Goal: Task Accomplishment & Management: Manage account settings

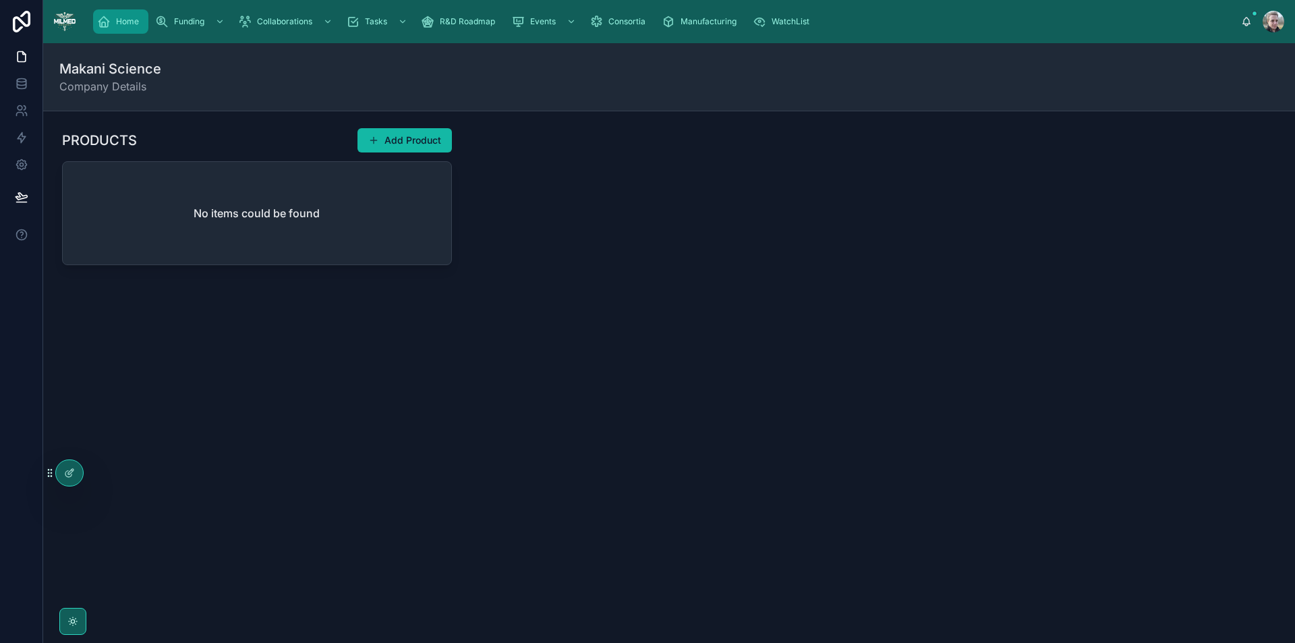
click at [119, 24] on span "Home" at bounding box center [127, 21] width 23 height 11
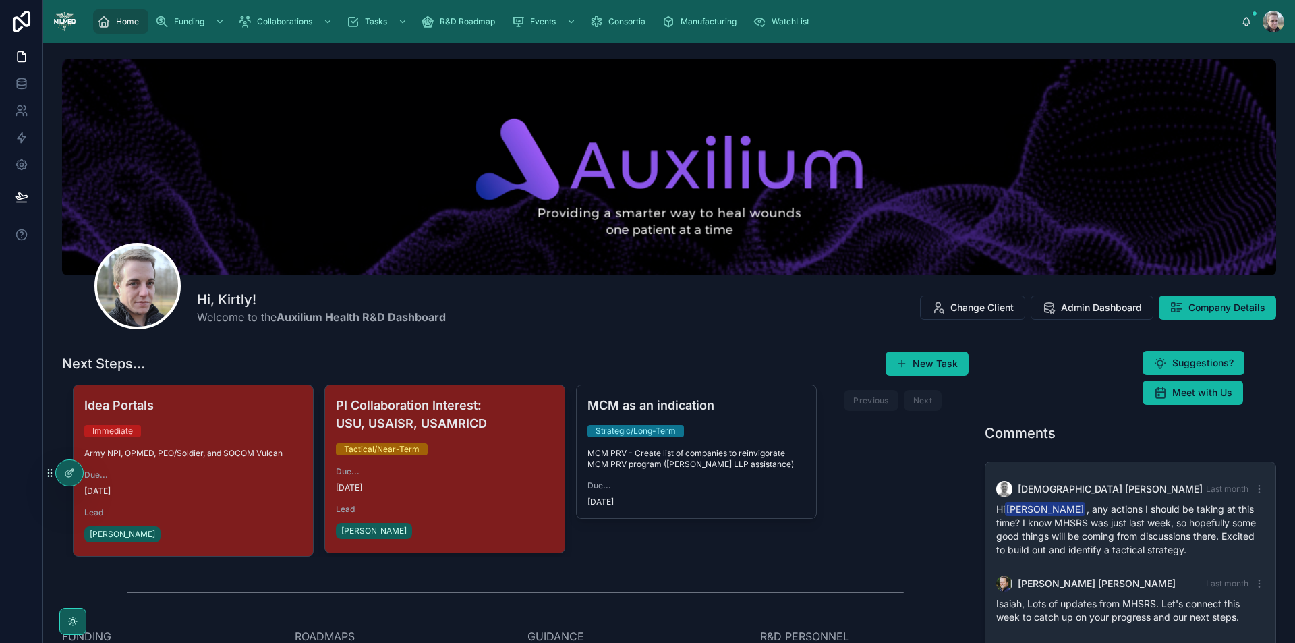
scroll to position [86, 0]
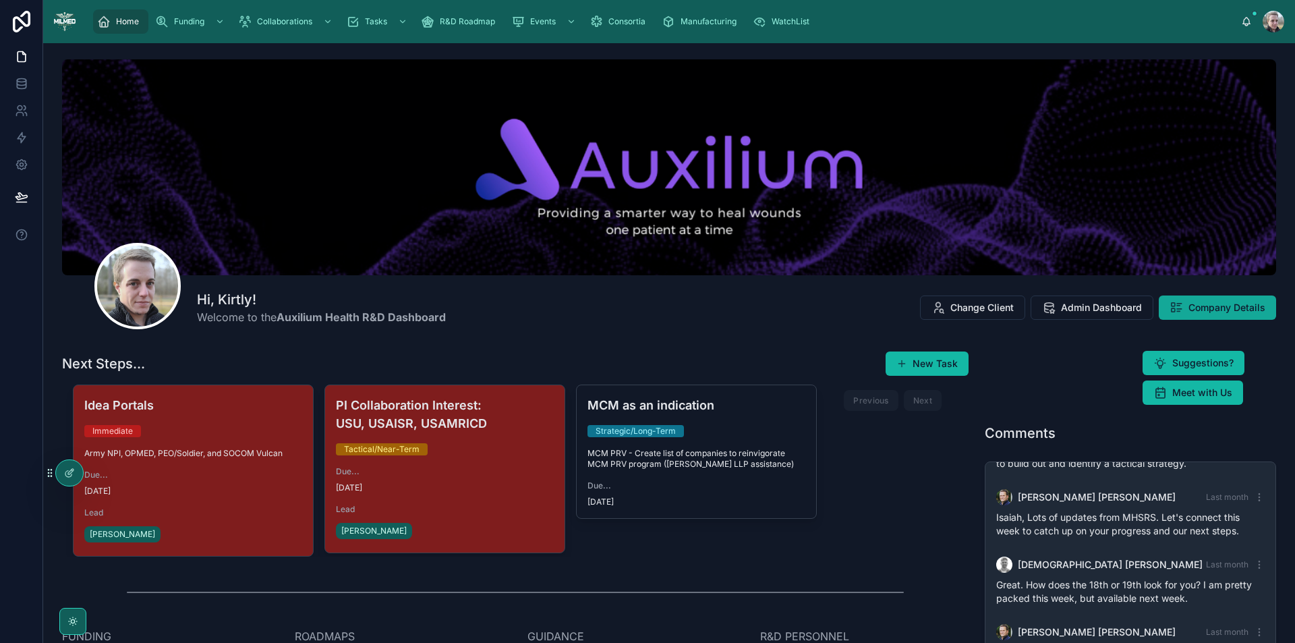
click at [1216, 305] on span "Company Details" at bounding box center [1227, 307] width 77 height 13
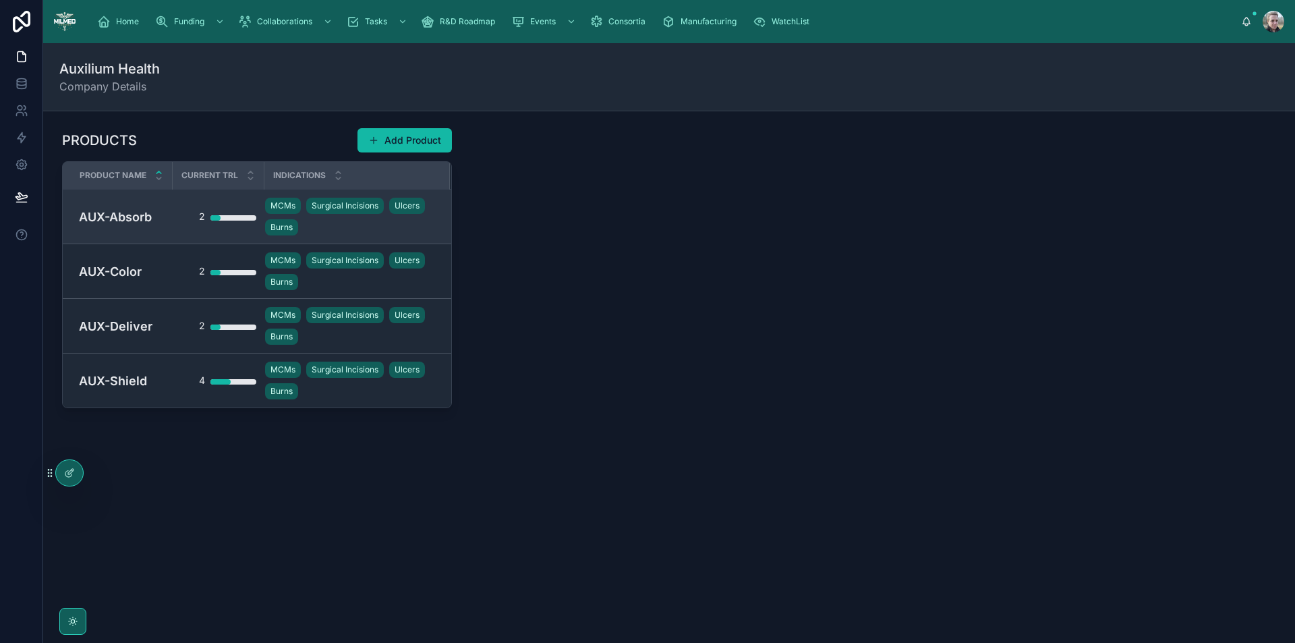
click at [147, 217] on h4 "AUX-Absorb" at bounding box center [122, 217] width 86 height 18
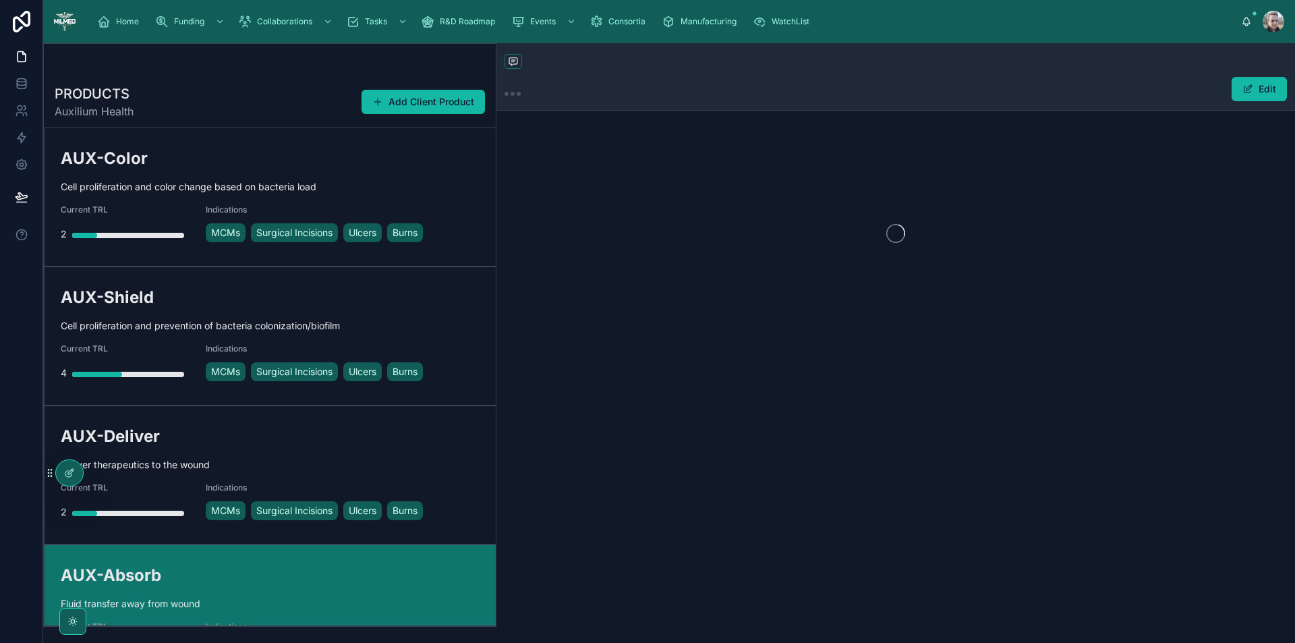
scroll to position [58, 0]
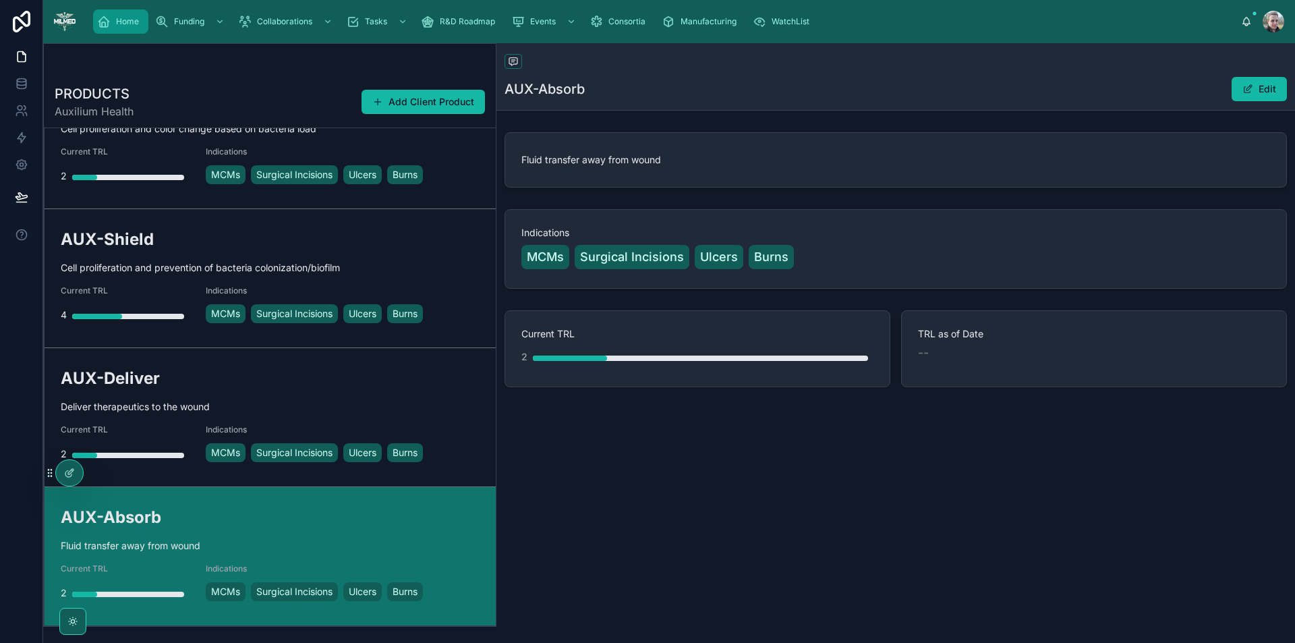
click at [109, 22] on icon "scrollable content" at bounding box center [103, 21] width 13 height 13
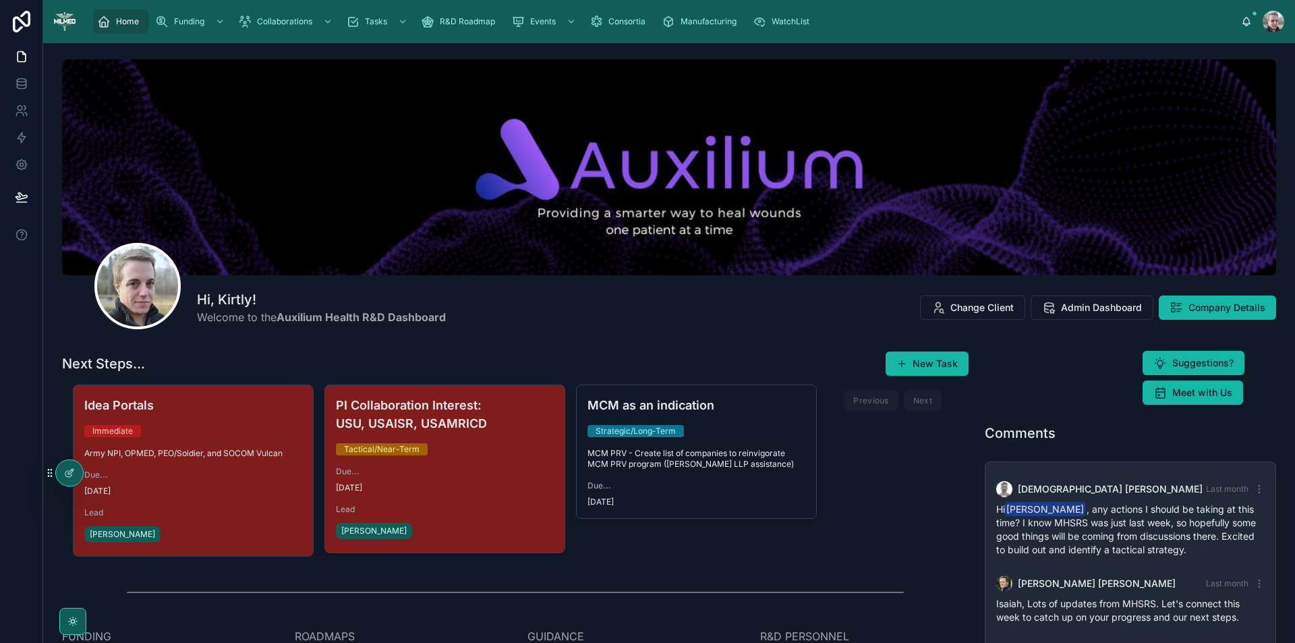
scroll to position [86, 0]
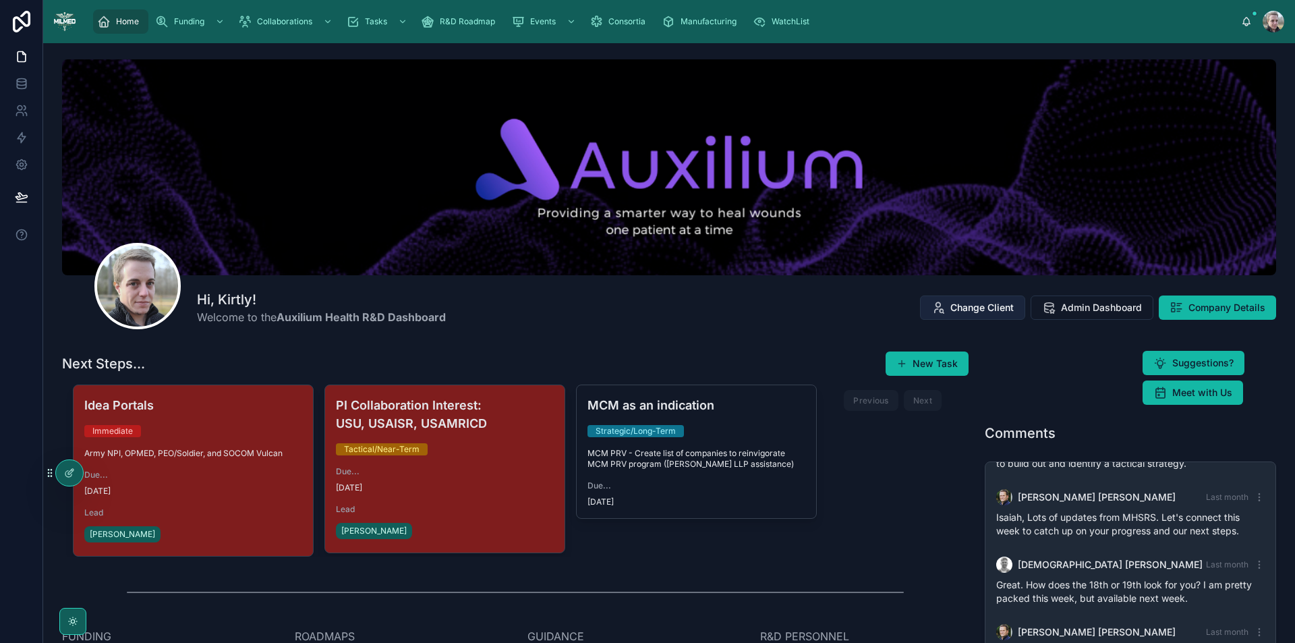
click at [990, 311] on span "Change Client" at bounding box center [982, 307] width 63 height 13
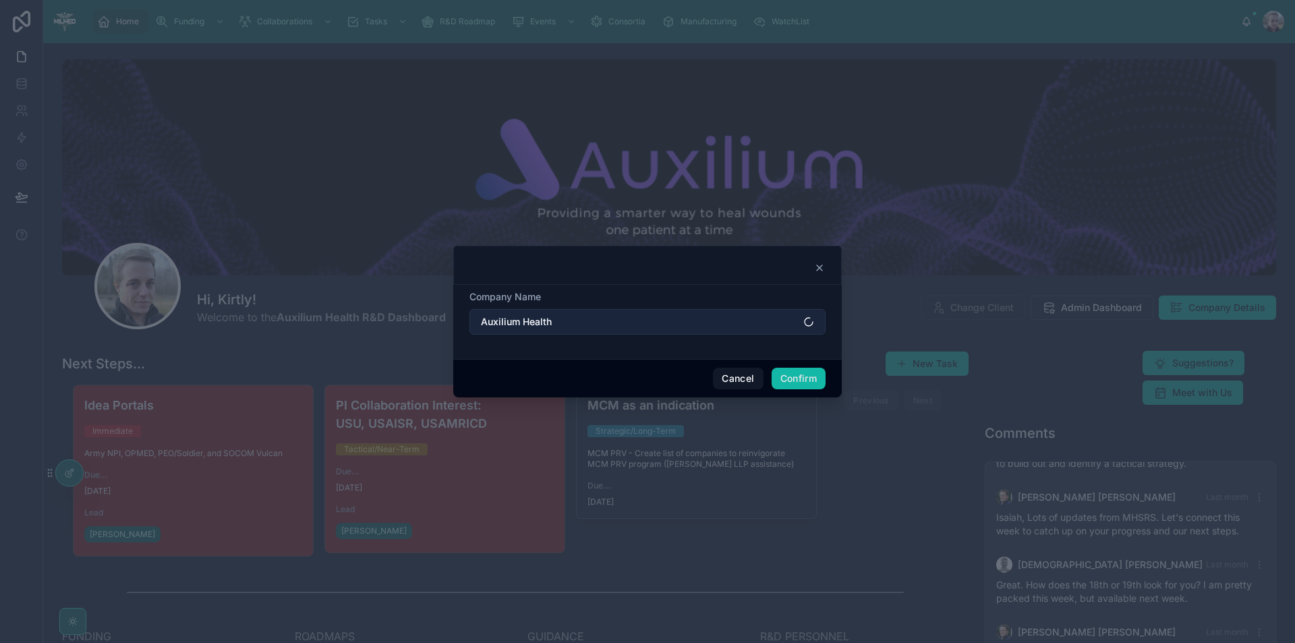
click at [649, 322] on button "Auxilium Health" at bounding box center [648, 322] width 356 height 26
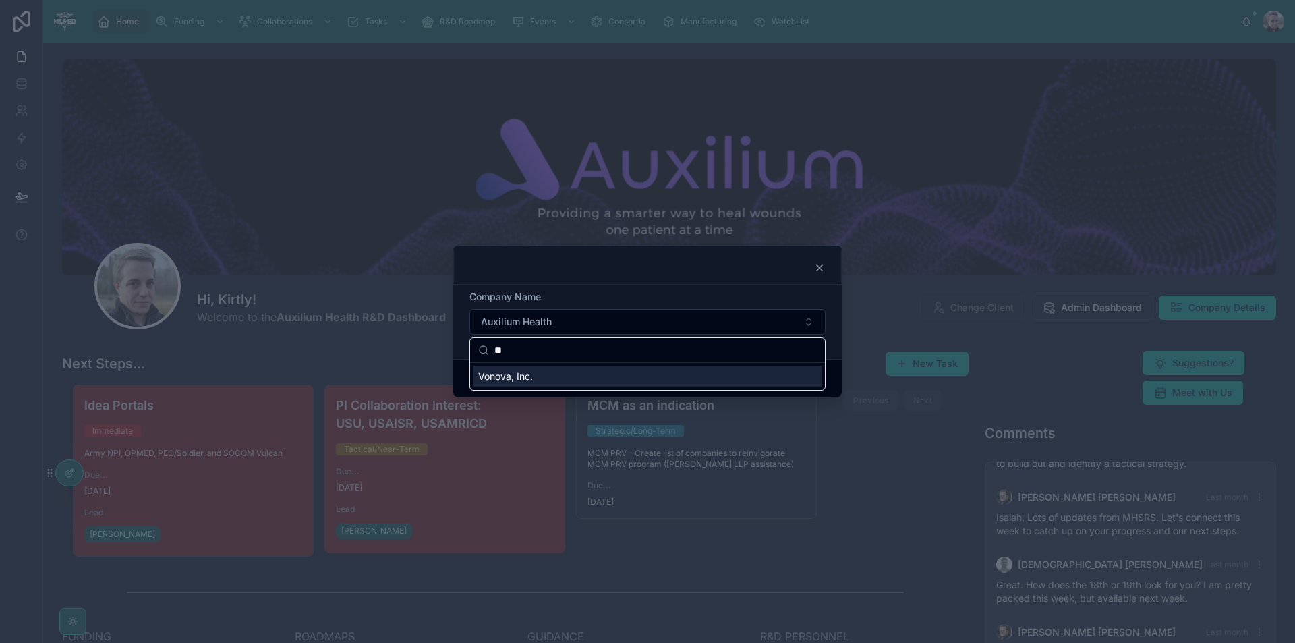
type input "**"
click at [565, 381] on div "Vonova, Inc." at bounding box center [647, 377] width 349 height 22
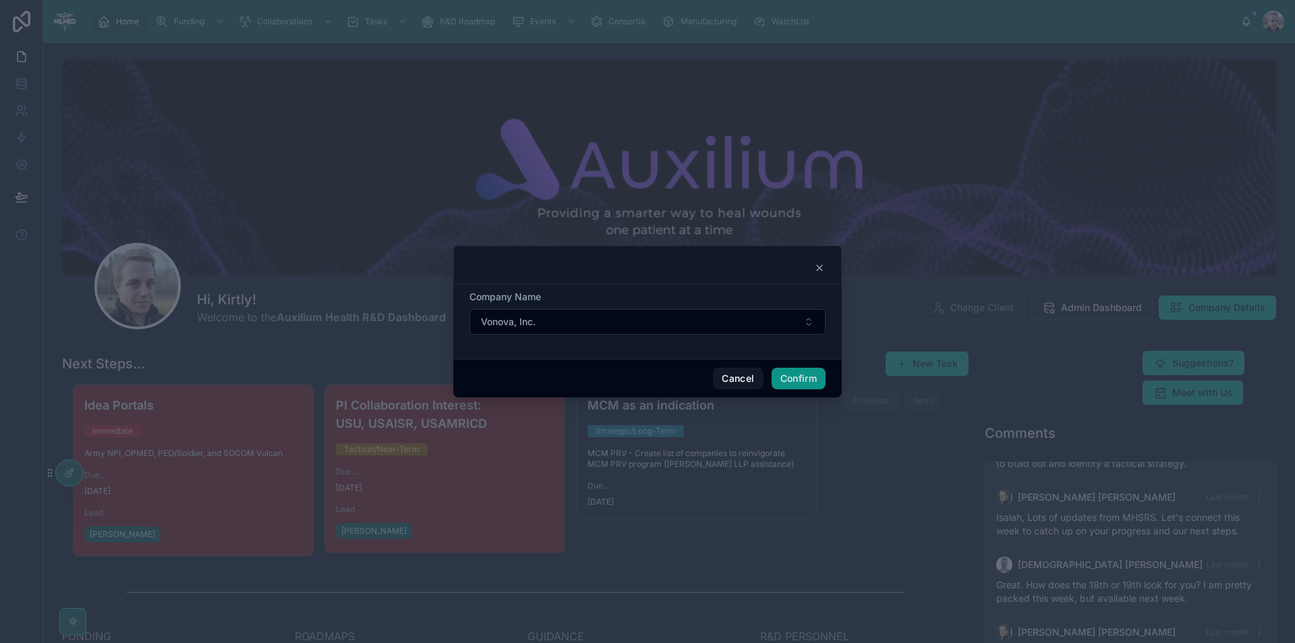
click at [815, 383] on button "Confirm" at bounding box center [799, 379] width 54 height 22
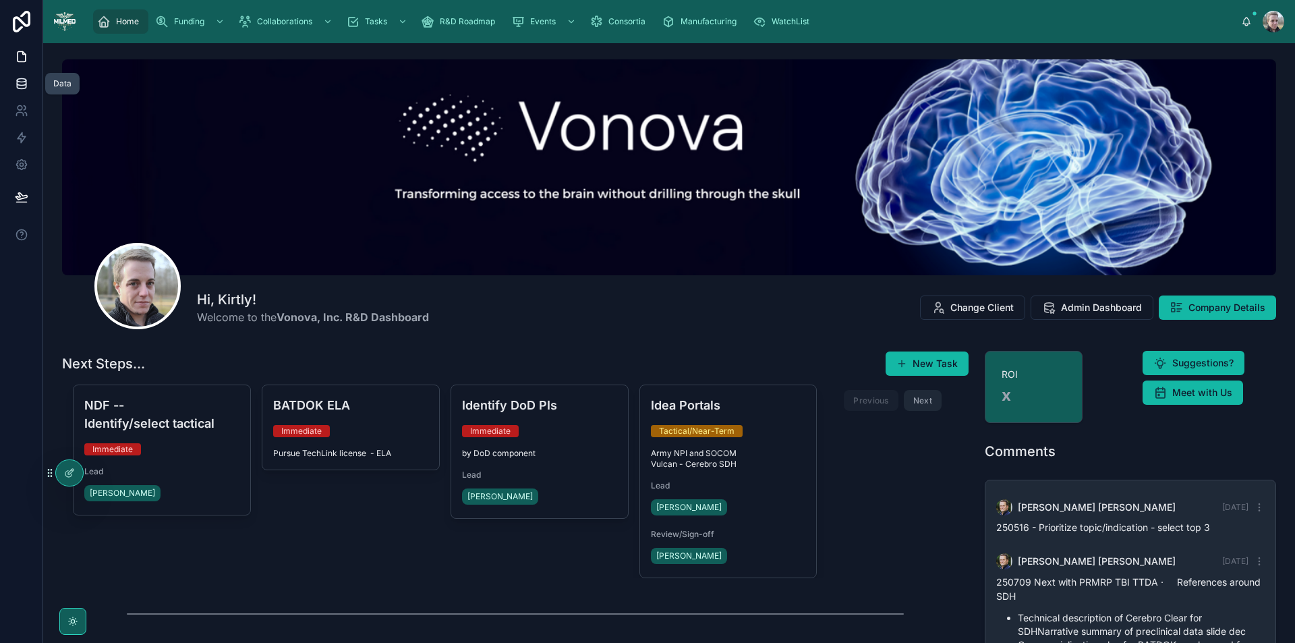
click at [24, 91] on link at bounding box center [21, 83] width 43 height 27
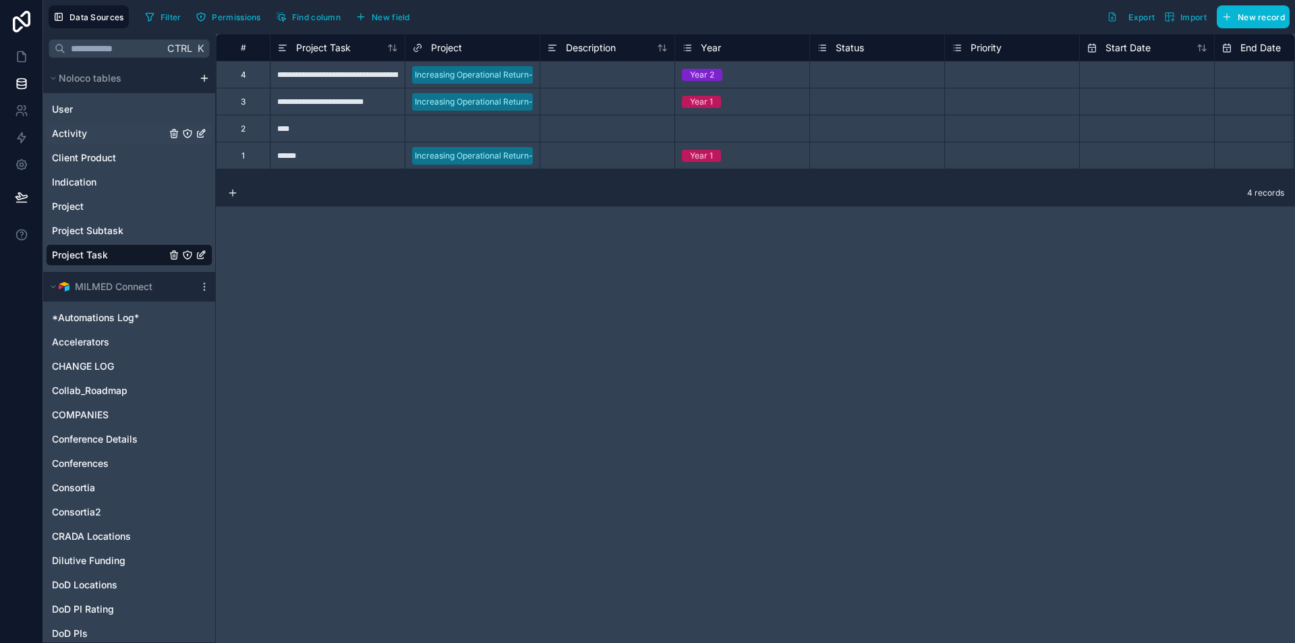
click at [84, 132] on span "Activity" at bounding box center [69, 133] width 35 height 13
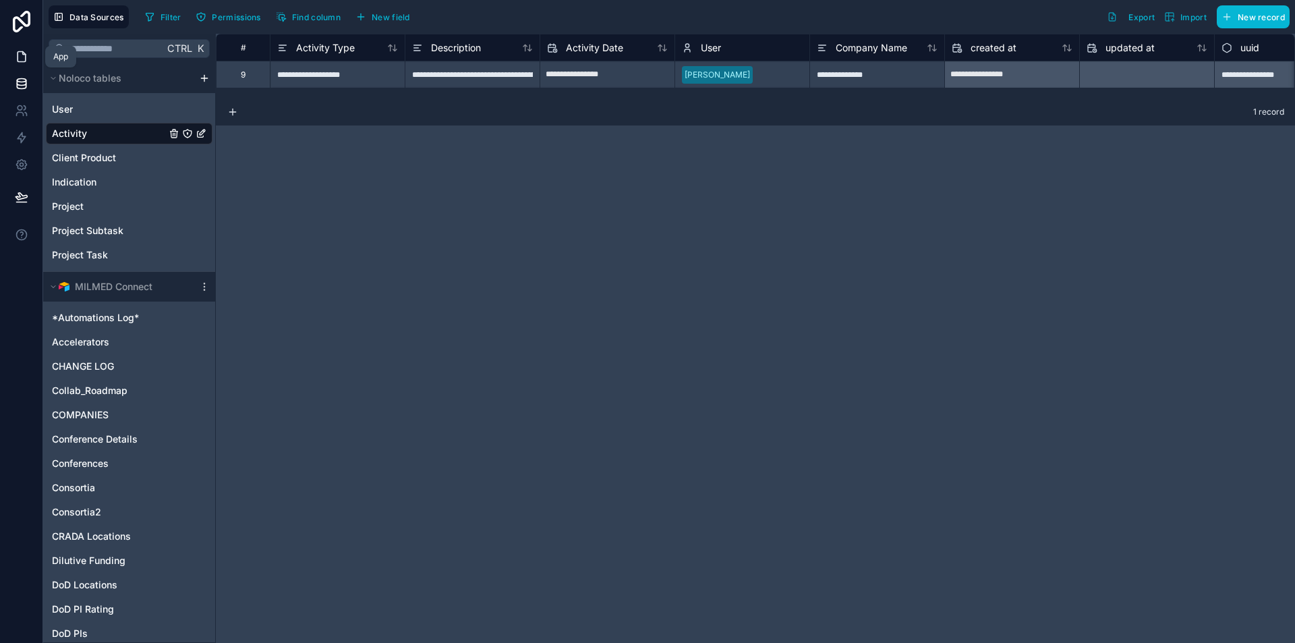
click at [22, 64] on link at bounding box center [21, 56] width 43 height 27
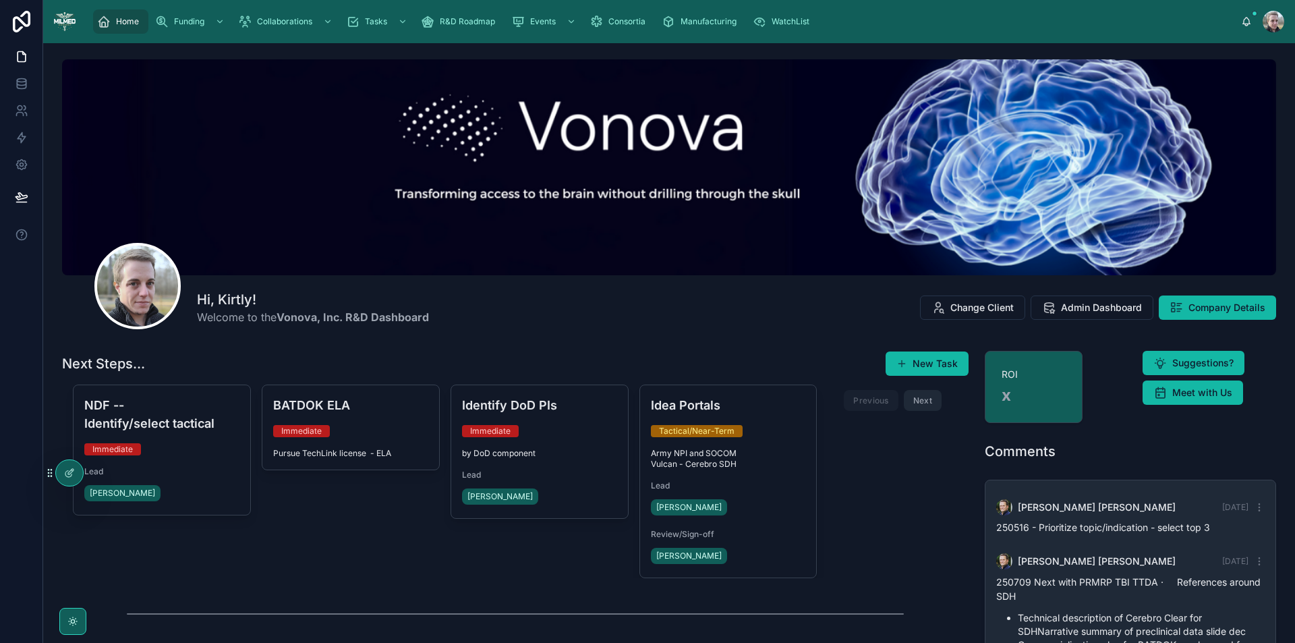
click at [775, 462] on span "Army NPI and SOCOM Vulcan - Cerebro SDH" at bounding box center [728, 459] width 155 height 22
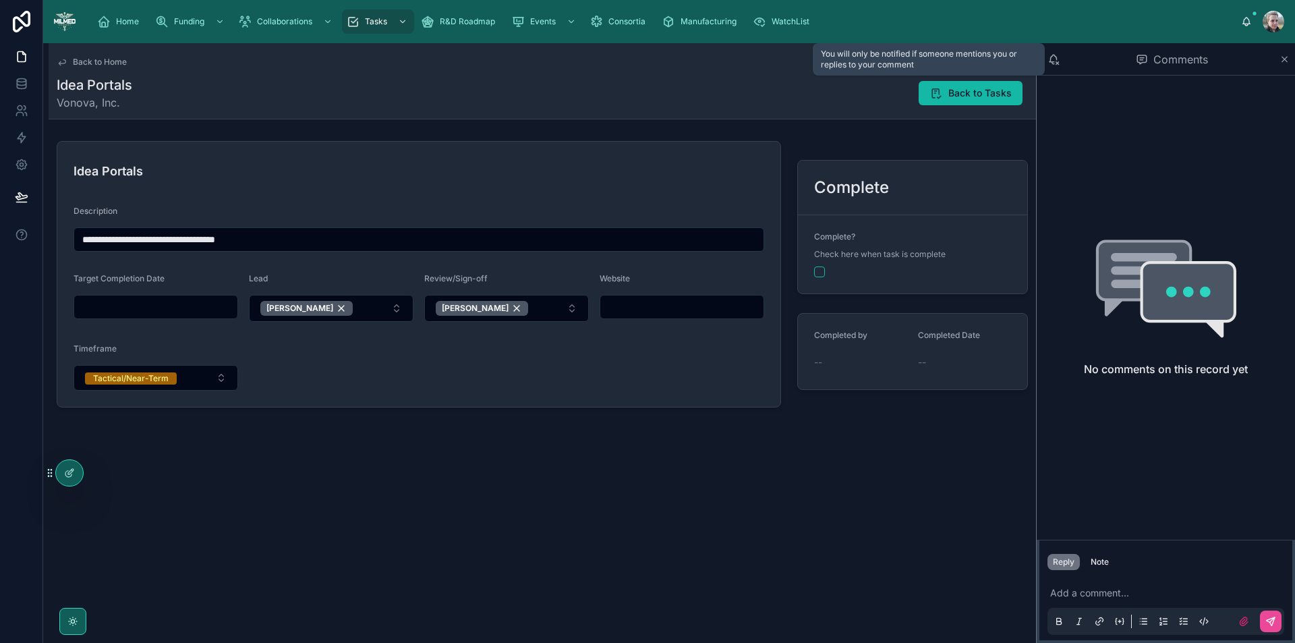
click at [1056, 63] on icon at bounding box center [1054, 59] width 12 height 12
click at [965, 94] on span "Back to Tasks" at bounding box center [980, 92] width 63 height 13
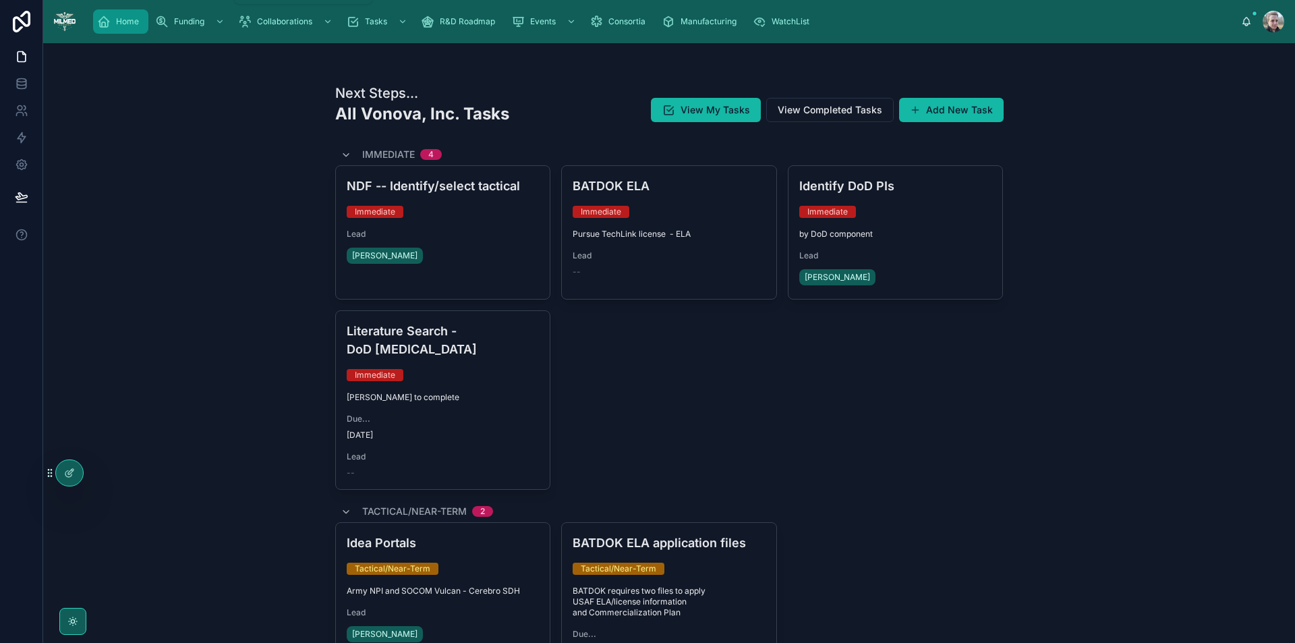
click at [136, 26] on span "Home" at bounding box center [127, 21] width 23 height 11
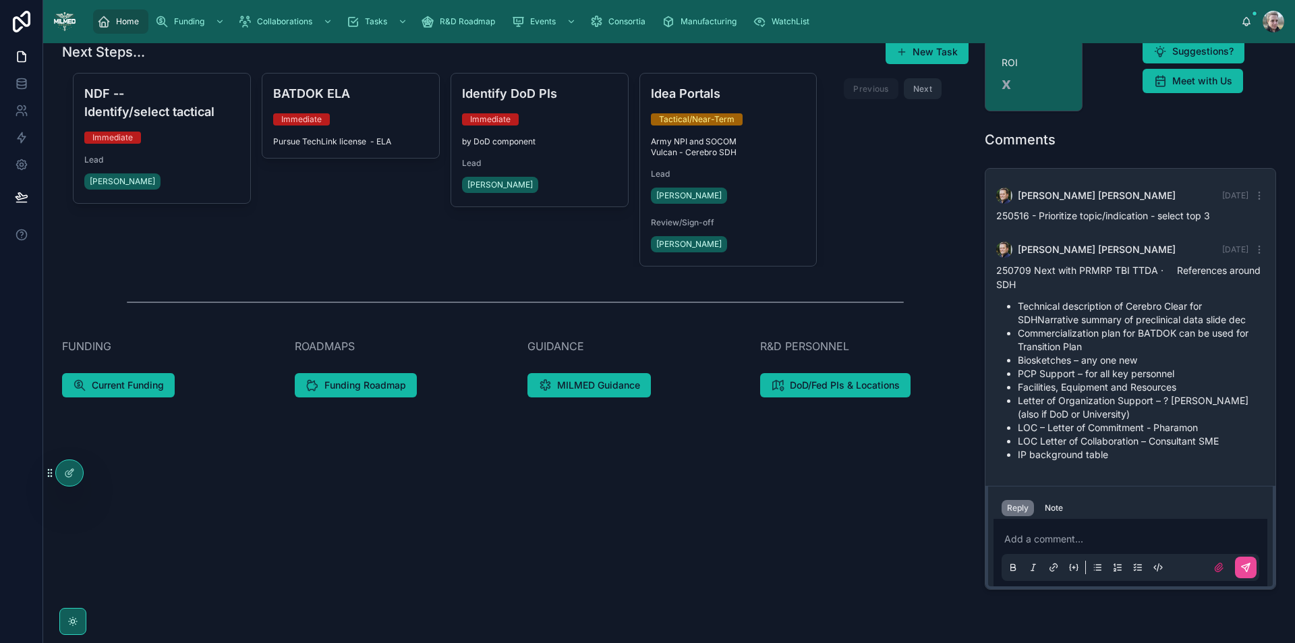
scroll to position [337, 0]
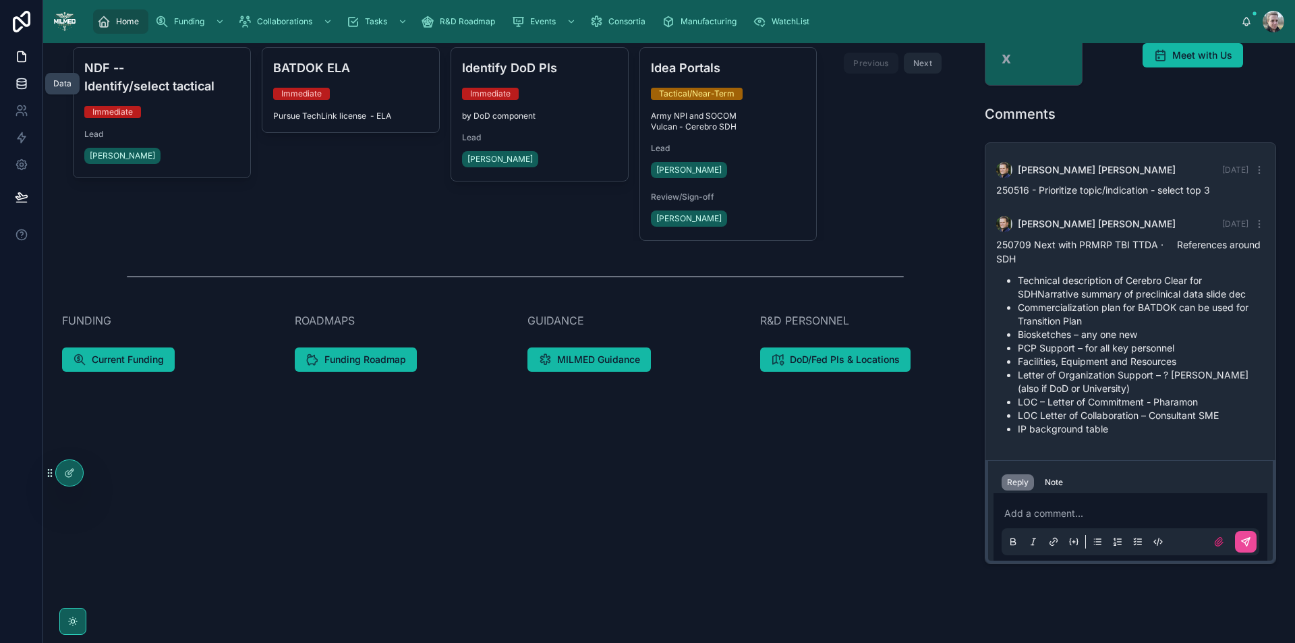
click at [21, 82] on icon at bounding box center [21, 80] width 9 height 3
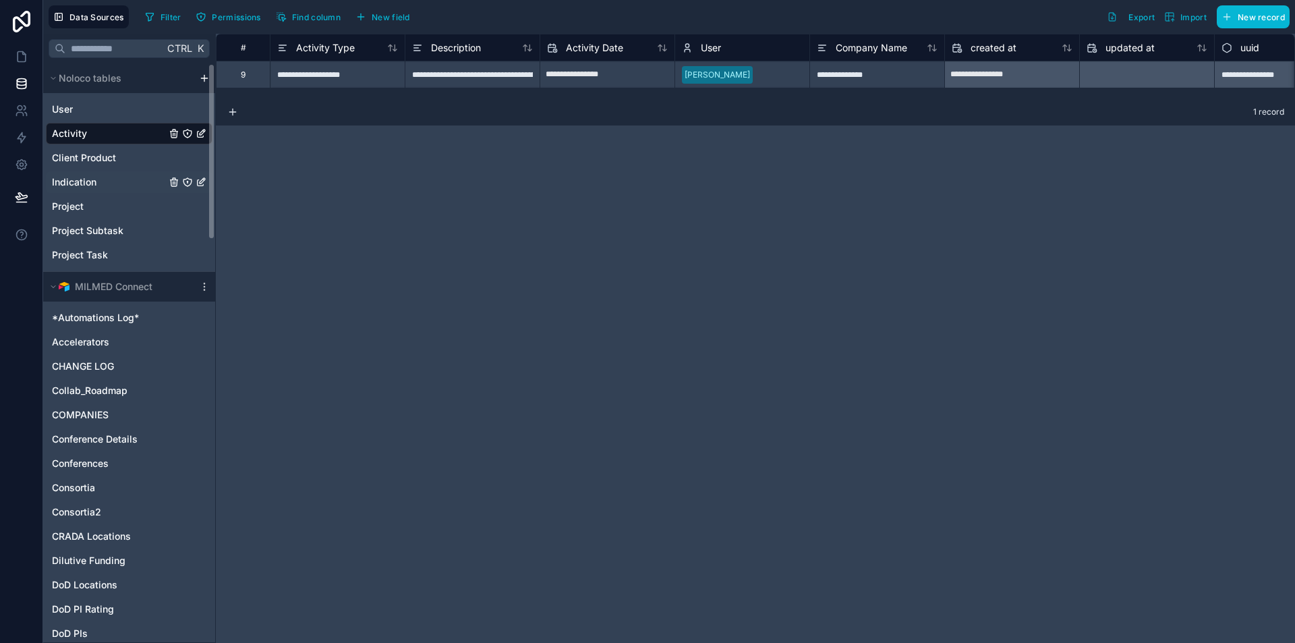
click at [65, 182] on span "Indication" at bounding box center [74, 181] width 45 height 13
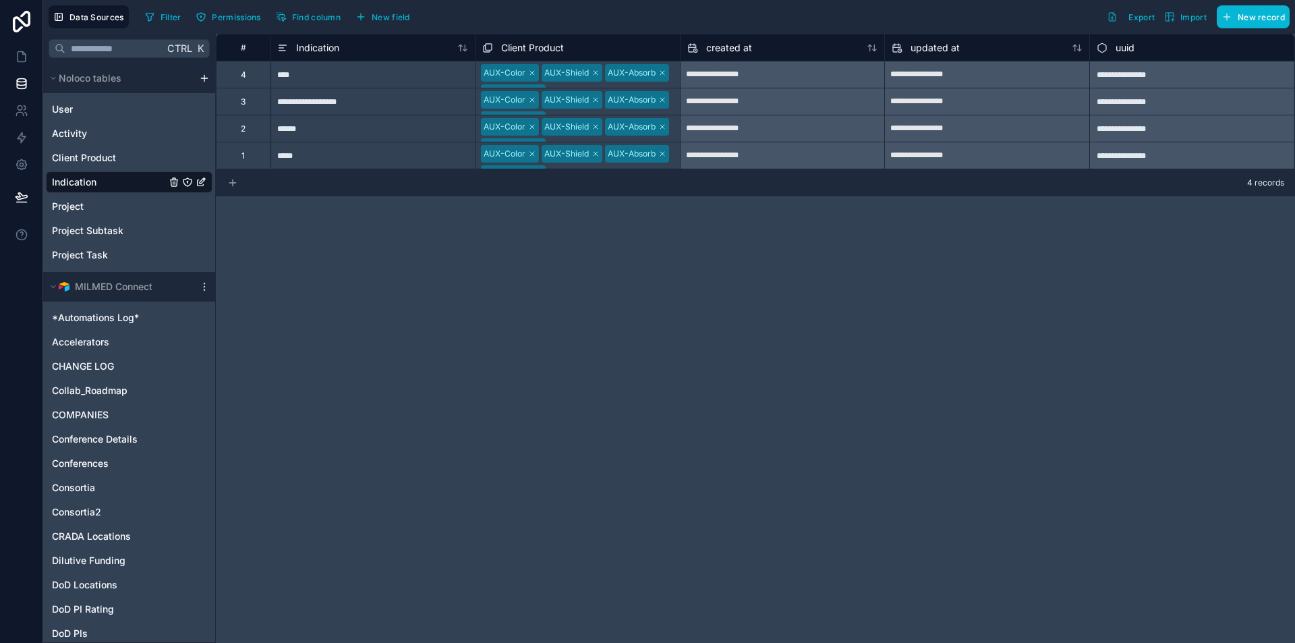
click at [227, 185] on icon at bounding box center [232, 182] width 11 height 11
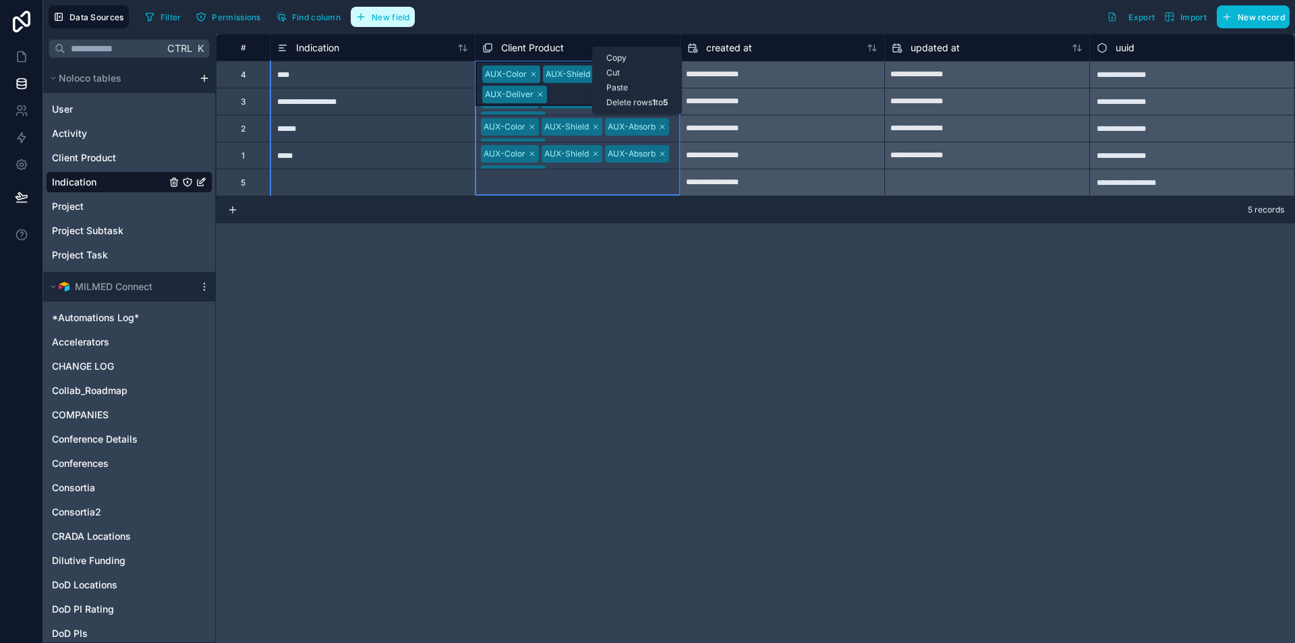
click at [403, 18] on span "New field" at bounding box center [391, 17] width 38 height 10
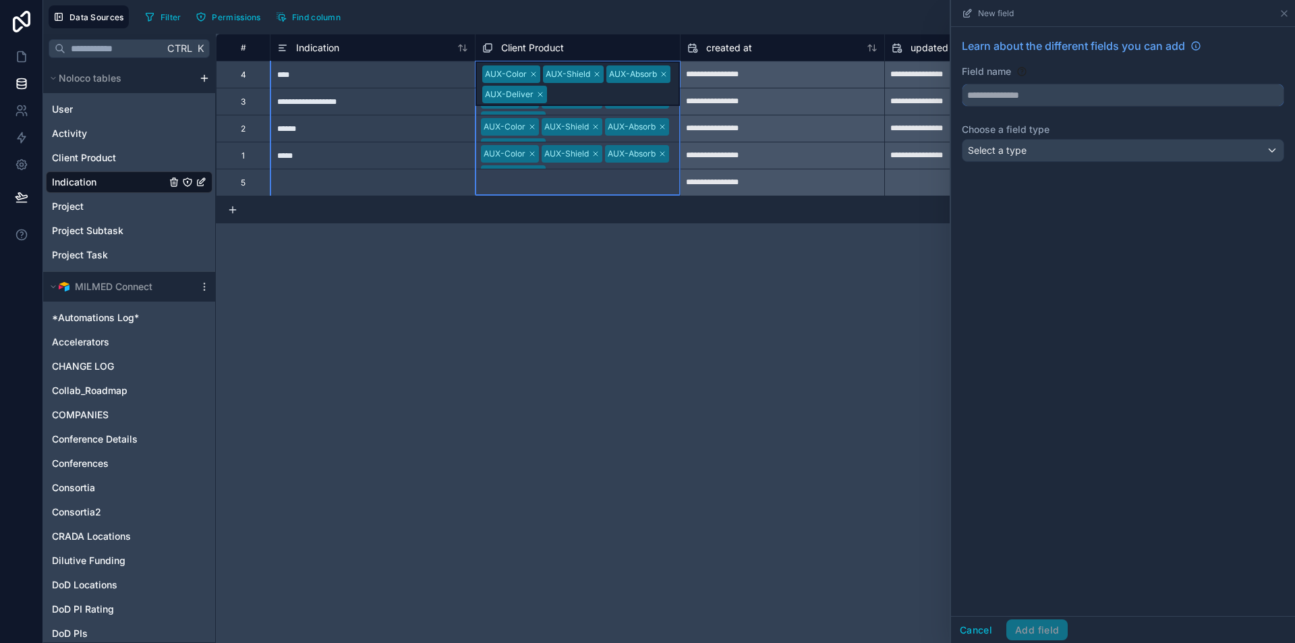
click at [1009, 96] on input "text" at bounding box center [1123, 95] width 321 height 22
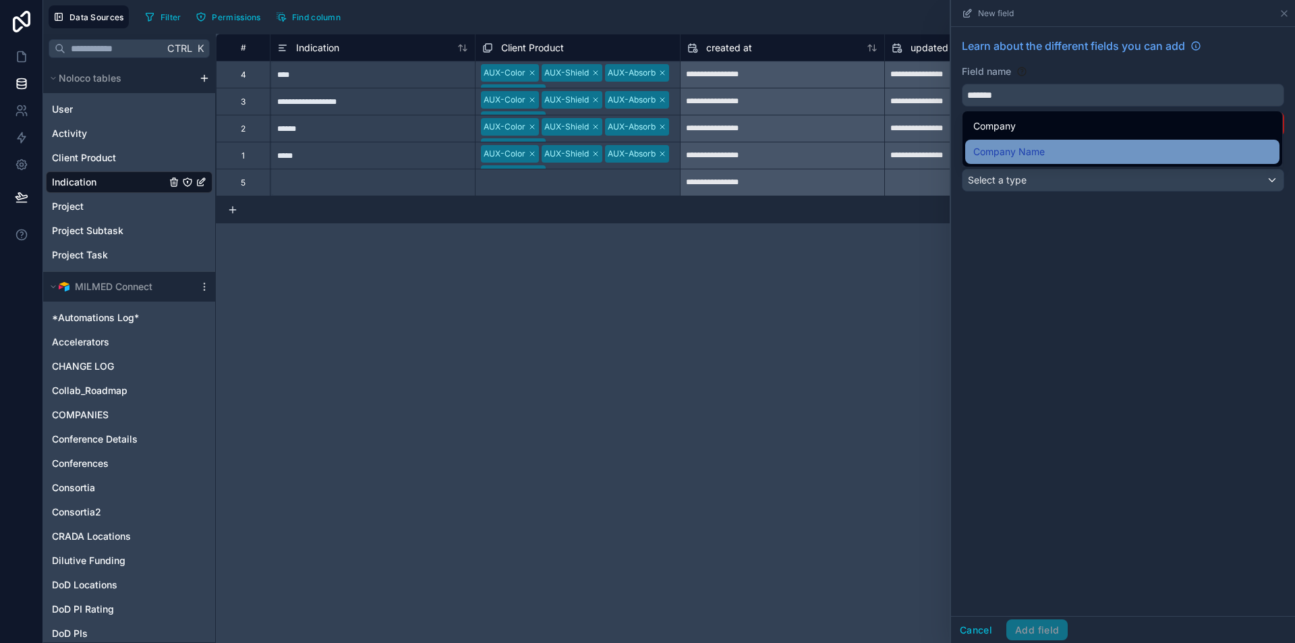
click at [1030, 157] on span "Company Name" at bounding box center [1010, 152] width 72 height 16
type input "**********"
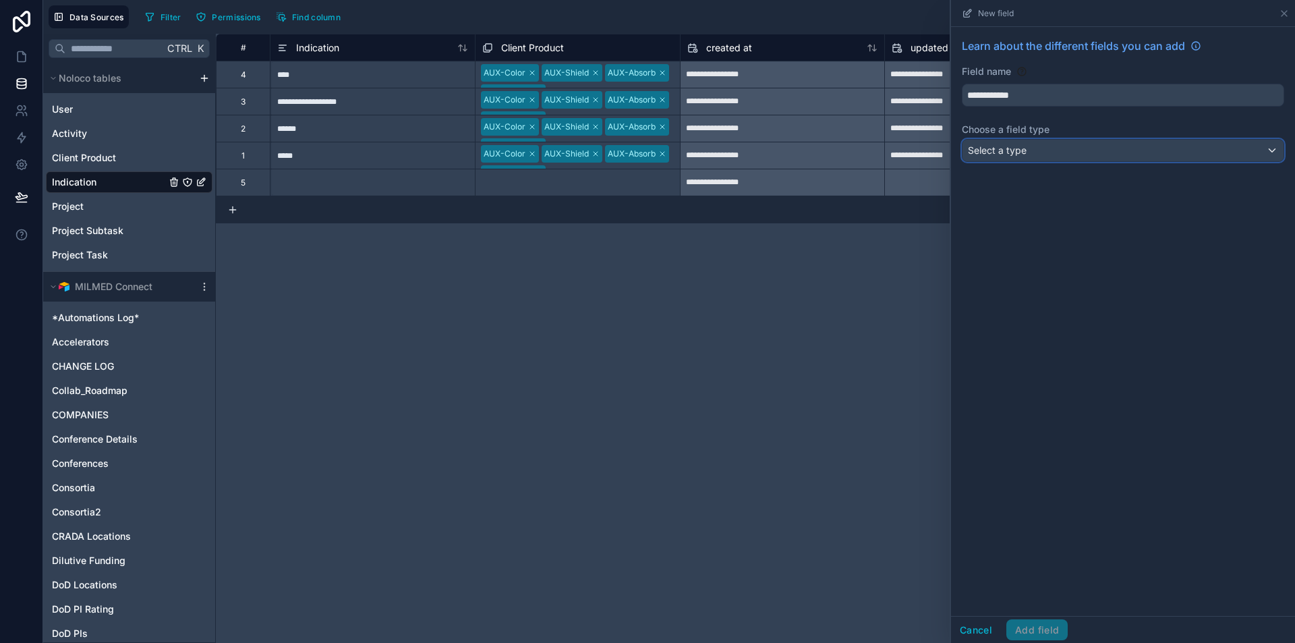
click at [1030, 157] on div "Select a type" at bounding box center [1123, 151] width 321 height 22
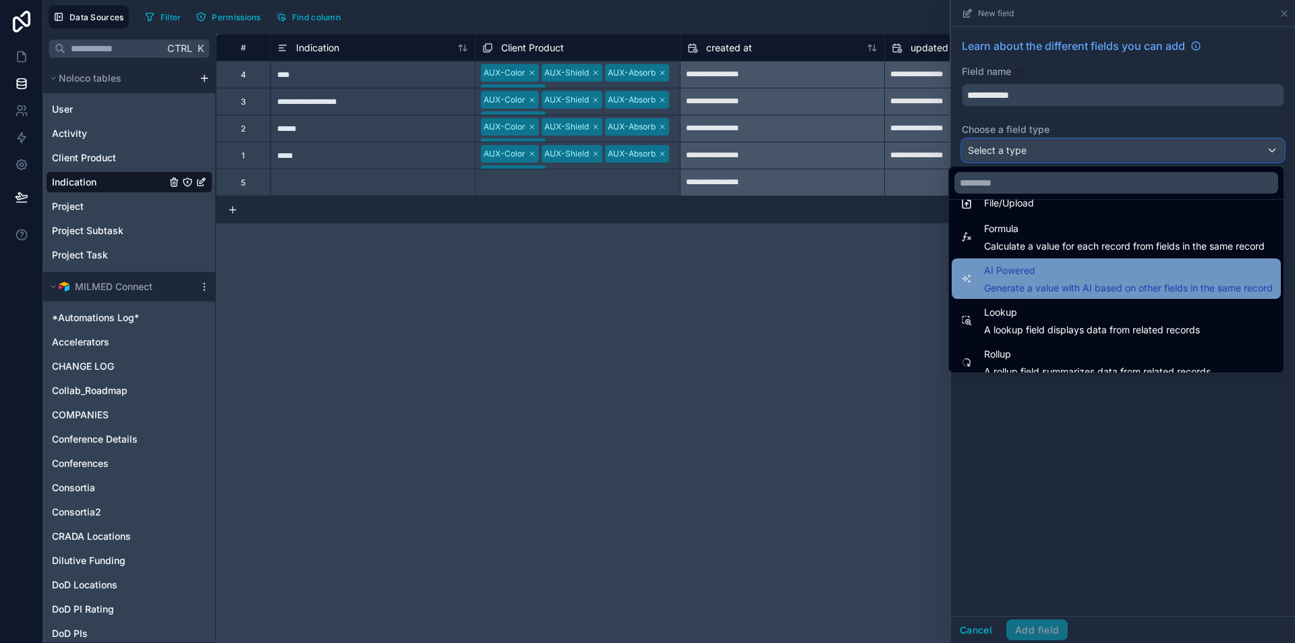
scroll to position [391, 0]
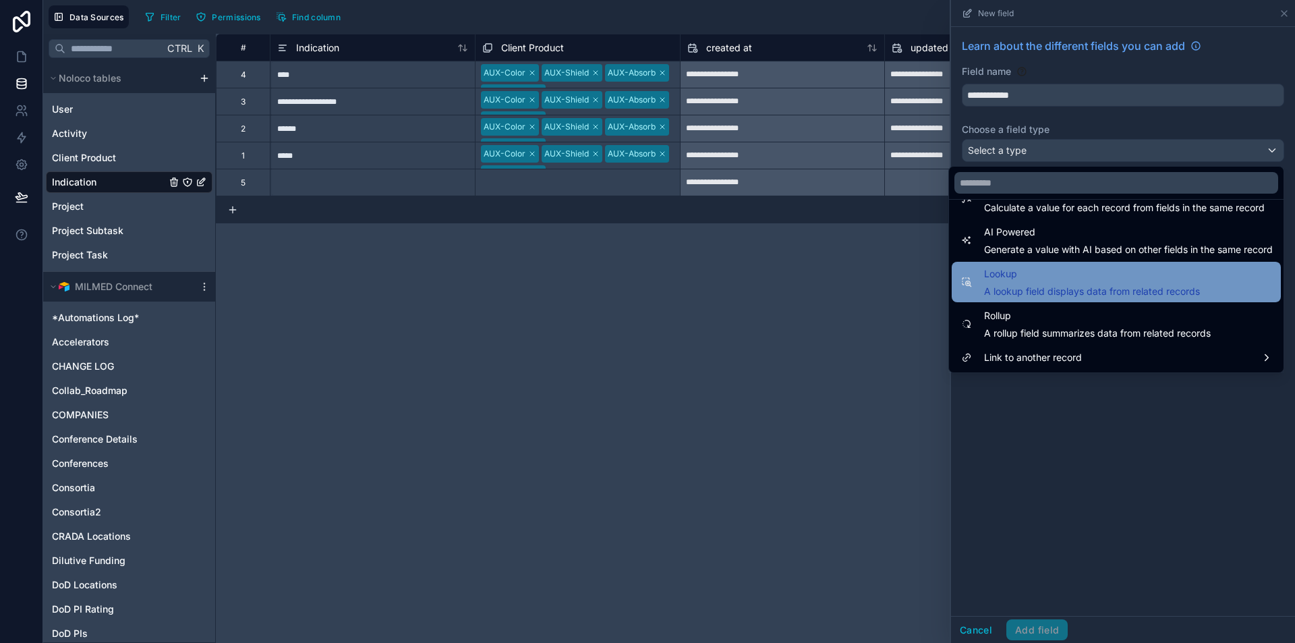
click at [1106, 281] on span "Lookup" at bounding box center [1092, 274] width 216 height 16
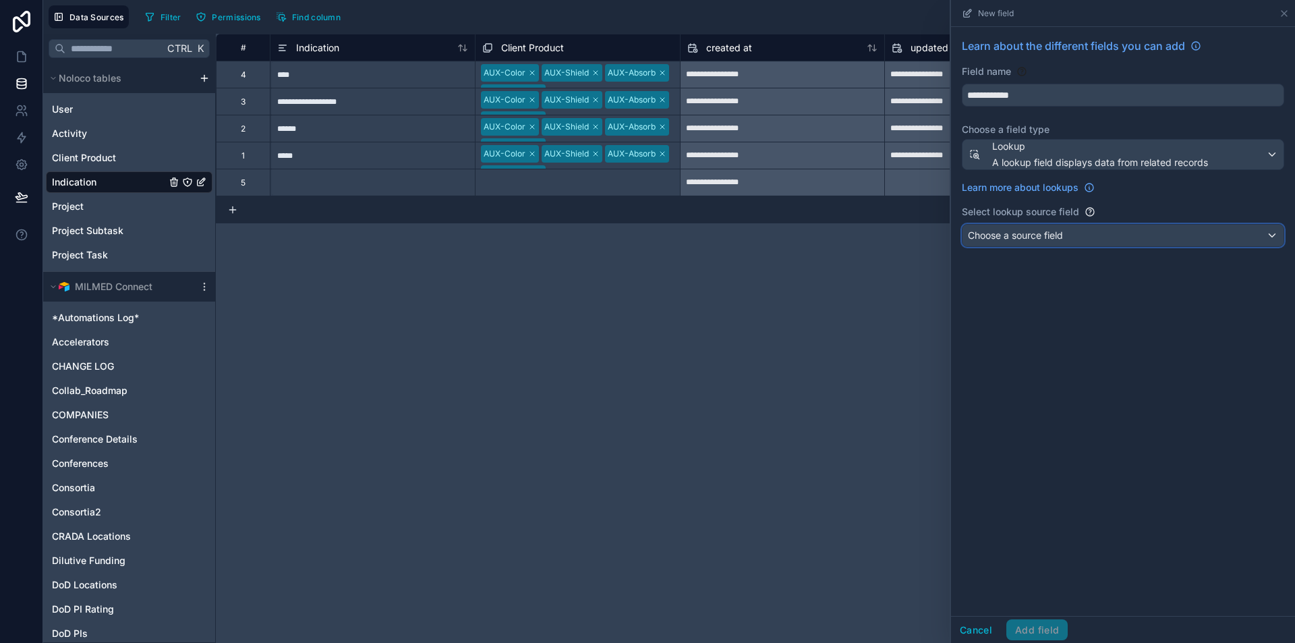
click at [1113, 242] on div "Choose a source field" at bounding box center [1123, 236] width 321 height 22
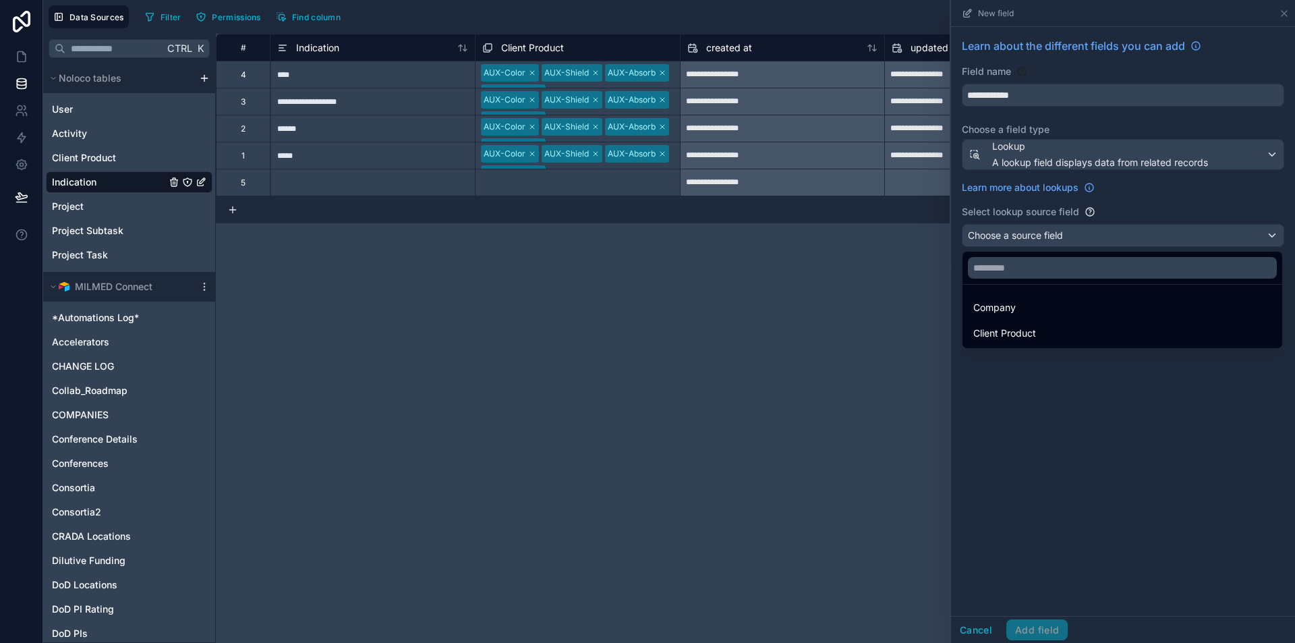
click at [1142, 150] on div at bounding box center [1123, 321] width 344 height 643
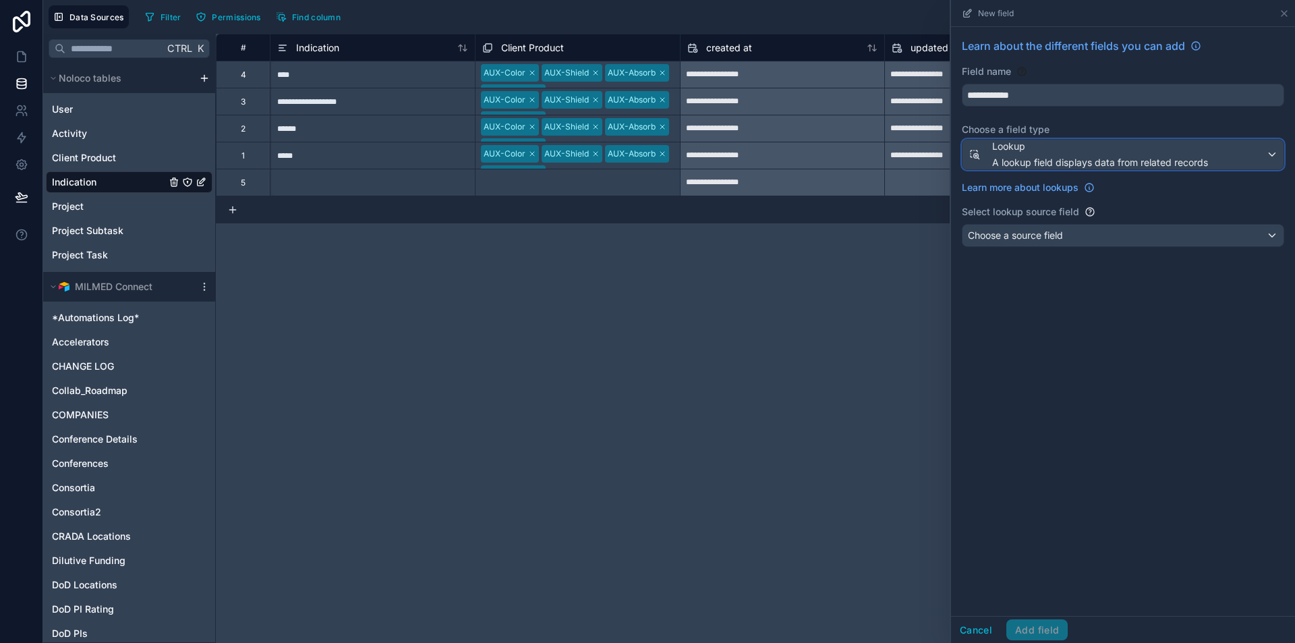
click at [1142, 169] on button "Lookup A lookup field displays data from related records" at bounding box center [1123, 154] width 323 height 31
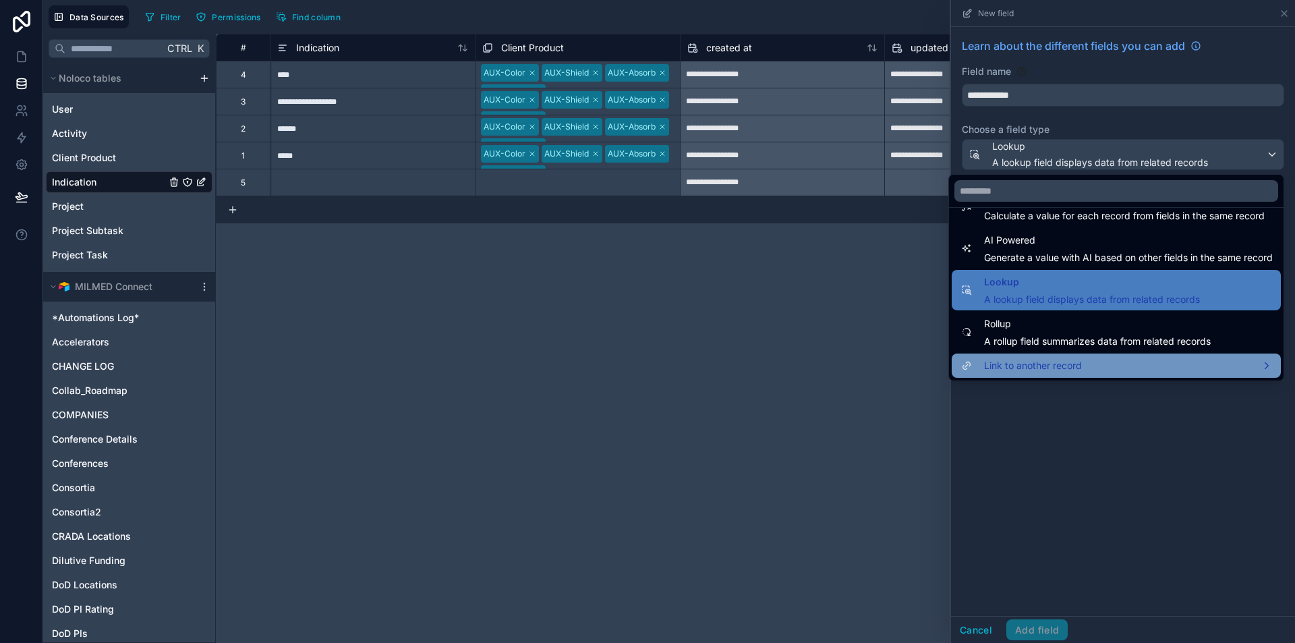
click at [1140, 356] on div "Link to another record" at bounding box center [1116, 366] width 329 height 24
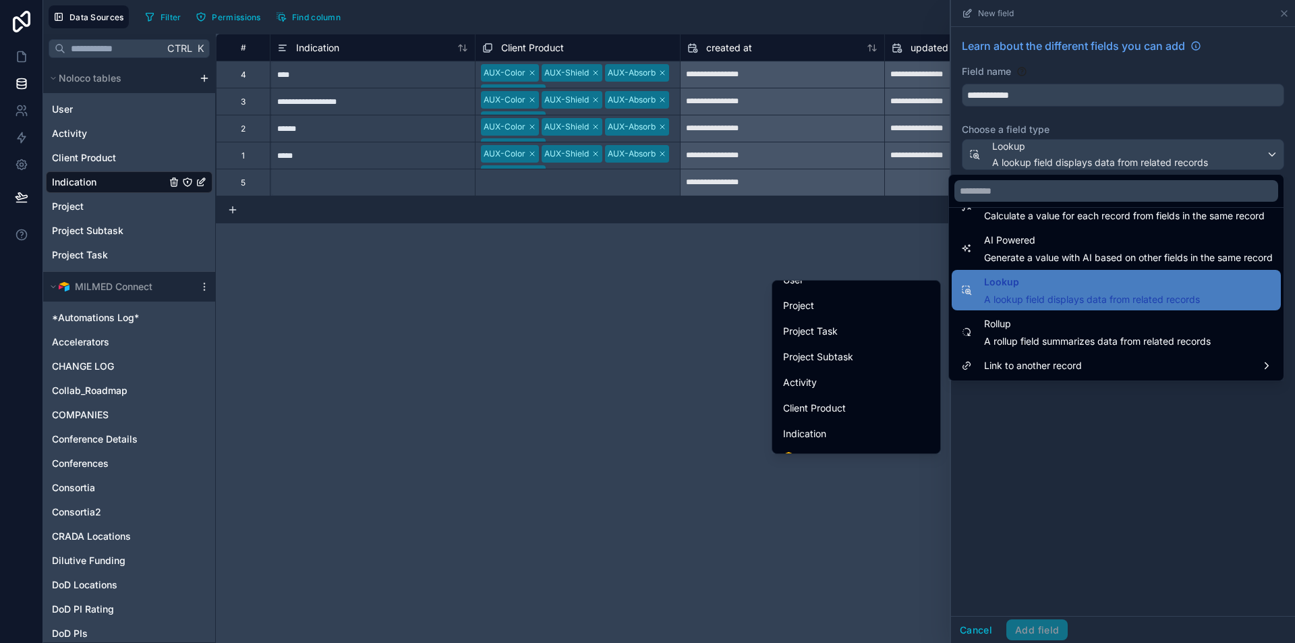
scroll to position [67, 0]
click at [834, 438] on div "COMPANIES" at bounding box center [856, 448] width 163 height 24
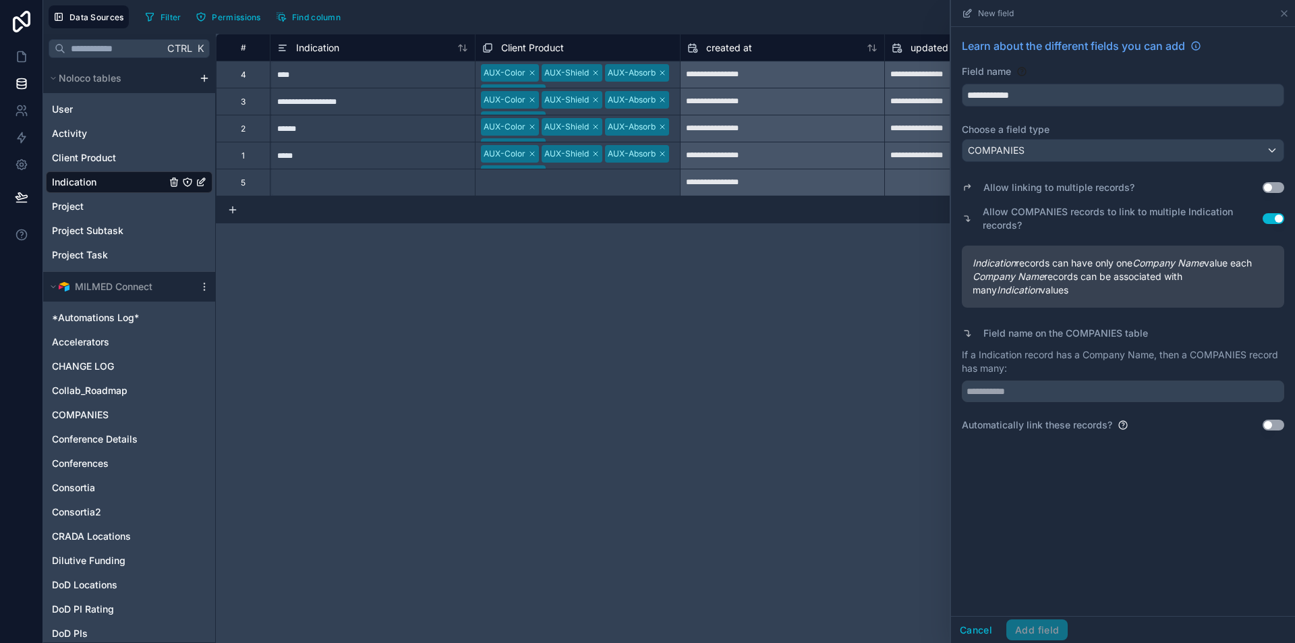
click at [1275, 187] on button "Use setting" at bounding box center [1274, 187] width 22 height 11
click at [1080, 394] on input "text" at bounding box center [1123, 392] width 323 height 22
type input "**********"
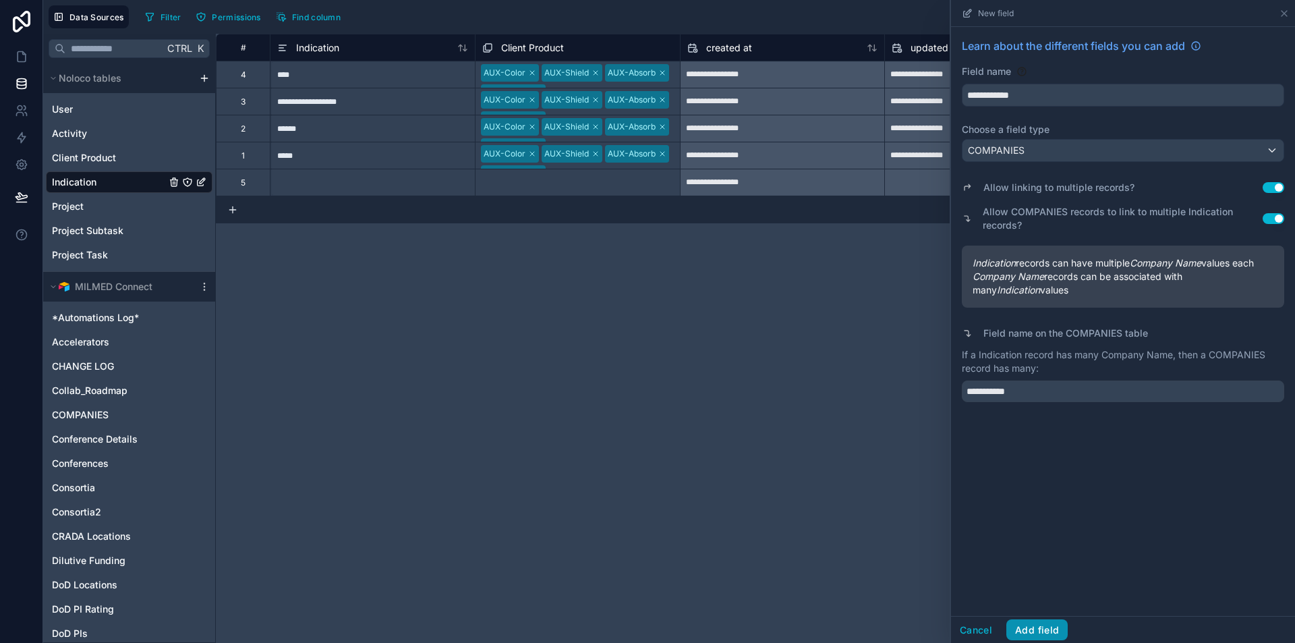
click at [1042, 629] on button "Add field" at bounding box center [1037, 630] width 61 height 22
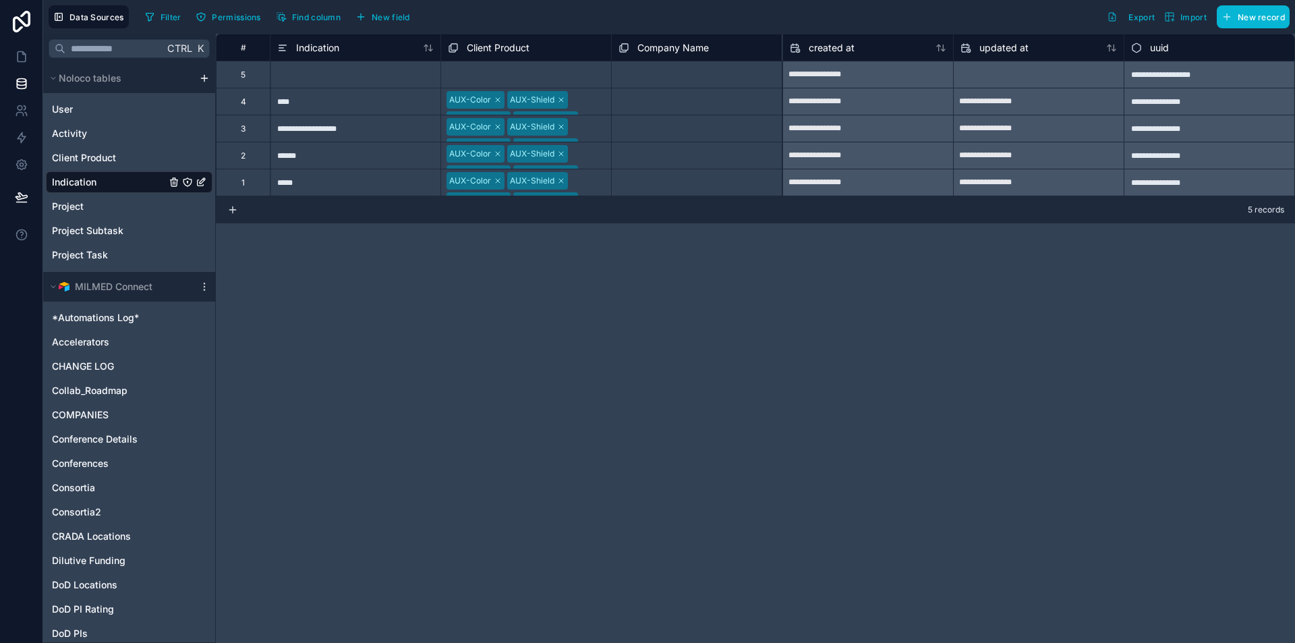
click at [673, 97] on div "Select a Company Name" at bounding box center [666, 102] width 95 height 11
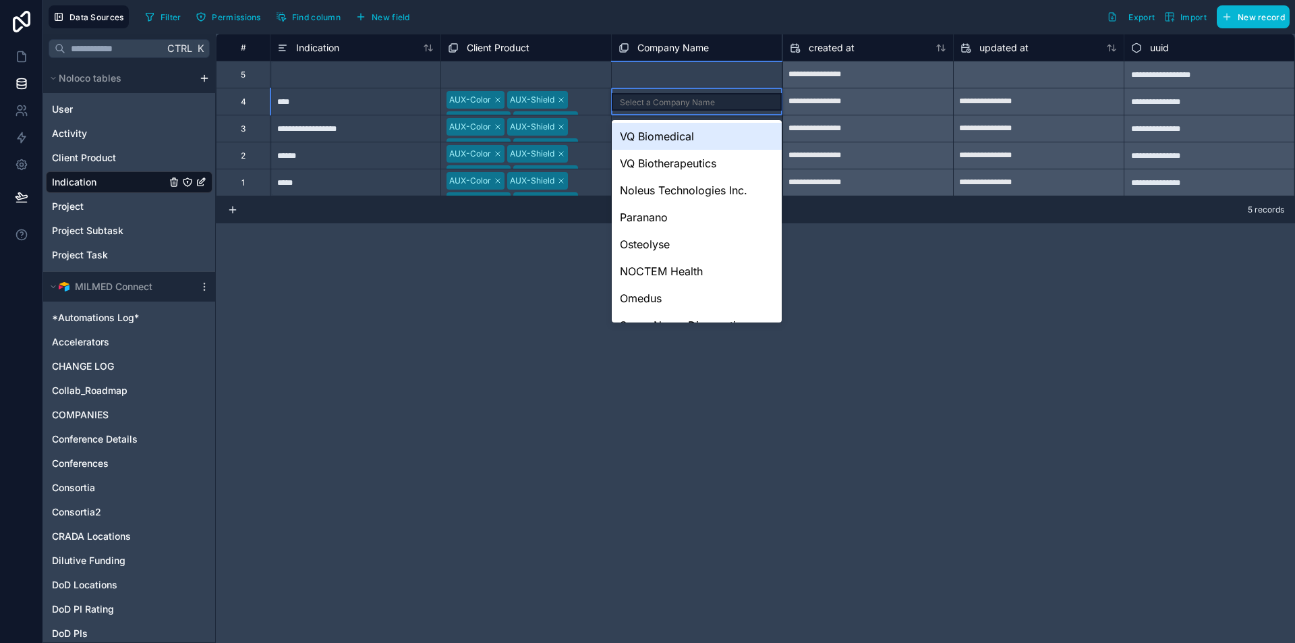
click at [673, 103] on div "Select a Company Name" at bounding box center [667, 102] width 95 height 11
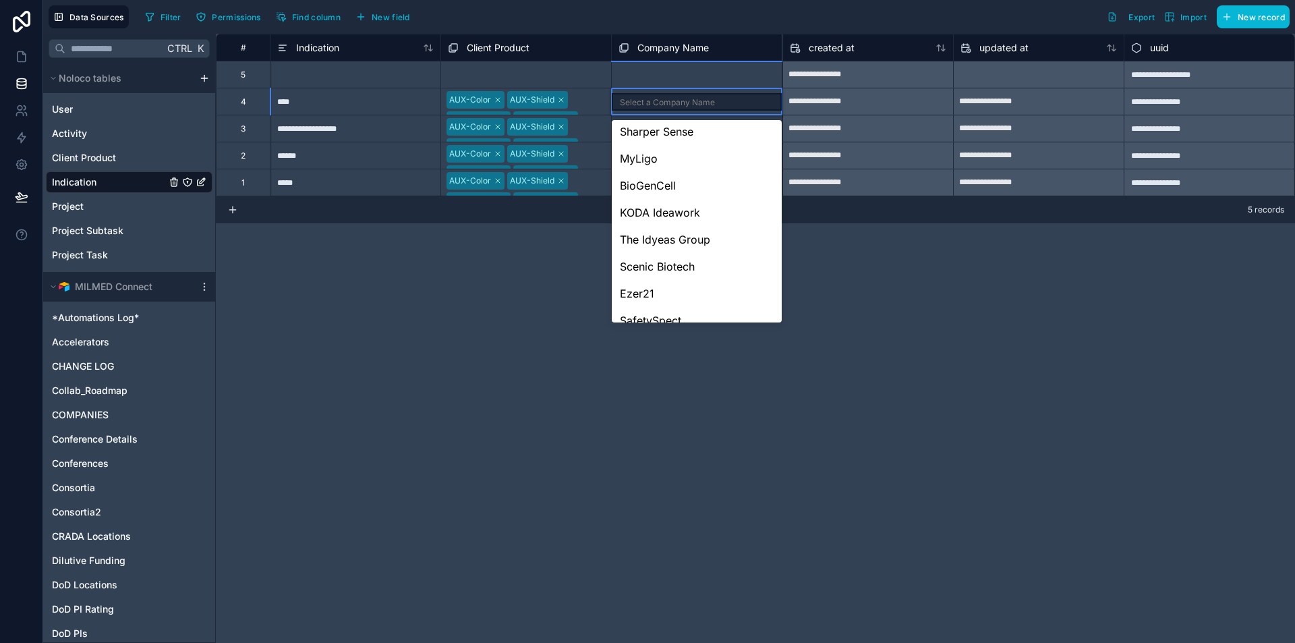
scroll to position [1185, 0]
click at [962, 353] on div "**********" at bounding box center [756, 338] width 1080 height 609
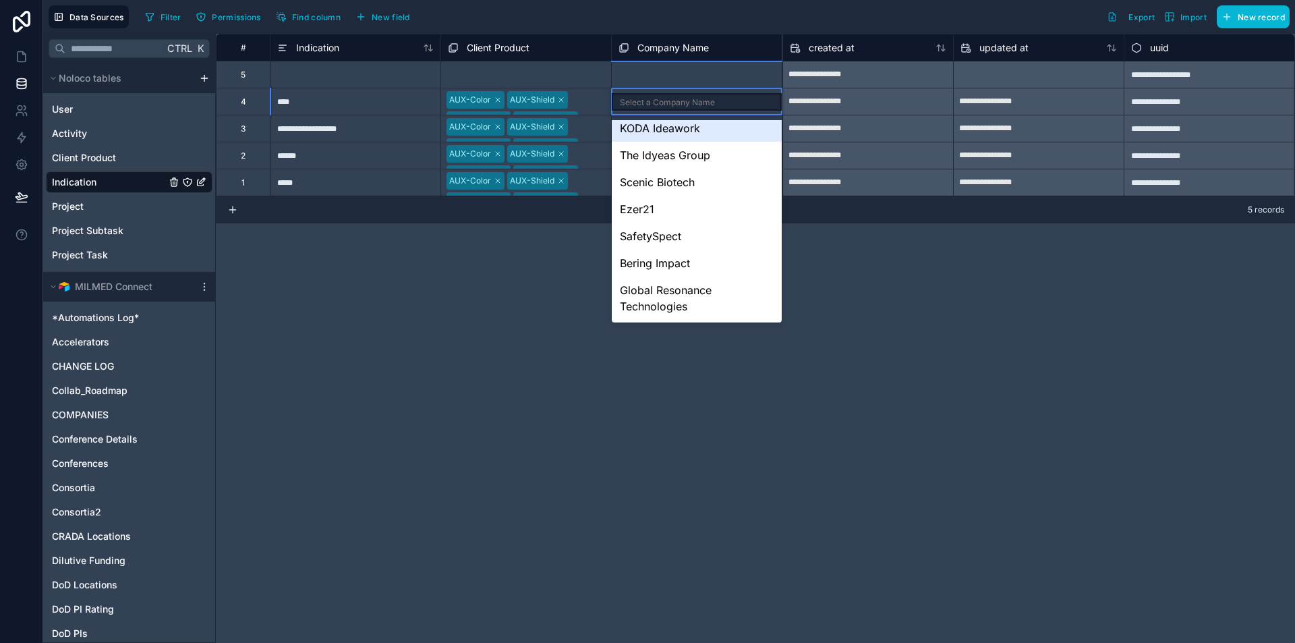
click at [721, 78] on div "Select a Company Name" at bounding box center [697, 74] width 170 height 15
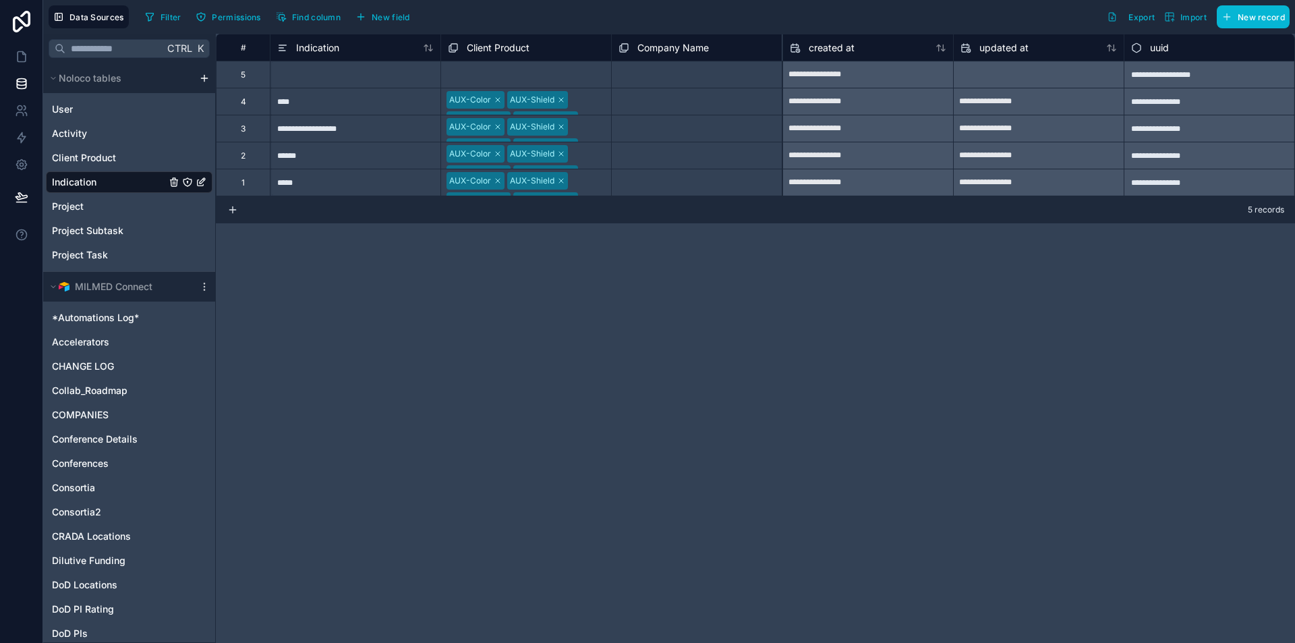
click at [814, 391] on div "**********" at bounding box center [756, 338] width 1080 height 609
click at [389, 15] on span "New field" at bounding box center [391, 17] width 38 height 10
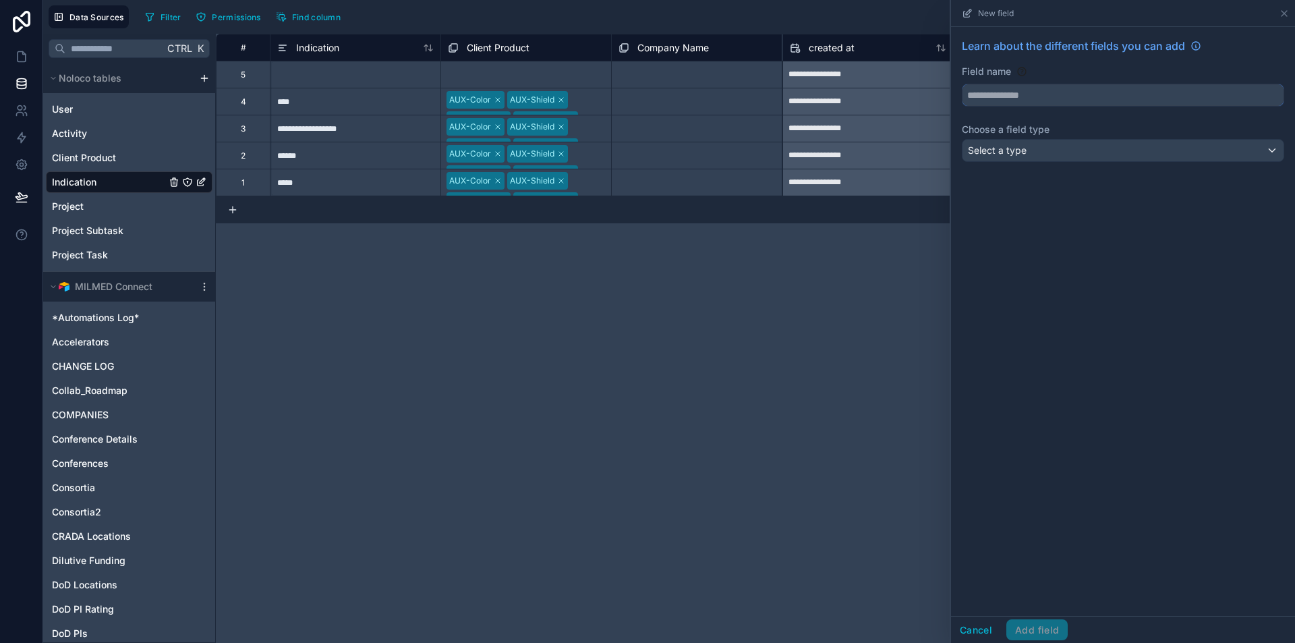
click at [1073, 96] on input "text" at bounding box center [1123, 95] width 321 height 22
type input "***"
click at [1055, 154] on div "Select a type" at bounding box center [1123, 151] width 321 height 22
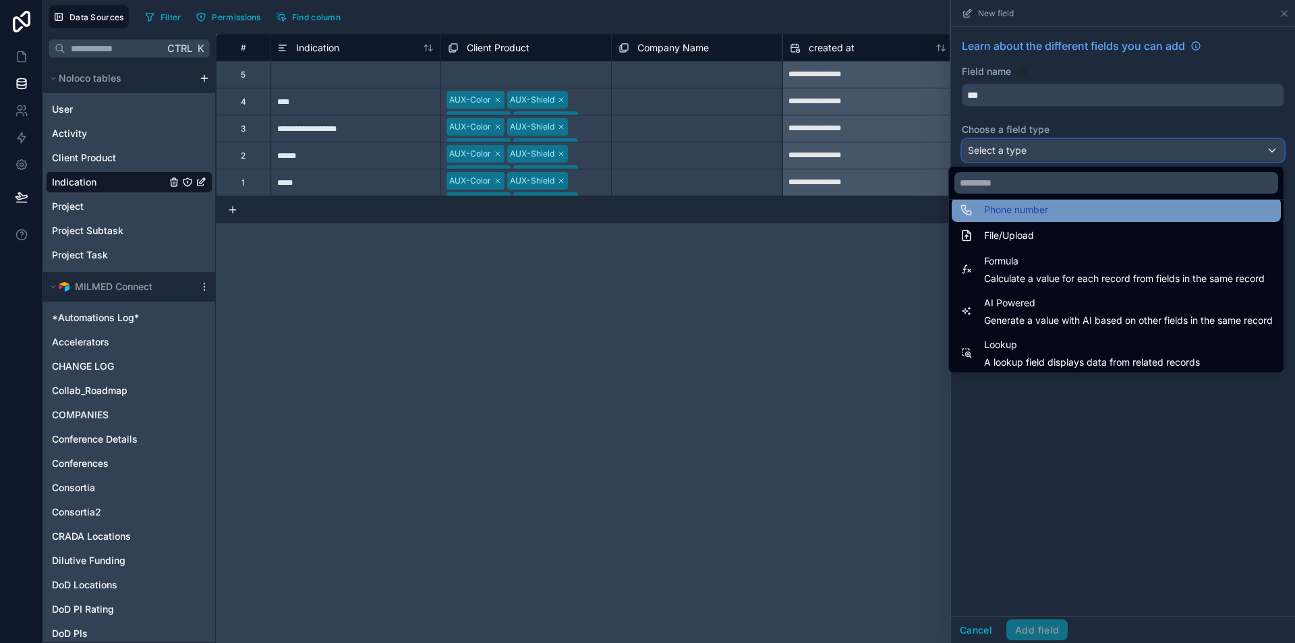
scroll to position [391, 0]
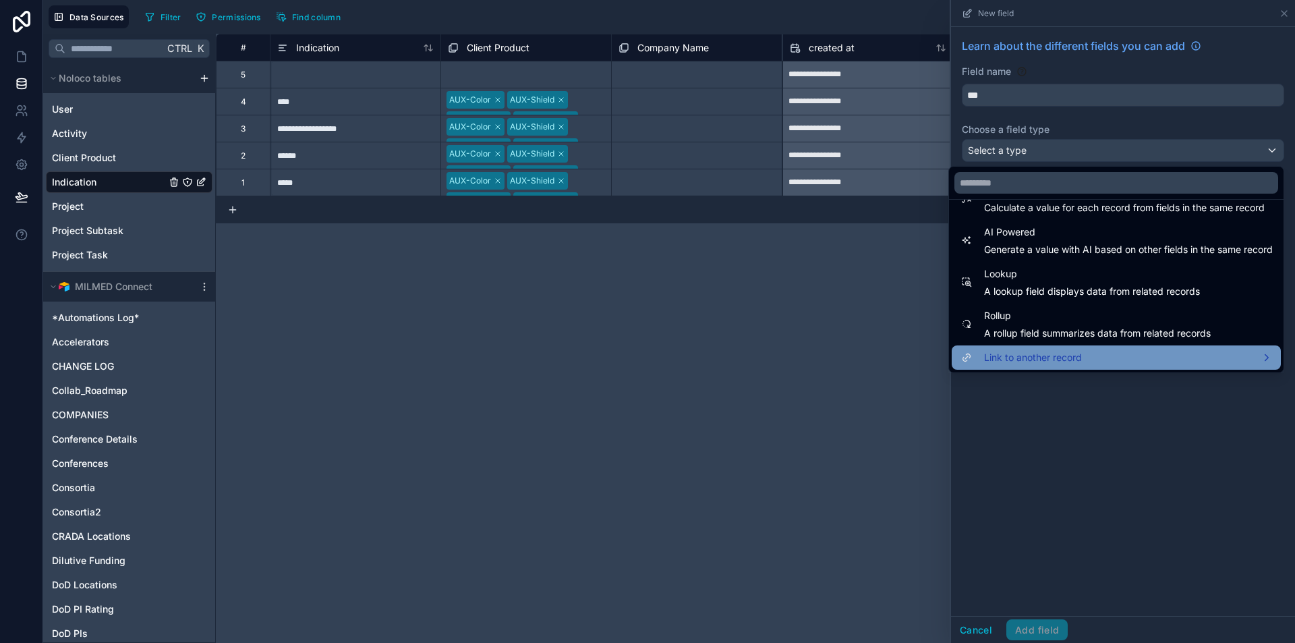
click at [1040, 361] on span "Link to another record" at bounding box center [1033, 357] width 98 height 16
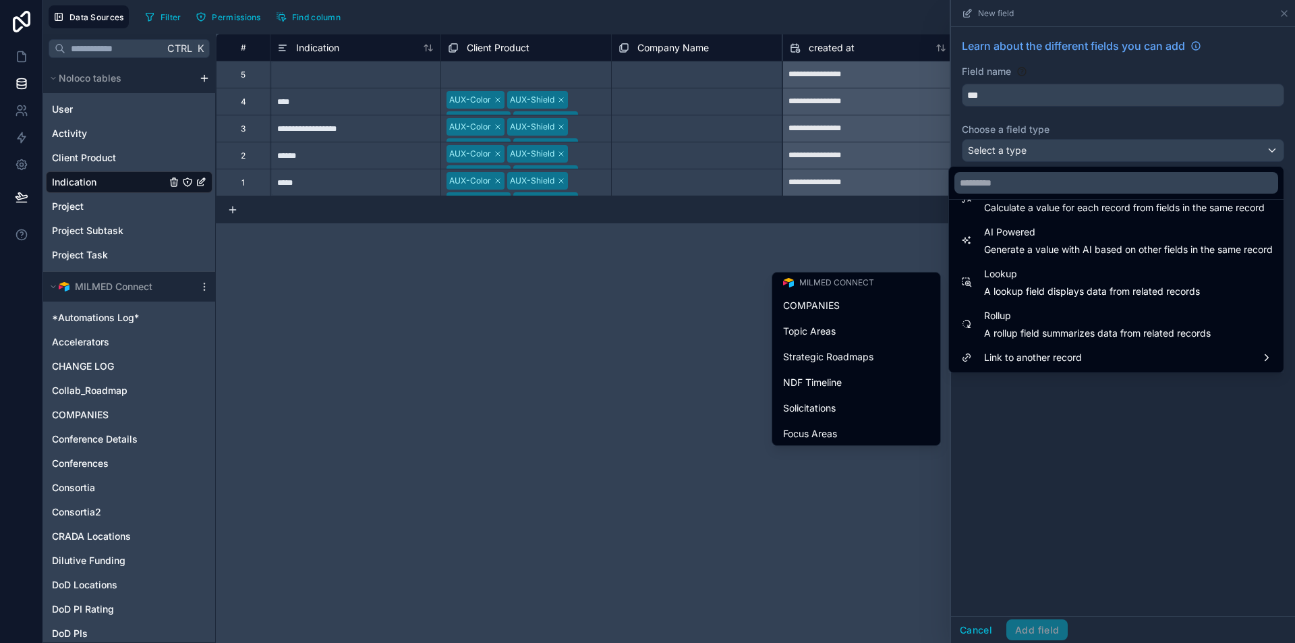
scroll to position [202, 0]
click at [850, 414] on div "Solicitations" at bounding box center [856, 407] width 146 height 16
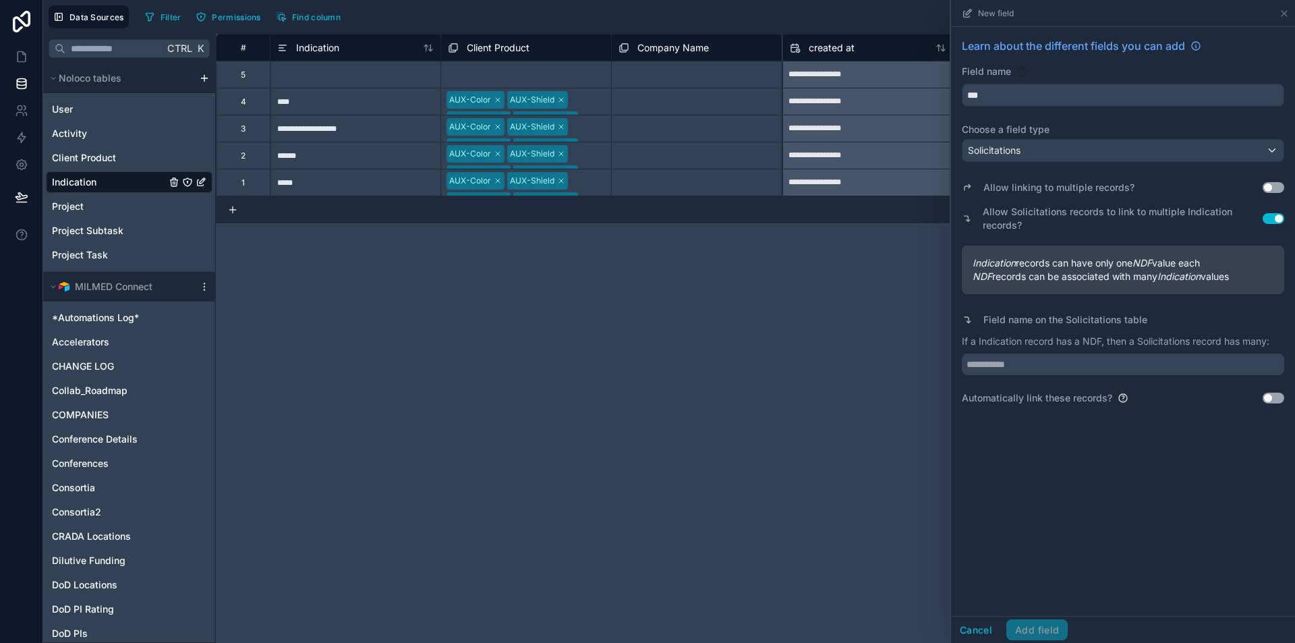
click at [1277, 188] on button "Use setting" at bounding box center [1274, 187] width 22 height 11
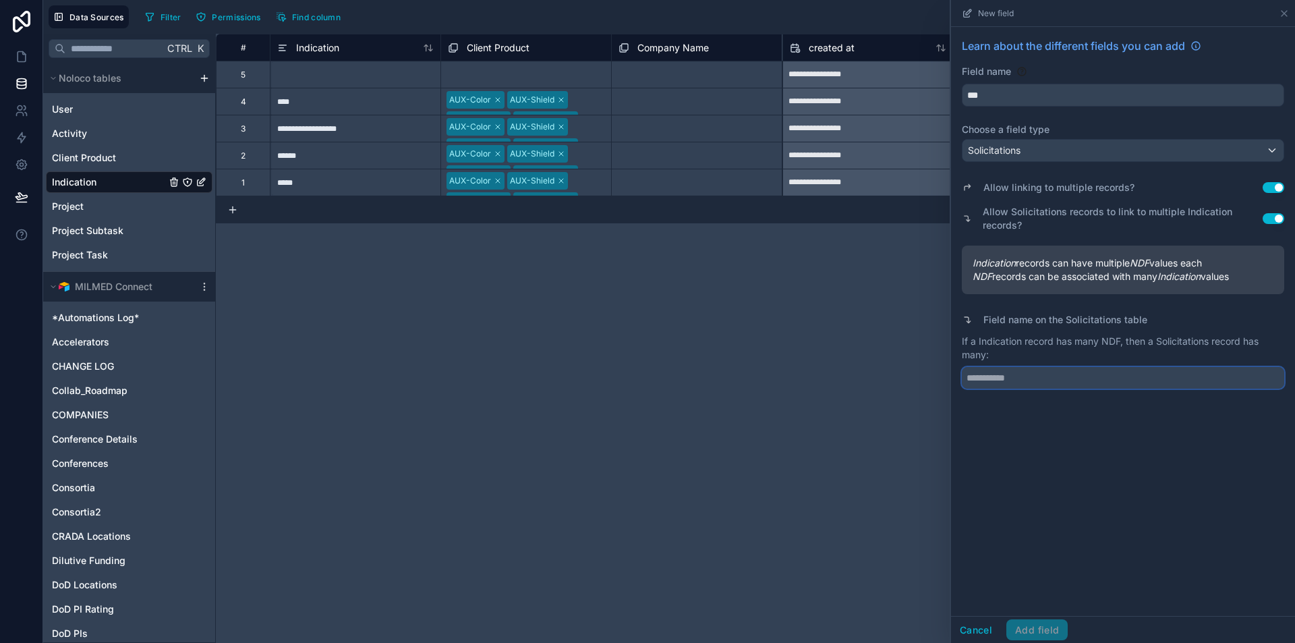
click at [1063, 380] on input "text" at bounding box center [1123, 378] width 323 height 22
type input "**********"
click at [1045, 626] on button "Add field" at bounding box center [1037, 630] width 61 height 22
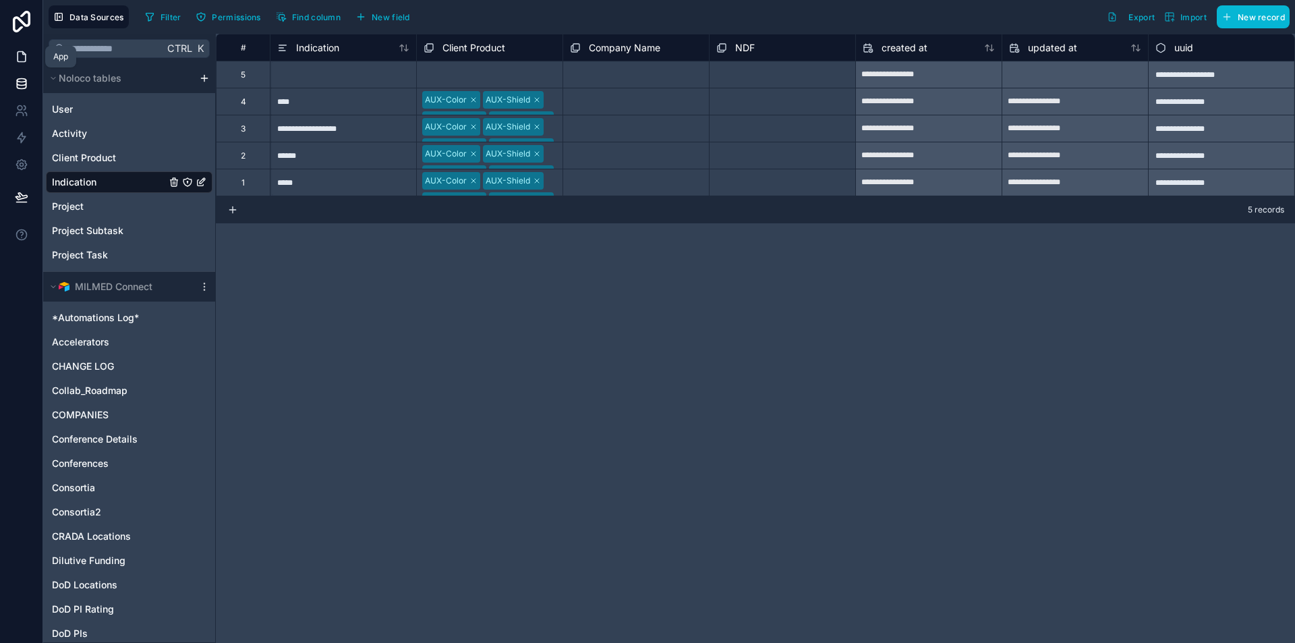
click at [18, 53] on icon at bounding box center [22, 57] width 8 height 10
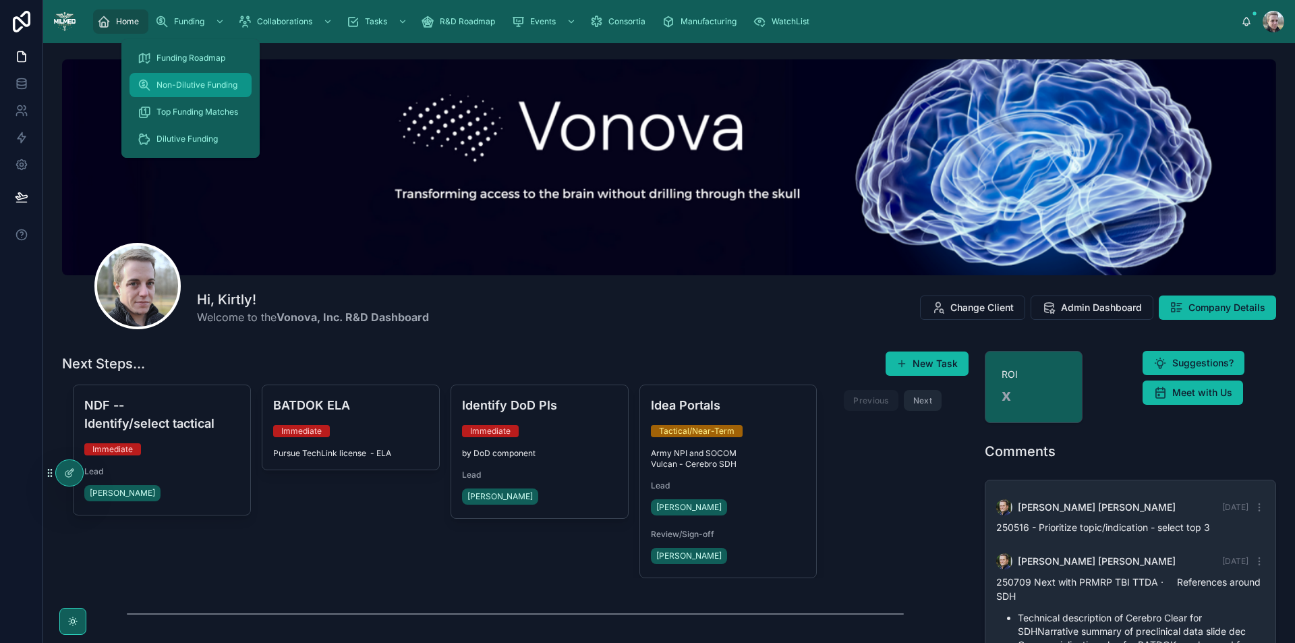
click at [188, 89] on span "Non-Dilutive Funding" at bounding box center [197, 85] width 81 height 11
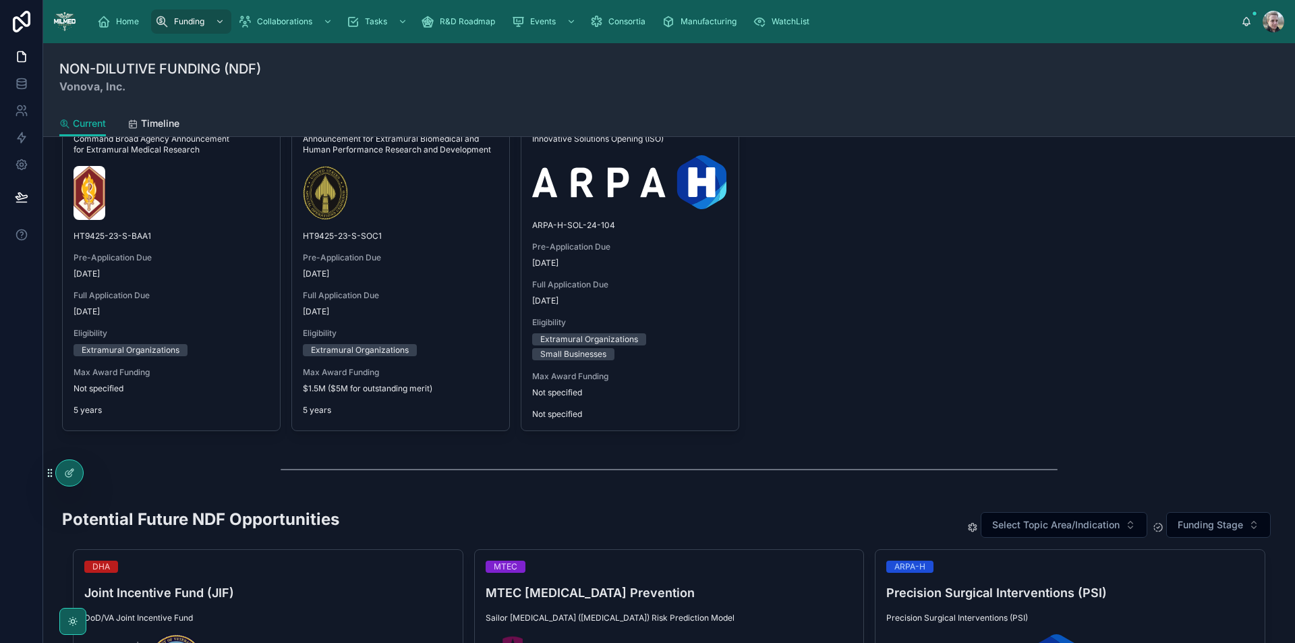
scroll to position [927, 0]
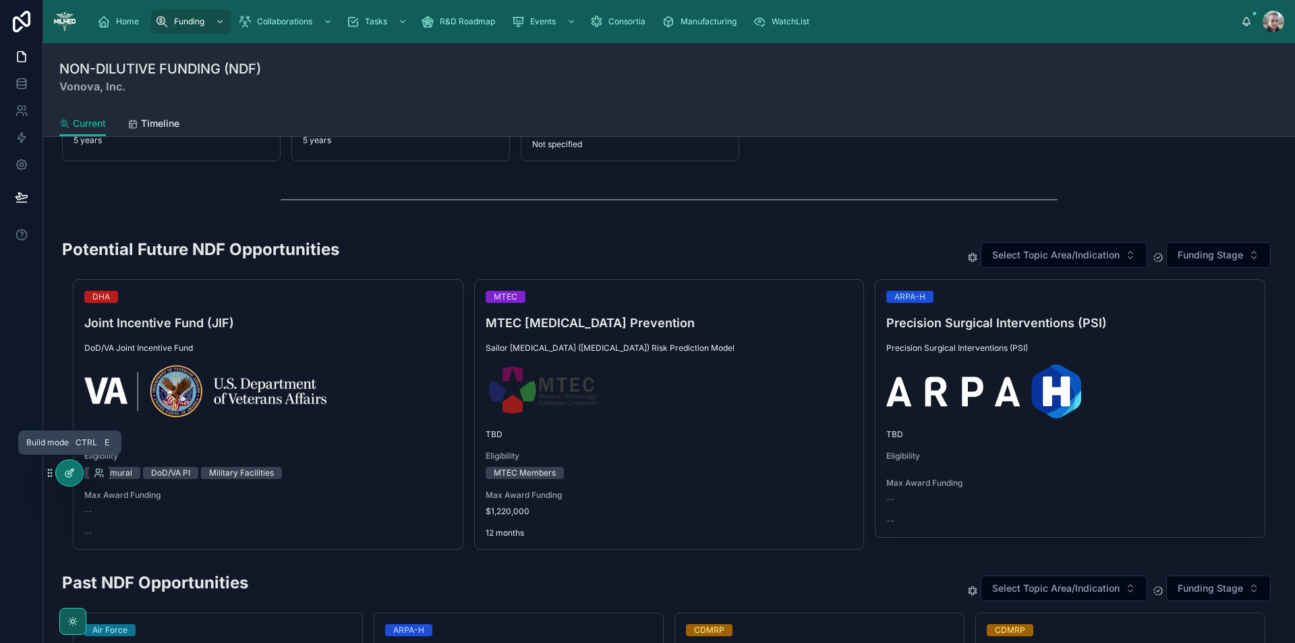
click at [76, 472] on div at bounding box center [69, 473] width 27 height 26
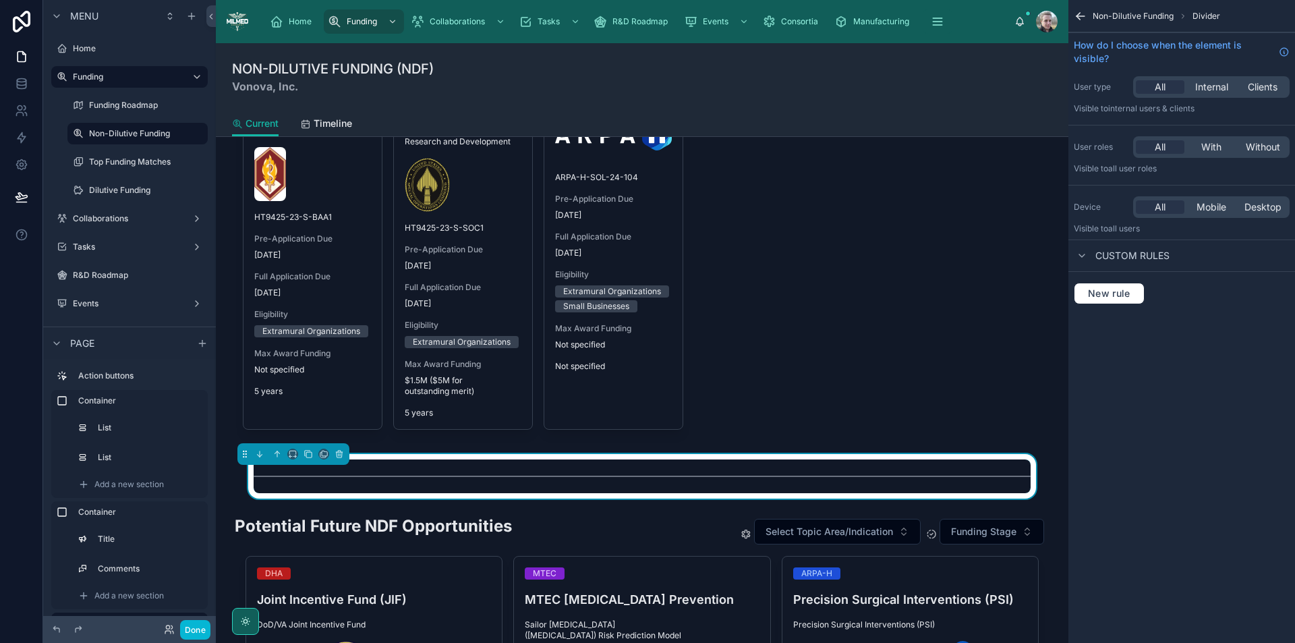
scroll to position [132, 0]
click at [1200, 13] on span "Divider" at bounding box center [1207, 16] width 28 height 11
click at [310, 455] on icon at bounding box center [308, 453] width 9 height 9
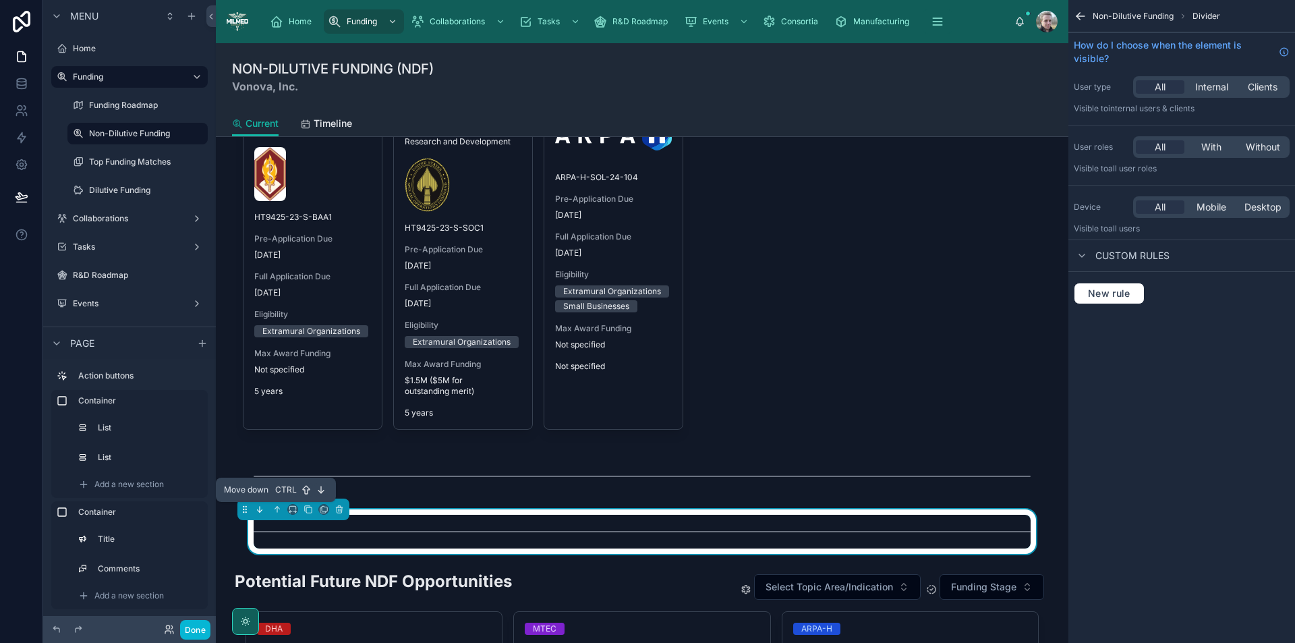
click at [257, 509] on icon at bounding box center [259, 509] width 9 height 9
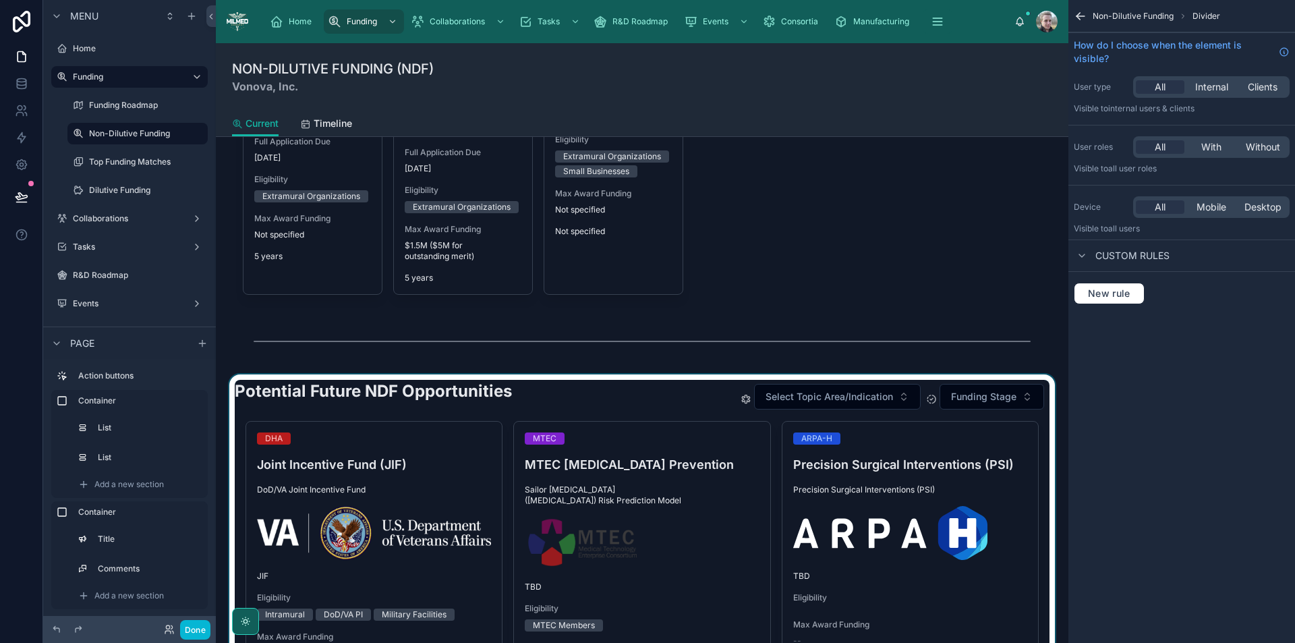
scroll to position [1467, 0]
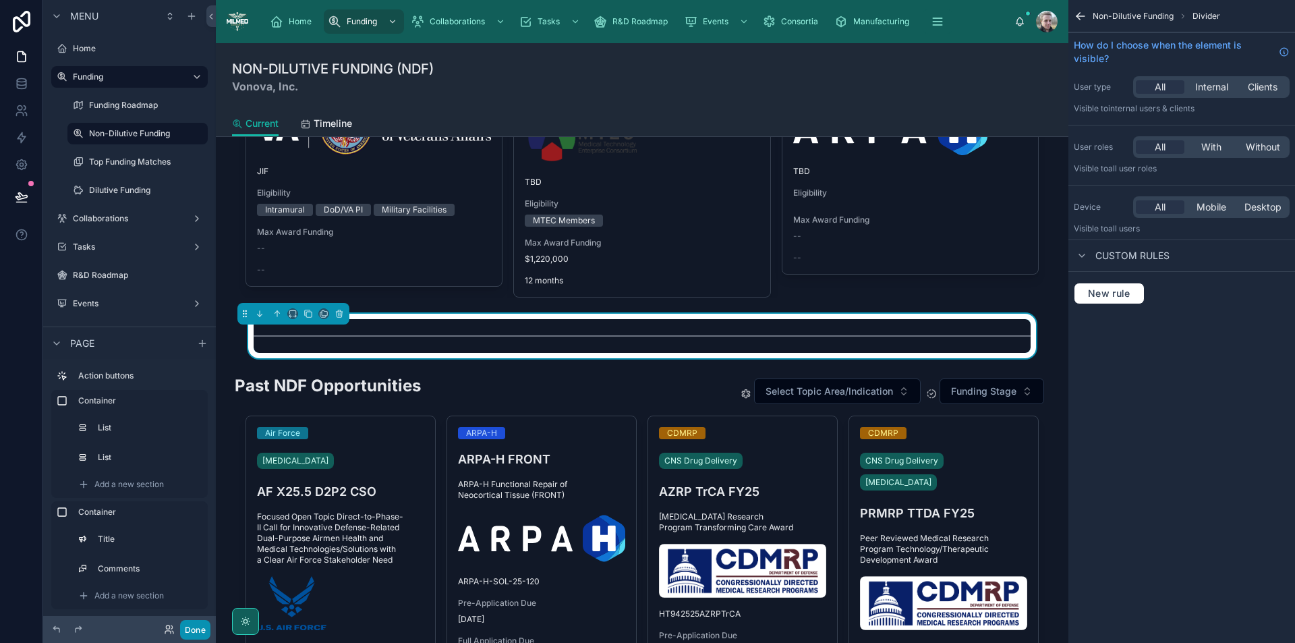
click at [192, 630] on button "Done" at bounding box center [195, 630] width 30 height 20
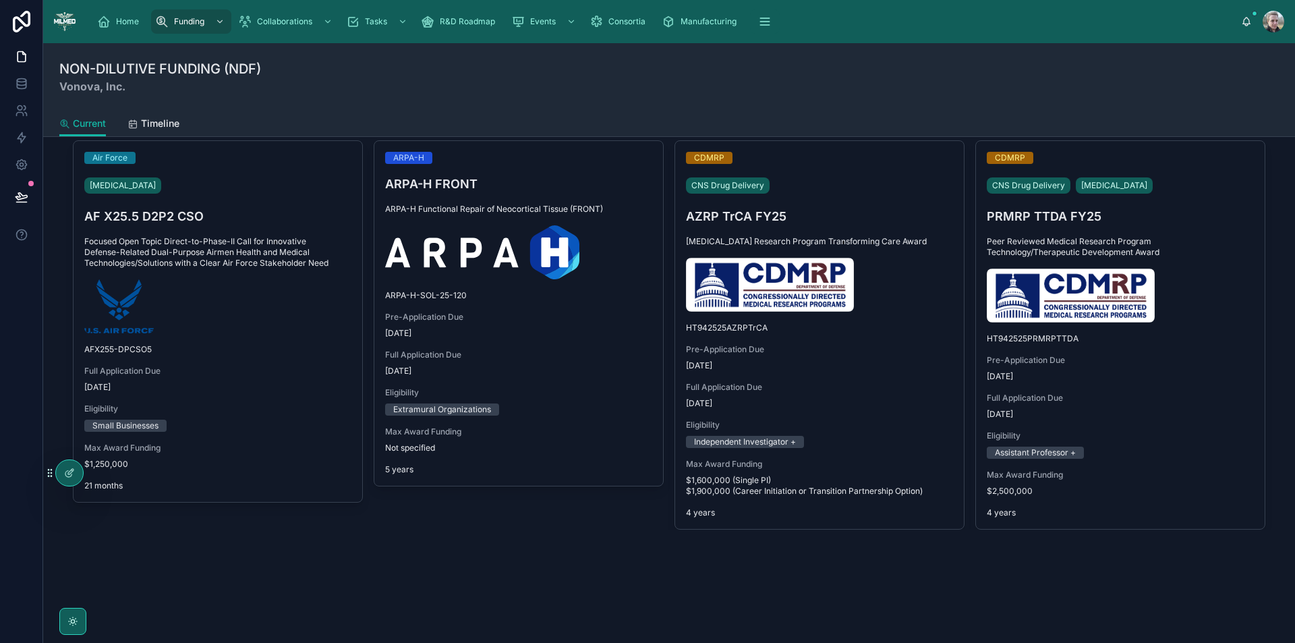
scroll to position [1455, 0]
click at [20, 200] on icon at bounding box center [21, 196] width 11 height 7
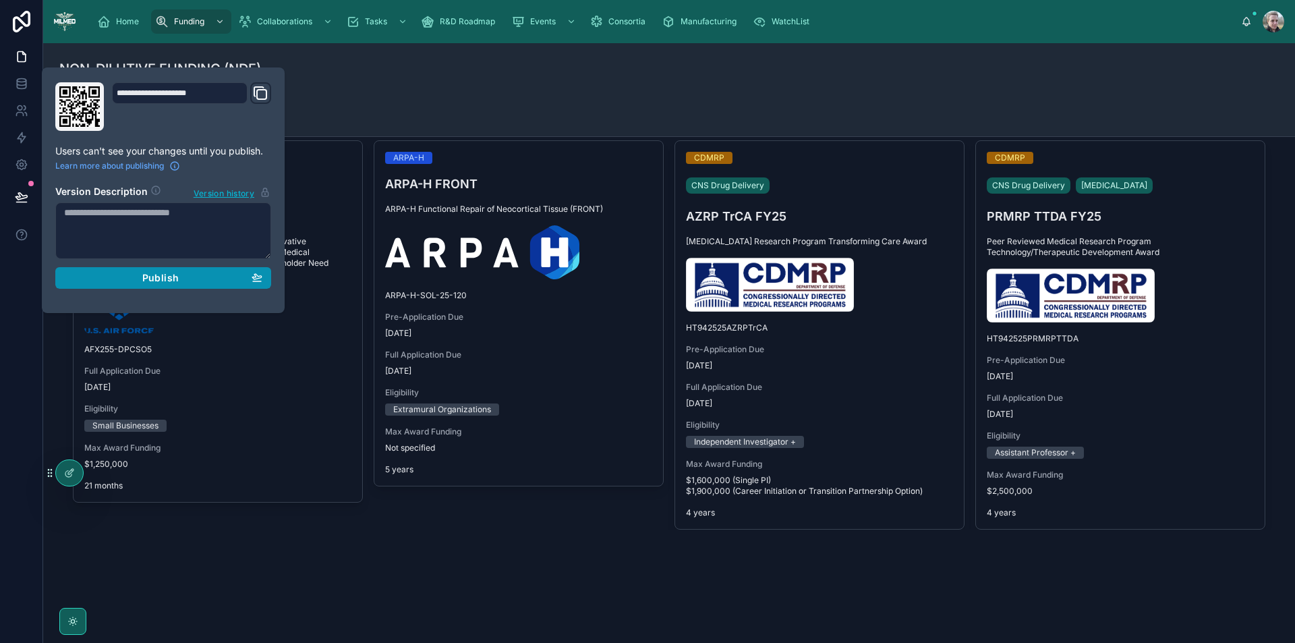
click at [107, 274] on div "Publish" at bounding box center [163, 278] width 198 height 12
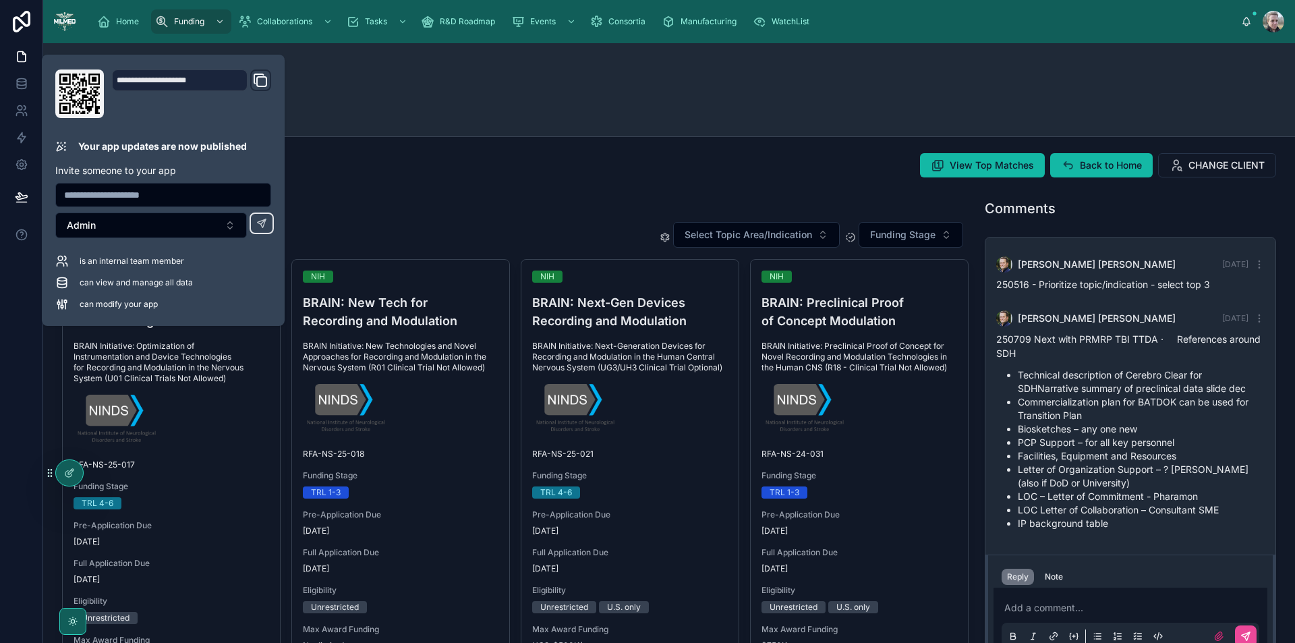
click at [387, 160] on div "View Top Matches Back to Home CHANGE CLIENT" at bounding box center [669, 165] width 1214 height 24
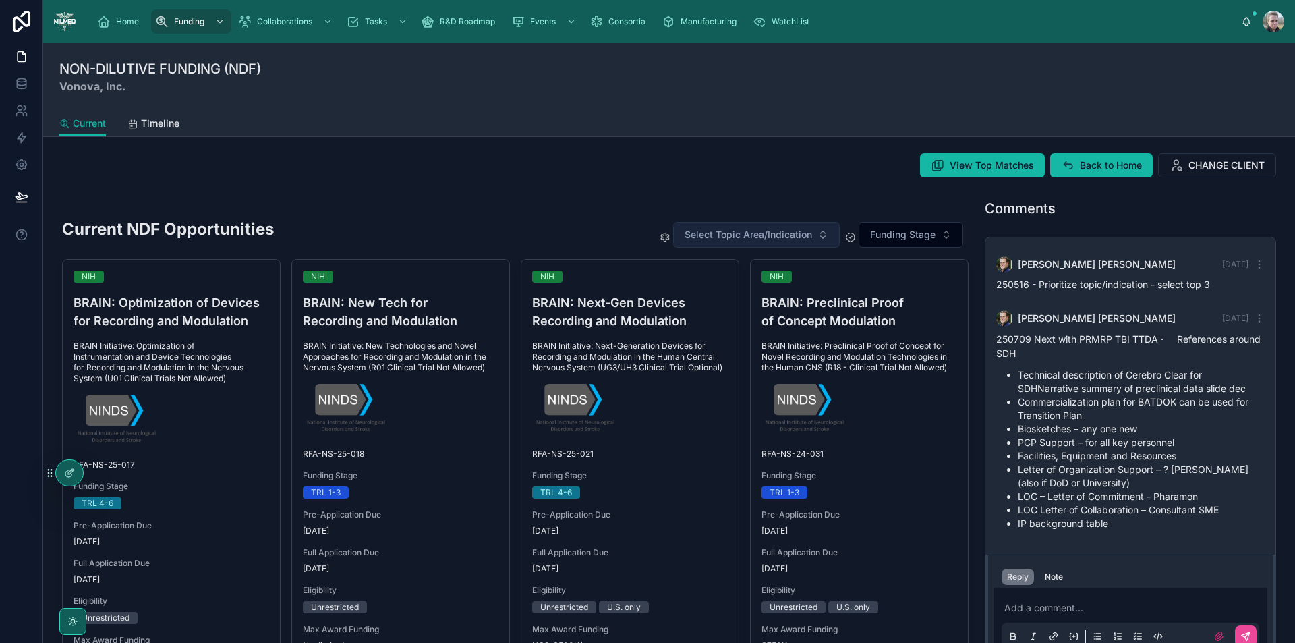
click at [708, 231] on span "Select Topic Area/Indication" at bounding box center [749, 234] width 128 height 13
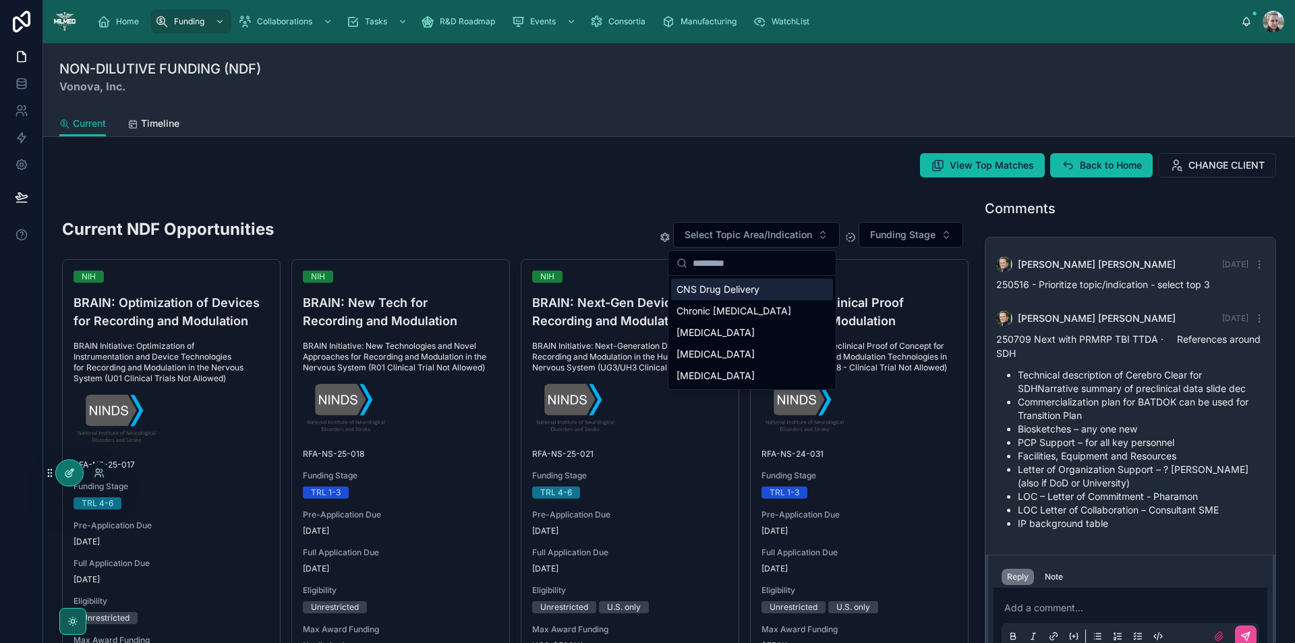
click at [61, 476] on div at bounding box center [69, 473] width 27 height 26
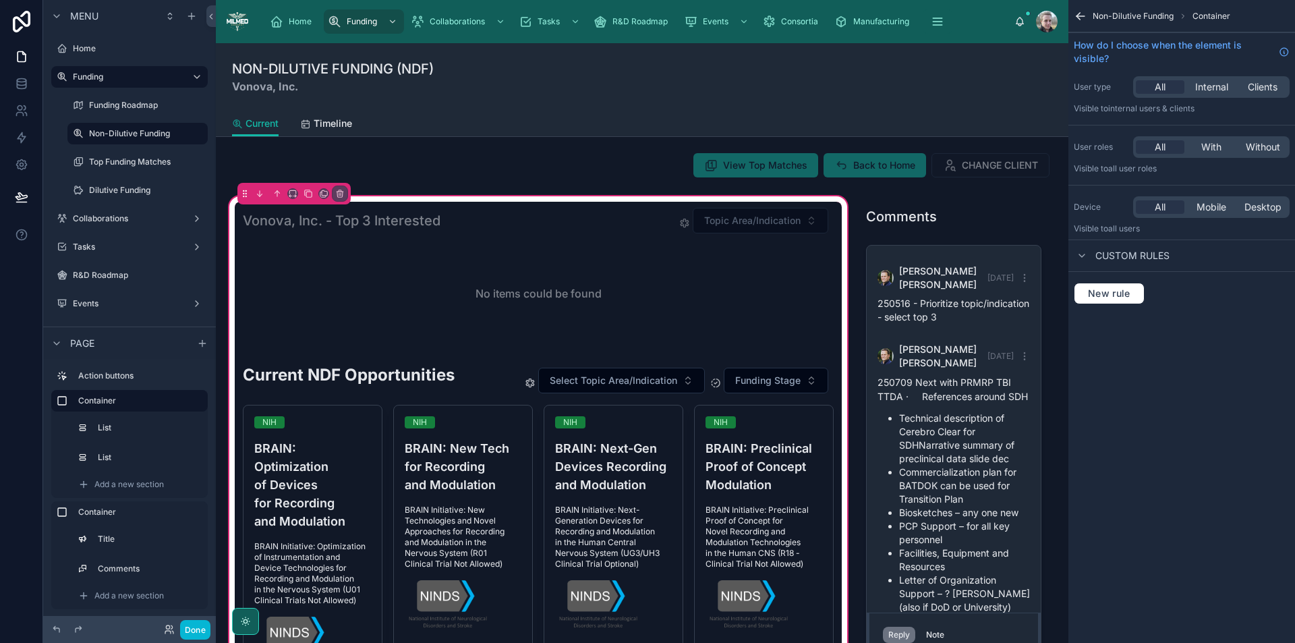
scroll to position [132, 0]
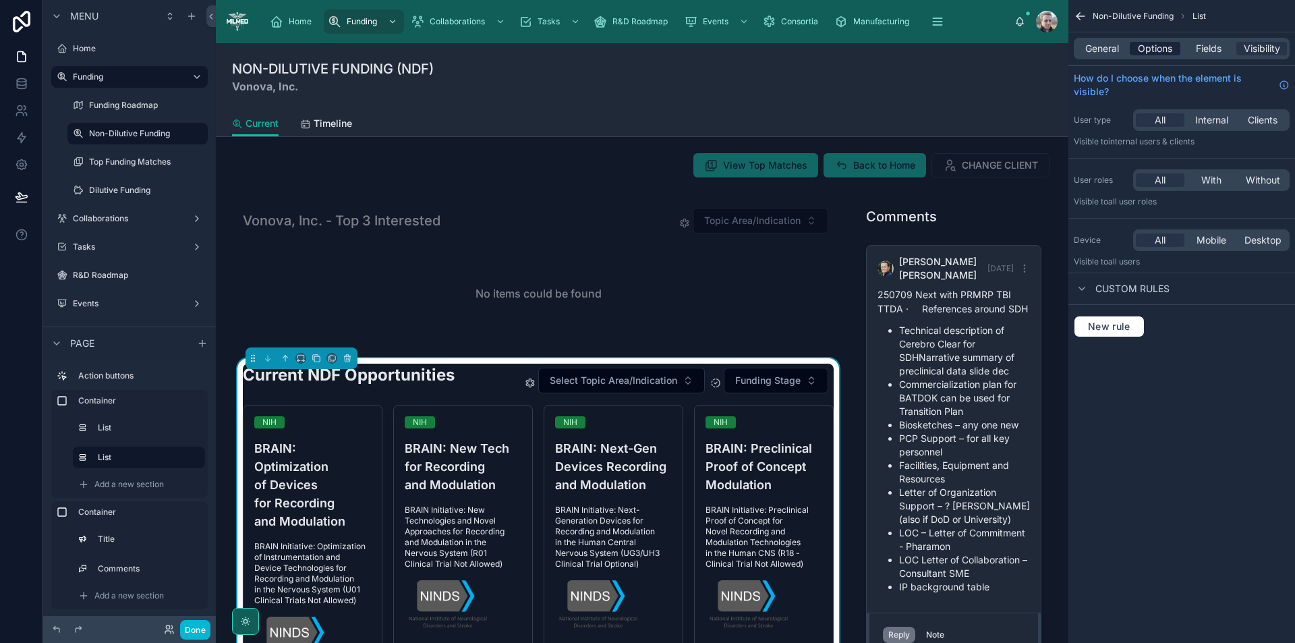
click at [1144, 47] on span "Options" at bounding box center [1155, 48] width 34 height 13
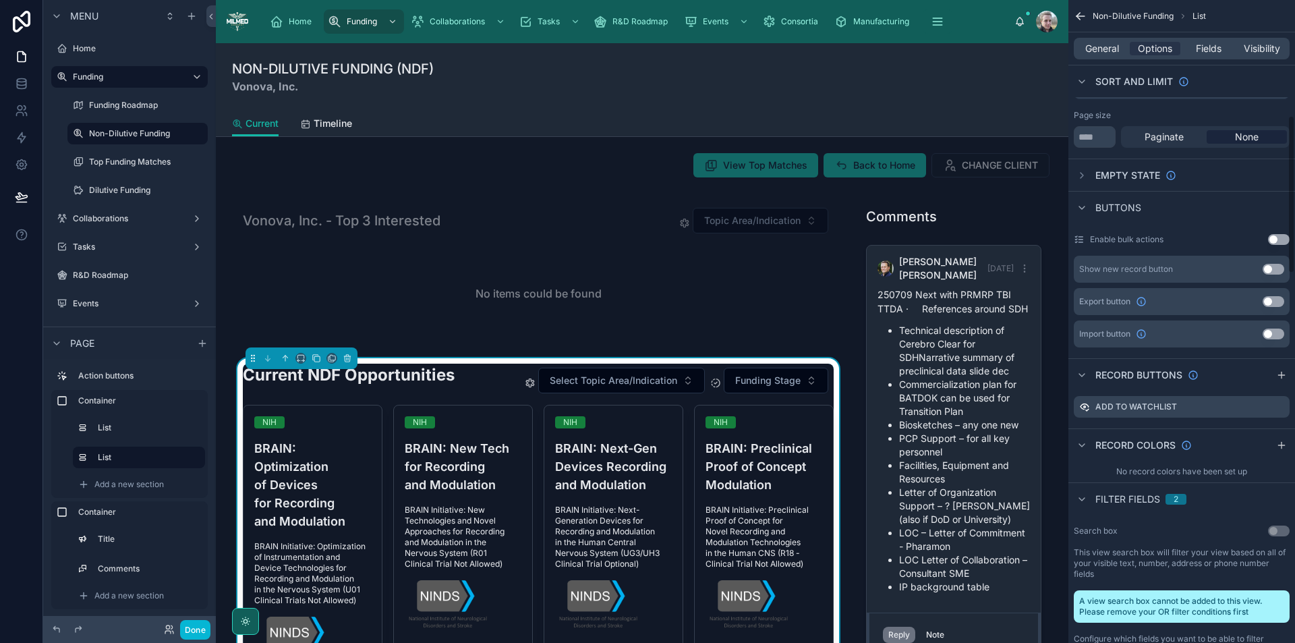
scroll to position [540, 0]
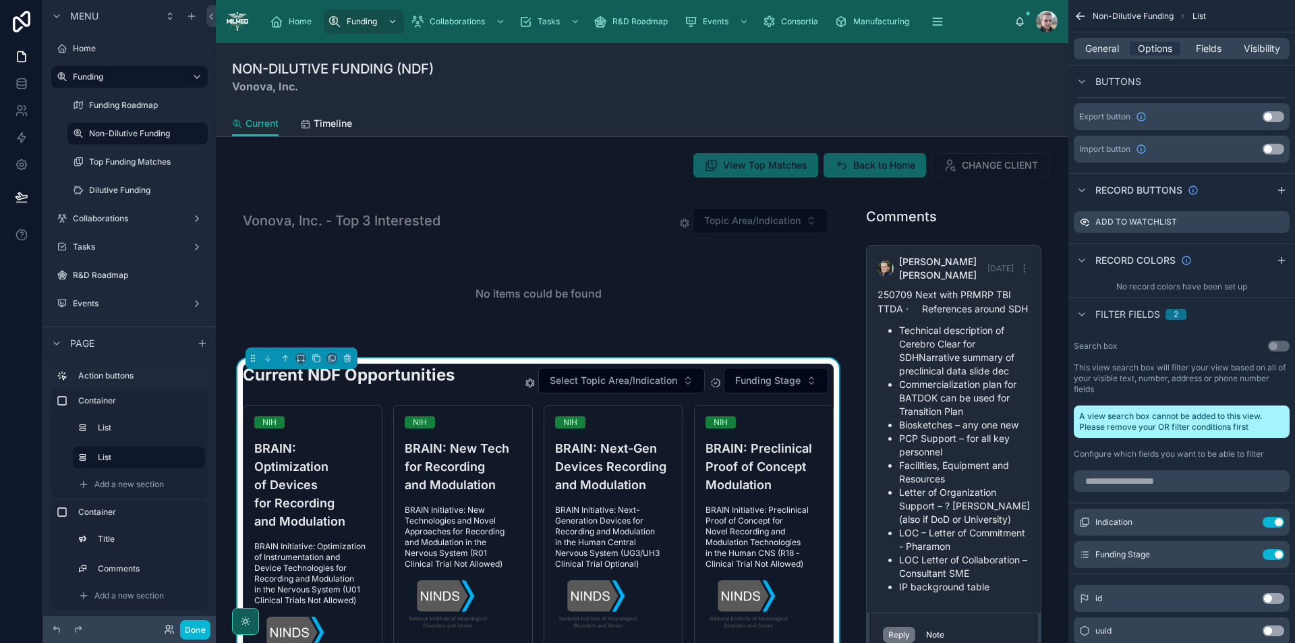
click at [1113, 316] on span "Filter fields" at bounding box center [1128, 314] width 65 height 13
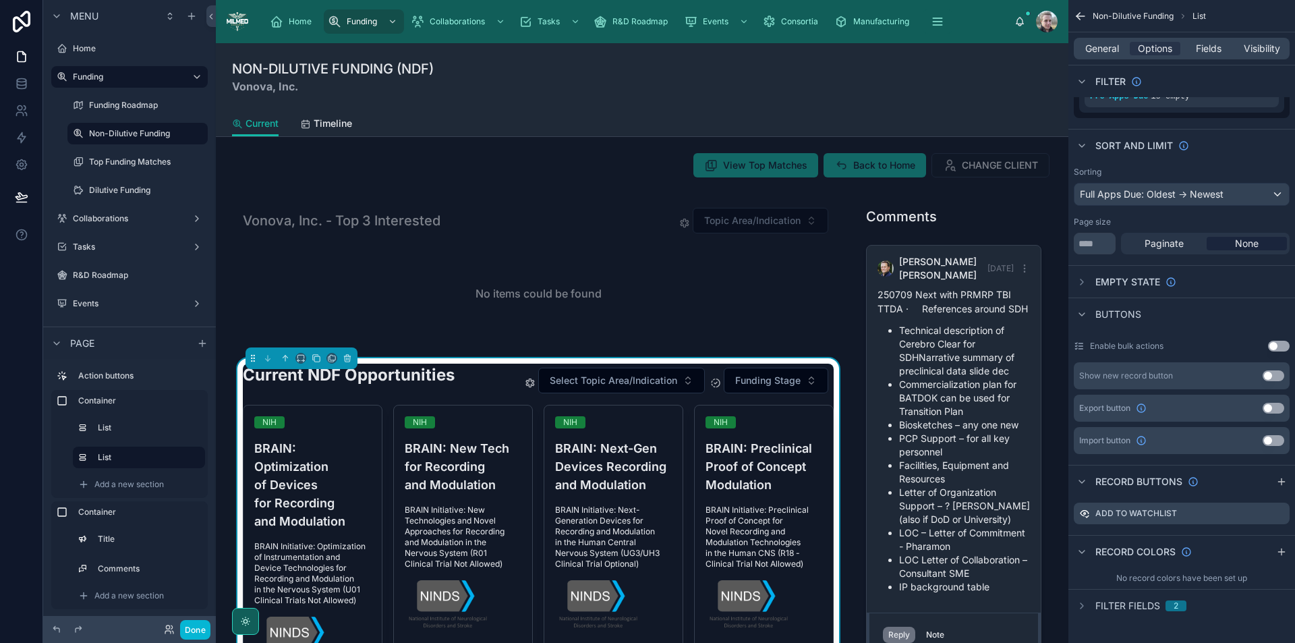
click at [1127, 605] on span "Filter fields" at bounding box center [1128, 605] width 65 height 13
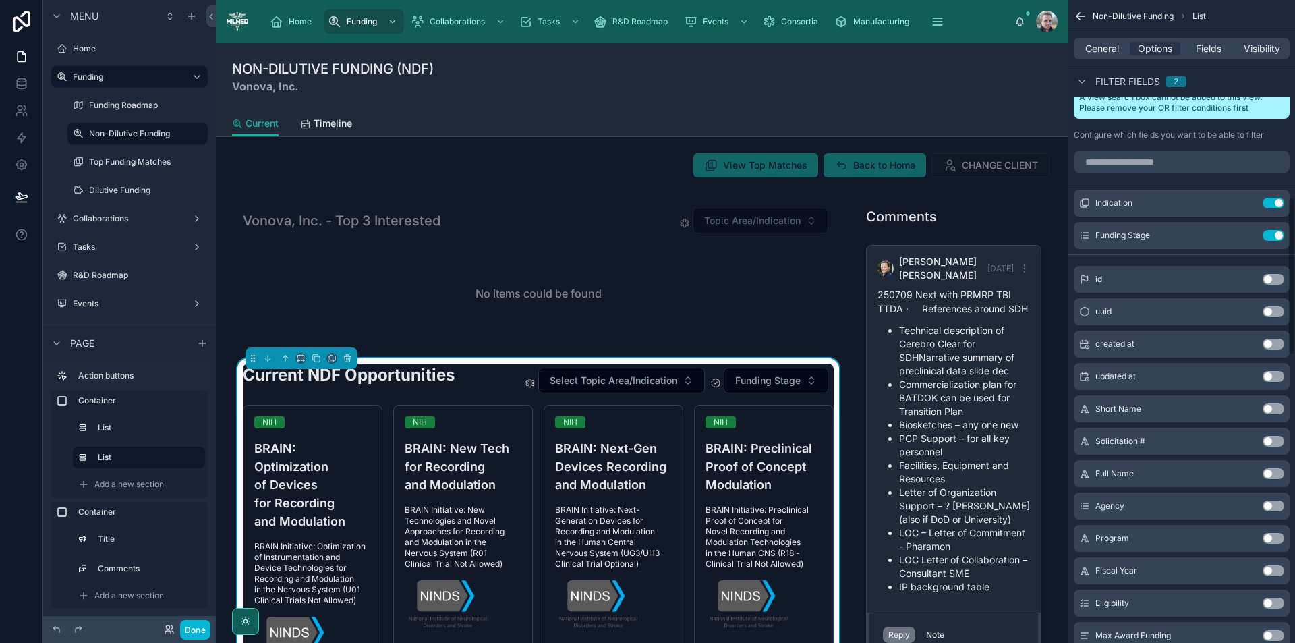
scroll to position [803, 0]
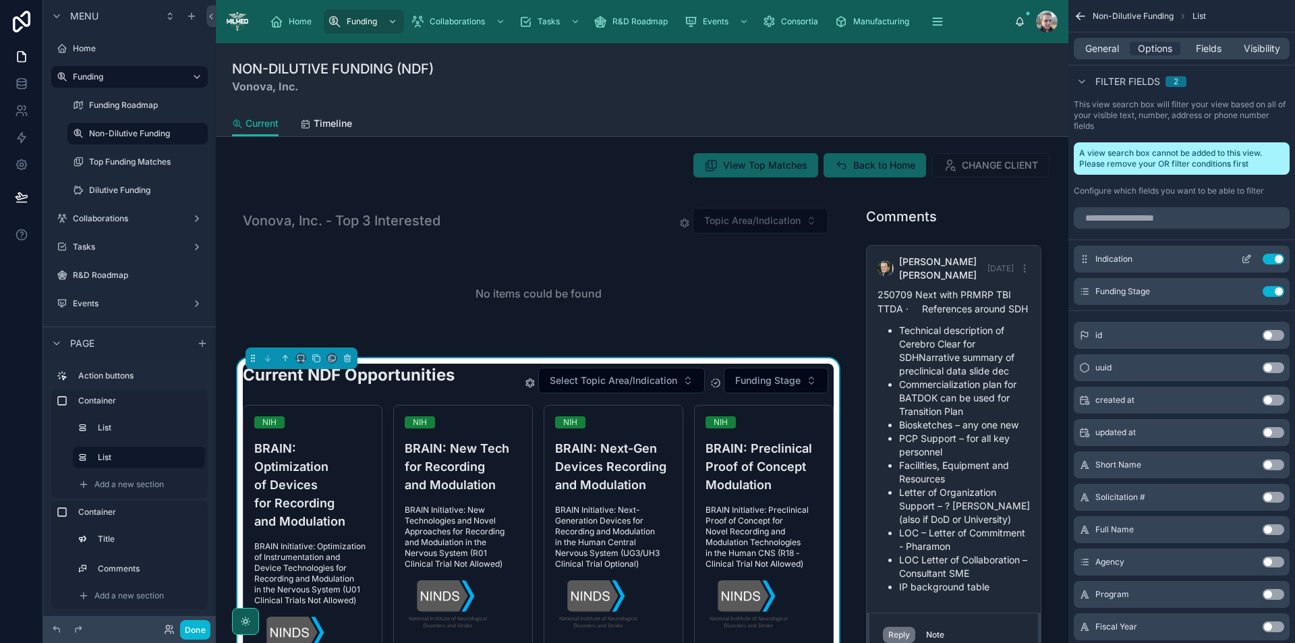
click at [1248, 259] on icon "scrollable content" at bounding box center [1248, 257] width 5 height 5
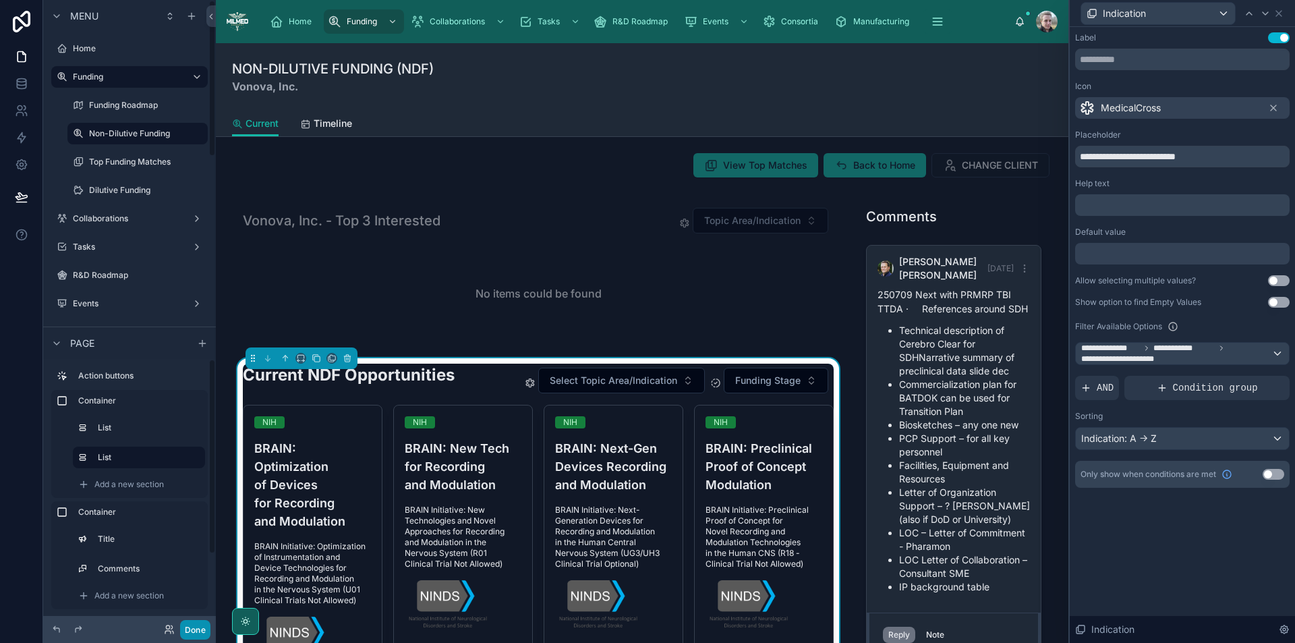
click at [202, 627] on button "Done" at bounding box center [195, 630] width 30 height 20
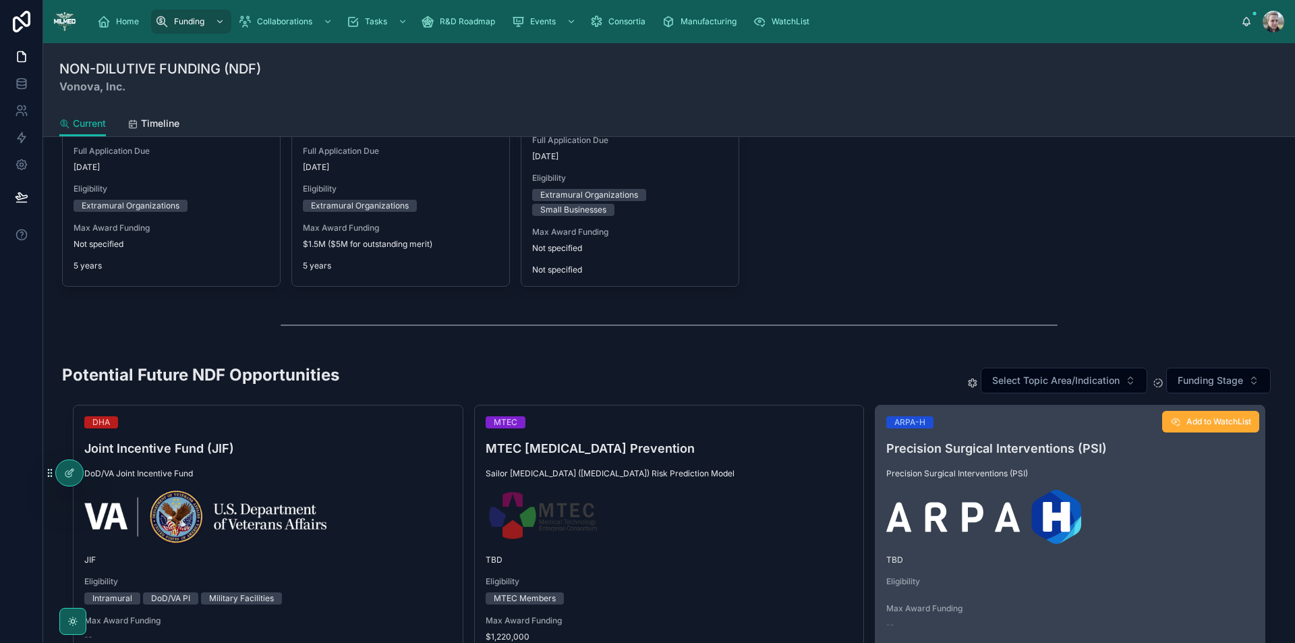
scroll to position [877, 0]
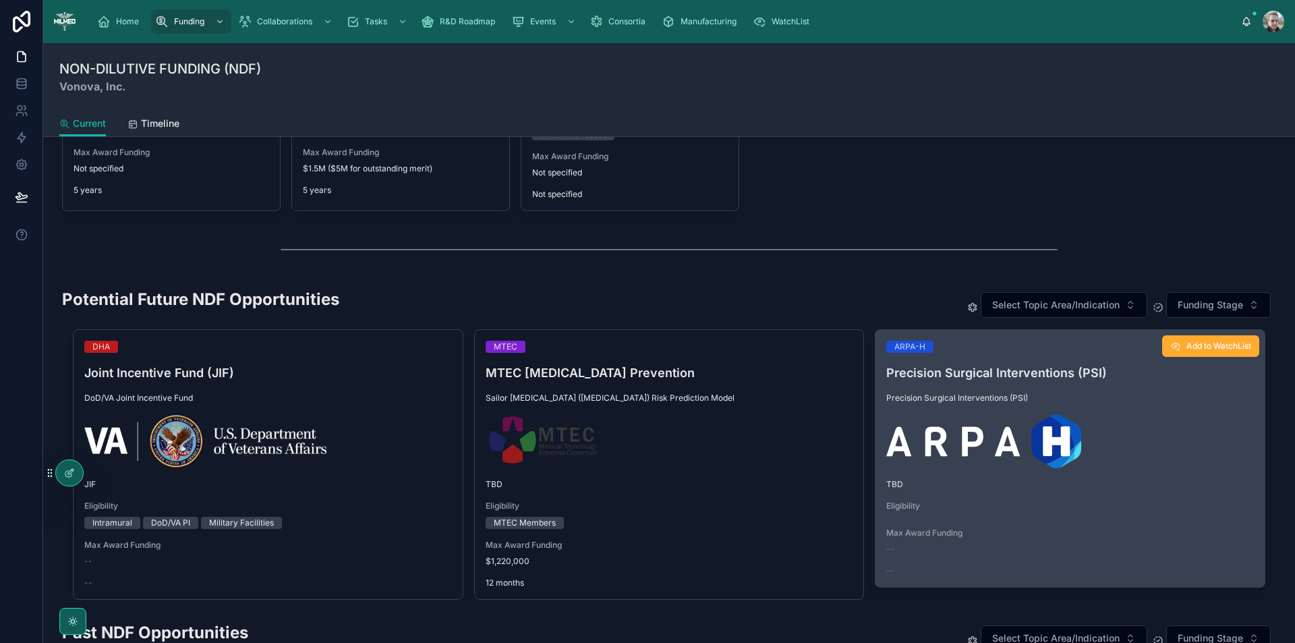
click at [926, 376] on h4 "Precision Surgical Interventions (PSI)" at bounding box center [1071, 373] width 368 height 18
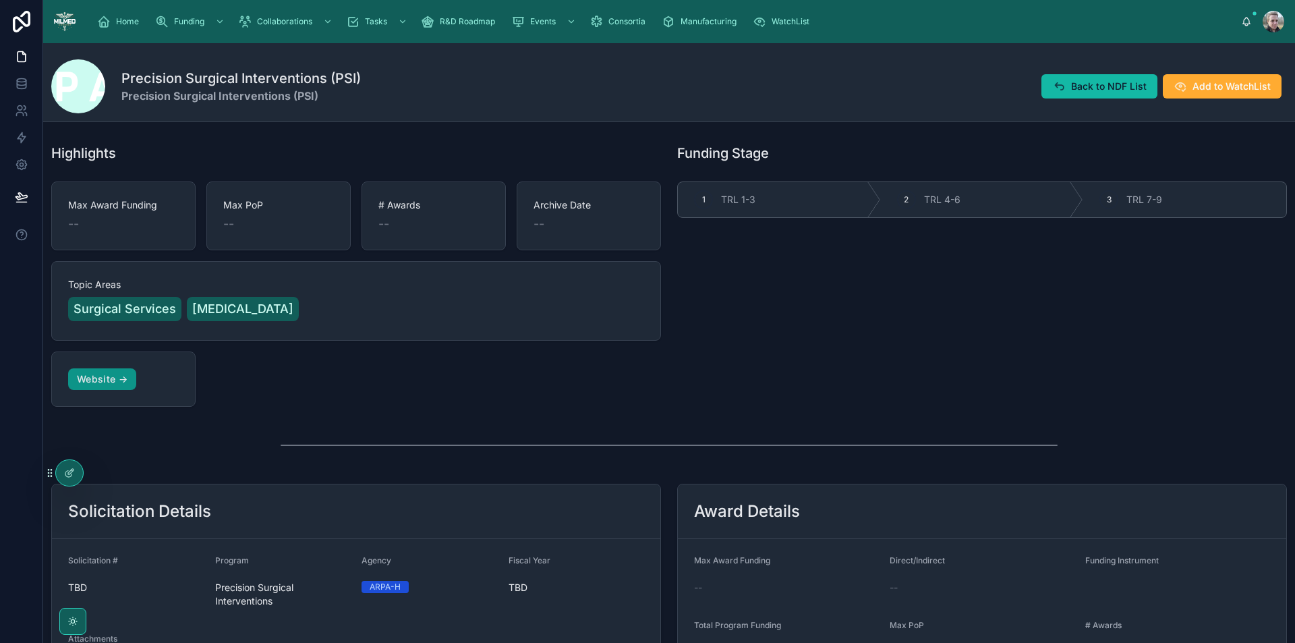
click at [105, 379] on link "Website →" at bounding box center [102, 379] width 68 height 22
click at [1115, 92] on span "Back to NDF List" at bounding box center [1109, 86] width 76 height 13
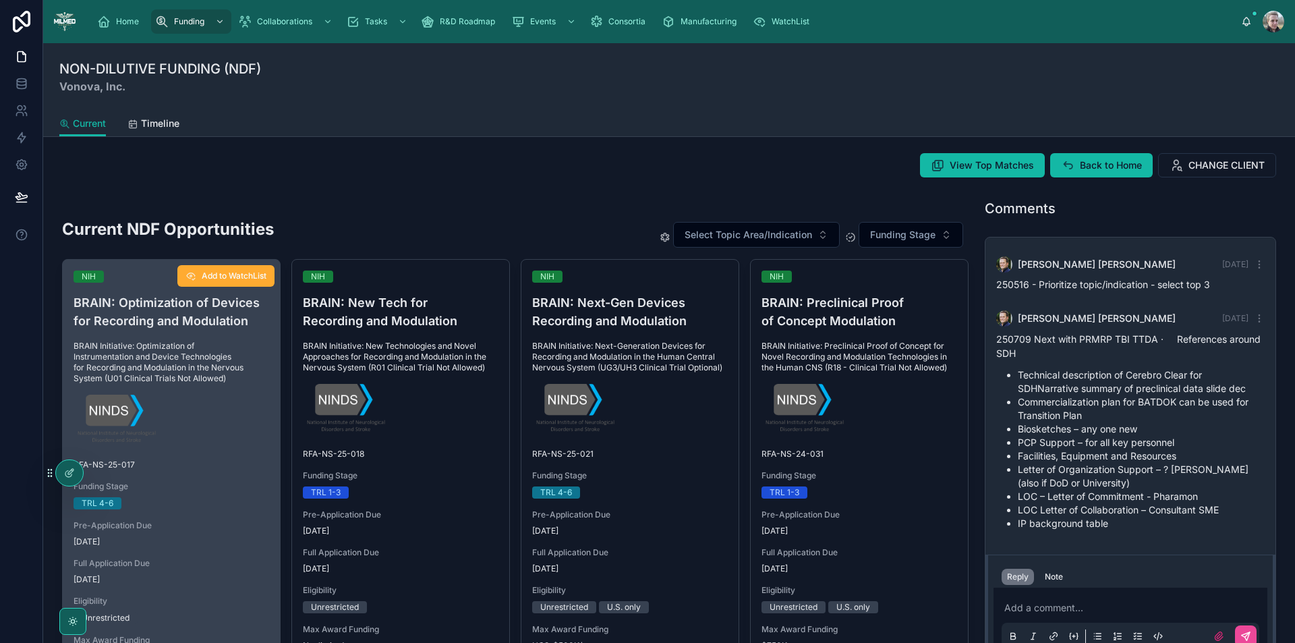
click at [264, 386] on div "NIH BRAIN: Optimization of Devices for Recording and Modulation BRAIN Initiativ…" at bounding box center [171, 477] width 217 height 435
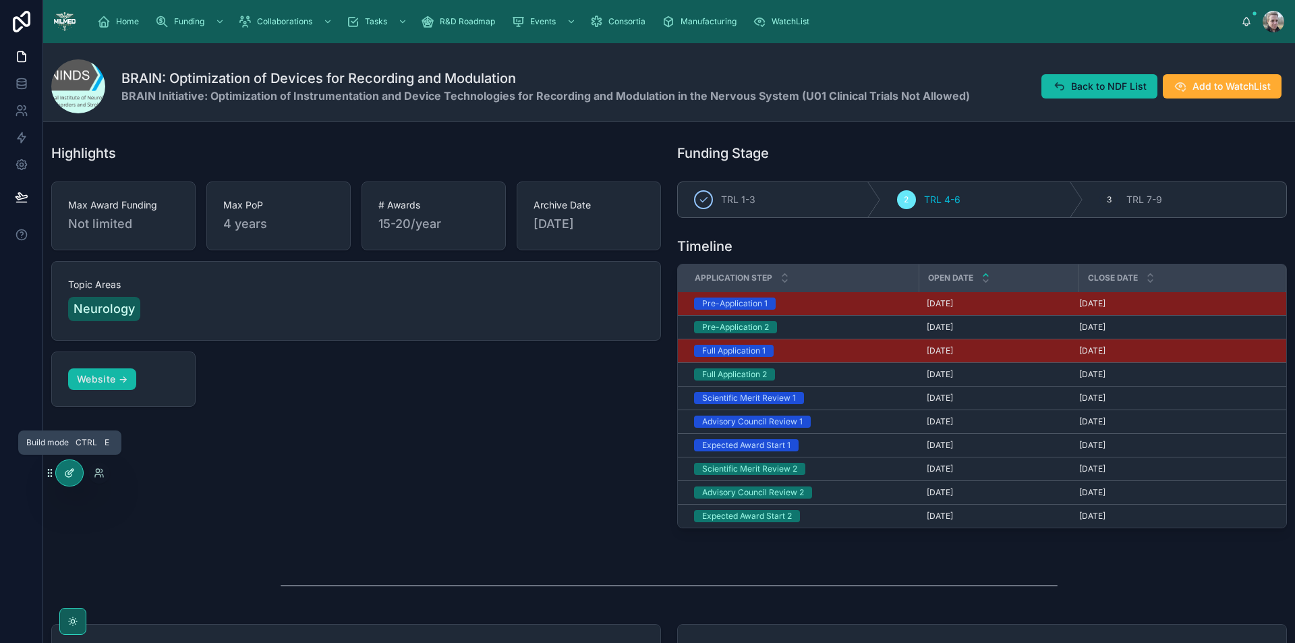
click at [65, 476] on icon at bounding box center [69, 473] width 11 height 11
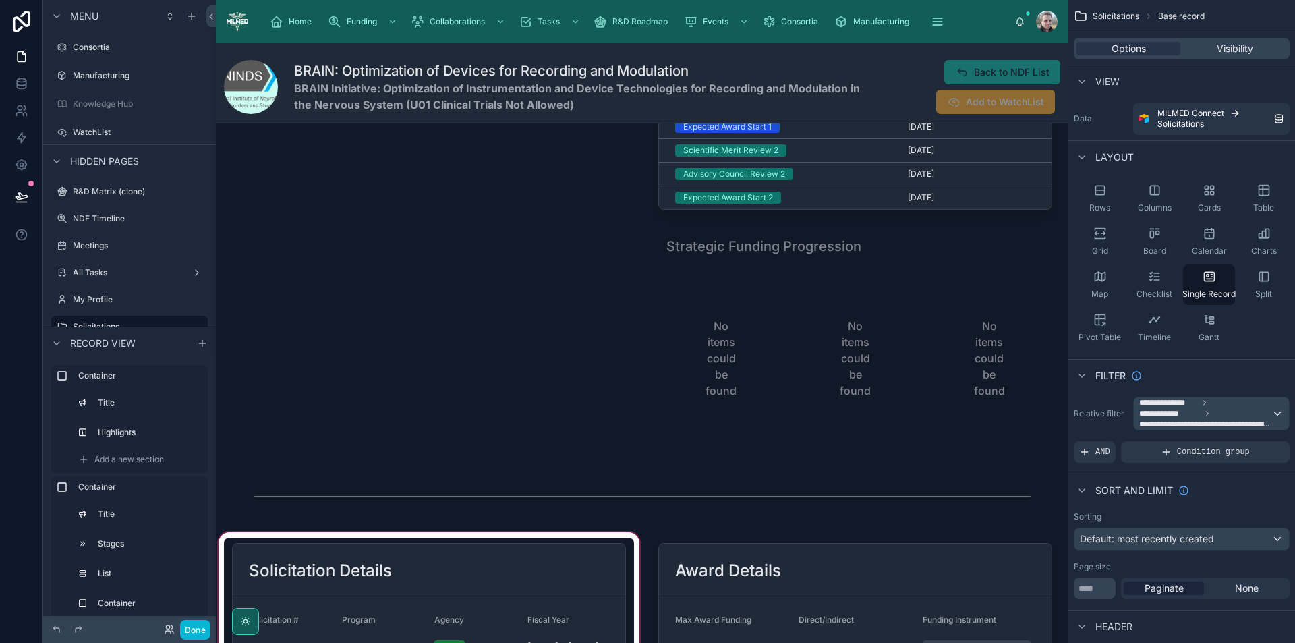
scroll to position [472, 0]
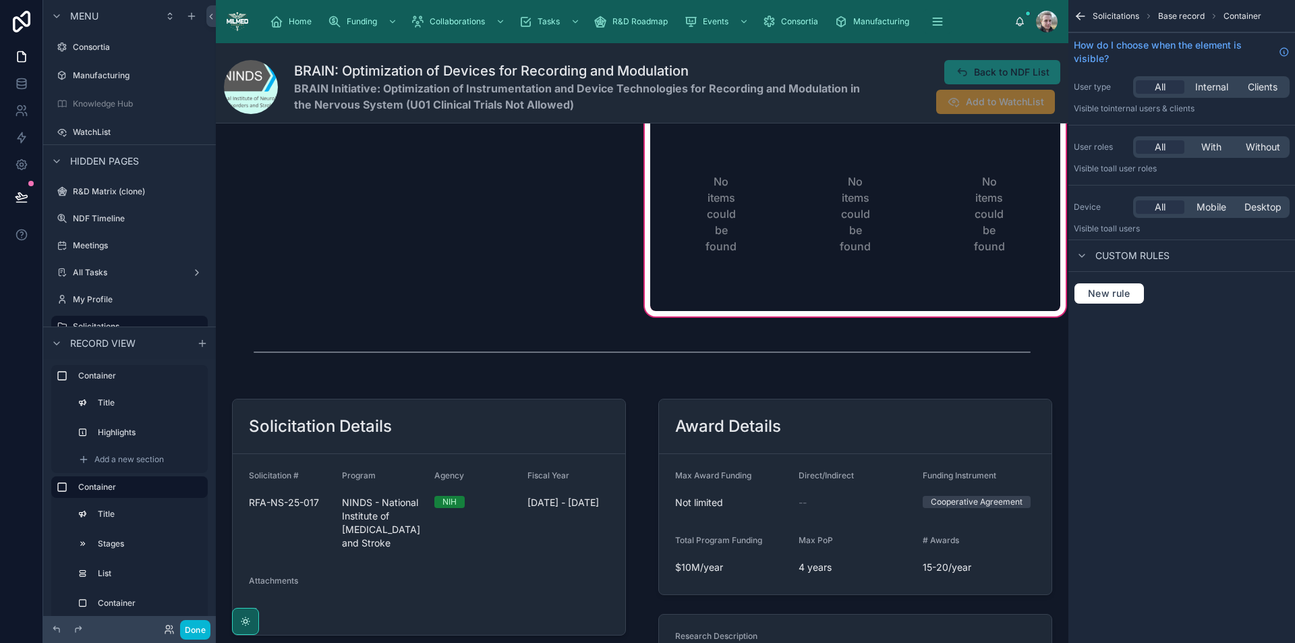
click at [1238, 14] on span "Container" at bounding box center [1243, 16] width 38 height 11
click at [1177, 20] on span "Base record" at bounding box center [1181, 16] width 47 height 11
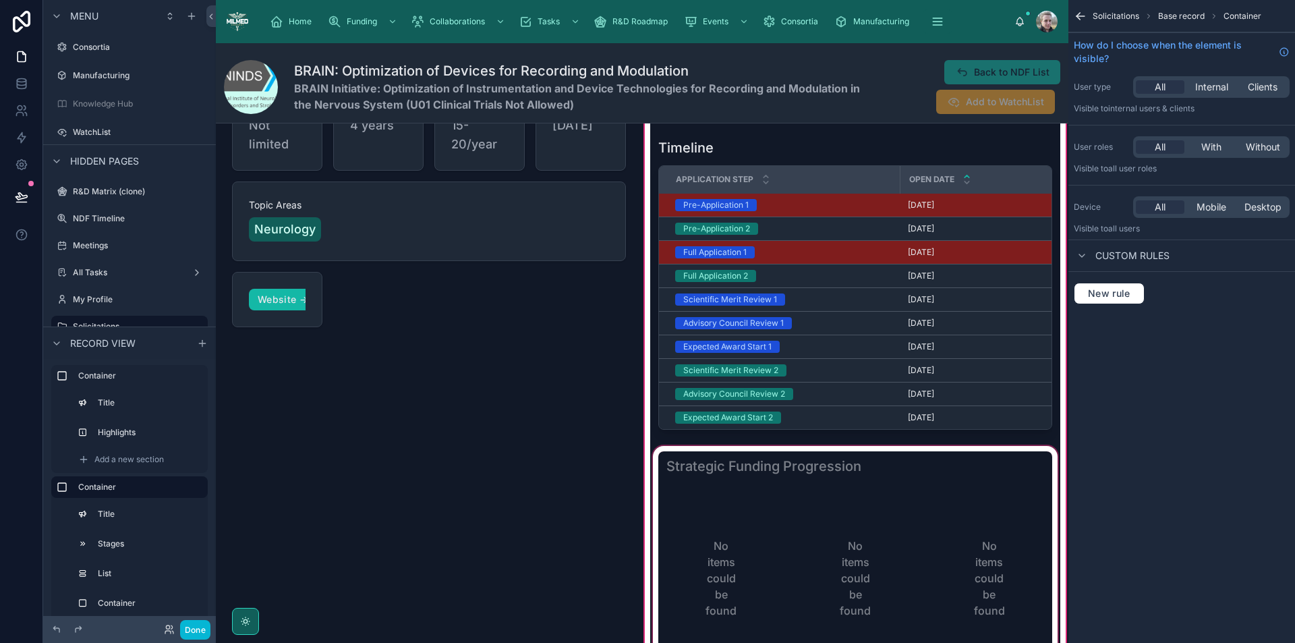
scroll to position [0, 0]
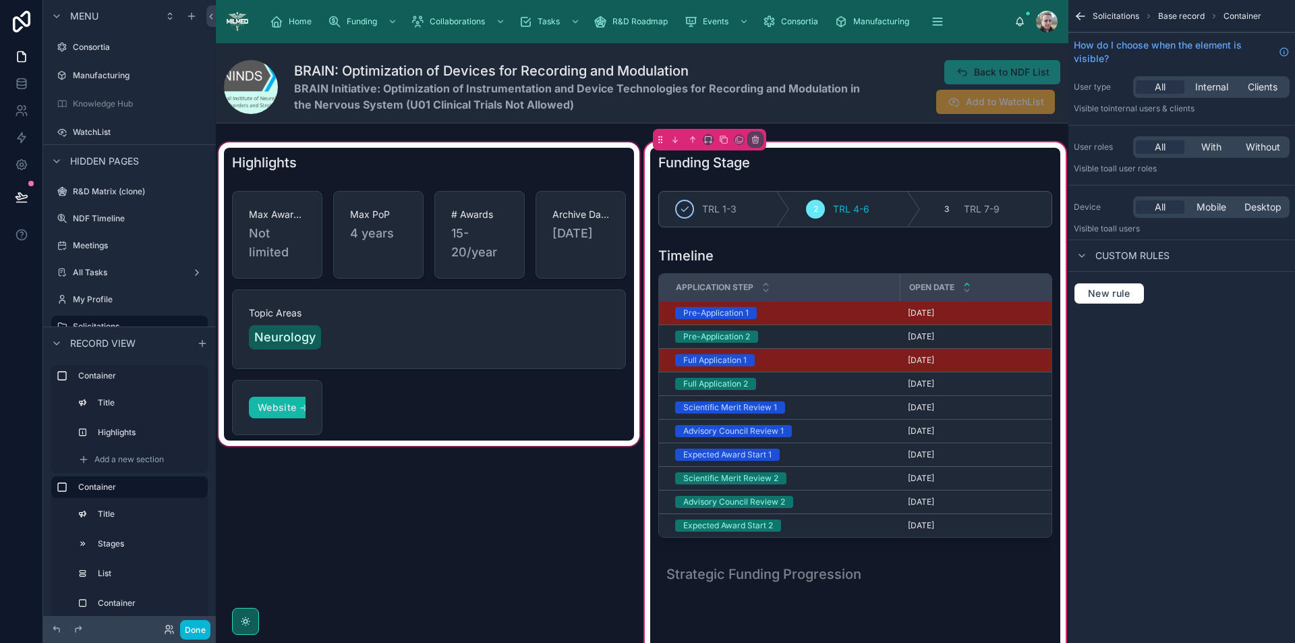
click at [482, 424] on div at bounding box center [429, 466] width 426 height 652
click at [520, 385] on div at bounding box center [429, 466] width 426 height 652
click at [402, 339] on div at bounding box center [429, 466] width 426 height 652
click at [453, 400] on div at bounding box center [429, 466] width 426 height 652
click at [522, 159] on div at bounding box center [429, 466] width 426 height 652
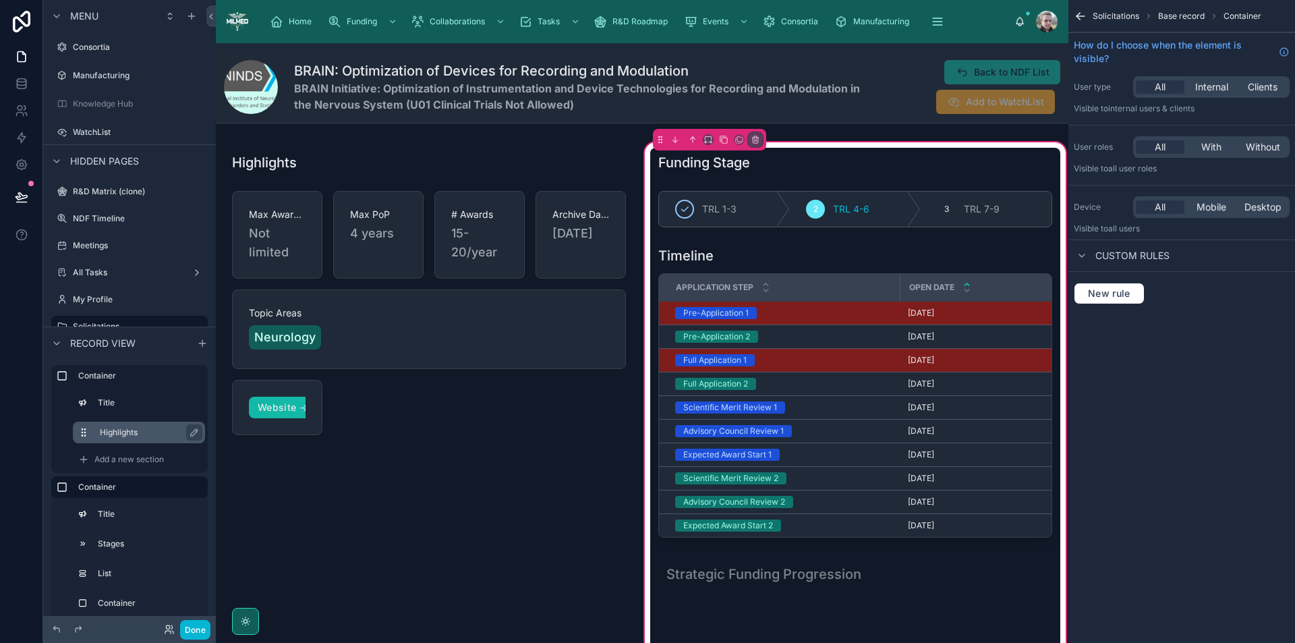
click at [109, 435] on label "Highlights" at bounding box center [147, 432] width 94 height 11
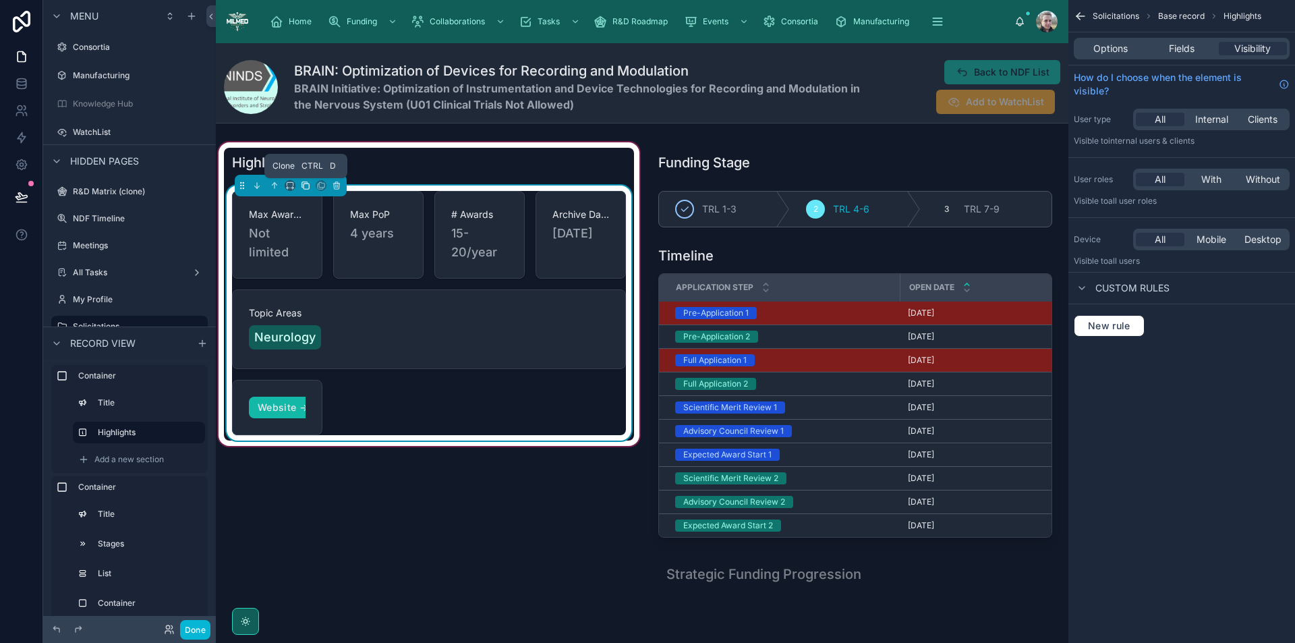
click at [302, 186] on icon at bounding box center [305, 185] width 9 height 9
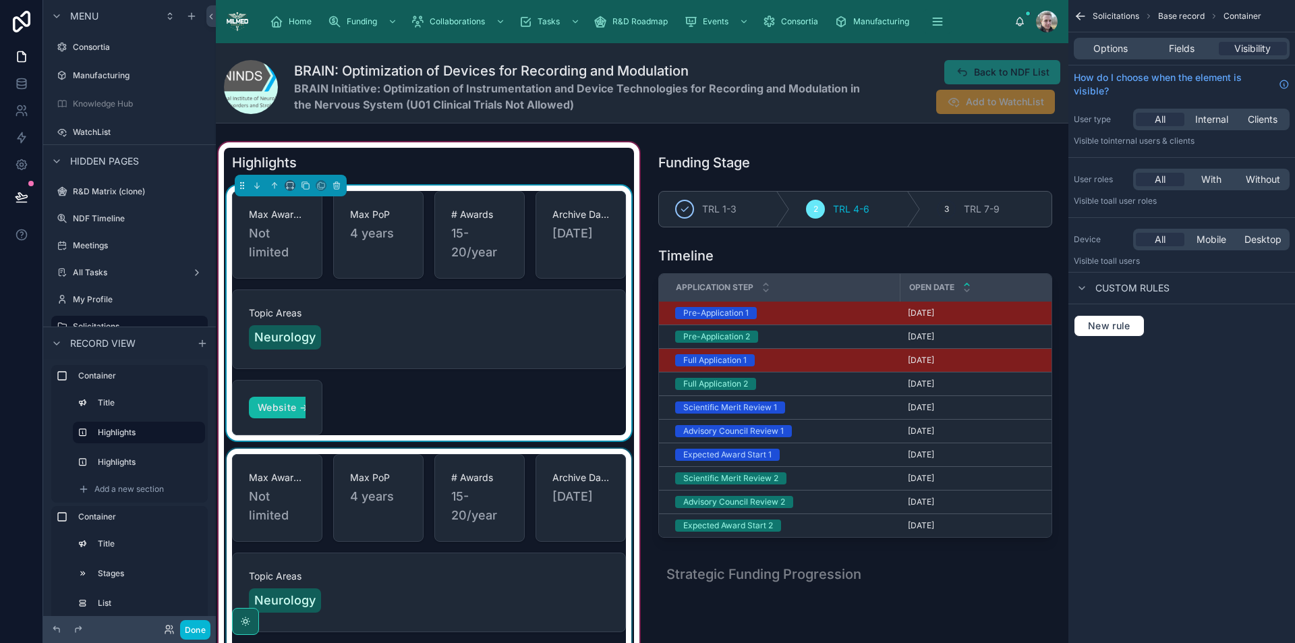
click at [338, 495] on div at bounding box center [429, 576] width 410 height 255
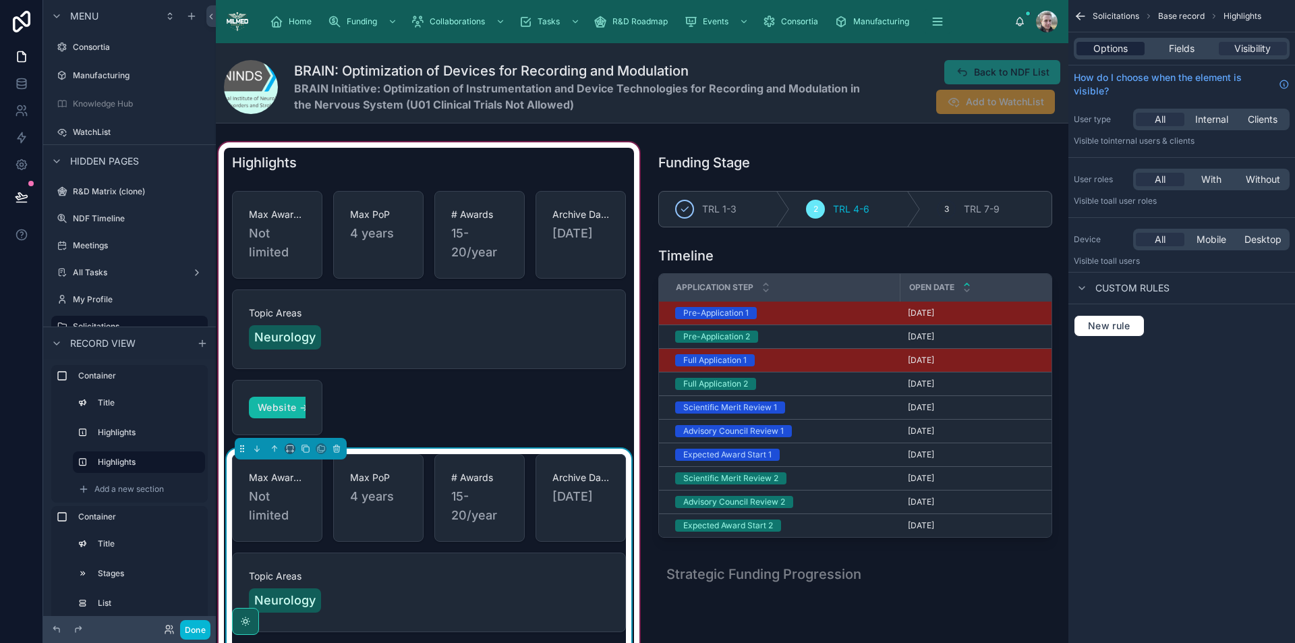
click at [1126, 49] on span "Options" at bounding box center [1111, 48] width 34 height 13
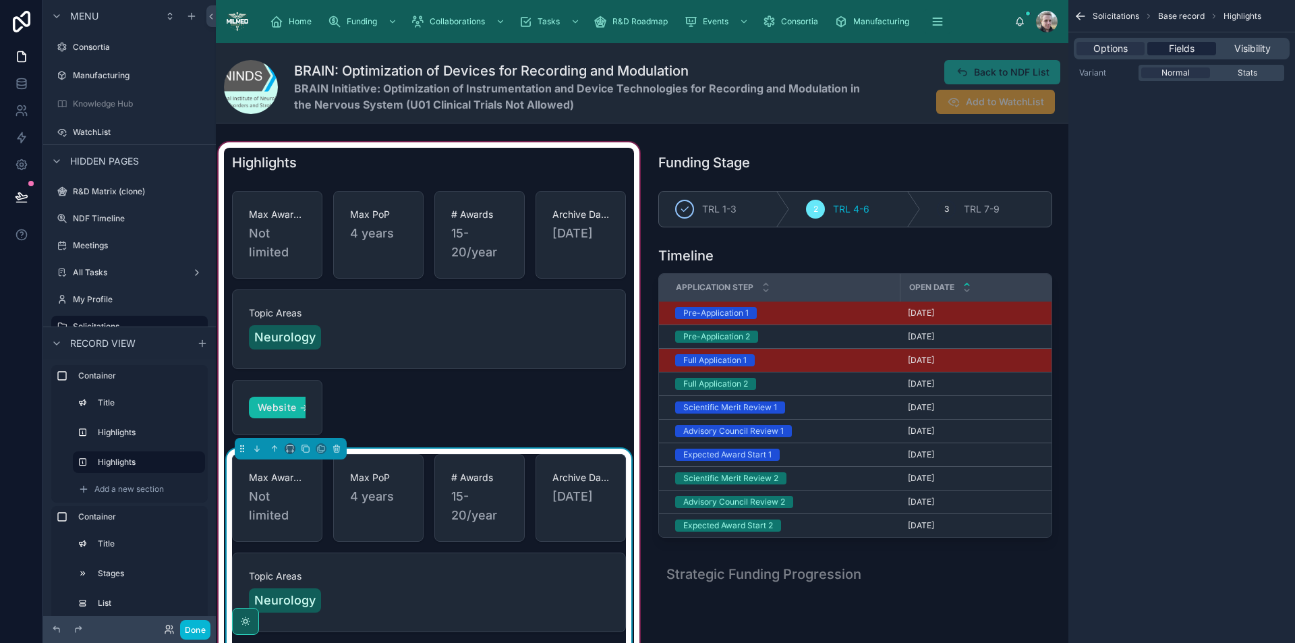
click at [1190, 45] on span "Fields" at bounding box center [1182, 48] width 26 height 13
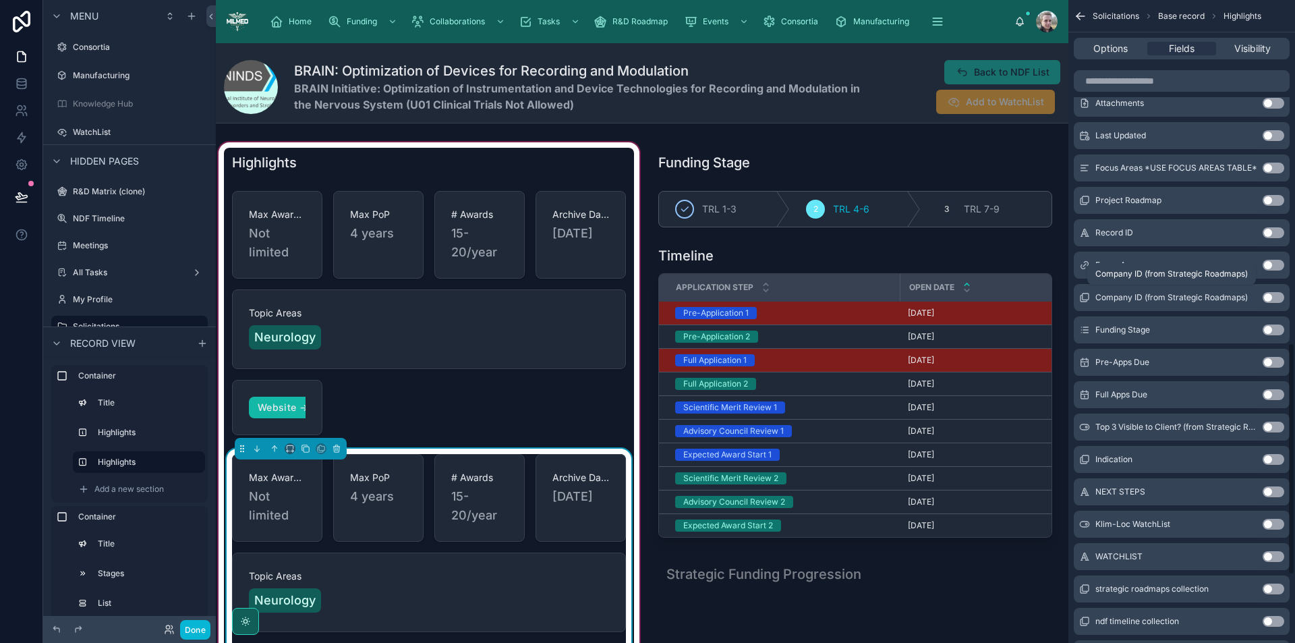
scroll to position [1136, 0]
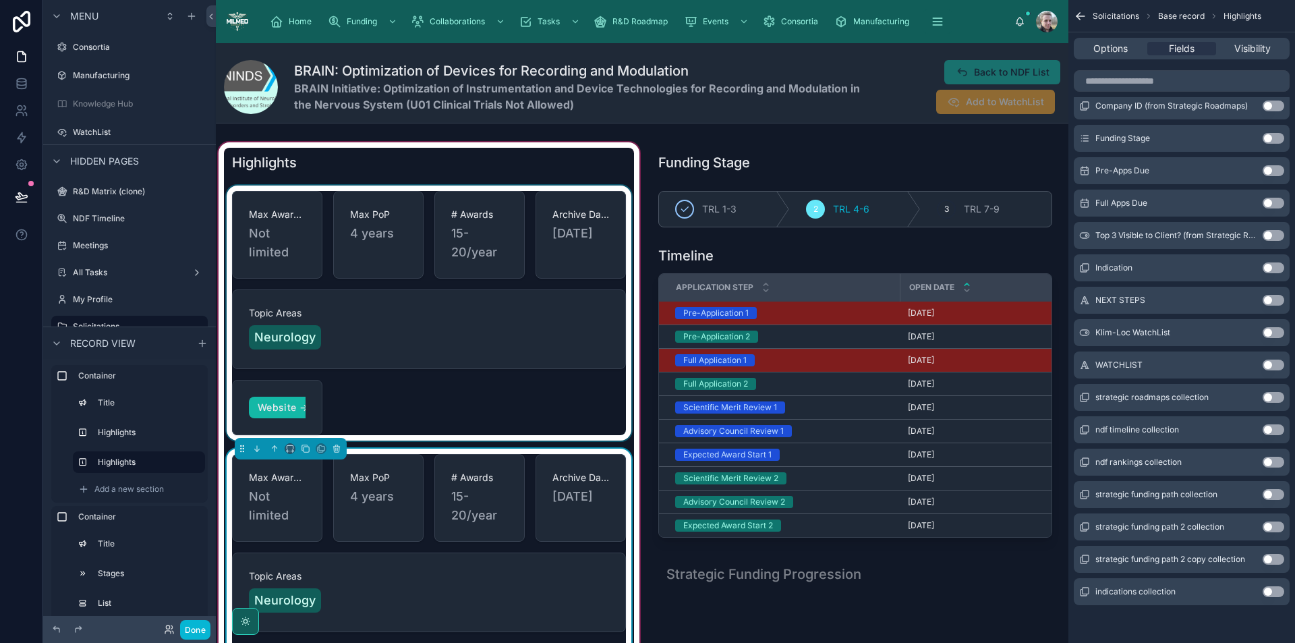
click at [576, 301] on div at bounding box center [429, 313] width 410 height 255
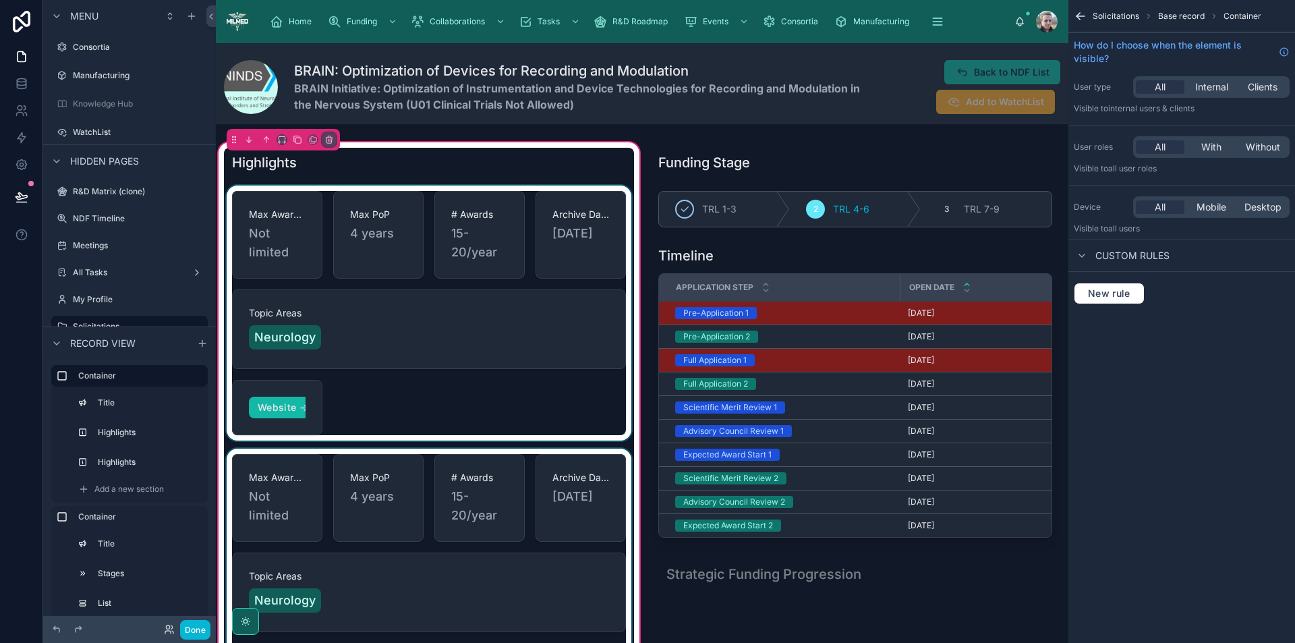
scroll to position [0, 0]
click at [544, 391] on div at bounding box center [429, 313] width 410 height 255
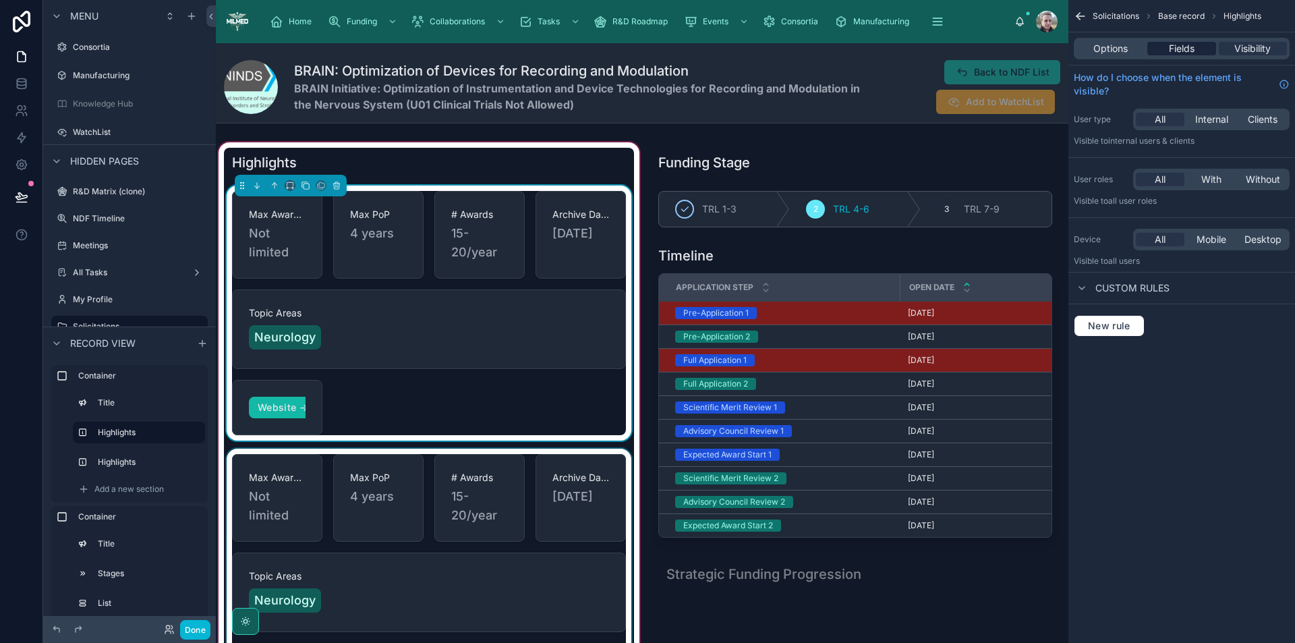
click at [1190, 52] on span "Fields" at bounding box center [1182, 48] width 26 height 13
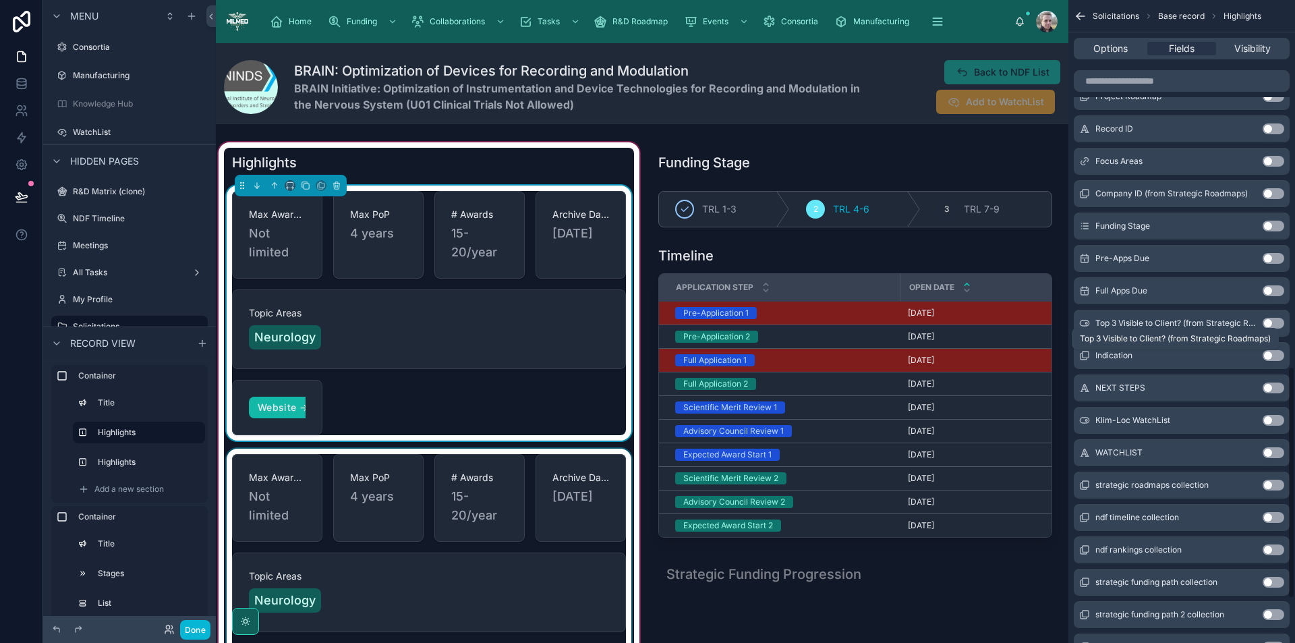
scroll to position [1136, 0]
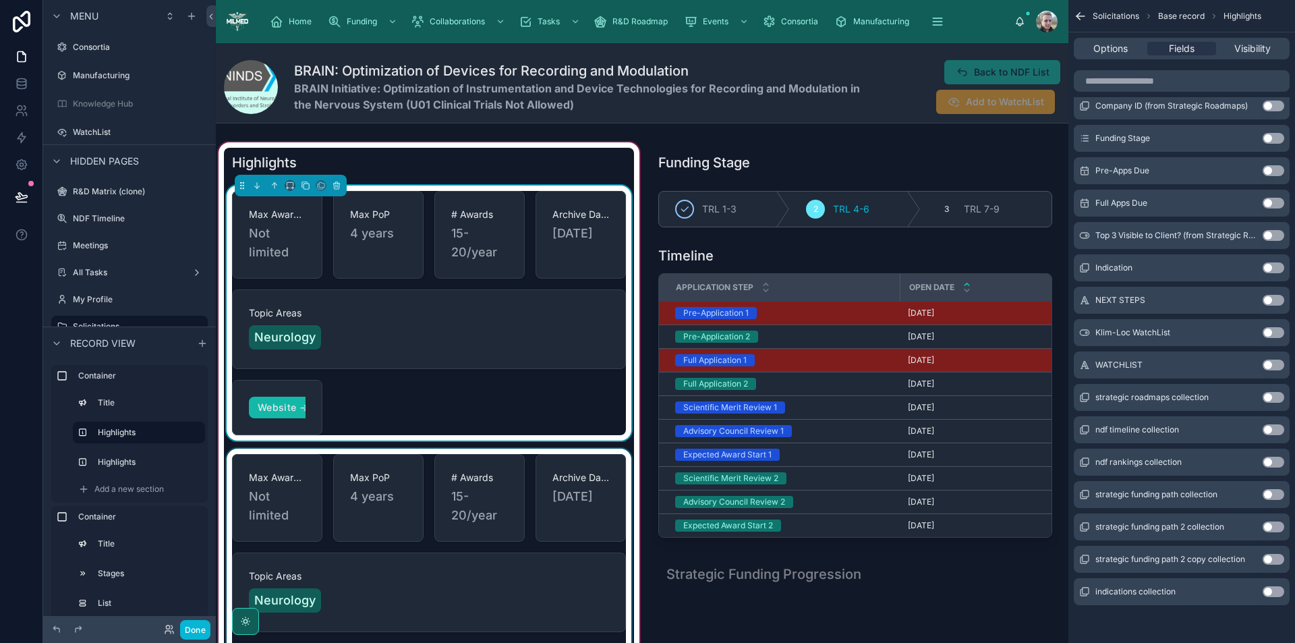
click at [1272, 592] on button "Use setting" at bounding box center [1274, 591] width 22 height 11
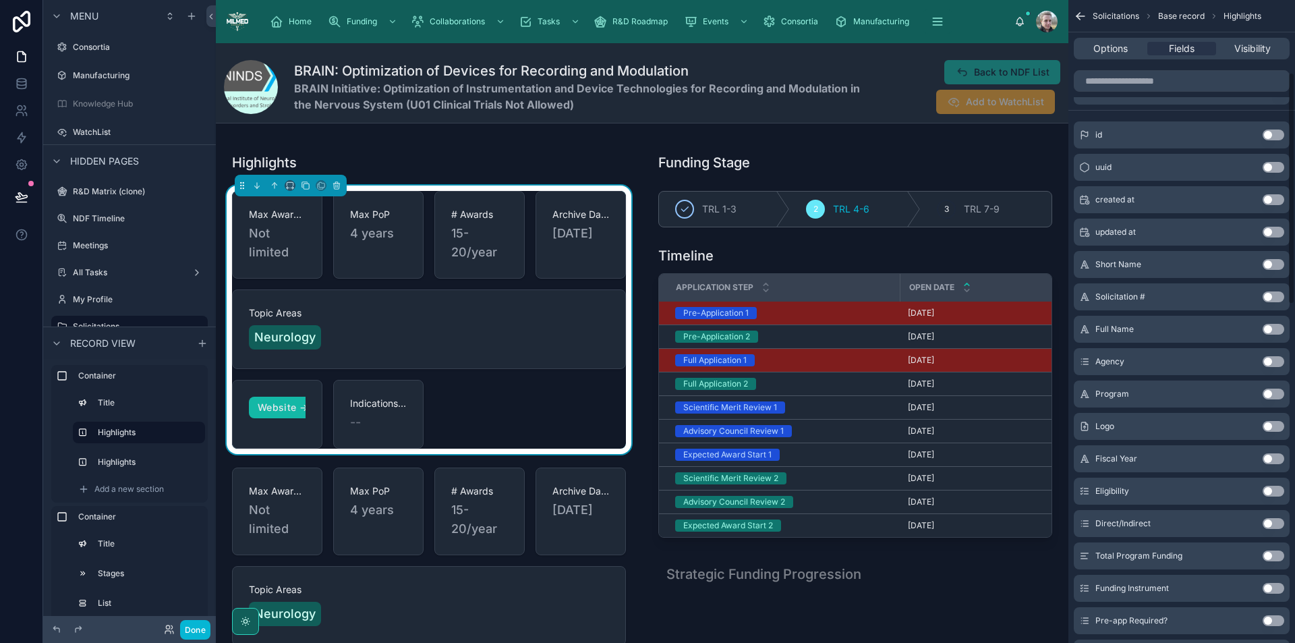
scroll to position [192, 0]
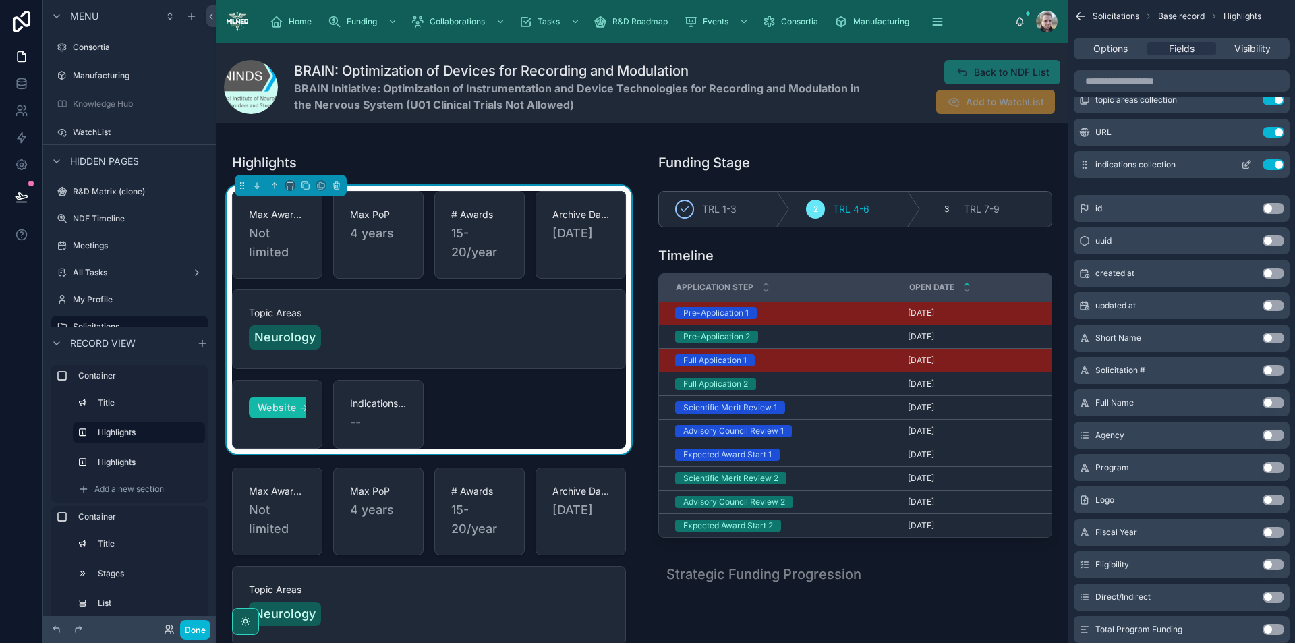
click at [1250, 164] on icon "scrollable content" at bounding box center [1246, 164] width 11 height 11
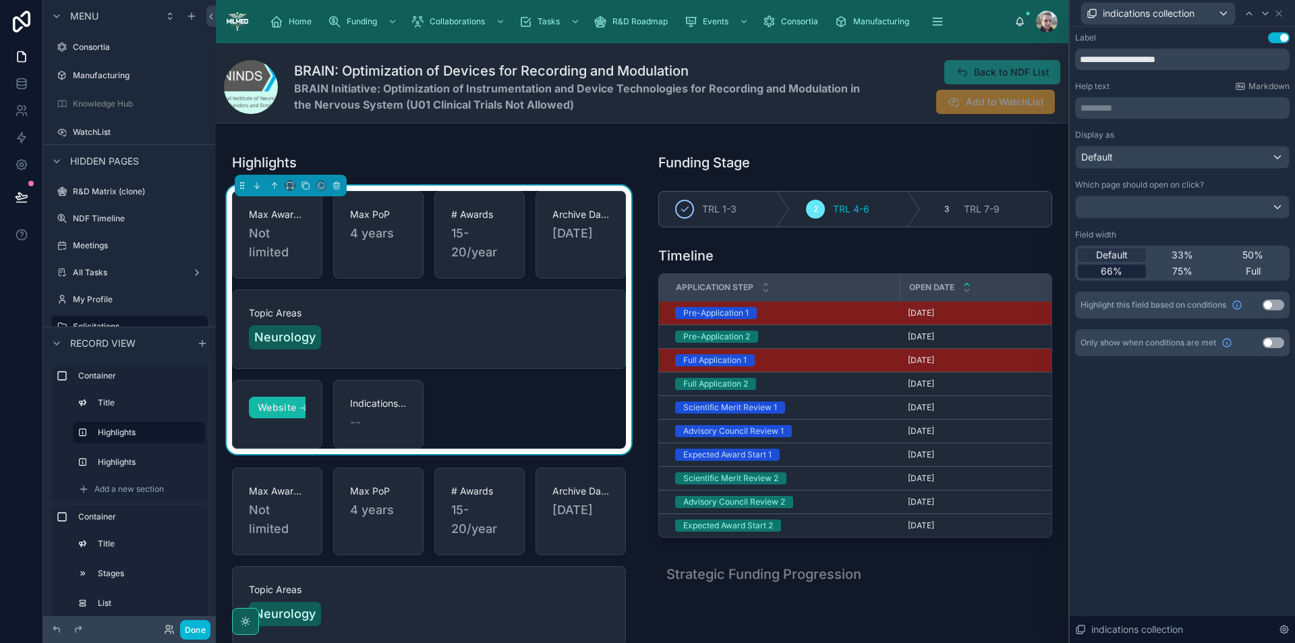
click at [1113, 275] on span "66%" at bounding box center [1112, 270] width 22 height 13
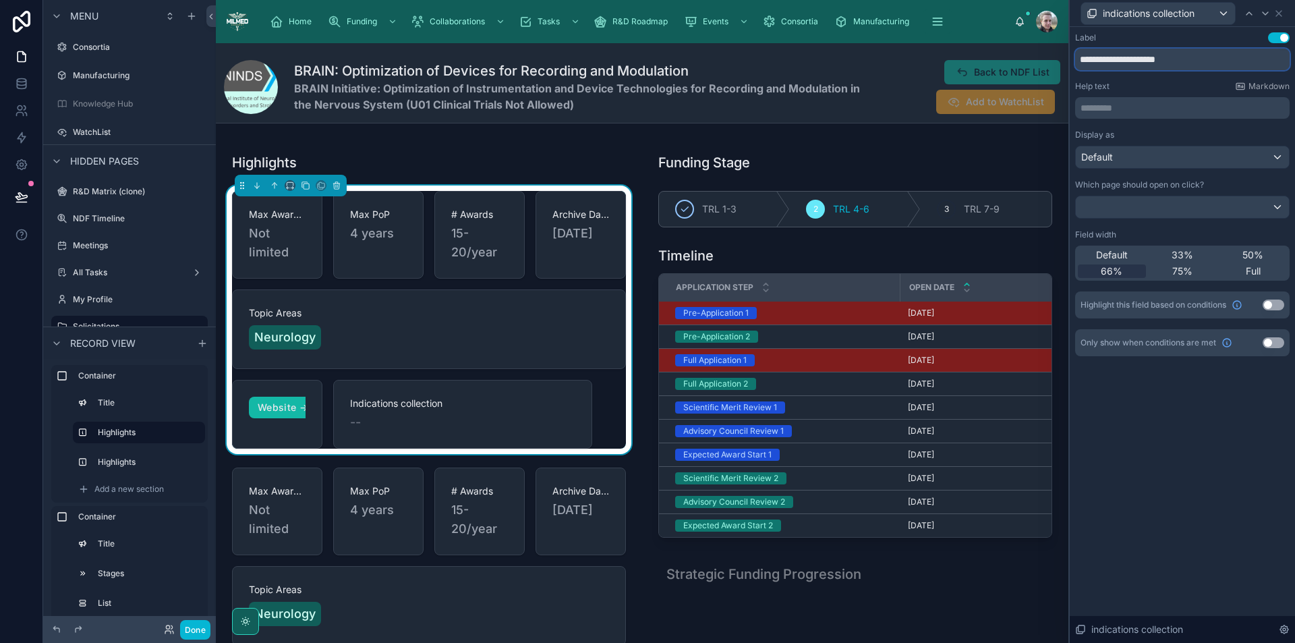
drag, startPoint x: 1181, startPoint y: 60, endPoint x: 1129, endPoint y: 58, distance: 52.0
click at [1129, 58] on input "**********" at bounding box center [1182, 60] width 215 height 22
type input "**********"
click at [1171, 205] on div at bounding box center [1182, 207] width 213 height 22
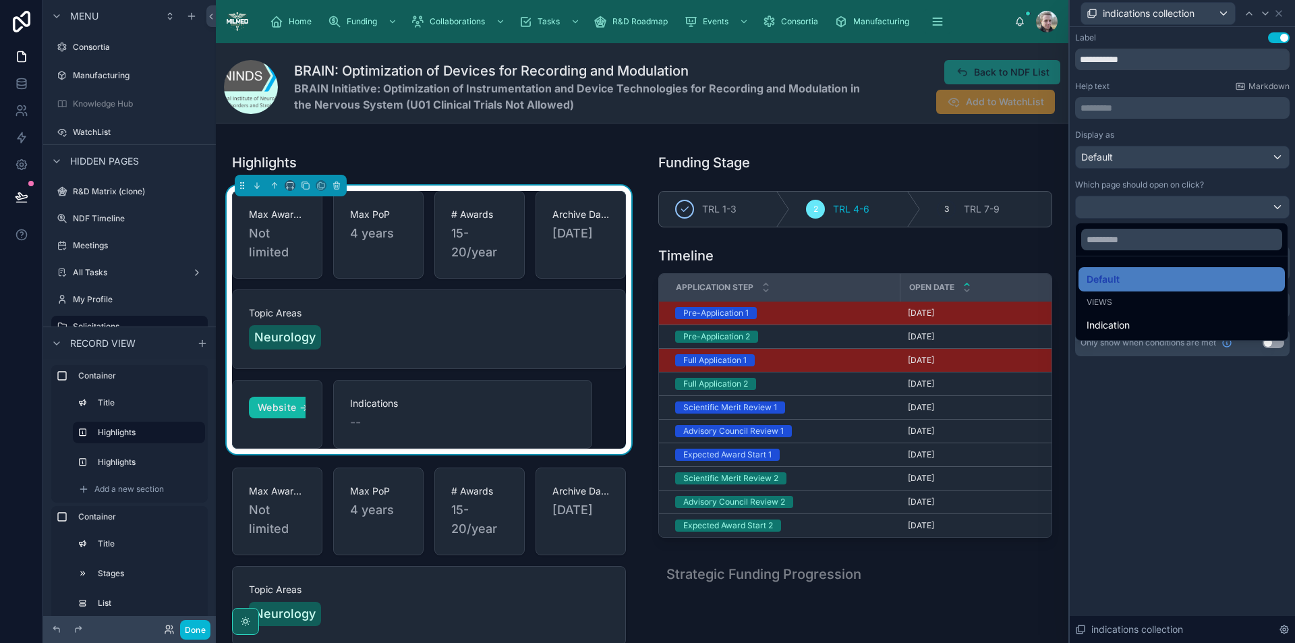
click at [1171, 206] on div at bounding box center [1182, 321] width 225 height 643
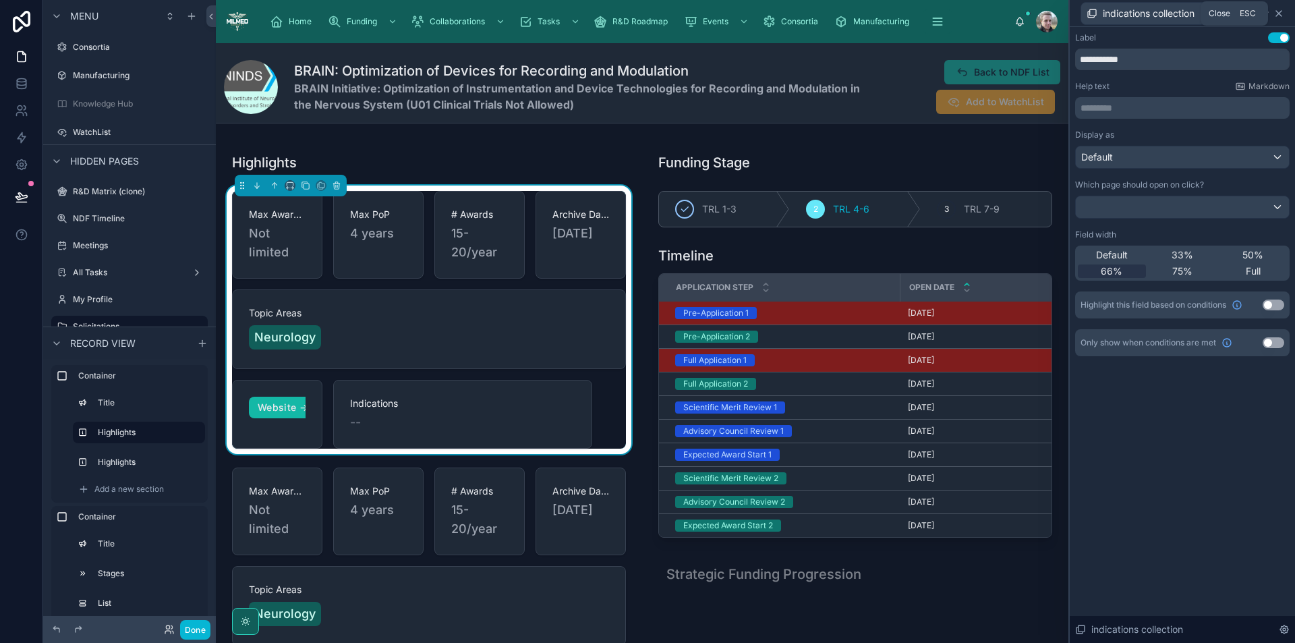
click at [1281, 13] on icon at bounding box center [1279, 13] width 11 height 11
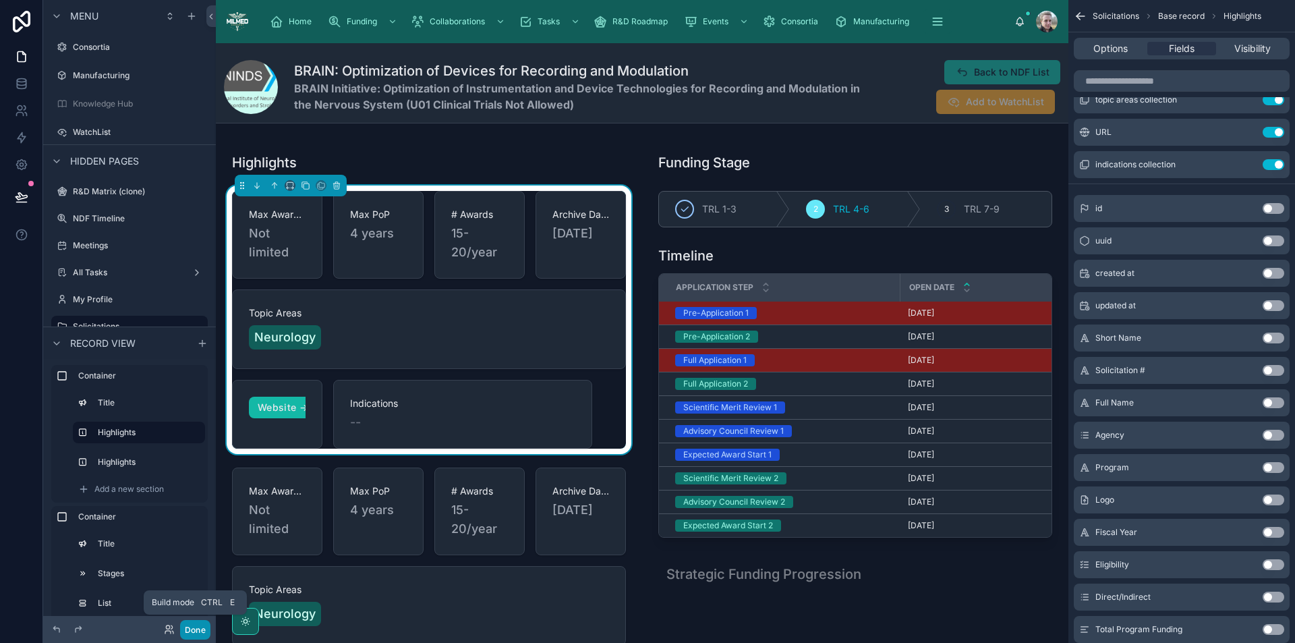
click at [192, 627] on button "Done" at bounding box center [195, 630] width 30 height 20
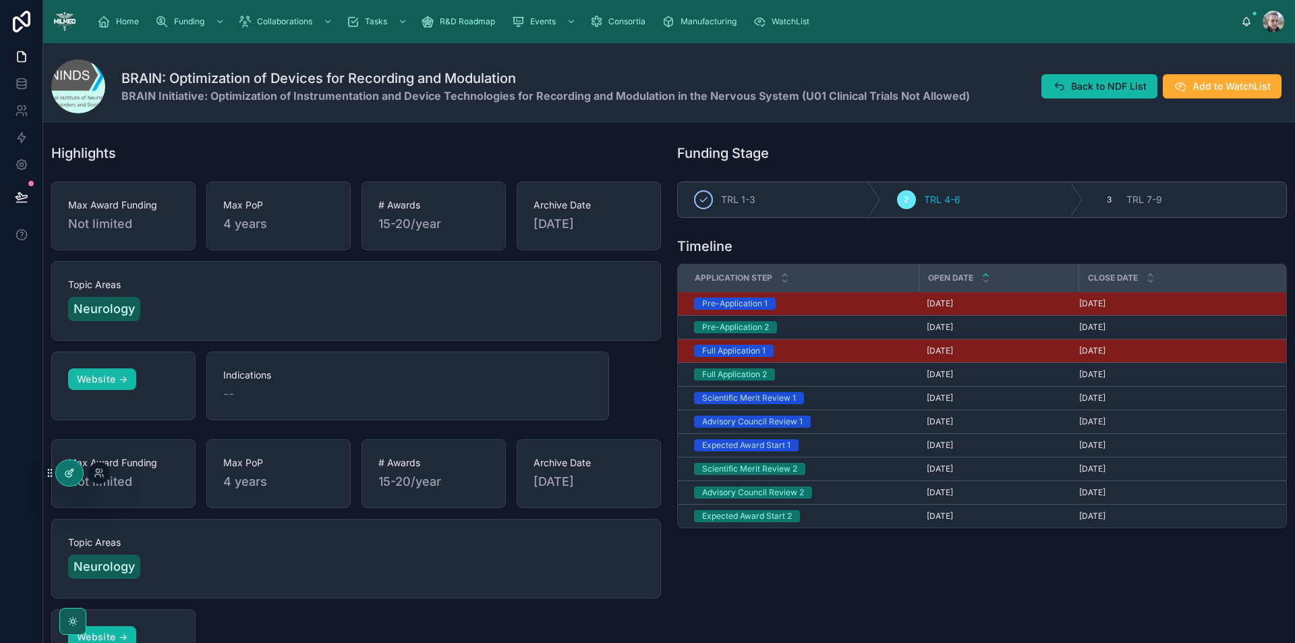
click at [73, 480] on div at bounding box center [69, 473] width 27 height 26
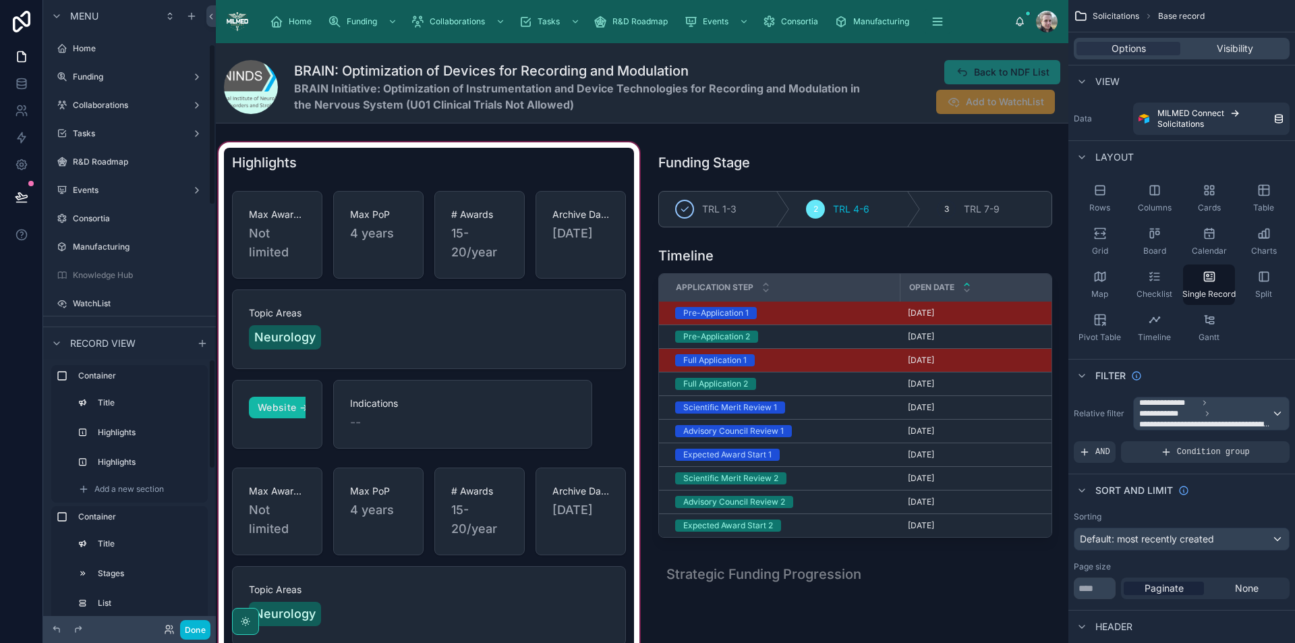
scroll to position [171, 0]
click at [387, 549] on div at bounding box center [429, 466] width 426 height 652
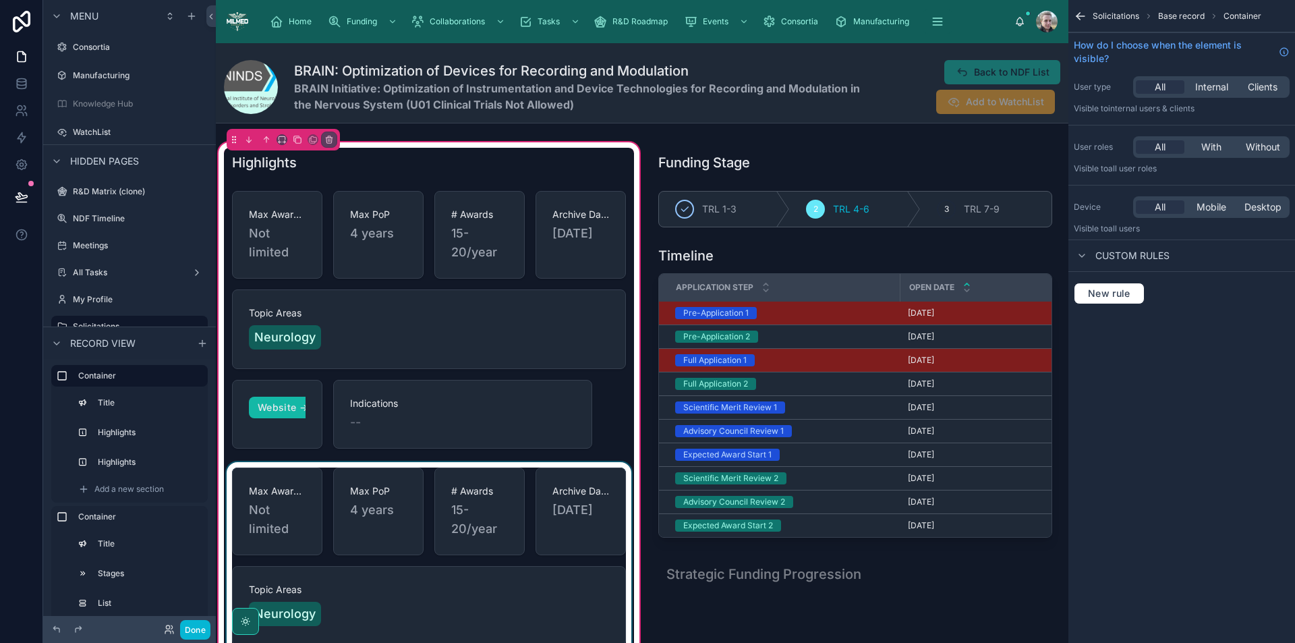
click at [460, 541] on div at bounding box center [429, 589] width 410 height 255
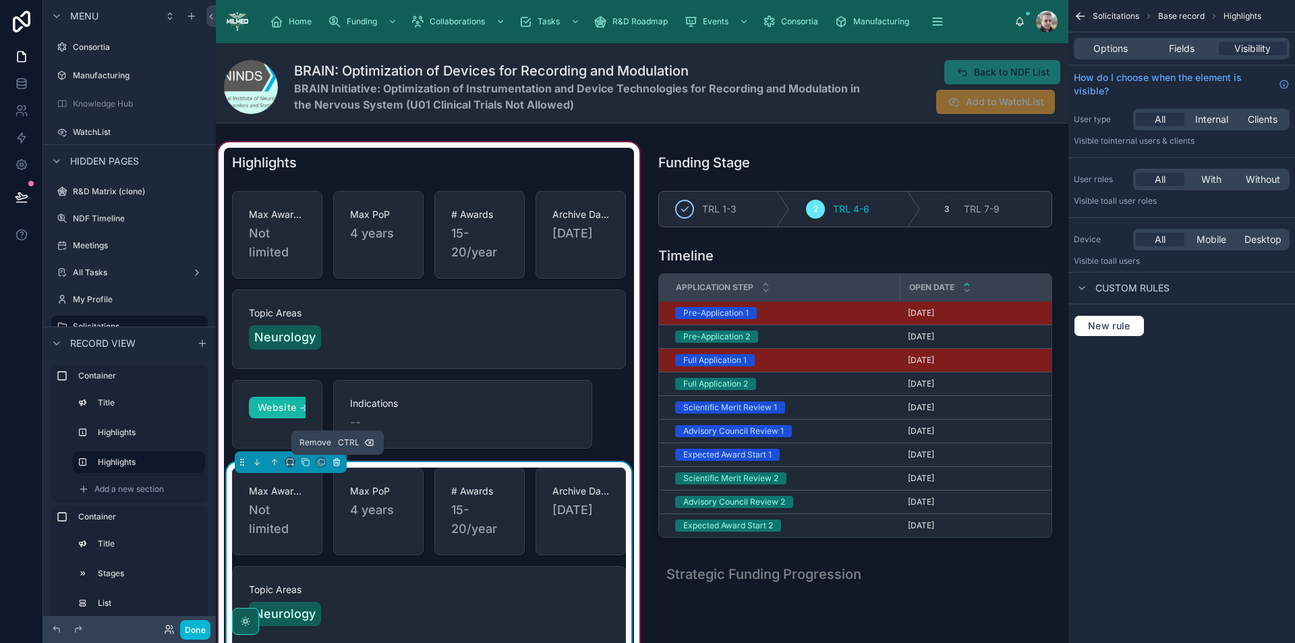
click at [337, 463] on icon at bounding box center [336, 461] width 9 height 9
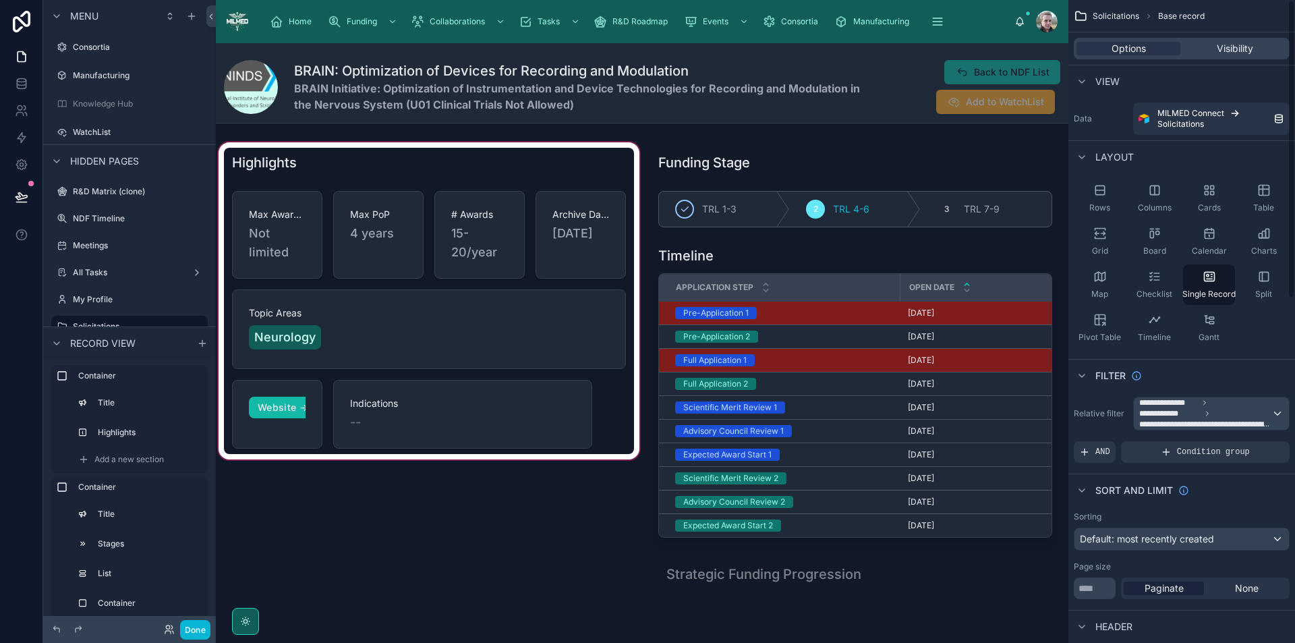
click at [520, 178] on div at bounding box center [429, 466] width 426 height 652
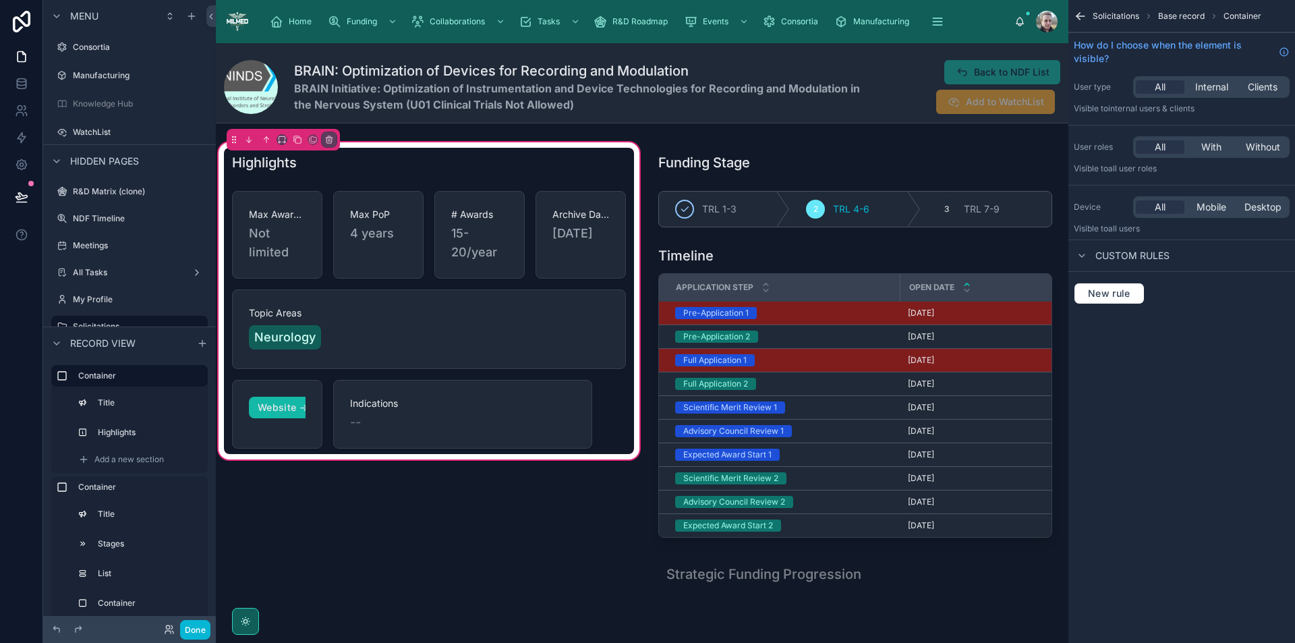
click at [1176, 11] on span "Base record" at bounding box center [1181, 16] width 47 height 11
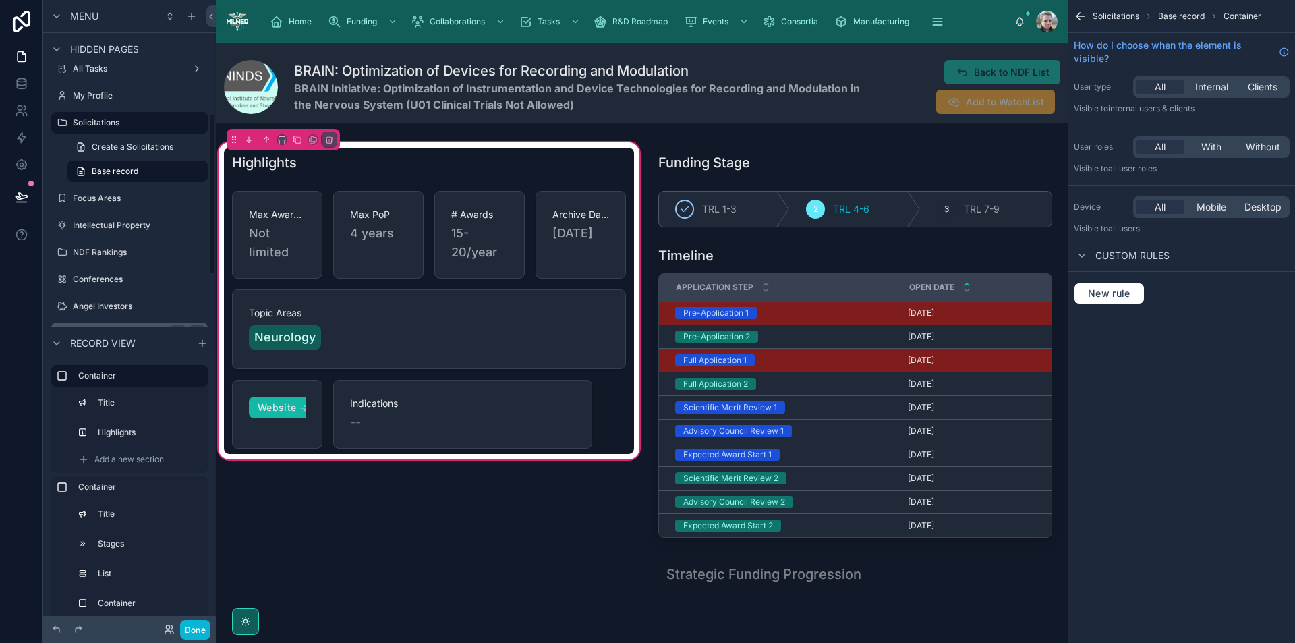
scroll to position [441, 0]
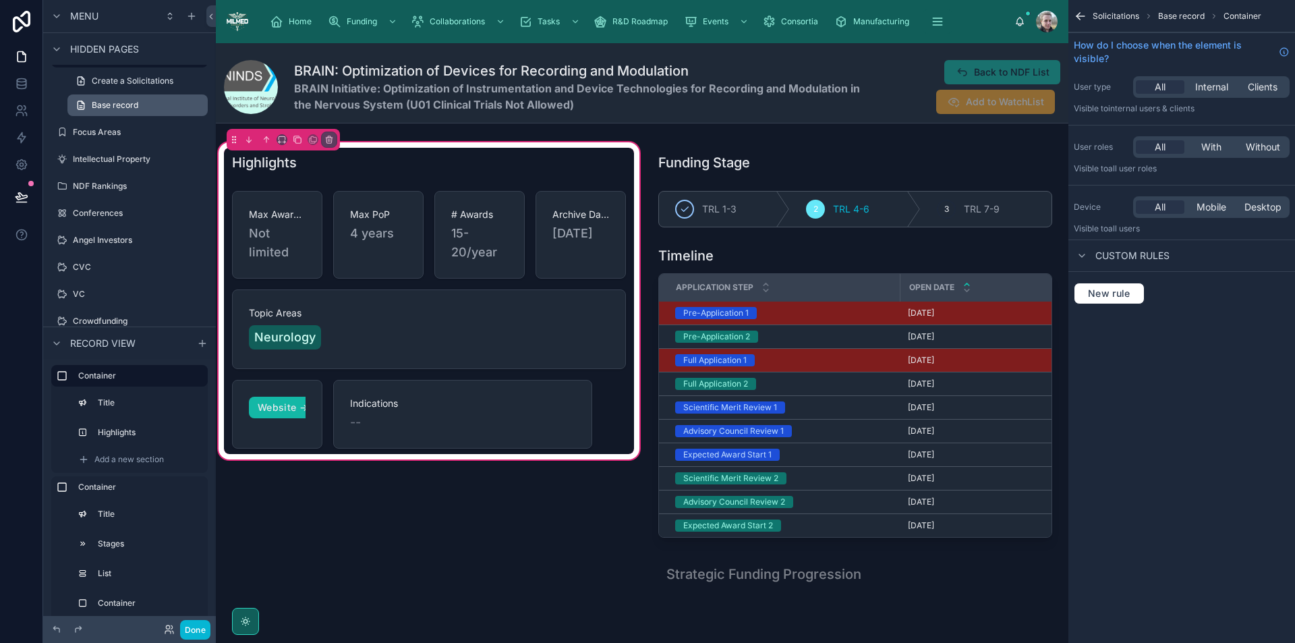
click at [113, 111] on link "Base record" at bounding box center [137, 105] width 140 height 22
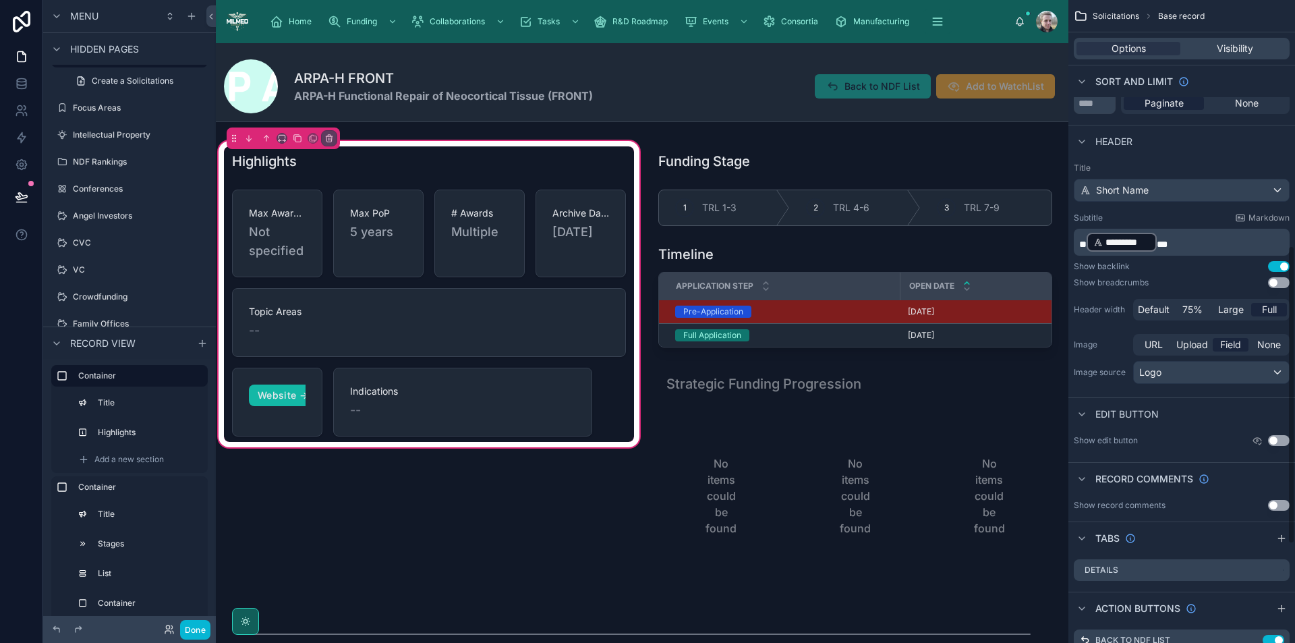
scroll to position [540, 0]
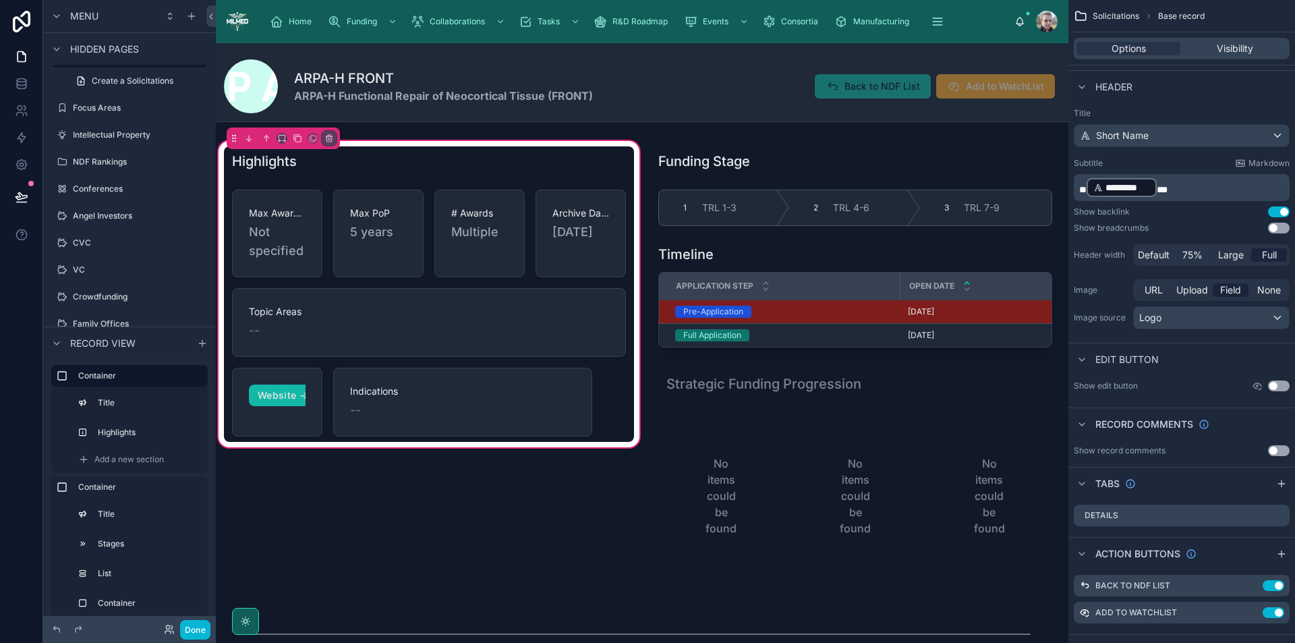
click at [1276, 385] on button "Use setting" at bounding box center [1279, 386] width 22 height 11
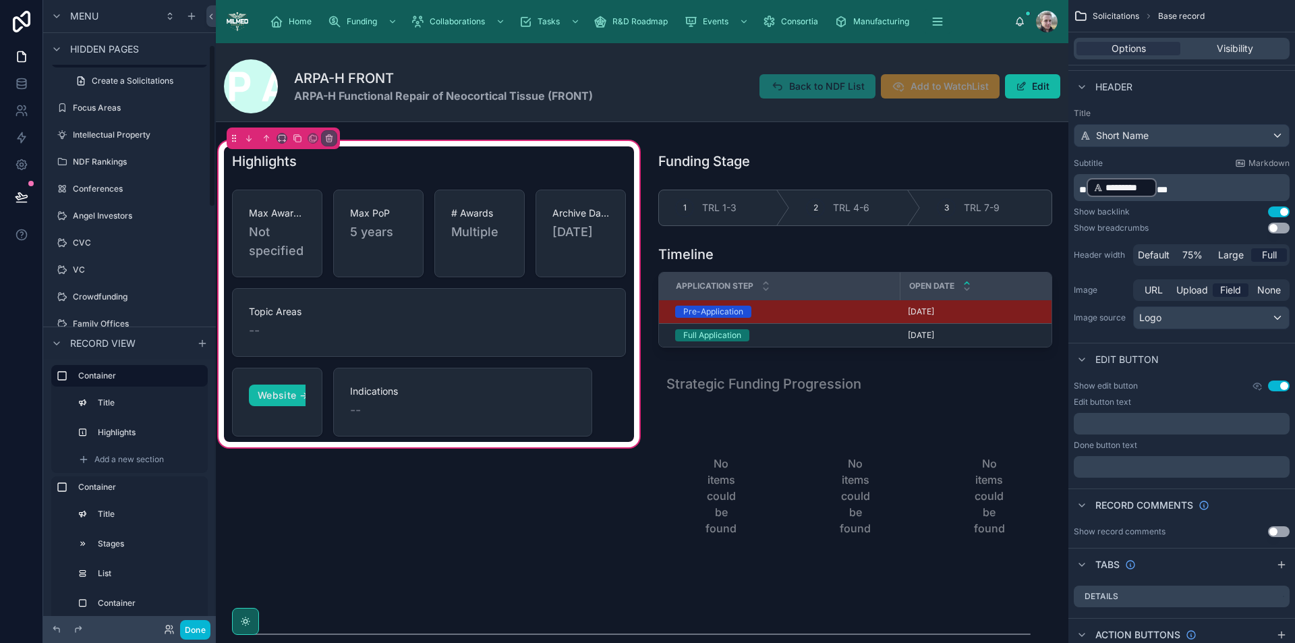
scroll to position [171, 0]
click at [1258, 384] on icon "scrollable content" at bounding box center [1257, 386] width 11 height 11
click at [1212, 397] on div "Edit button text" at bounding box center [1182, 402] width 216 height 11
click at [1252, 384] on icon "scrollable content" at bounding box center [1257, 386] width 11 height 11
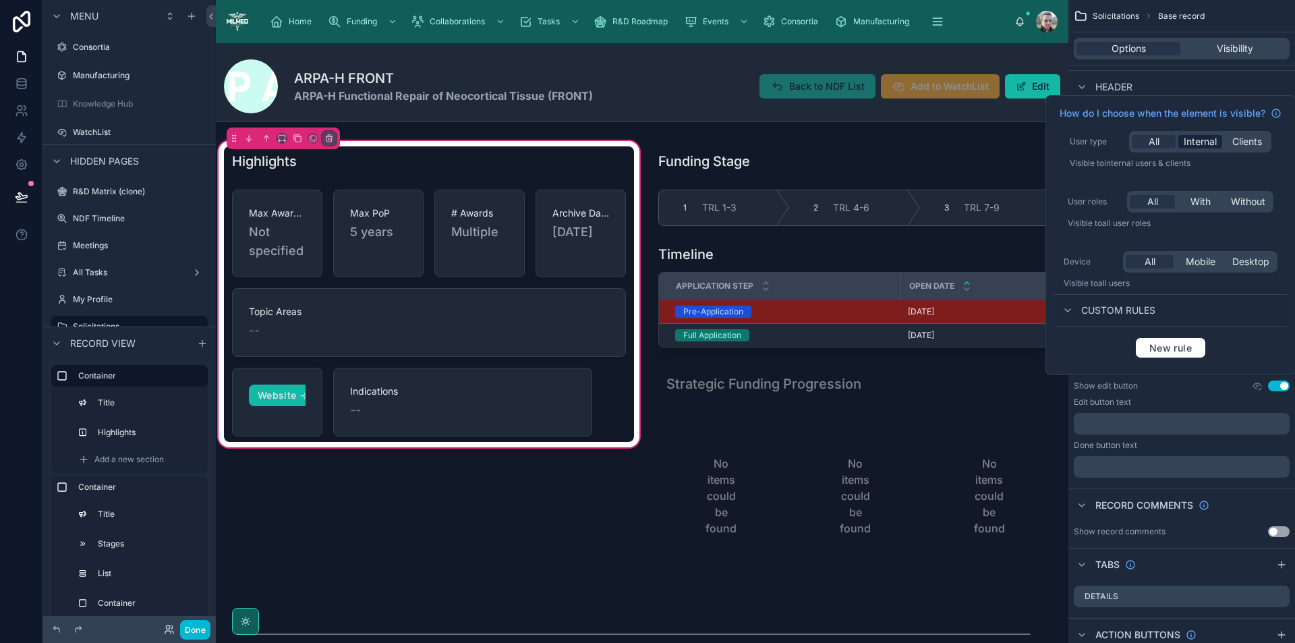
click at [1204, 136] on span "Internal" at bounding box center [1200, 141] width 33 height 13
click at [540, 503] on div "Highlights Max Award Funding Not specified Max PoP 5 years # Awards Multiple Ar…" at bounding box center [429, 369] width 426 height 463
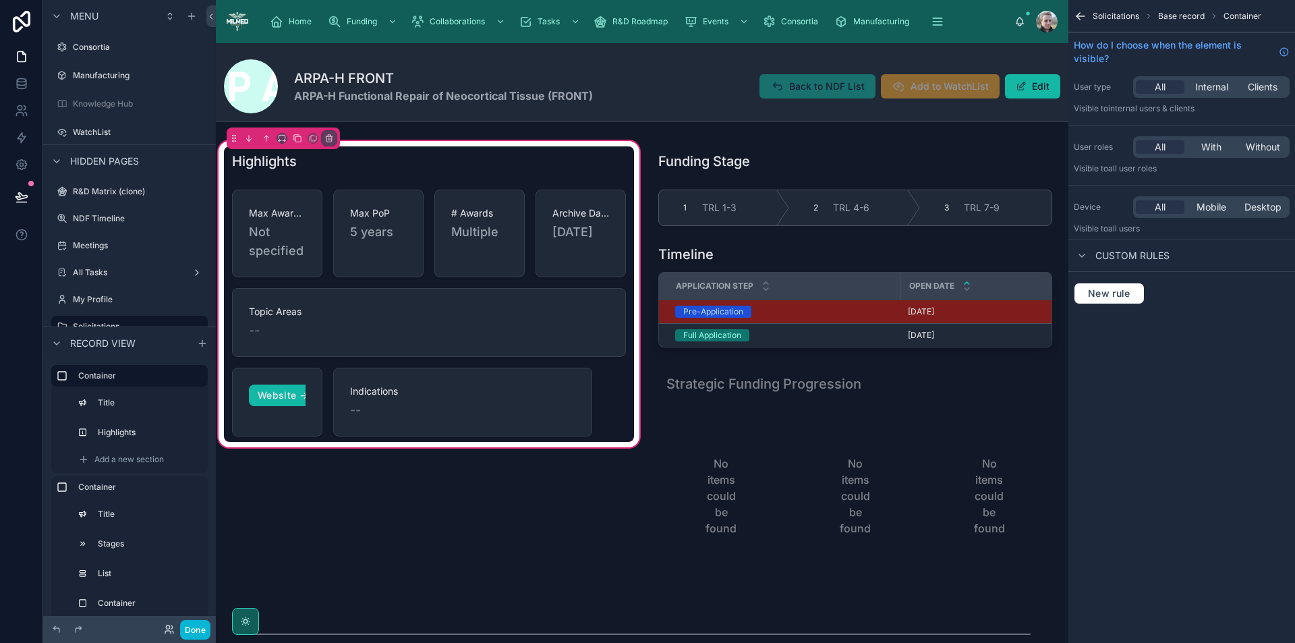
scroll to position [0, 0]
click at [195, 628] on button "Done" at bounding box center [195, 630] width 30 height 20
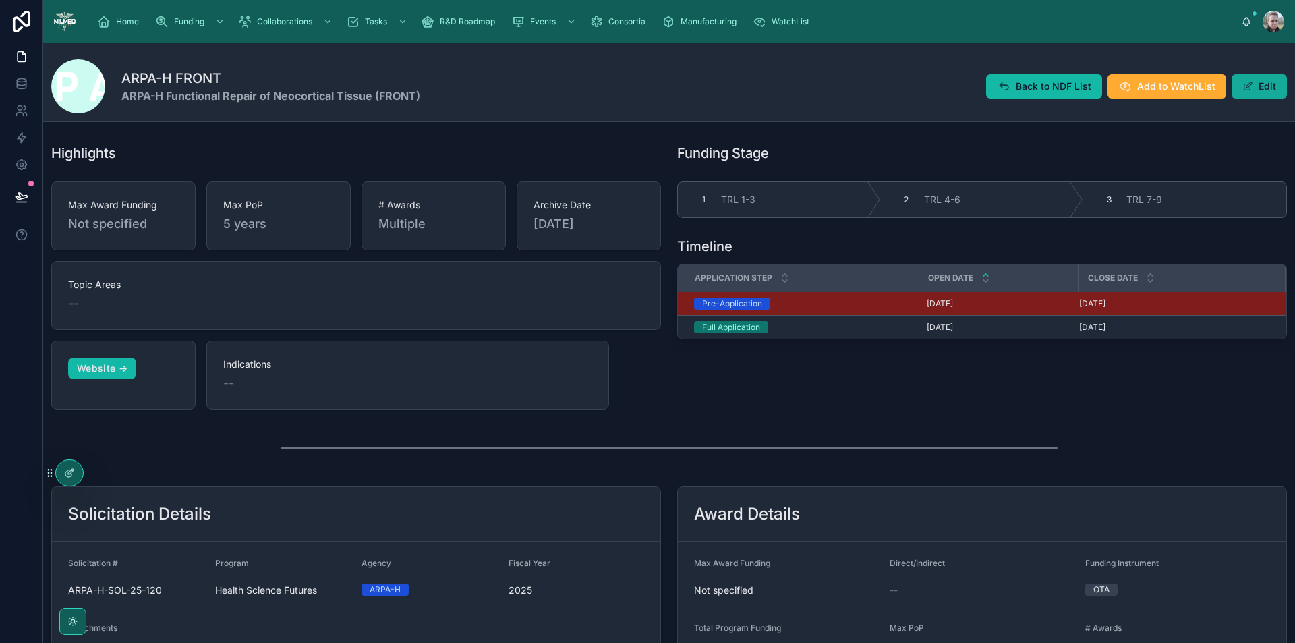
click at [1263, 82] on button "Edit" at bounding box center [1259, 86] width 55 height 24
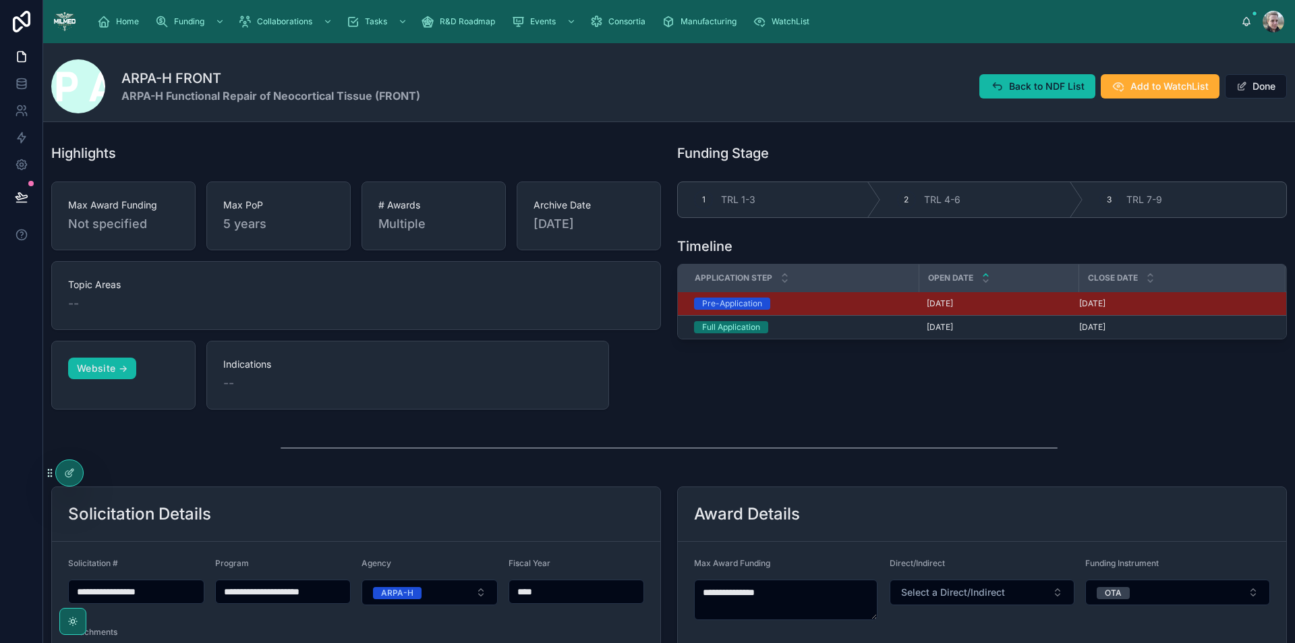
click at [255, 385] on div "--" at bounding box center [407, 383] width 369 height 19
click at [860, 198] on div "1 TRL 1-3" at bounding box center [779, 199] width 203 height 35
click at [738, 331] on div "Full Application" at bounding box center [731, 327] width 58 height 12
click at [1236, 93] on button "Done" at bounding box center [1256, 86] width 62 height 24
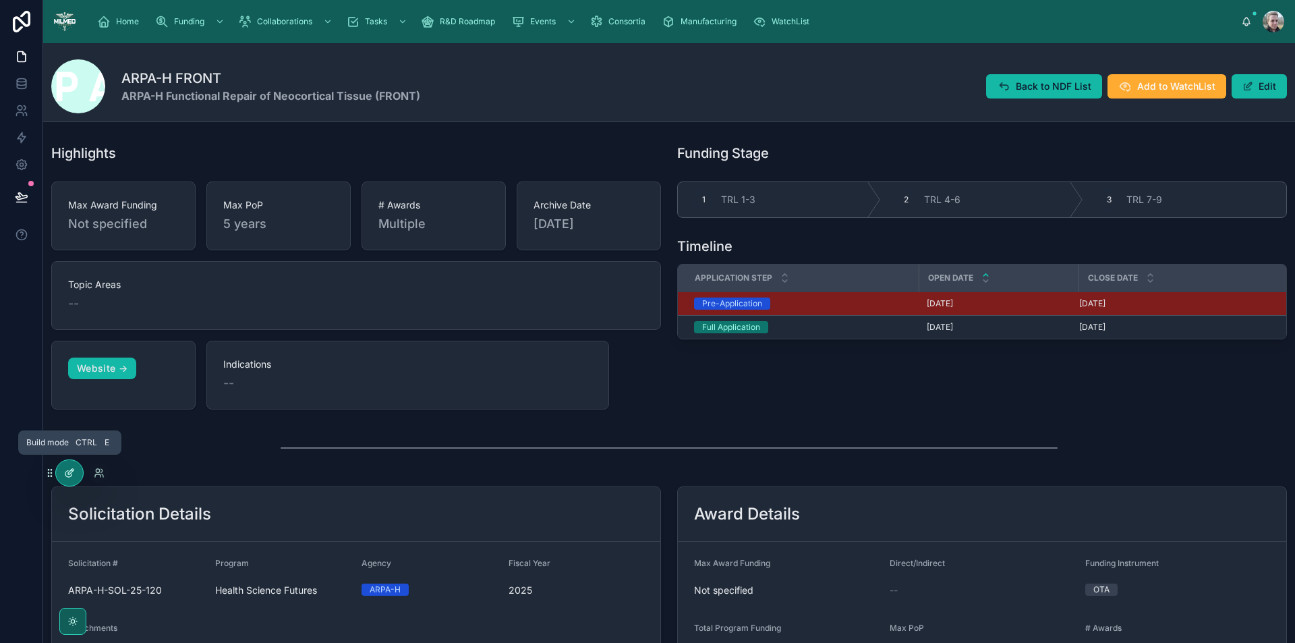
click at [76, 474] on div at bounding box center [69, 473] width 27 height 26
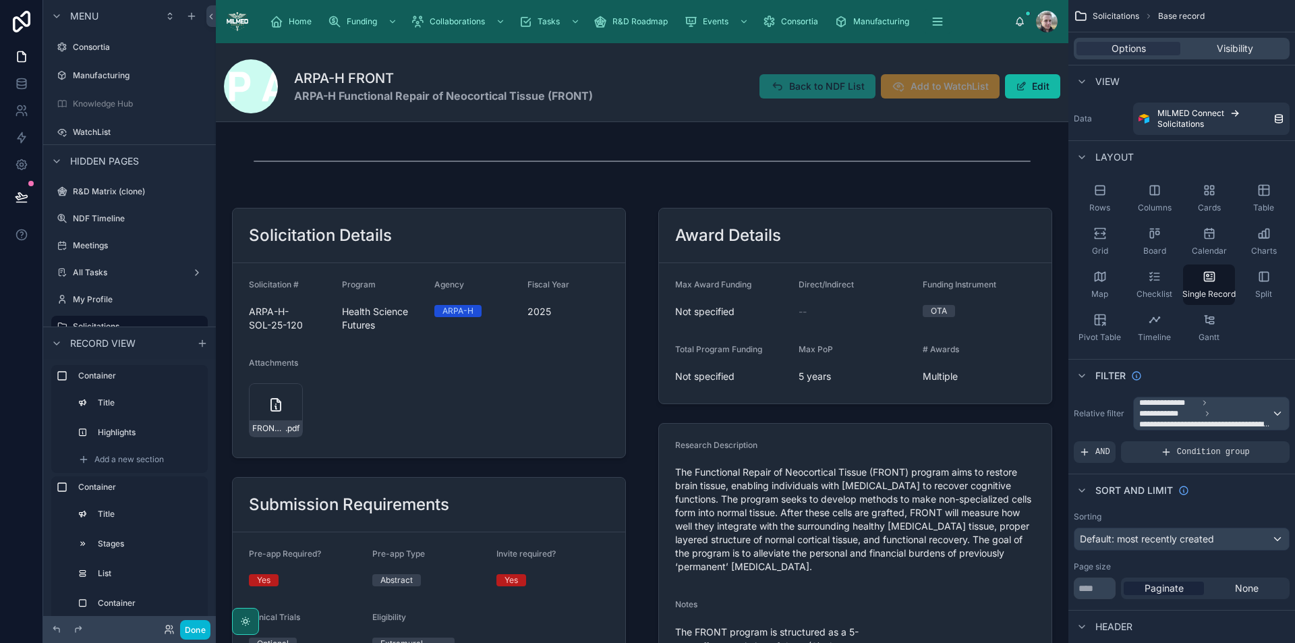
scroll to position [472, 0]
click at [571, 379] on div at bounding box center [429, 466] width 426 height 542
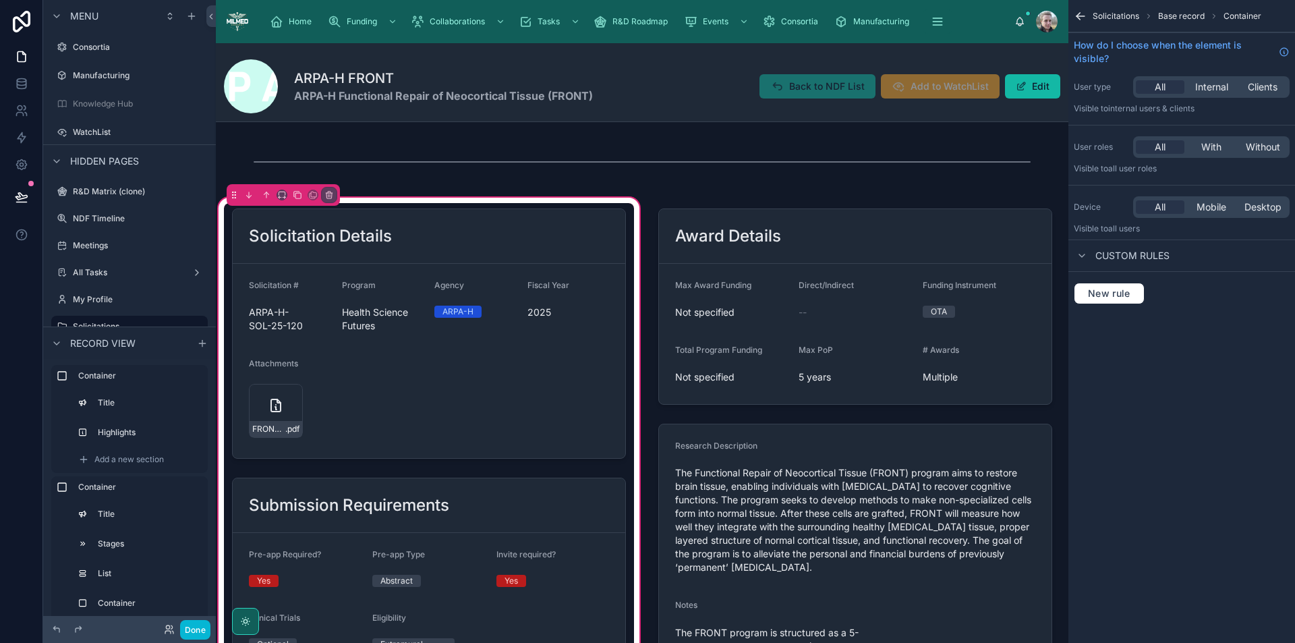
click at [571, 379] on div at bounding box center [429, 333] width 410 height 261
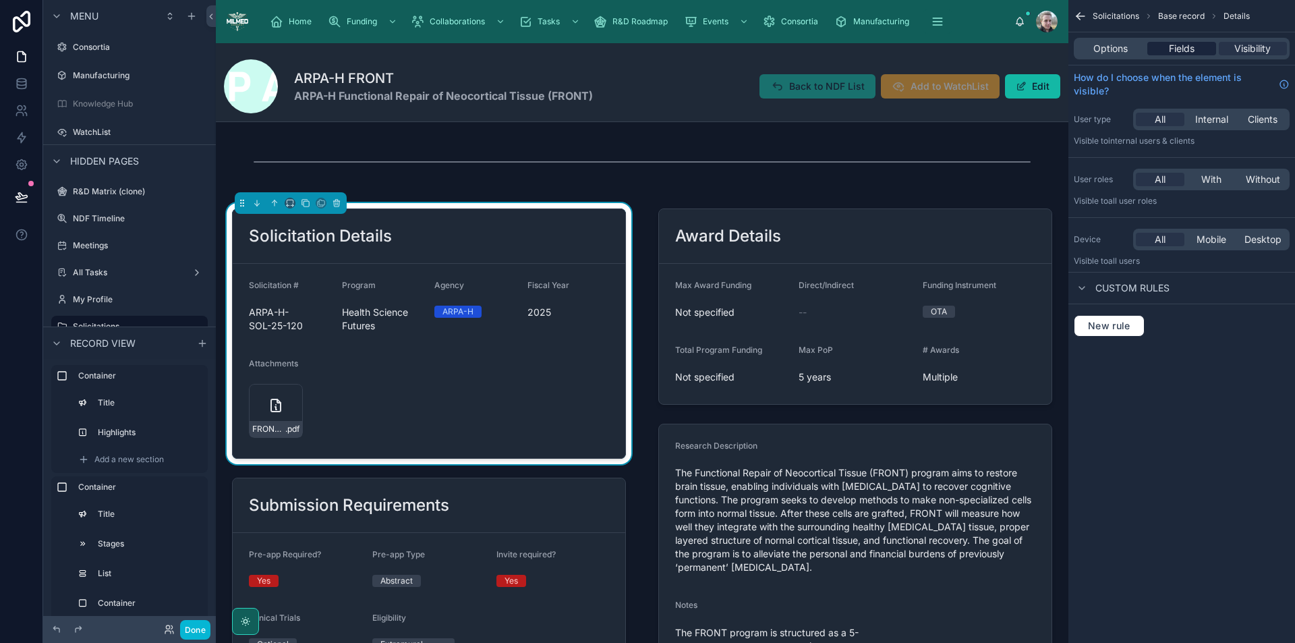
click at [1179, 48] on span "Fields" at bounding box center [1182, 48] width 26 height 13
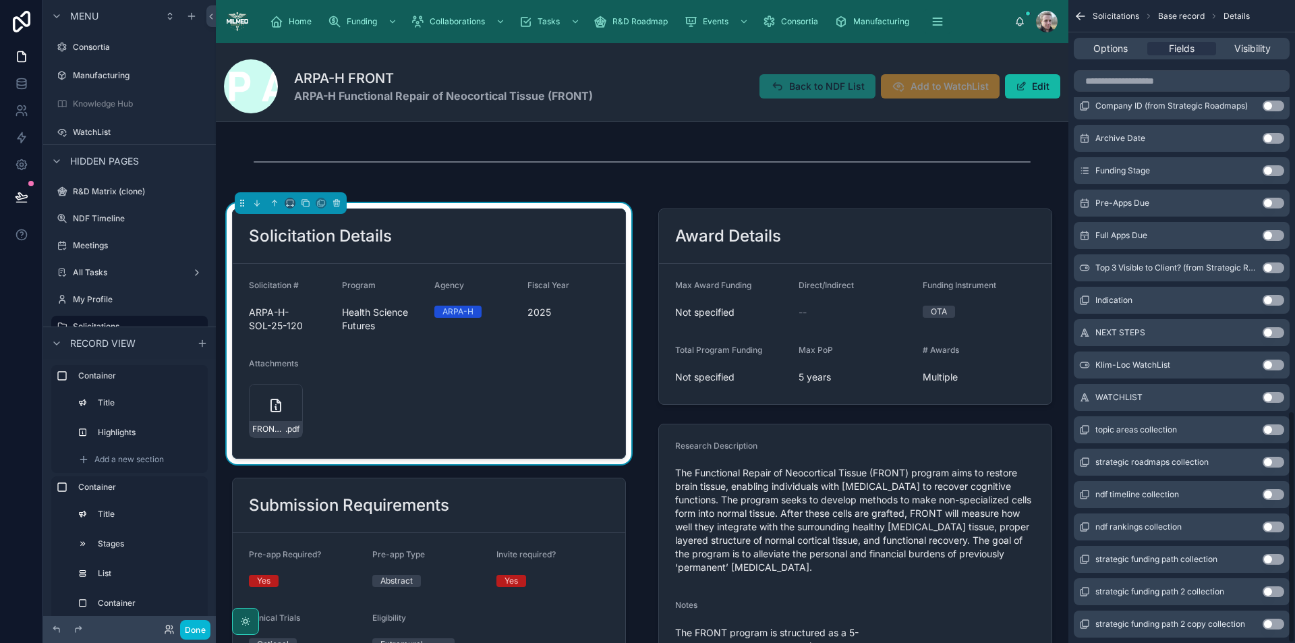
scroll to position [1136, 0]
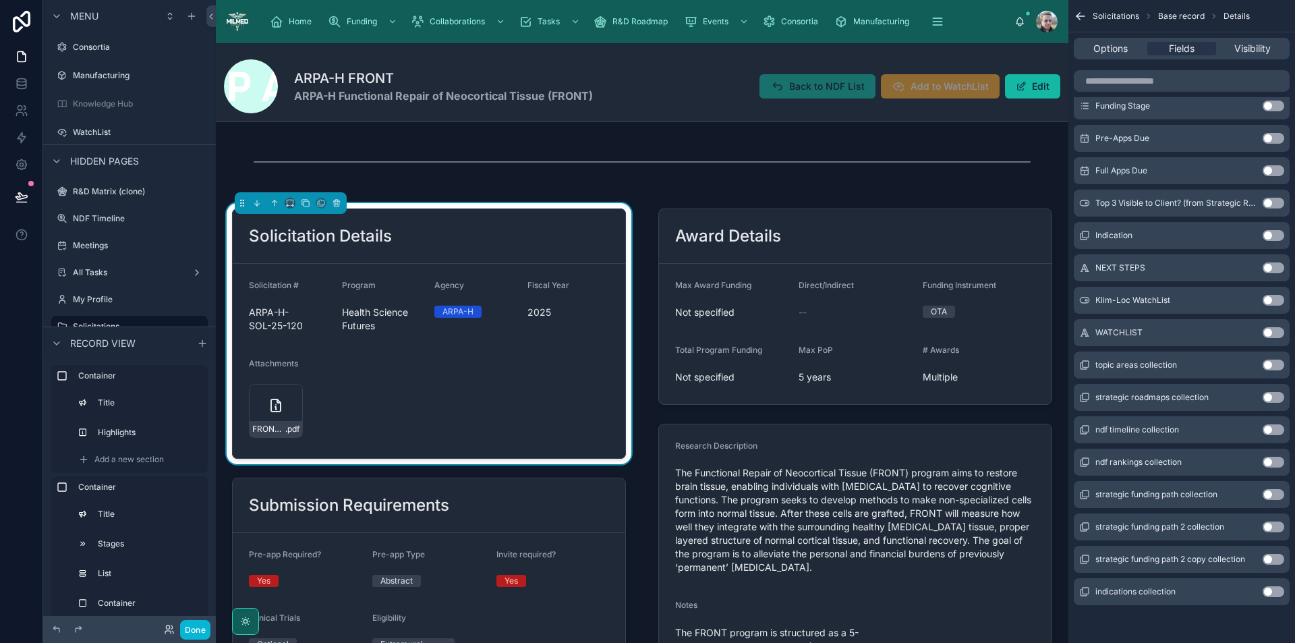
click at [1274, 594] on button "Use setting" at bounding box center [1274, 591] width 22 height 11
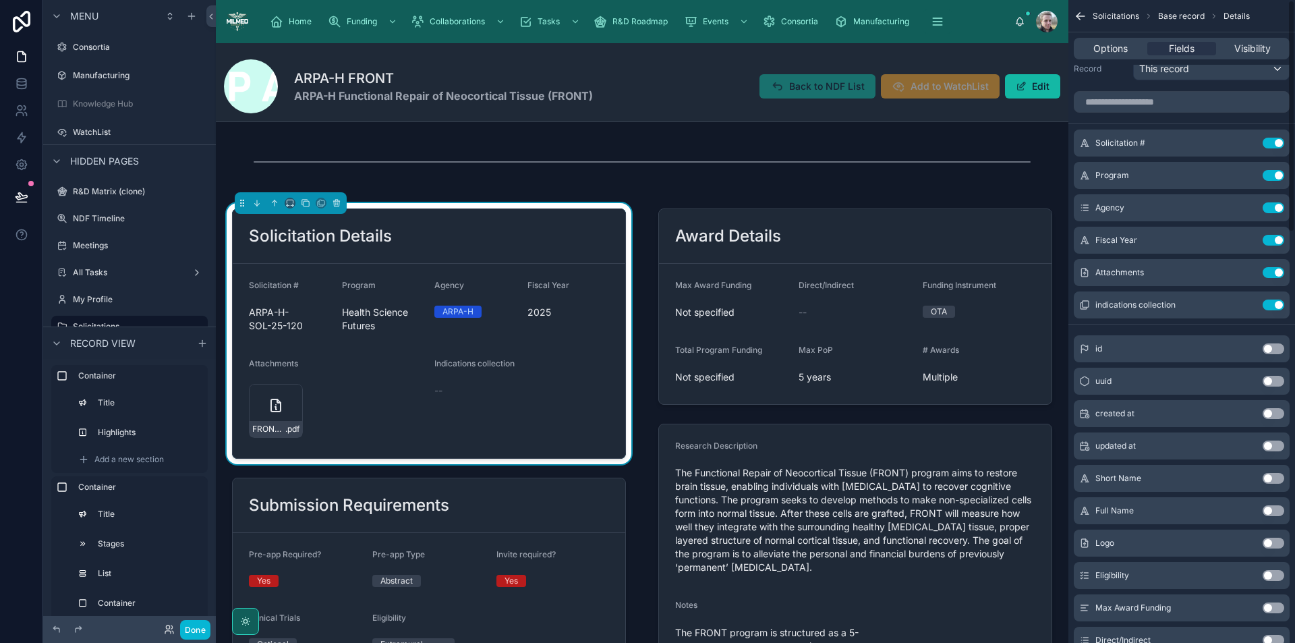
scroll to position [0, 0]
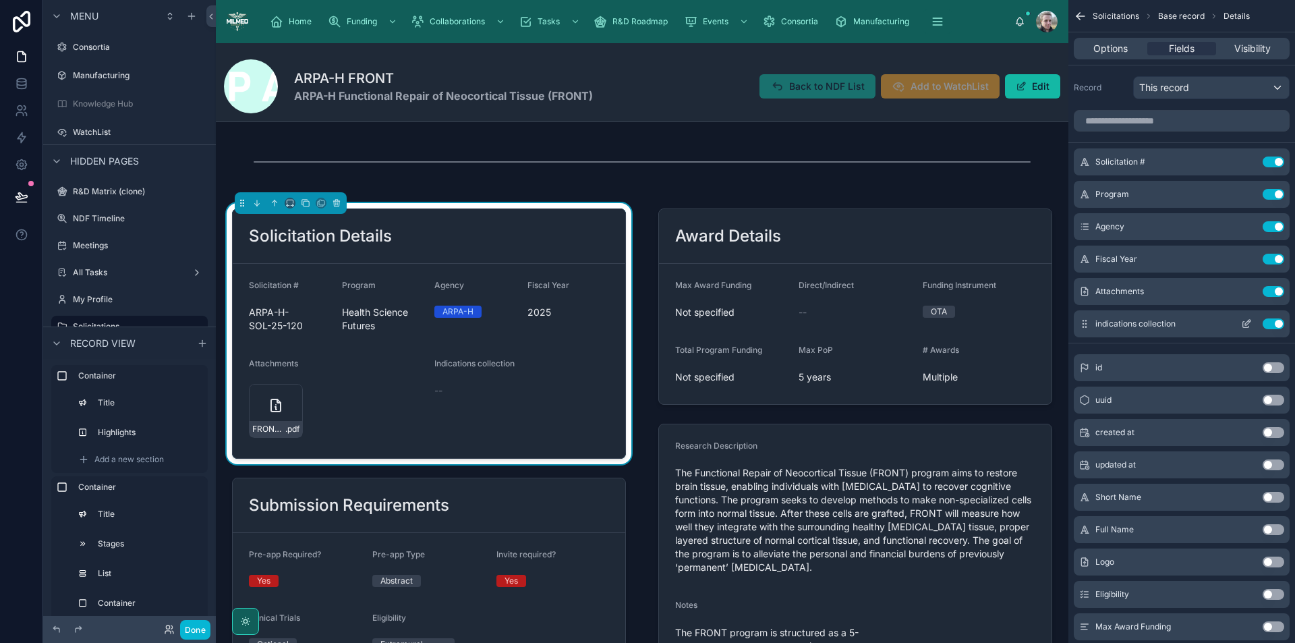
click at [1246, 324] on icon "scrollable content" at bounding box center [1246, 323] width 11 height 11
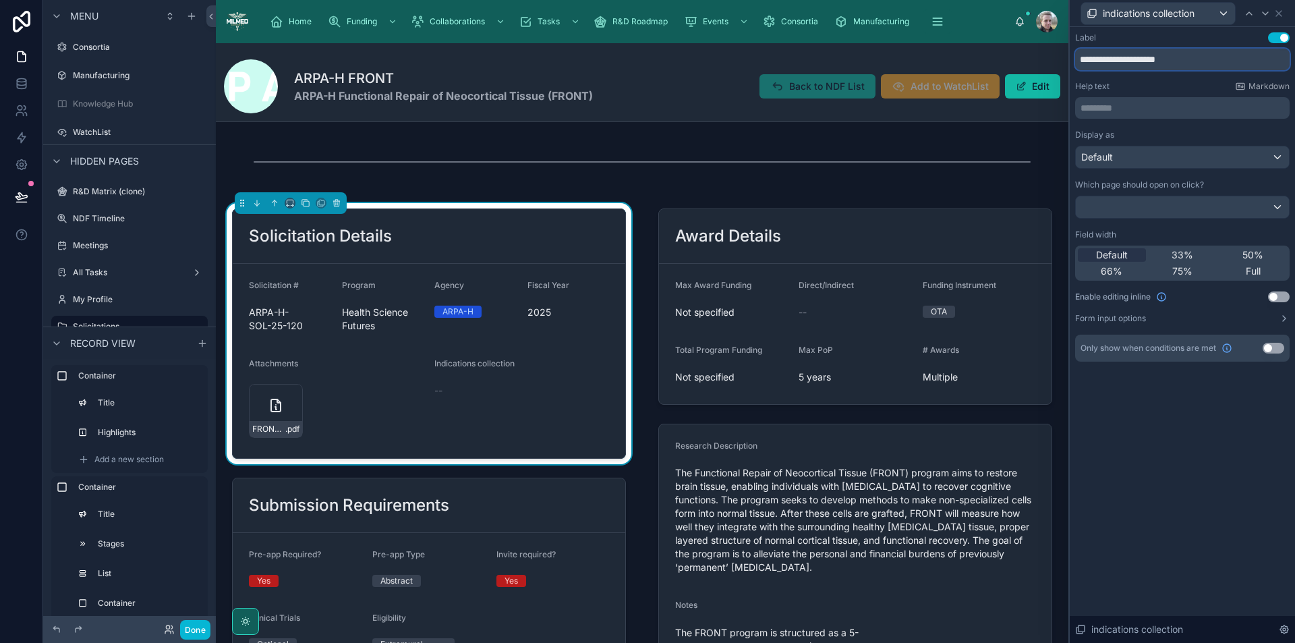
drag, startPoint x: 1131, startPoint y: 59, endPoint x: 1217, endPoint y: 64, distance: 86.5
click at [1217, 64] on input "**********" at bounding box center [1182, 60] width 215 height 22
type input "**********"
click at [1281, 18] on icon at bounding box center [1279, 13] width 11 height 11
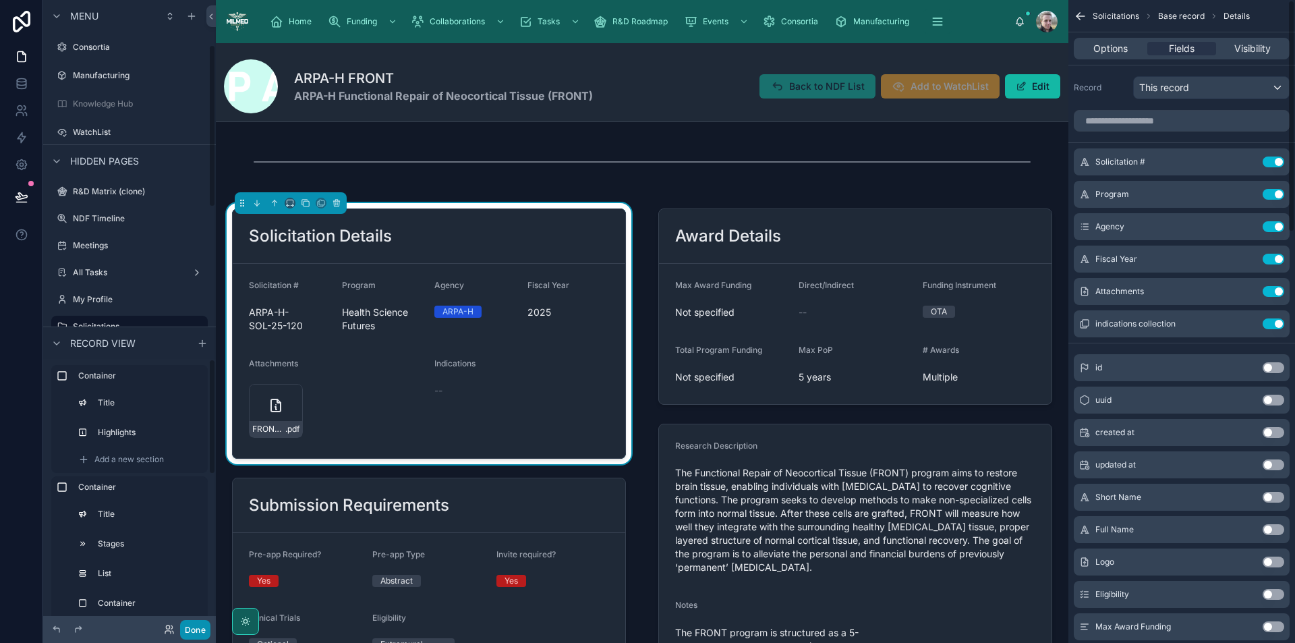
click at [190, 628] on button "Done" at bounding box center [195, 630] width 30 height 20
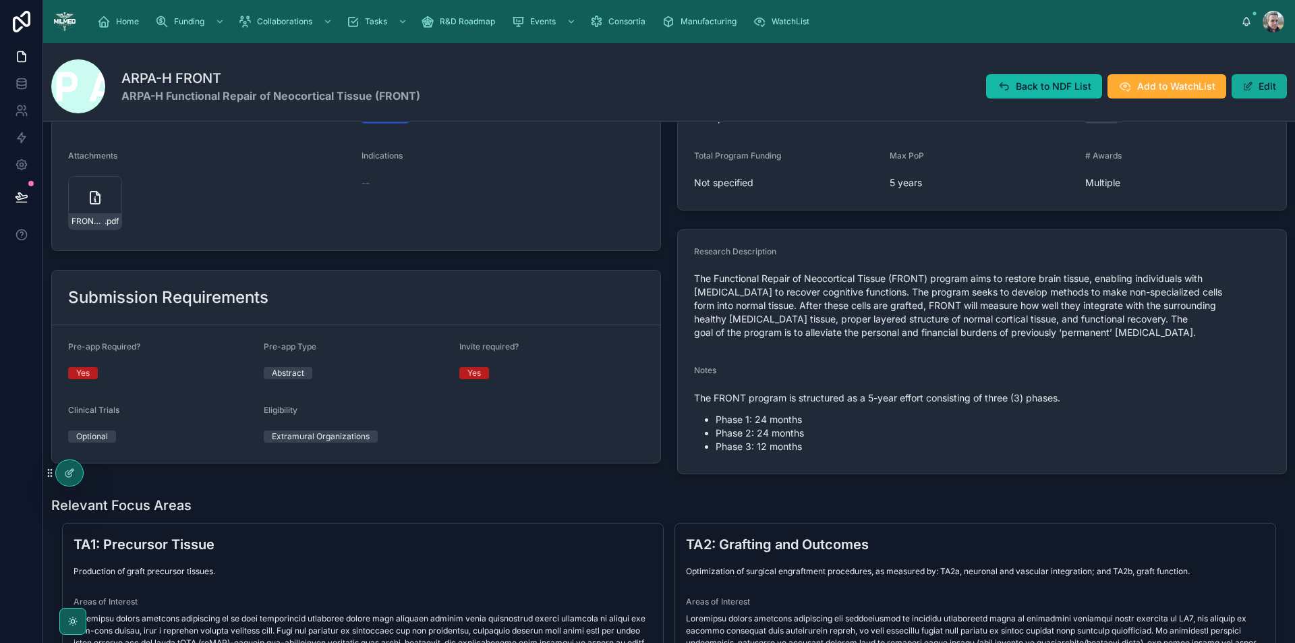
click at [1256, 82] on button "Edit" at bounding box center [1259, 86] width 55 height 24
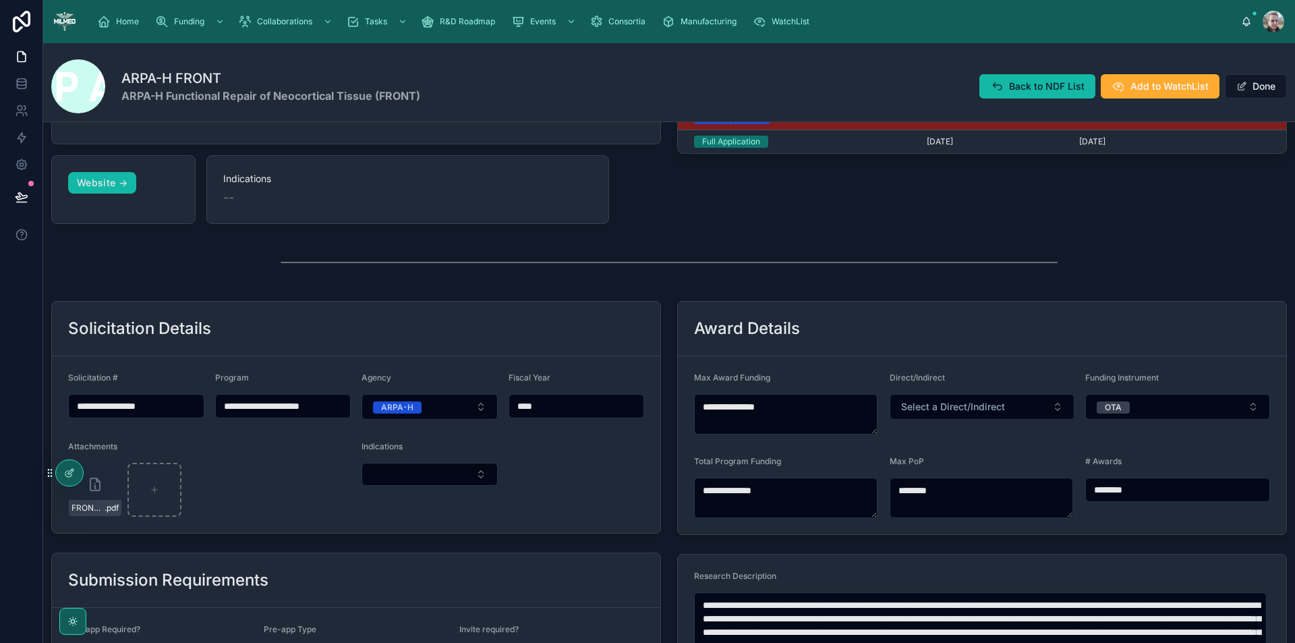
scroll to position [67, 0]
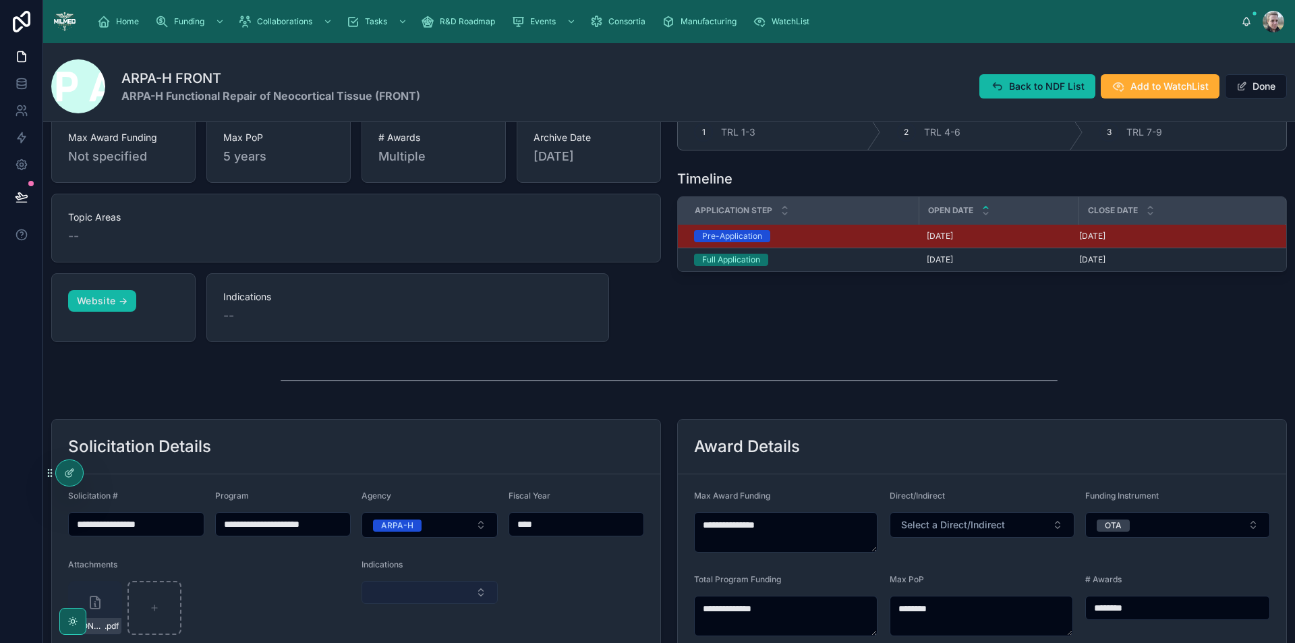
click at [402, 594] on button "Select Button" at bounding box center [430, 592] width 136 height 23
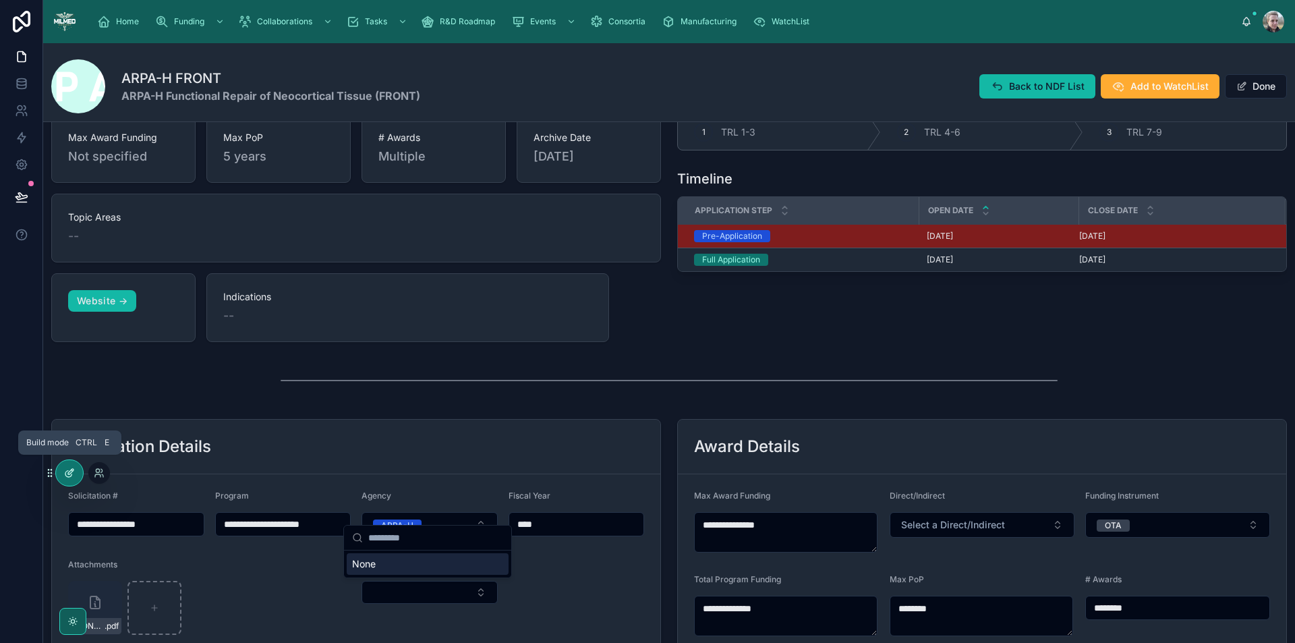
click at [65, 472] on icon at bounding box center [69, 473] width 11 height 11
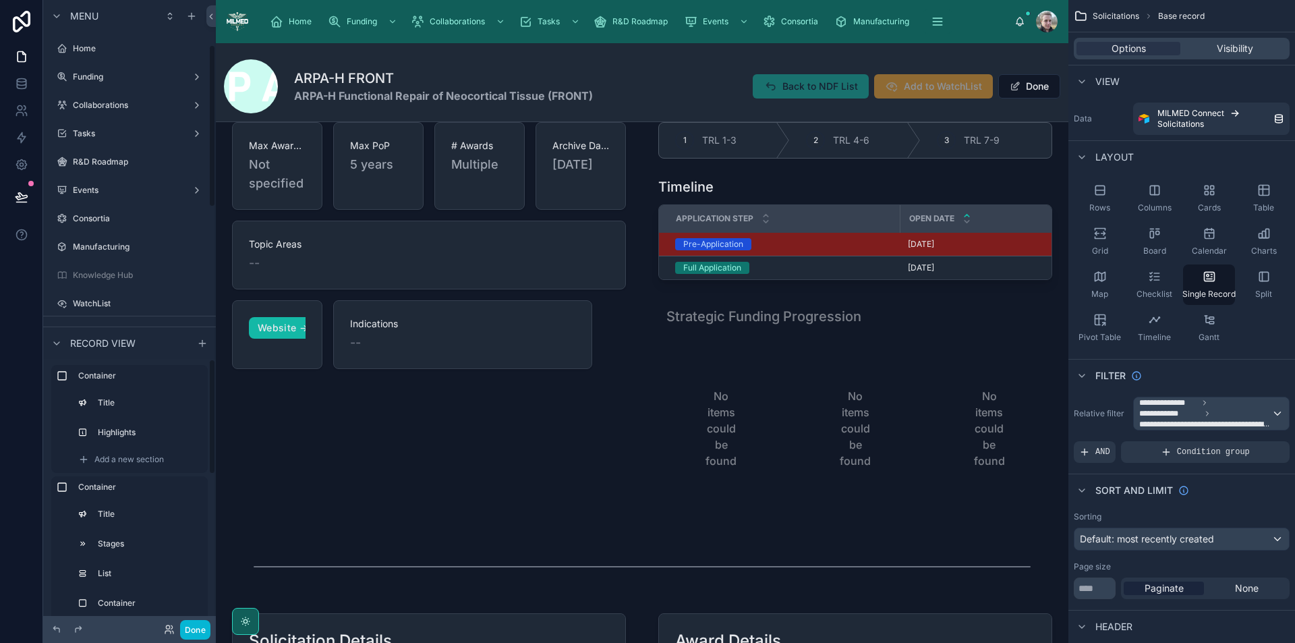
scroll to position [171, 0]
click at [406, 272] on div at bounding box center [429, 302] width 426 height 463
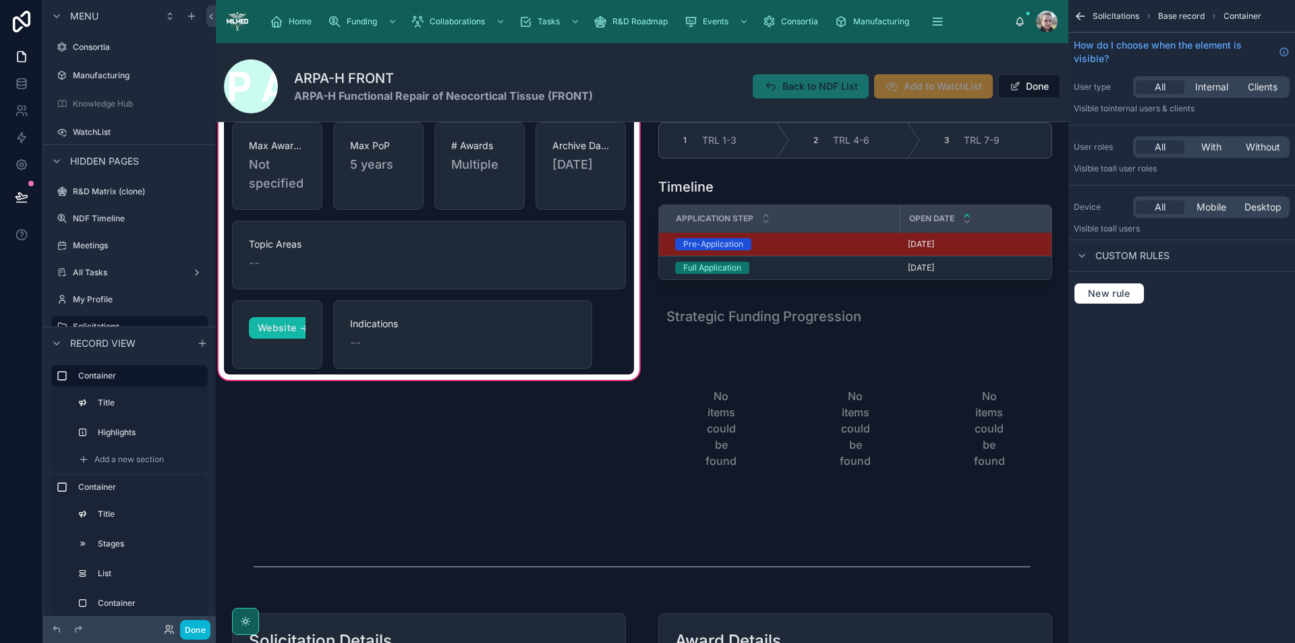
click at [406, 272] on div at bounding box center [429, 246] width 410 height 258
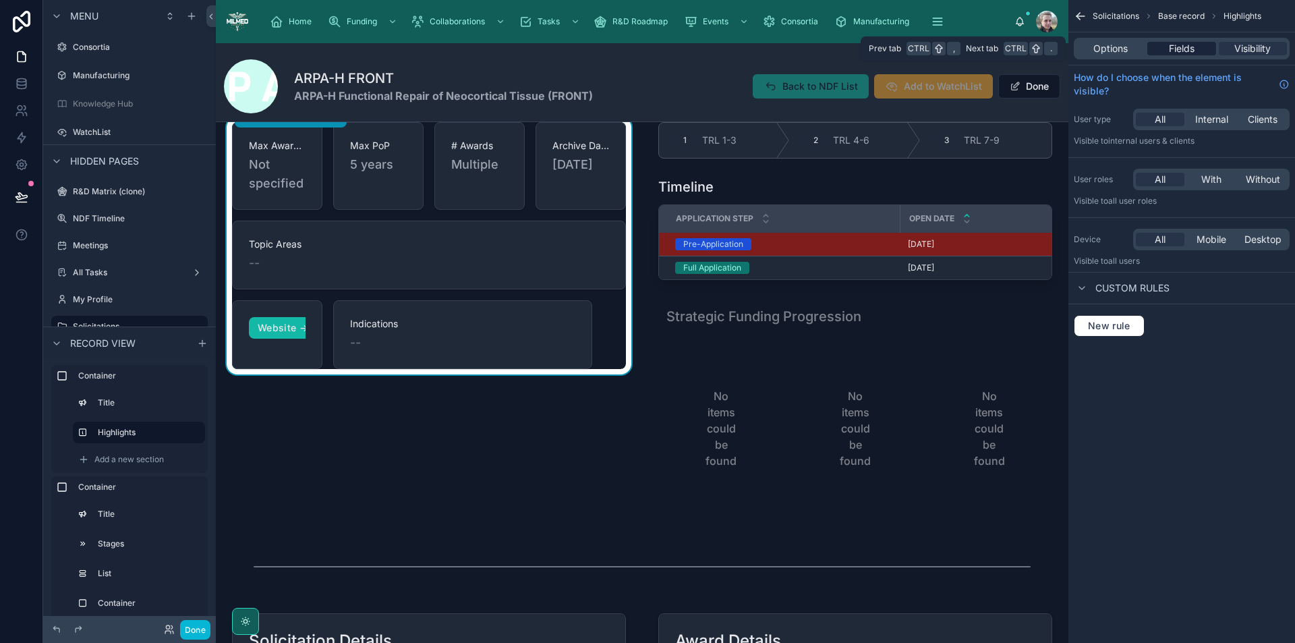
click at [1178, 43] on span "Fields" at bounding box center [1182, 48] width 26 height 13
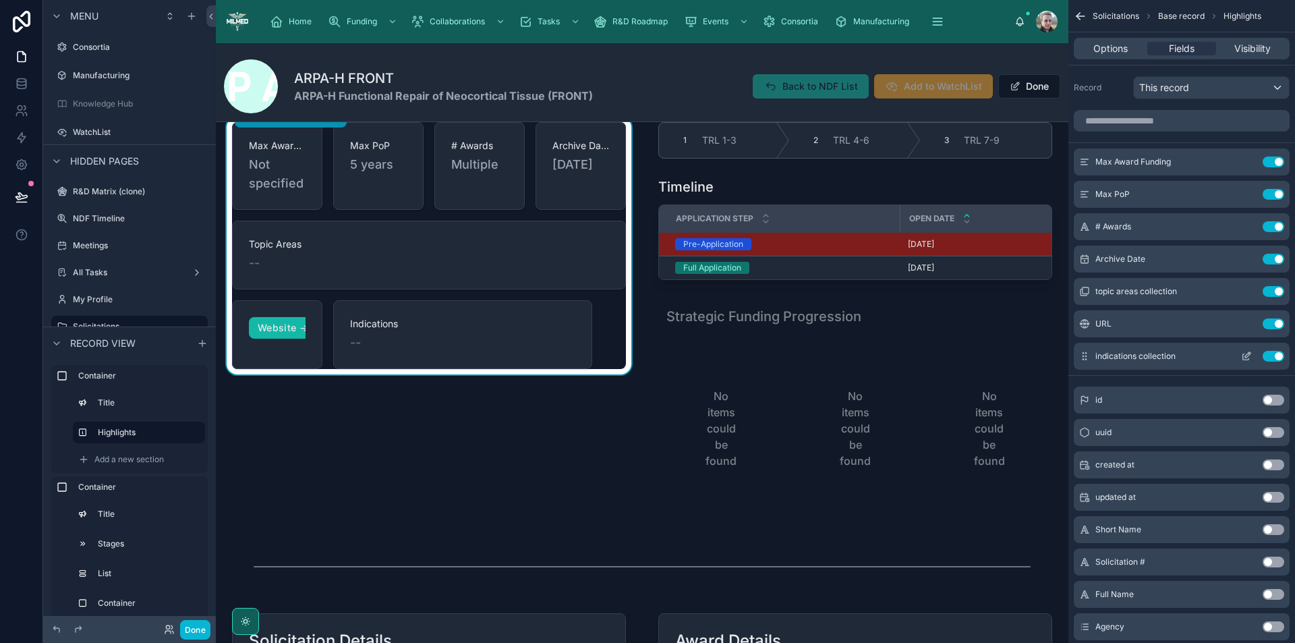
click at [1246, 356] on icon "scrollable content" at bounding box center [1246, 356] width 11 height 11
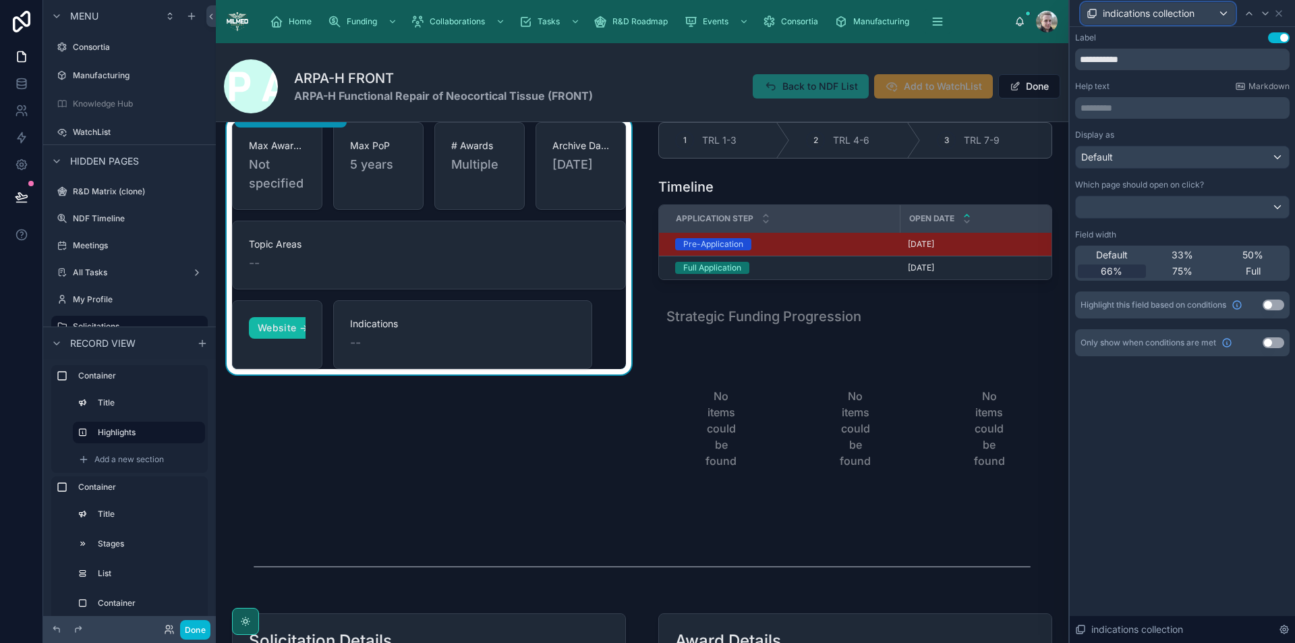
click at [1214, 14] on div "indications collection" at bounding box center [1159, 14] width 154 height 22
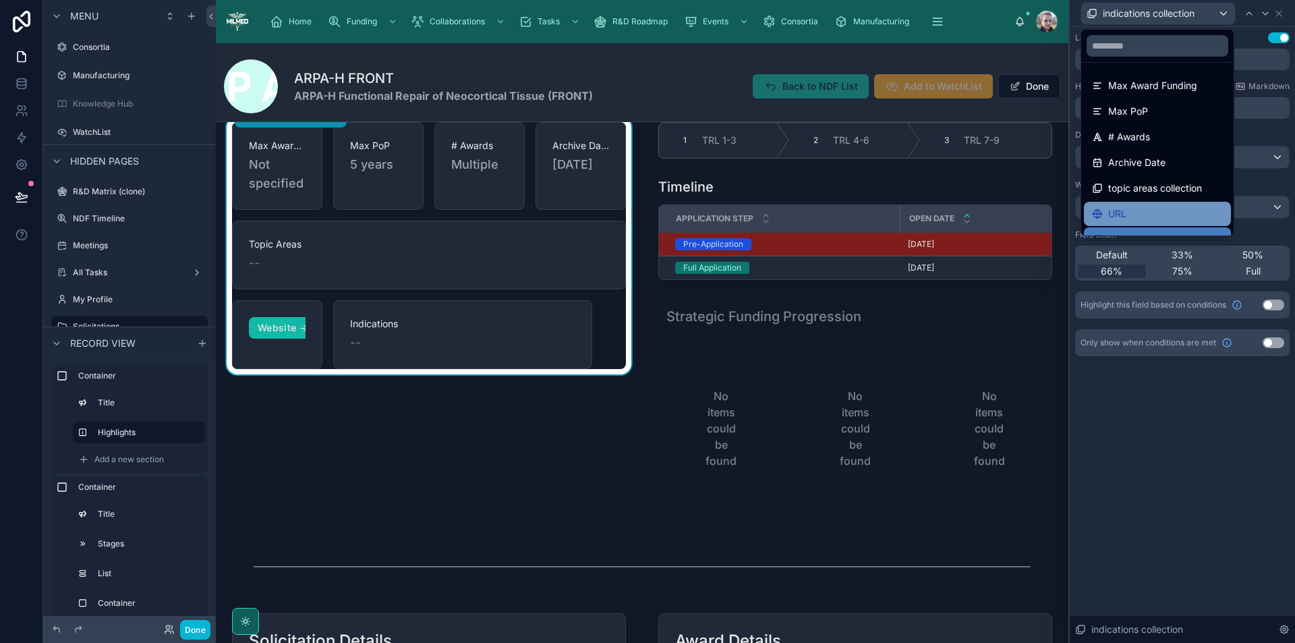
click at [1173, 215] on div "URL" at bounding box center [1157, 214] width 131 height 16
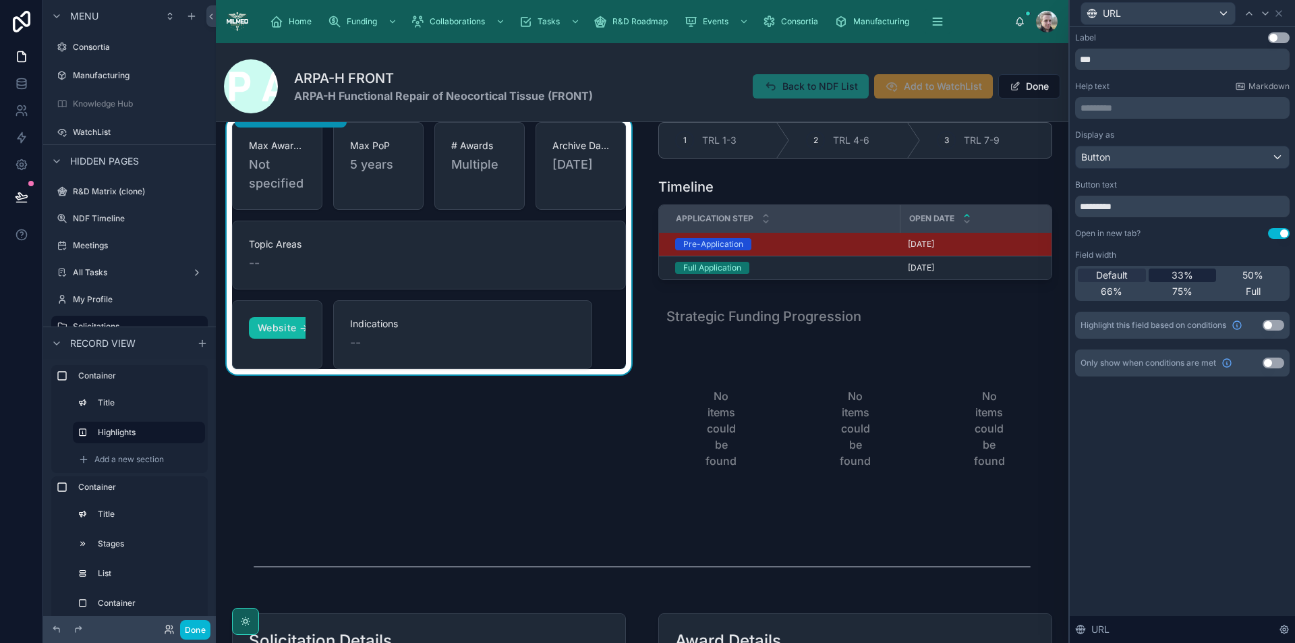
click at [1193, 279] on span "33%" at bounding box center [1183, 275] width 22 height 13
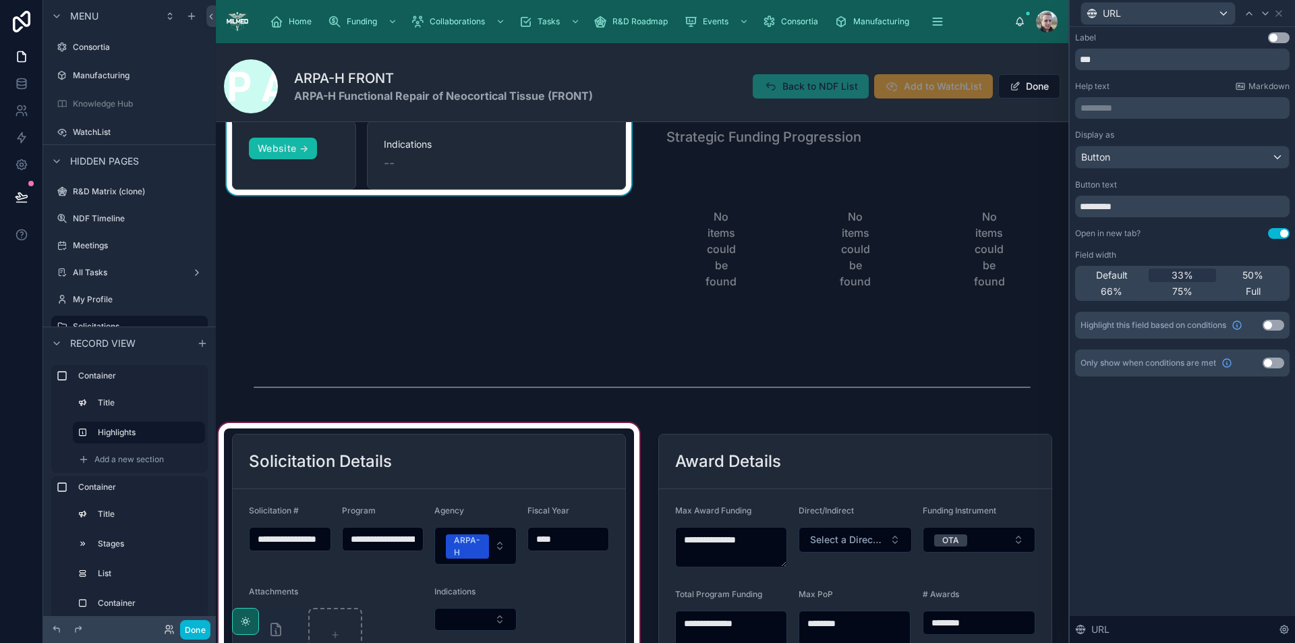
scroll to position [405, 0]
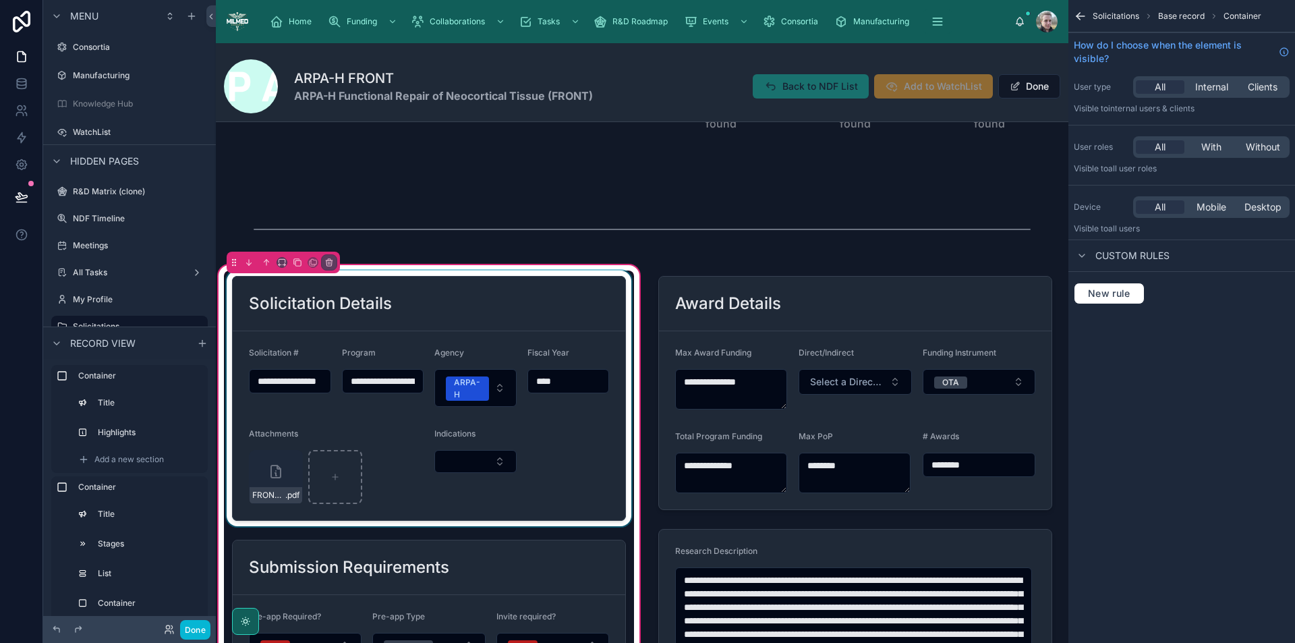
click at [547, 453] on div at bounding box center [429, 399] width 410 height 256
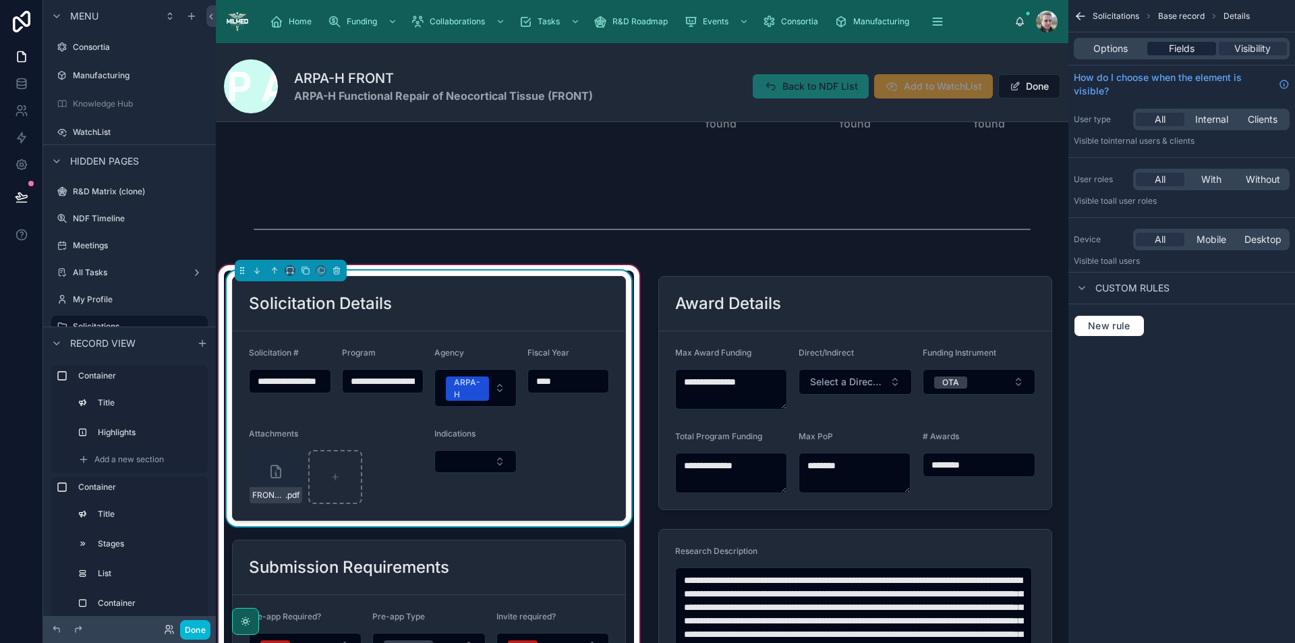
click at [1192, 49] on span "Fields" at bounding box center [1182, 48] width 26 height 13
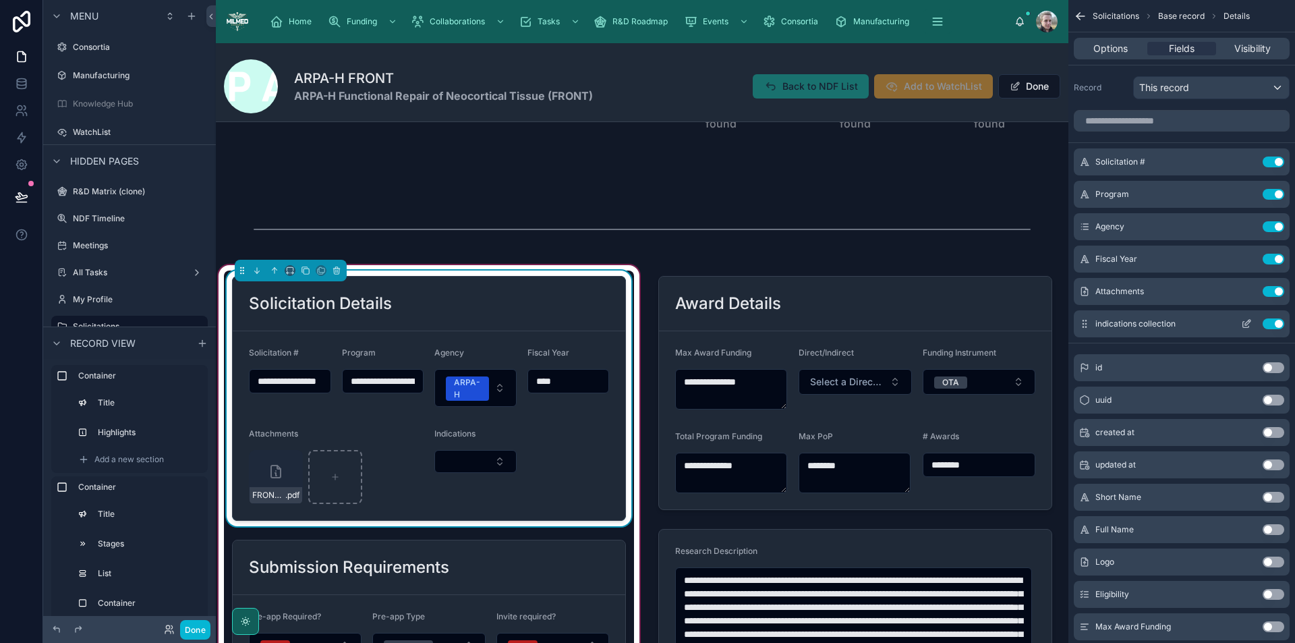
click at [1244, 325] on icon "scrollable content" at bounding box center [1246, 323] width 11 height 11
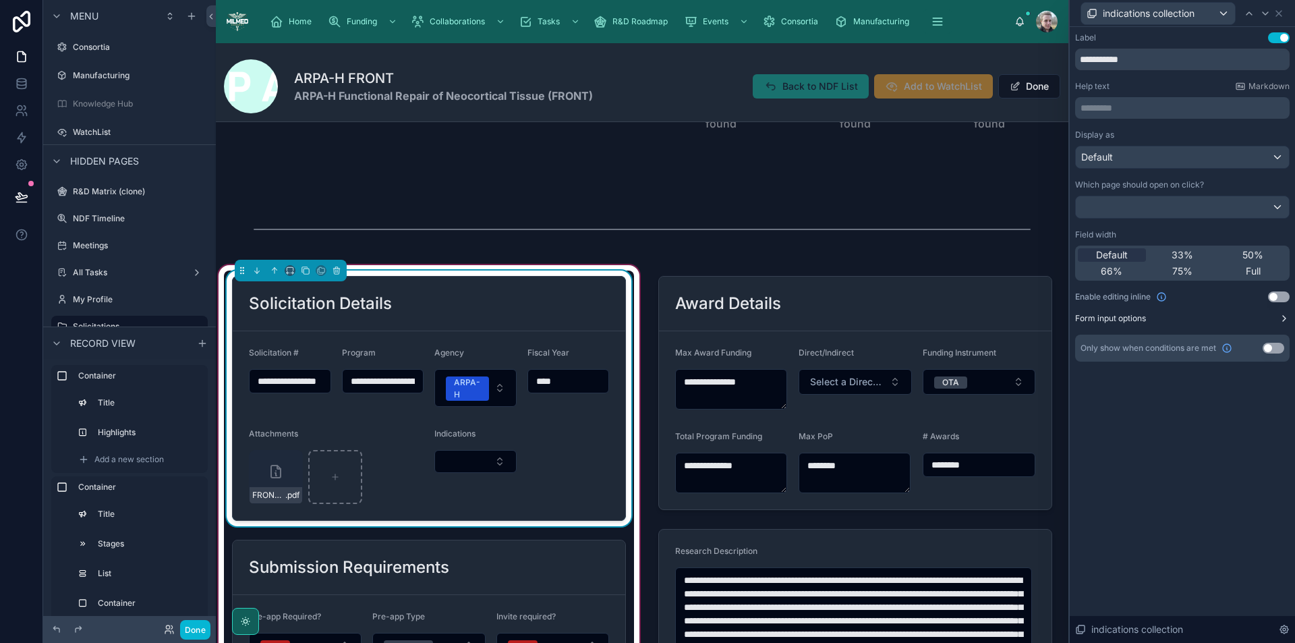
click at [1287, 320] on icon at bounding box center [1284, 318] width 11 height 11
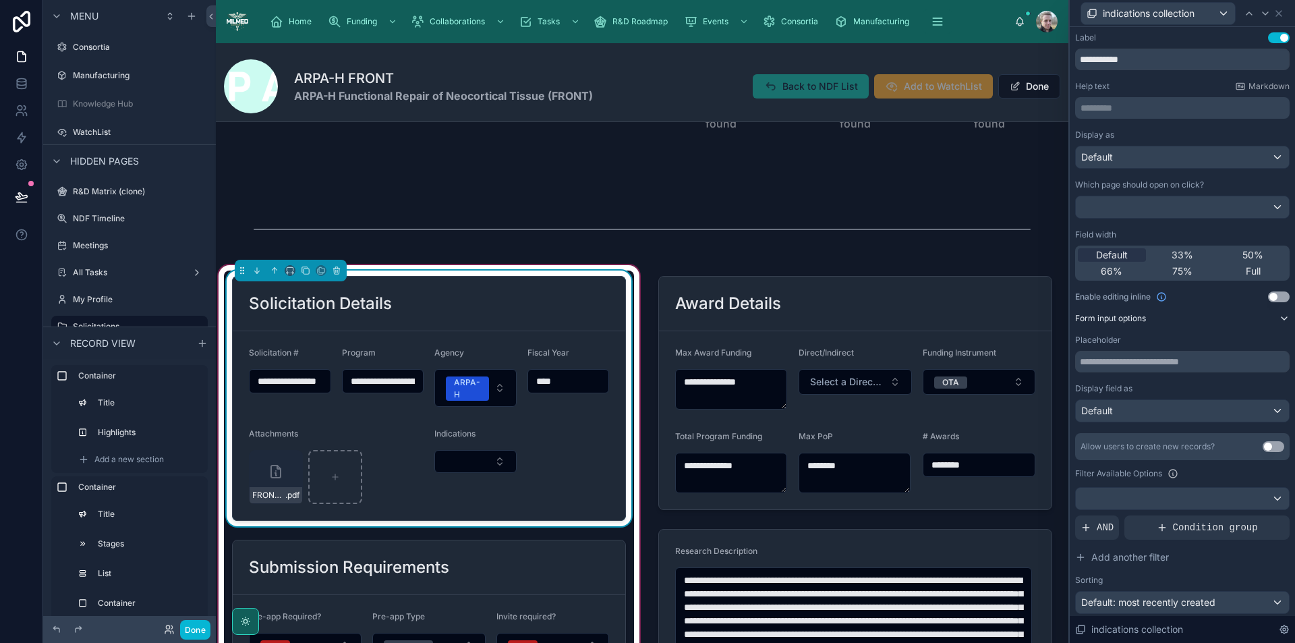
click at [1263, 447] on button "Use setting" at bounding box center [1274, 446] width 22 height 11
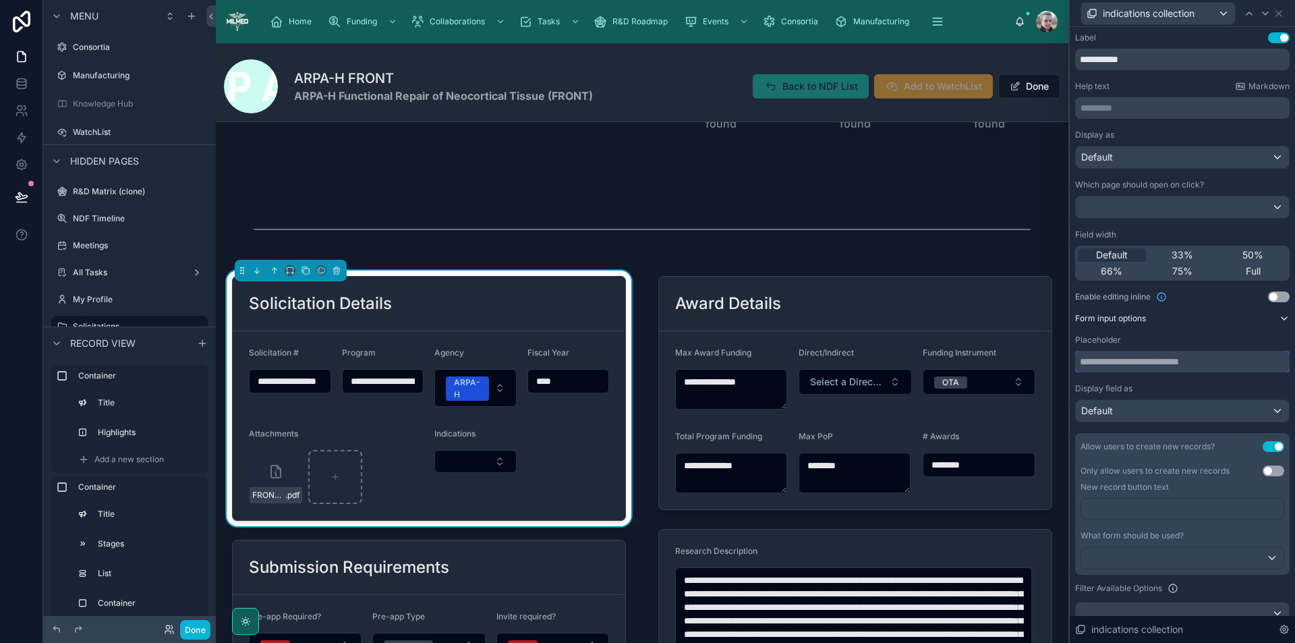
click at [1171, 360] on input "text" at bounding box center [1182, 362] width 215 height 22
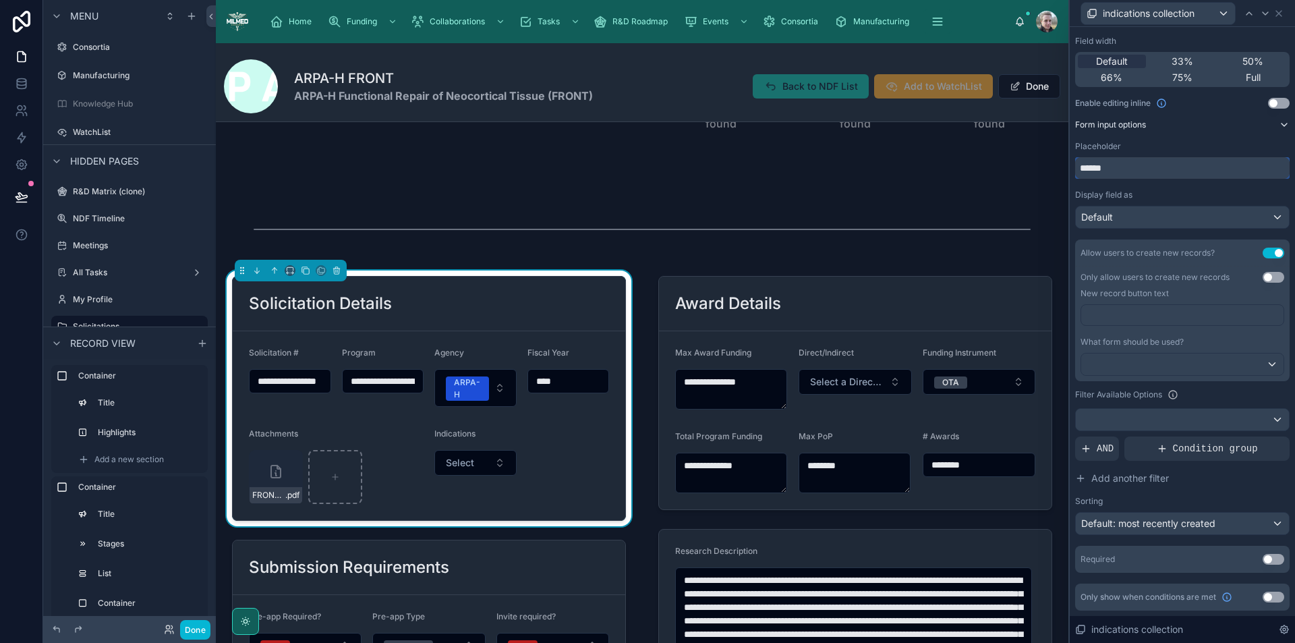
type input "******"
click at [1152, 524] on span "Default: most recently created" at bounding box center [1149, 522] width 134 height 11
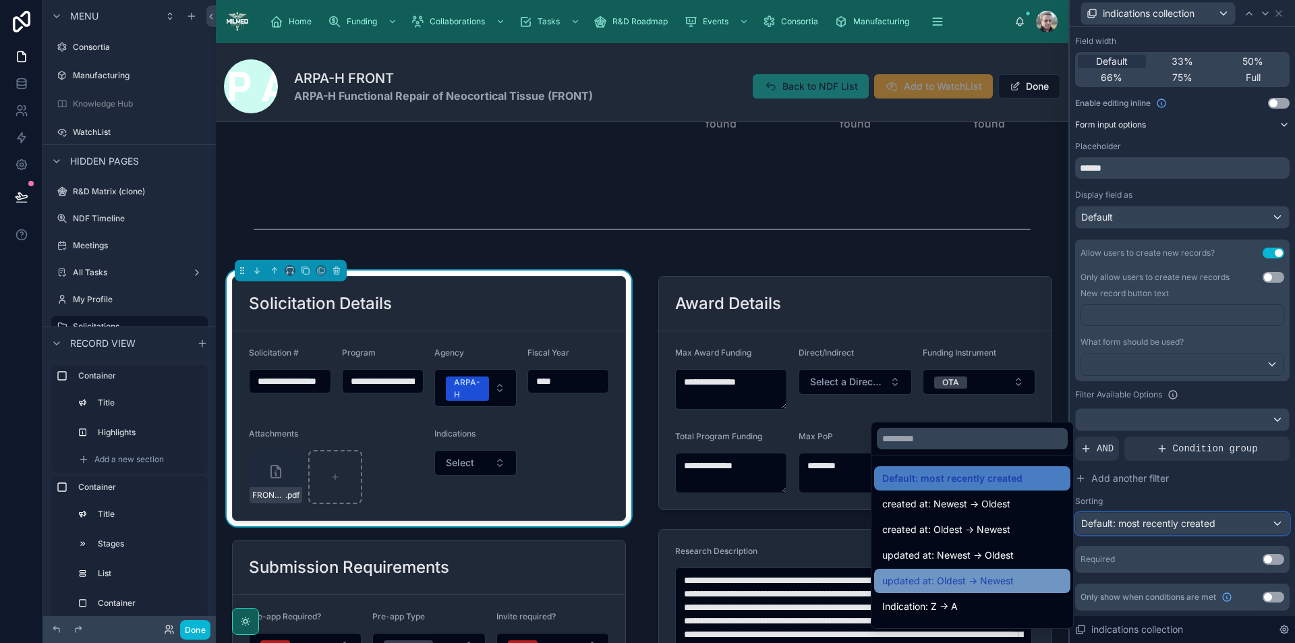
scroll to position [19, 0]
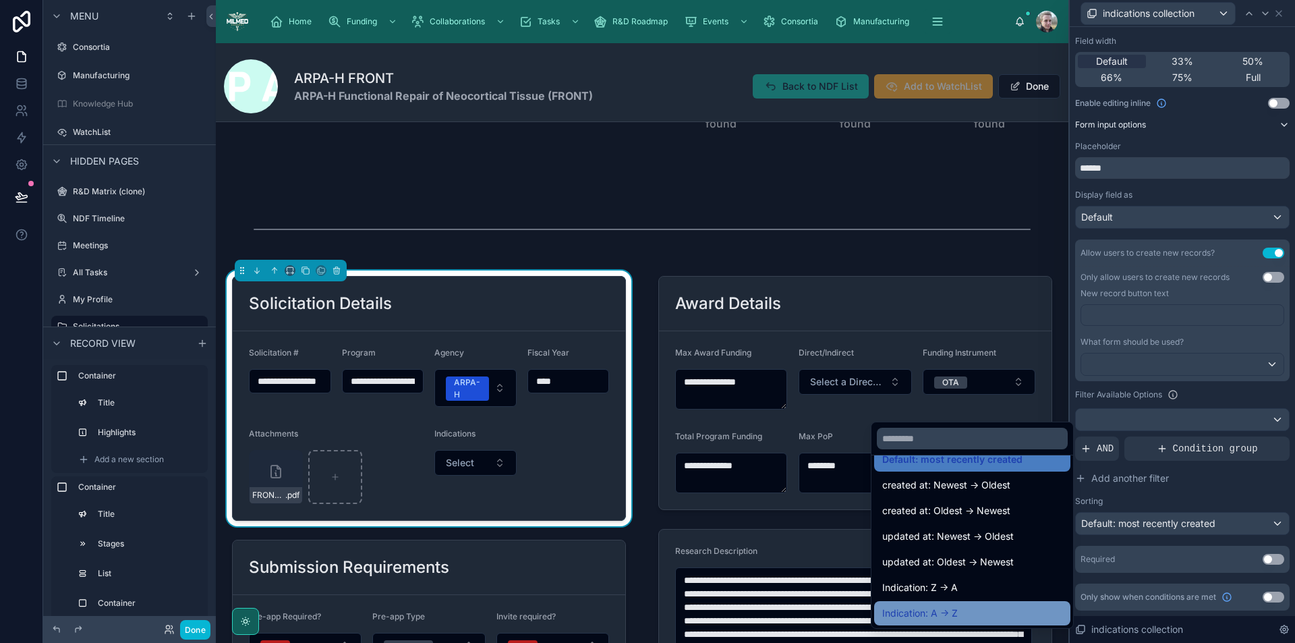
click at [930, 609] on span "Indication: A -> Z" at bounding box center [921, 613] width 76 height 16
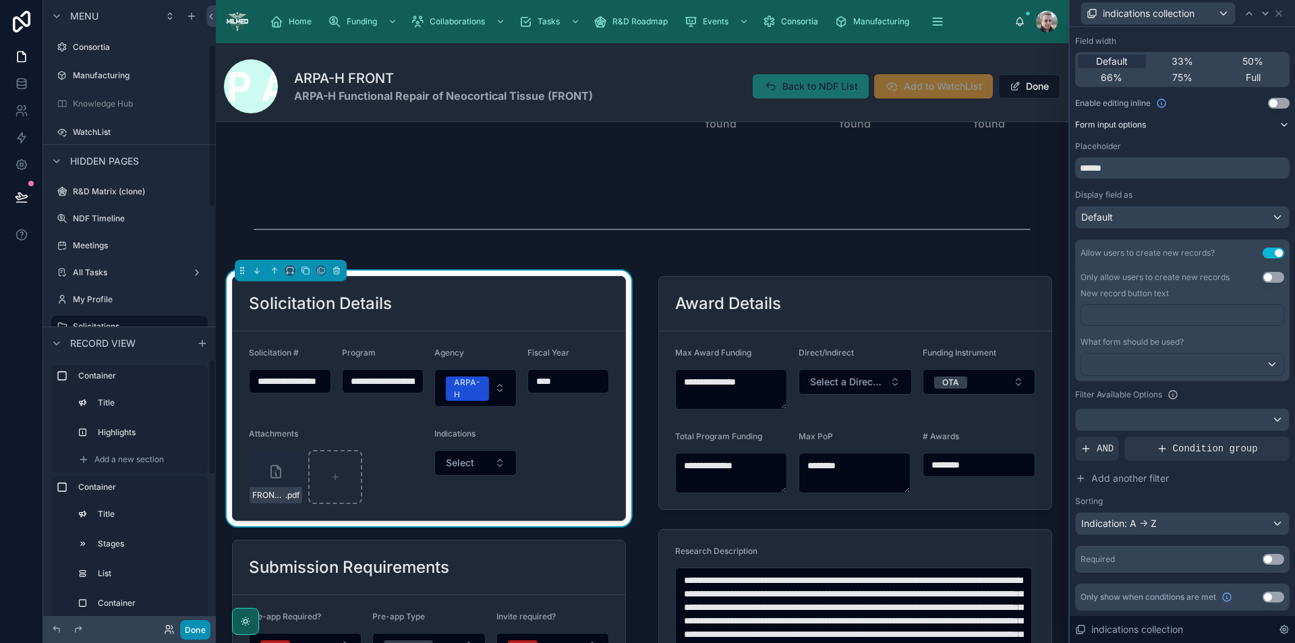
click at [196, 629] on button "Done" at bounding box center [195, 630] width 30 height 20
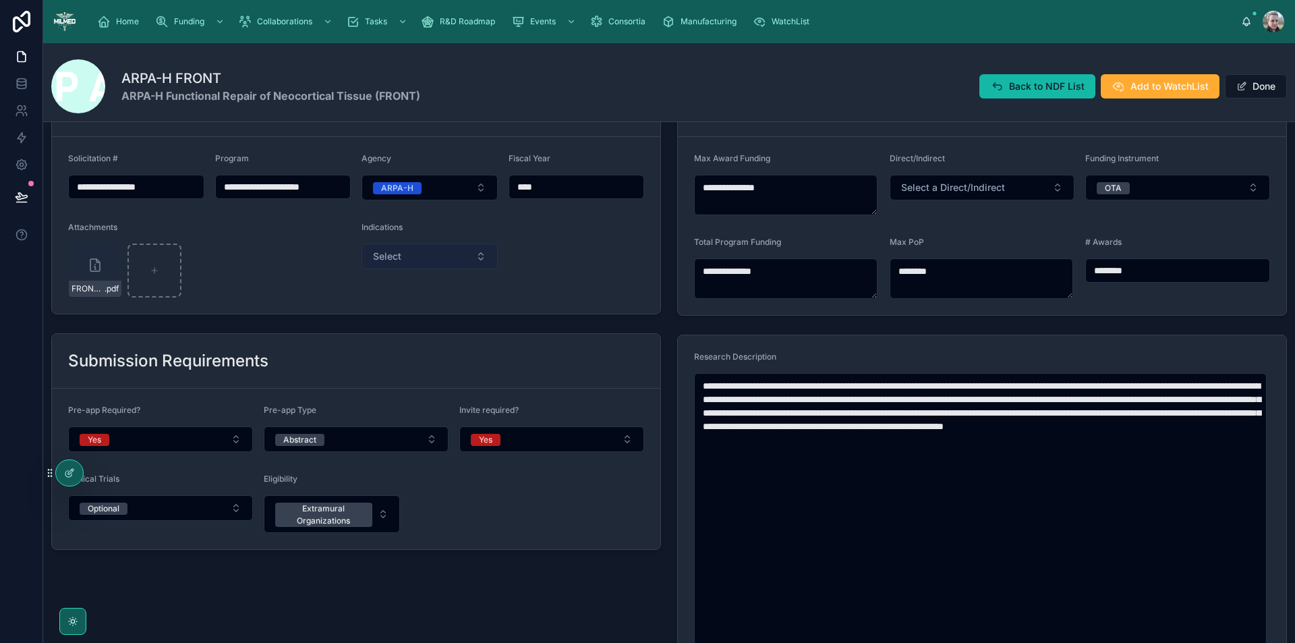
click at [403, 252] on button "Select" at bounding box center [430, 257] width 136 height 26
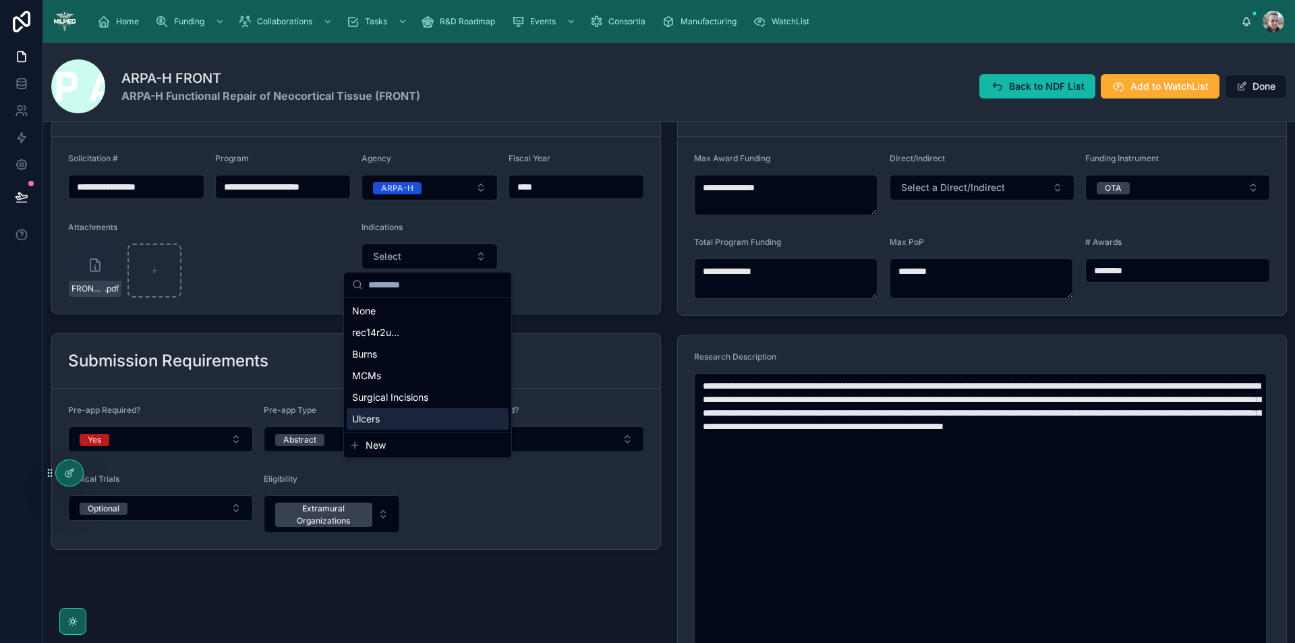
click at [362, 442] on button "New" at bounding box center [427, 445] width 157 height 13
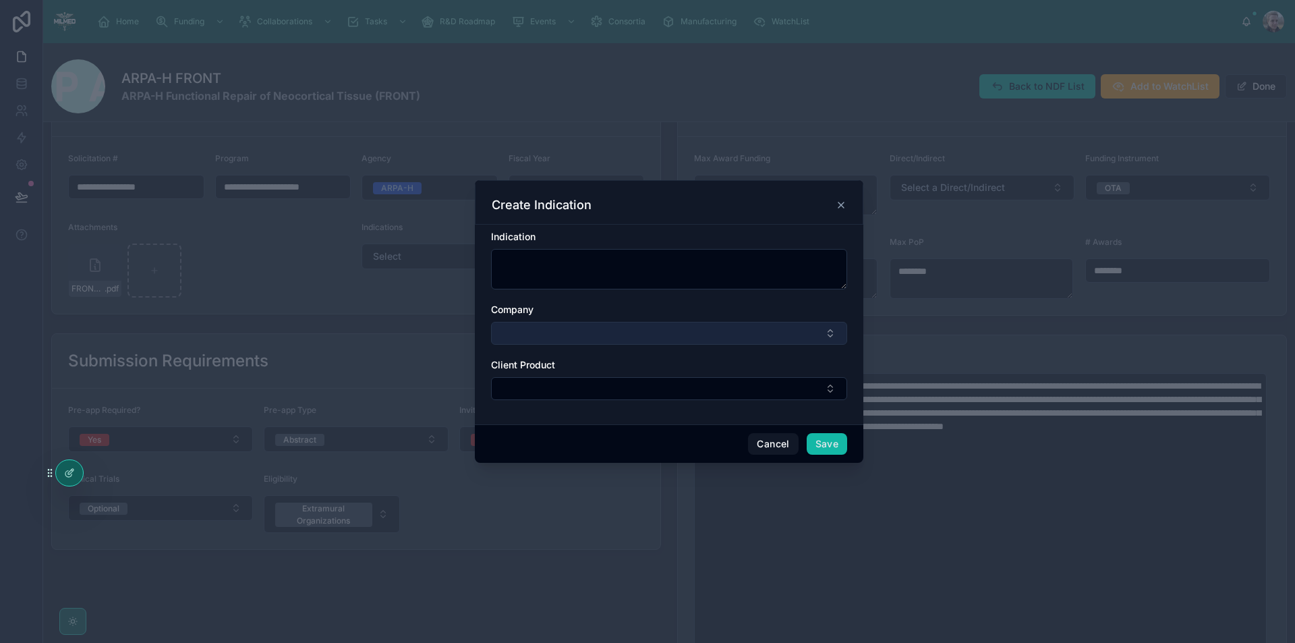
click at [638, 330] on button "Select Button" at bounding box center [669, 333] width 356 height 23
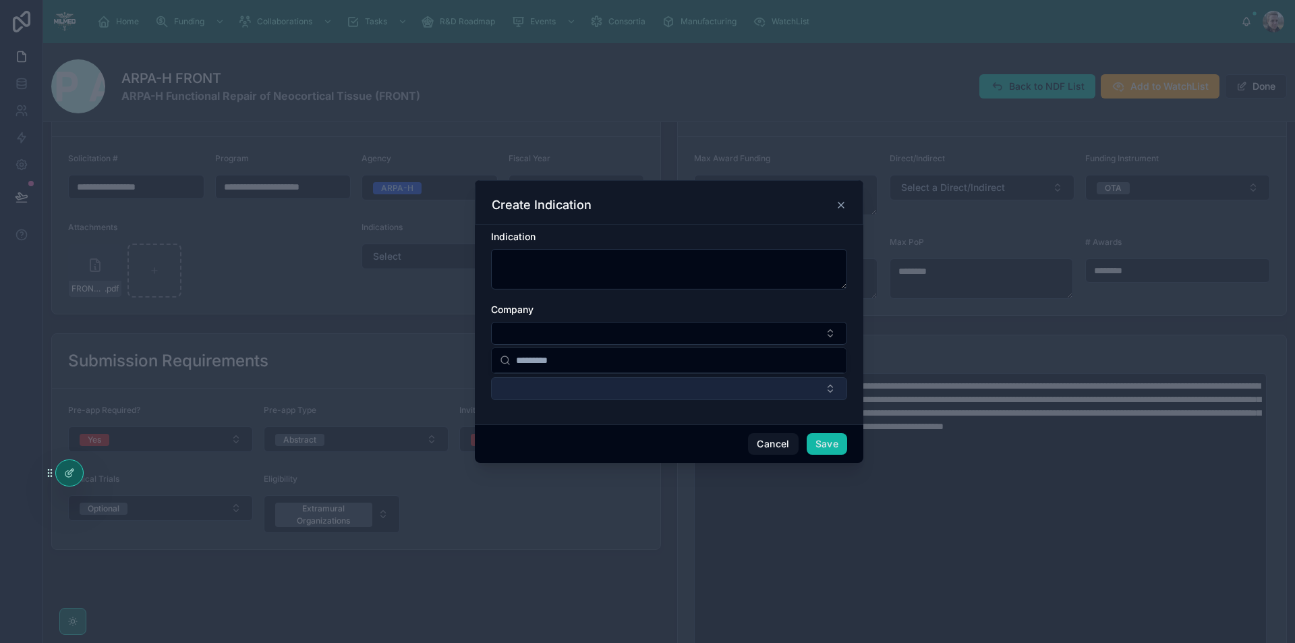
click at [611, 392] on button "Select Button" at bounding box center [669, 388] width 356 height 23
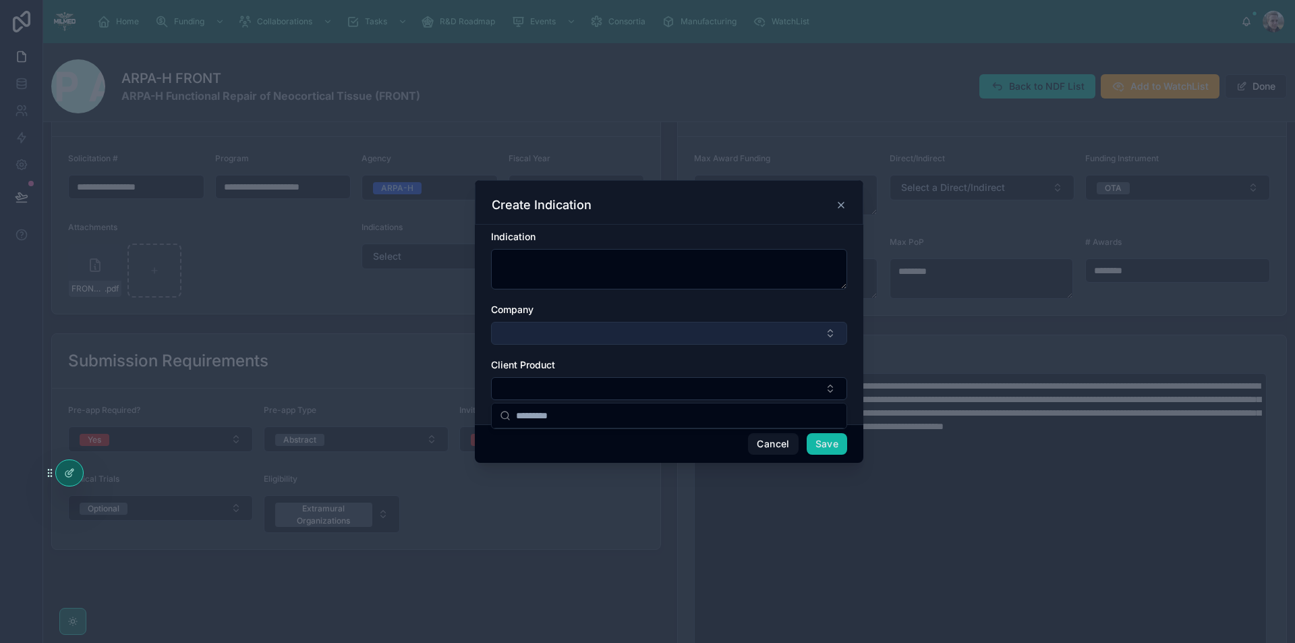
click at [613, 335] on button "Select Button" at bounding box center [669, 333] width 356 height 23
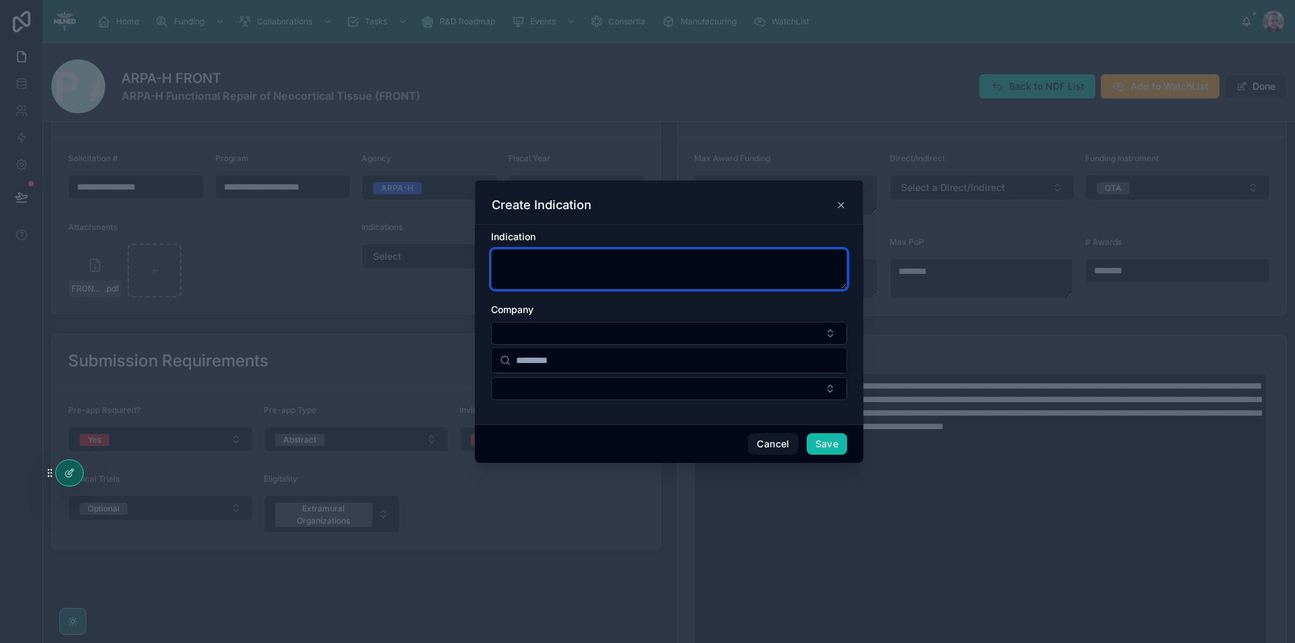
click at [600, 262] on textarea at bounding box center [669, 269] width 356 height 40
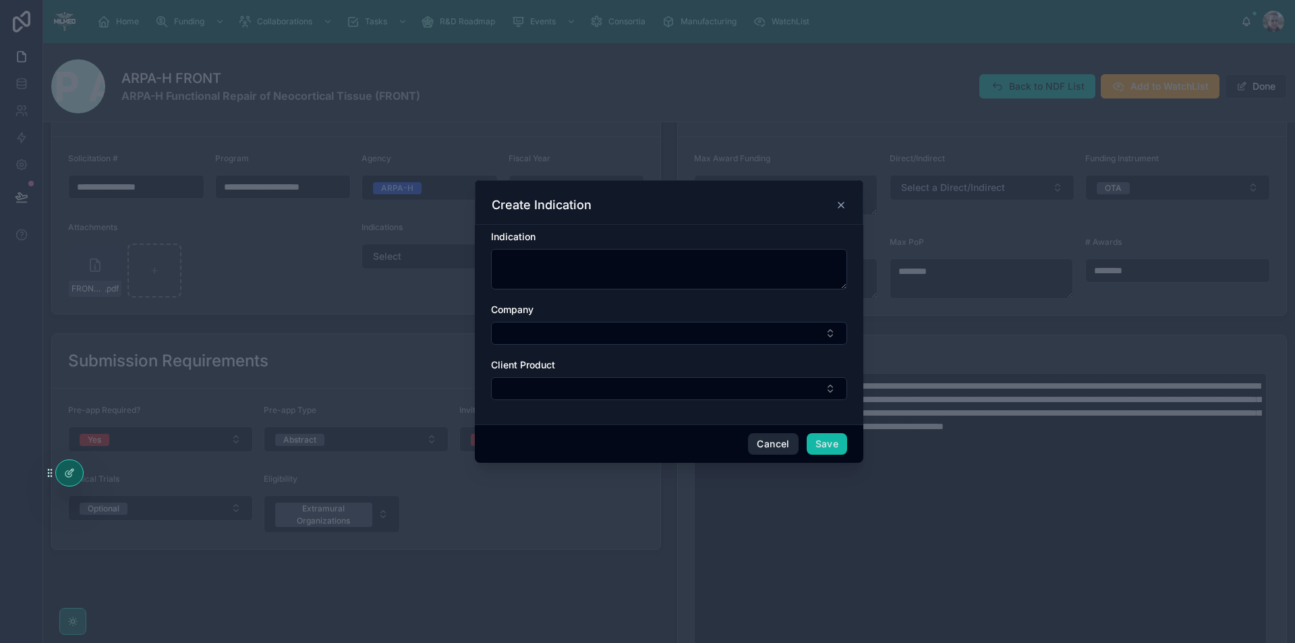
click at [762, 444] on button "Cancel" at bounding box center [773, 444] width 50 height 22
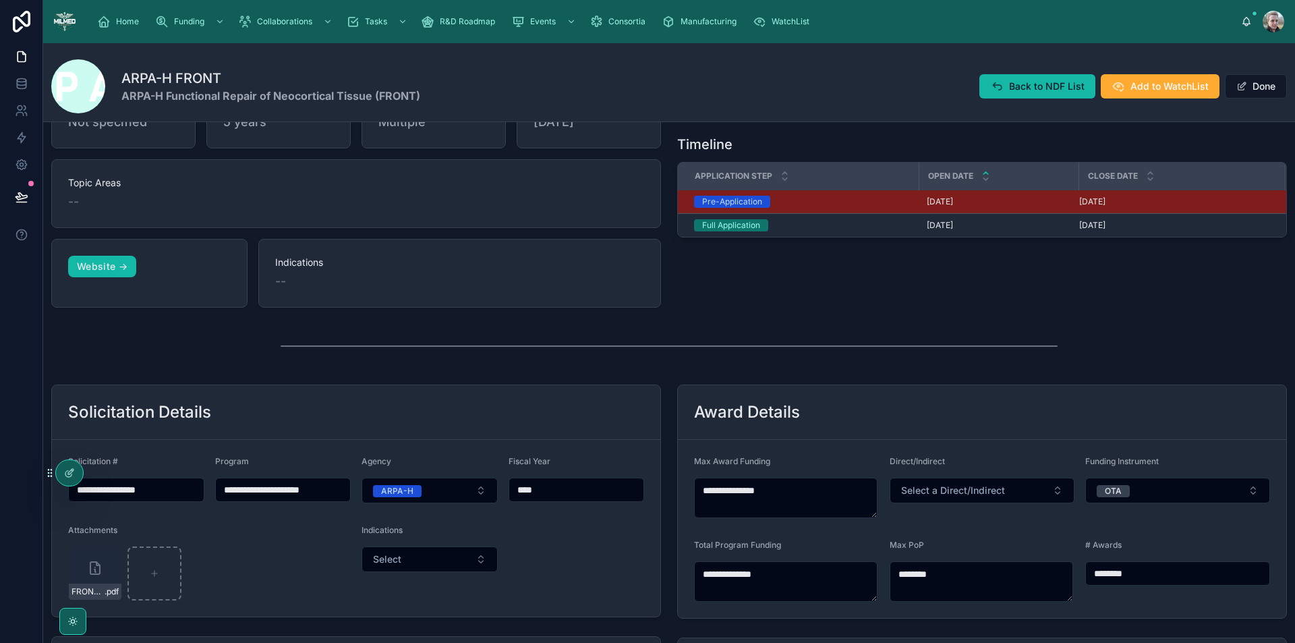
scroll to position [135, 0]
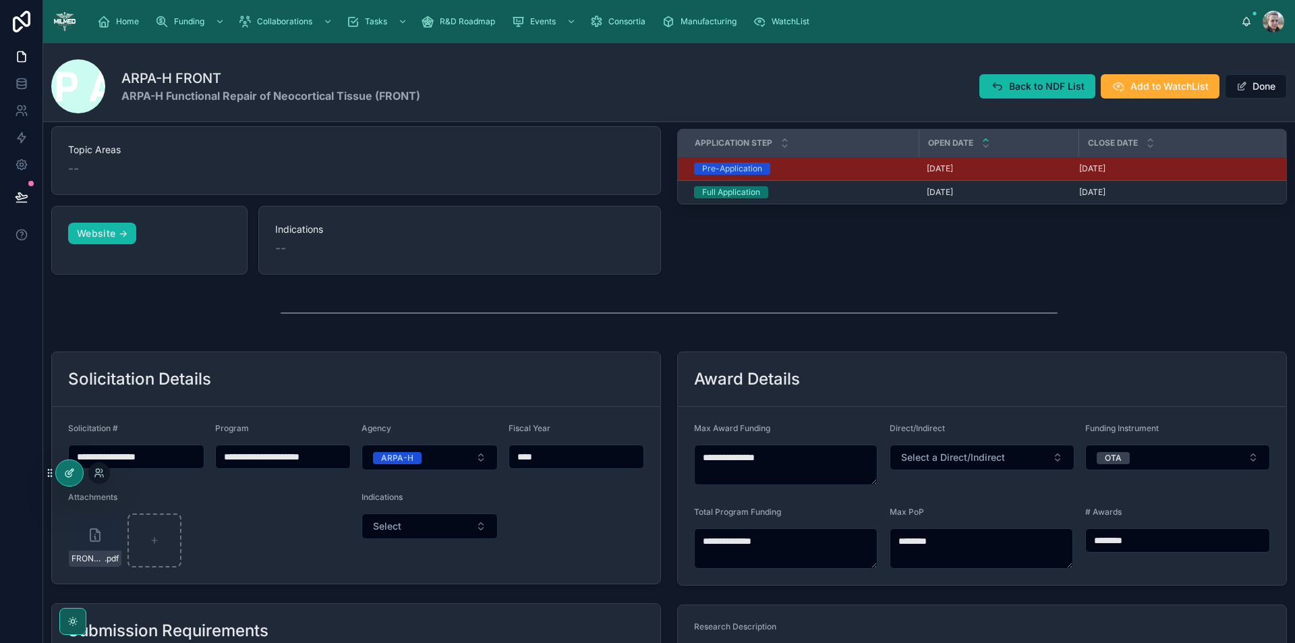
click at [72, 476] on icon at bounding box center [69, 473] width 11 height 11
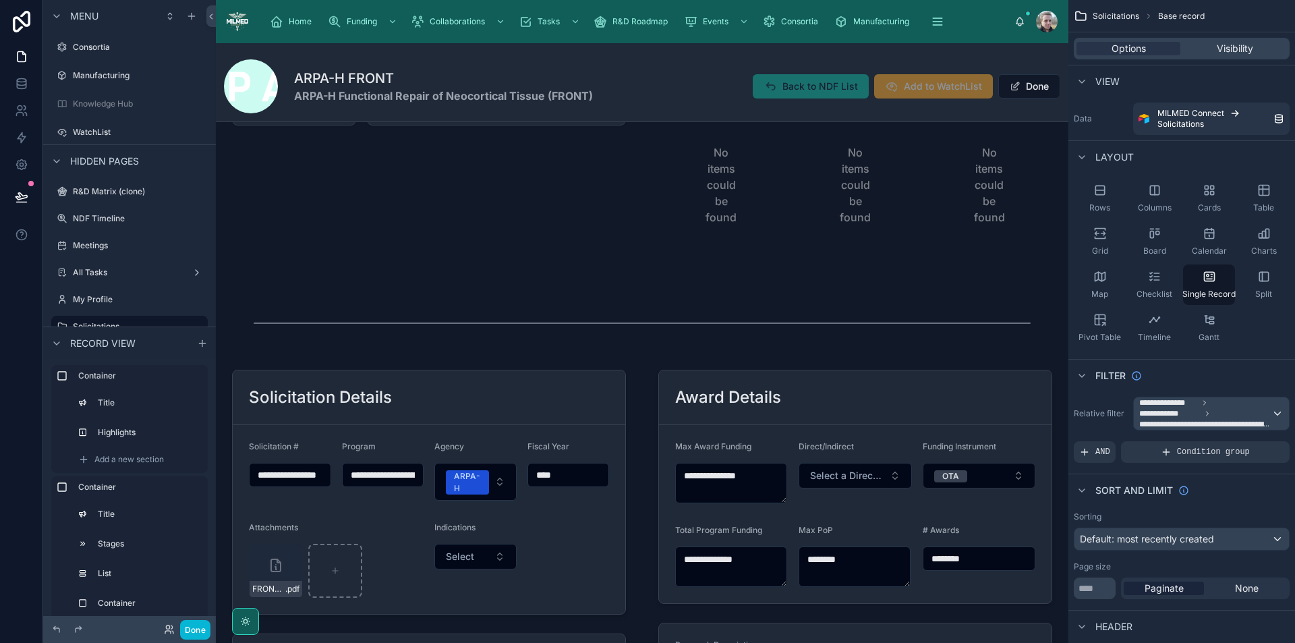
scroll to position [540, 0]
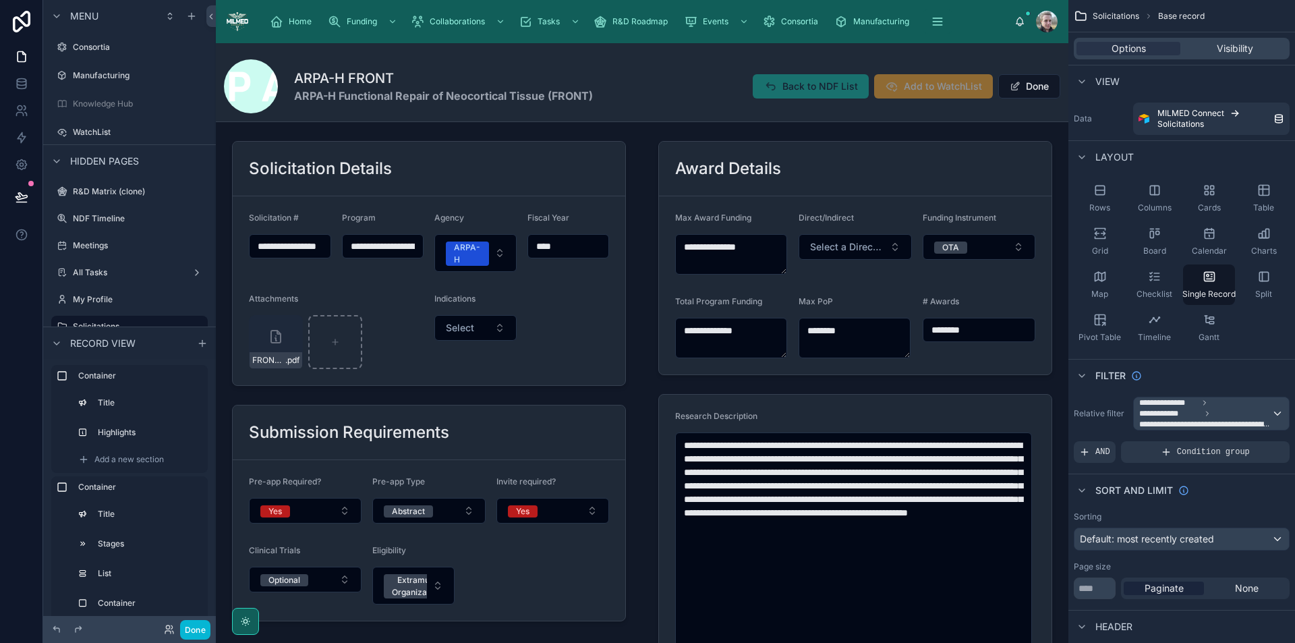
click at [568, 352] on div at bounding box center [429, 613] width 426 height 970
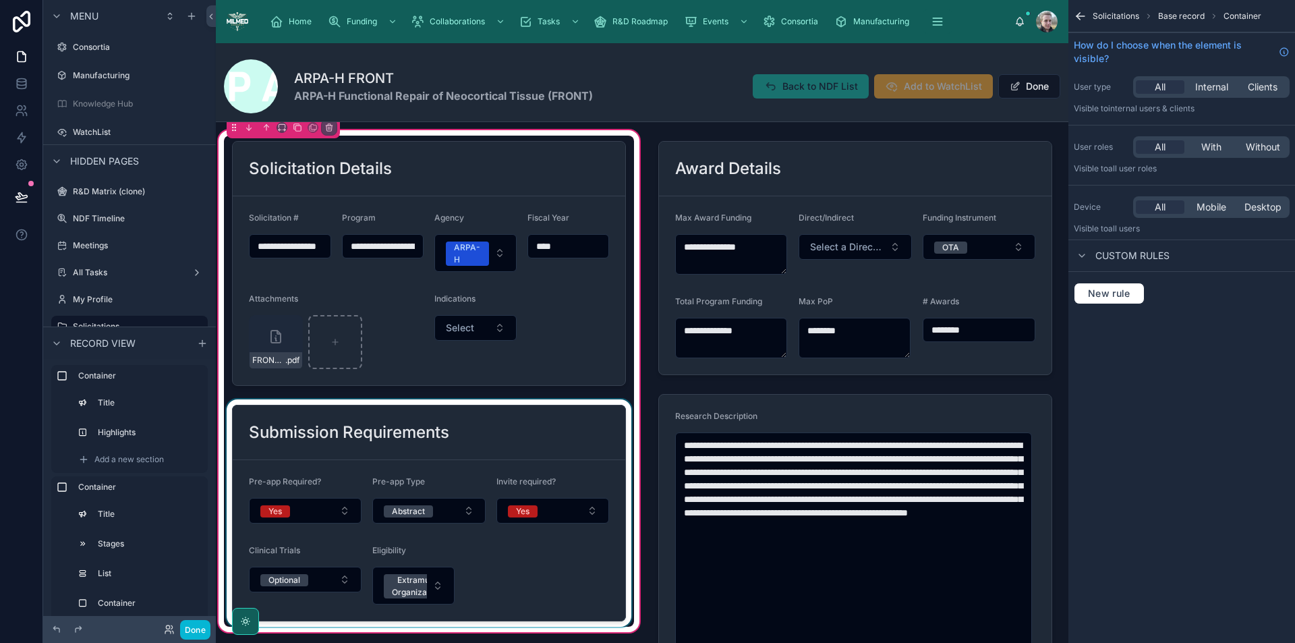
click at [573, 457] on div at bounding box center [429, 512] width 410 height 227
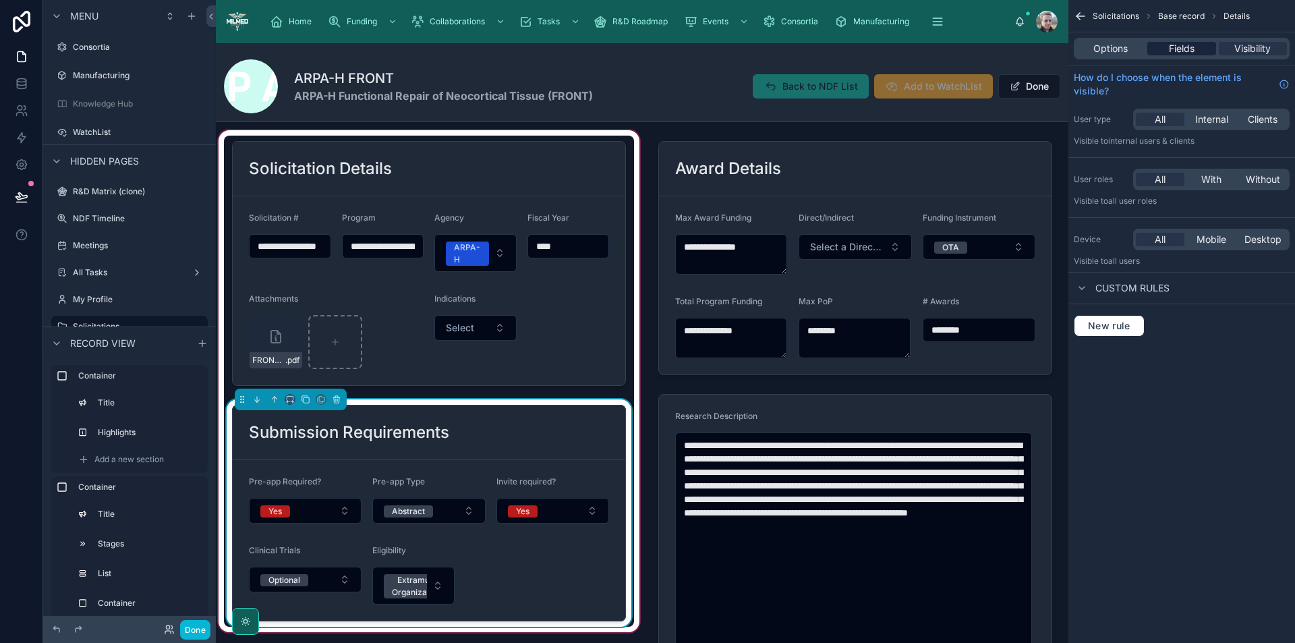
click at [1196, 45] on div "Fields" at bounding box center [1182, 48] width 68 height 13
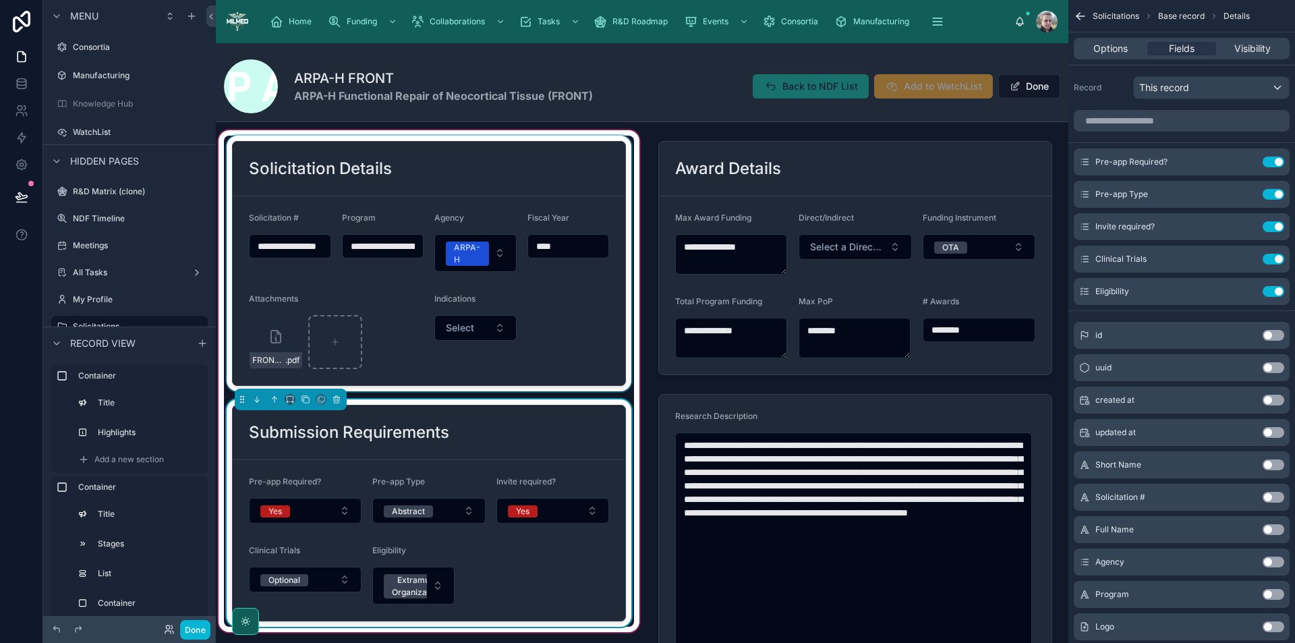
click at [544, 297] on div at bounding box center [429, 264] width 410 height 256
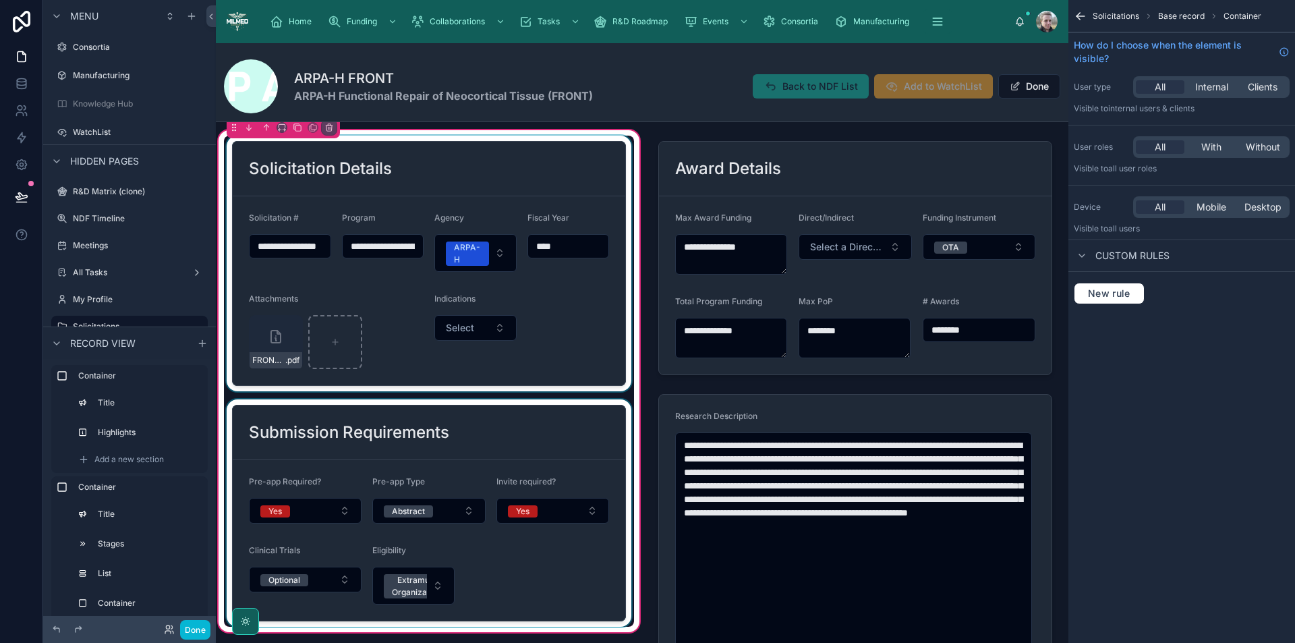
click at [604, 257] on div at bounding box center [429, 264] width 410 height 256
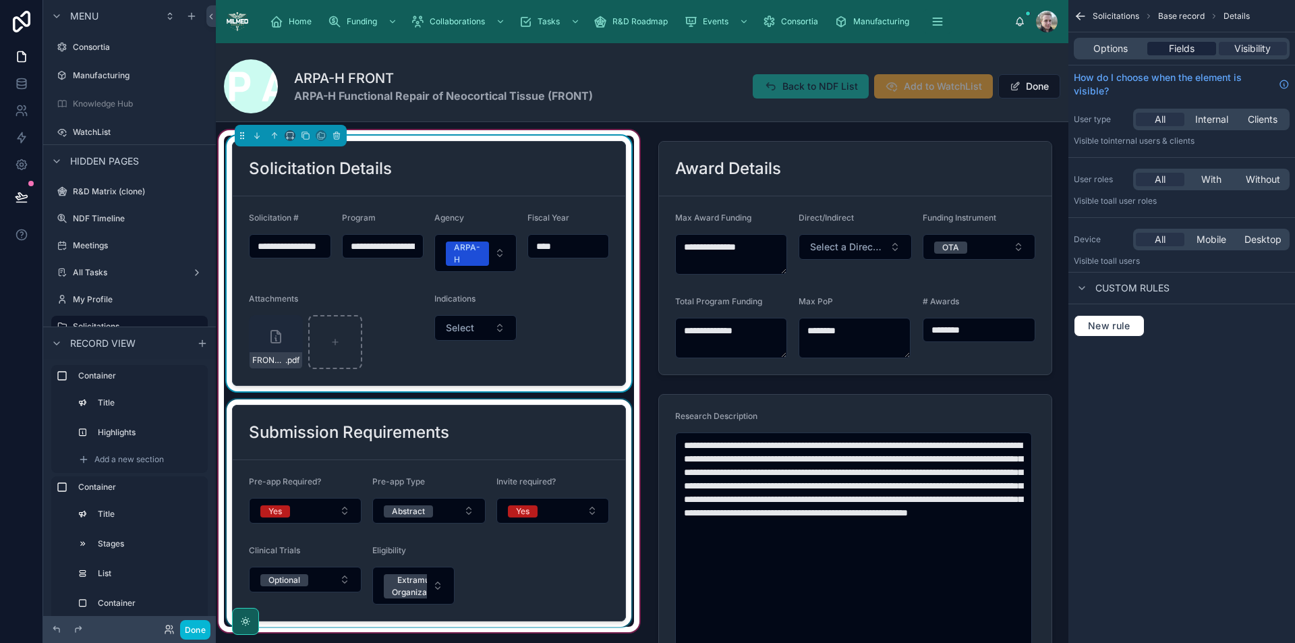
click at [1182, 46] on span "Fields" at bounding box center [1182, 48] width 26 height 13
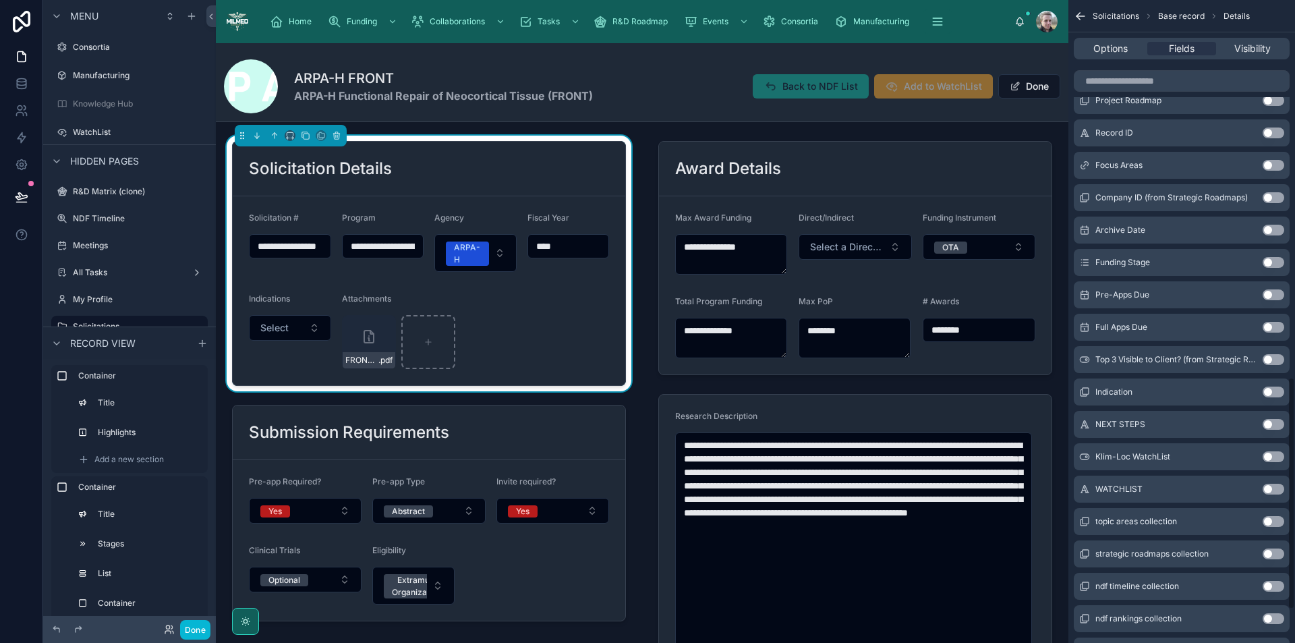
scroll to position [1136, 0]
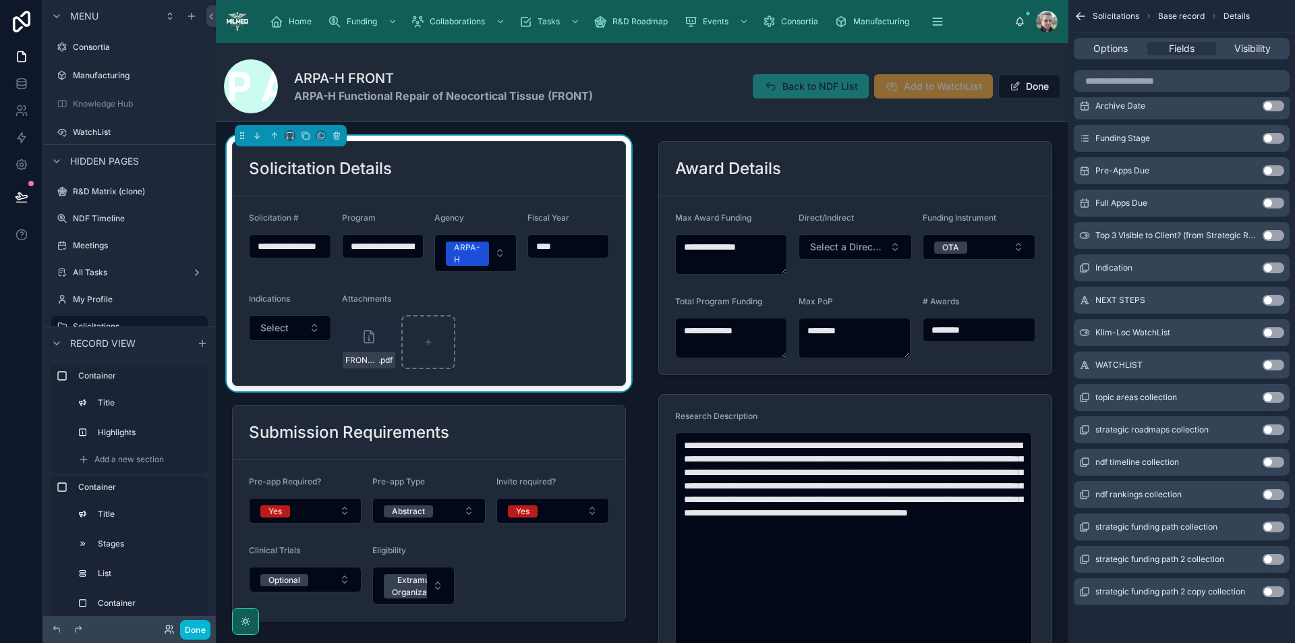
click at [1270, 269] on button "Use setting" at bounding box center [1274, 267] width 22 height 11
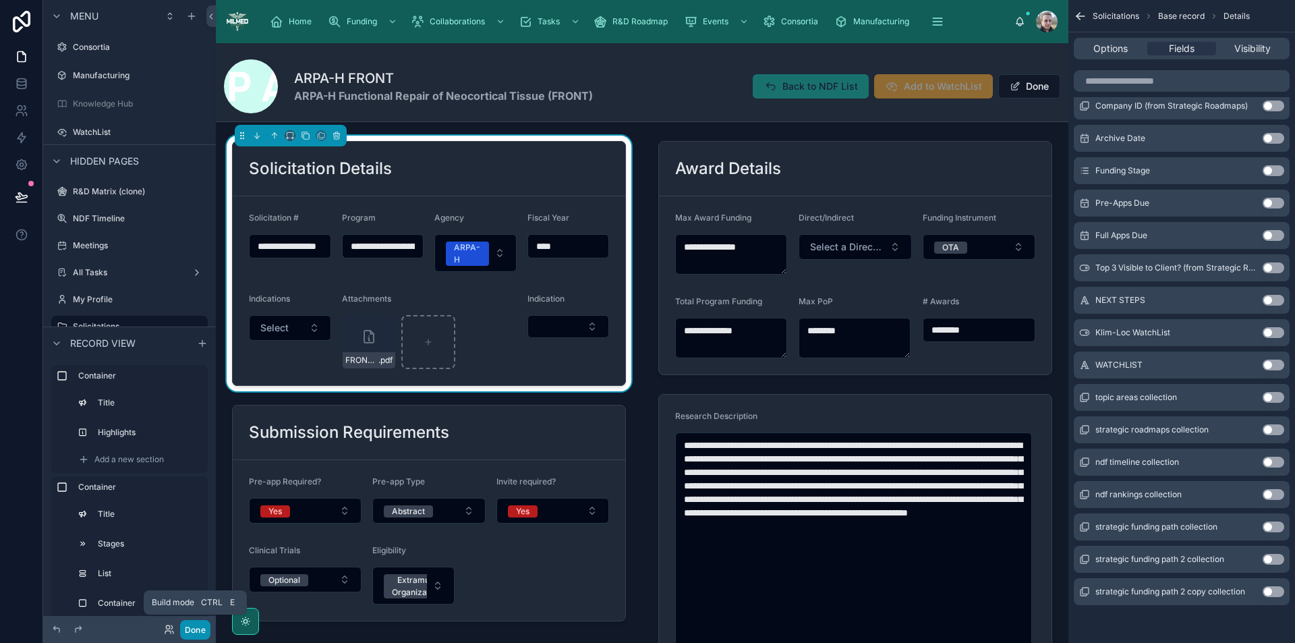
click at [188, 627] on button "Done" at bounding box center [195, 630] width 30 height 20
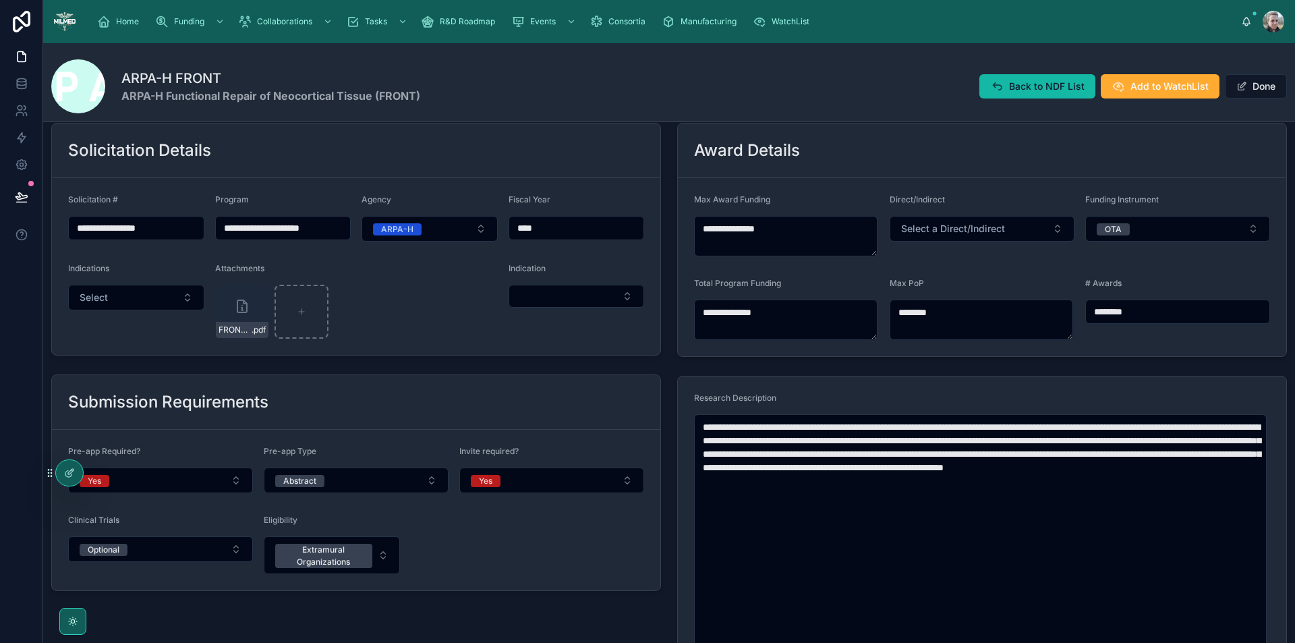
scroll to position [270, 0]
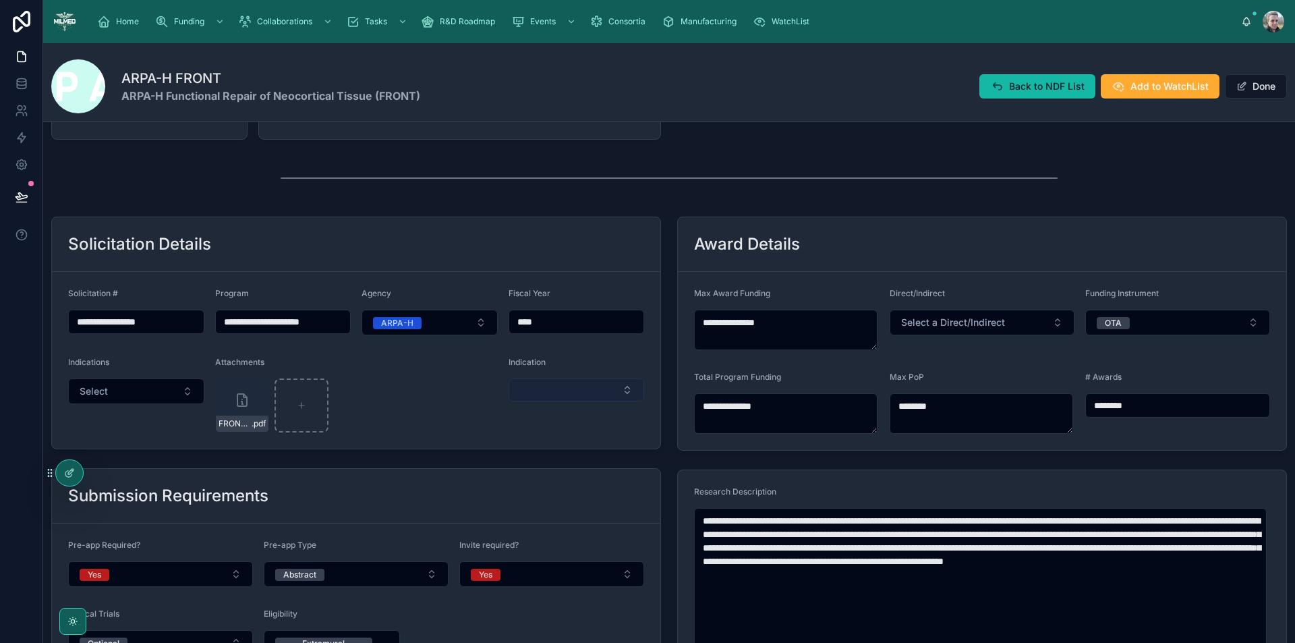
click at [596, 381] on button "Select Button" at bounding box center [577, 390] width 136 height 23
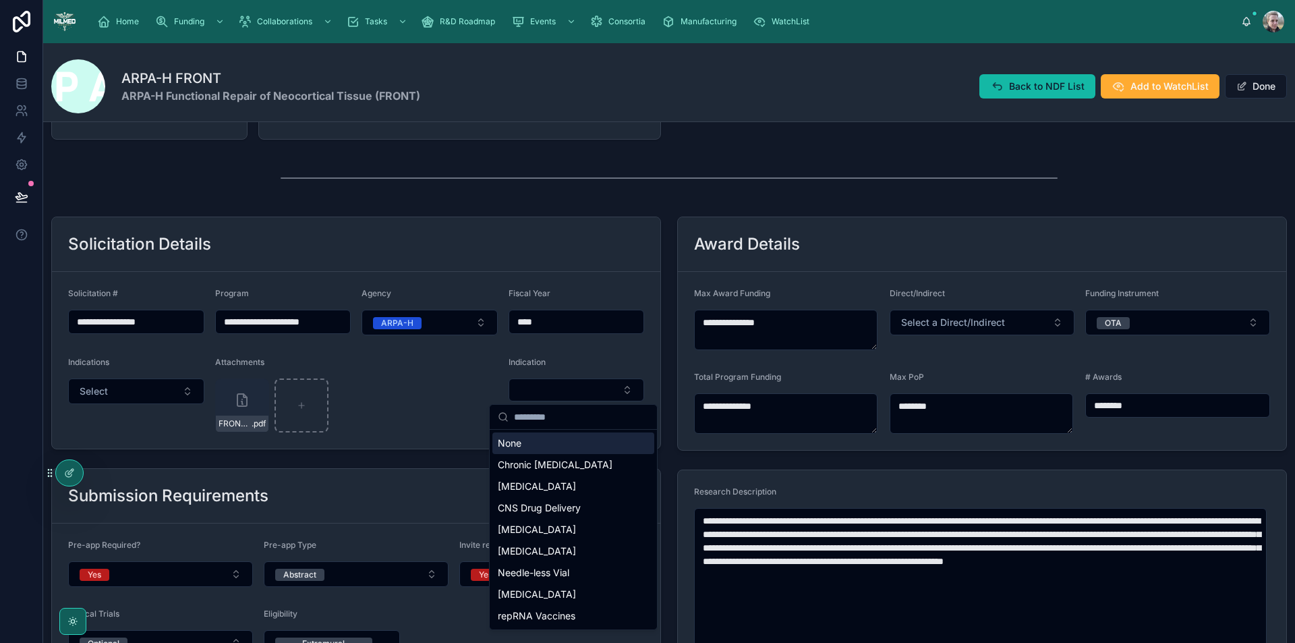
click at [575, 349] on form "**********" at bounding box center [356, 360] width 609 height 177
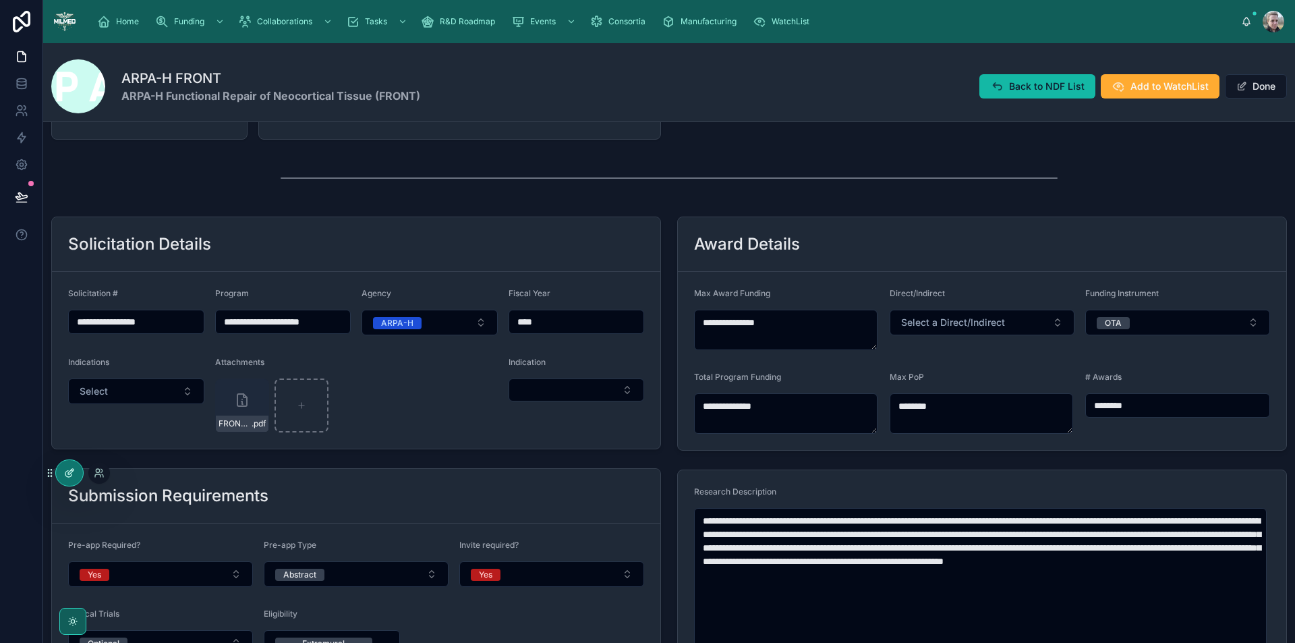
click at [74, 477] on icon at bounding box center [69, 473] width 11 height 11
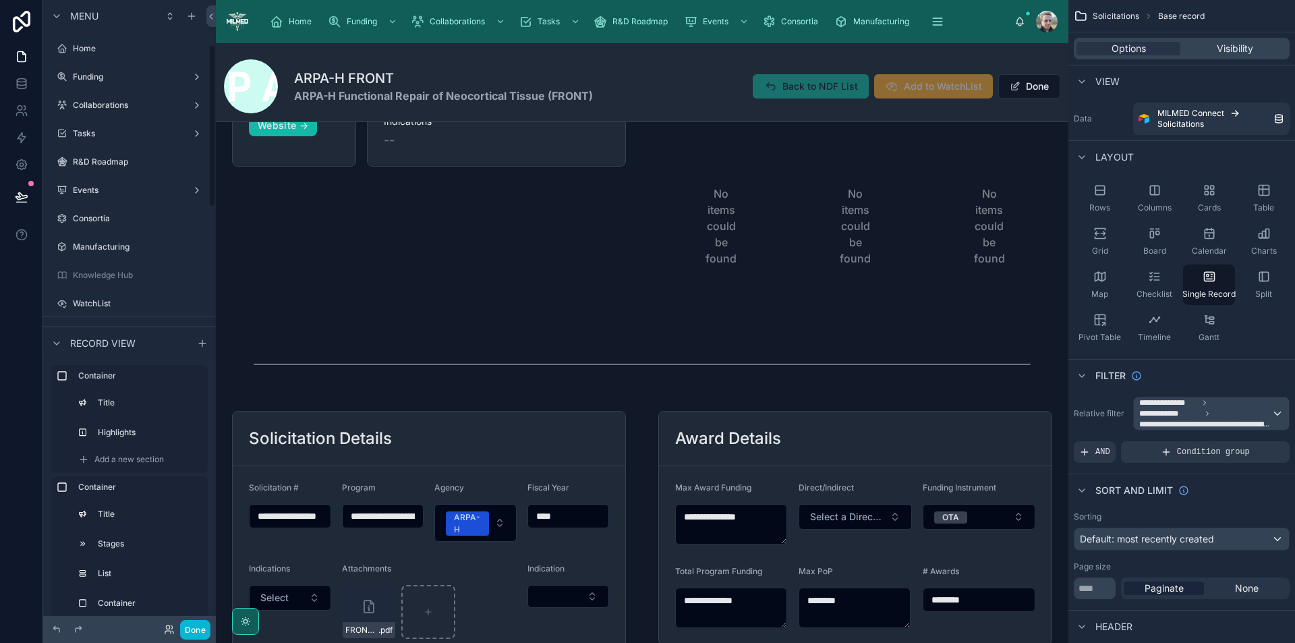
scroll to position [171, 0]
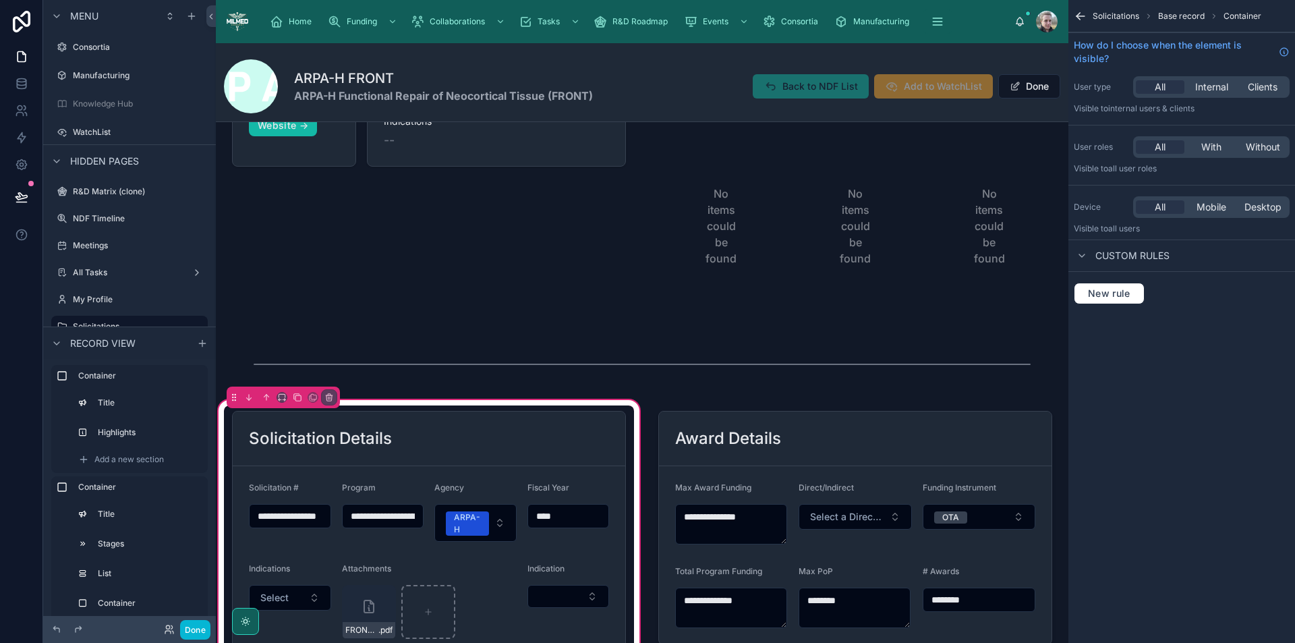
click at [550, 439] on div at bounding box center [429, 533] width 410 height 256
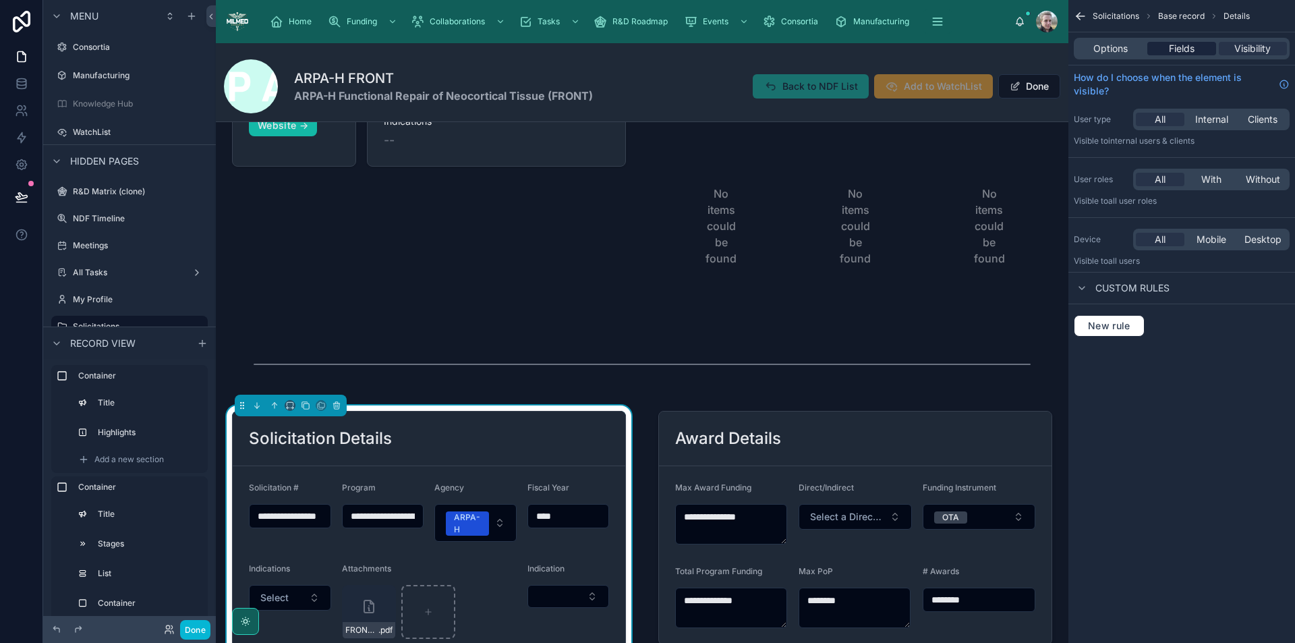
click at [1173, 47] on span "Fields" at bounding box center [1182, 48] width 26 height 13
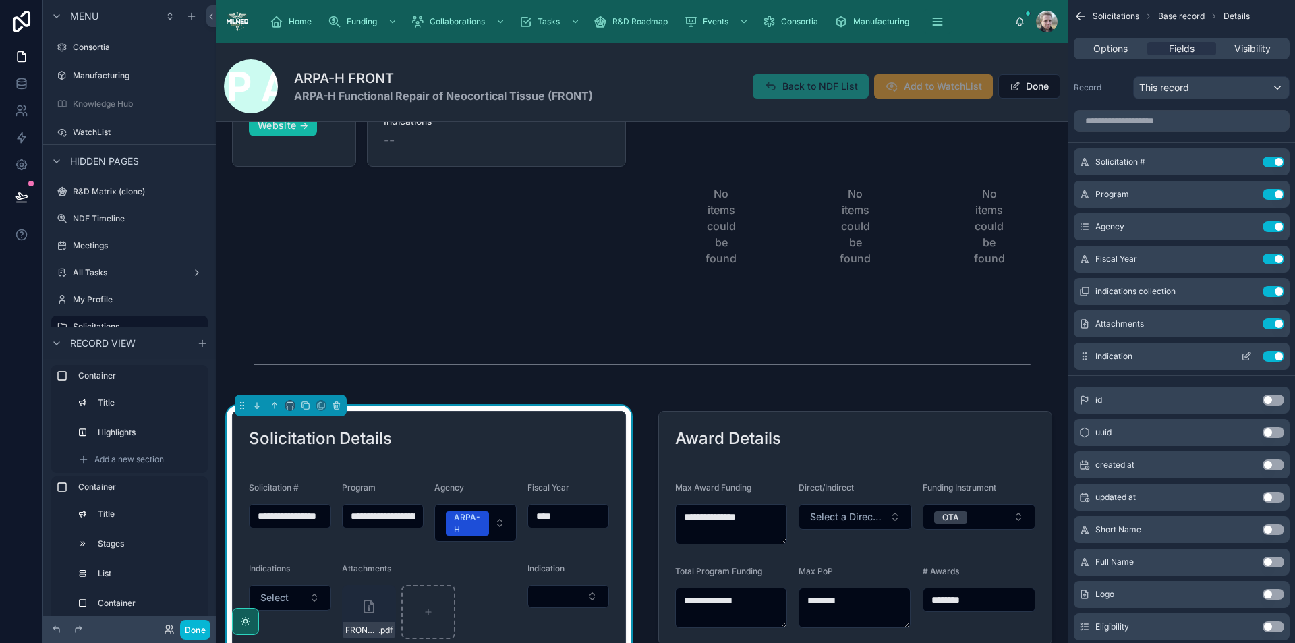
click at [1272, 357] on button "Use setting" at bounding box center [1274, 356] width 22 height 11
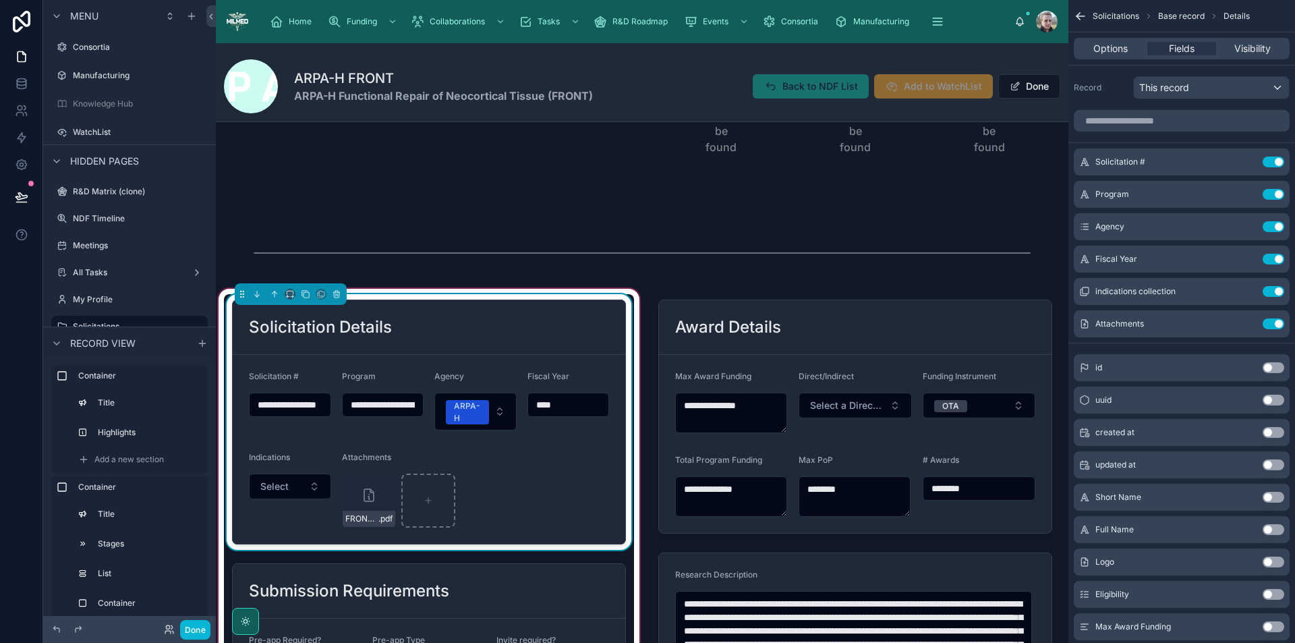
scroll to position [472, 0]
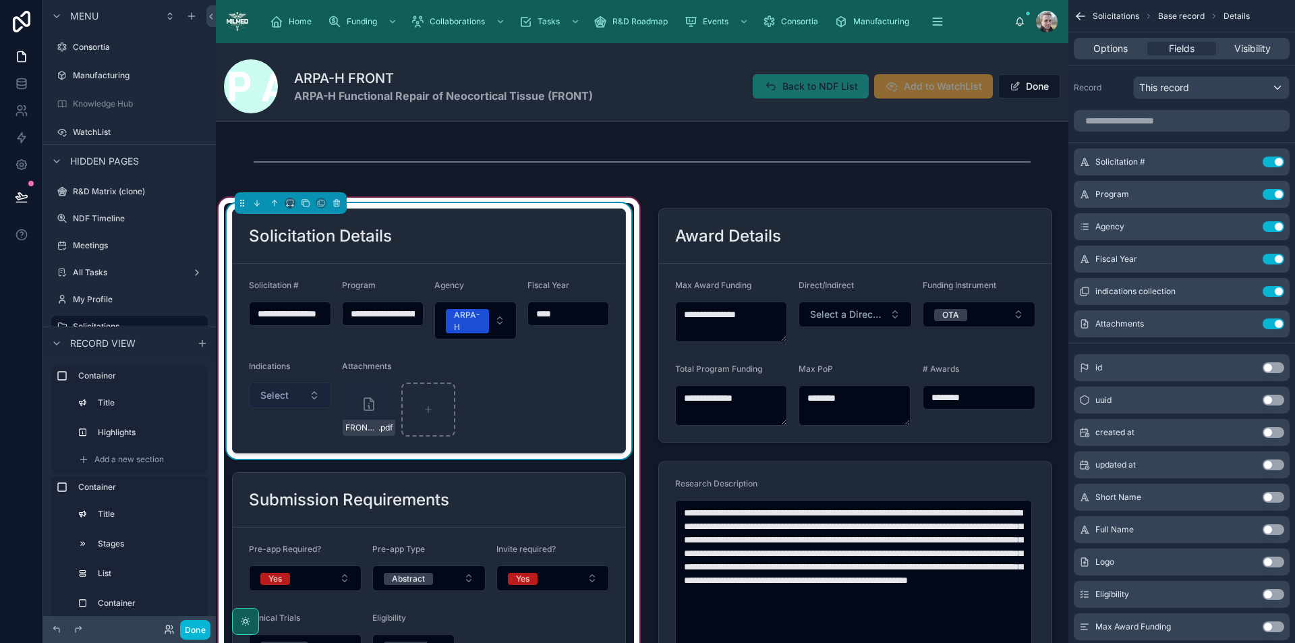
click at [268, 401] on span "Select" at bounding box center [274, 395] width 28 height 13
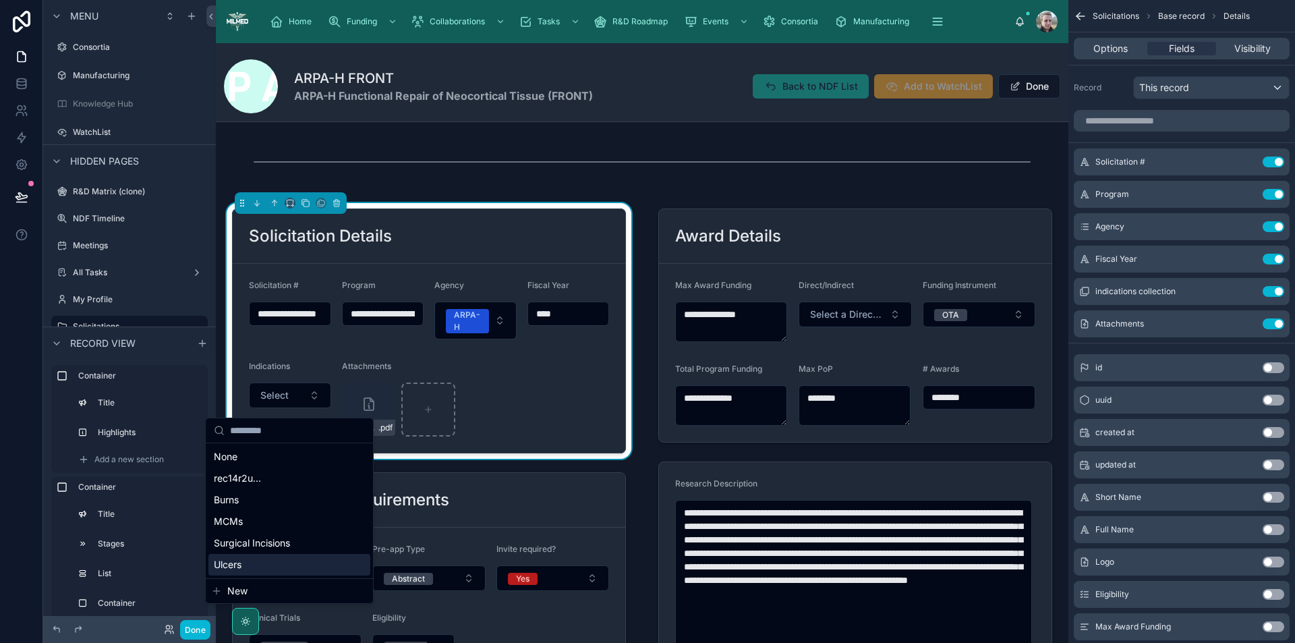
click at [244, 588] on span "New" at bounding box center [237, 590] width 20 height 13
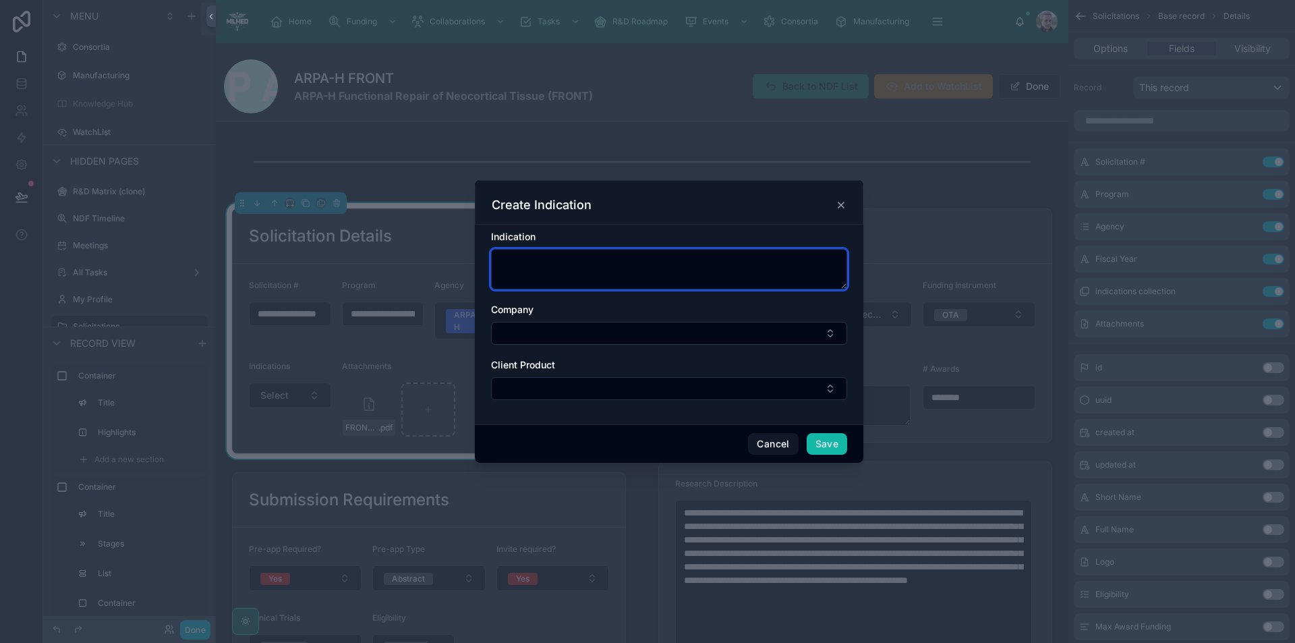
click at [692, 272] on textarea at bounding box center [669, 269] width 356 height 40
type textarea "**********"
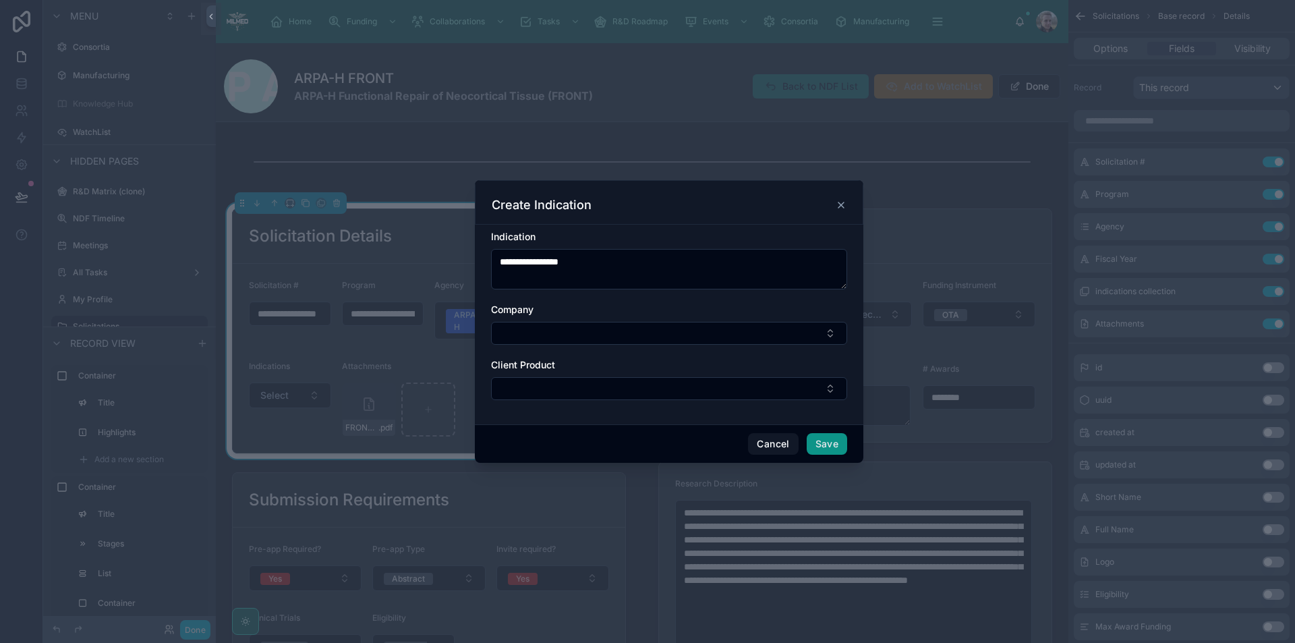
click at [832, 441] on button "Save" at bounding box center [827, 444] width 40 height 22
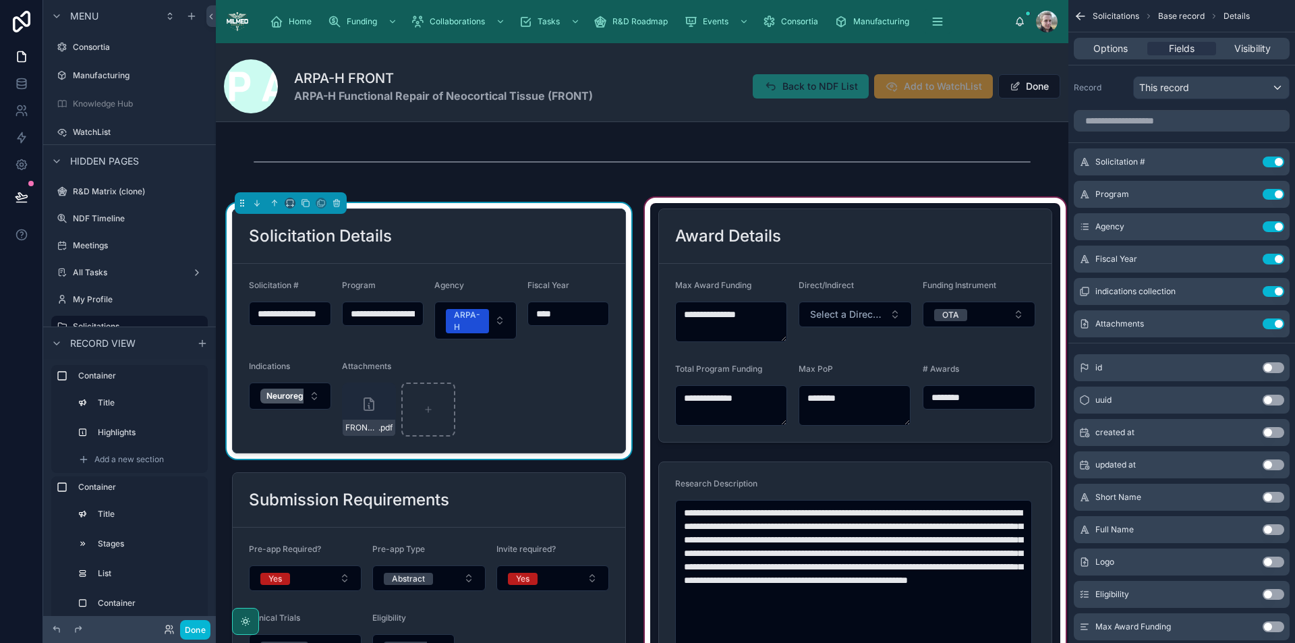
type textarea "**********"
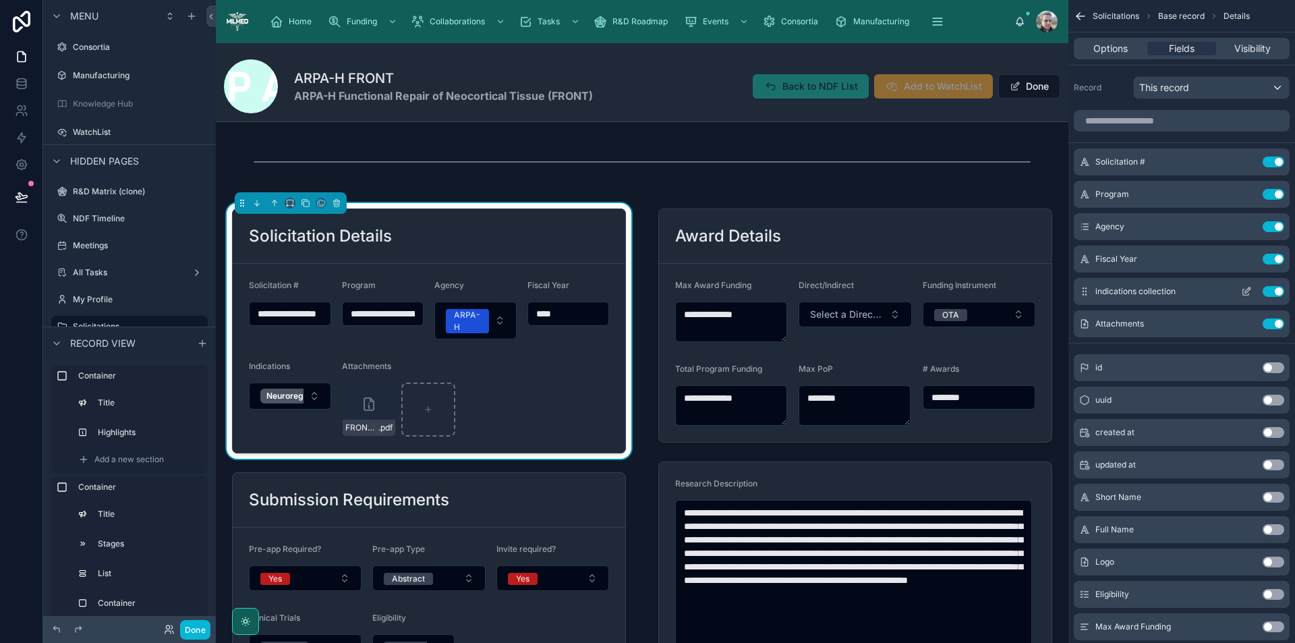
click at [1246, 291] on icon "scrollable content" at bounding box center [1246, 291] width 11 height 11
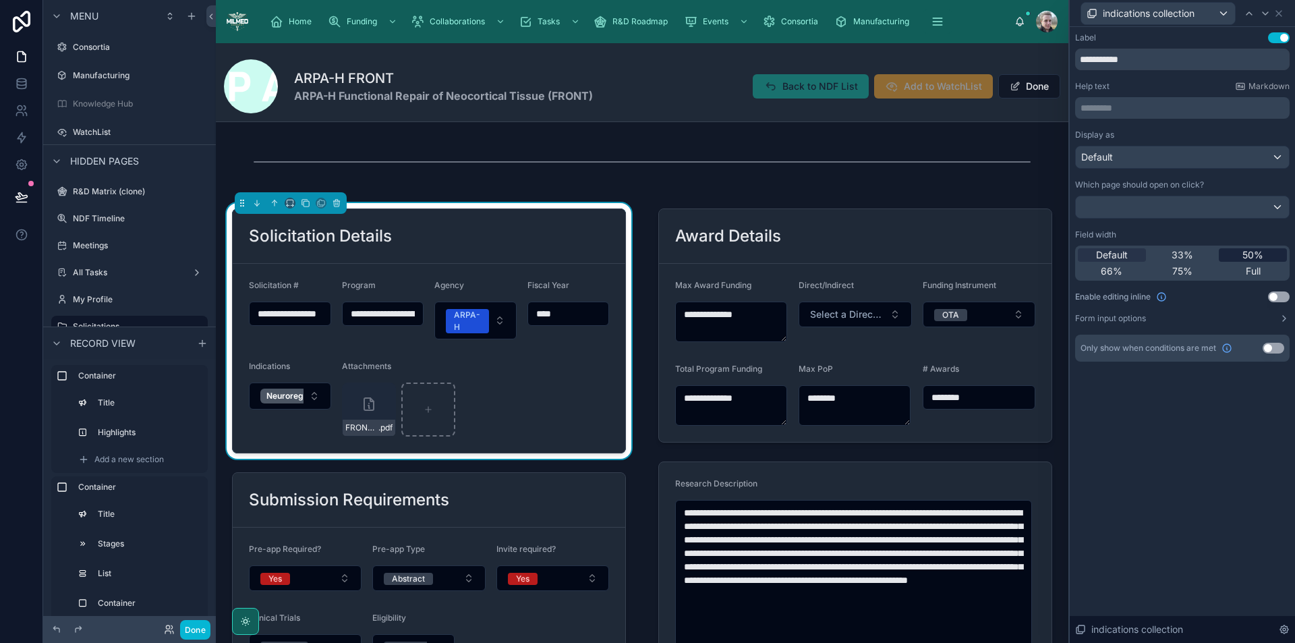
click at [1238, 252] on div "50%" at bounding box center [1253, 254] width 68 height 13
click at [206, 632] on button "Done" at bounding box center [195, 630] width 30 height 20
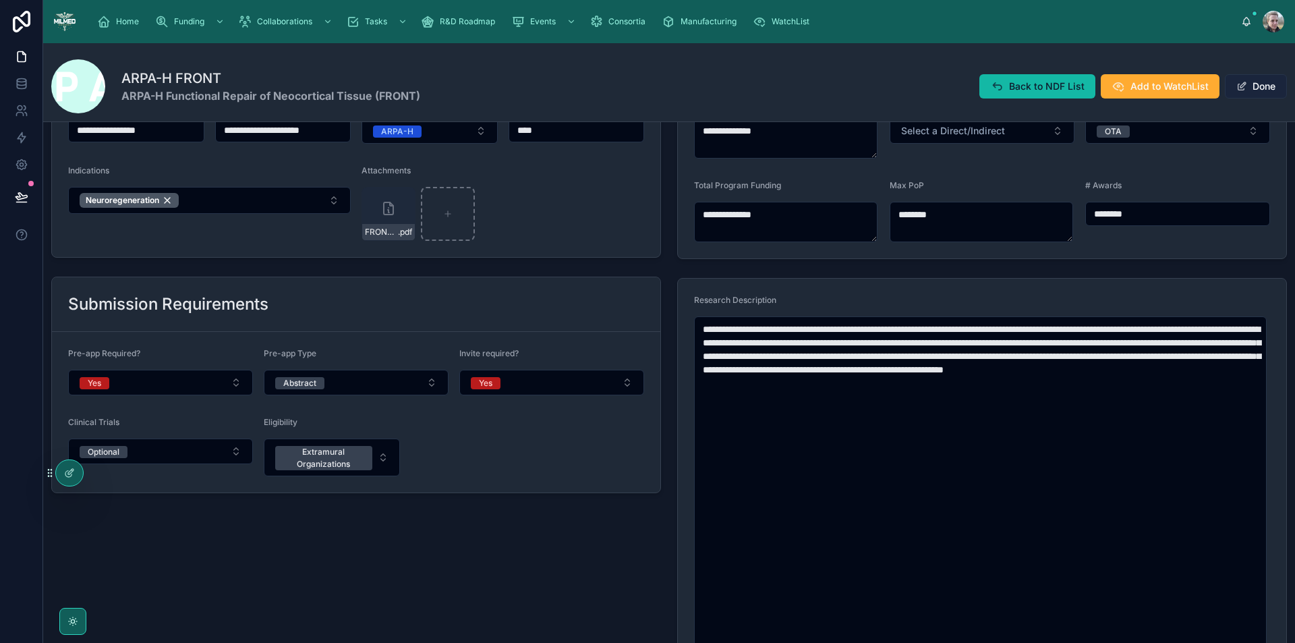
click at [1251, 87] on button "Done" at bounding box center [1256, 86] width 62 height 24
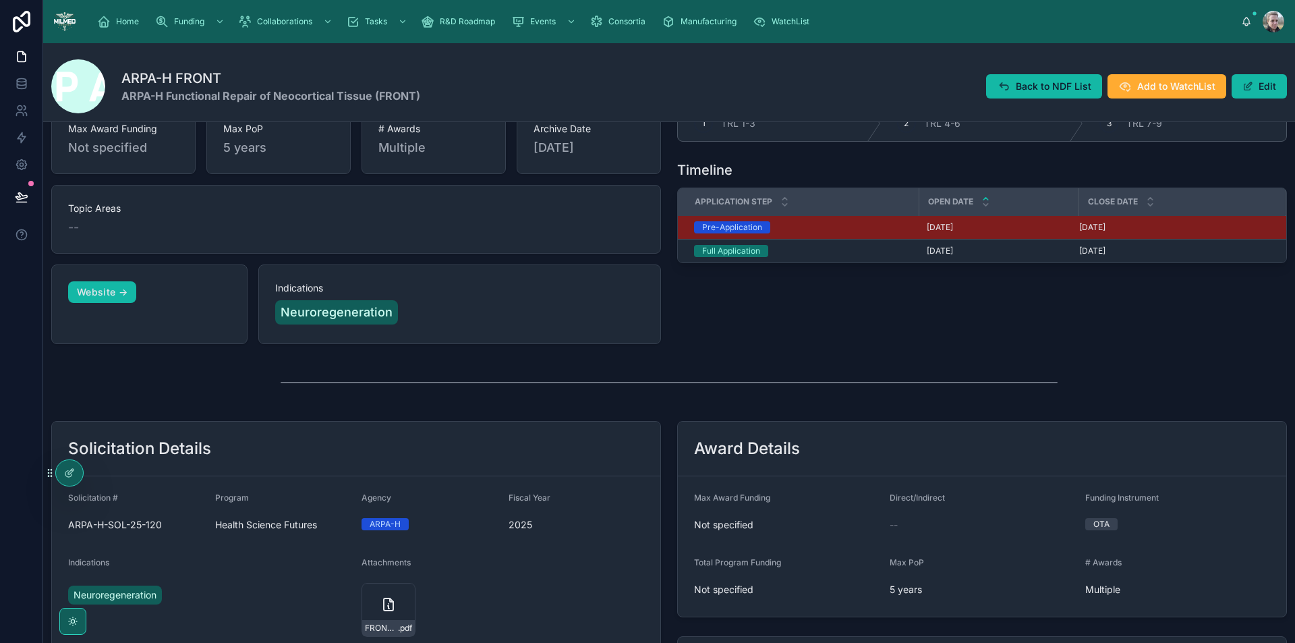
scroll to position [0, 0]
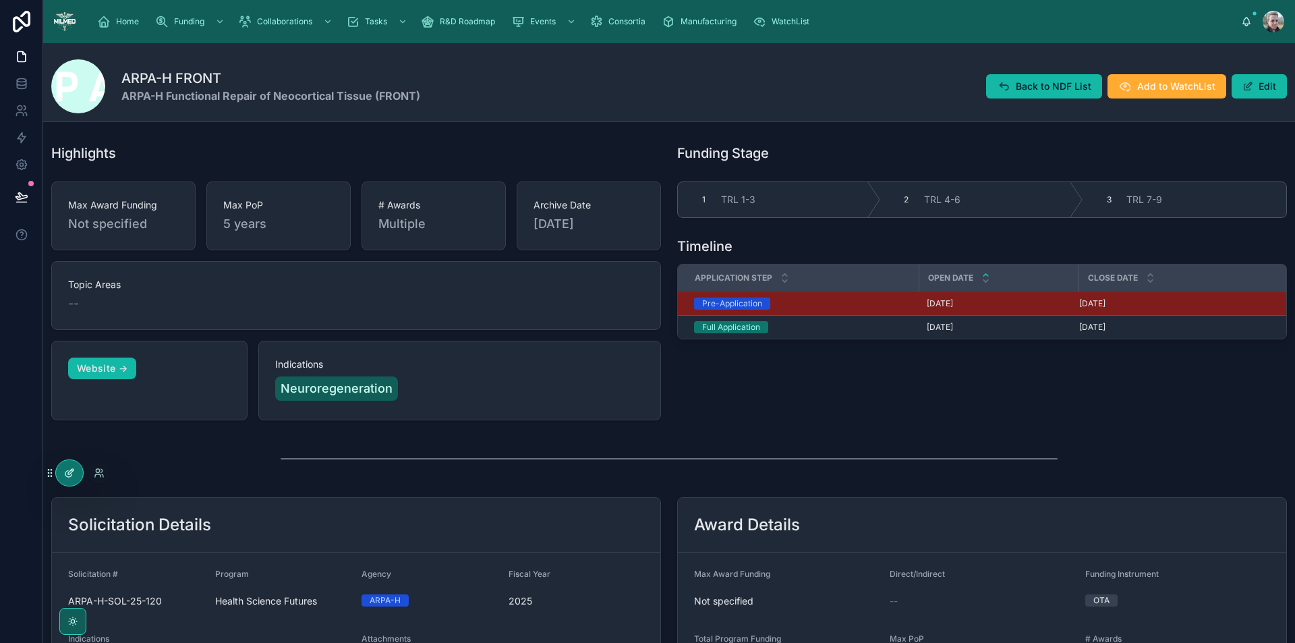
click at [68, 466] on div at bounding box center [69, 473] width 27 height 26
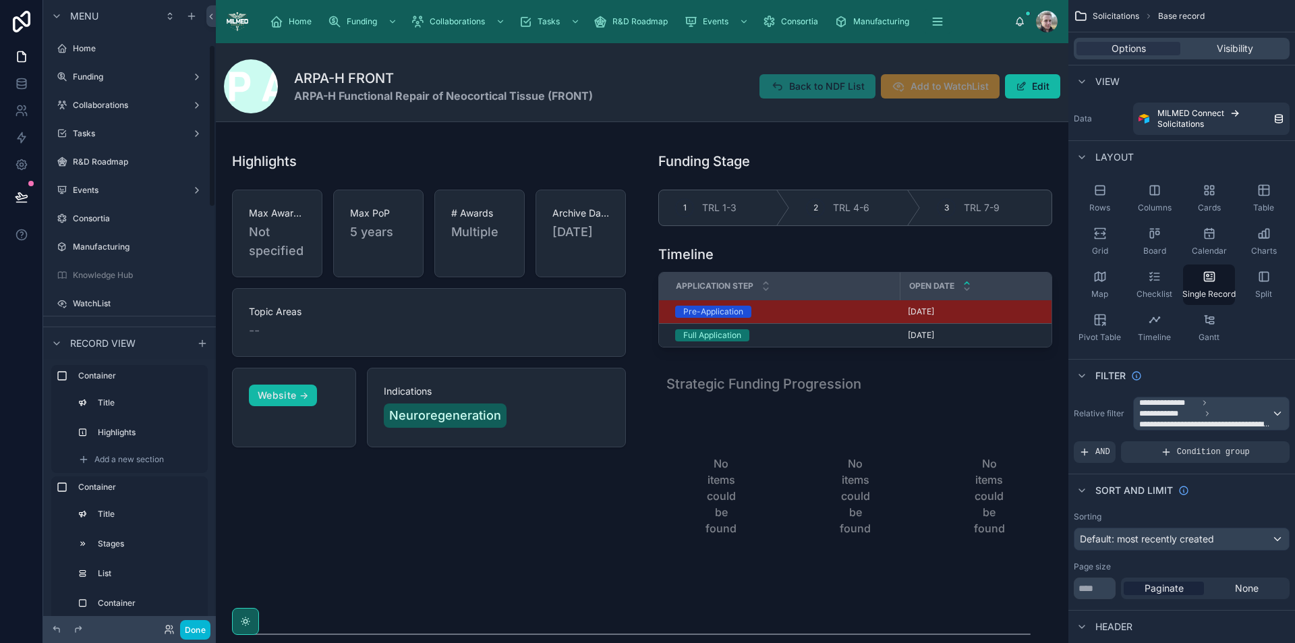
scroll to position [171, 0]
click at [551, 397] on div at bounding box center [429, 369] width 426 height 463
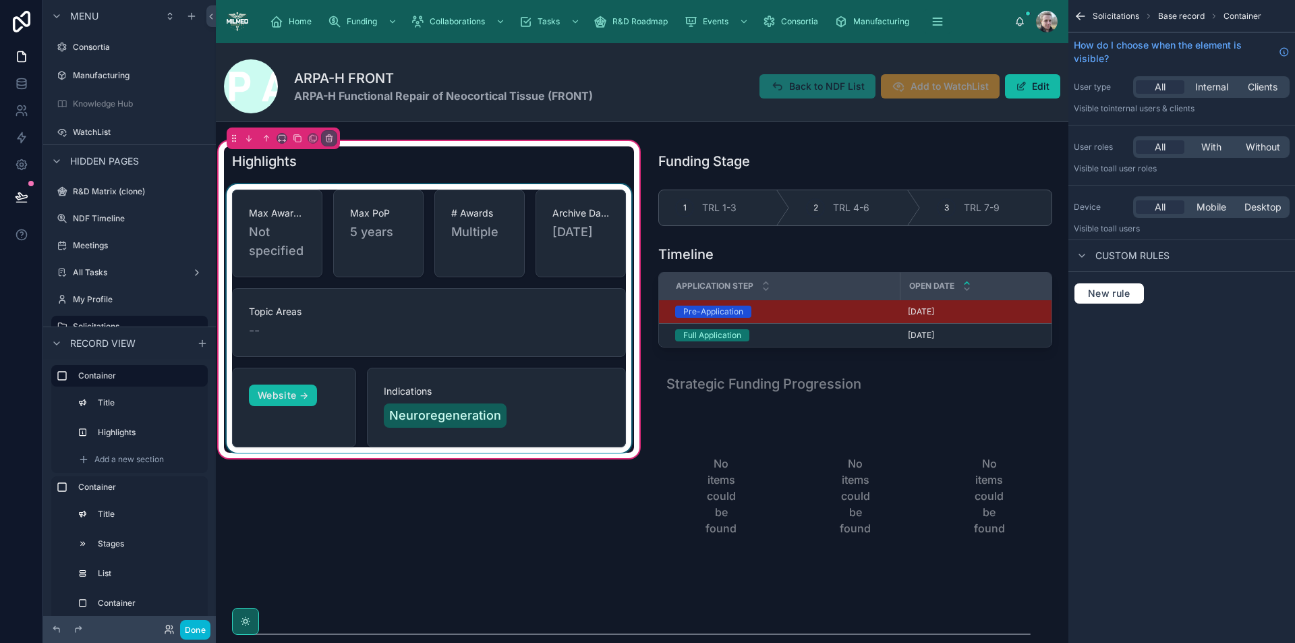
click at [601, 393] on div at bounding box center [429, 318] width 410 height 269
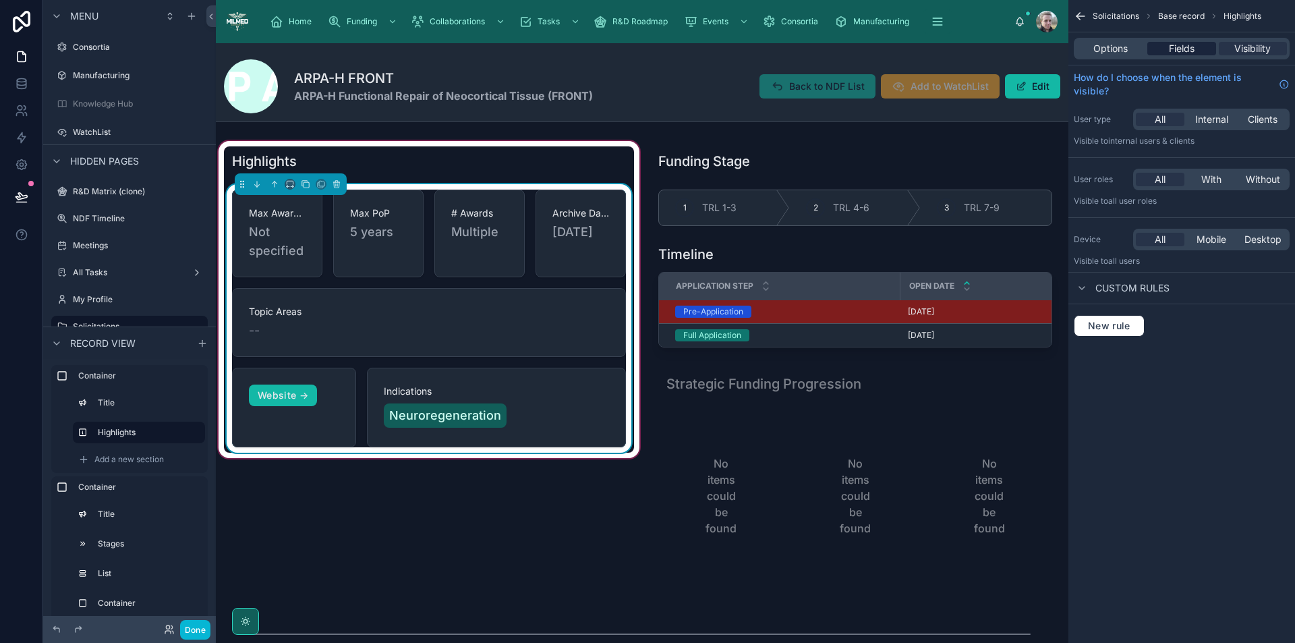
click at [1167, 48] on div "Fields" at bounding box center [1182, 48] width 68 height 13
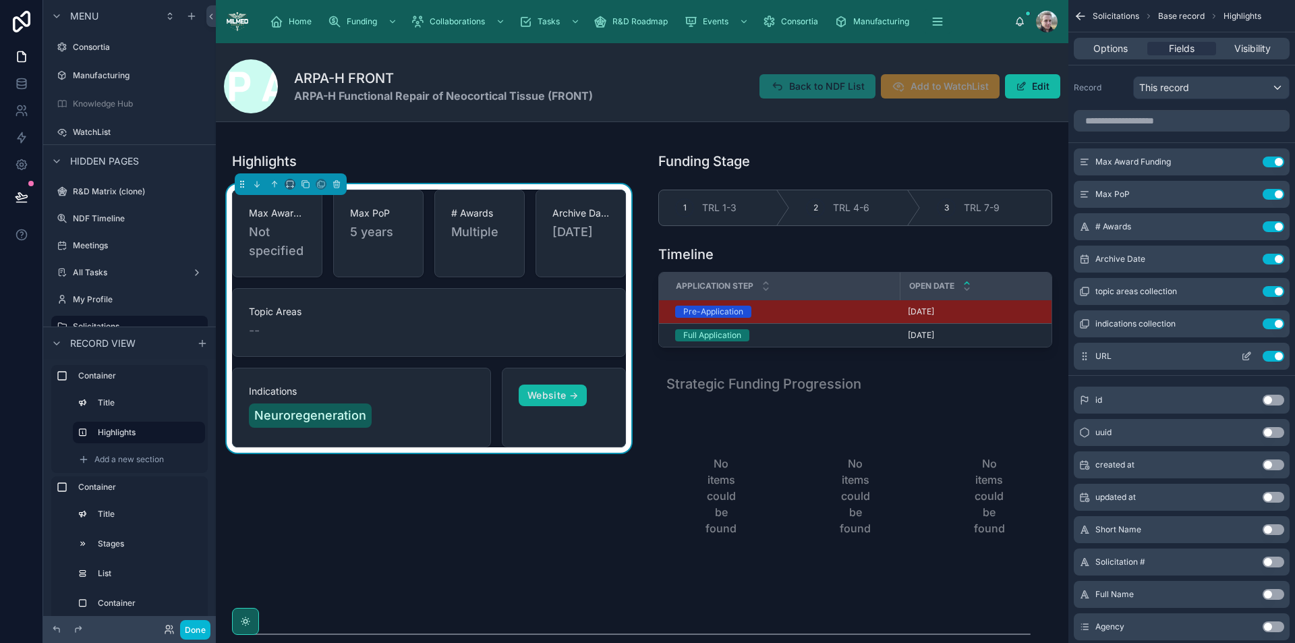
click at [1249, 358] on icon "scrollable content" at bounding box center [1246, 356] width 11 height 11
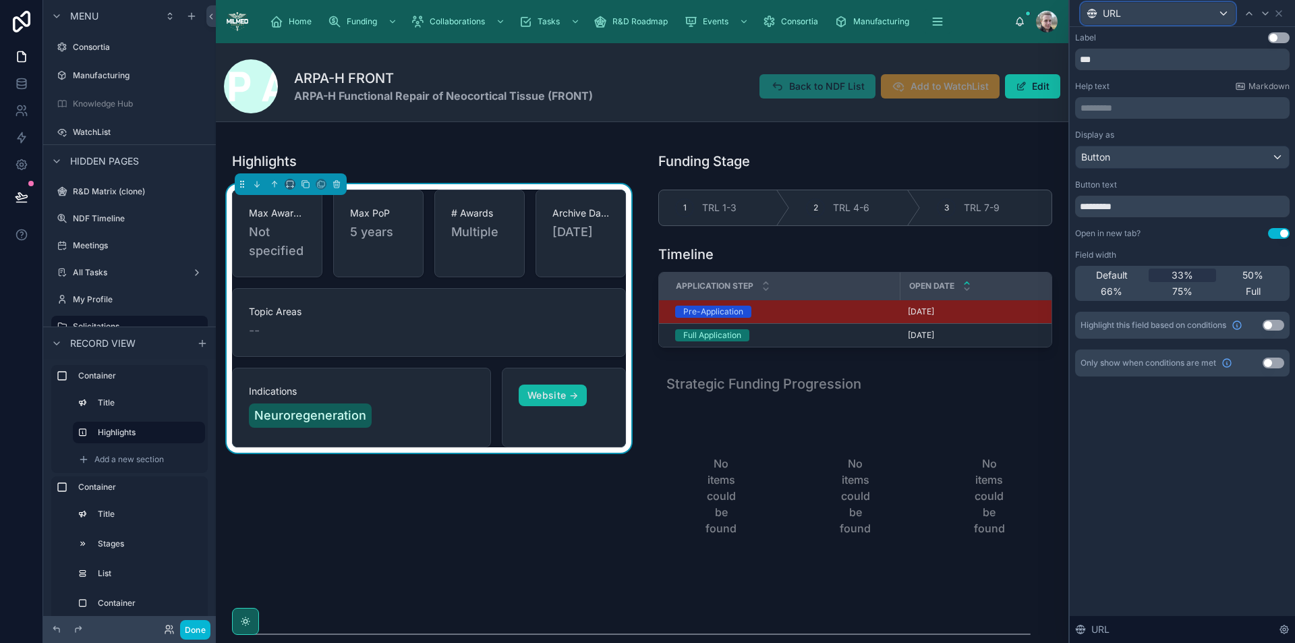
click at [1222, 16] on div "URL" at bounding box center [1159, 14] width 154 height 22
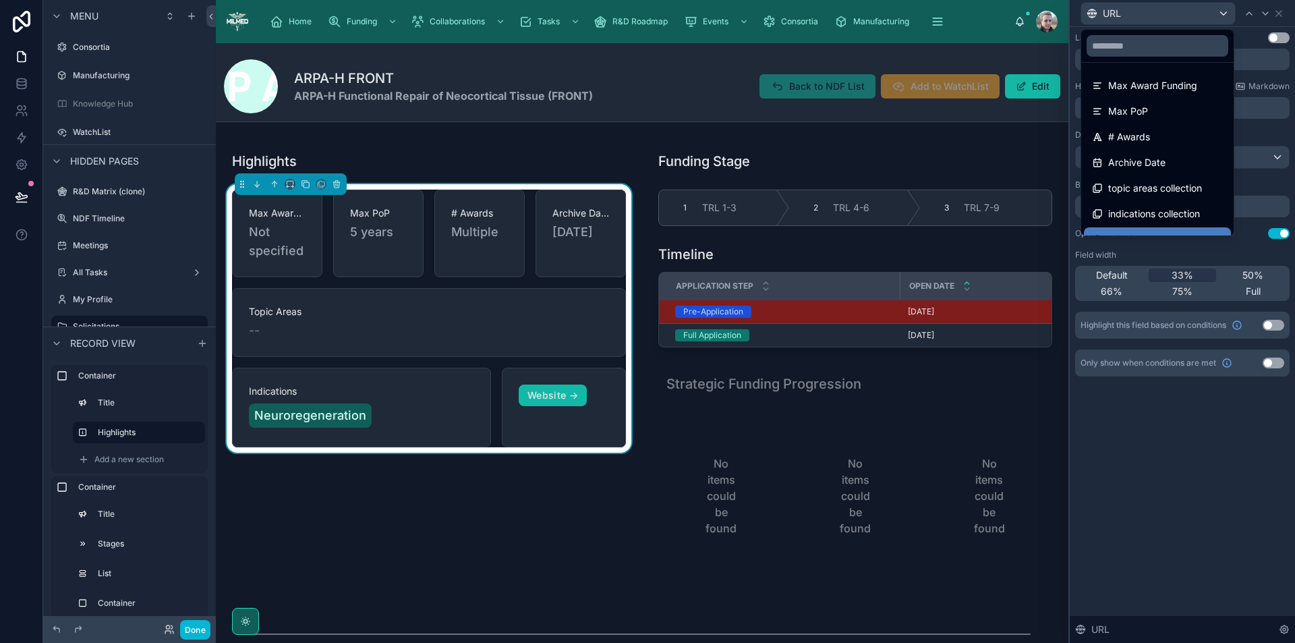
click at [1171, 208] on span "indications collection" at bounding box center [1155, 214] width 92 height 16
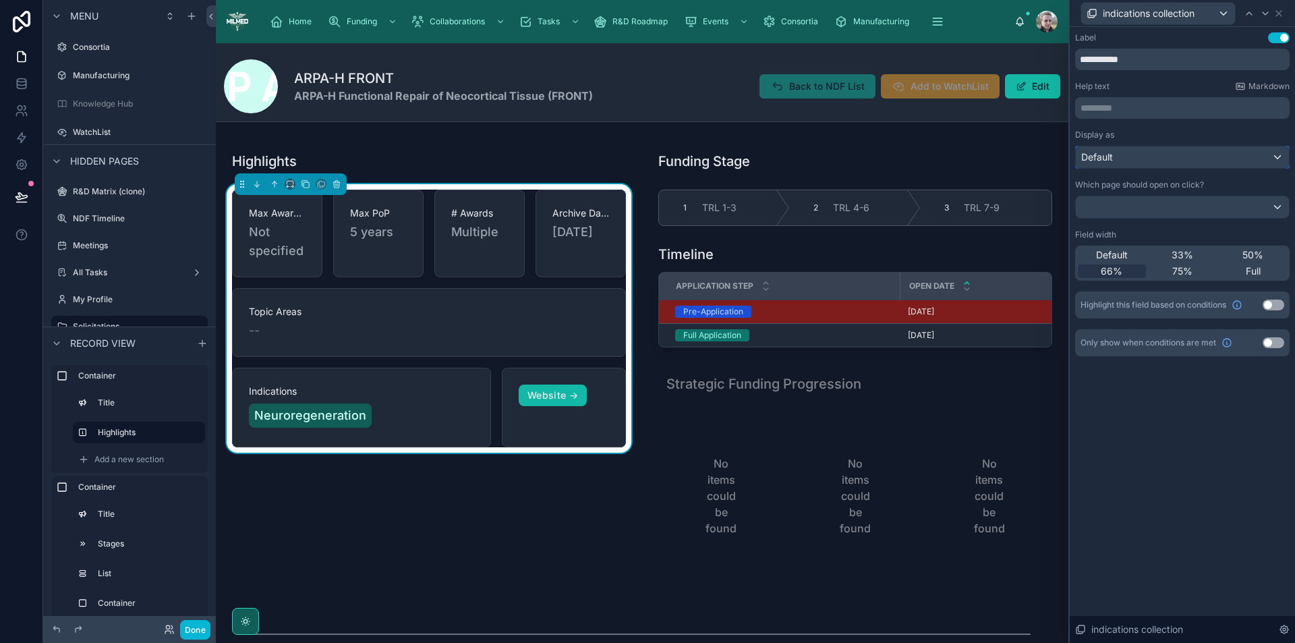
click at [1162, 154] on div "Default" at bounding box center [1182, 157] width 213 height 22
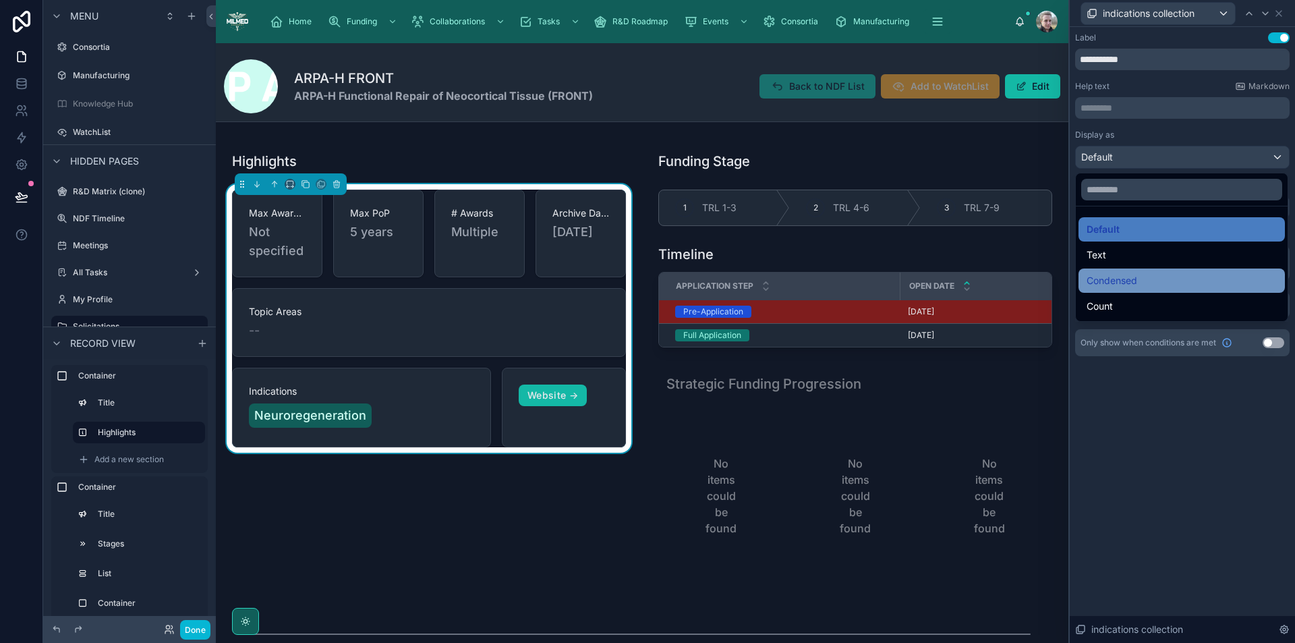
click at [1146, 282] on div "Condensed" at bounding box center [1182, 281] width 190 height 16
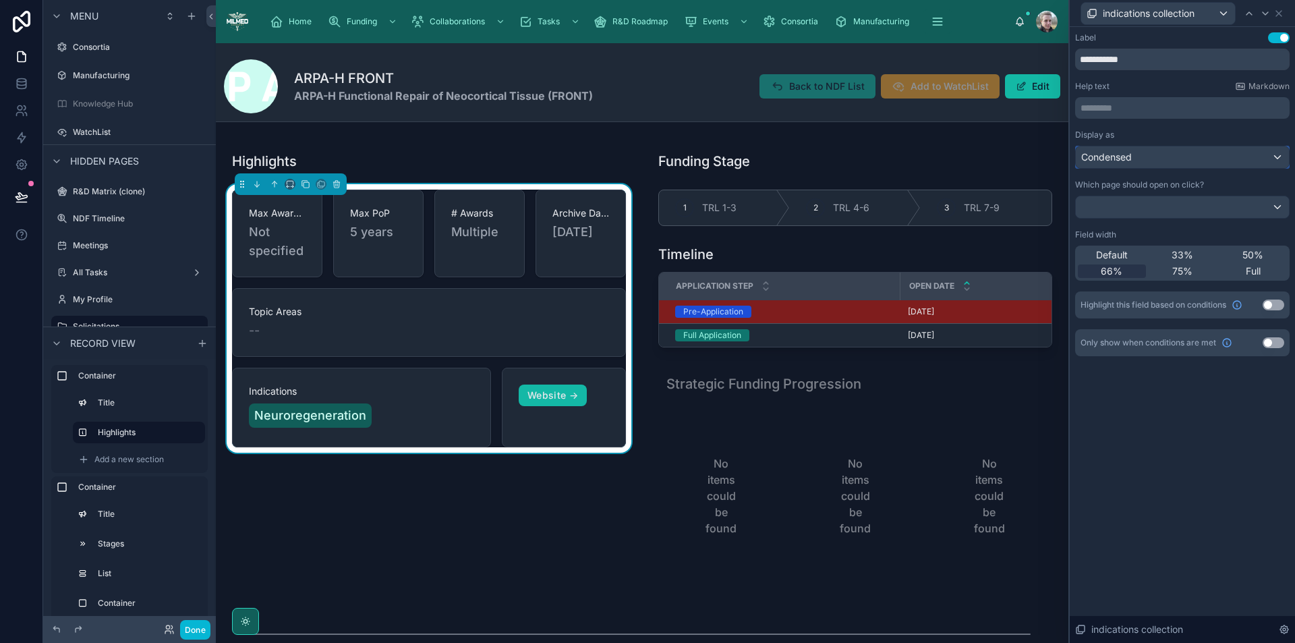
click at [1153, 153] on div "Condensed" at bounding box center [1182, 157] width 213 height 22
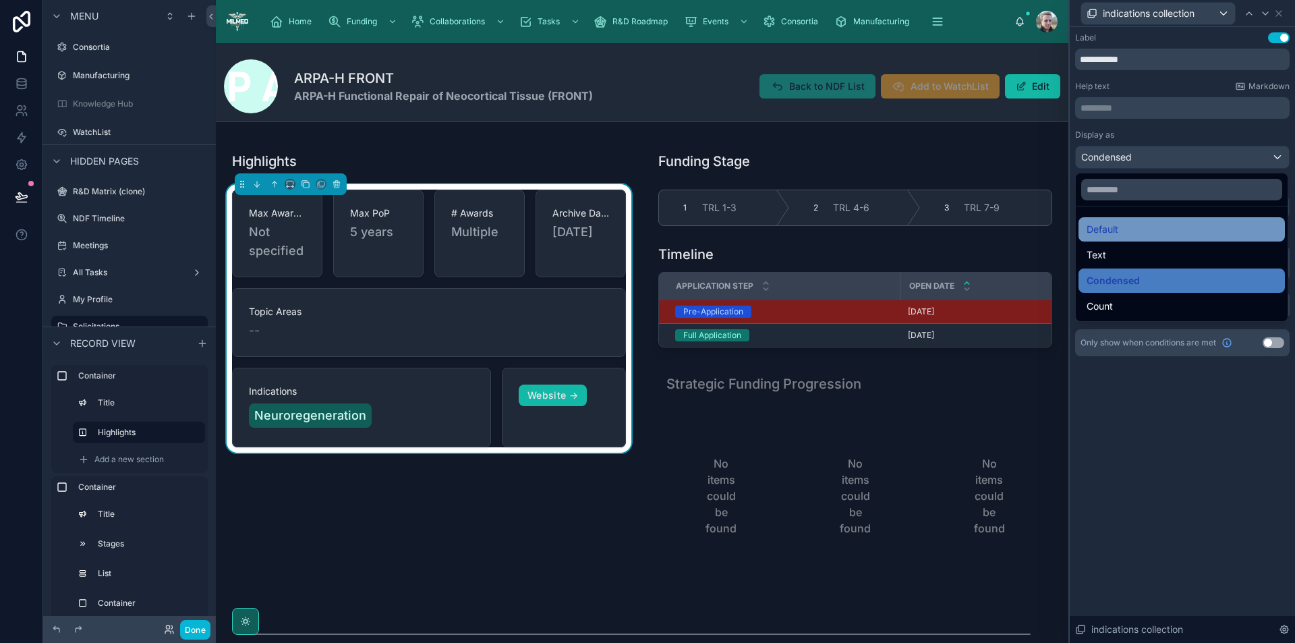
click at [1136, 231] on div "Default" at bounding box center [1182, 229] width 190 height 16
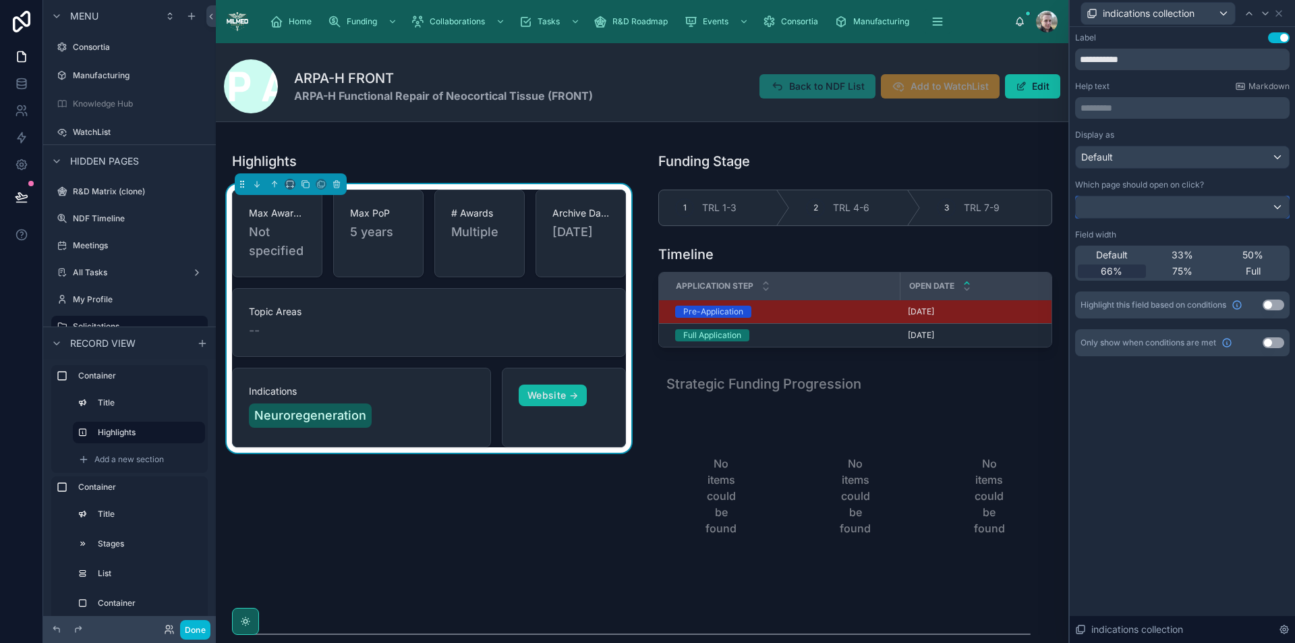
click at [1133, 216] on div at bounding box center [1182, 207] width 213 height 22
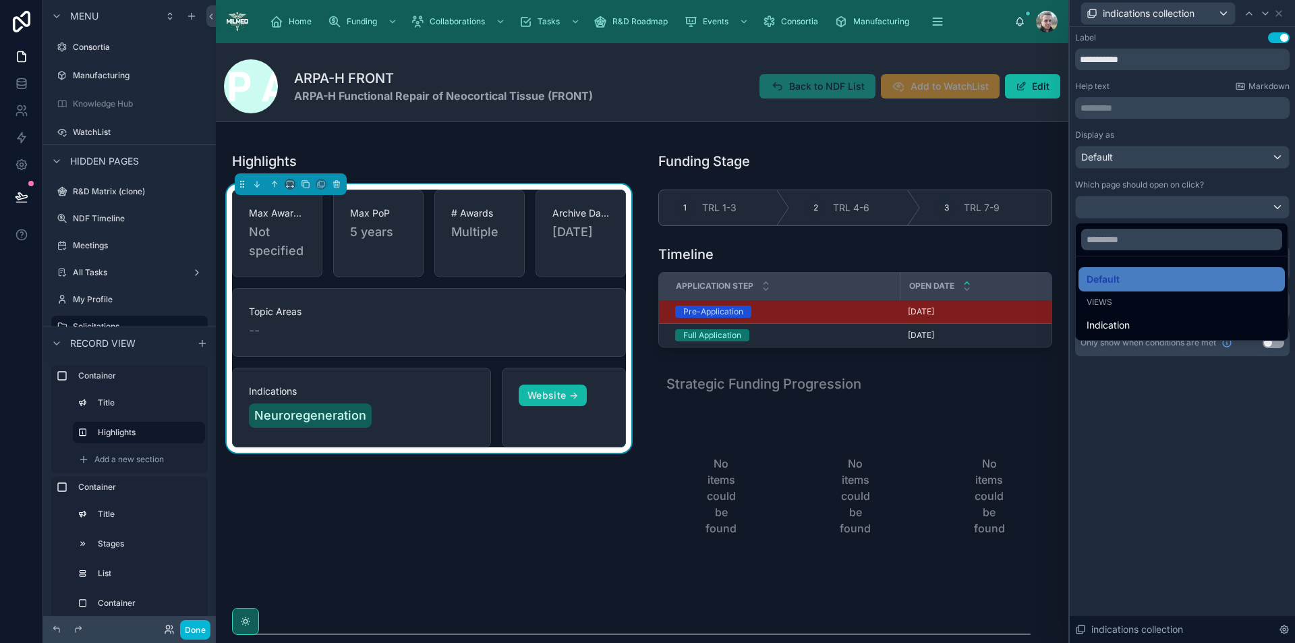
click at [1133, 216] on div at bounding box center [1182, 321] width 225 height 643
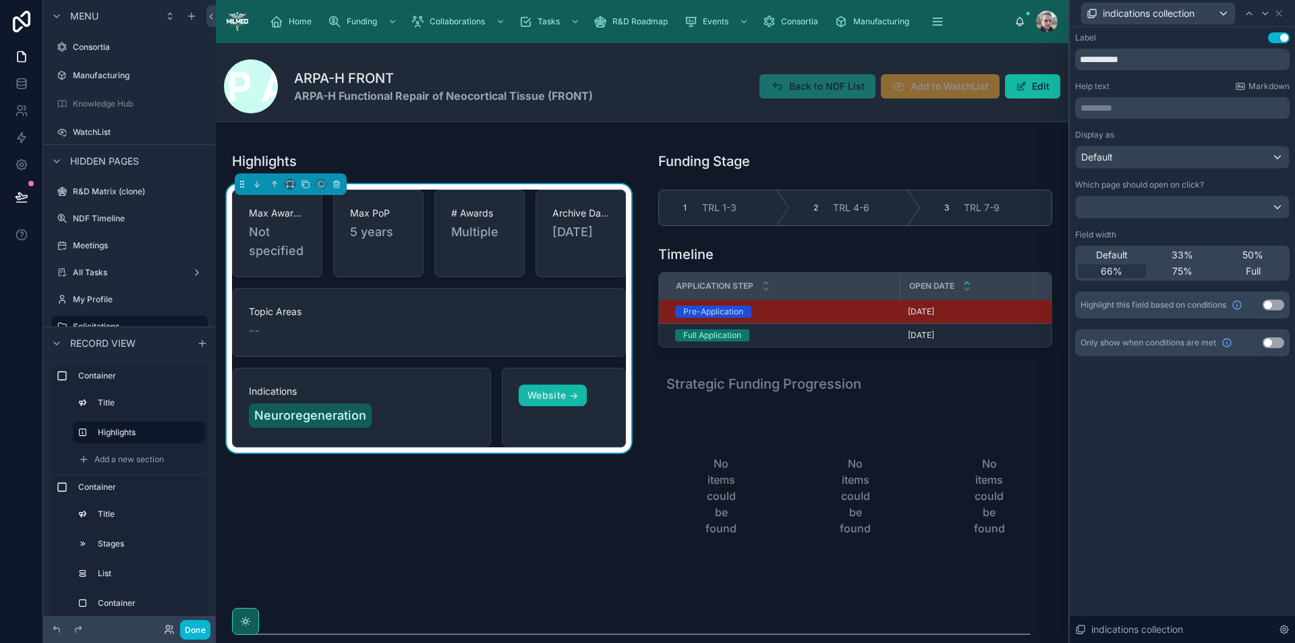
click at [1269, 39] on button "Use setting" at bounding box center [1279, 37] width 22 height 11
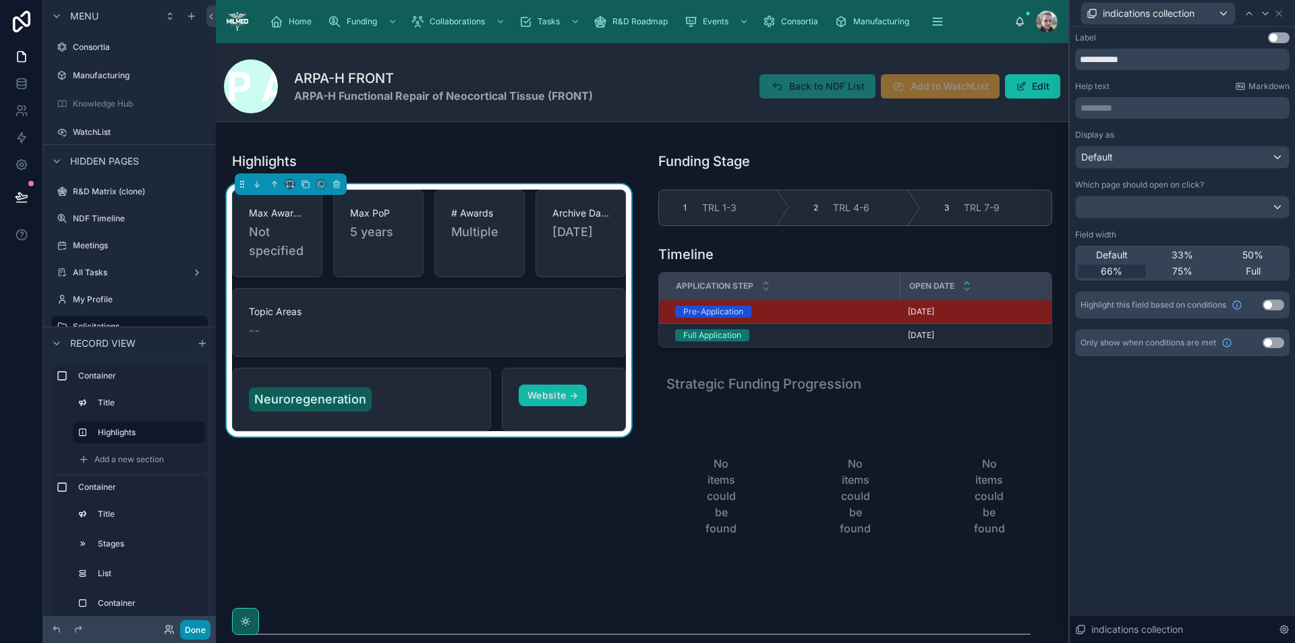
click at [196, 633] on button "Done" at bounding box center [195, 630] width 30 height 20
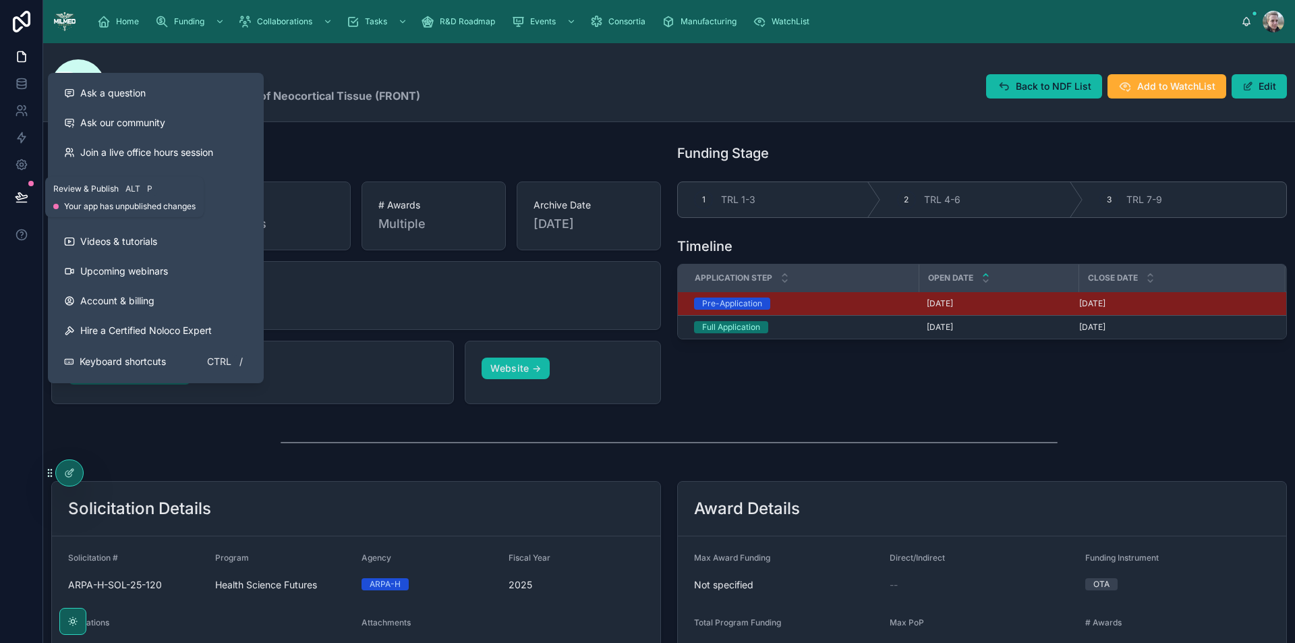
click at [24, 194] on icon at bounding box center [21, 196] width 13 height 13
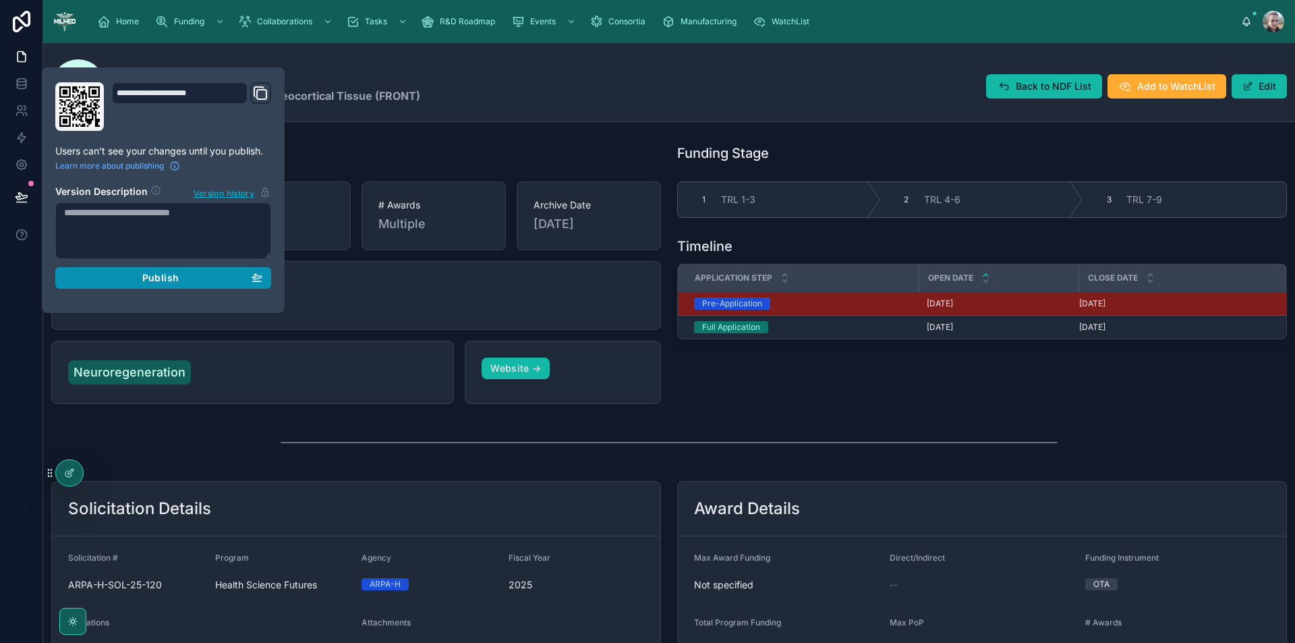
click at [161, 278] on span "Publish" at bounding box center [160, 278] width 36 height 12
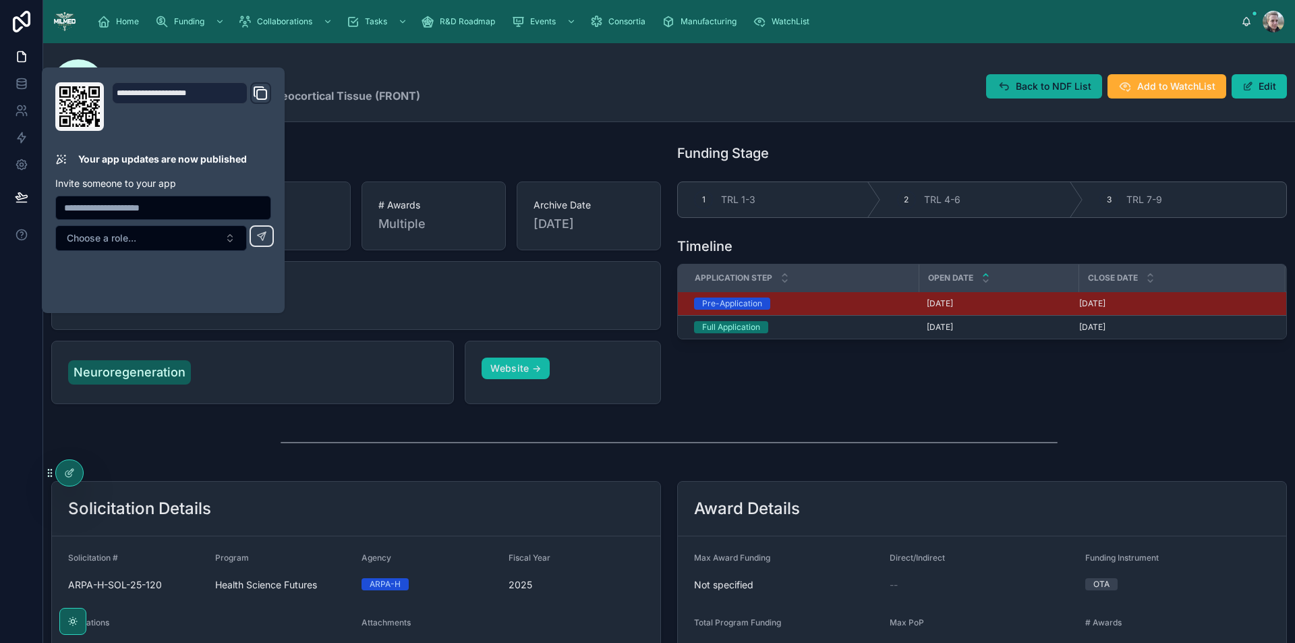
click at [1009, 77] on button "Back to NDF List" at bounding box center [1044, 86] width 116 height 24
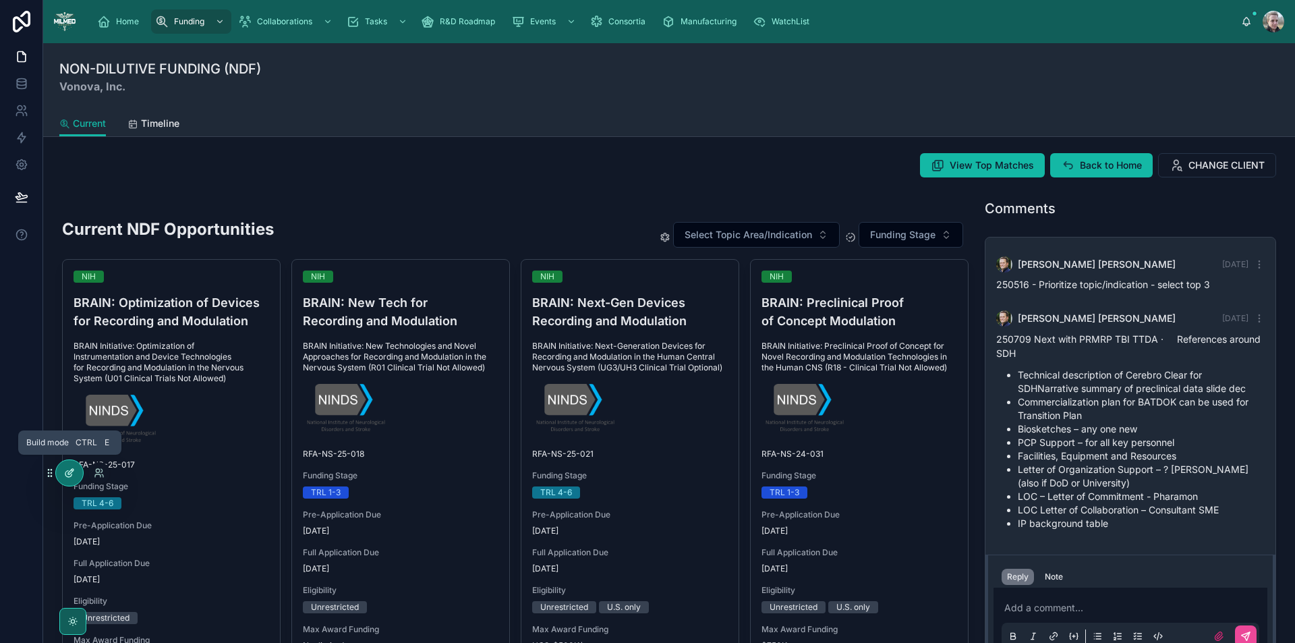
click at [65, 478] on div at bounding box center [69, 473] width 27 height 26
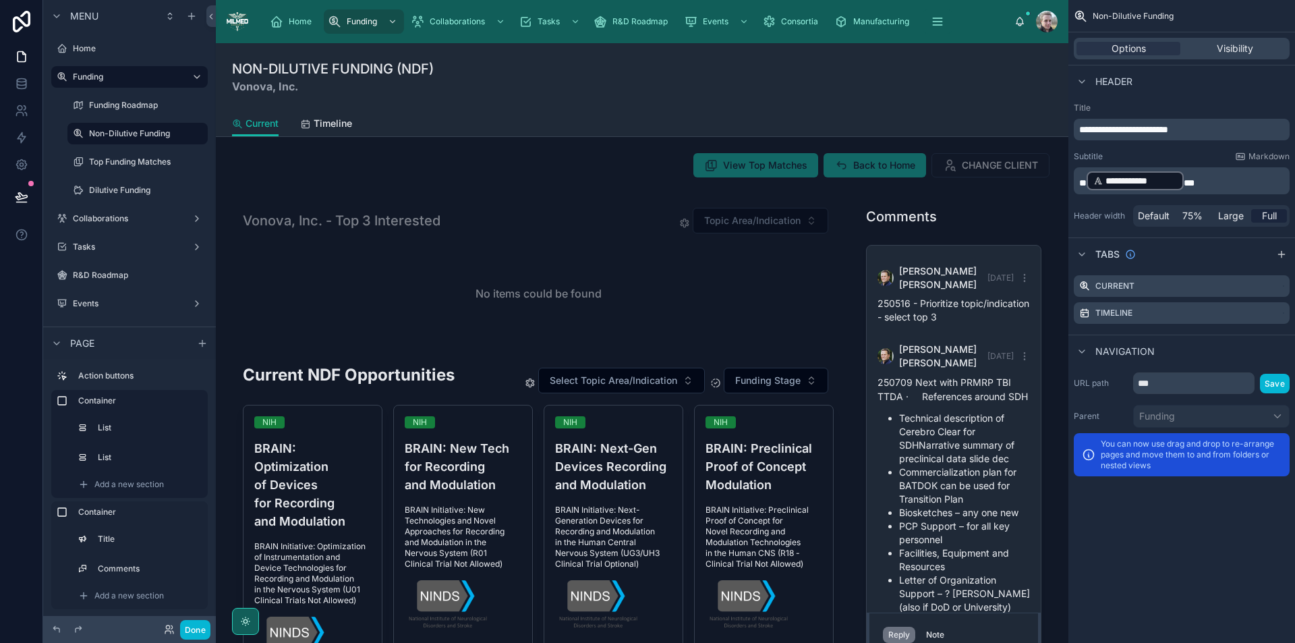
scroll to position [132, 0]
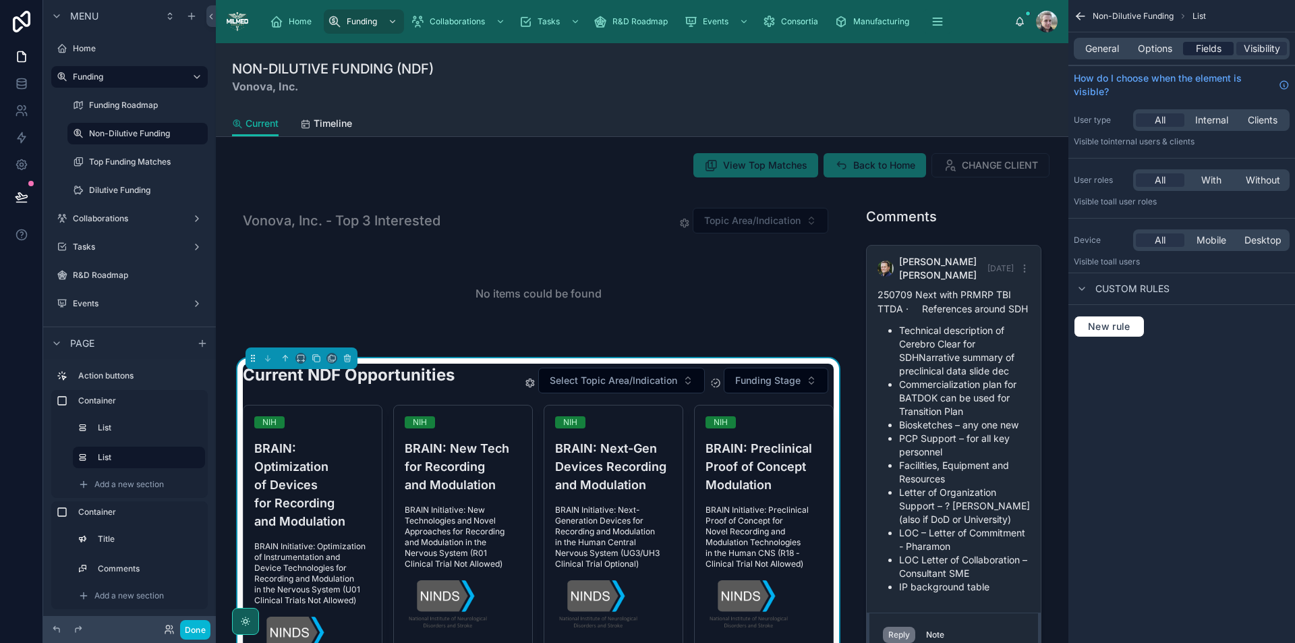
click at [1210, 53] on span "Fields" at bounding box center [1209, 48] width 26 height 13
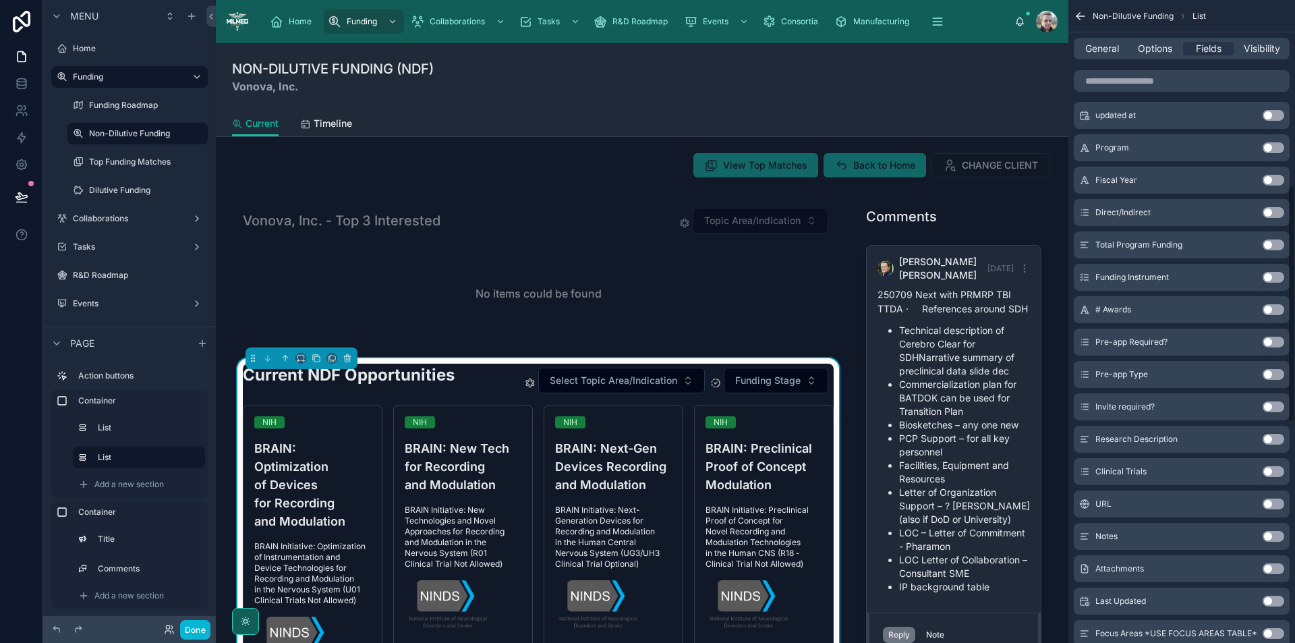
scroll to position [1097, 0]
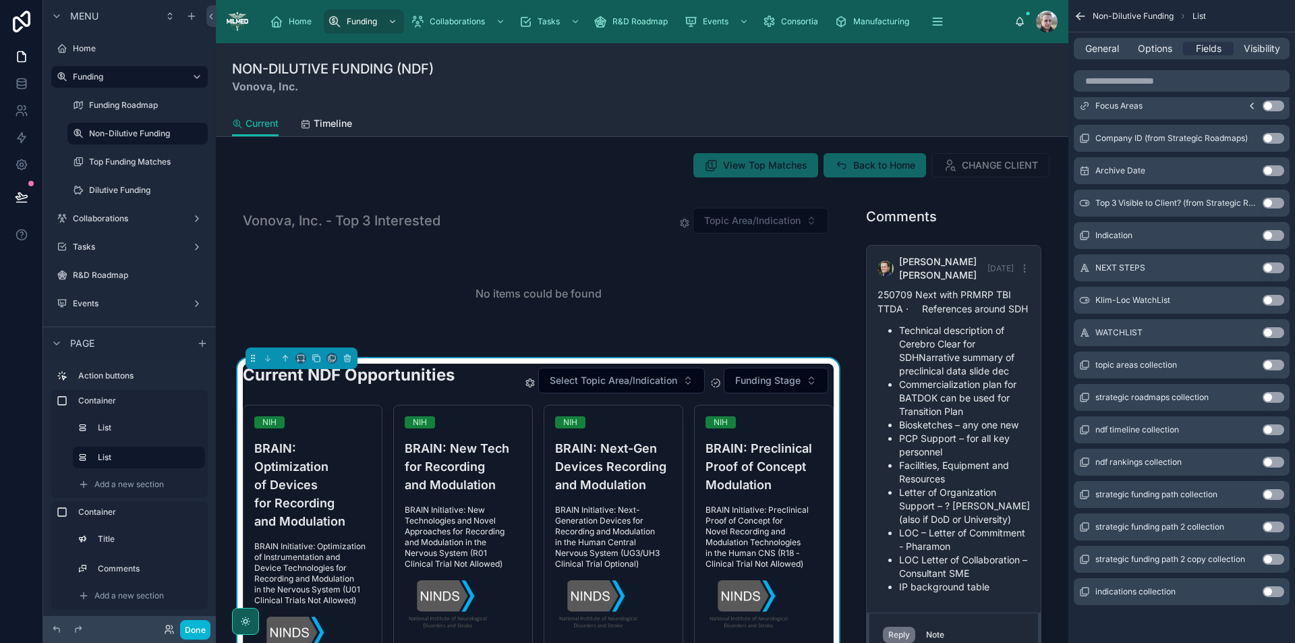
click at [1271, 590] on button "Use setting" at bounding box center [1274, 591] width 22 height 11
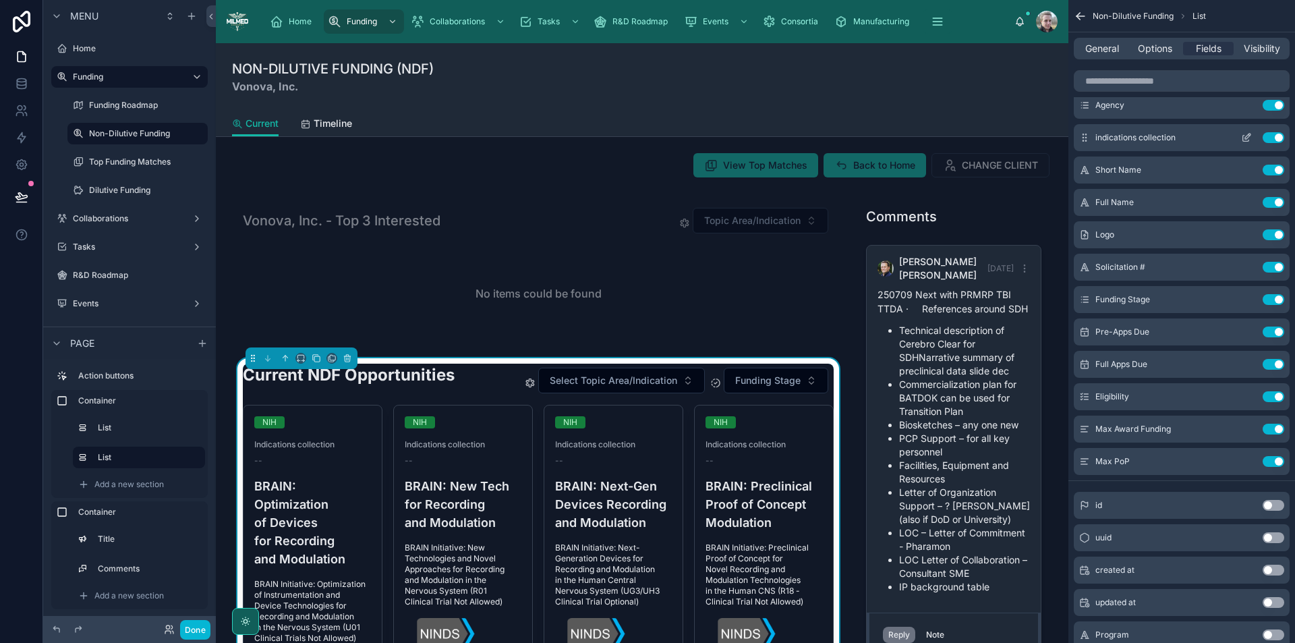
scroll to position [0, 0]
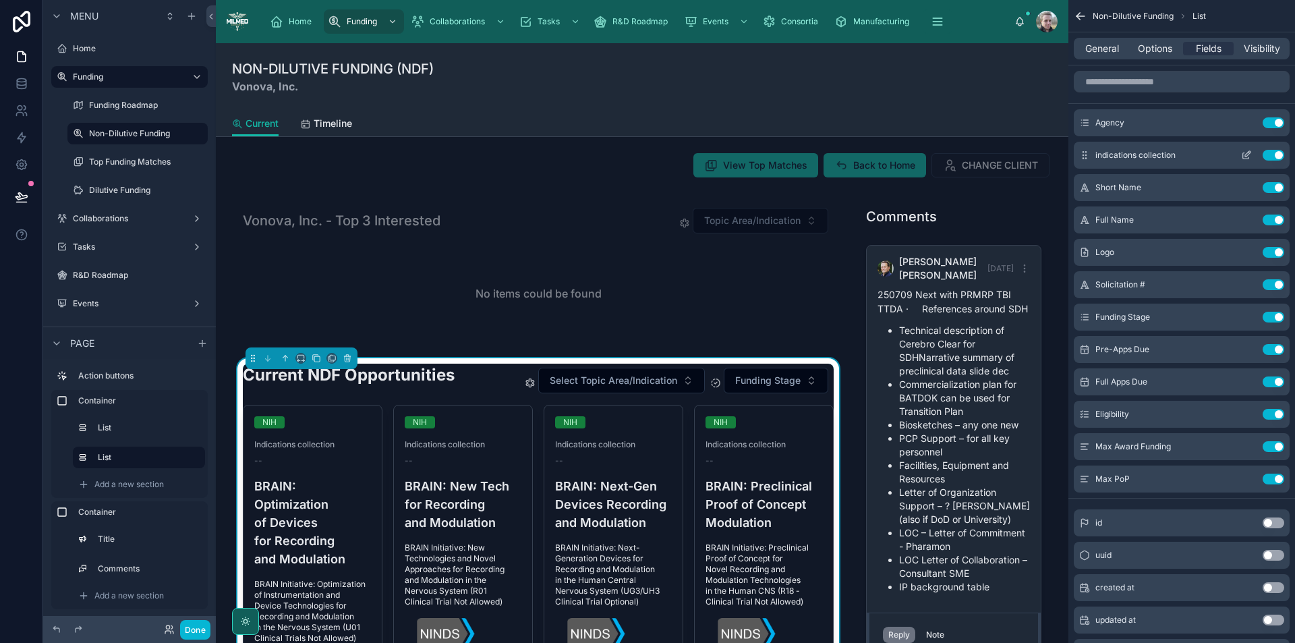
click at [1247, 154] on icon "scrollable content" at bounding box center [1248, 153] width 5 height 5
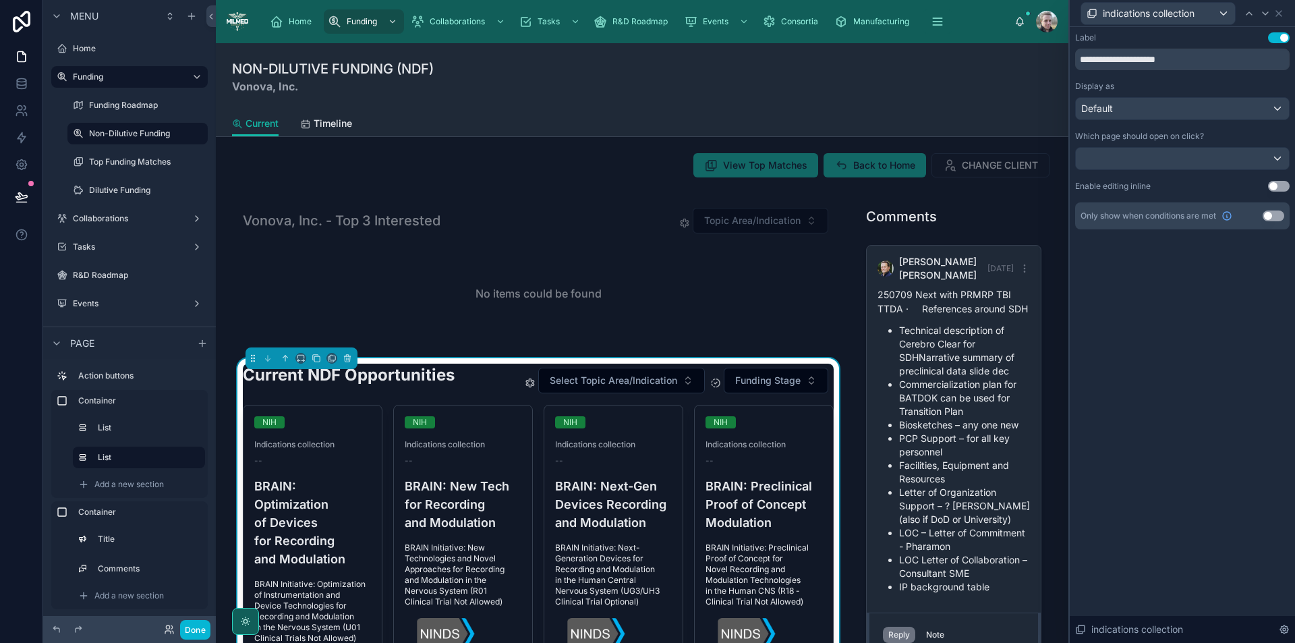
click at [1160, 126] on div "**********" at bounding box center [1182, 130] width 215 height 197
click at [1159, 109] on div "Default" at bounding box center [1182, 109] width 213 height 22
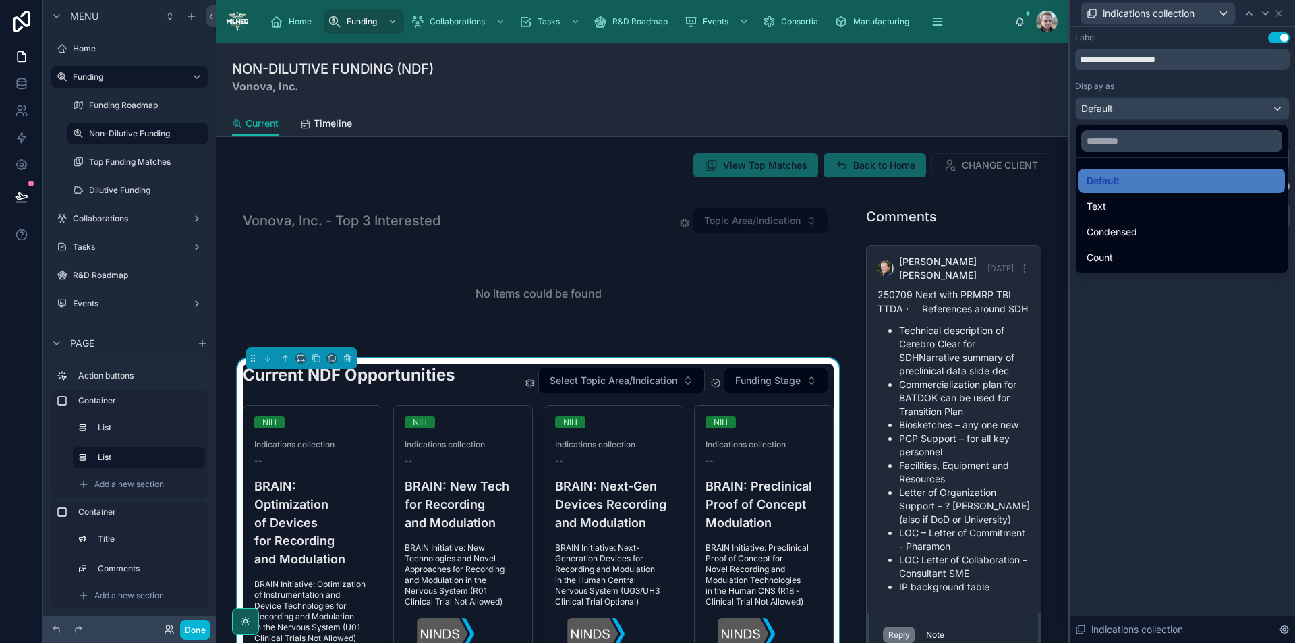
click at [1158, 109] on div at bounding box center [1182, 321] width 225 height 643
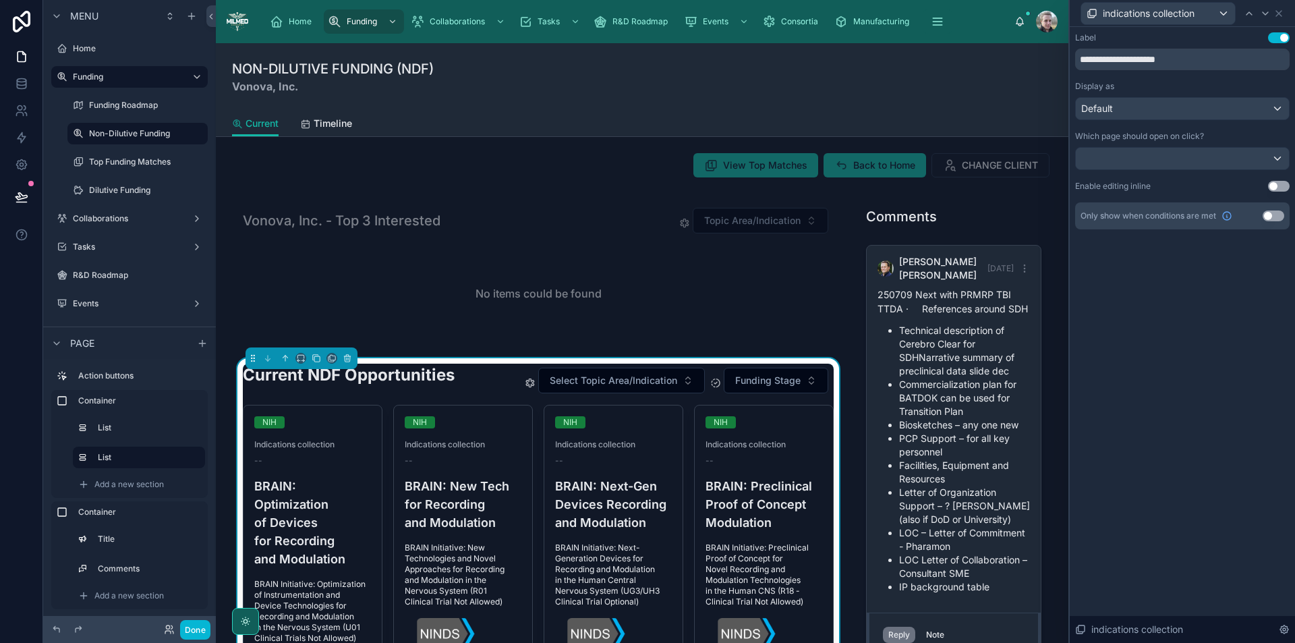
click at [1275, 211] on button "Use setting" at bounding box center [1274, 216] width 22 height 11
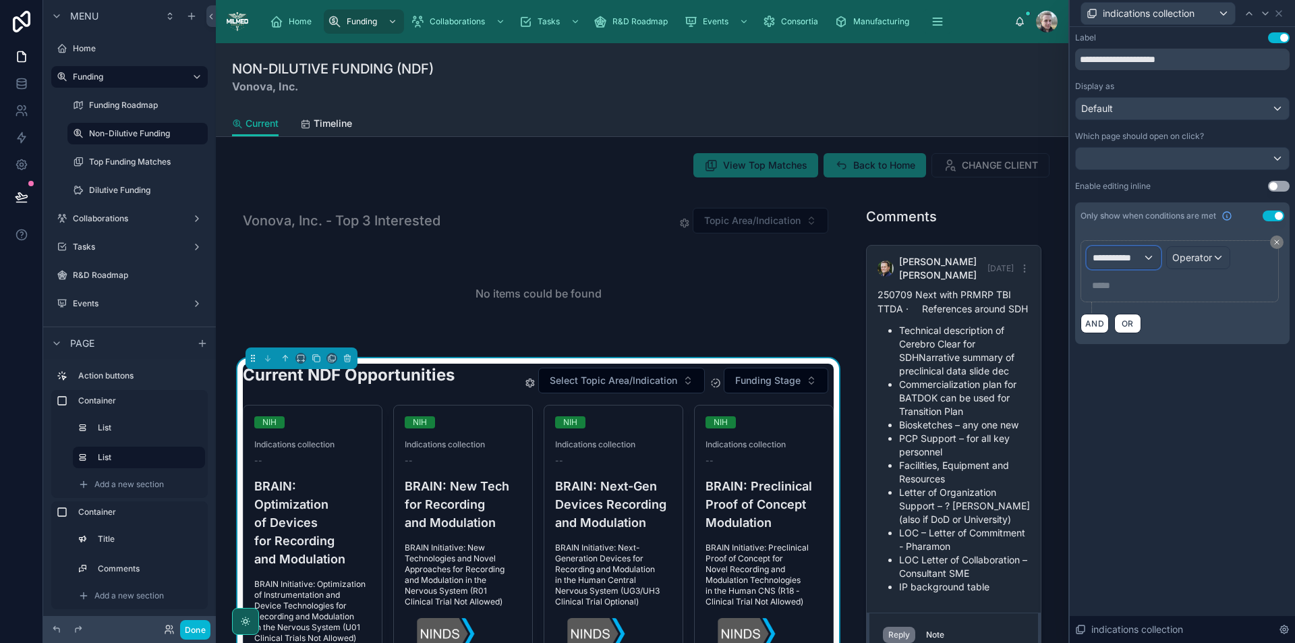
click at [1142, 253] on span "**********" at bounding box center [1118, 257] width 50 height 13
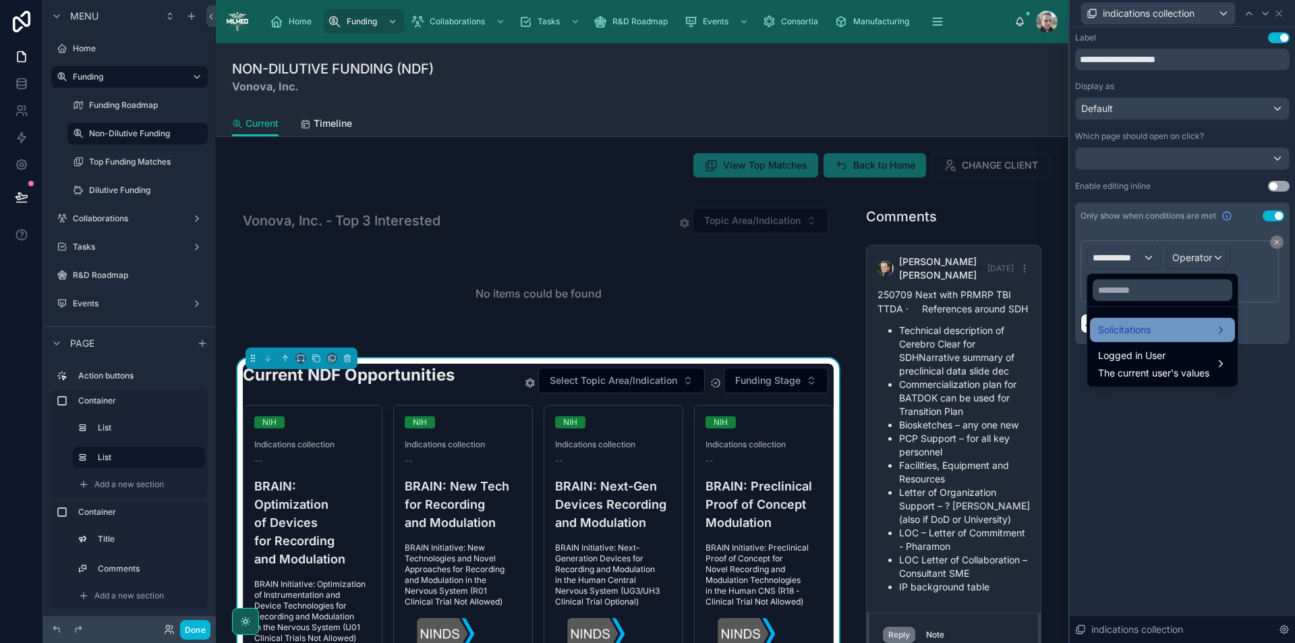
click at [1159, 337] on div "Solicitations" at bounding box center [1162, 330] width 129 height 16
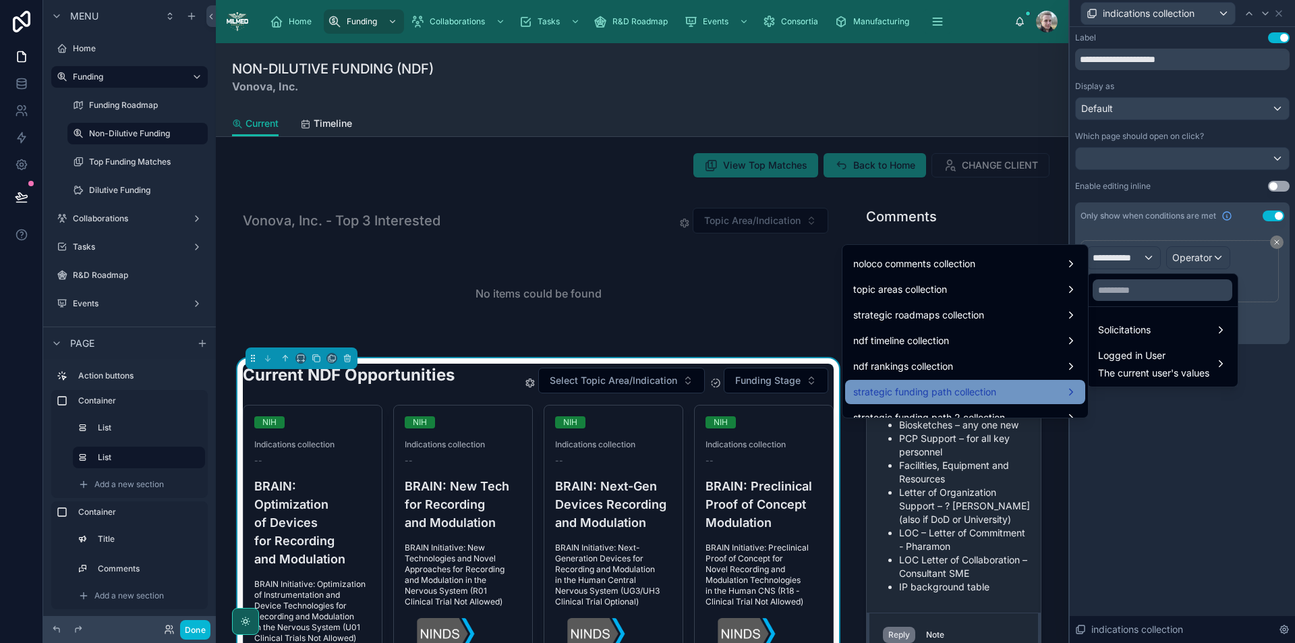
scroll to position [1113, 0]
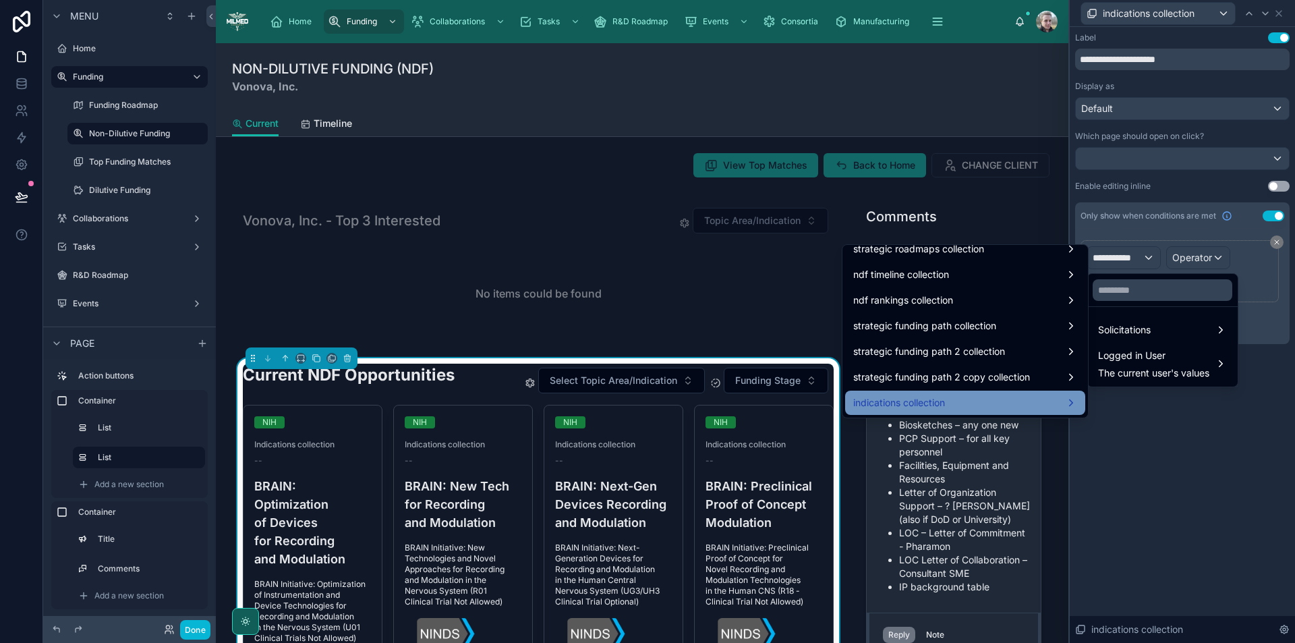
click at [930, 405] on span "indications collection" at bounding box center [899, 403] width 92 height 16
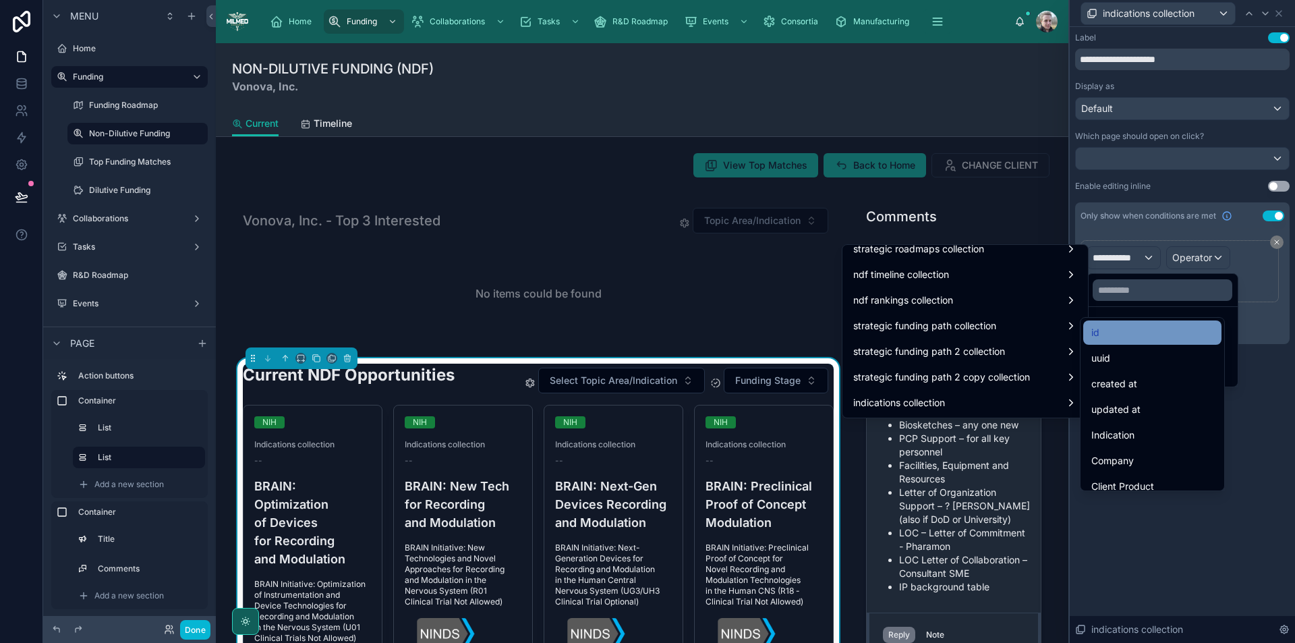
click at [1148, 335] on div "id" at bounding box center [1153, 333] width 122 height 16
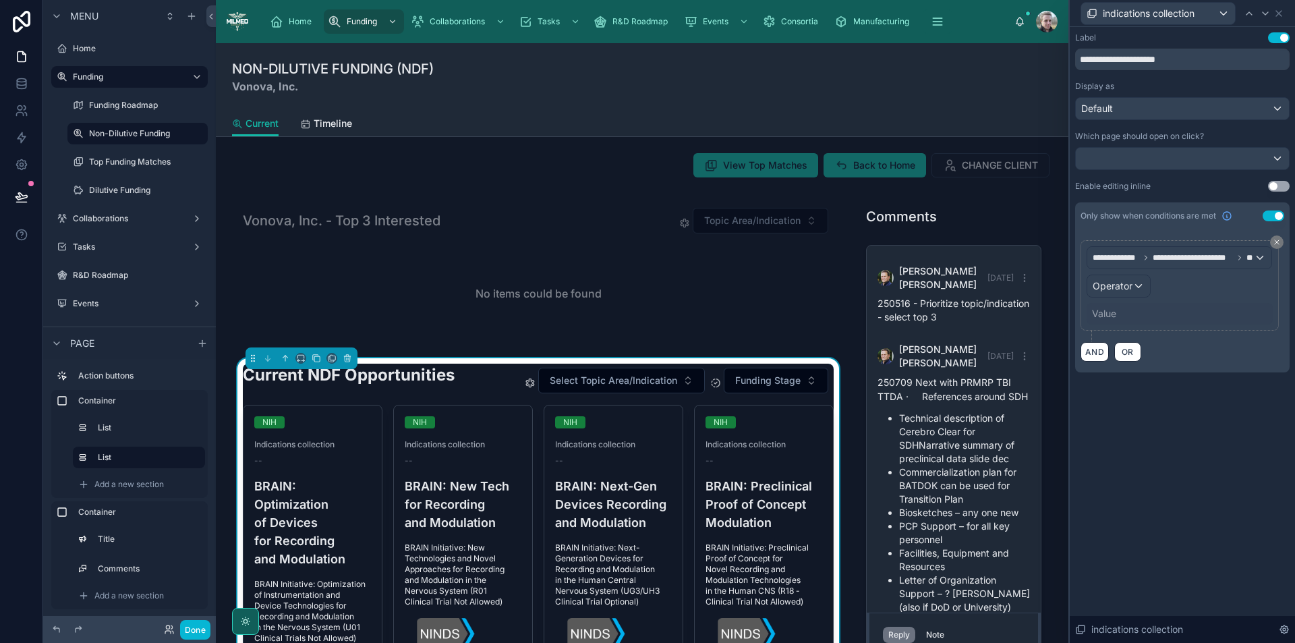
scroll to position [132, 0]
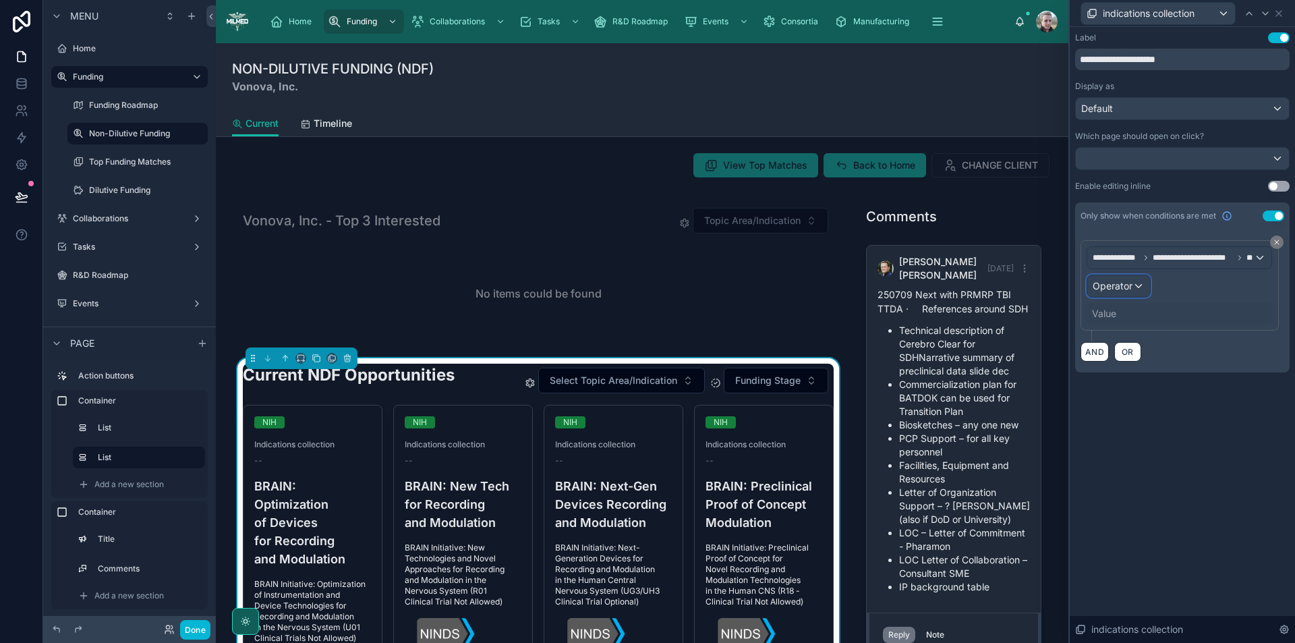
click at [1130, 288] on span "Operator" at bounding box center [1113, 285] width 40 height 11
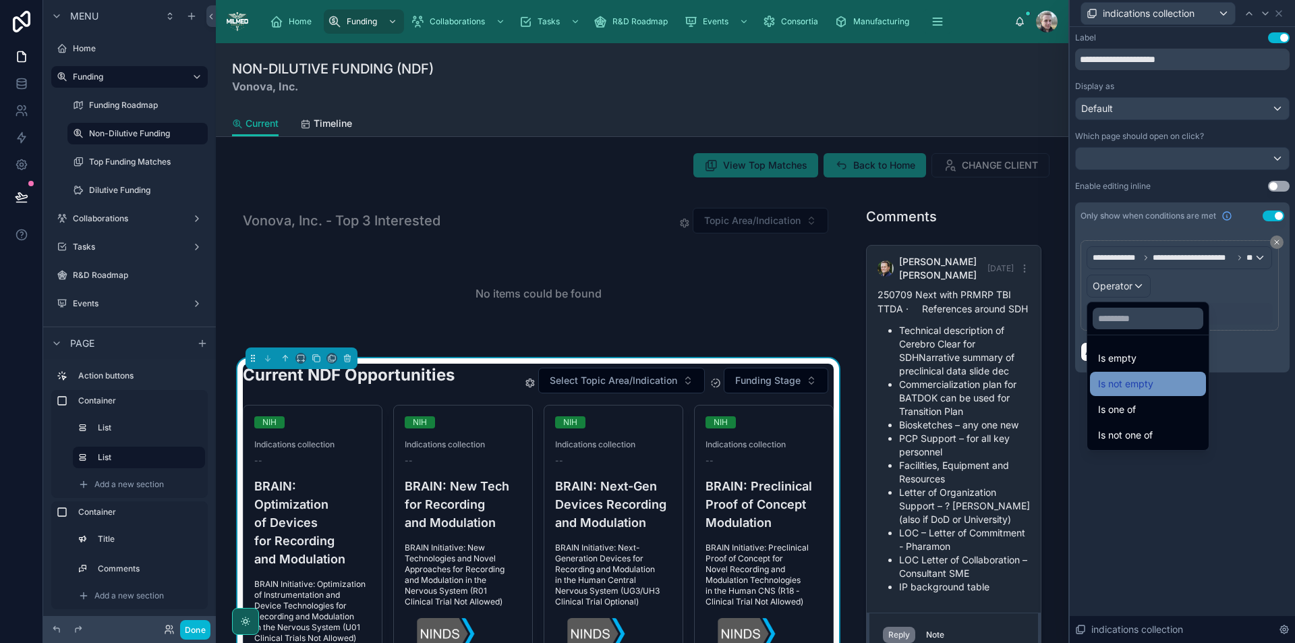
click at [1127, 394] on div "Is not empty" at bounding box center [1148, 384] width 116 height 24
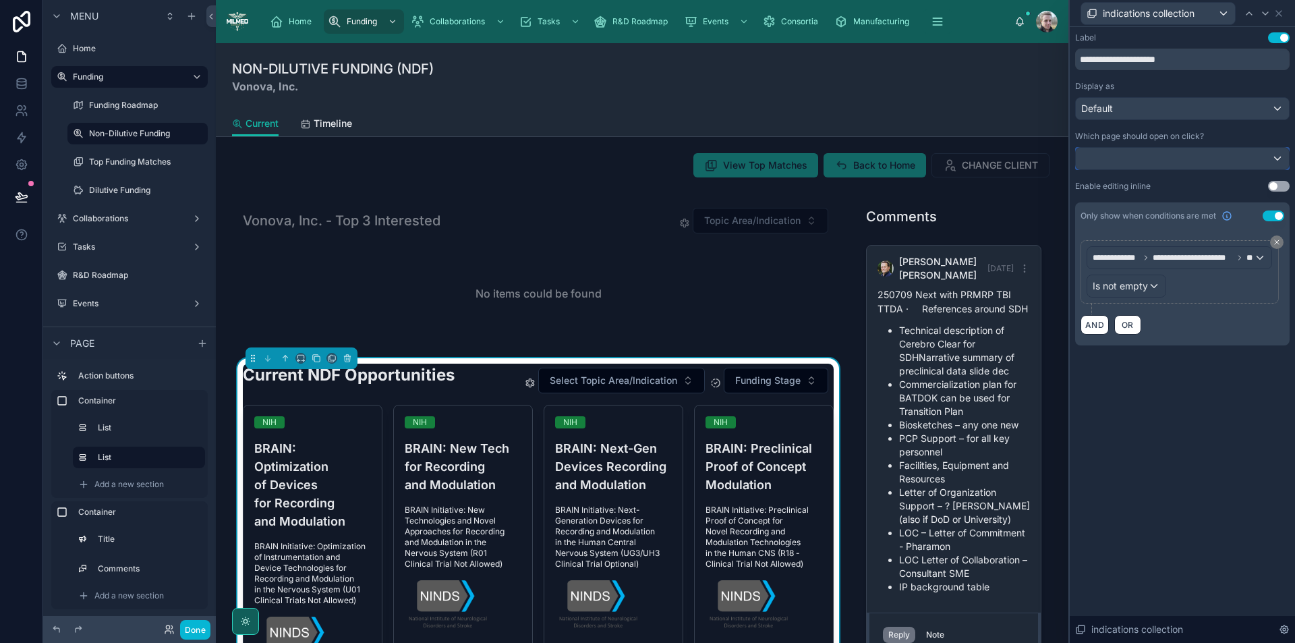
click at [1172, 163] on div at bounding box center [1182, 159] width 213 height 22
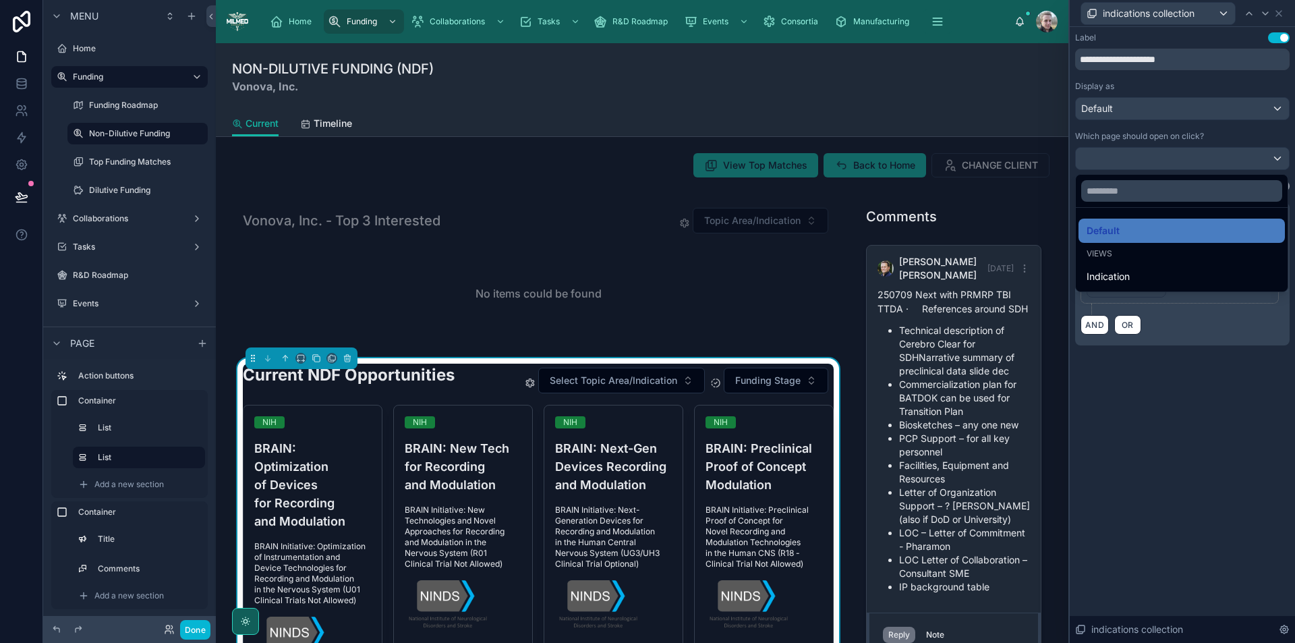
click at [1172, 163] on div at bounding box center [1182, 321] width 225 height 643
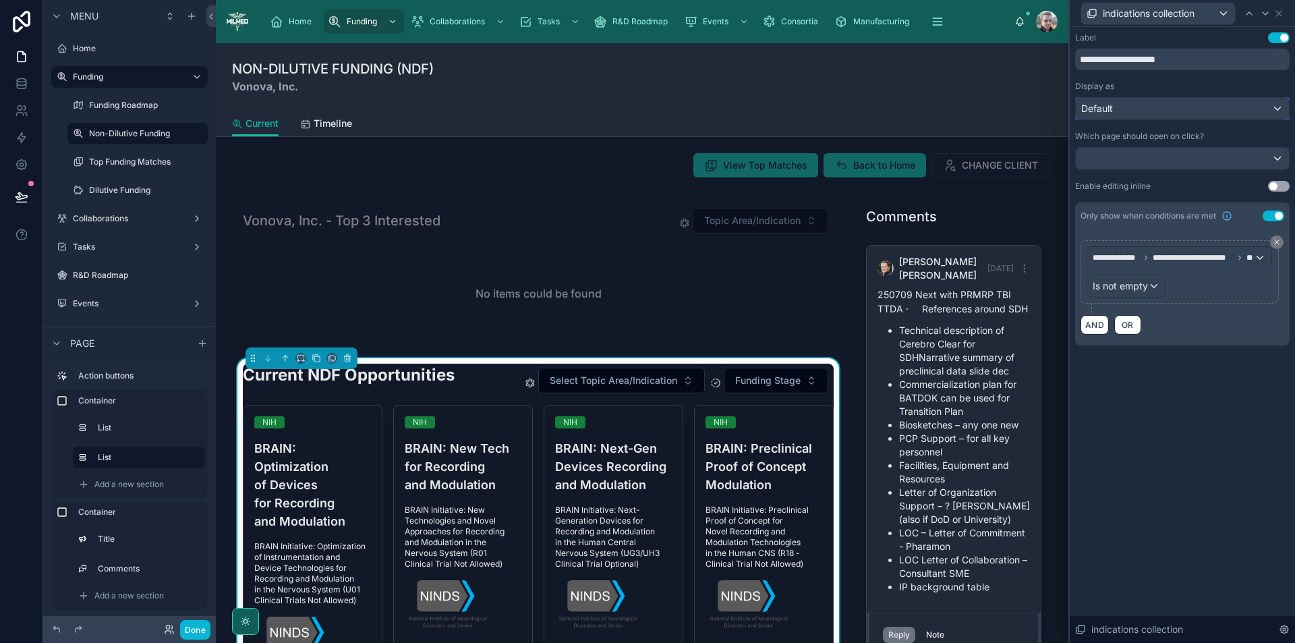
click at [1148, 100] on div "Default" at bounding box center [1182, 109] width 213 height 22
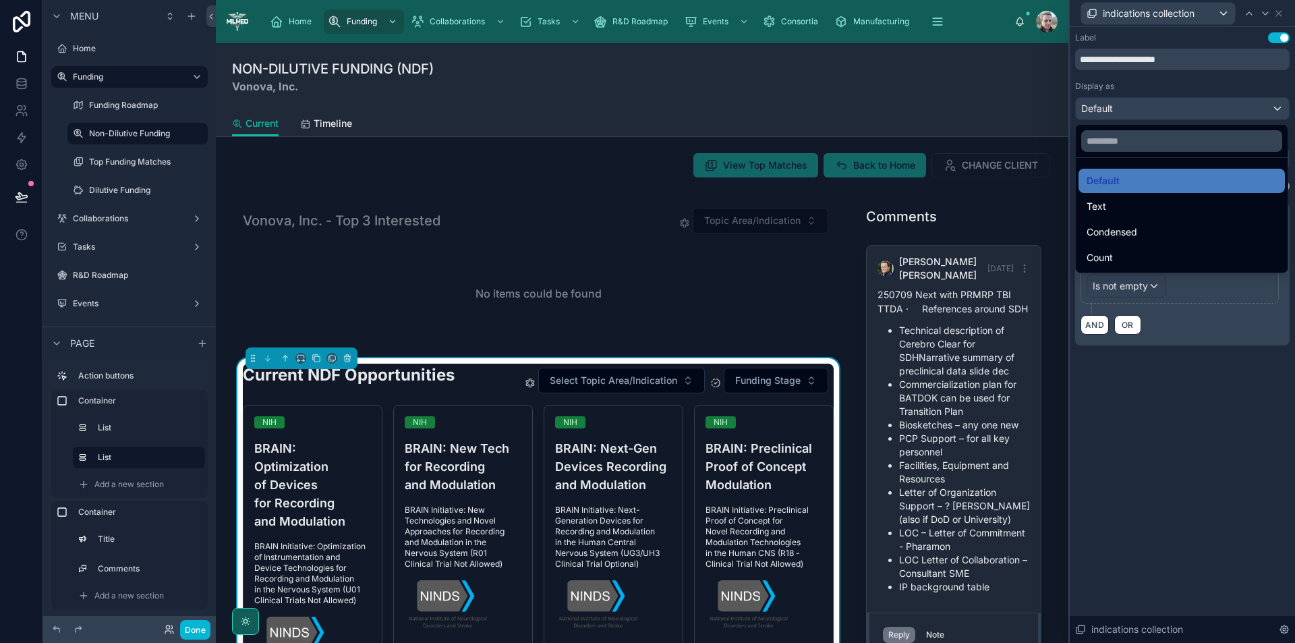
click at [1148, 100] on div at bounding box center [1182, 321] width 225 height 643
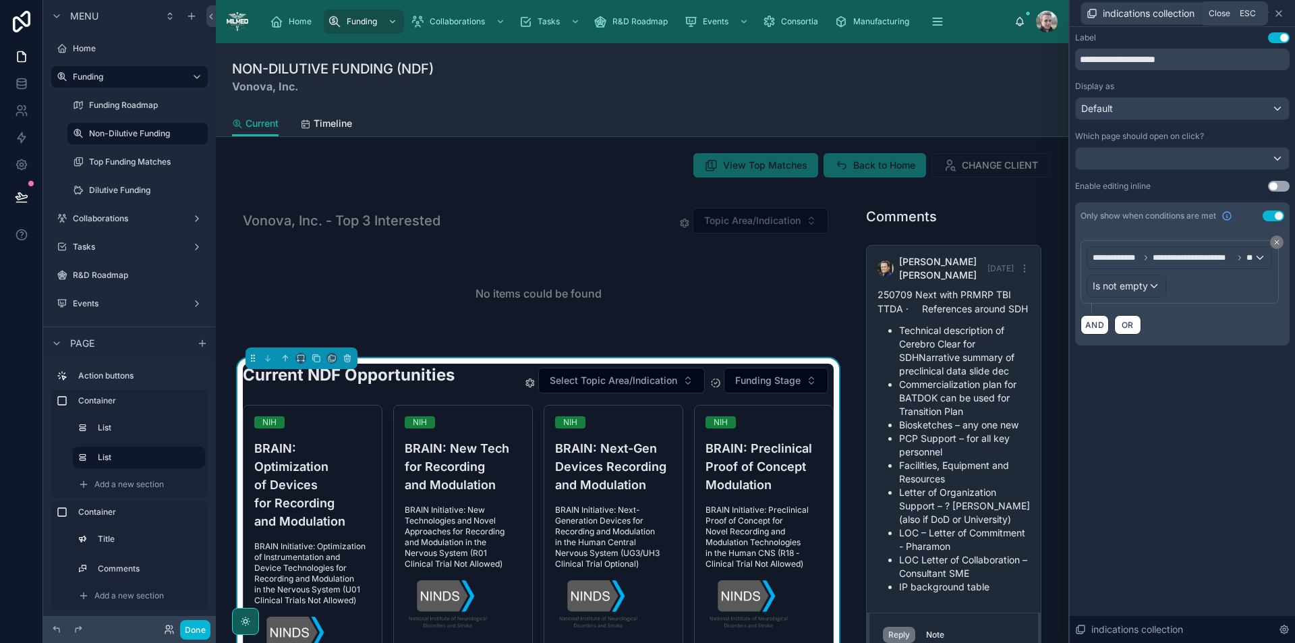
click at [1275, 17] on icon at bounding box center [1279, 13] width 11 height 11
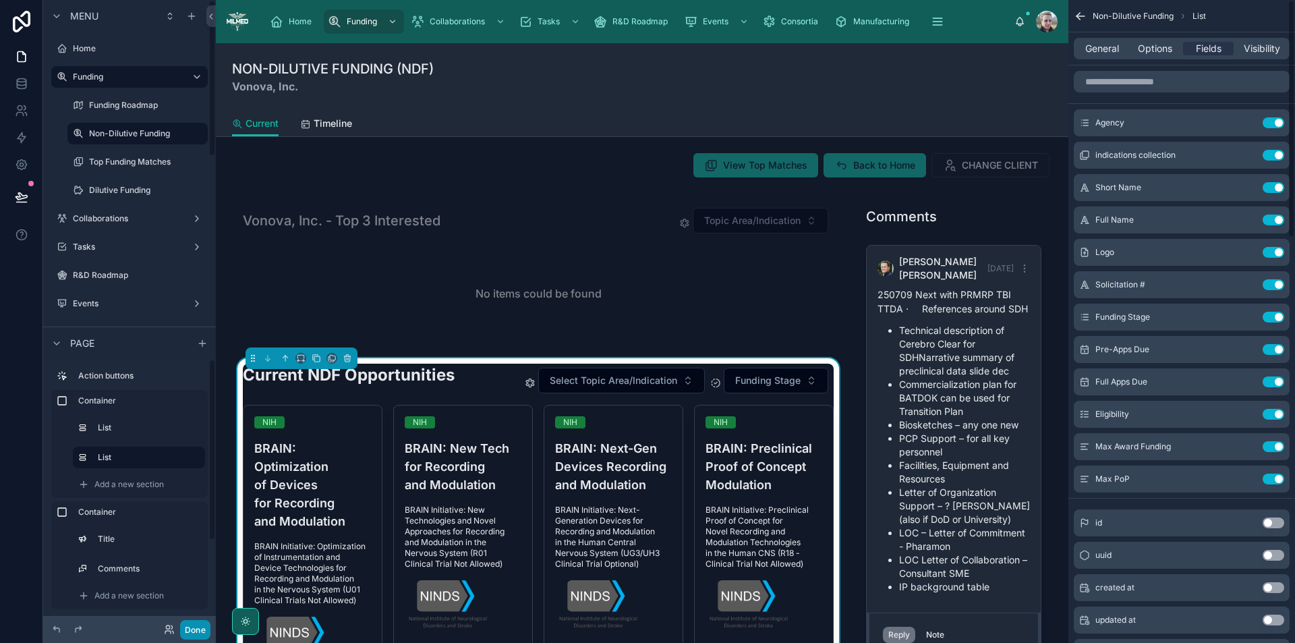
click at [192, 626] on button "Done" at bounding box center [195, 630] width 30 height 20
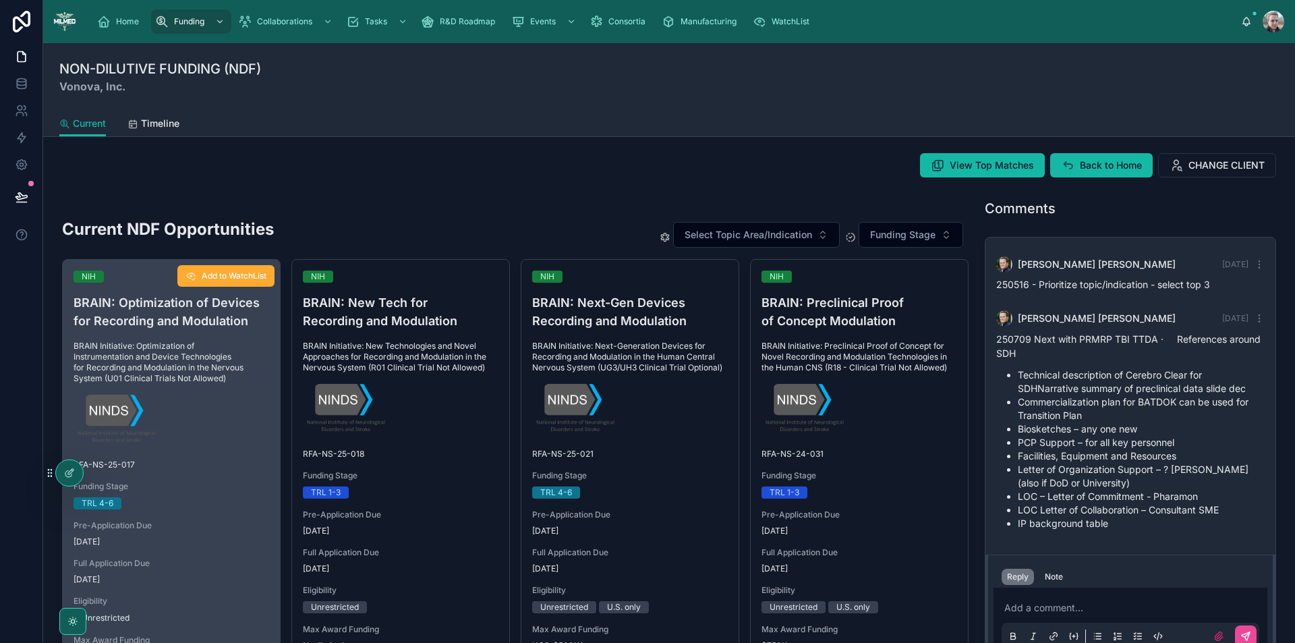
click at [194, 548] on div "NIH BRAIN: Optimization of Devices for Recording and Modulation BRAIN Initiativ…" at bounding box center [171, 477] width 217 height 435
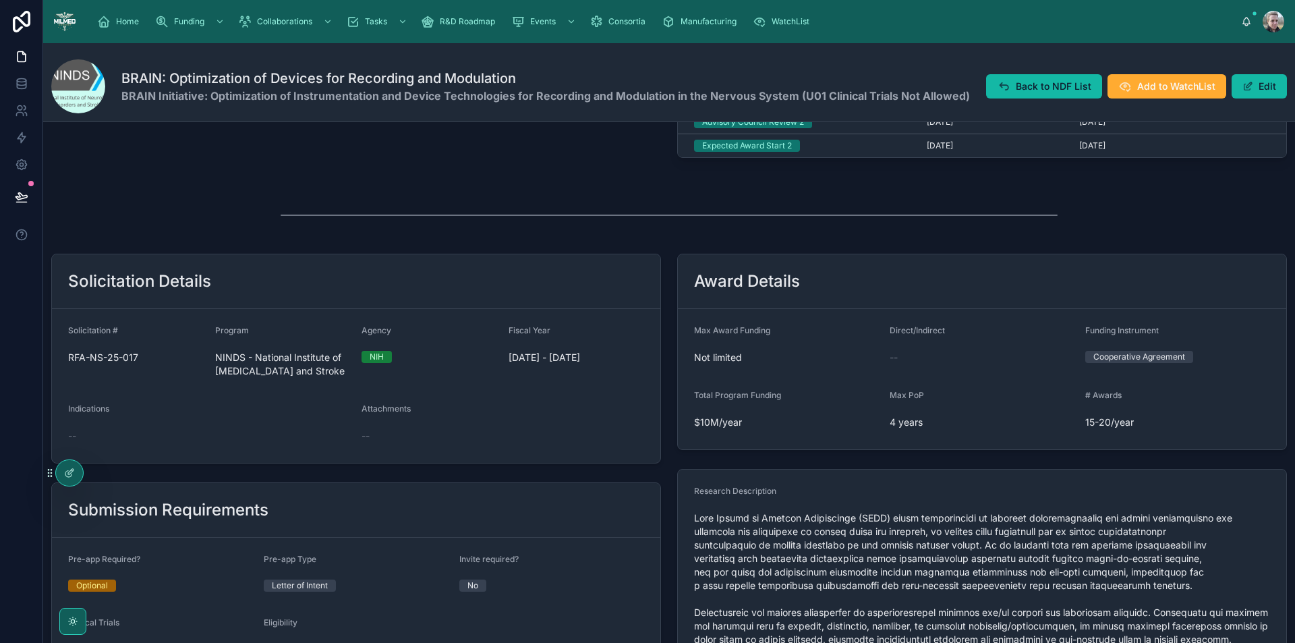
scroll to position [540, 0]
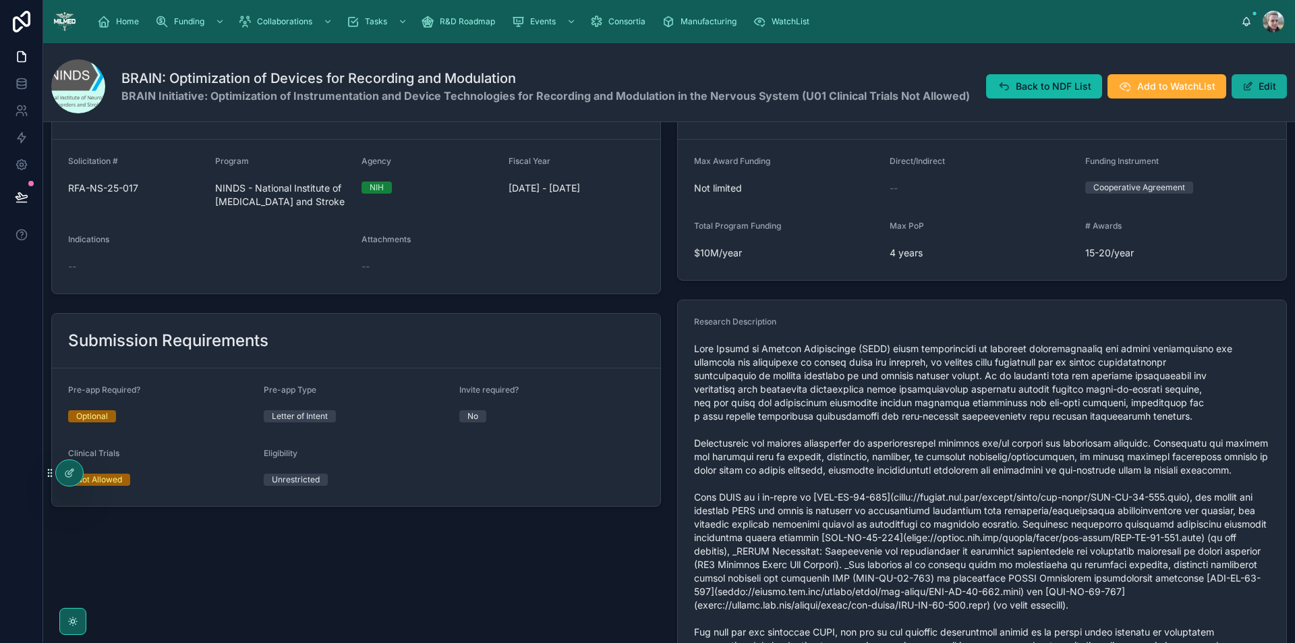
click at [1266, 85] on button "Edit" at bounding box center [1259, 86] width 55 height 24
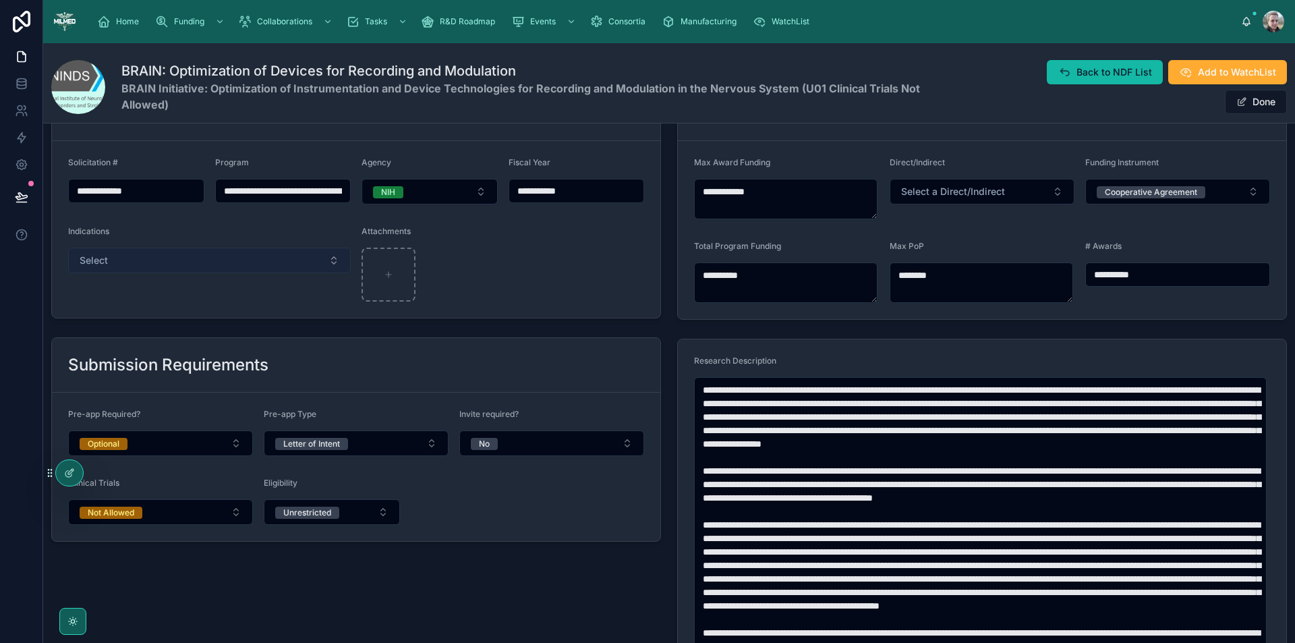
click at [242, 262] on button "Select" at bounding box center [209, 261] width 283 height 26
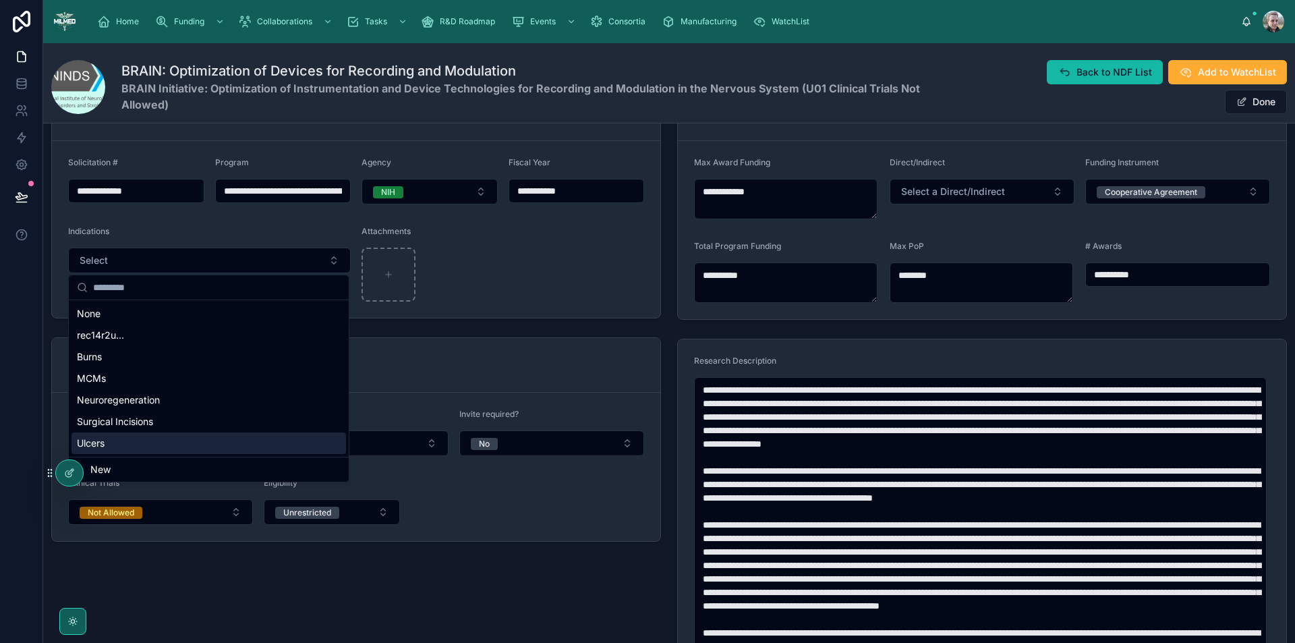
click at [101, 472] on span "New" at bounding box center [100, 469] width 20 height 13
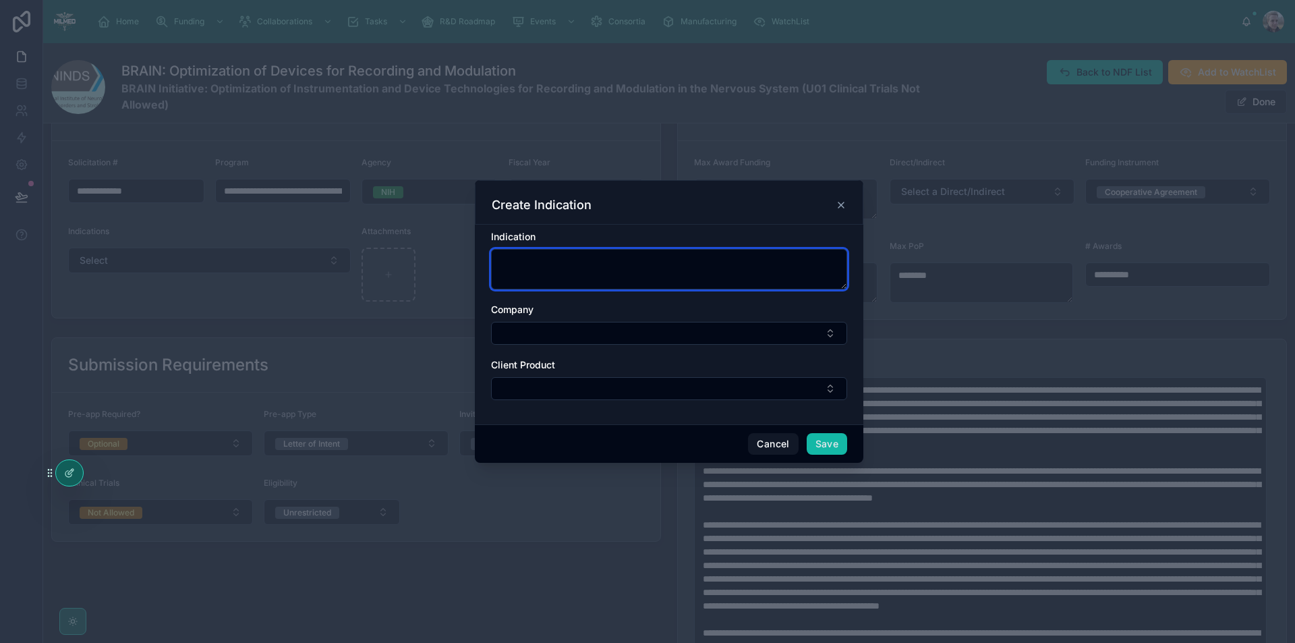
click at [549, 283] on textarea at bounding box center [669, 269] width 356 height 40
type textarea "**********"
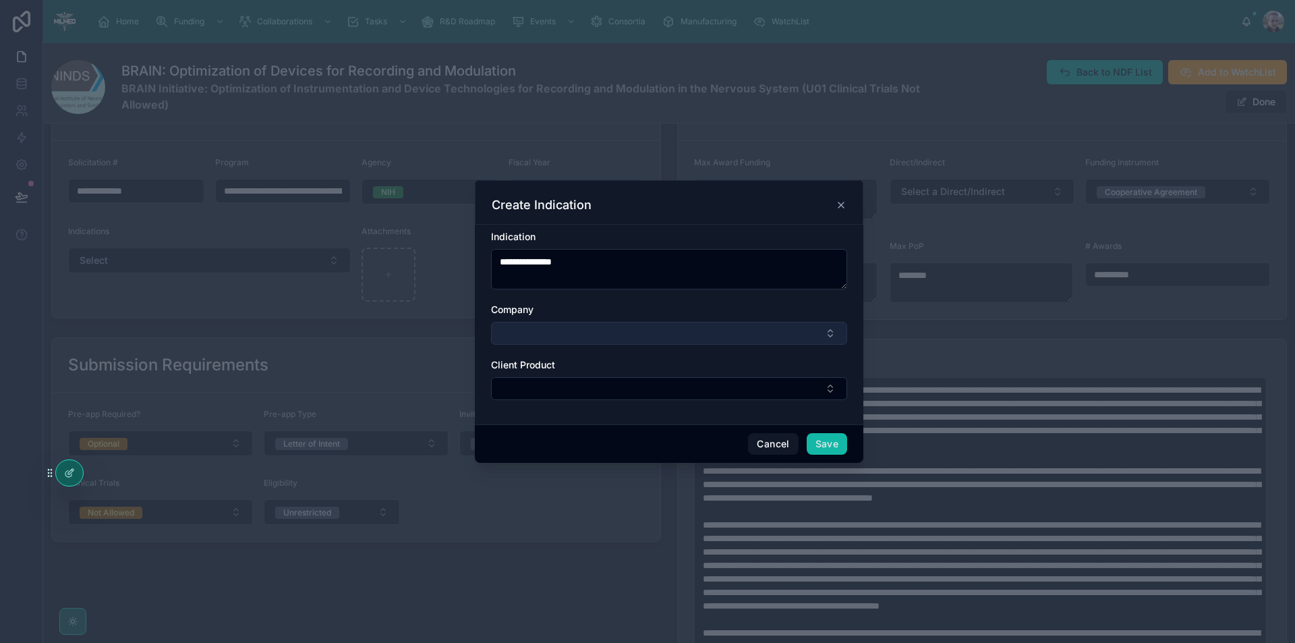
click at [560, 338] on button "Select Button" at bounding box center [669, 333] width 356 height 23
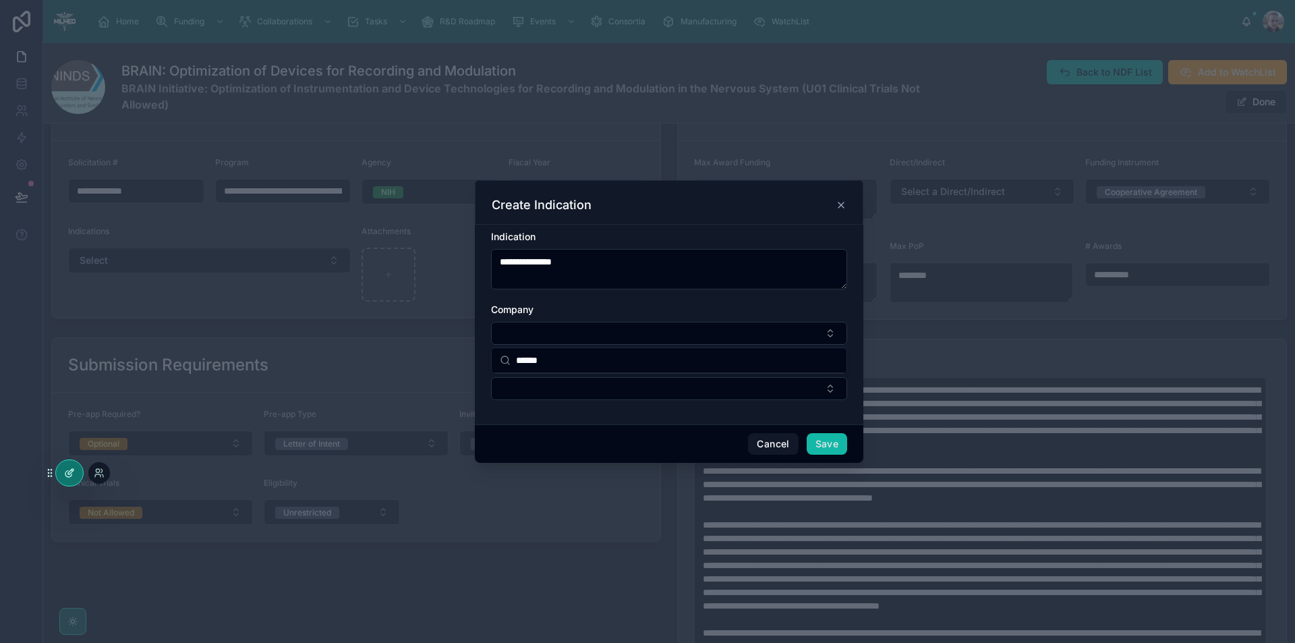
type input "******"
click at [81, 472] on div at bounding box center [69, 473] width 27 height 26
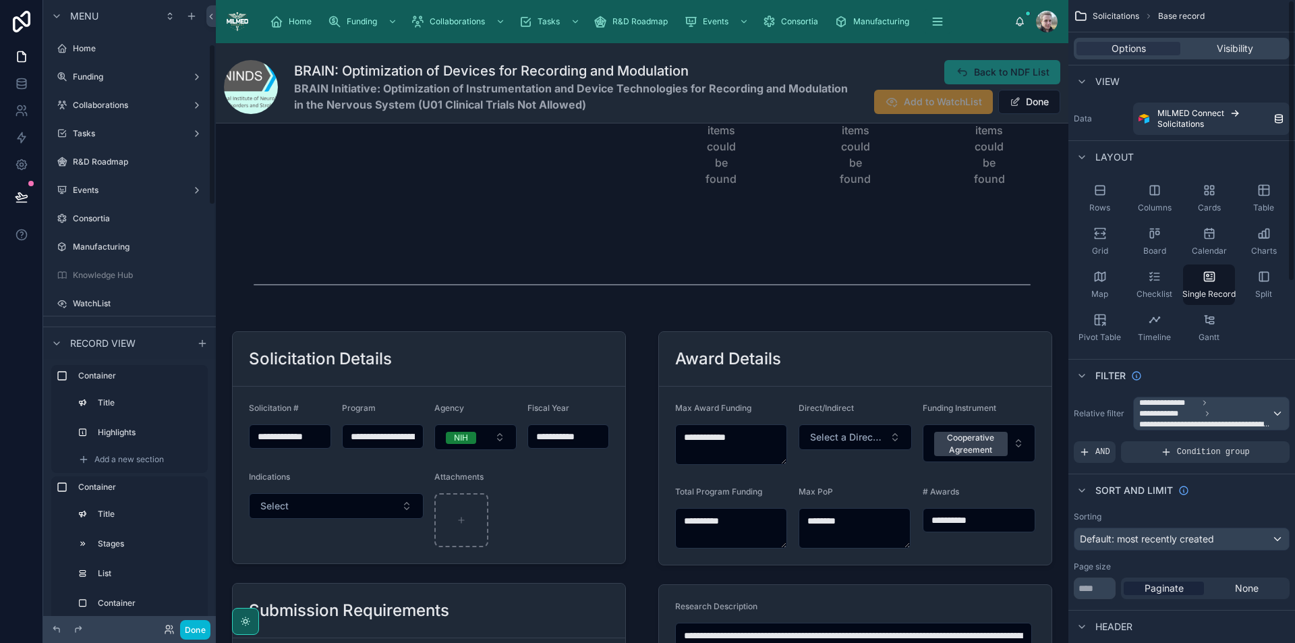
scroll to position [171, 0]
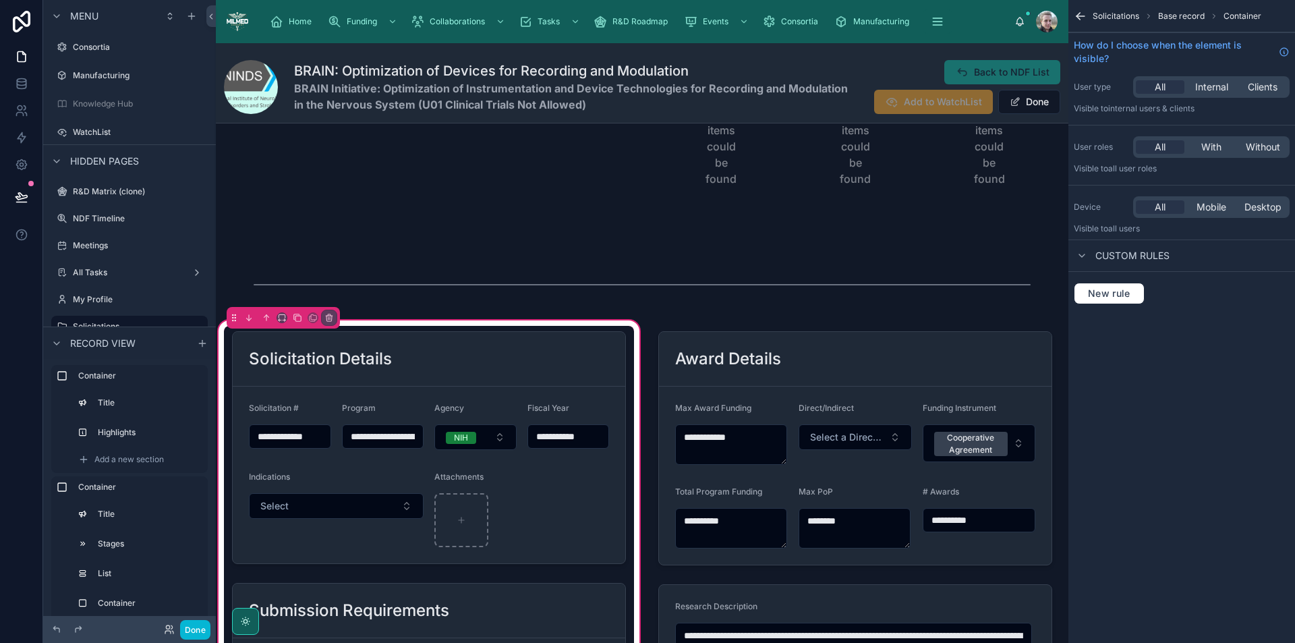
click at [349, 504] on div at bounding box center [429, 448] width 410 height 244
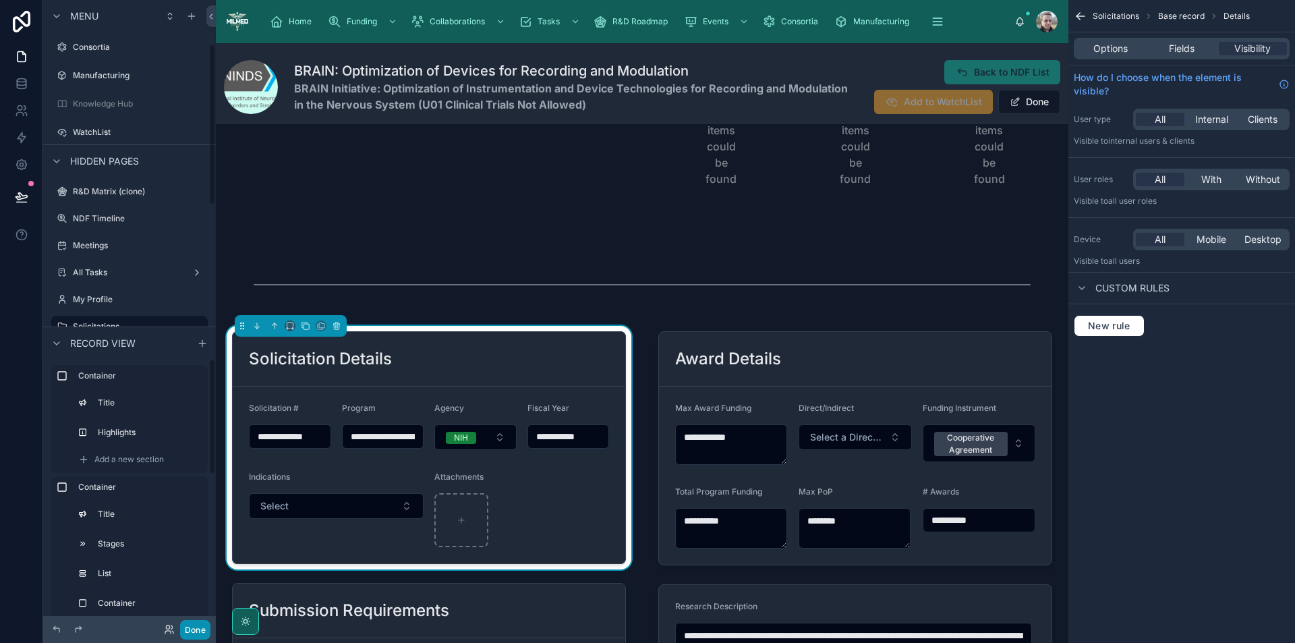
click at [190, 632] on button "Done" at bounding box center [195, 630] width 30 height 20
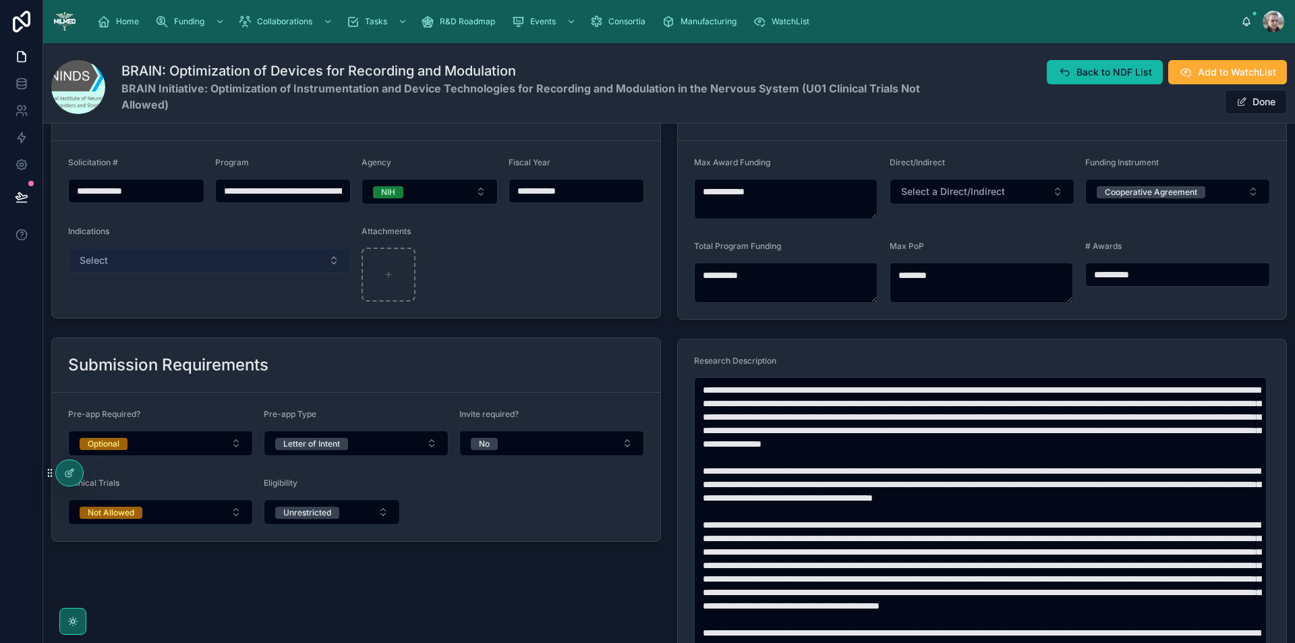
click at [275, 251] on button "Select" at bounding box center [209, 261] width 283 height 26
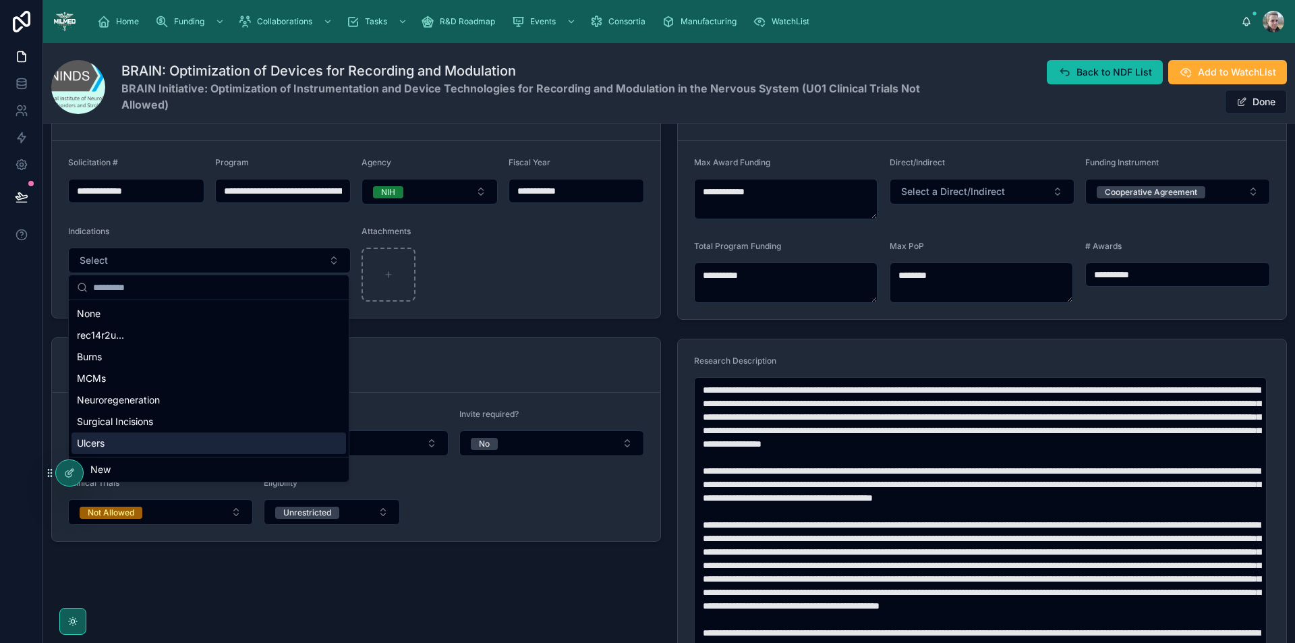
click at [108, 466] on span "New" at bounding box center [100, 469] width 20 height 13
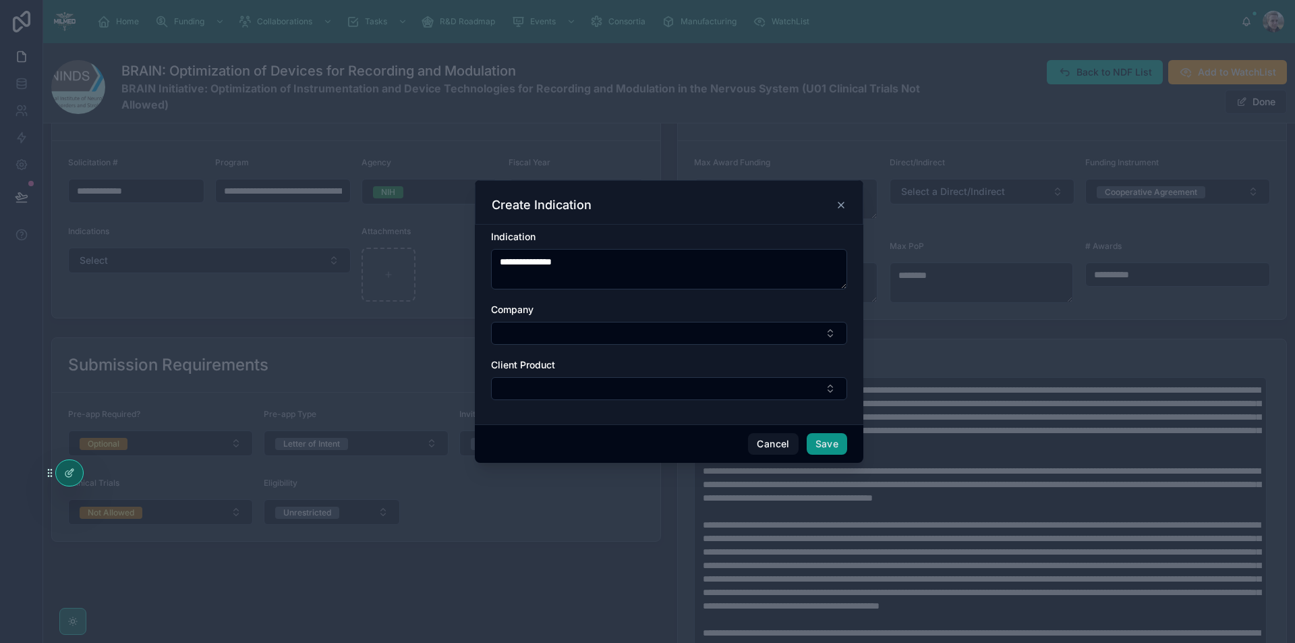
click at [843, 449] on button "Save" at bounding box center [827, 444] width 40 height 22
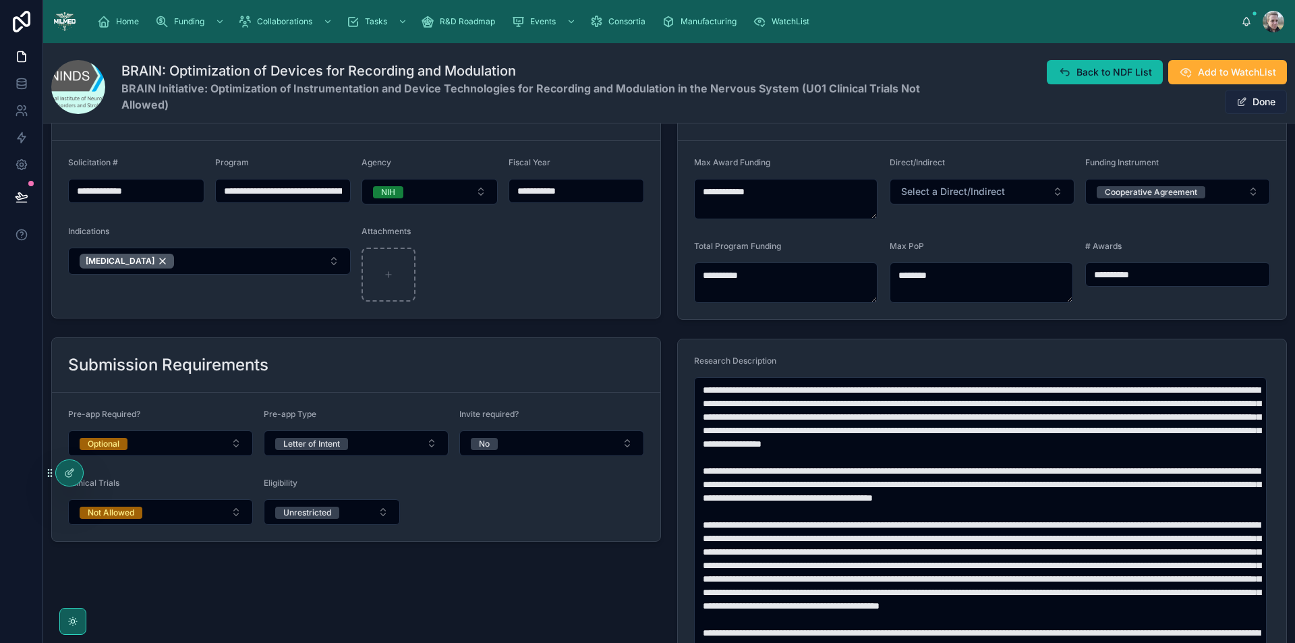
click at [1245, 90] on button "Done" at bounding box center [1256, 102] width 62 height 24
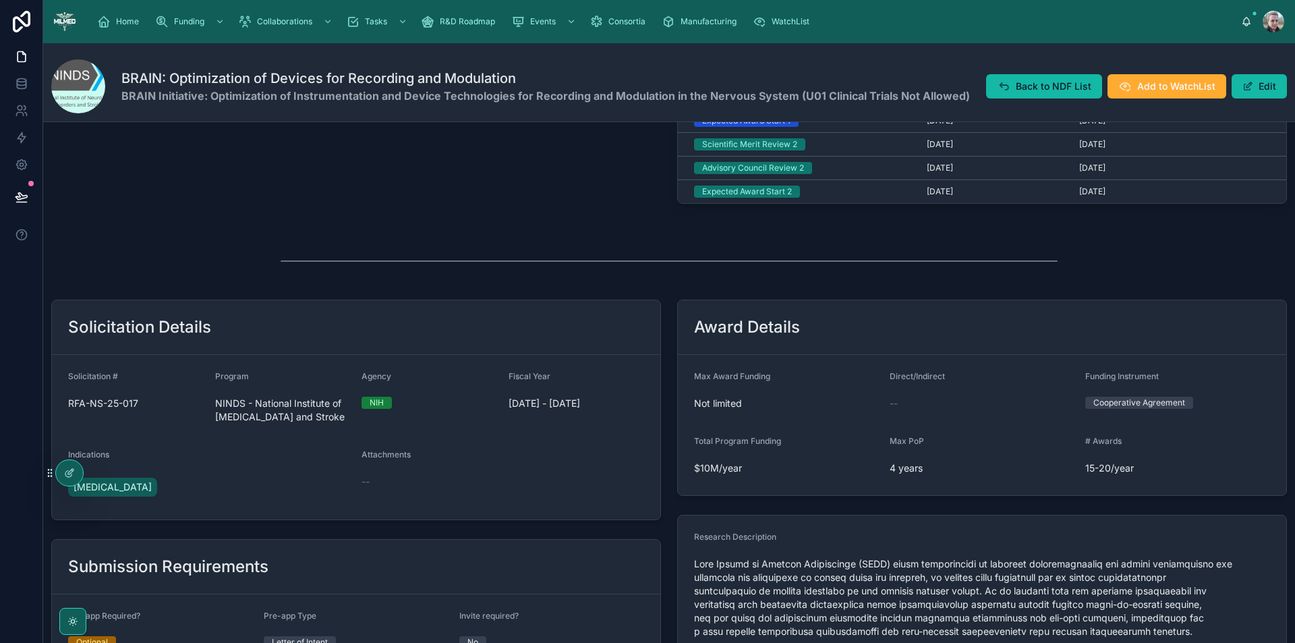
scroll to position [202, 0]
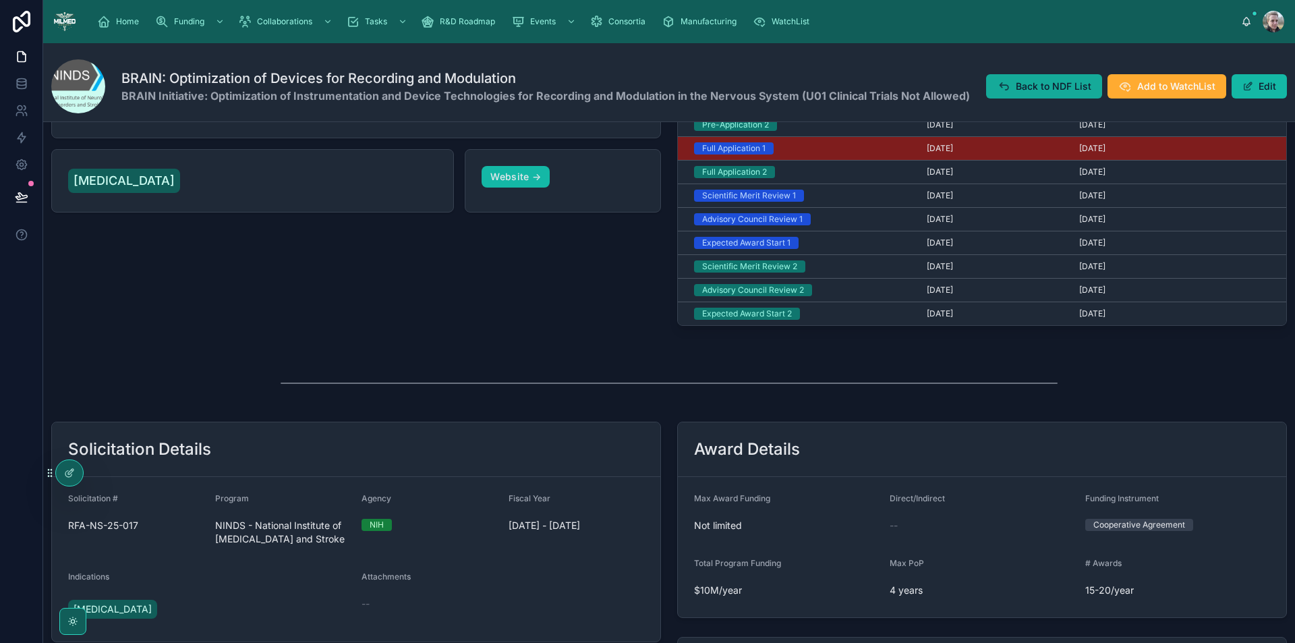
click at [1009, 83] on button "Back to NDF List" at bounding box center [1044, 86] width 116 height 24
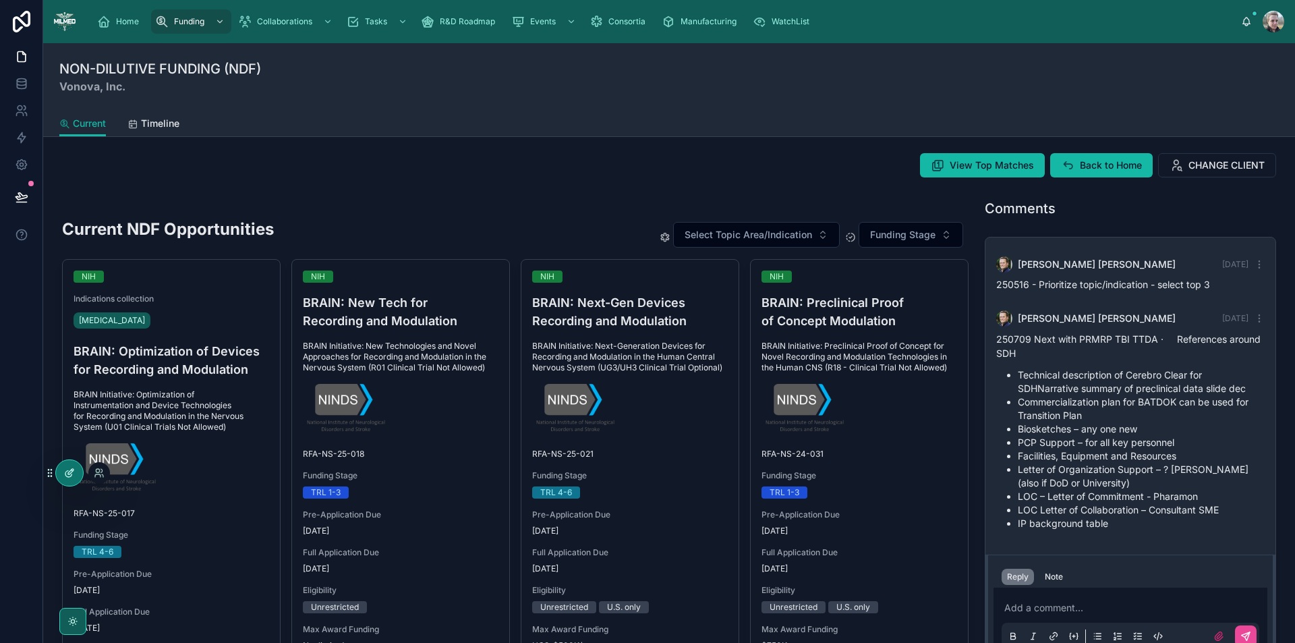
click at [60, 473] on div at bounding box center [69, 473] width 27 height 26
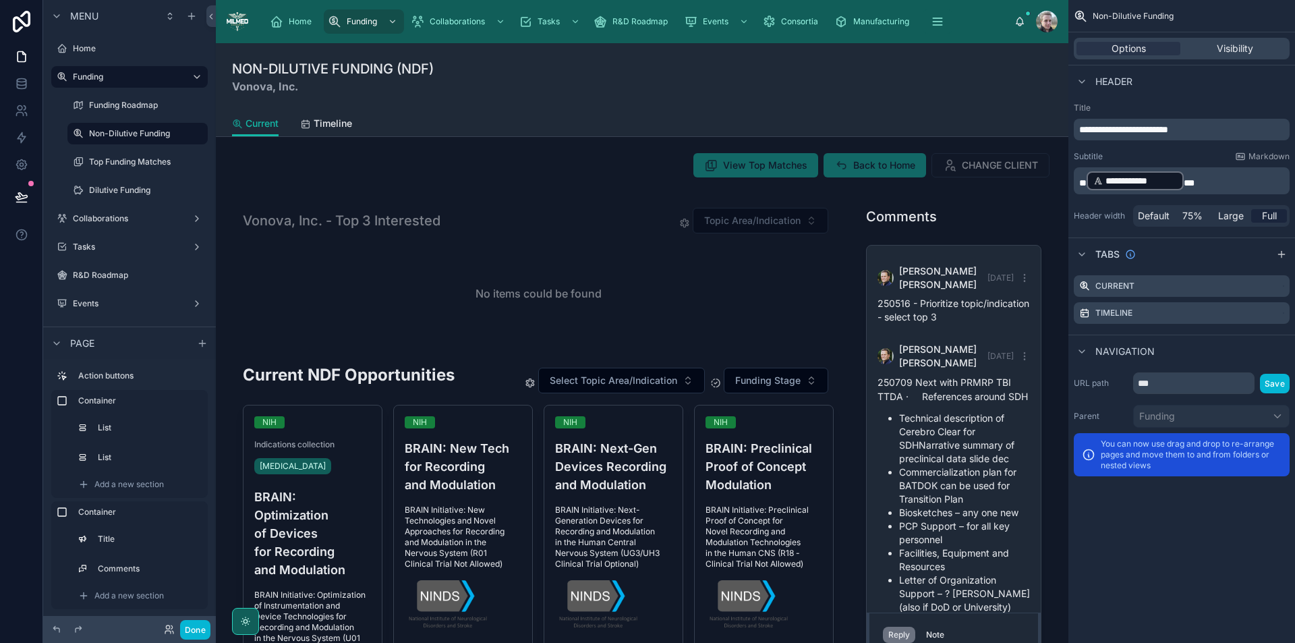
scroll to position [132, 0]
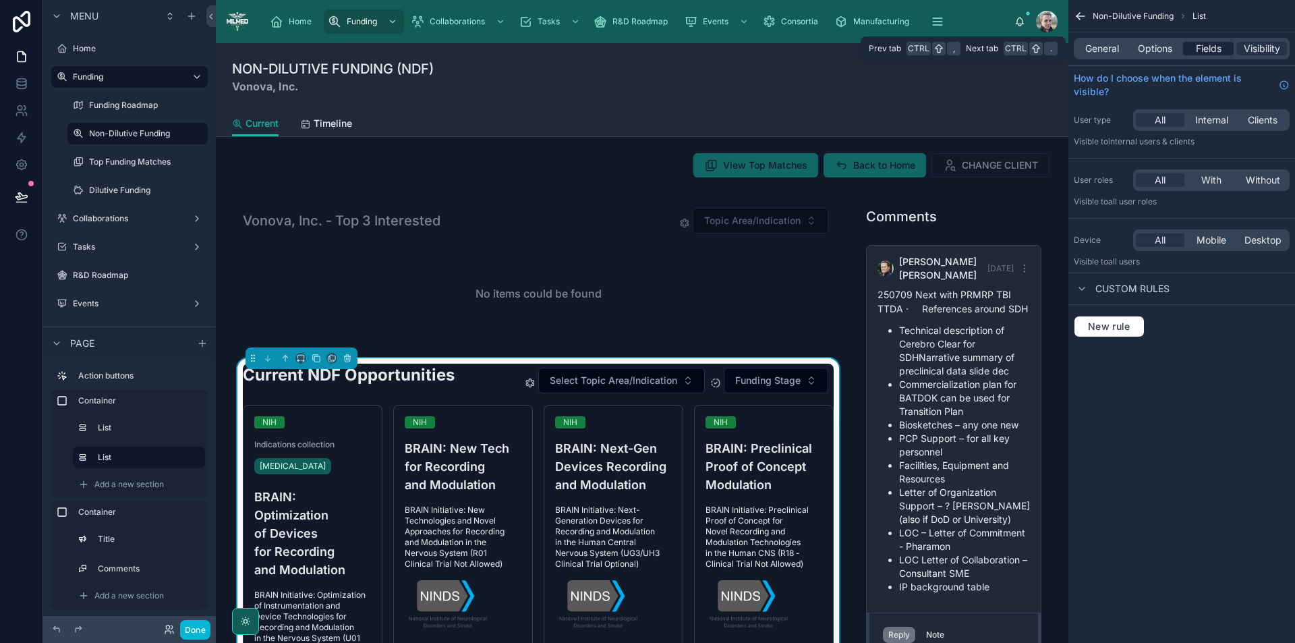
click at [1228, 47] on div "Fields" at bounding box center [1208, 48] width 51 height 13
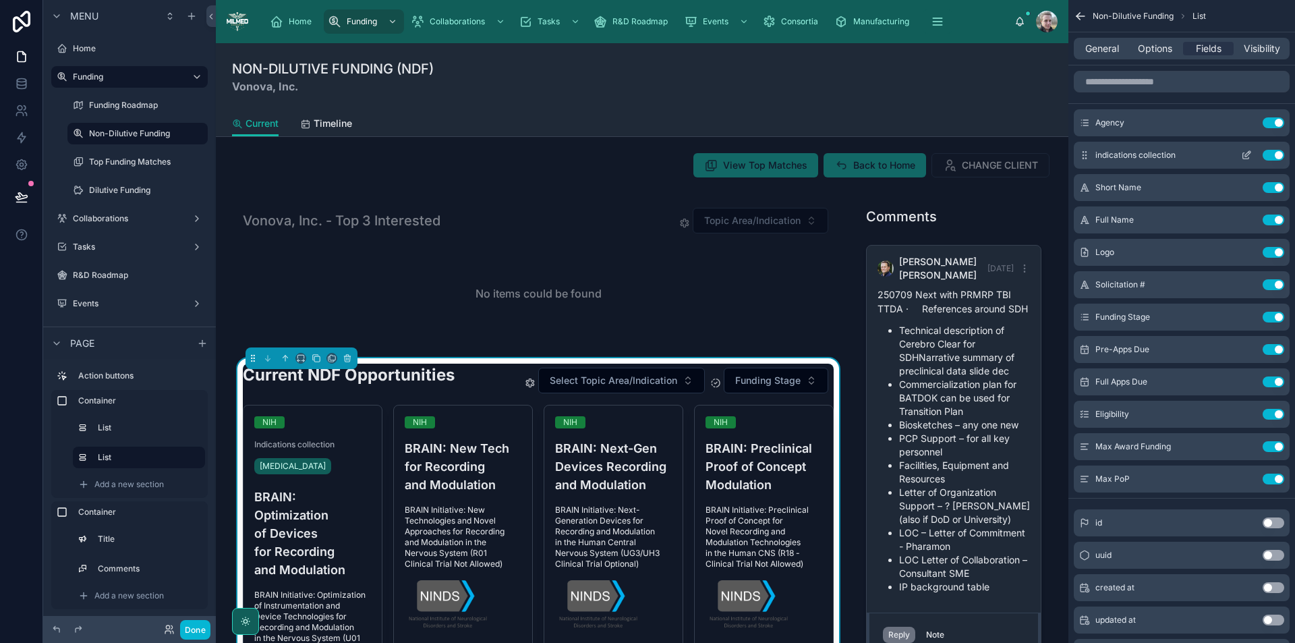
click at [1249, 158] on icon "scrollable content" at bounding box center [1246, 156] width 6 height 6
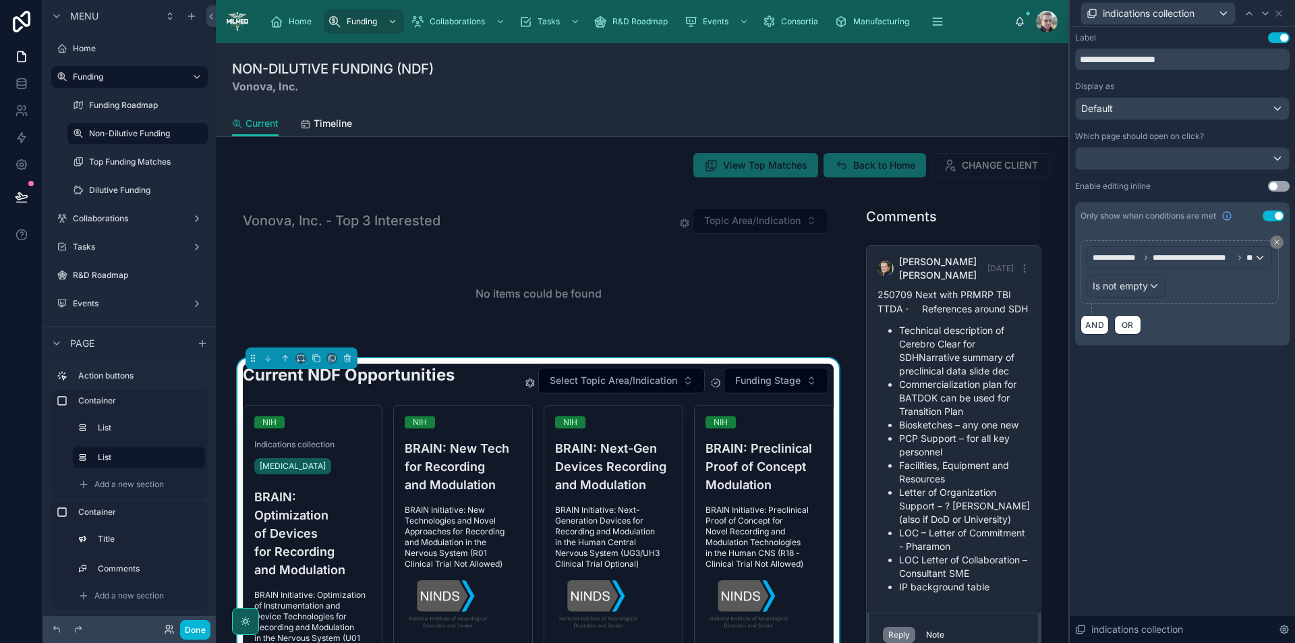
click at [1276, 37] on button "Use setting" at bounding box center [1279, 37] width 22 height 11
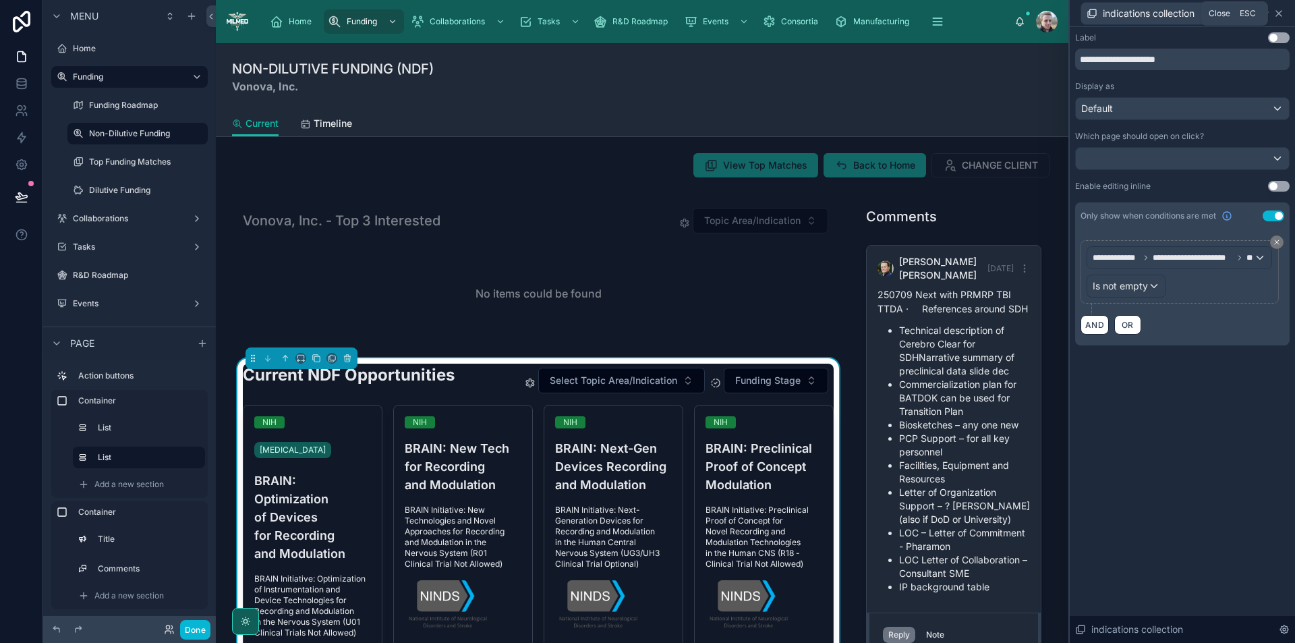
click at [1275, 8] on icon at bounding box center [1279, 13] width 11 height 11
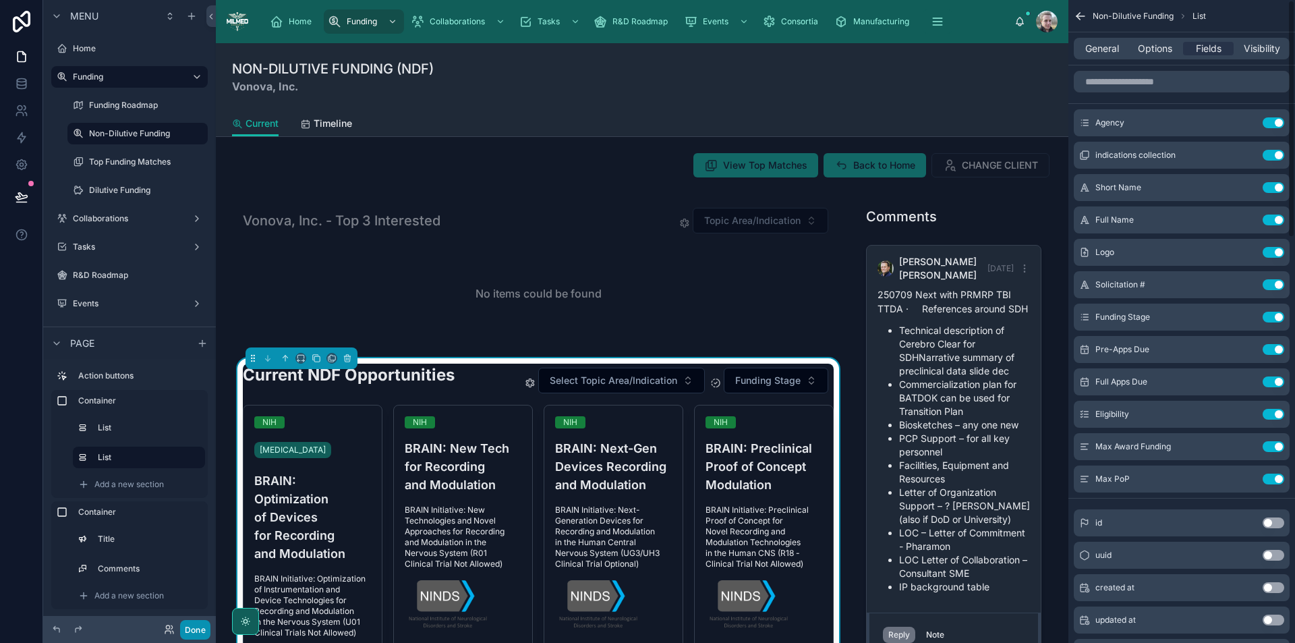
click at [188, 631] on button "Done" at bounding box center [195, 630] width 30 height 20
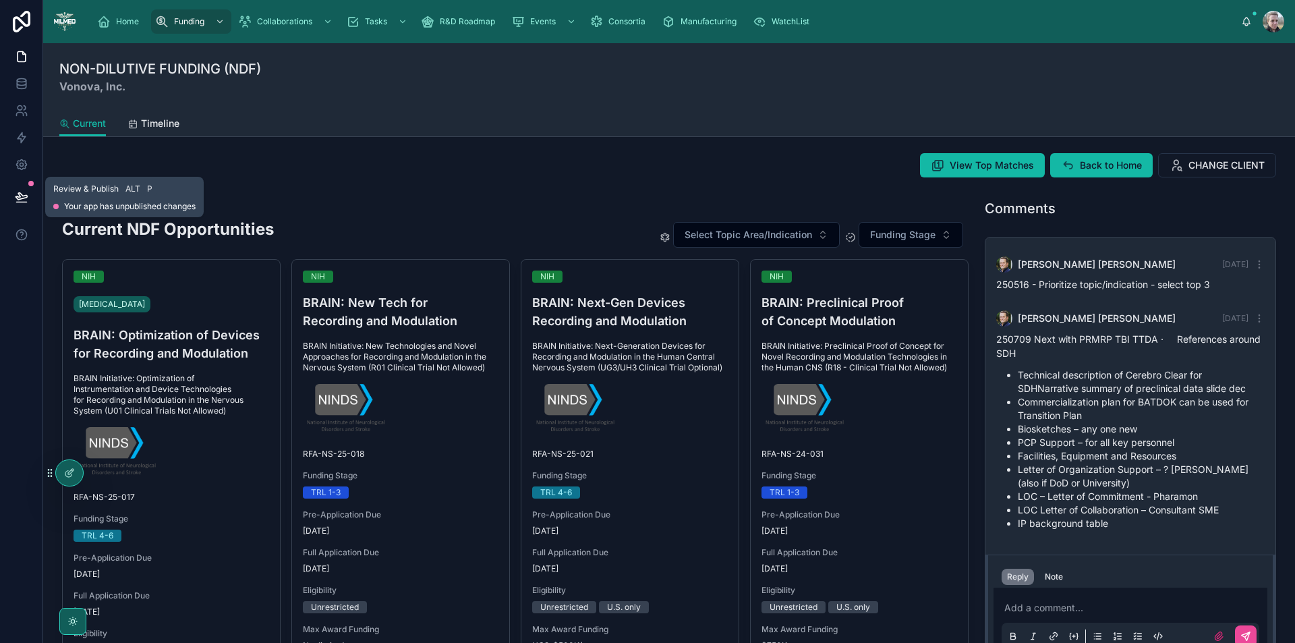
click at [24, 194] on icon at bounding box center [21, 196] width 13 height 13
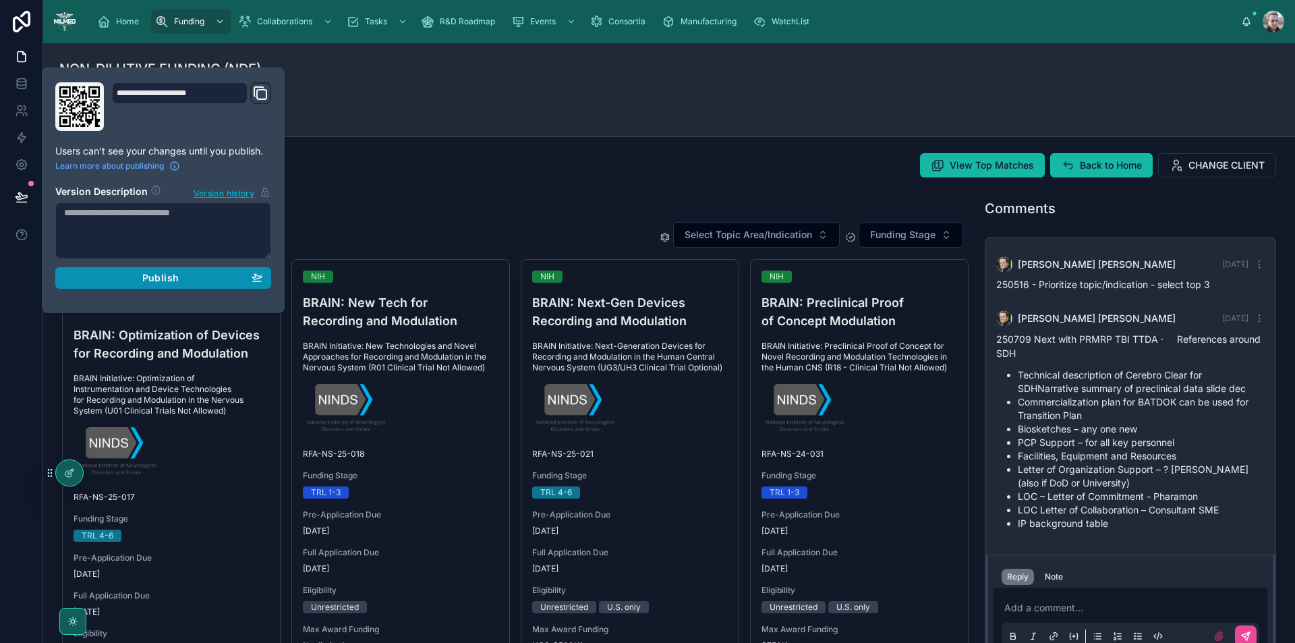
click at [122, 283] on div "Publish" at bounding box center [163, 278] width 198 height 12
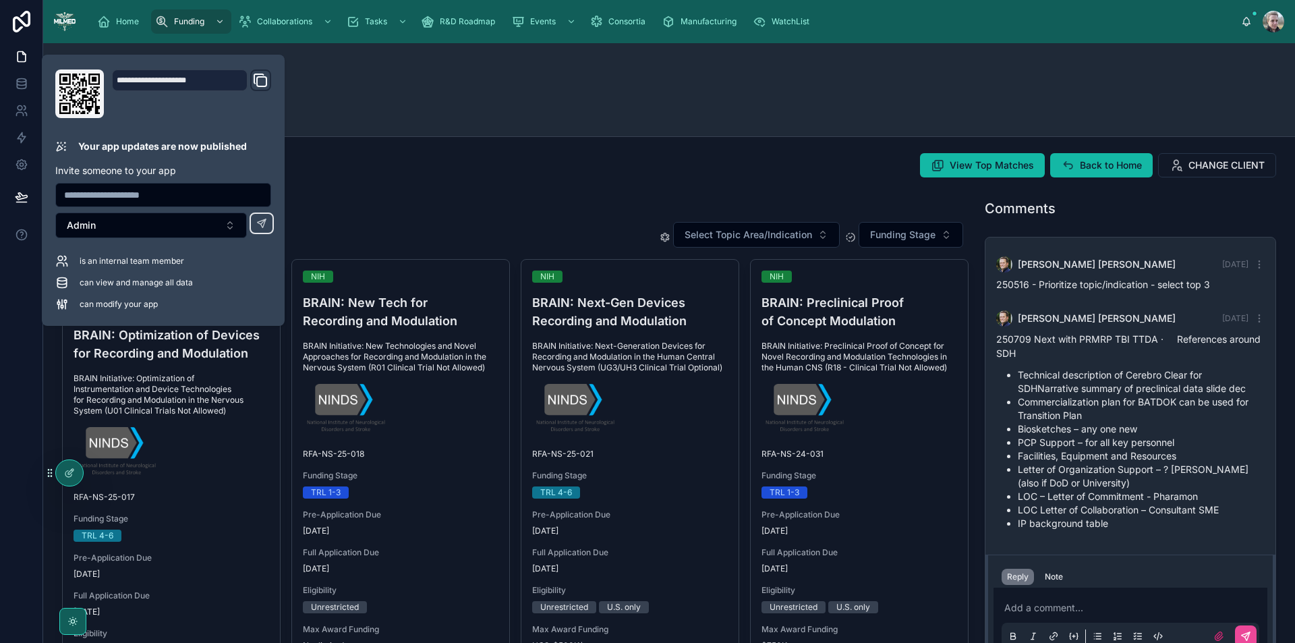
click at [408, 212] on div "Current NDF Opportunities Select Topic Area/Indication Funding Stage NIH [MEDIC…" at bounding box center [515, 655] width 923 height 922
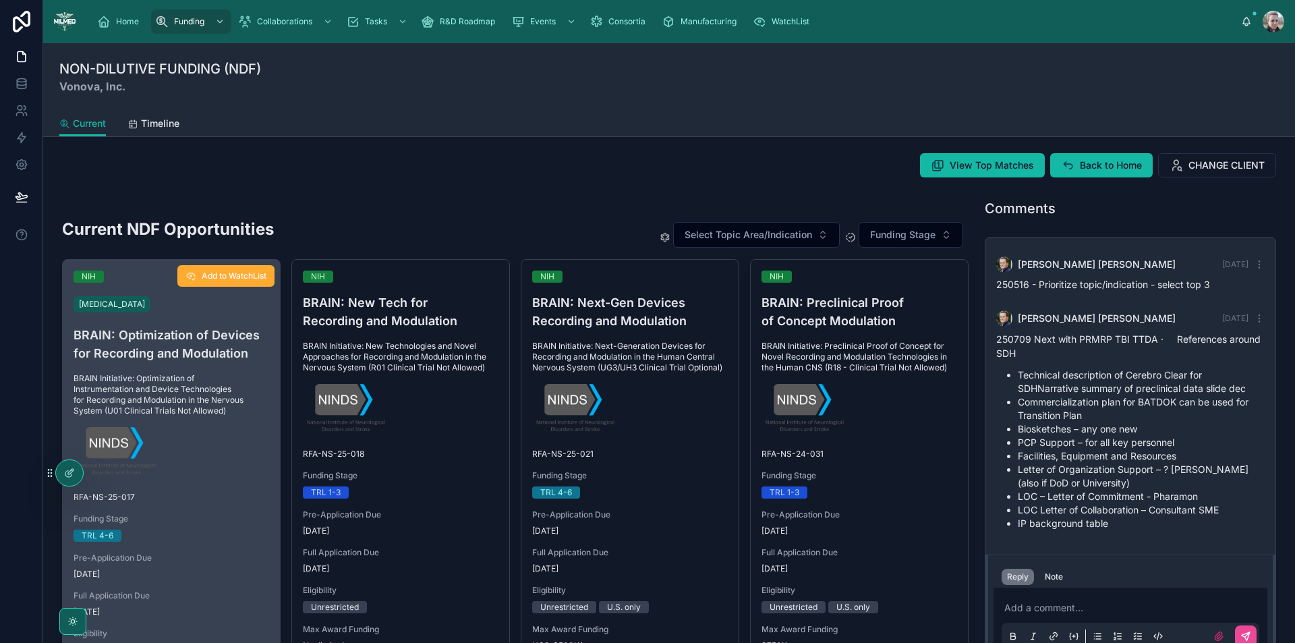
click at [110, 387] on span "BRAIN Initiative: Optimization of Instrumentation and Device Technologies for R…" at bounding box center [172, 394] width 196 height 43
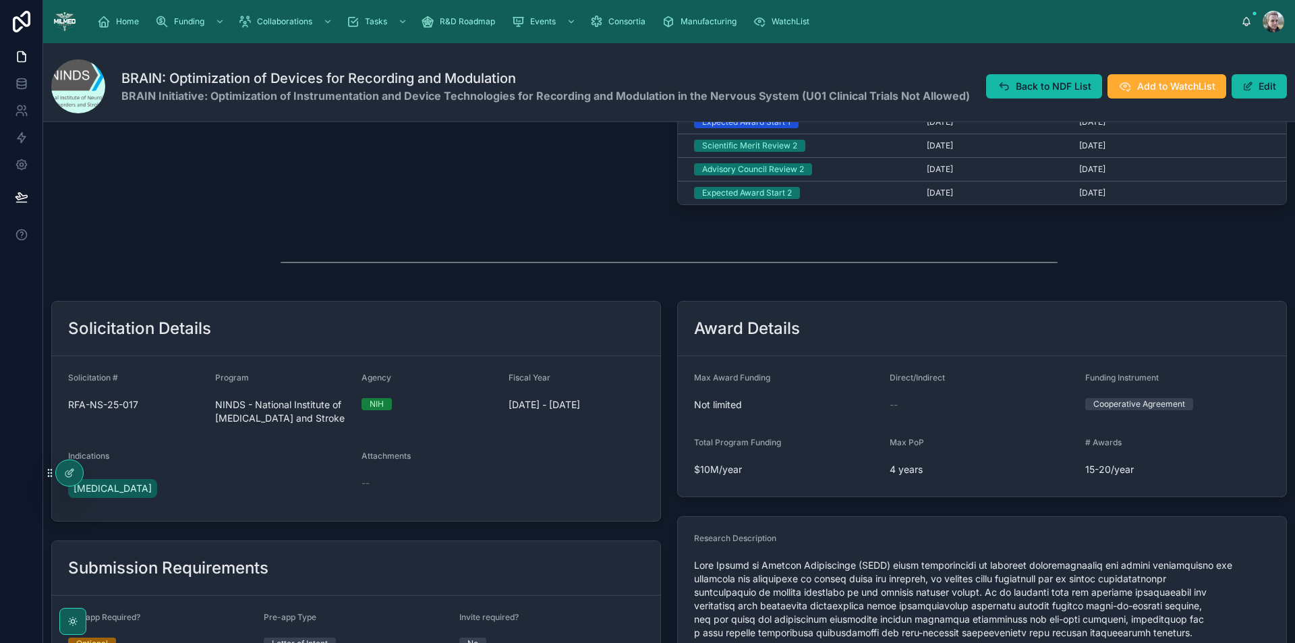
scroll to position [202, 0]
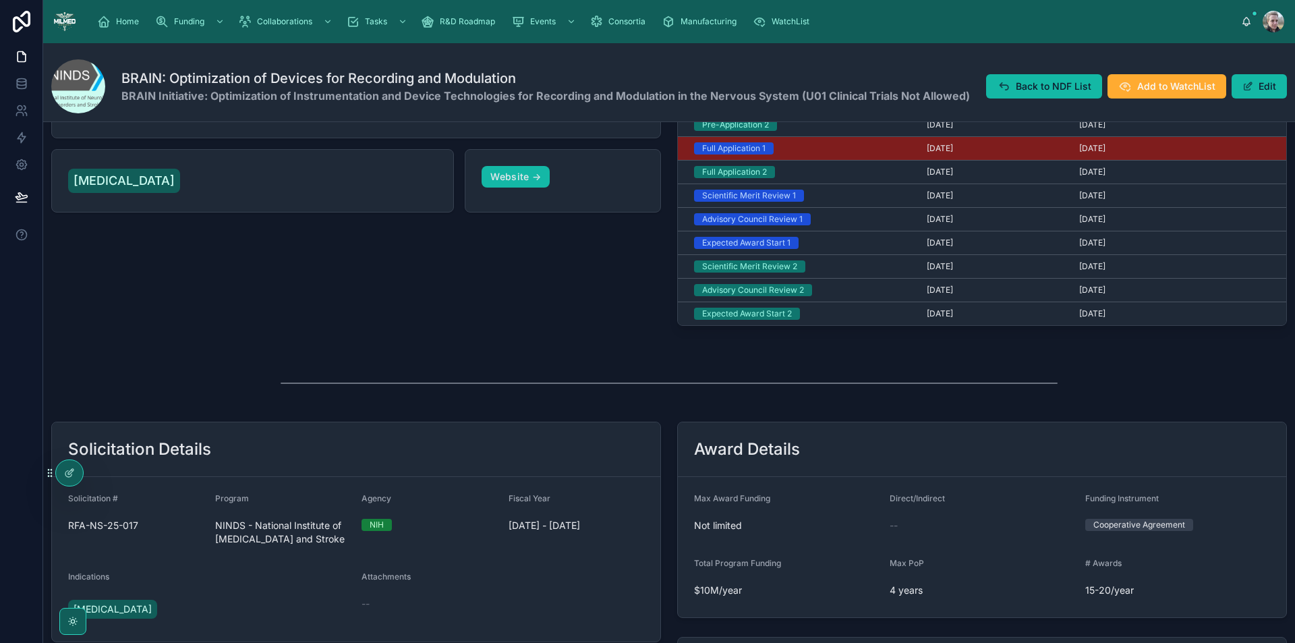
drag, startPoint x: 1069, startPoint y: 480, endPoint x: 534, endPoint y: 354, distance: 549.7
click at [534, 354] on div "Highlights Max Award Funding Not limited Max PoP 4 years # Awards 15-20/year Ar…" at bounding box center [669, 573] width 1252 height 1275
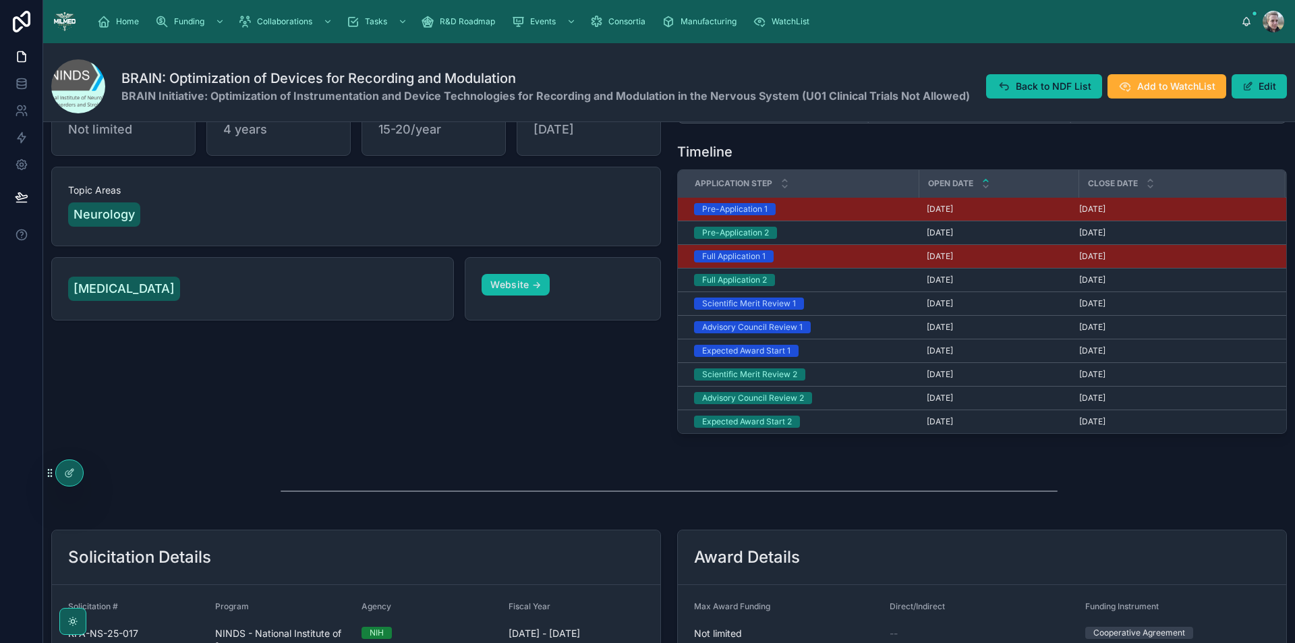
scroll to position [0, 0]
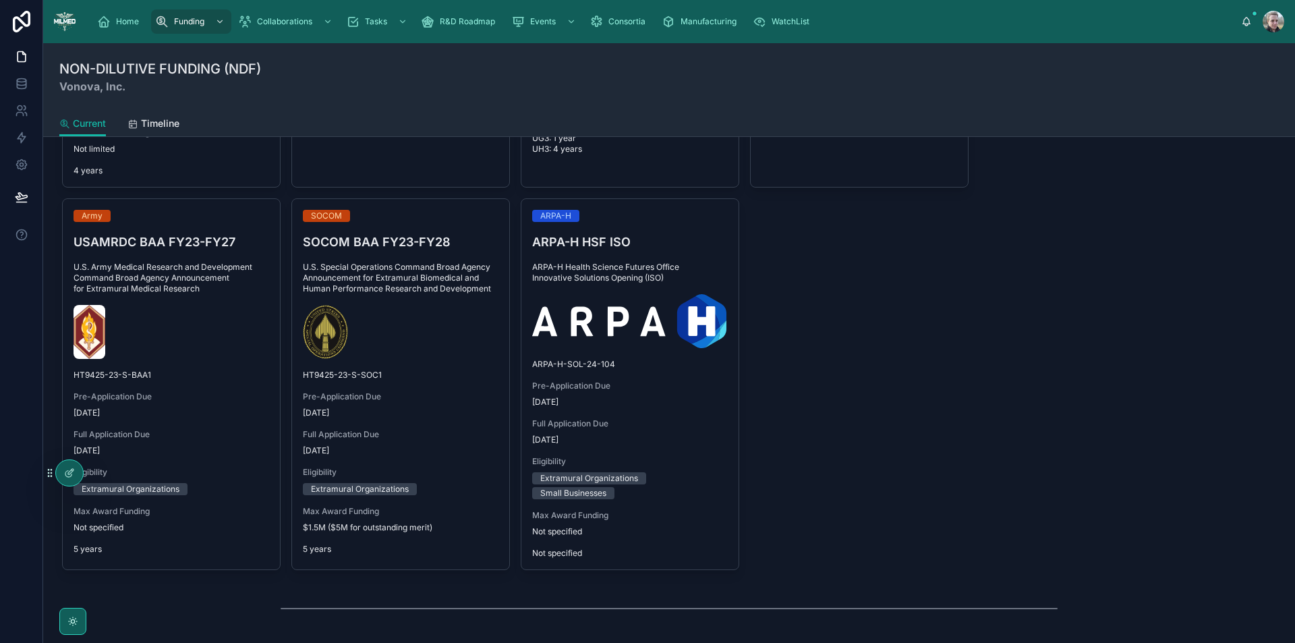
scroll to position [877, 0]
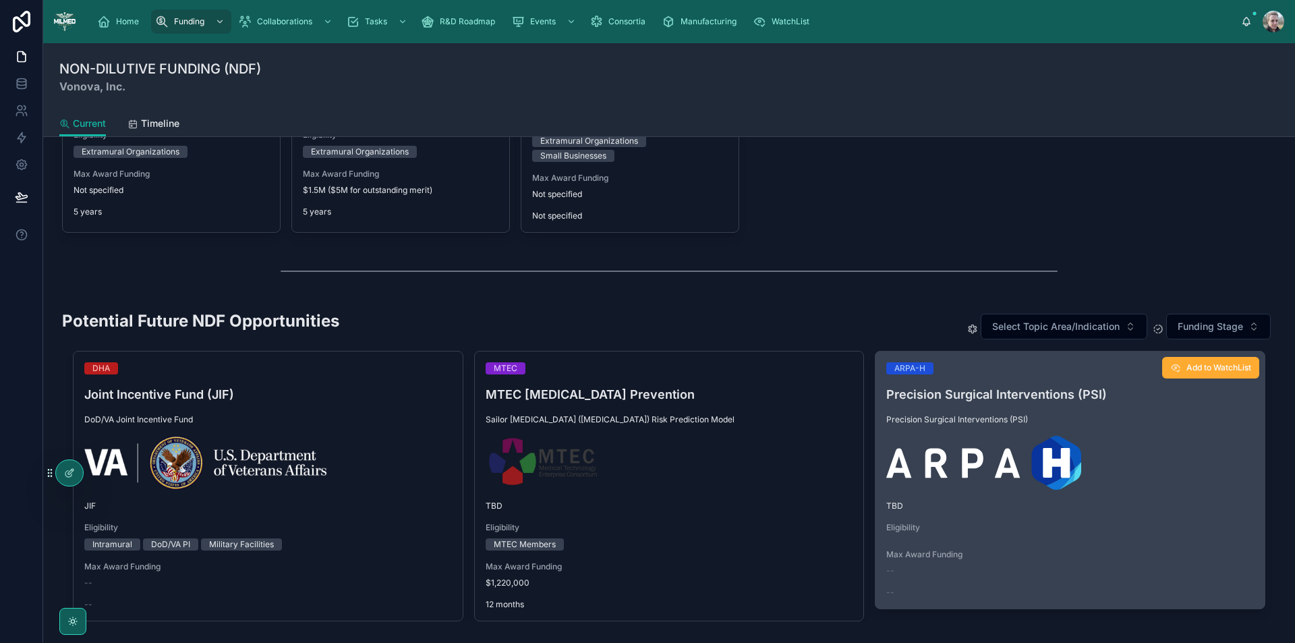
click at [1146, 481] on div at bounding box center [1071, 463] width 368 height 54
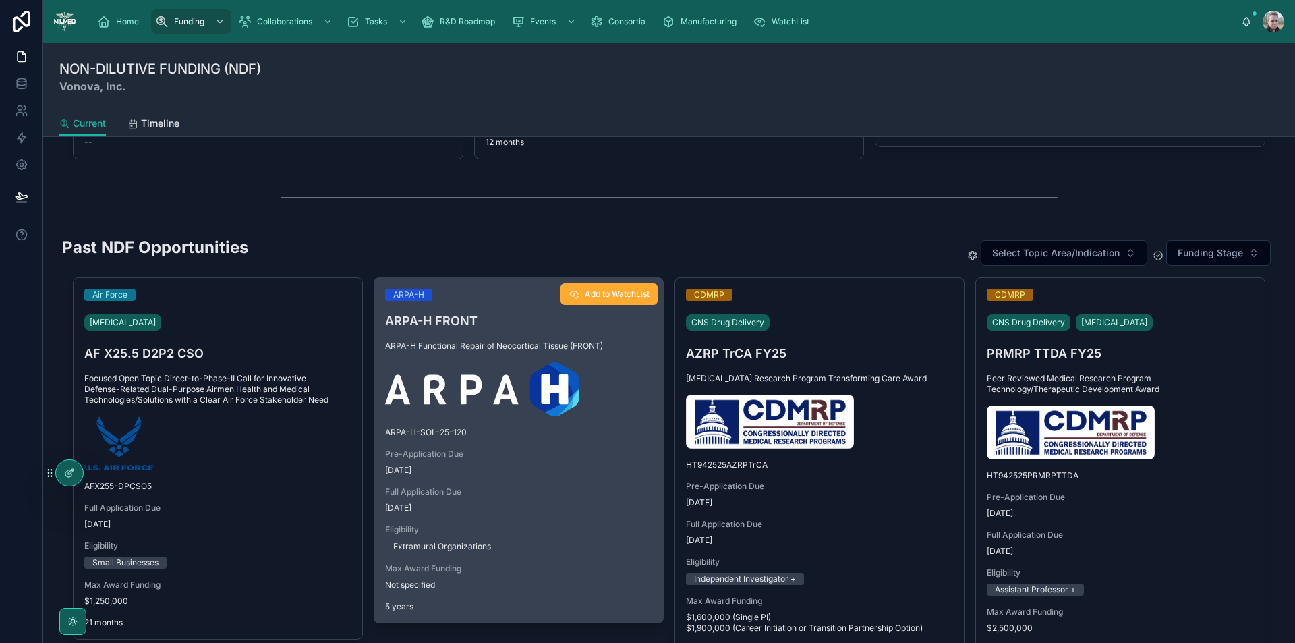
scroll to position [1282, 0]
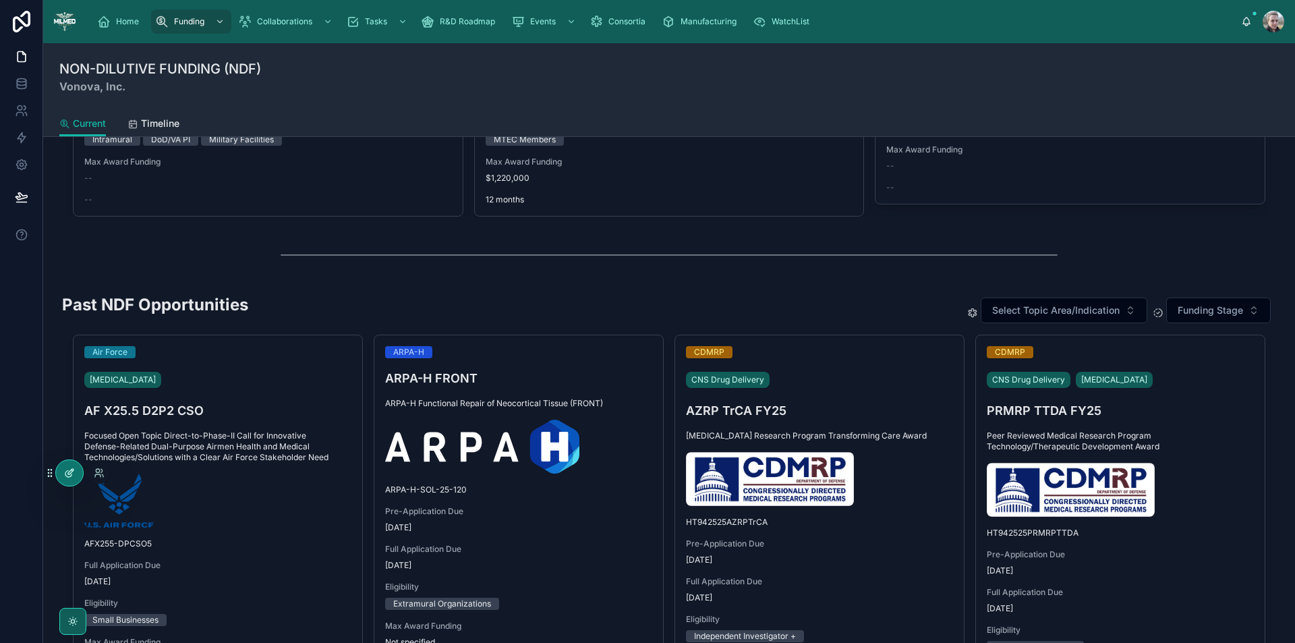
click at [69, 467] on div at bounding box center [69, 473] width 27 height 26
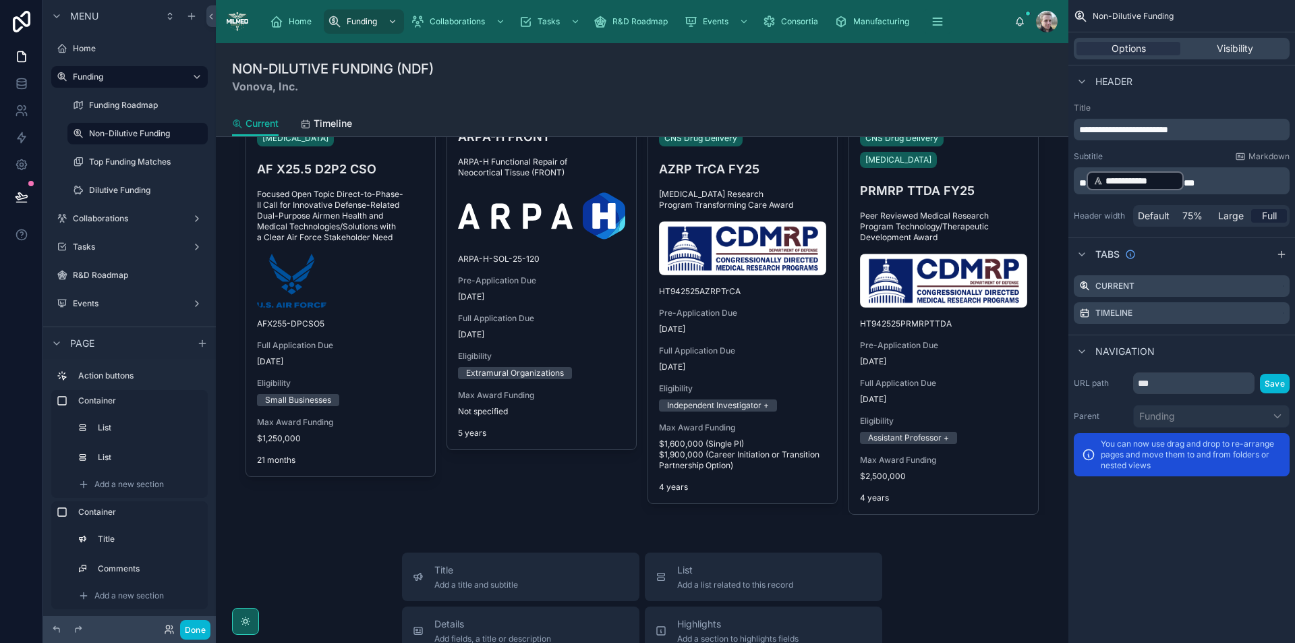
scroll to position [1552, 0]
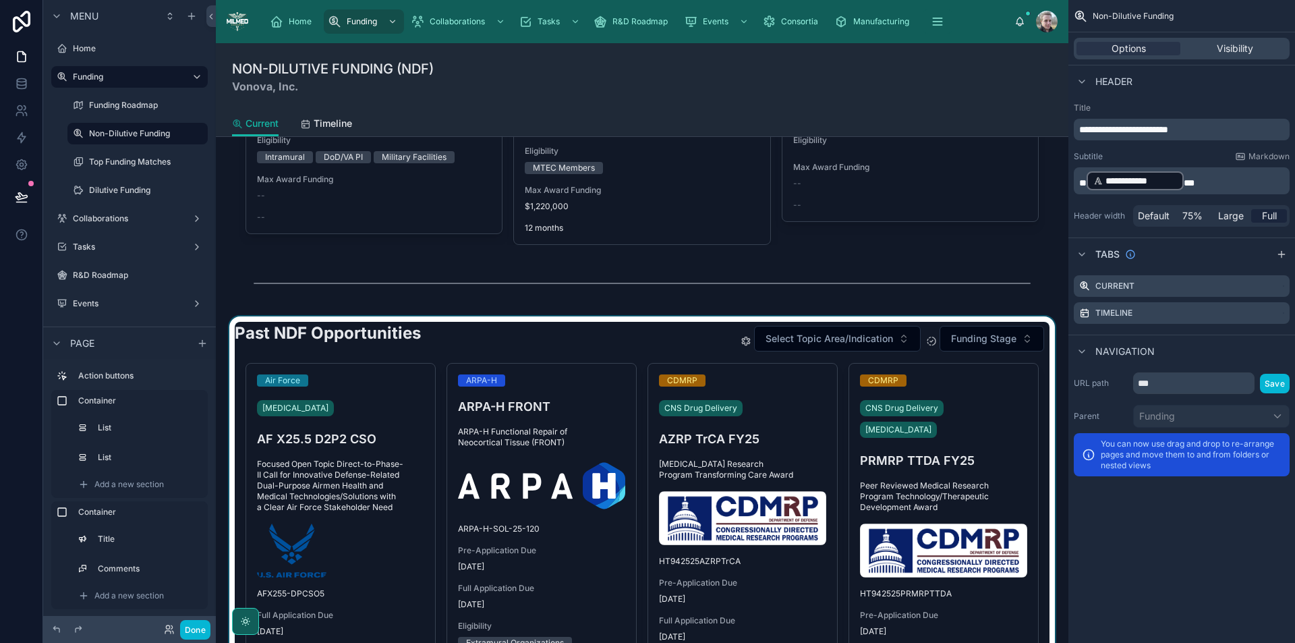
click at [604, 340] on div at bounding box center [642, 553] width 831 height 474
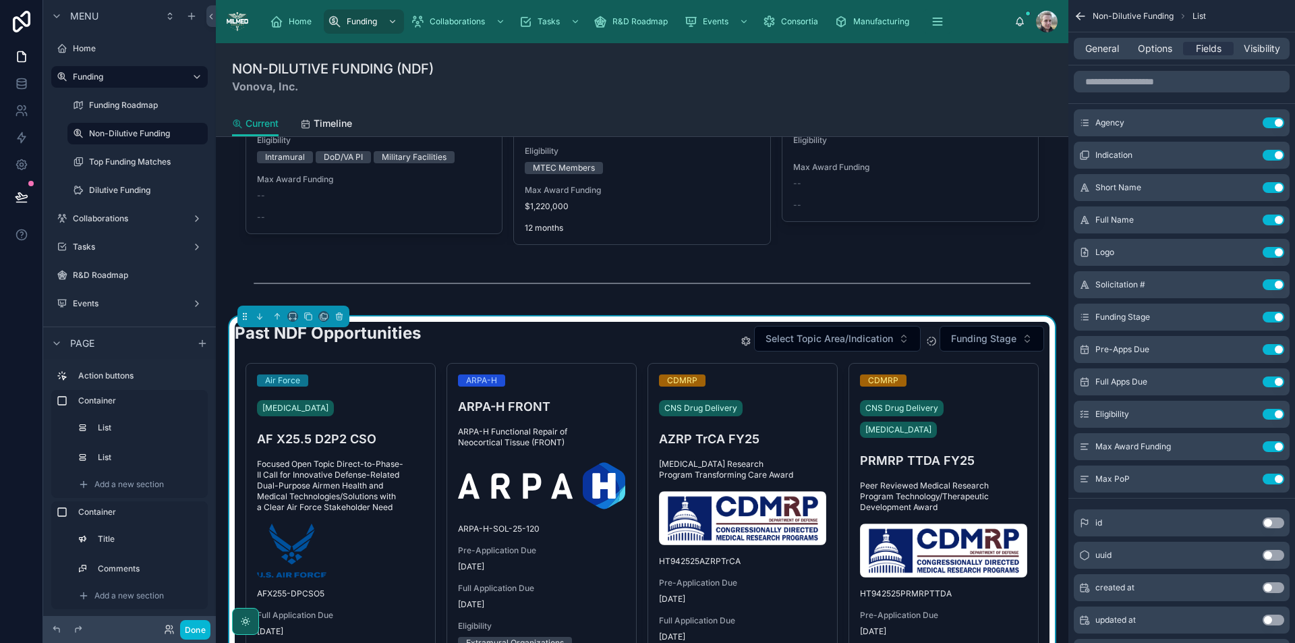
scroll to position [132, 0]
click at [604, 340] on div "Past NDF Opportunities Select Topic Area/Indication Funding Stage" at bounding box center [642, 338] width 815 height 33
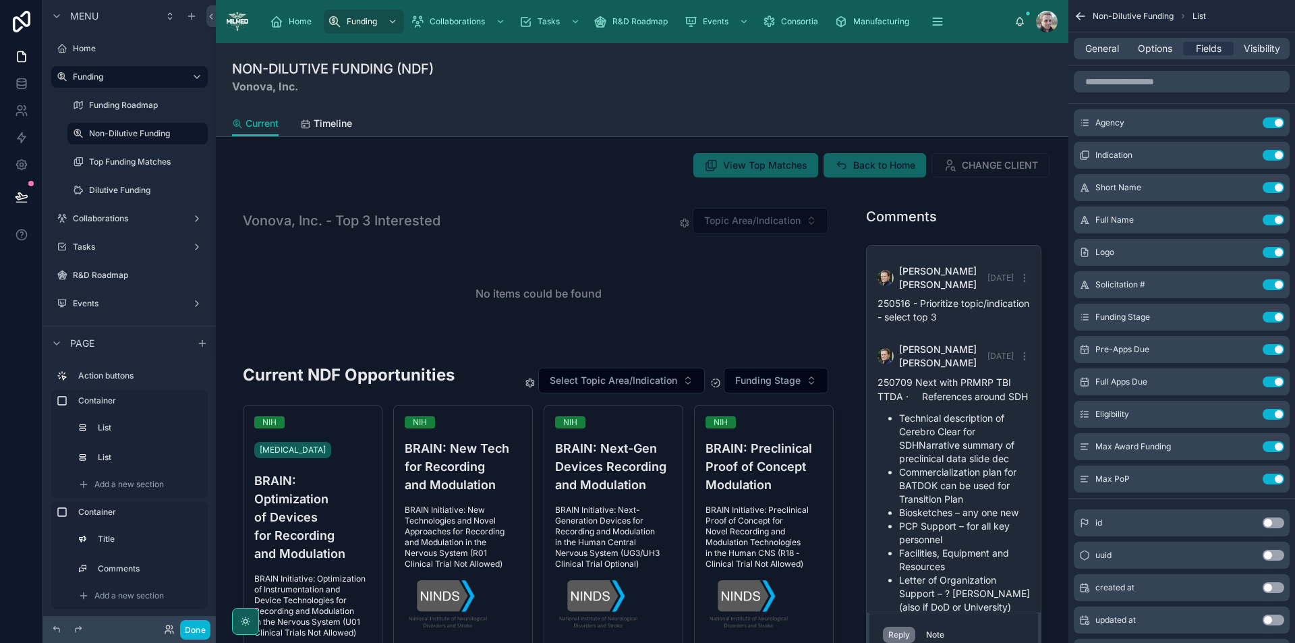
scroll to position [132, 0]
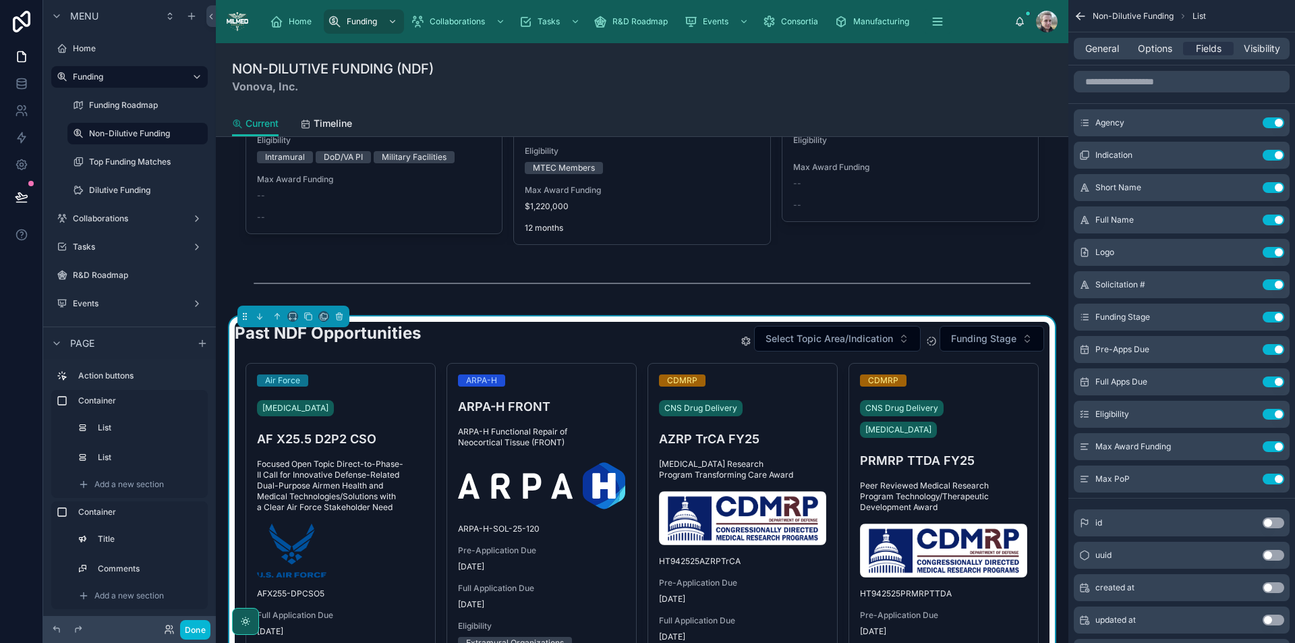
click at [638, 337] on div "Past NDF Opportunities Select Topic Area/Indication Funding Stage" at bounding box center [642, 338] width 815 height 33
click at [1266, 154] on button "Use setting" at bounding box center [1274, 155] width 22 height 11
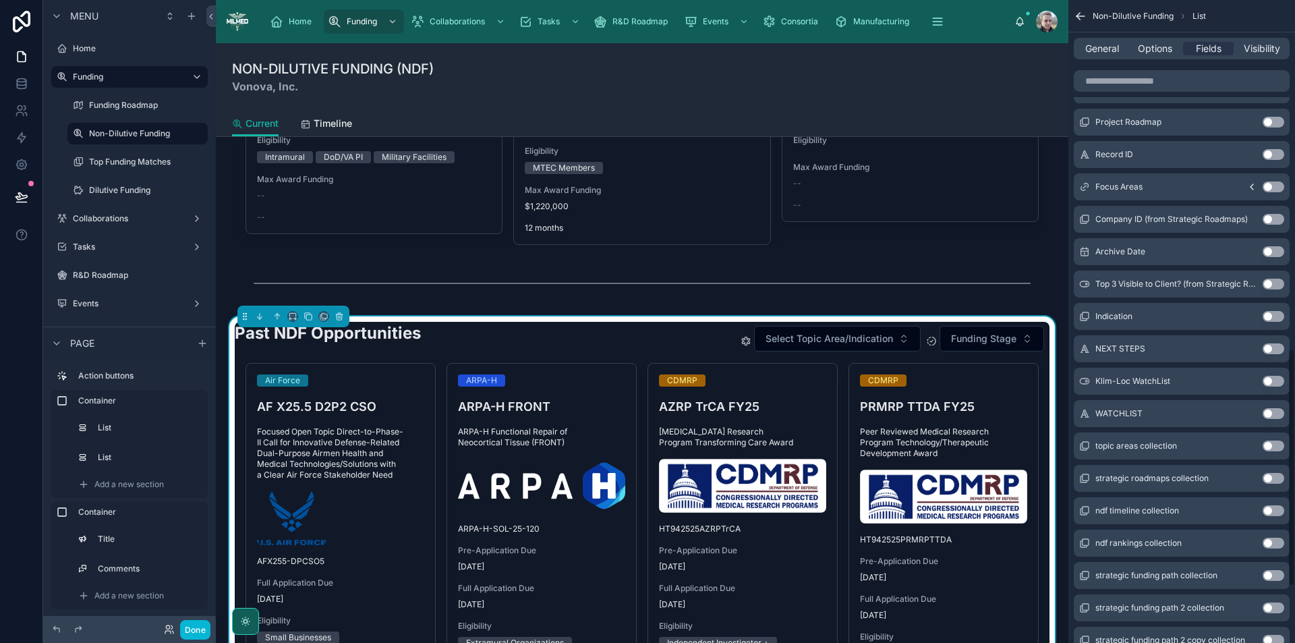
scroll to position [1097, 0]
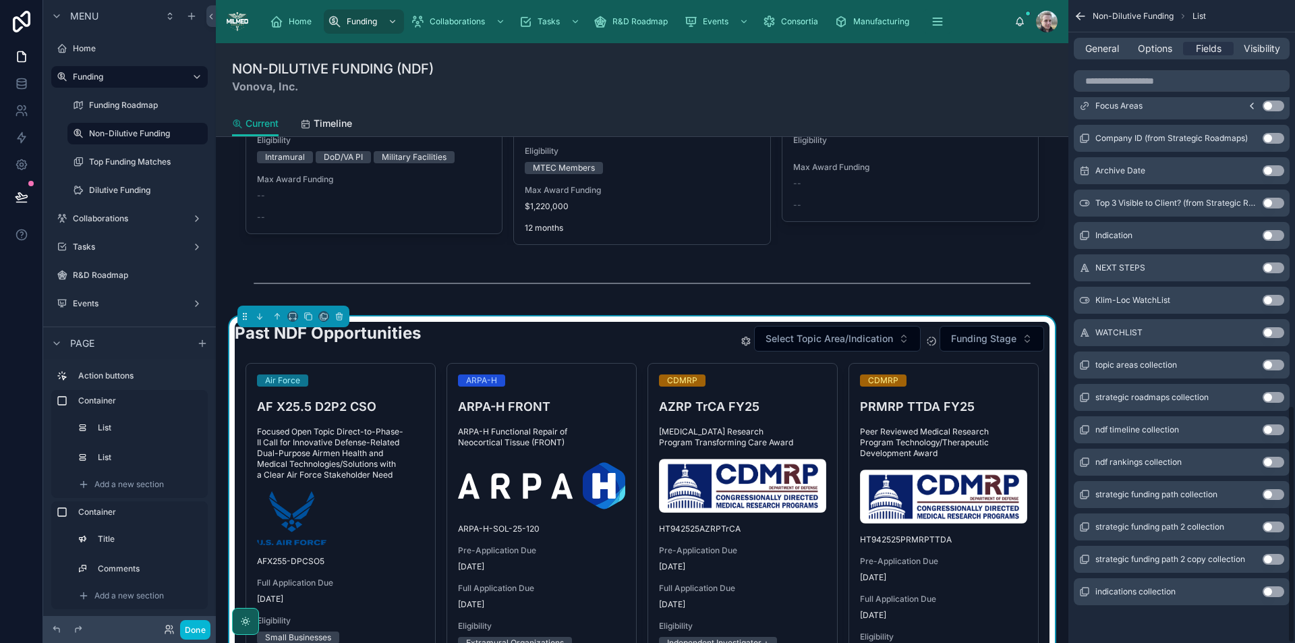
click at [1270, 594] on button "Use setting" at bounding box center [1274, 591] width 22 height 11
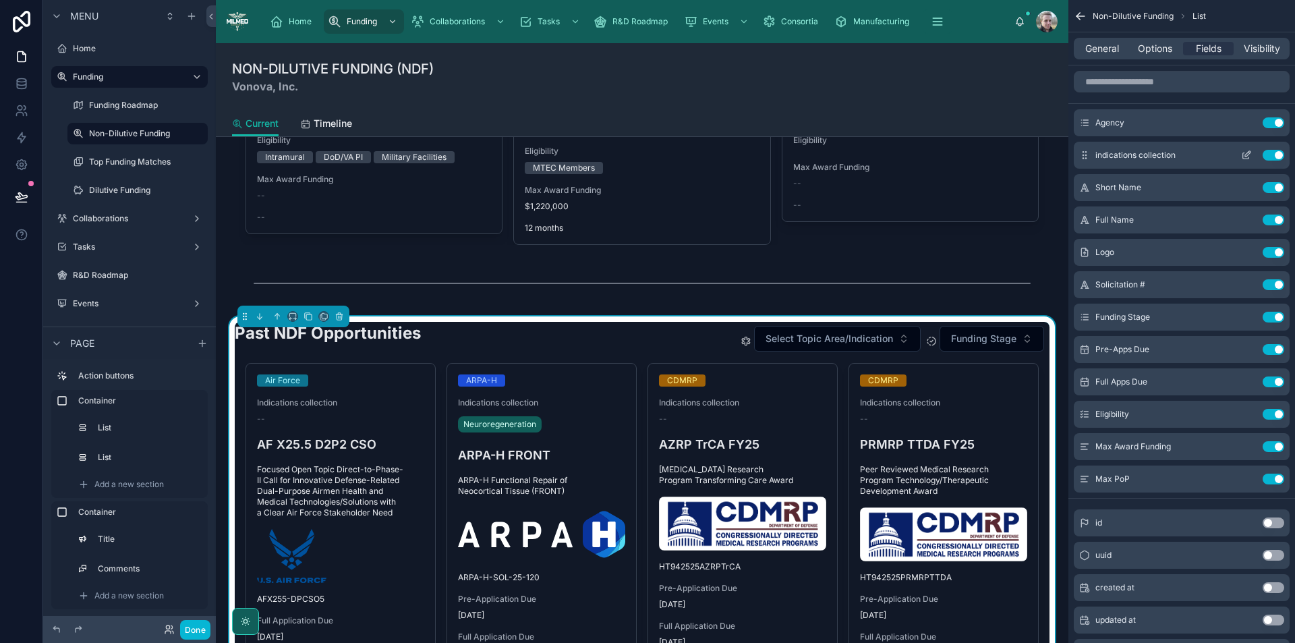
scroll to position [132, 0]
click at [1243, 159] on icon "scrollable content" at bounding box center [1246, 156] width 6 height 6
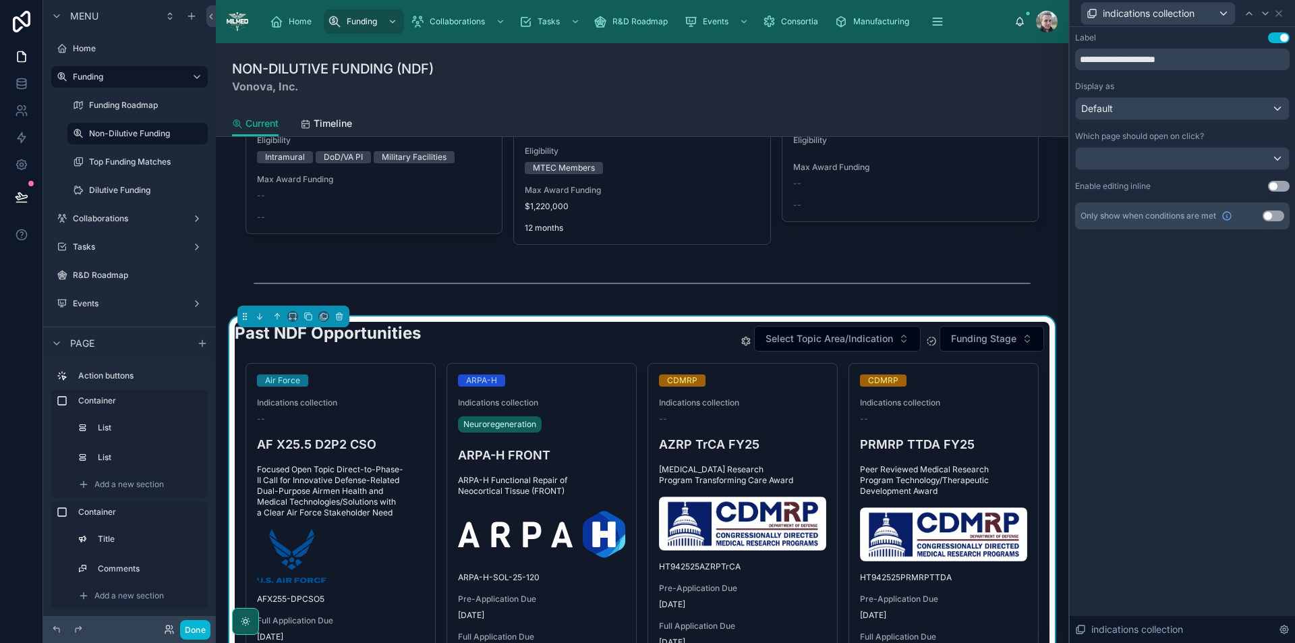
click at [1272, 34] on button "Use setting" at bounding box center [1279, 37] width 22 height 11
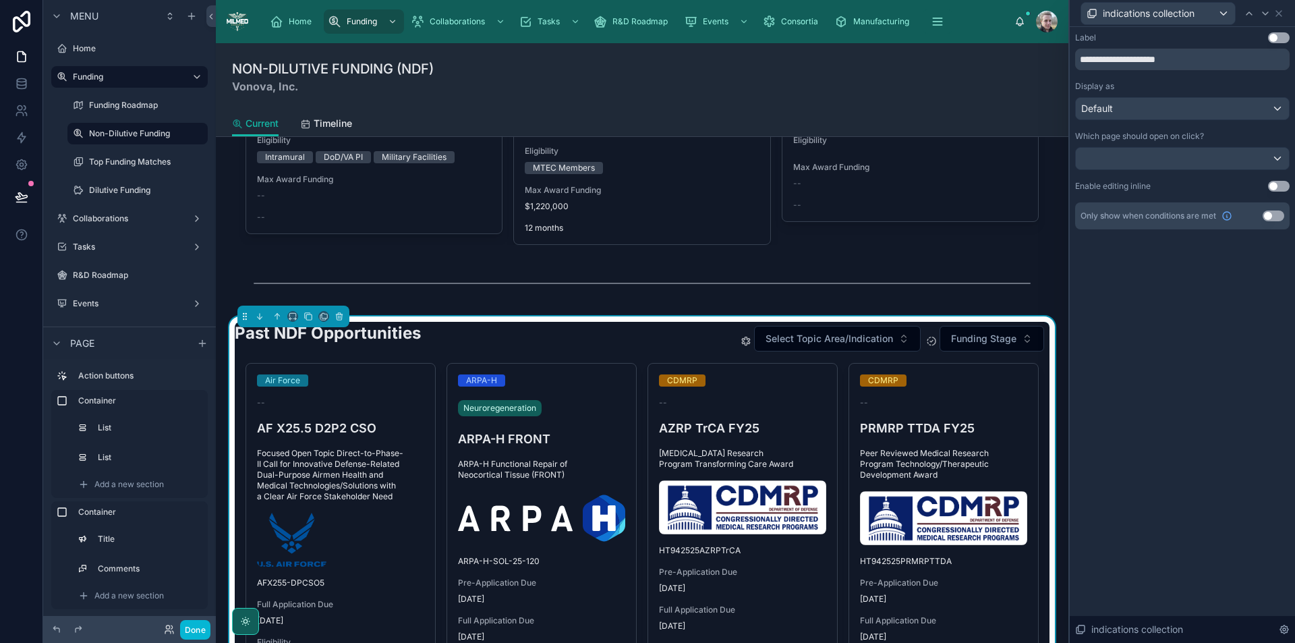
click at [1280, 218] on button "Use setting" at bounding box center [1274, 216] width 22 height 11
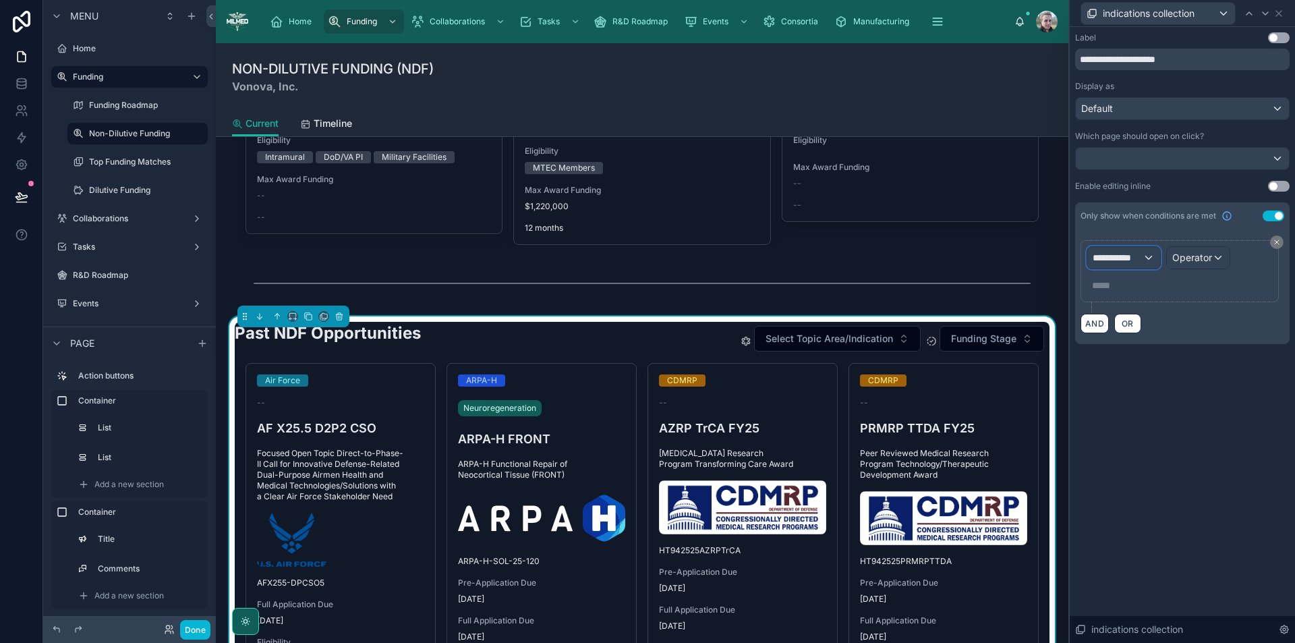
click at [1139, 257] on span "**********" at bounding box center [1118, 257] width 50 height 13
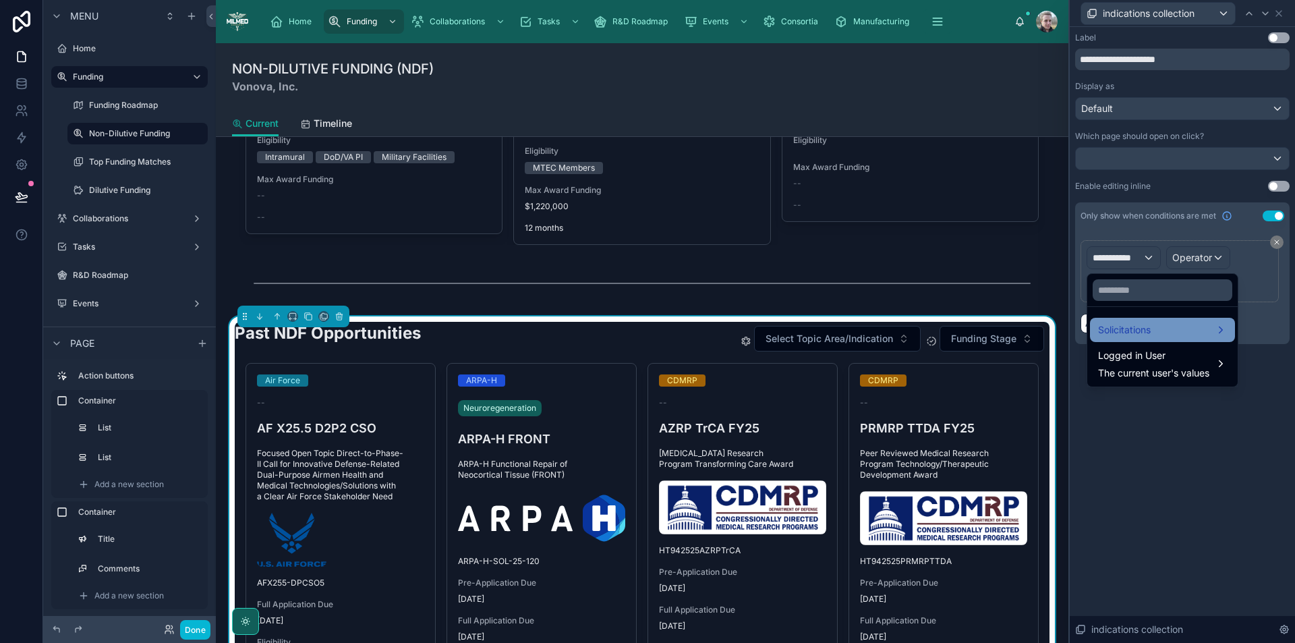
click at [1148, 325] on span "Solicitations" at bounding box center [1124, 330] width 53 height 16
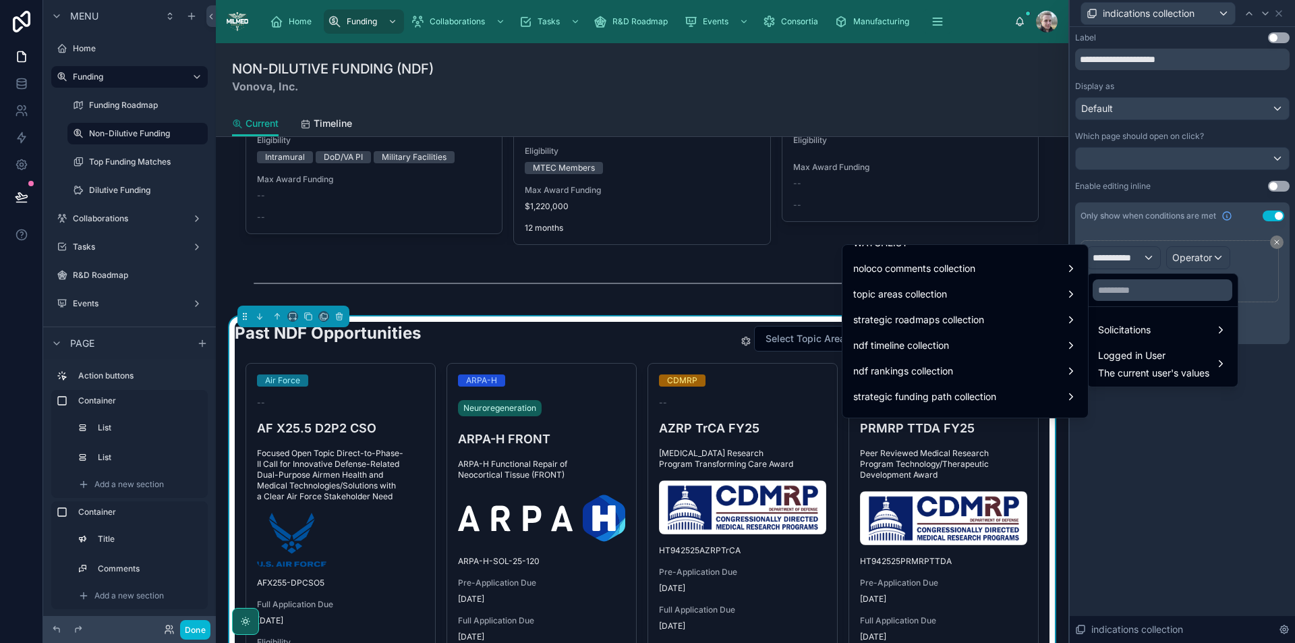
scroll to position [1113, 0]
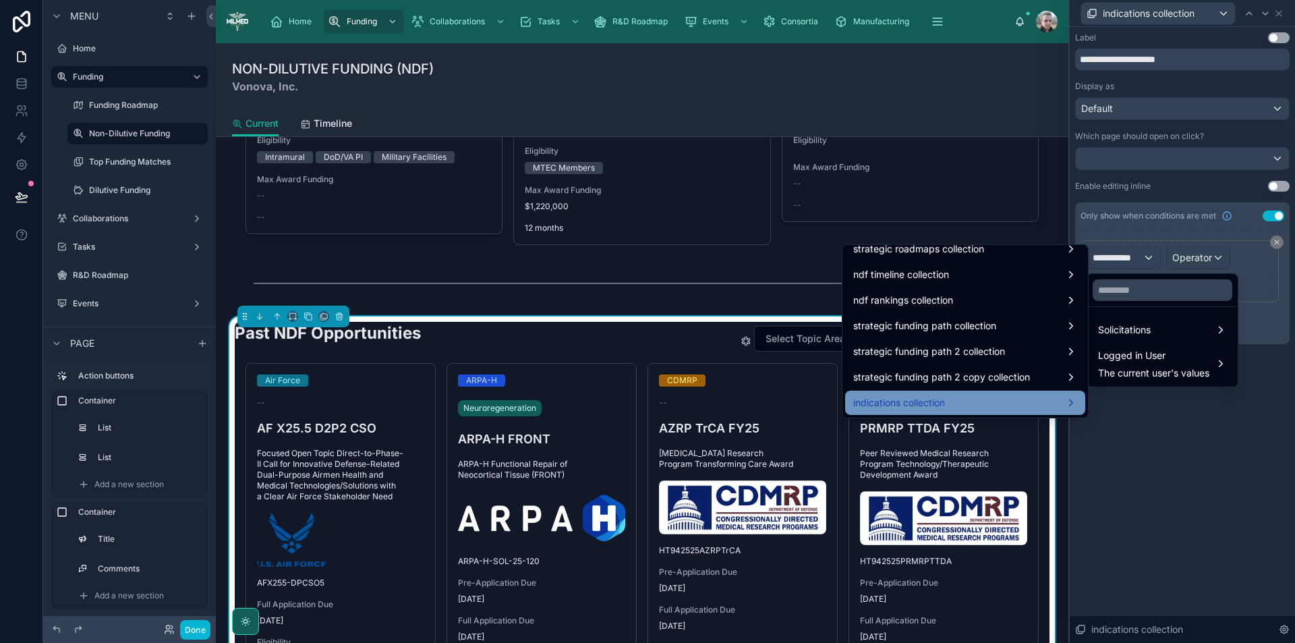
click at [941, 408] on div "indications collection" at bounding box center [965, 403] width 224 height 16
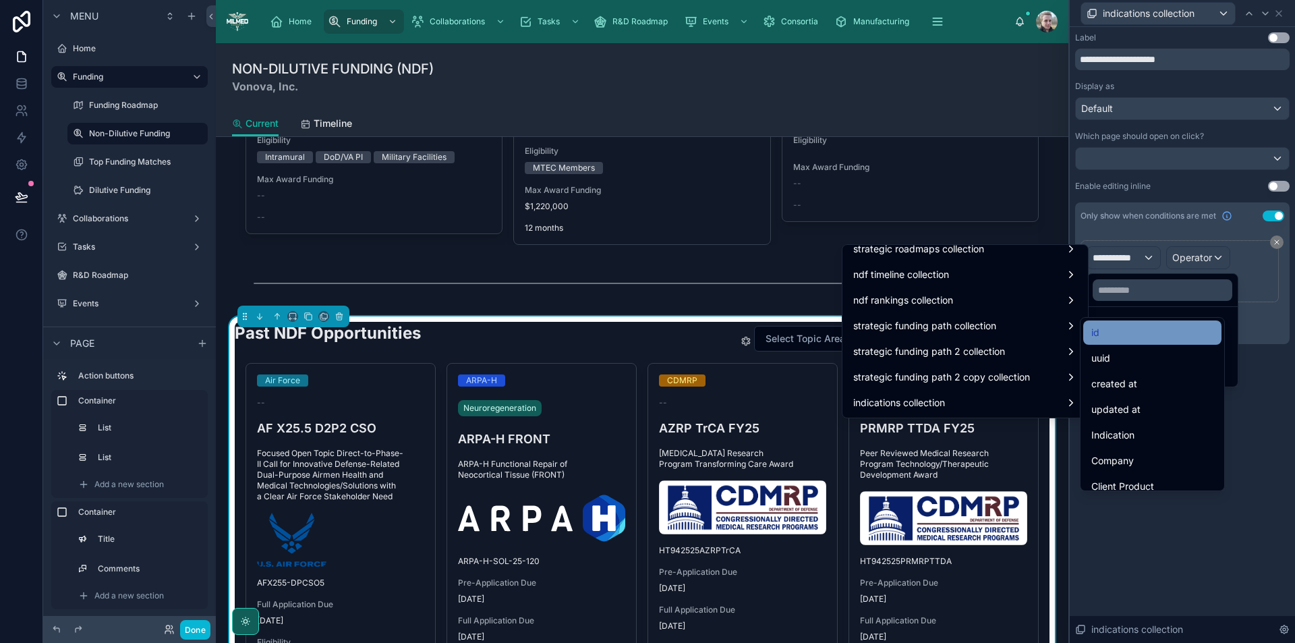
click at [1128, 330] on div "id" at bounding box center [1153, 333] width 122 height 16
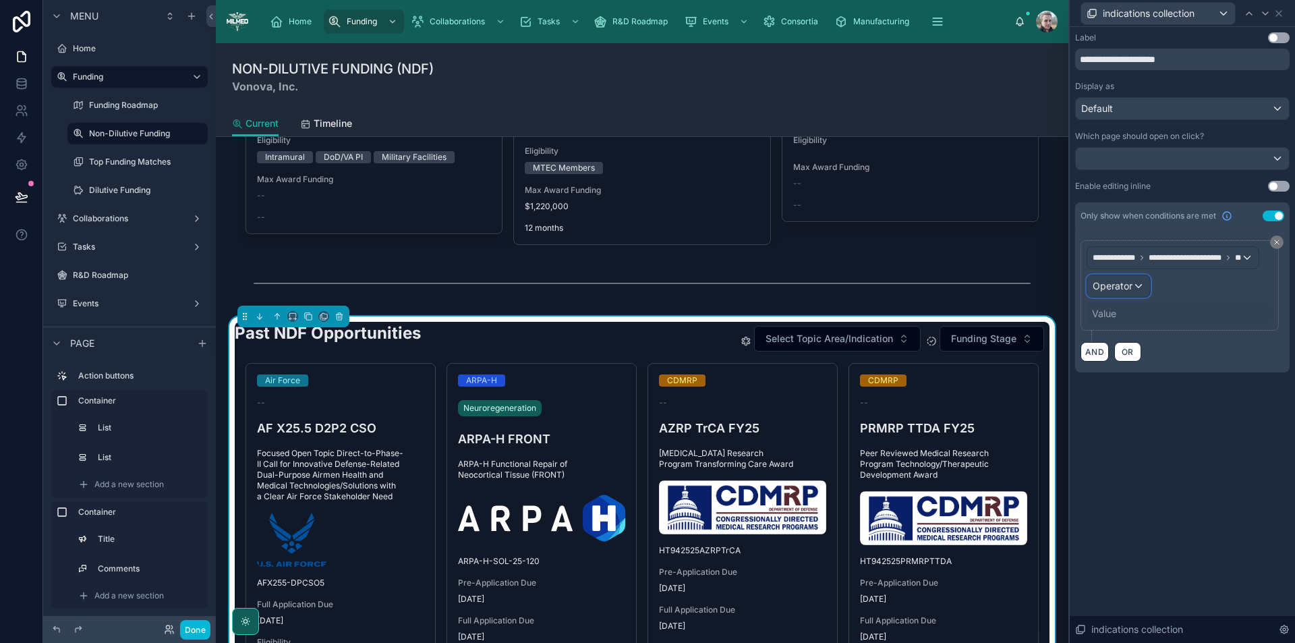
click at [1121, 282] on span "Operator" at bounding box center [1113, 285] width 40 height 11
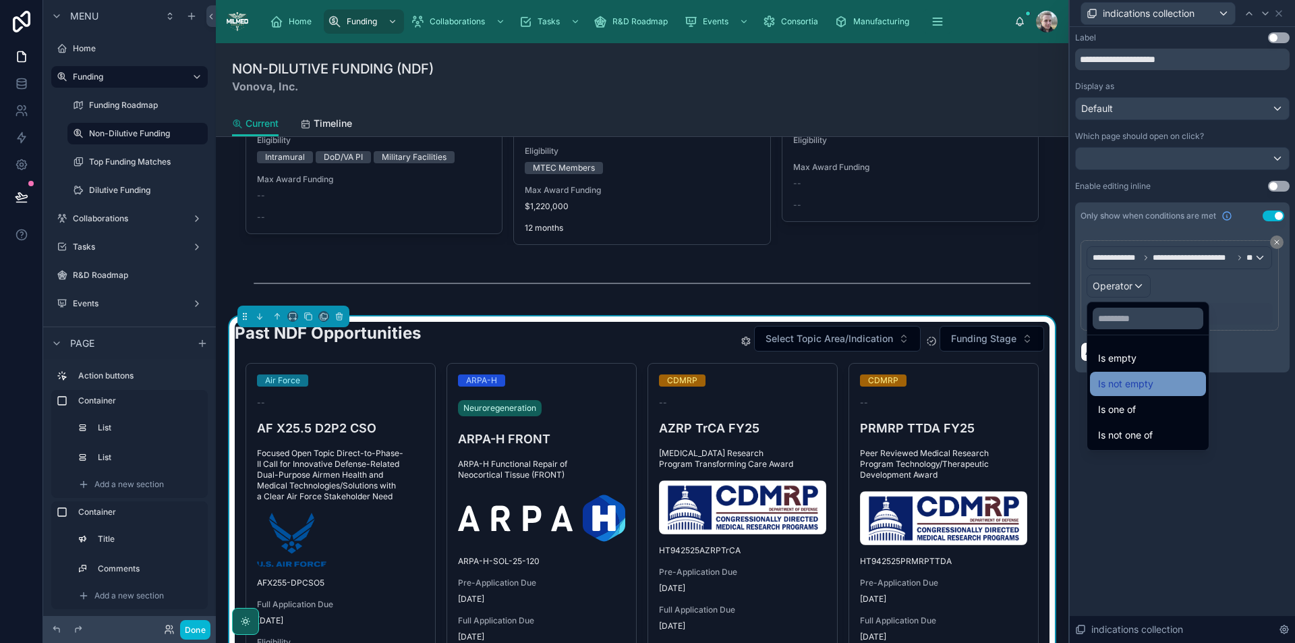
click at [1149, 381] on span "Is not empty" at bounding box center [1125, 384] width 55 height 16
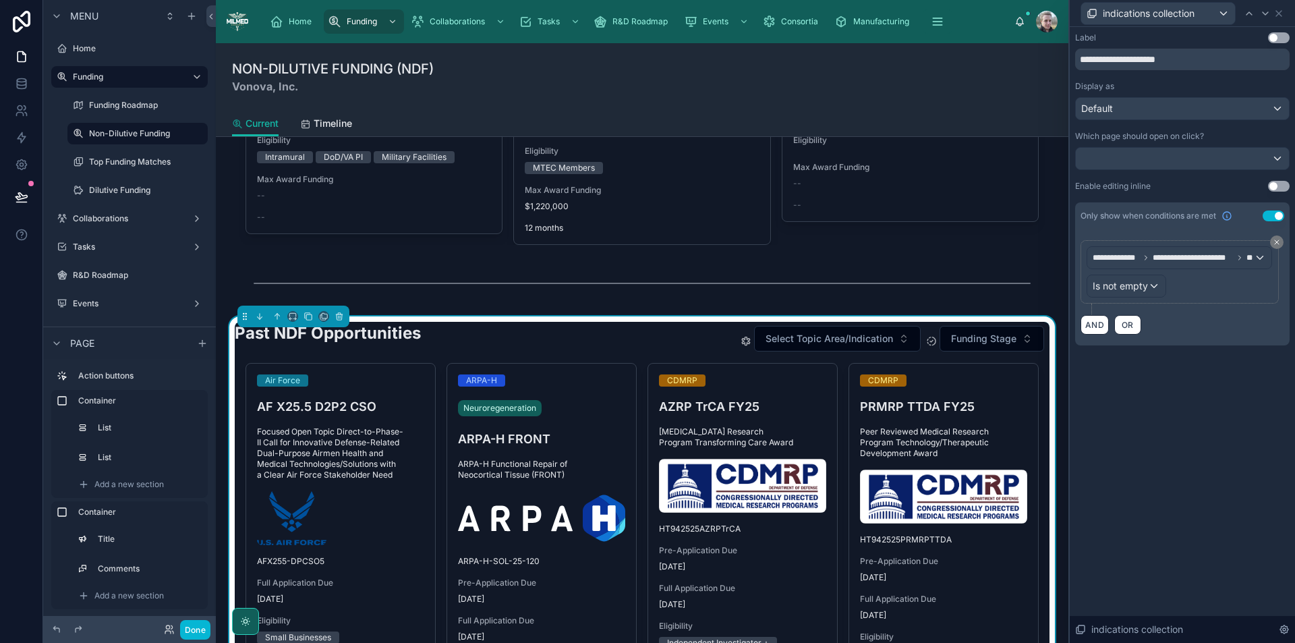
click at [1174, 399] on div "**********" at bounding box center [1182, 335] width 225 height 616
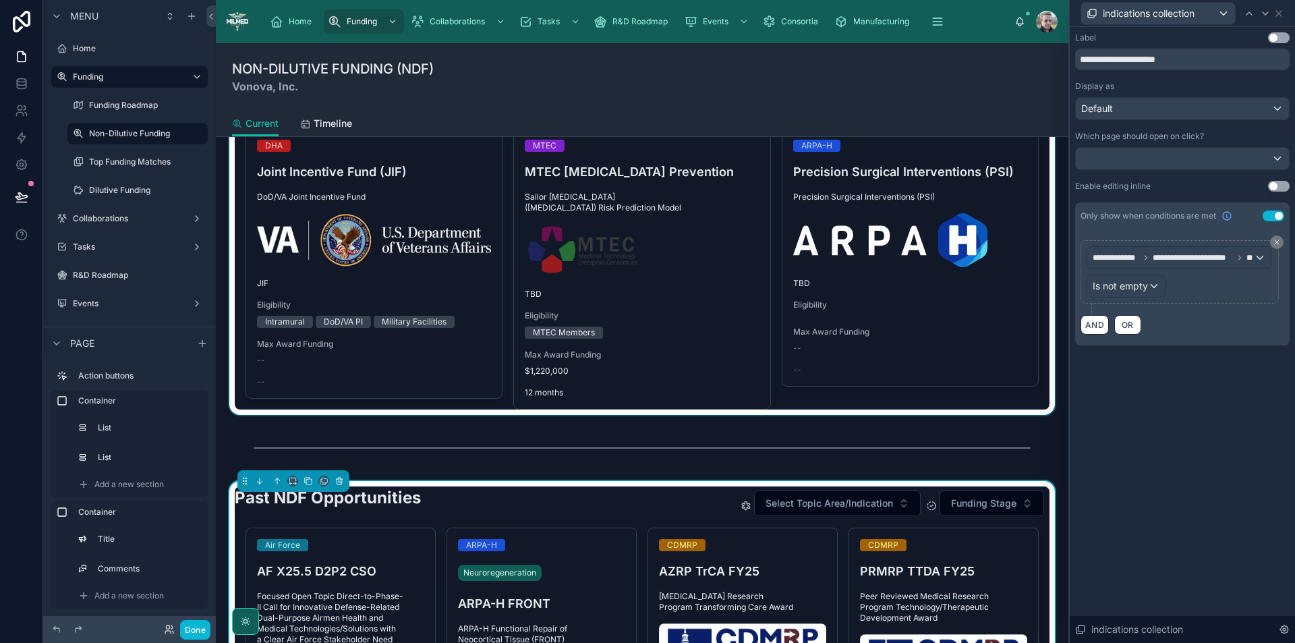
scroll to position [1282, 0]
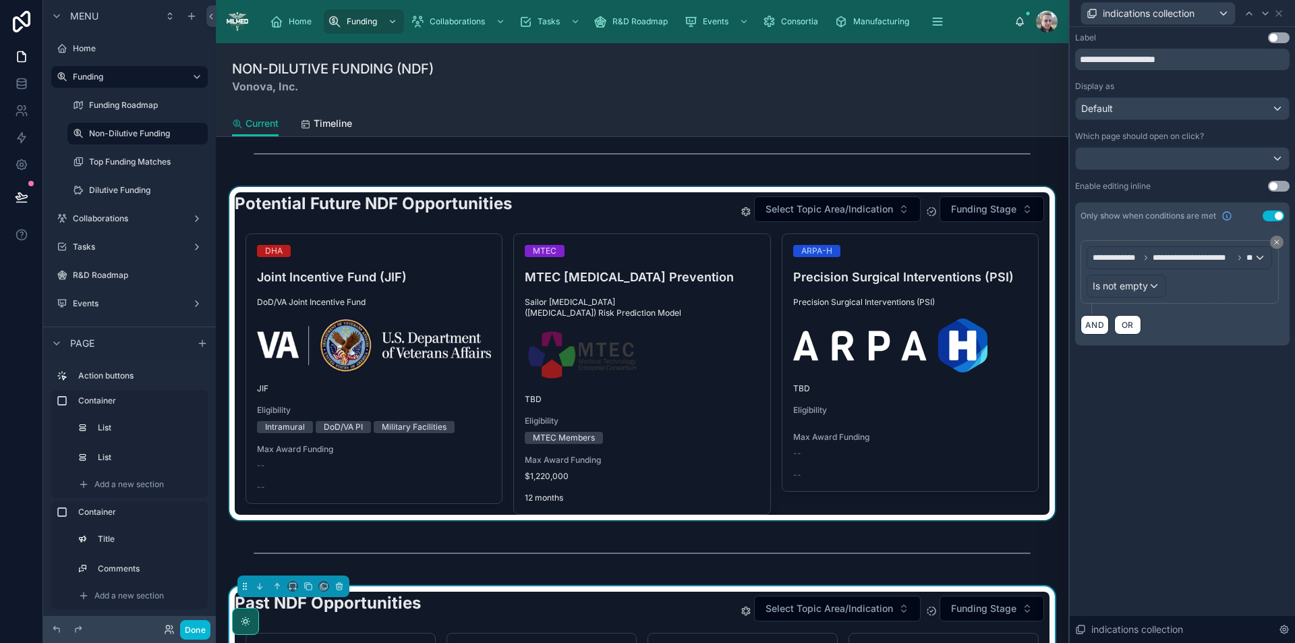
click at [651, 207] on div at bounding box center [642, 353] width 831 height 333
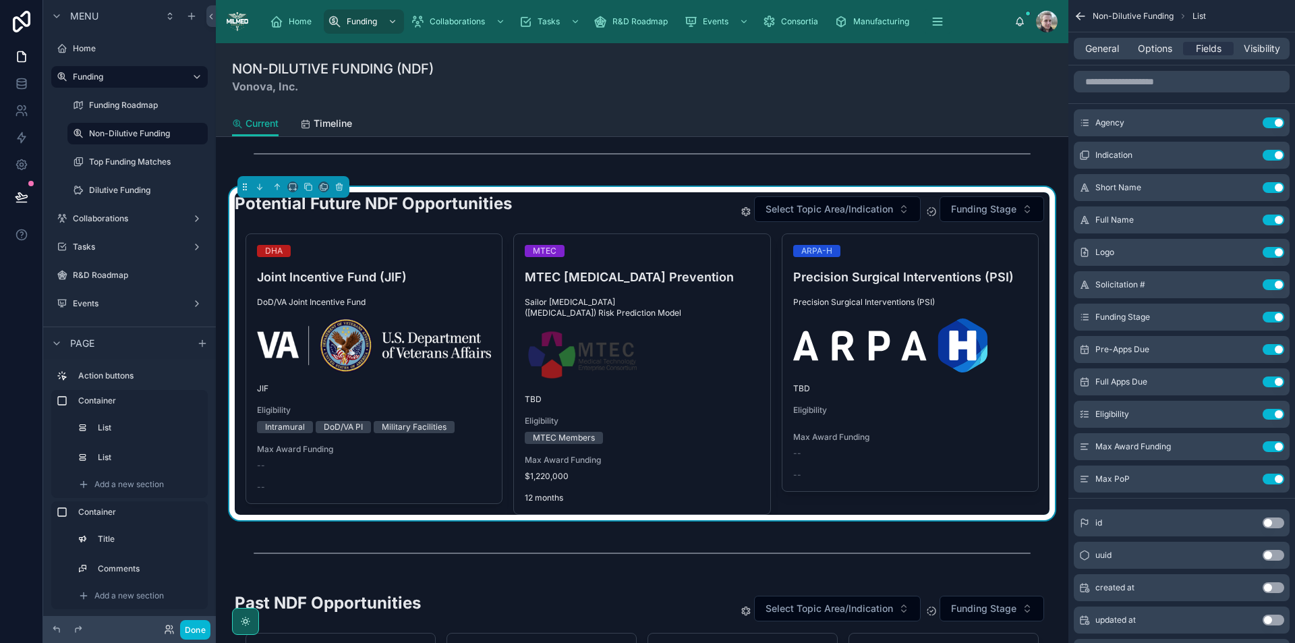
click at [619, 208] on div "Potential Future NDF Opportunities Select Topic Area/Indication Funding Stage" at bounding box center [642, 208] width 815 height 33
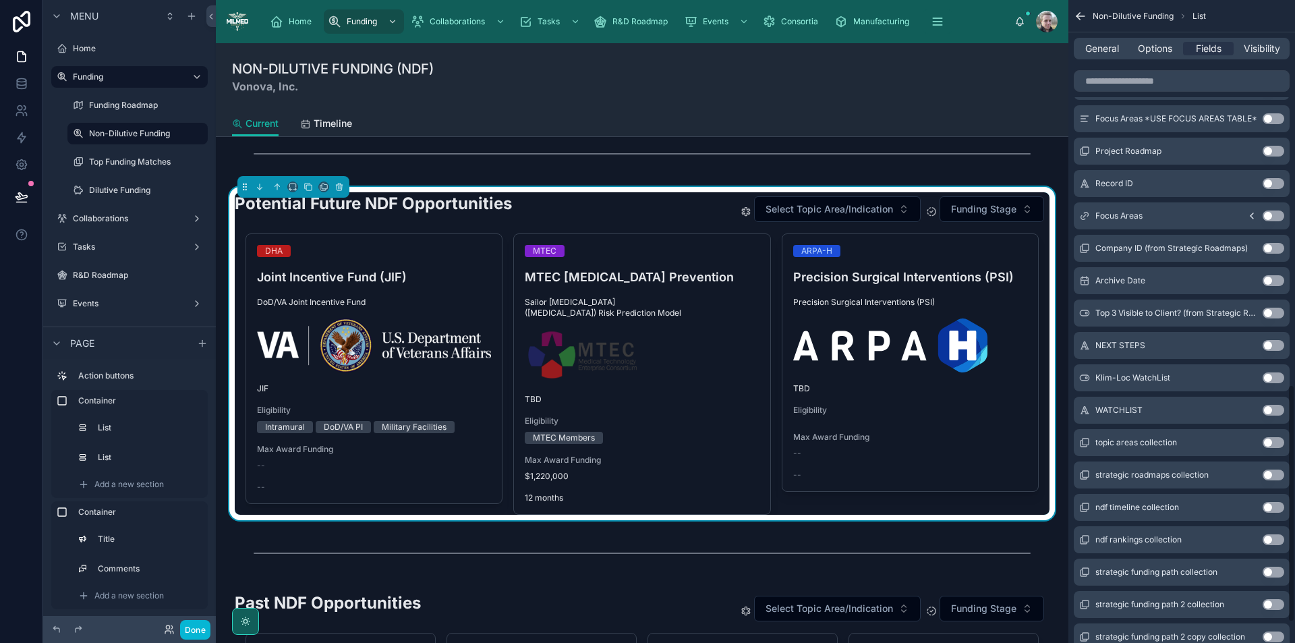
scroll to position [1097, 0]
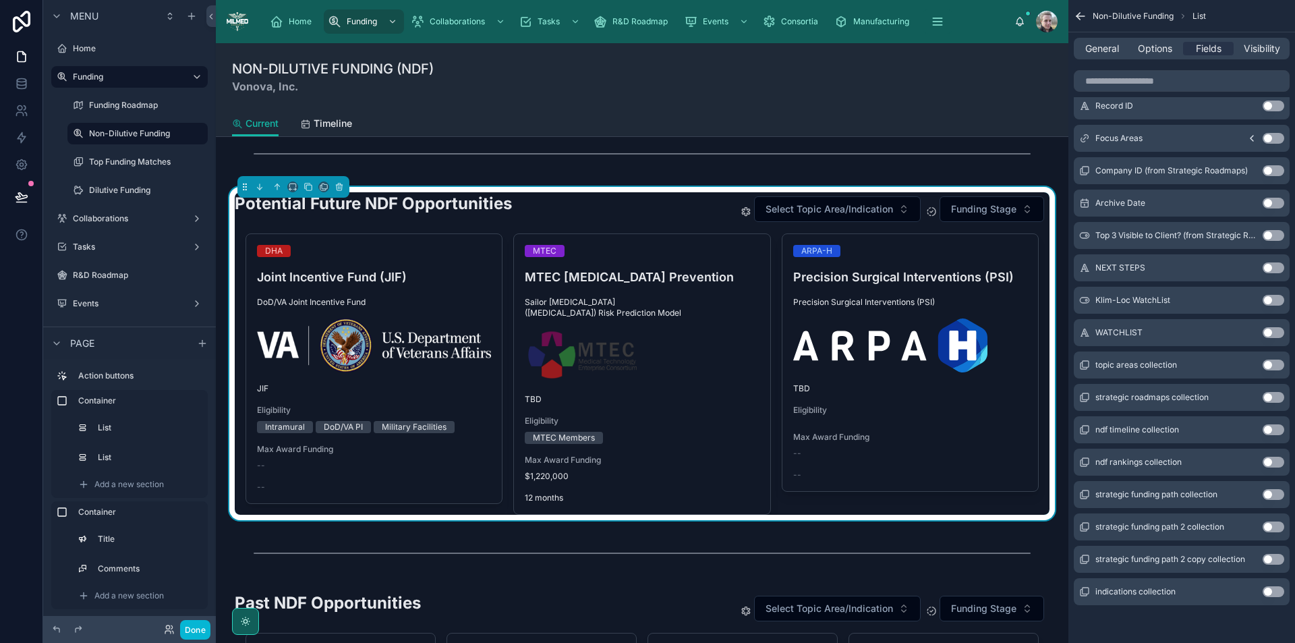
click at [1270, 592] on button "Use setting" at bounding box center [1274, 591] width 22 height 11
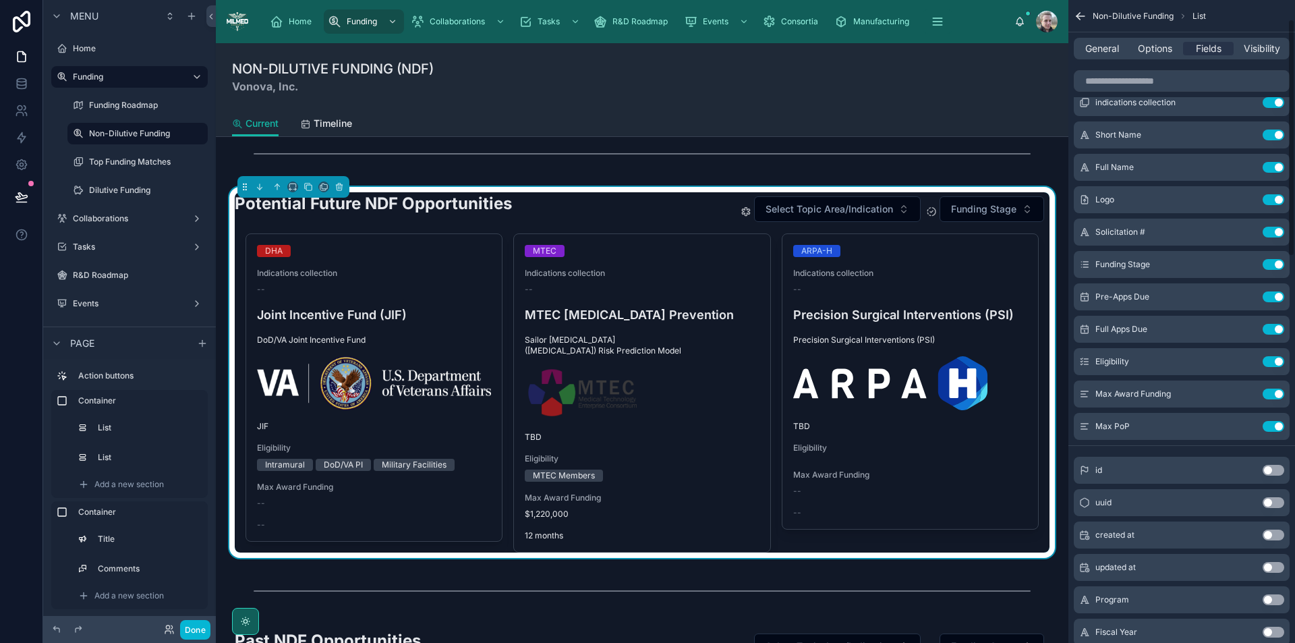
scroll to position [0, 0]
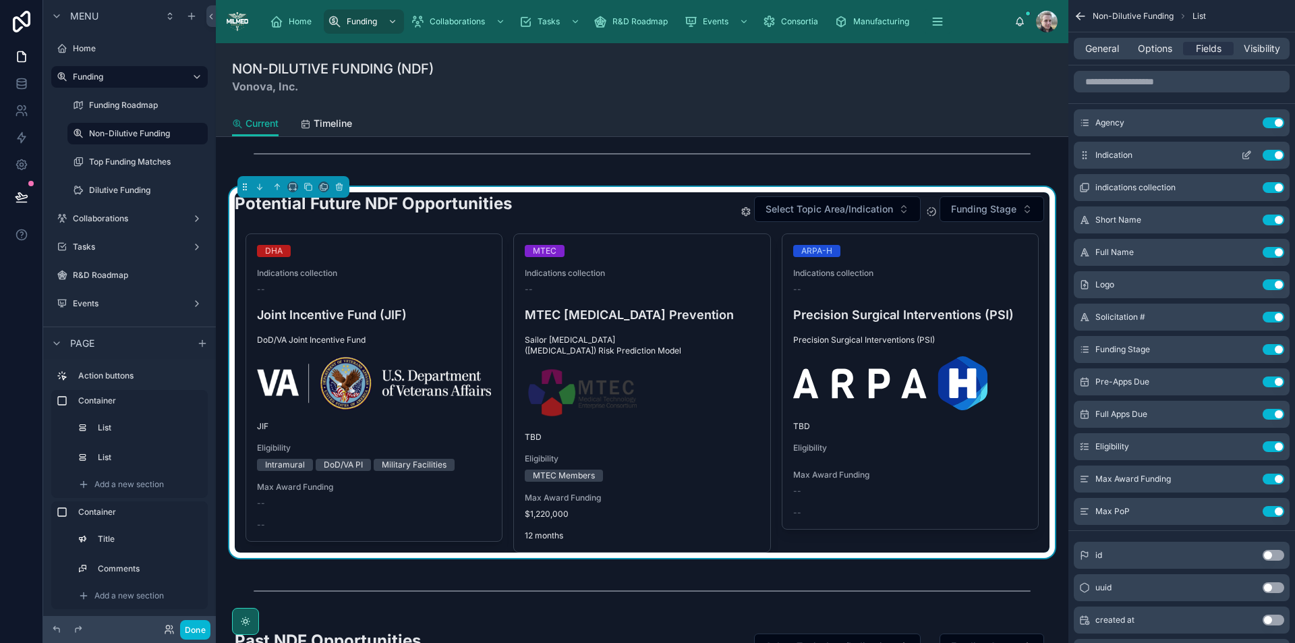
click at [1269, 154] on button "Use setting" at bounding box center [1274, 155] width 22 height 11
click at [1246, 152] on icon "scrollable content" at bounding box center [1246, 155] width 11 height 11
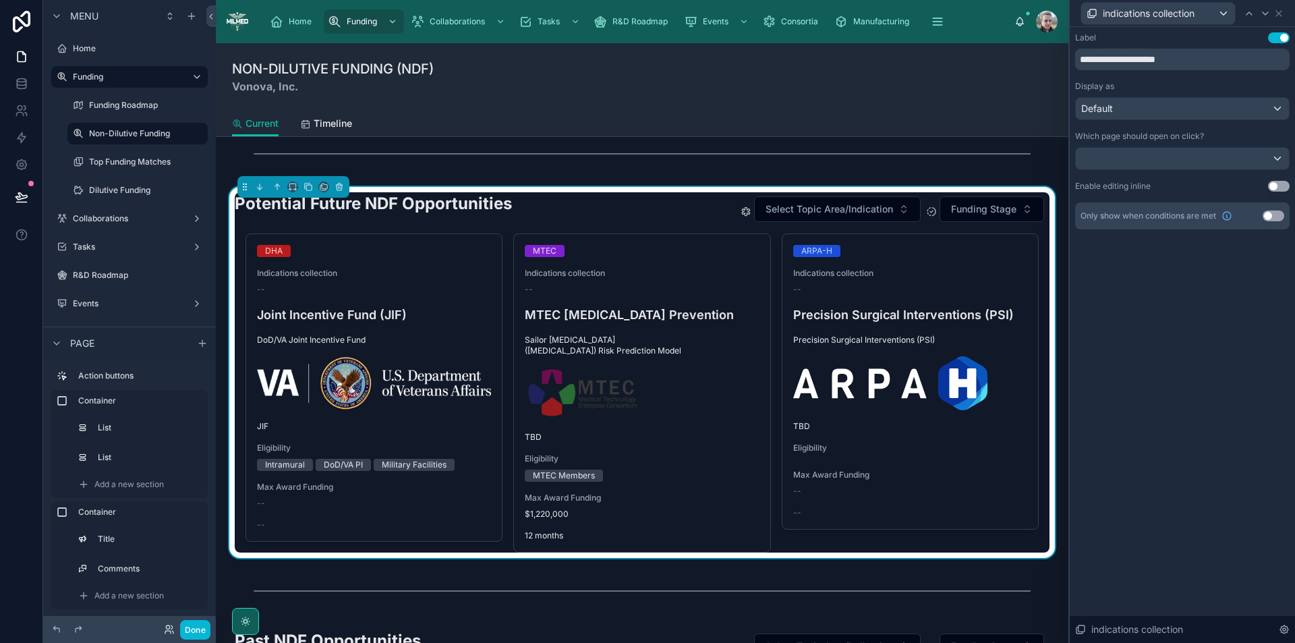
click at [1282, 37] on button "Use setting" at bounding box center [1279, 37] width 22 height 11
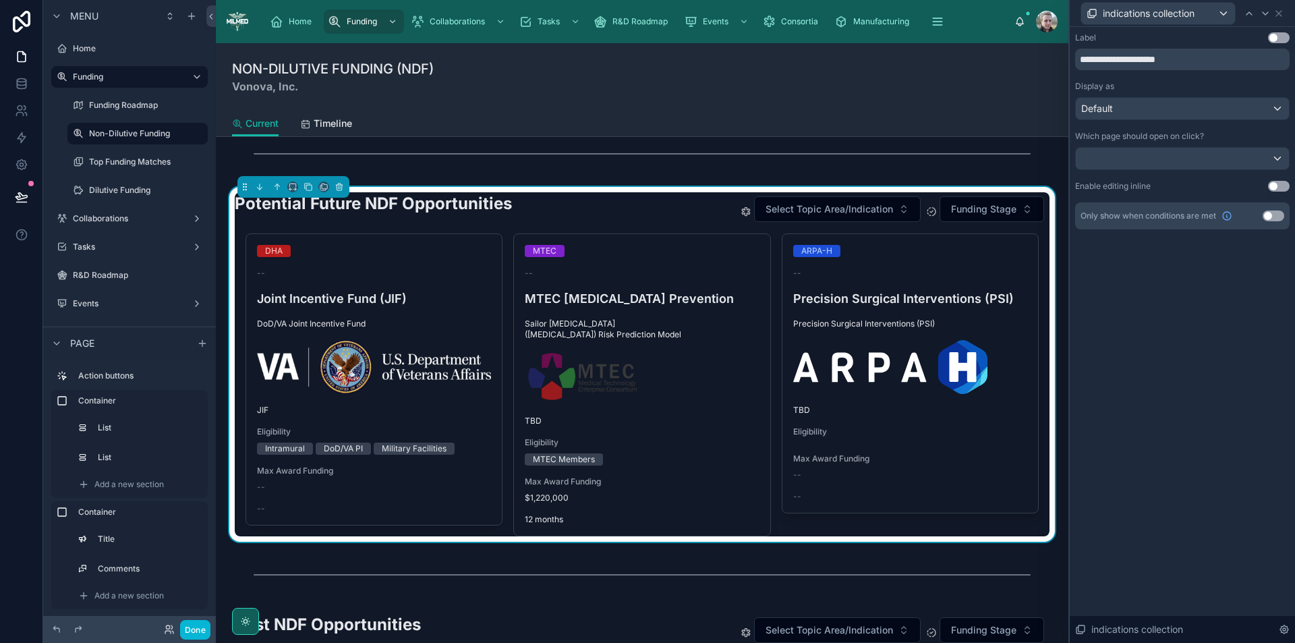
click at [1270, 220] on button "Use setting" at bounding box center [1274, 216] width 22 height 11
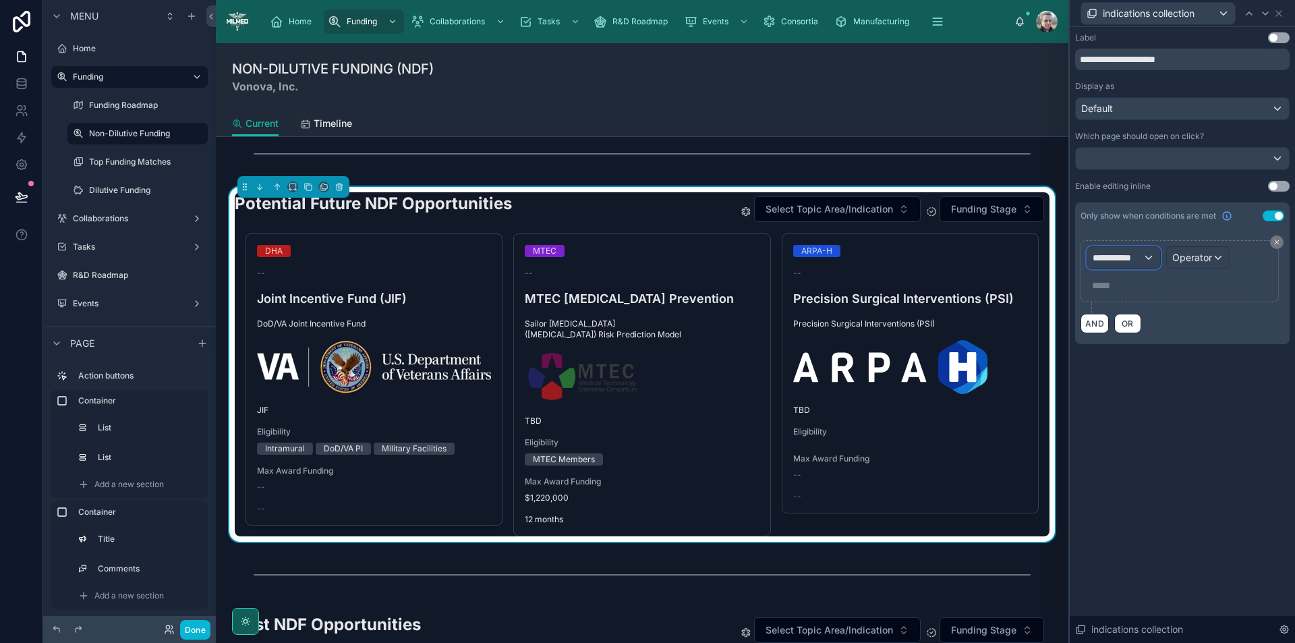
click at [1144, 257] on div "**********" at bounding box center [1124, 258] width 73 height 22
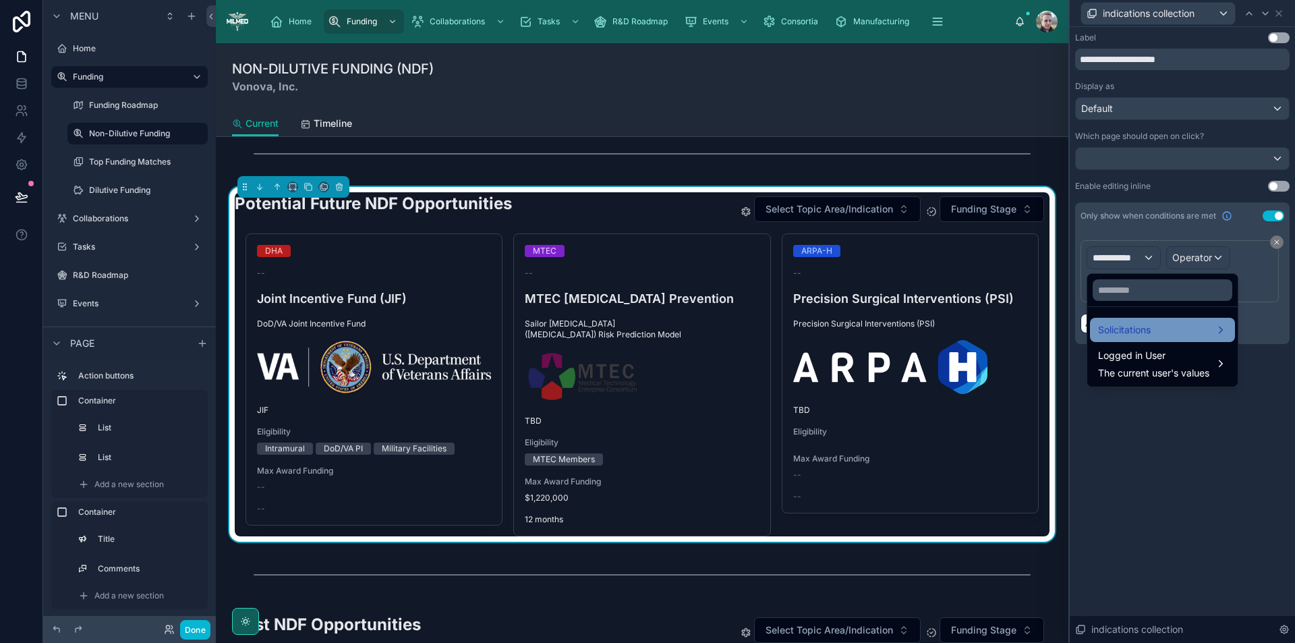
click at [1166, 330] on div "Solicitations" at bounding box center [1162, 330] width 129 height 16
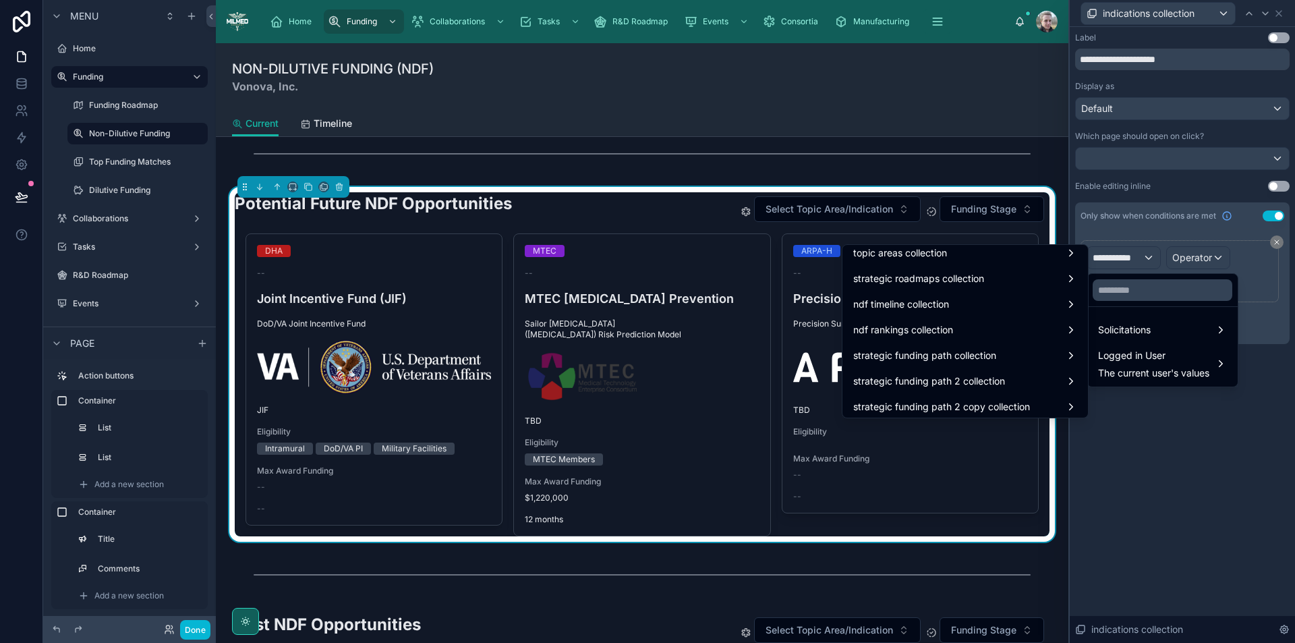
scroll to position [1113, 0]
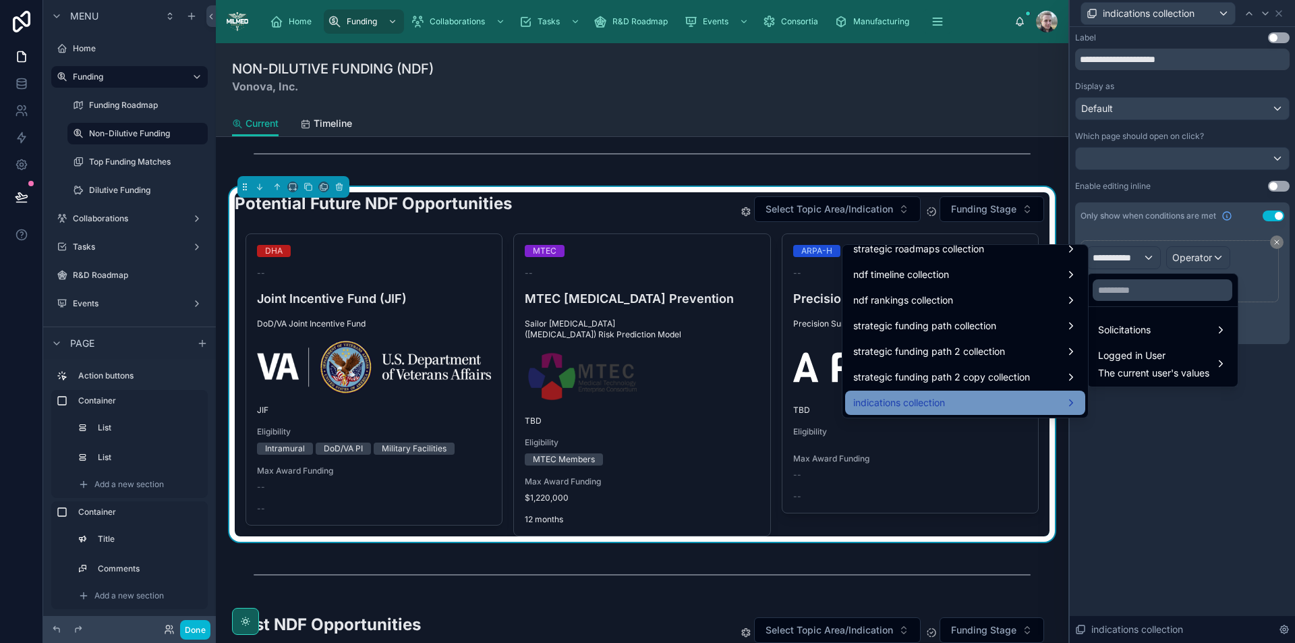
click at [896, 397] on span "indications collection" at bounding box center [899, 403] width 92 height 16
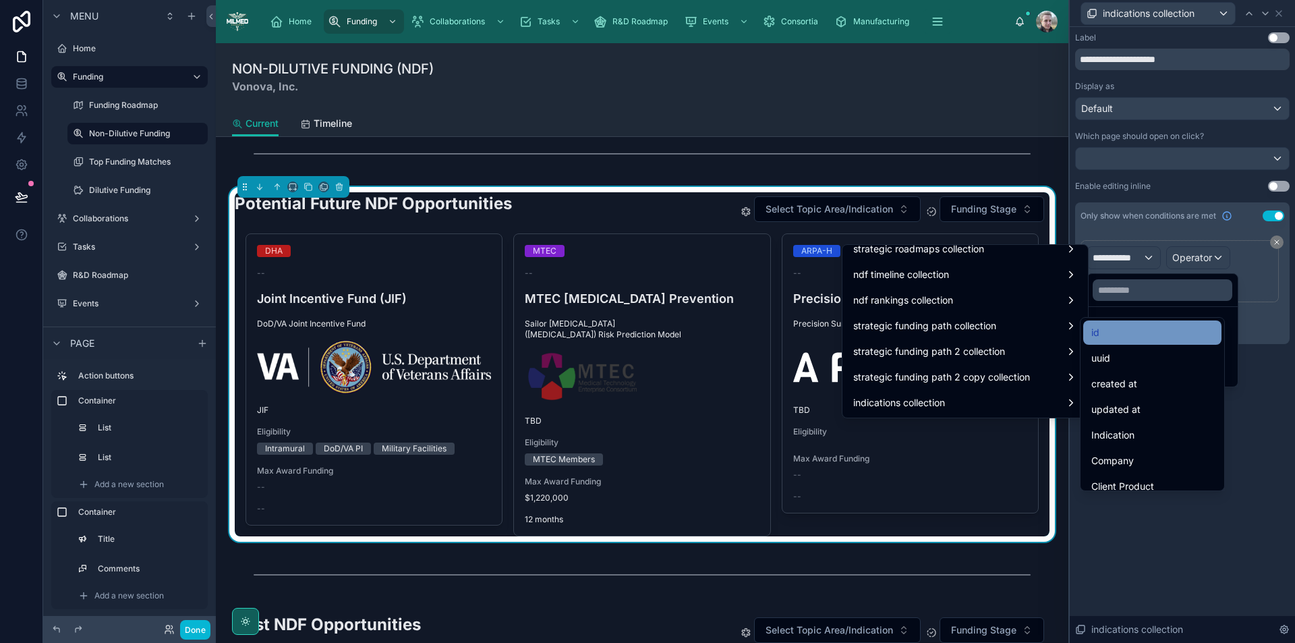
click at [1113, 333] on div "id" at bounding box center [1153, 333] width 122 height 16
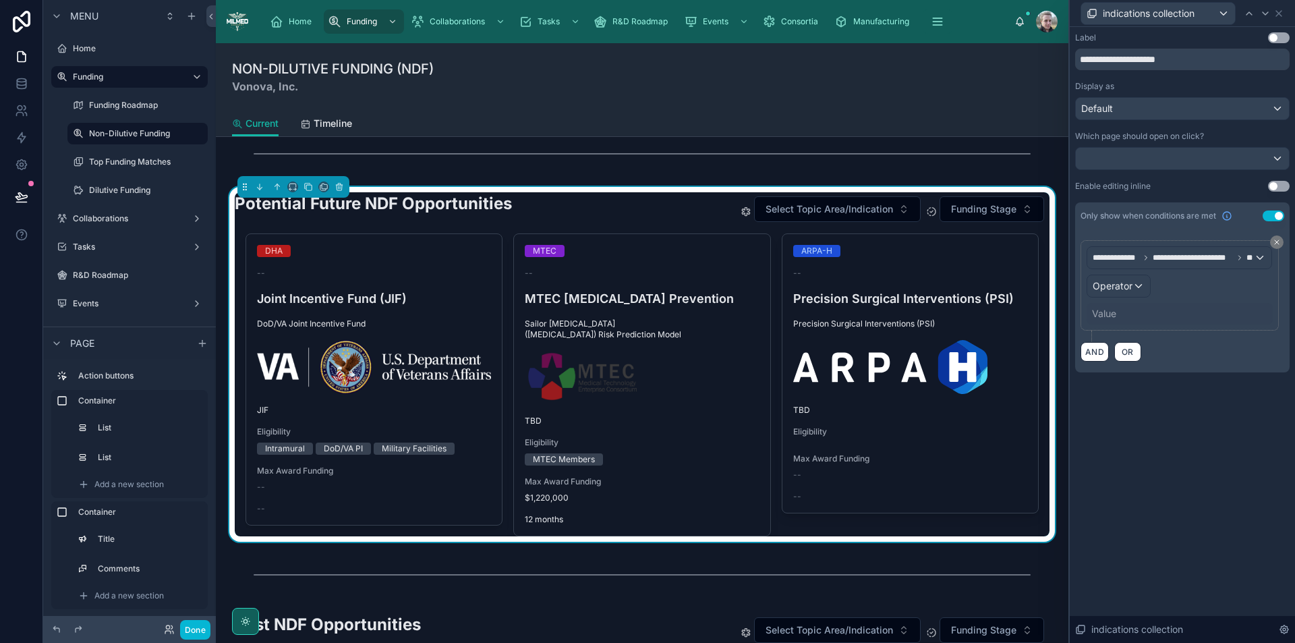
scroll to position [132, 0]
click at [1124, 287] on span "Operator" at bounding box center [1113, 285] width 40 height 11
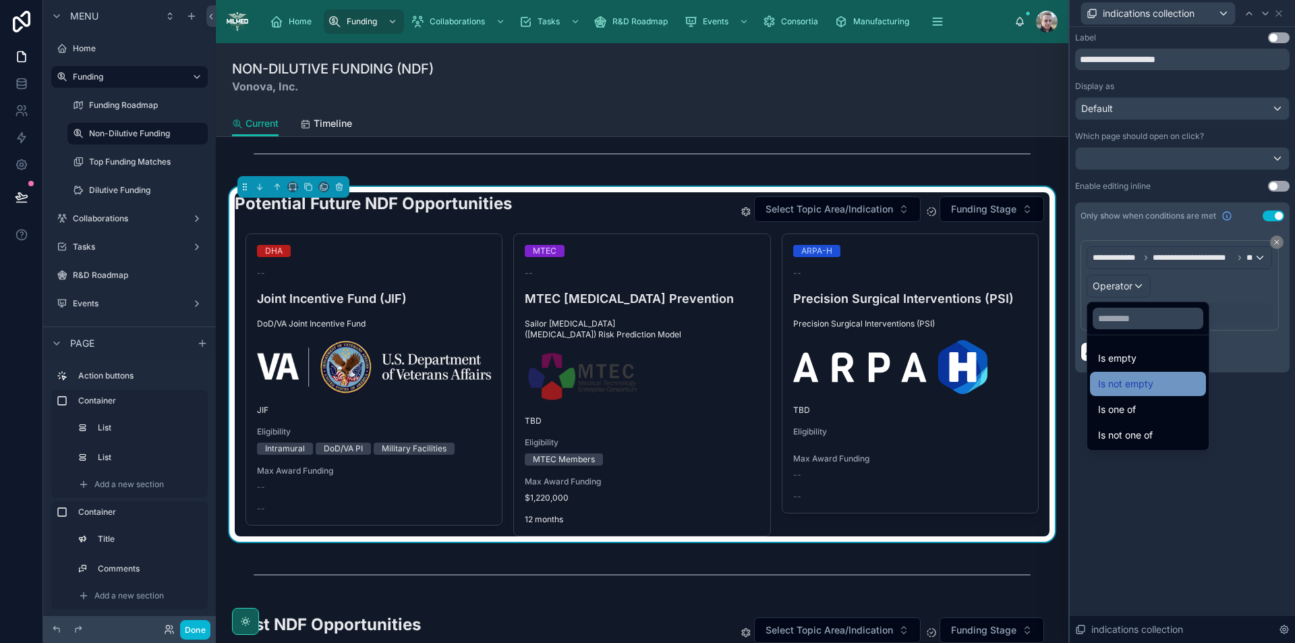
click at [1123, 378] on span "Is not empty" at bounding box center [1125, 384] width 55 height 16
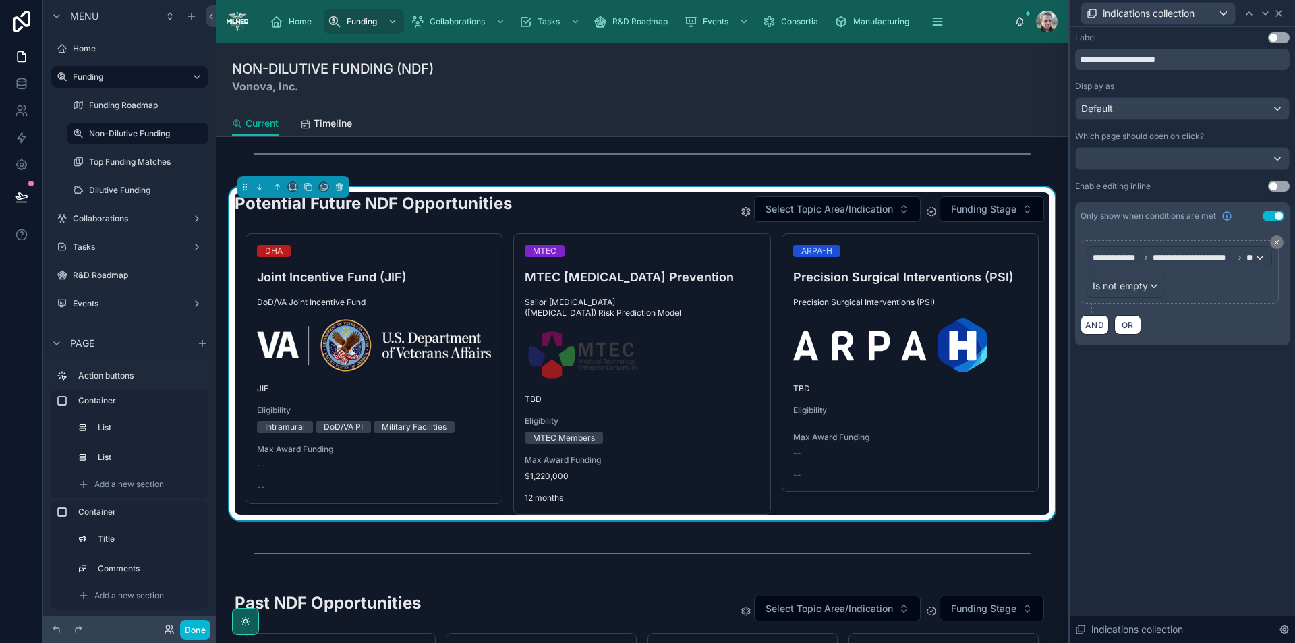
click at [1284, 11] on icon at bounding box center [1279, 13] width 11 height 11
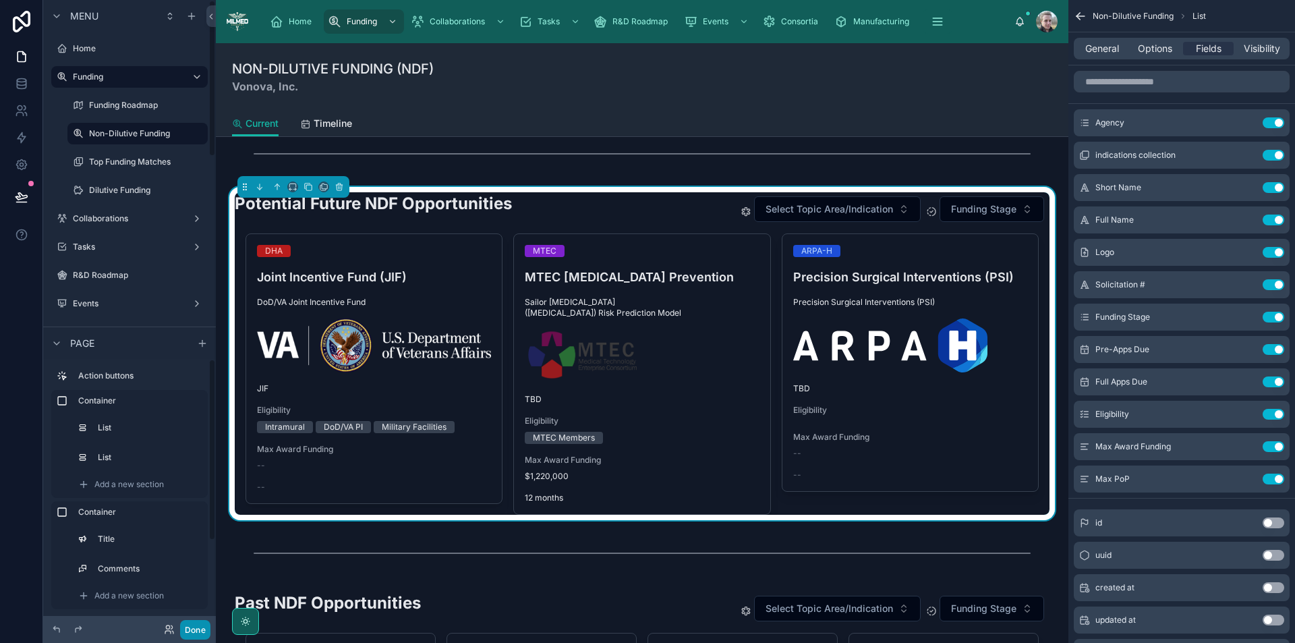
click at [192, 630] on button "Done" at bounding box center [195, 630] width 30 height 20
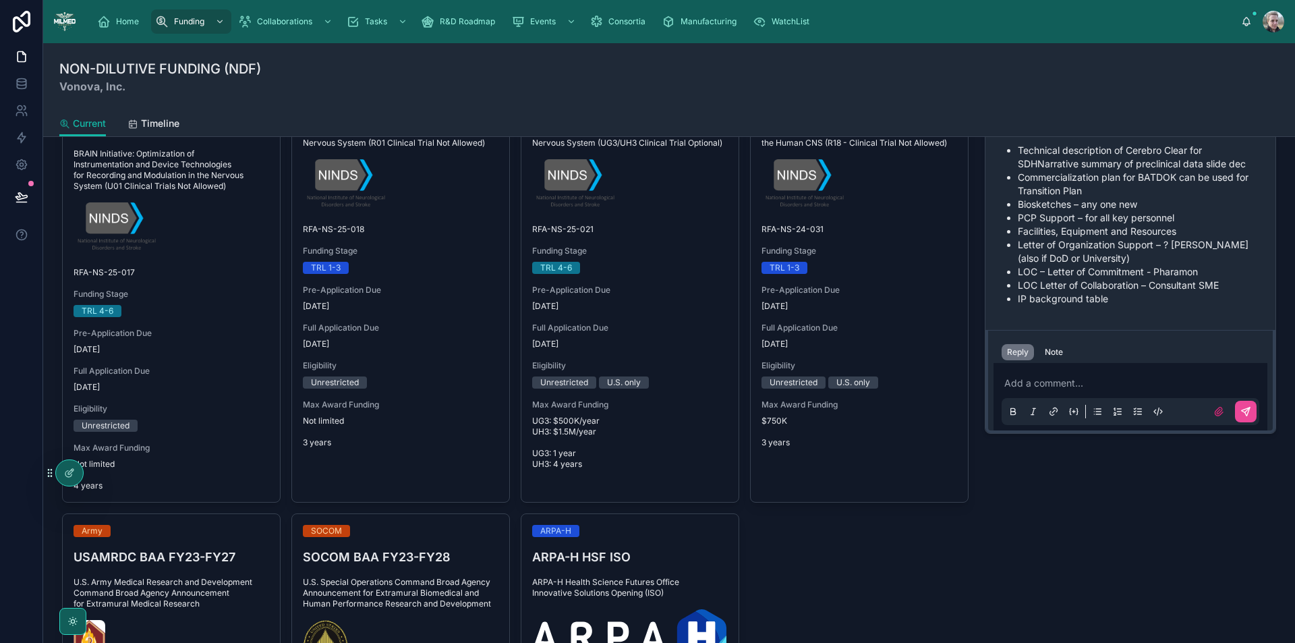
scroll to position [135, 0]
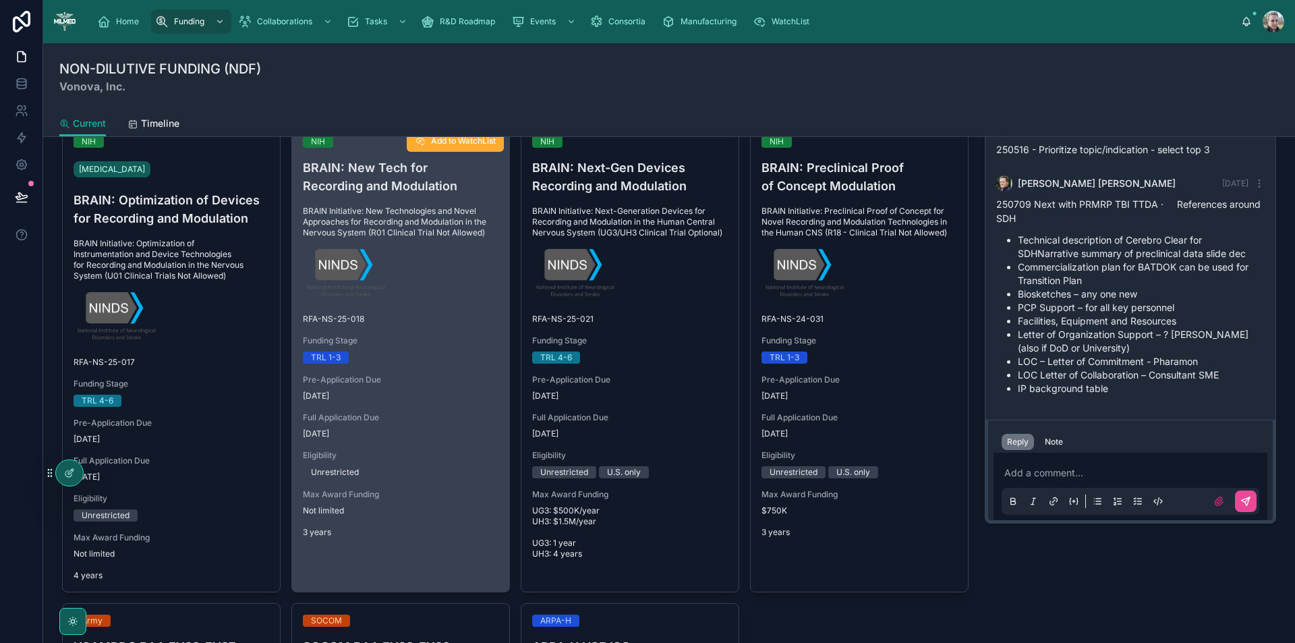
click at [457, 299] on div at bounding box center [401, 276] width 196 height 54
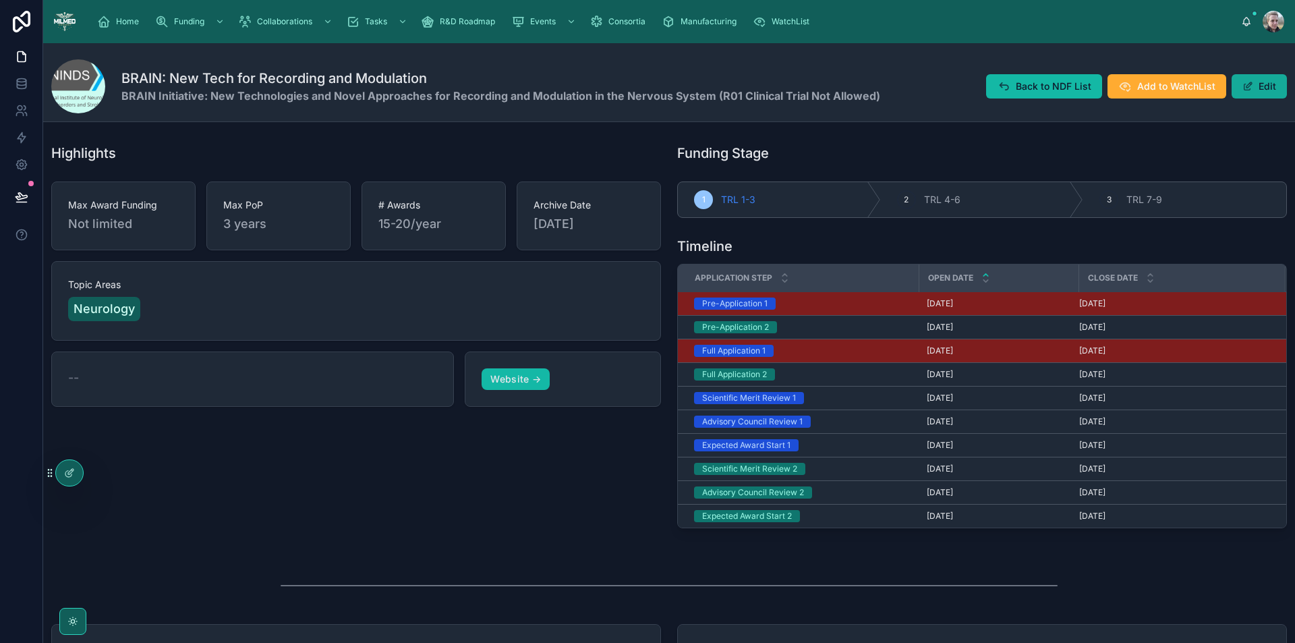
click at [1252, 88] on button "Edit" at bounding box center [1259, 86] width 55 height 24
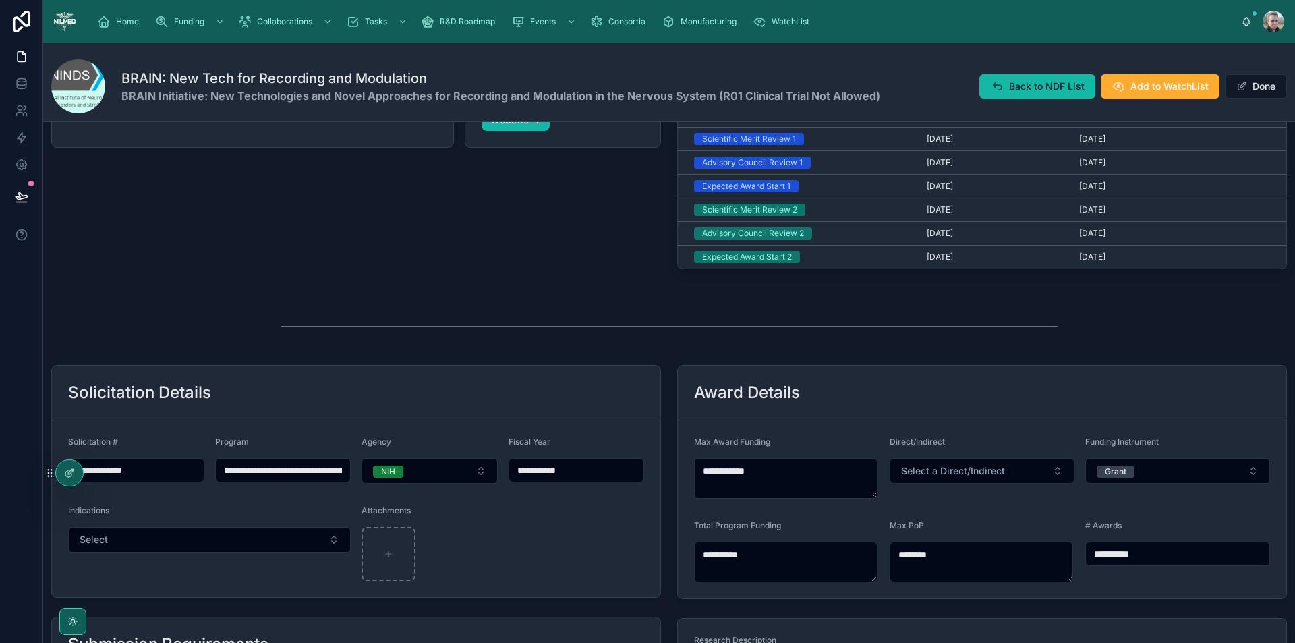
scroll to position [405, 0]
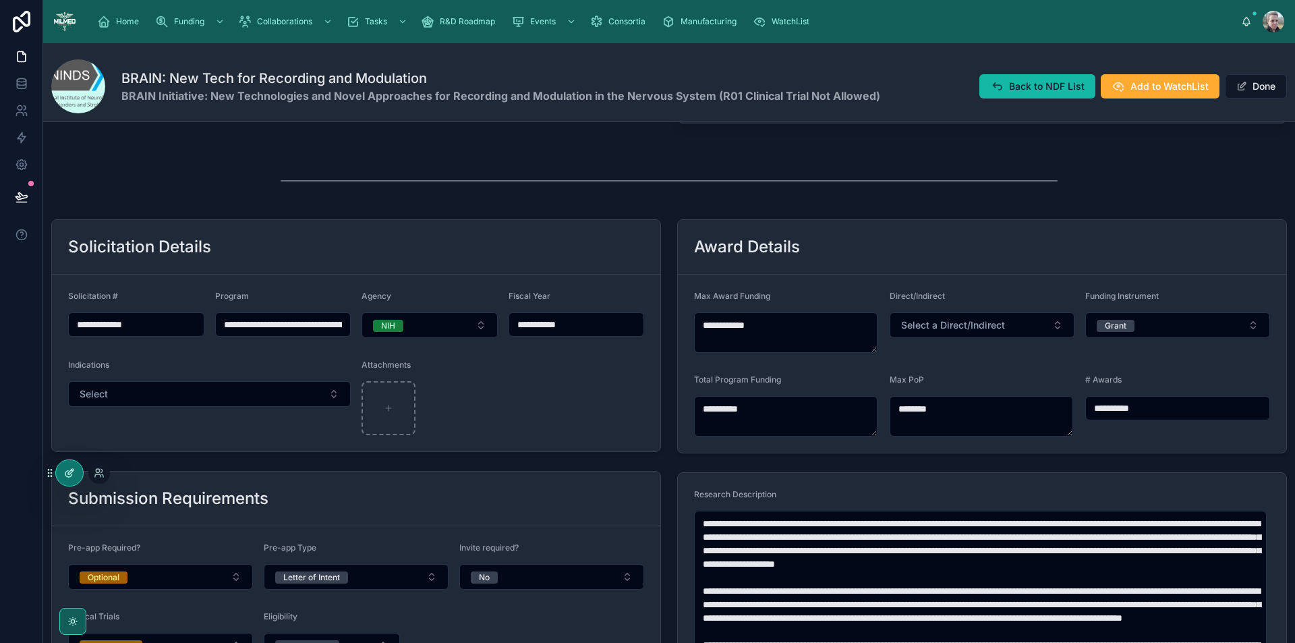
click at [63, 473] on div at bounding box center [69, 473] width 27 height 26
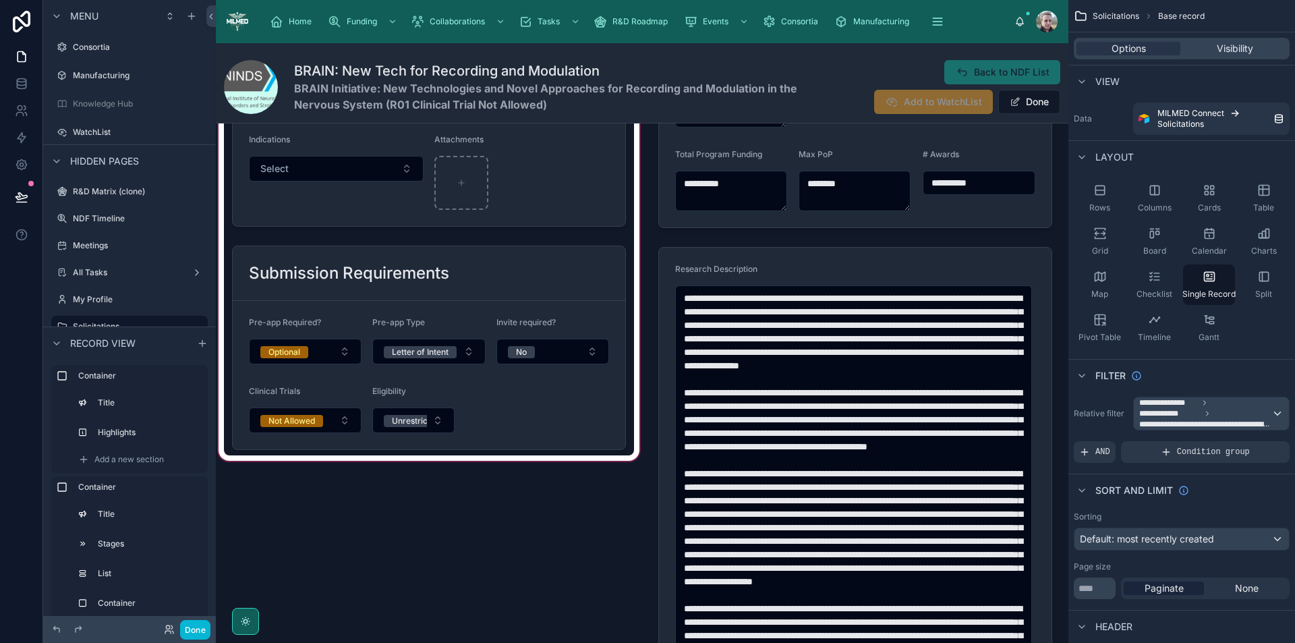
scroll to position [472, 0]
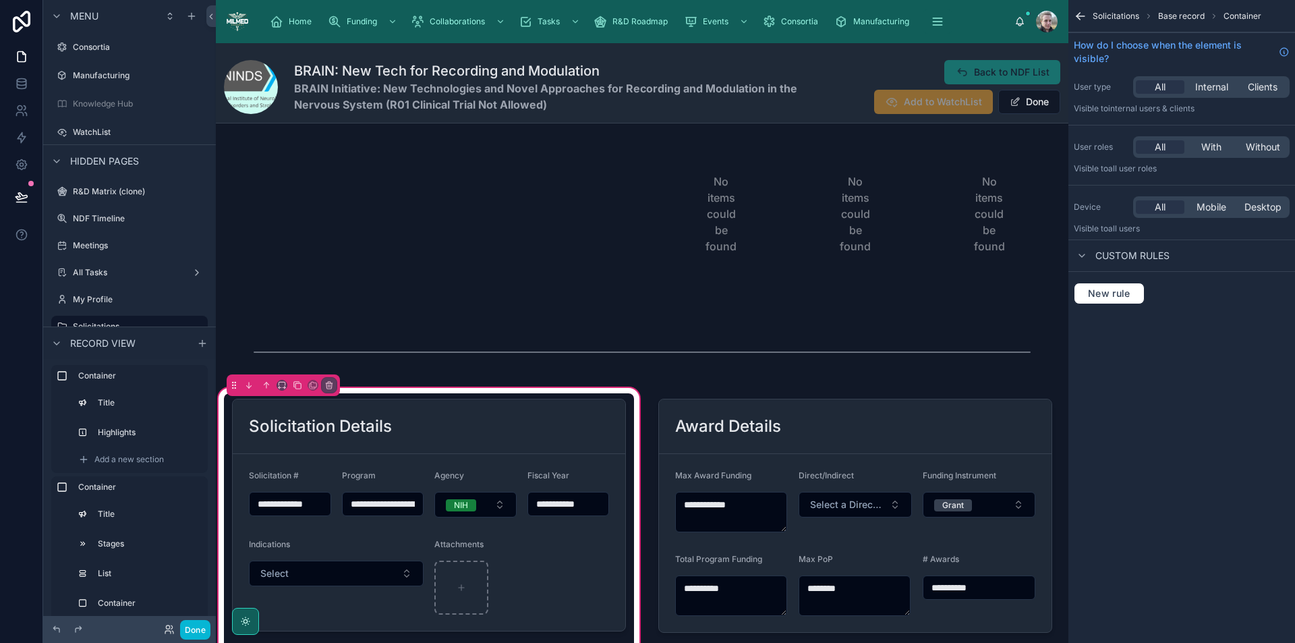
click at [349, 571] on div at bounding box center [429, 515] width 410 height 244
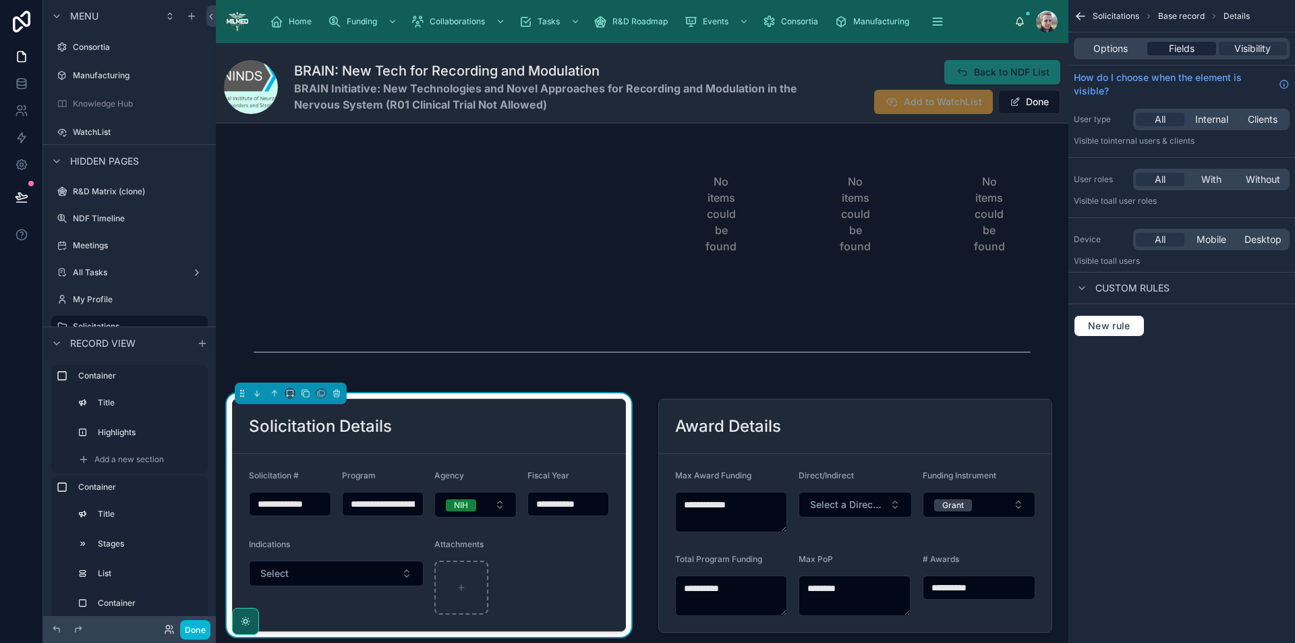
click at [1175, 49] on span "Fields" at bounding box center [1182, 48] width 26 height 13
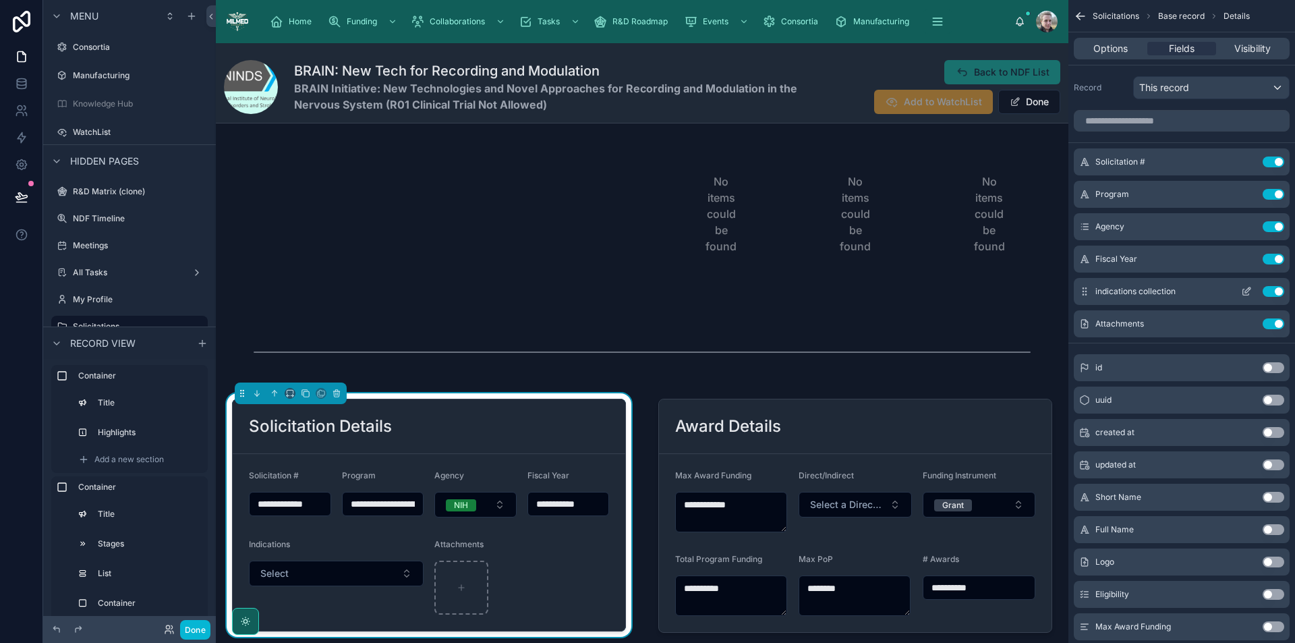
click at [1239, 291] on button "scrollable content" at bounding box center [1247, 291] width 22 height 11
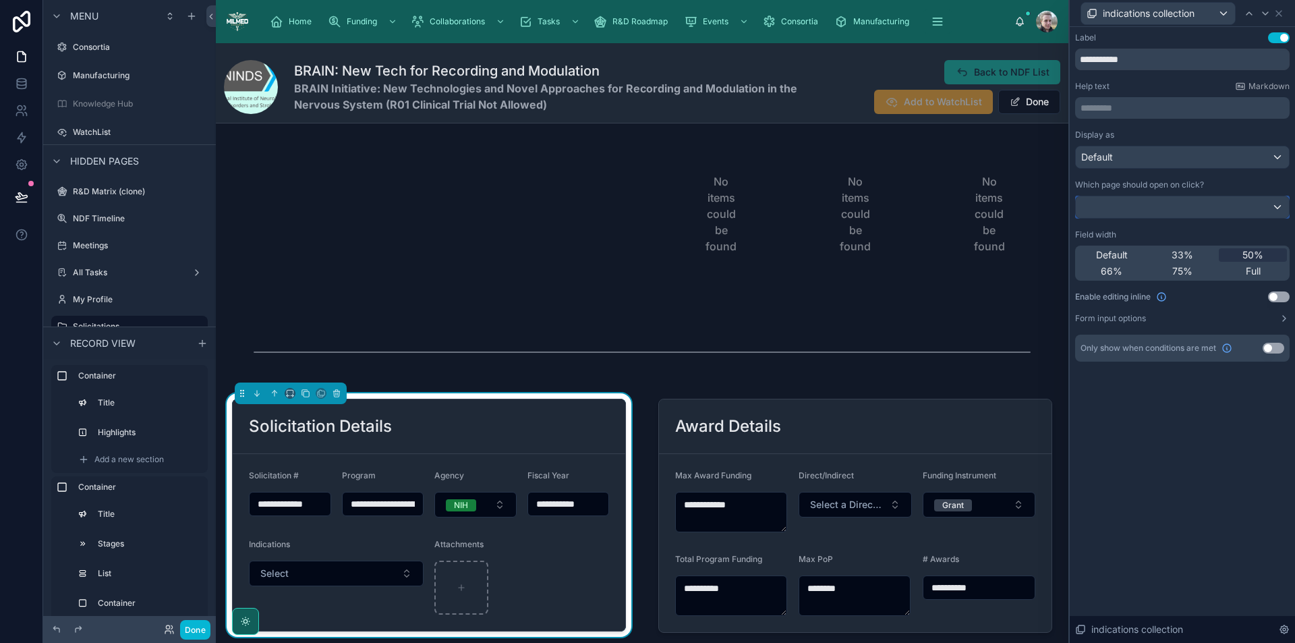
click at [1217, 209] on div at bounding box center [1182, 207] width 213 height 22
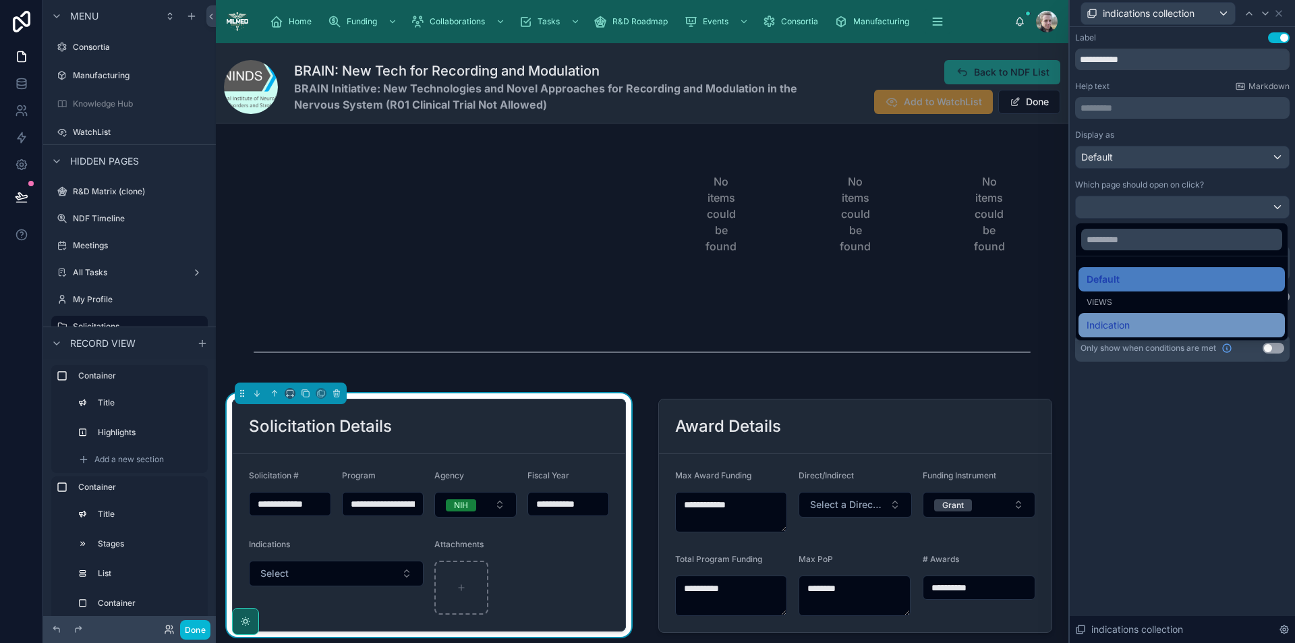
click at [1098, 327] on span "Indication" at bounding box center [1108, 325] width 43 height 16
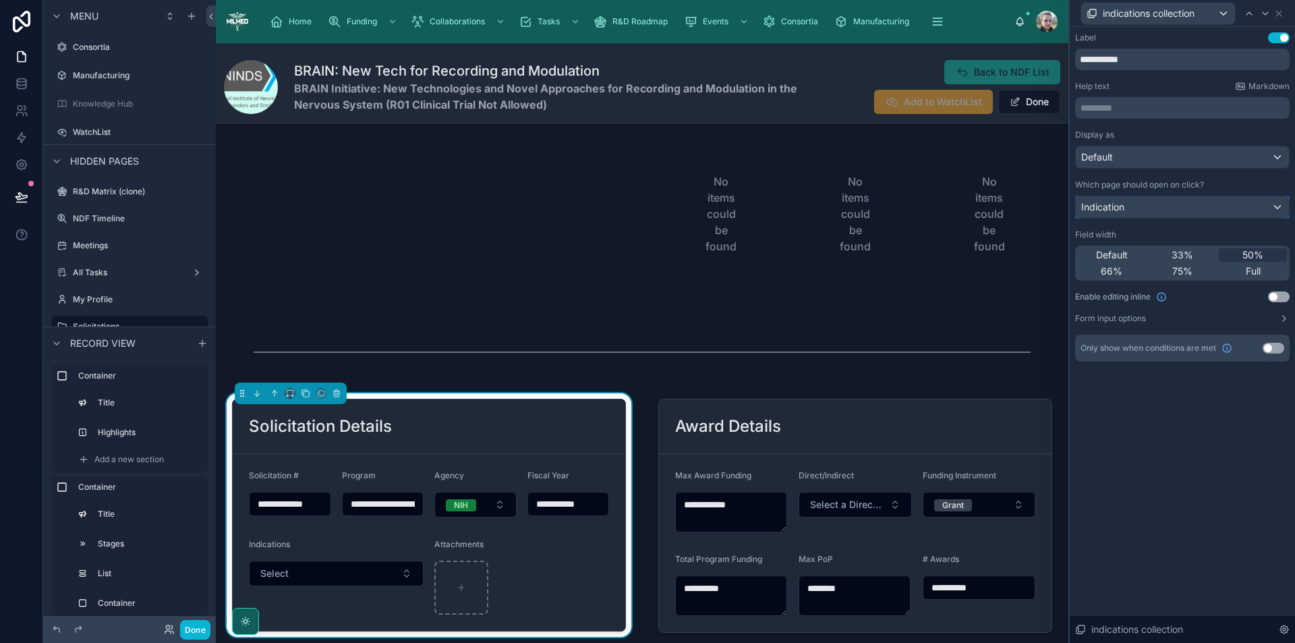
click at [1147, 210] on div "Indication" at bounding box center [1182, 207] width 213 height 22
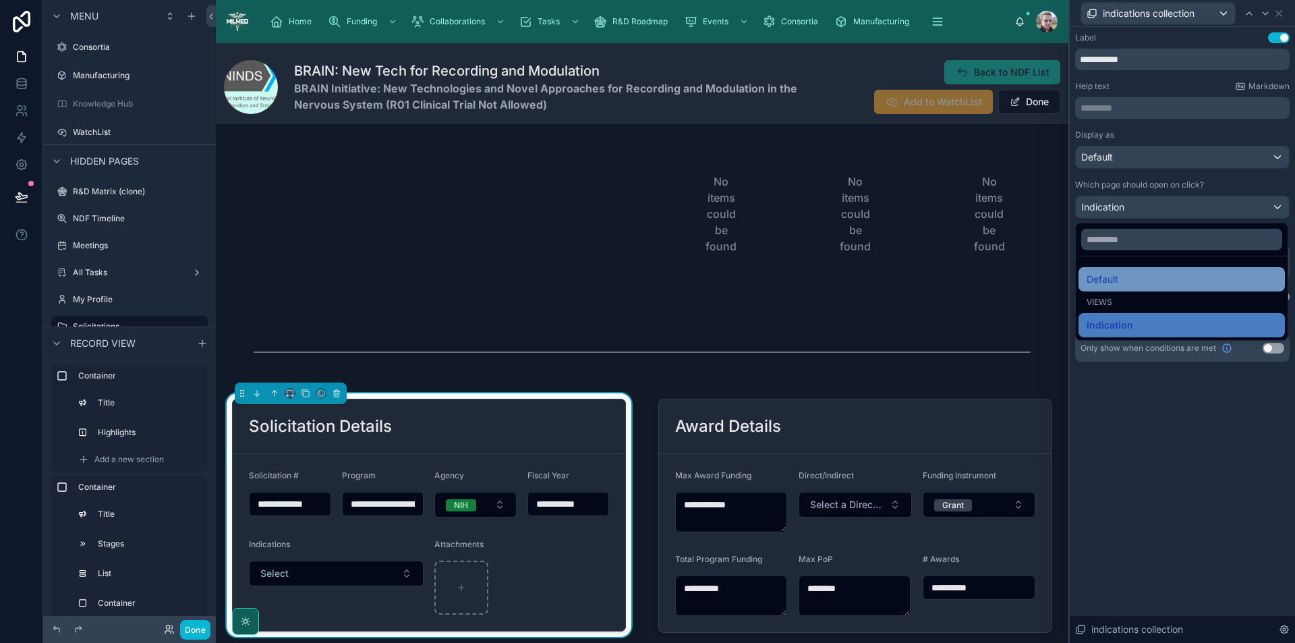
click at [1136, 279] on div "Default" at bounding box center [1182, 279] width 190 height 16
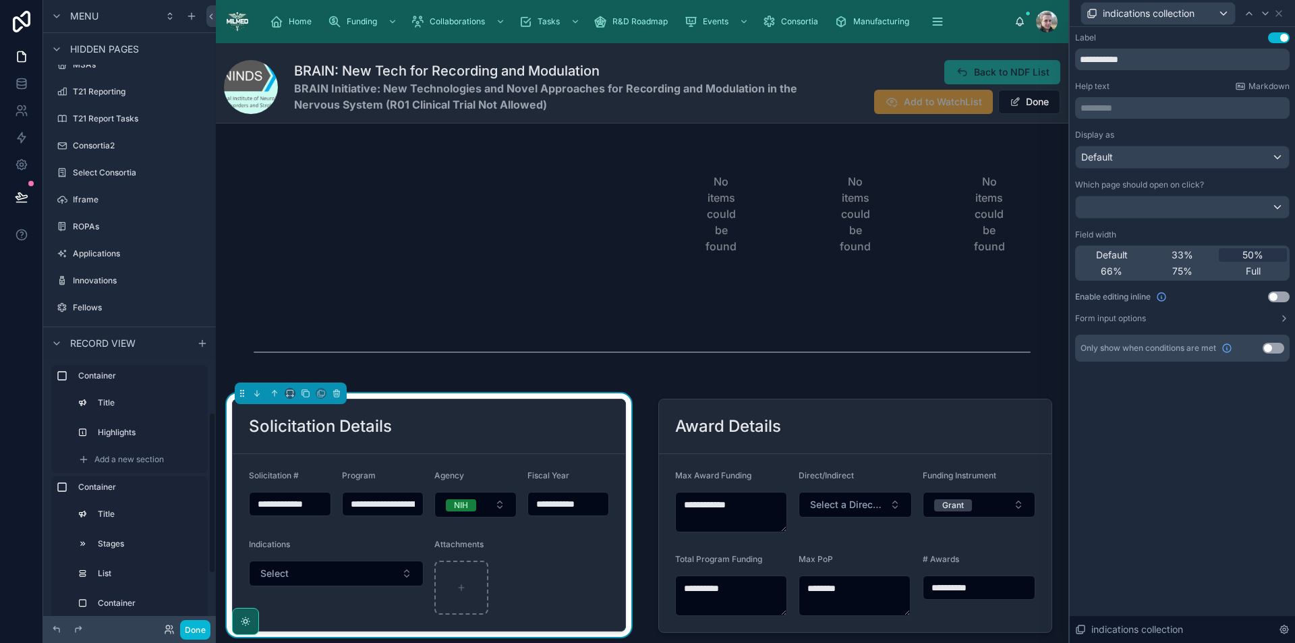
scroll to position [1808, 0]
click at [92, 276] on label "Indication" at bounding box center [127, 276] width 108 height 11
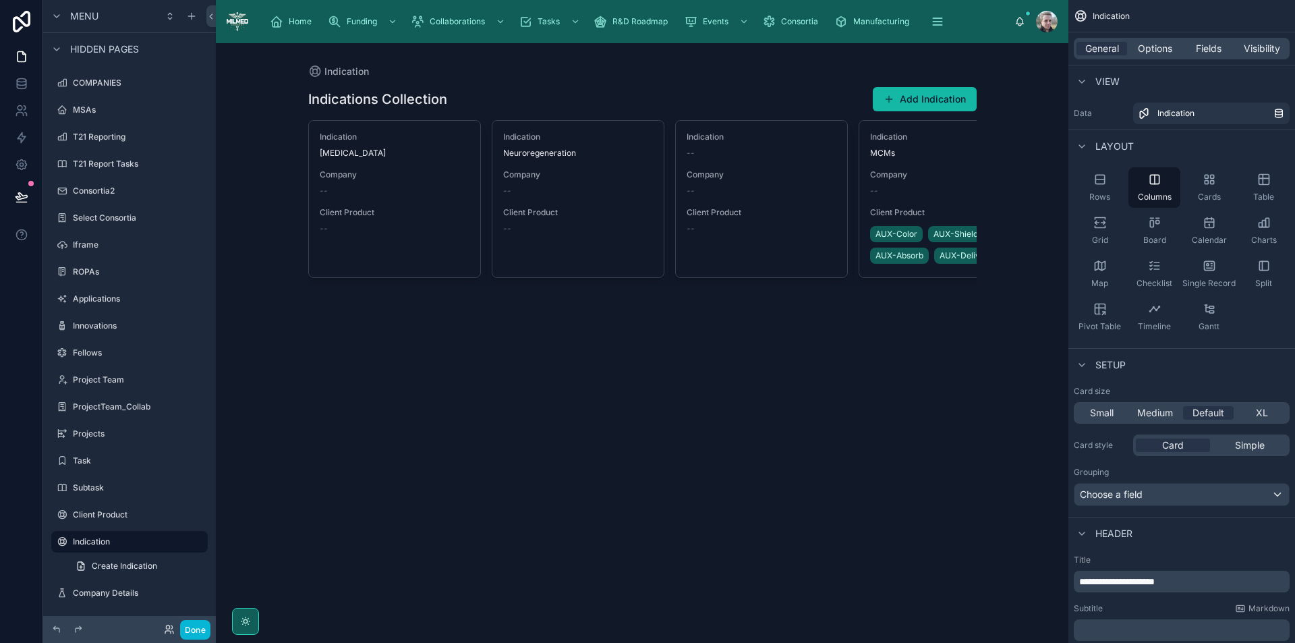
click at [915, 109] on div at bounding box center [643, 186] width 690 height 286
click at [931, 99] on button "Add Indication" at bounding box center [925, 99] width 104 height 24
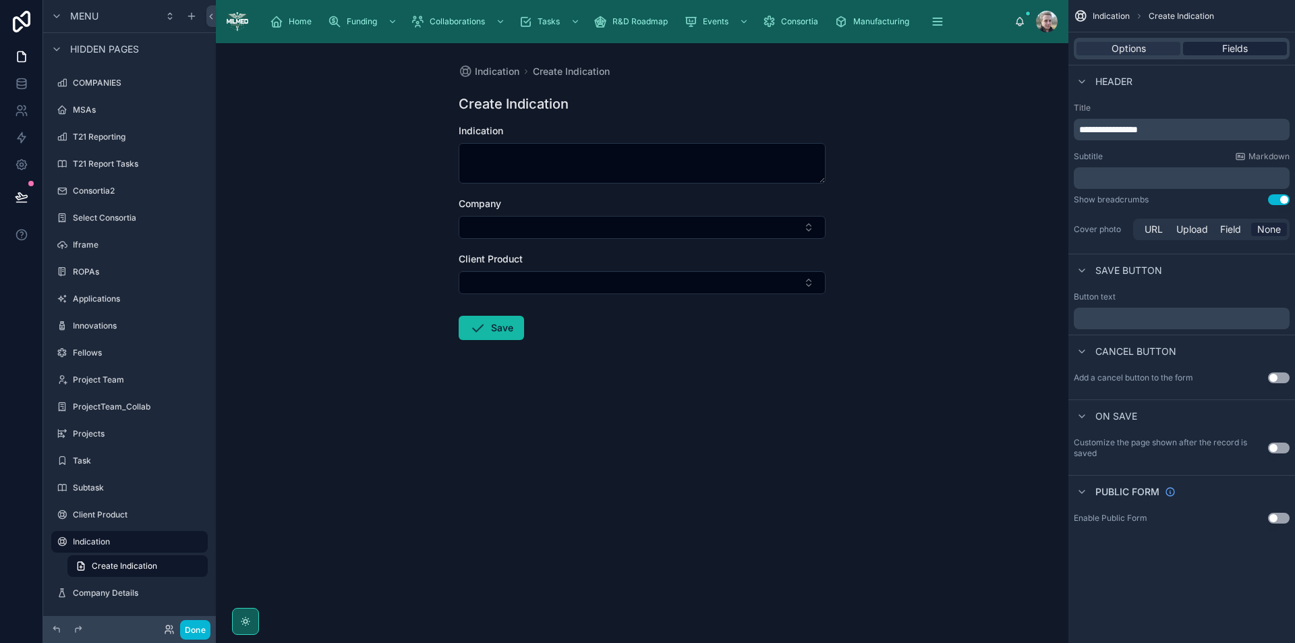
click at [1224, 47] on span "Fields" at bounding box center [1236, 48] width 26 height 13
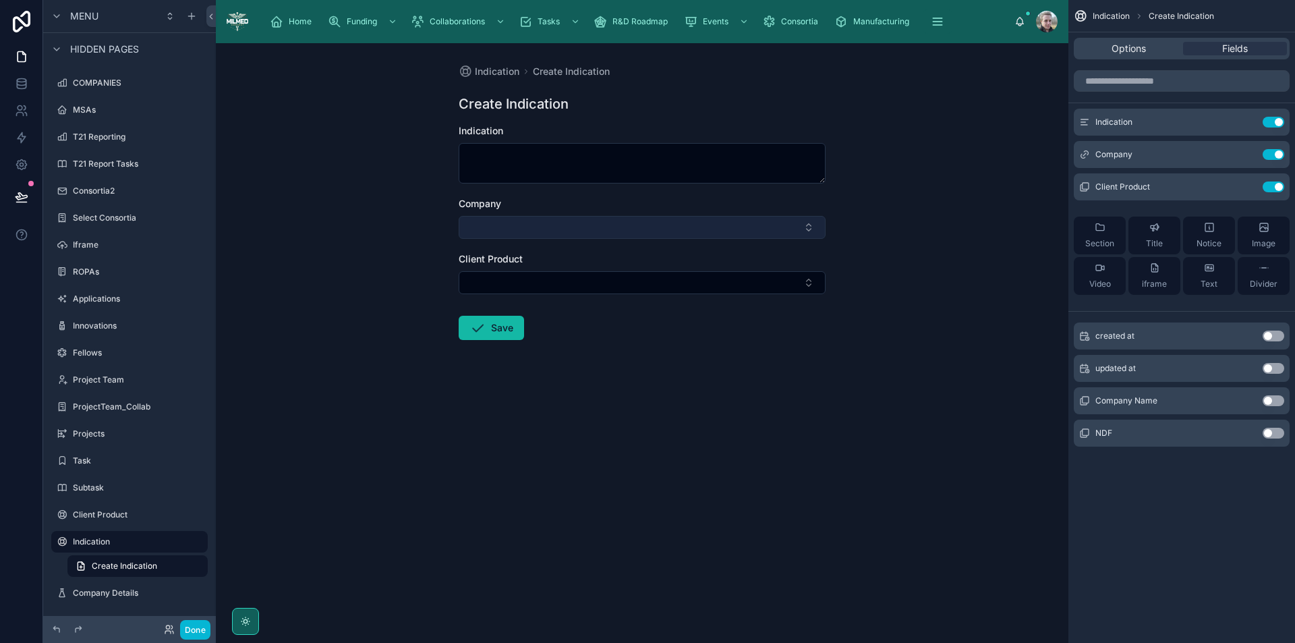
click at [777, 234] on button "Select Button" at bounding box center [642, 227] width 367 height 23
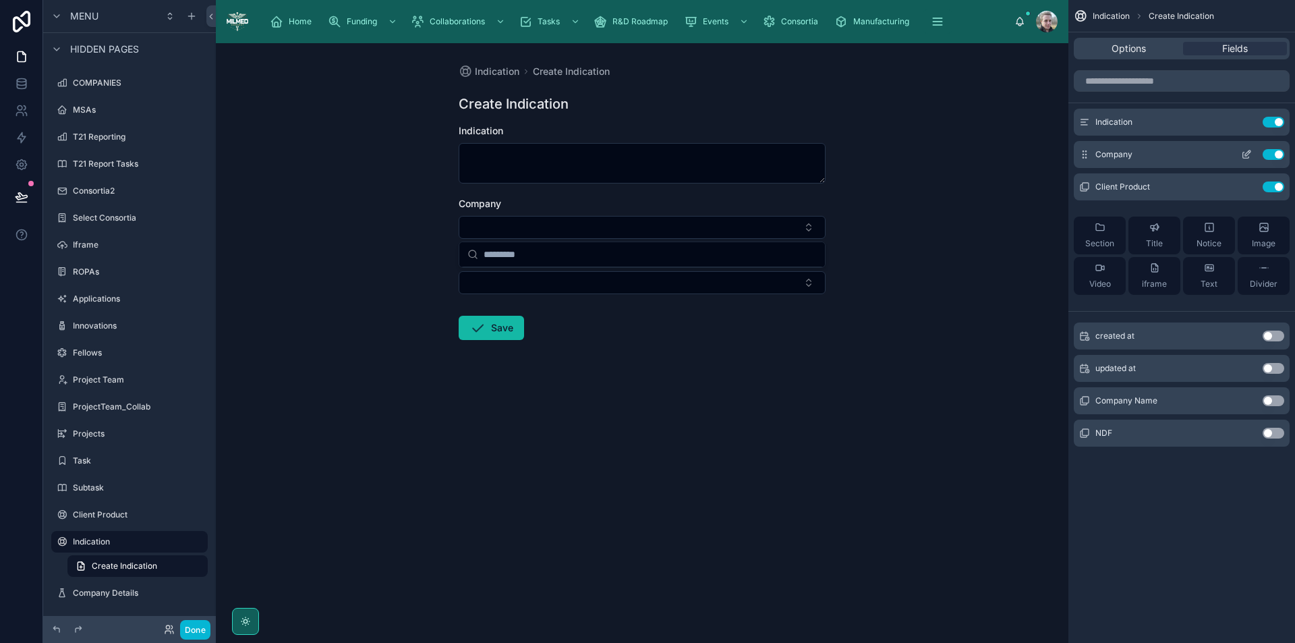
click at [1268, 159] on button "Use setting" at bounding box center [1274, 154] width 22 height 11
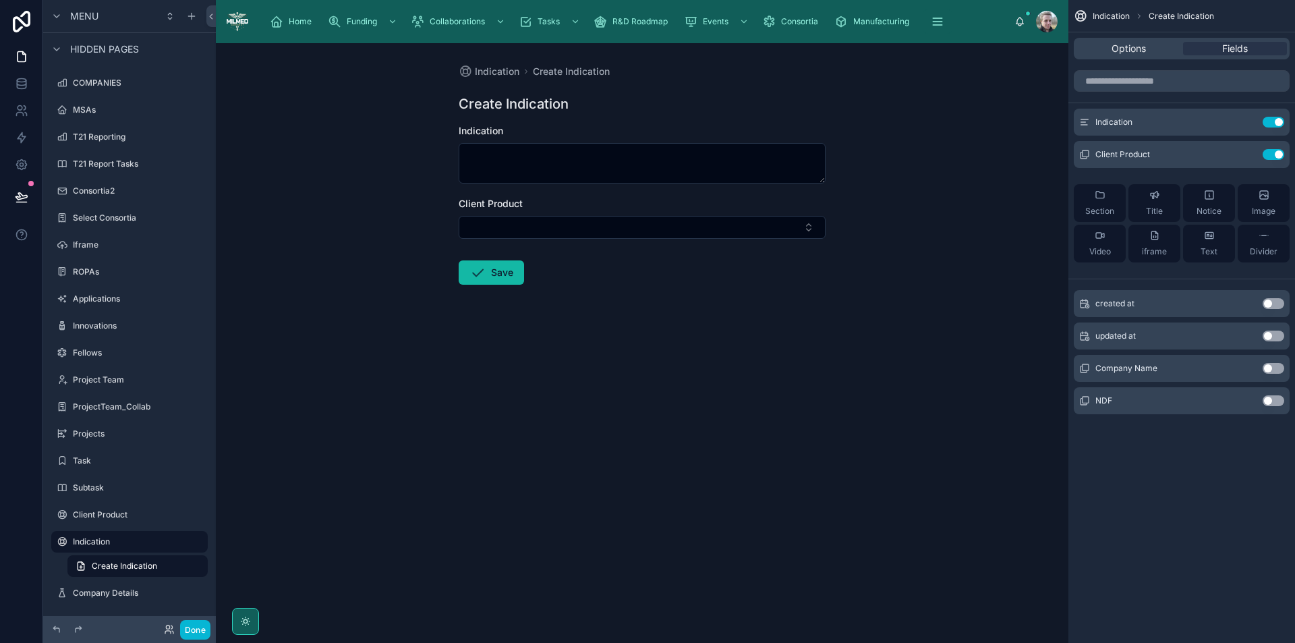
click at [1277, 369] on button "Use setting" at bounding box center [1274, 368] width 22 height 11
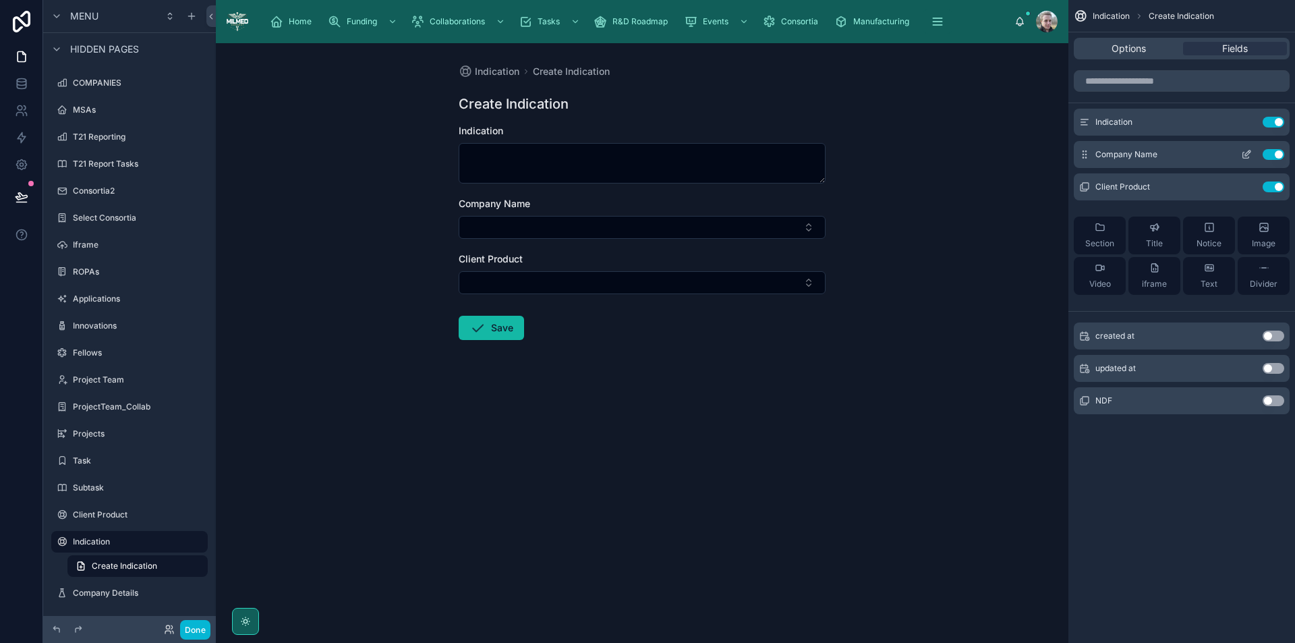
click at [1244, 154] on icon "scrollable content" at bounding box center [1246, 154] width 11 height 11
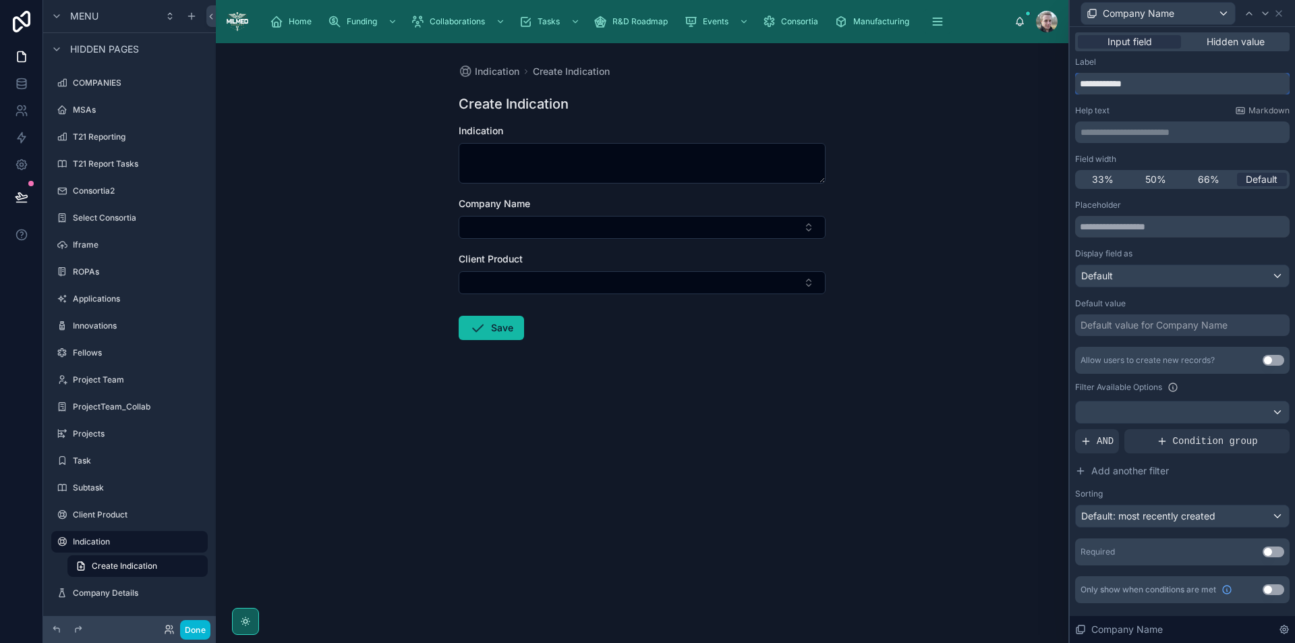
click at [1204, 85] on input "**********" at bounding box center [1182, 84] width 215 height 22
type input "**********"
click at [1146, 333] on div "Default value for Company Name" at bounding box center [1182, 325] width 215 height 22
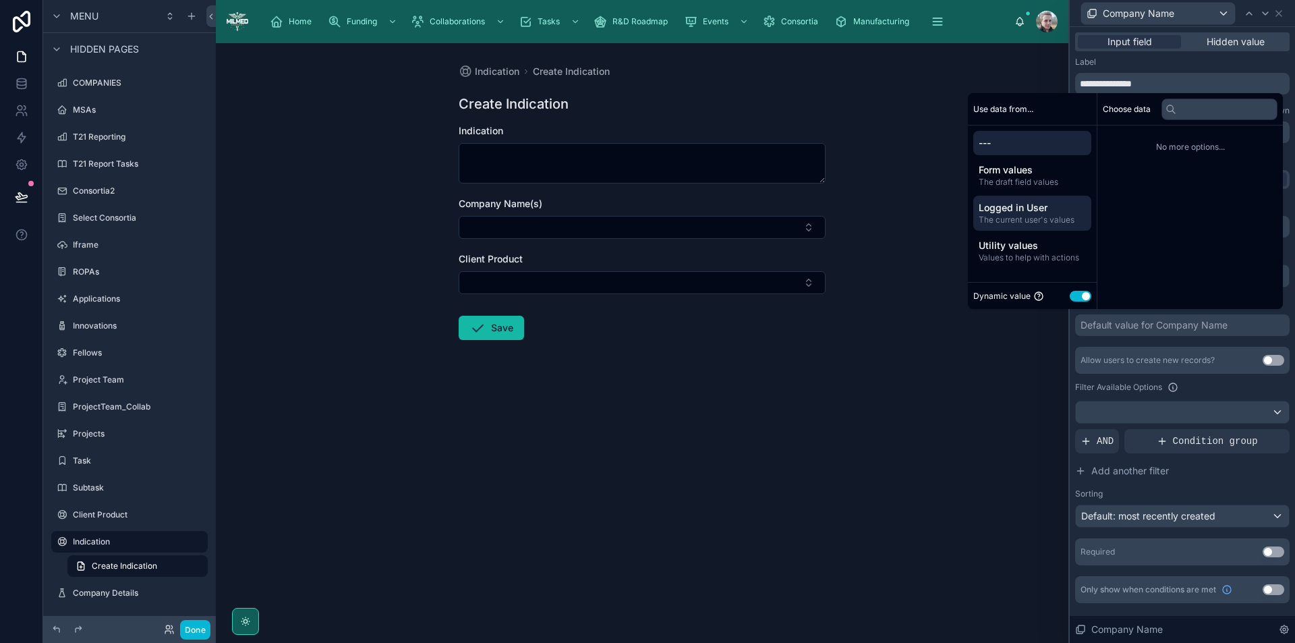
click at [1043, 220] on span "The current user's values" at bounding box center [1032, 220] width 107 height 11
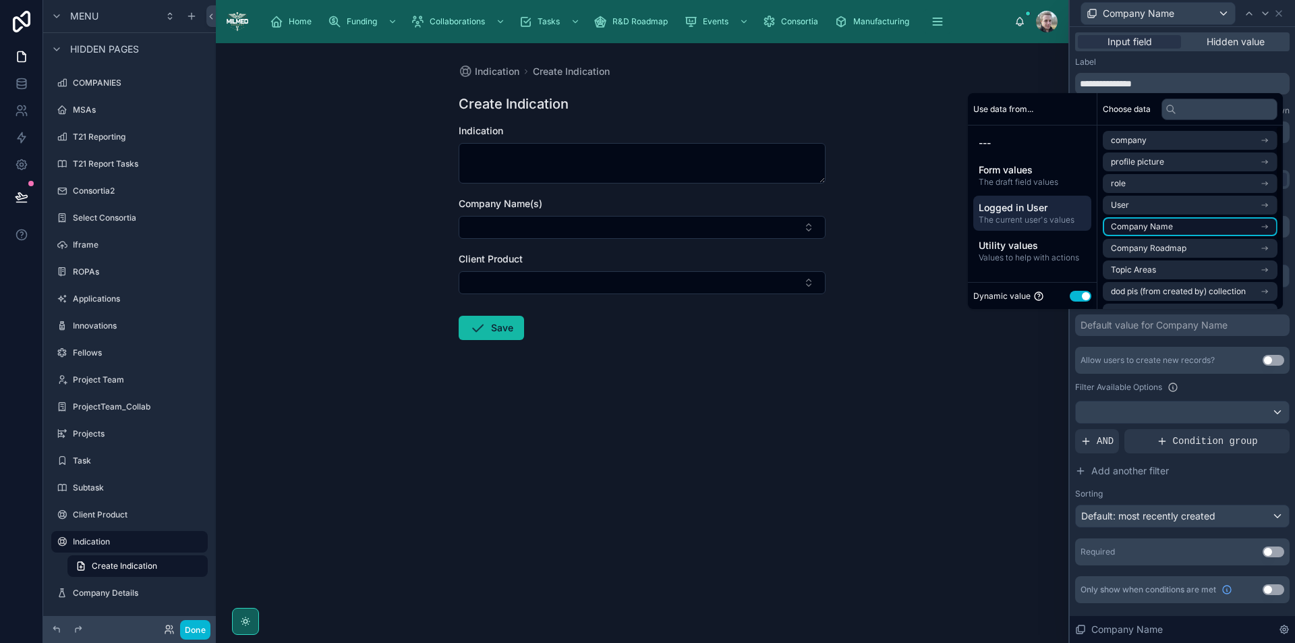
click at [1133, 223] on span "Company Name" at bounding box center [1142, 226] width 62 height 11
click at [1148, 161] on span "Company Name" at bounding box center [1142, 164] width 62 height 11
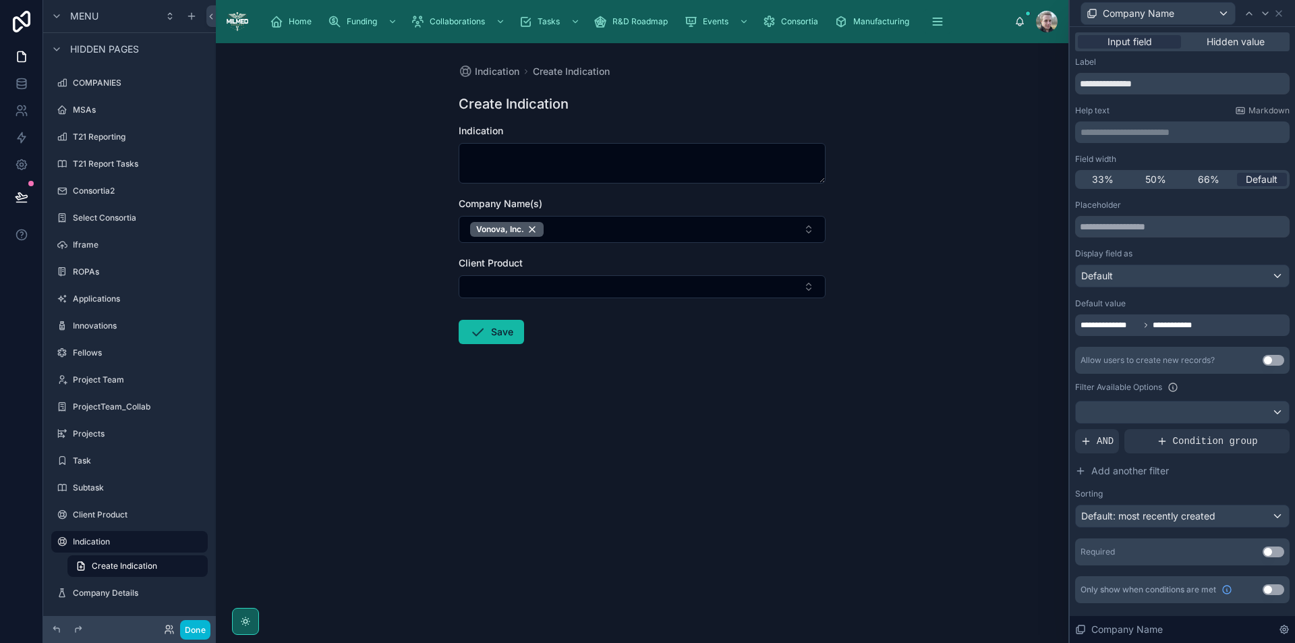
click at [1046, 393] on div "Indication Create Indication Create Indication Indication Company Name(s) Vonov…" at bounding box center [642, 343] width 853 height 600
click at [1186, 526] on div "Default: most recently created" at bounding box center [1182, 516] width 213 height 22
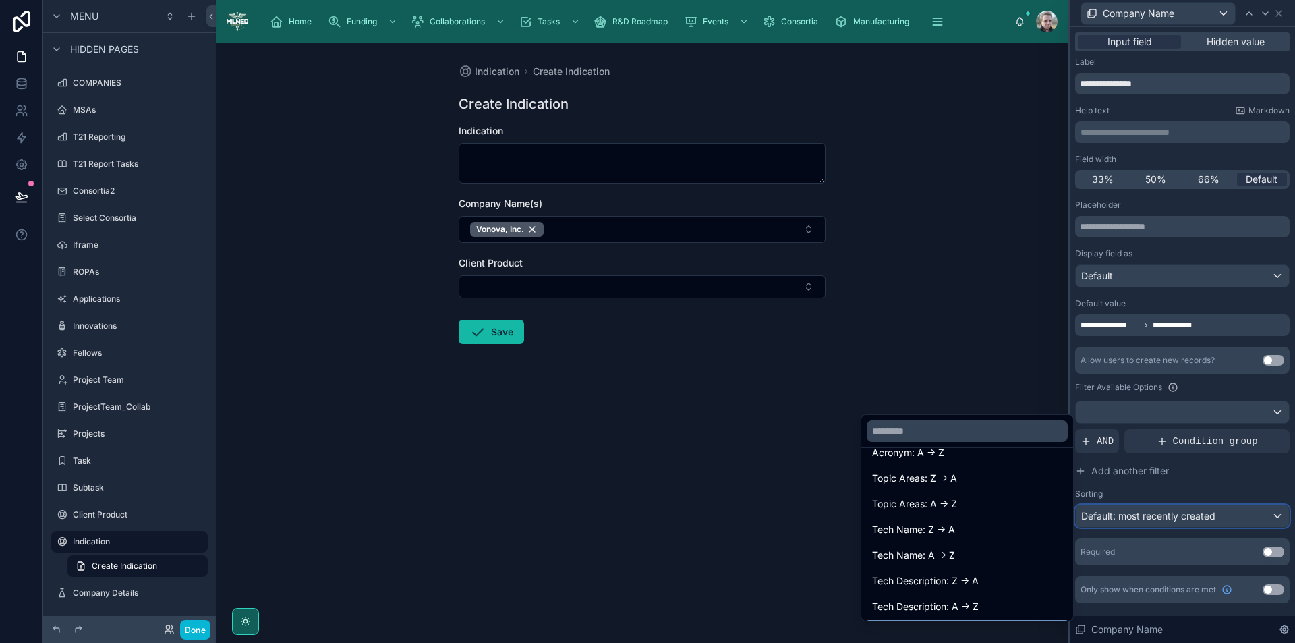
scroll to position [202, 0]
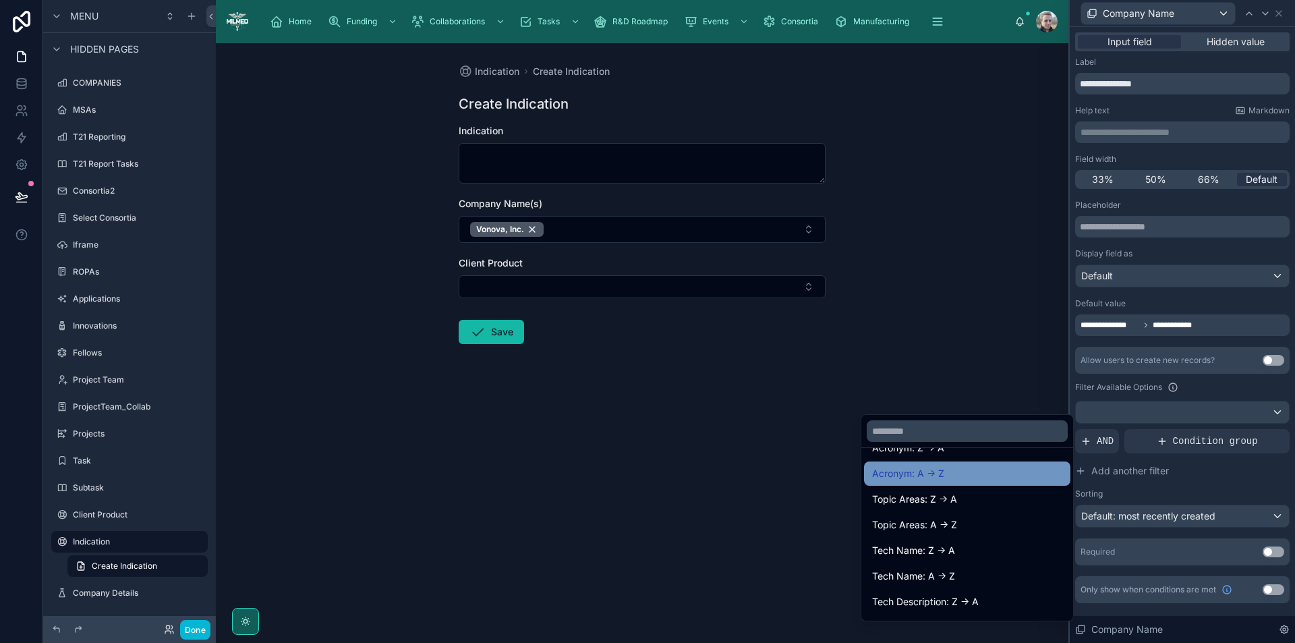
click at [924, 472] on span "Acronym: A -> Z" at bounding box center [908, 474] width 72 height 16
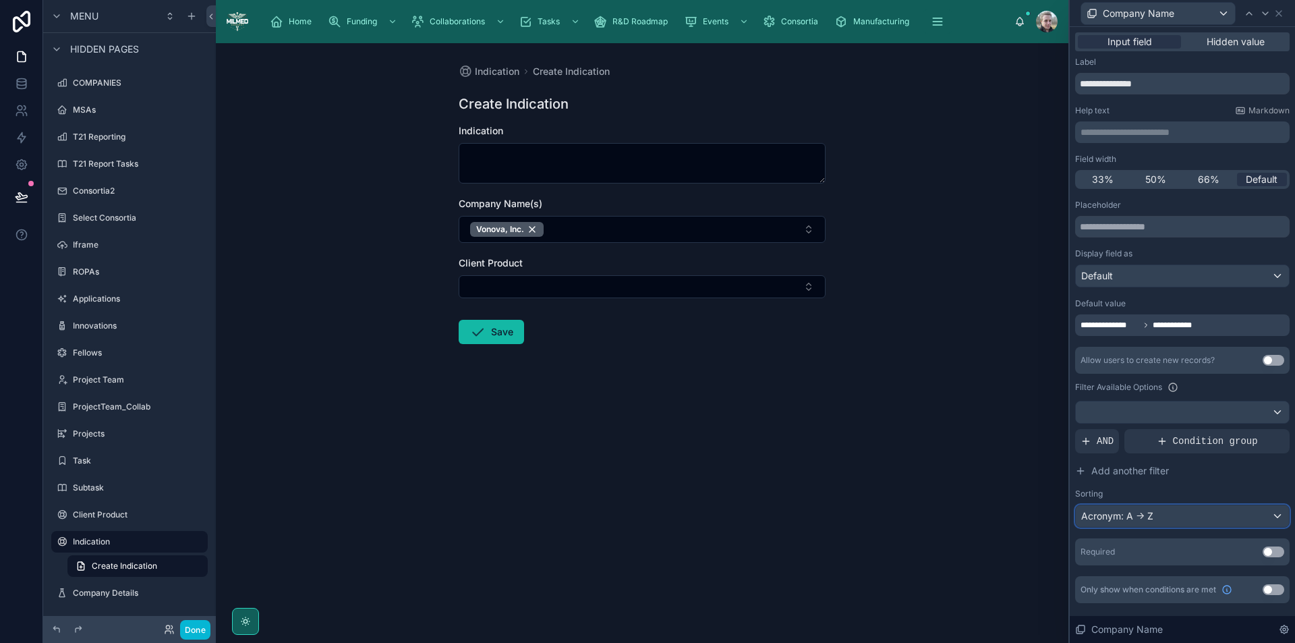
click at [1169, 522] on div "Acronym: A -> Z" at bounding box center [1182, 516] width 213 height 22
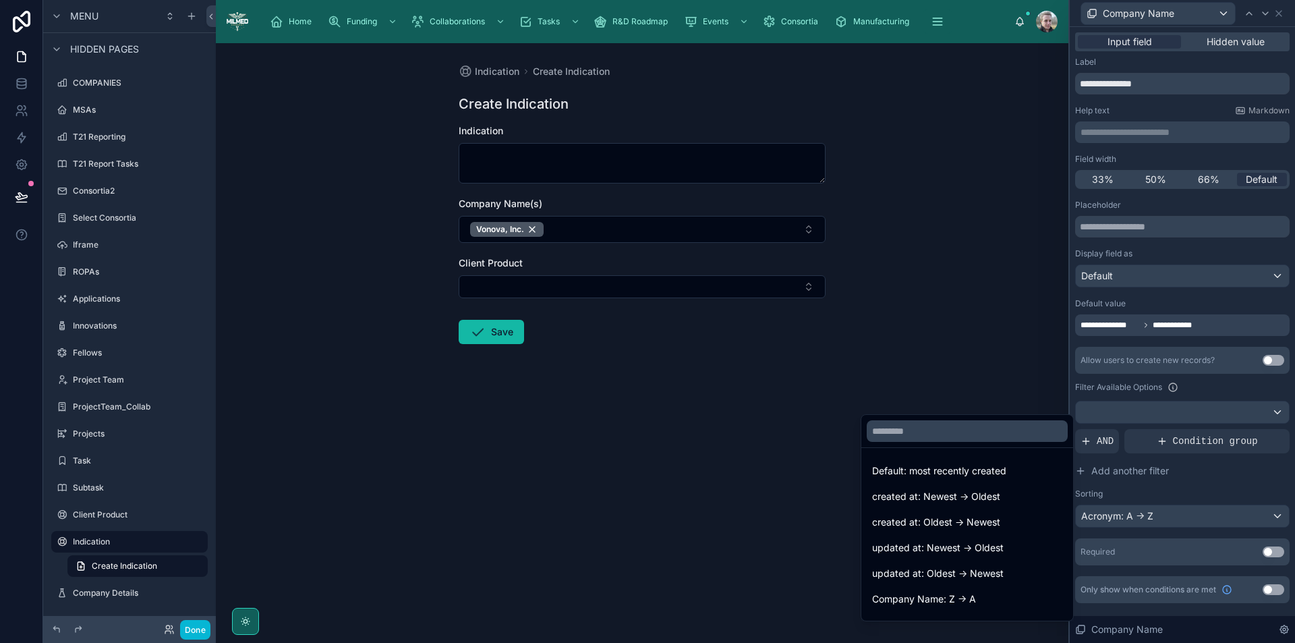
scroll to position [101, 0]
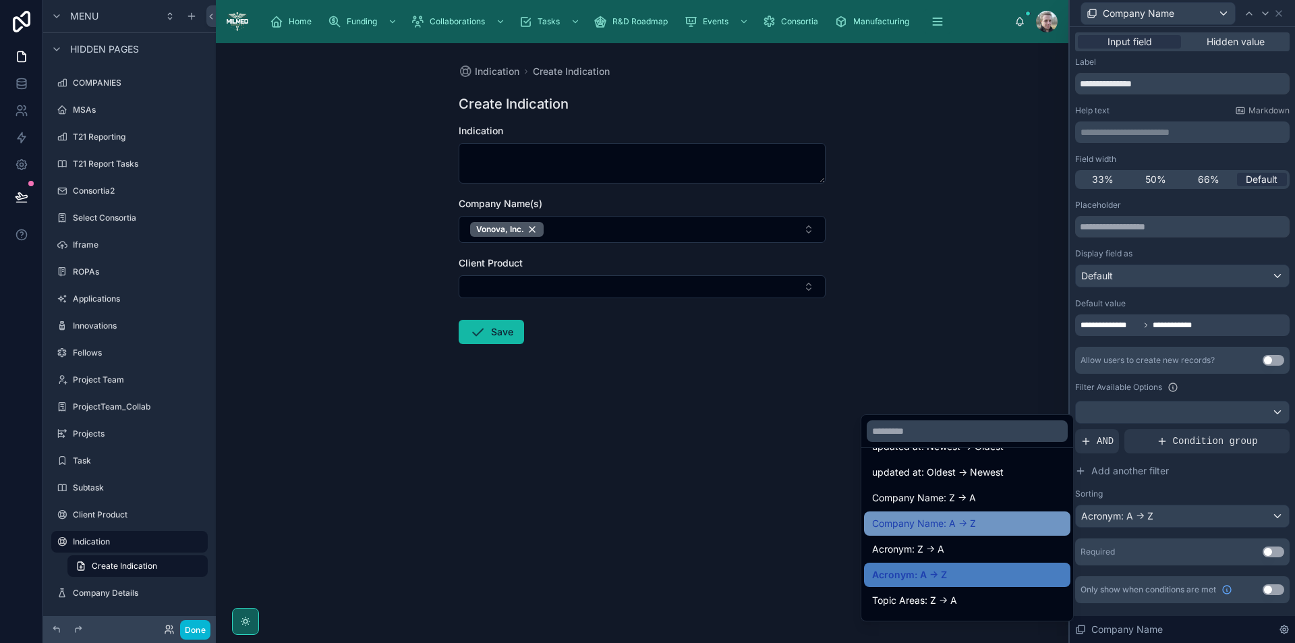
click at [963, 532] on div "Company Name: A -> Z" at bounding box center [967, 523] width 206 height 24
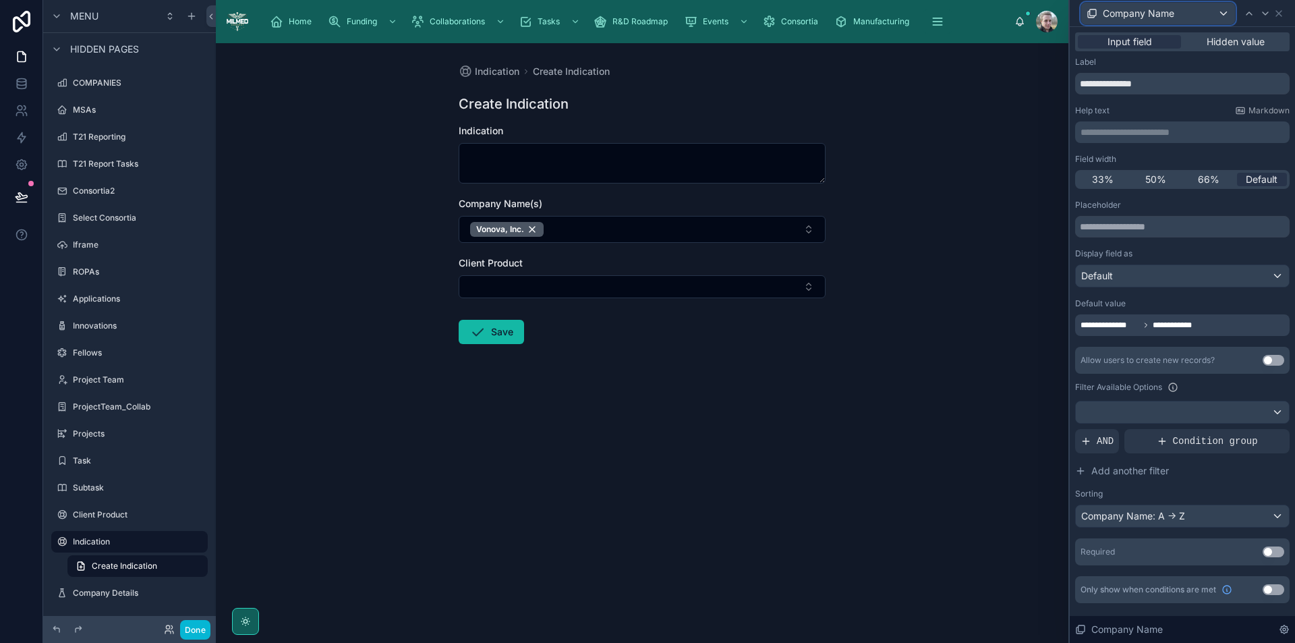
click at [1212, 8] on div "Company Name" at bounding box center [1159, 14] width 154 height 22
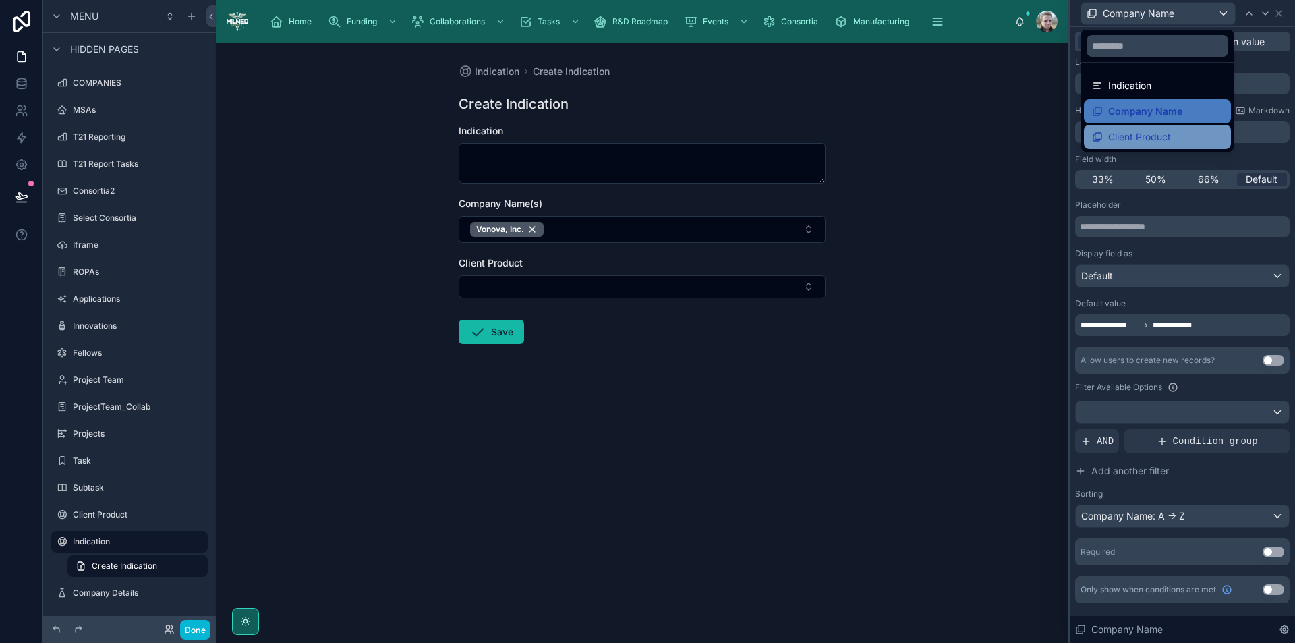
click at [1149, 137] on span "Client Product" at bounding box center [1140, 137] width 63 height 16
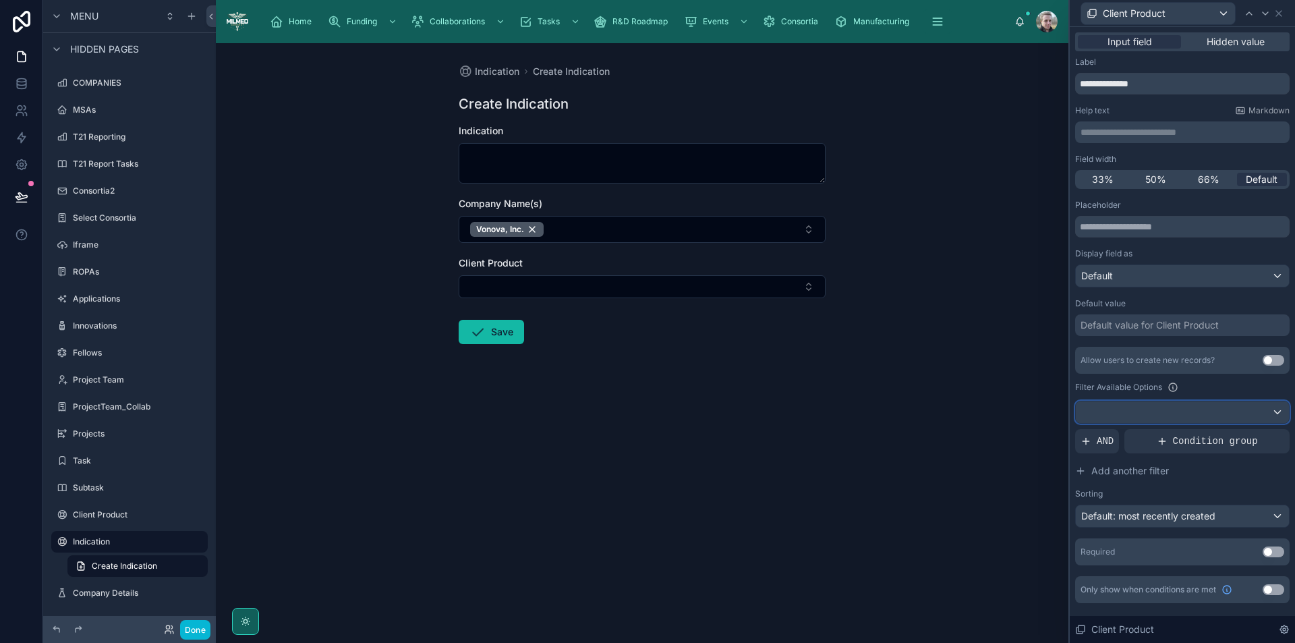
click at [1151, 415] on div at bounding box center [1182, 412] width 213 height 22
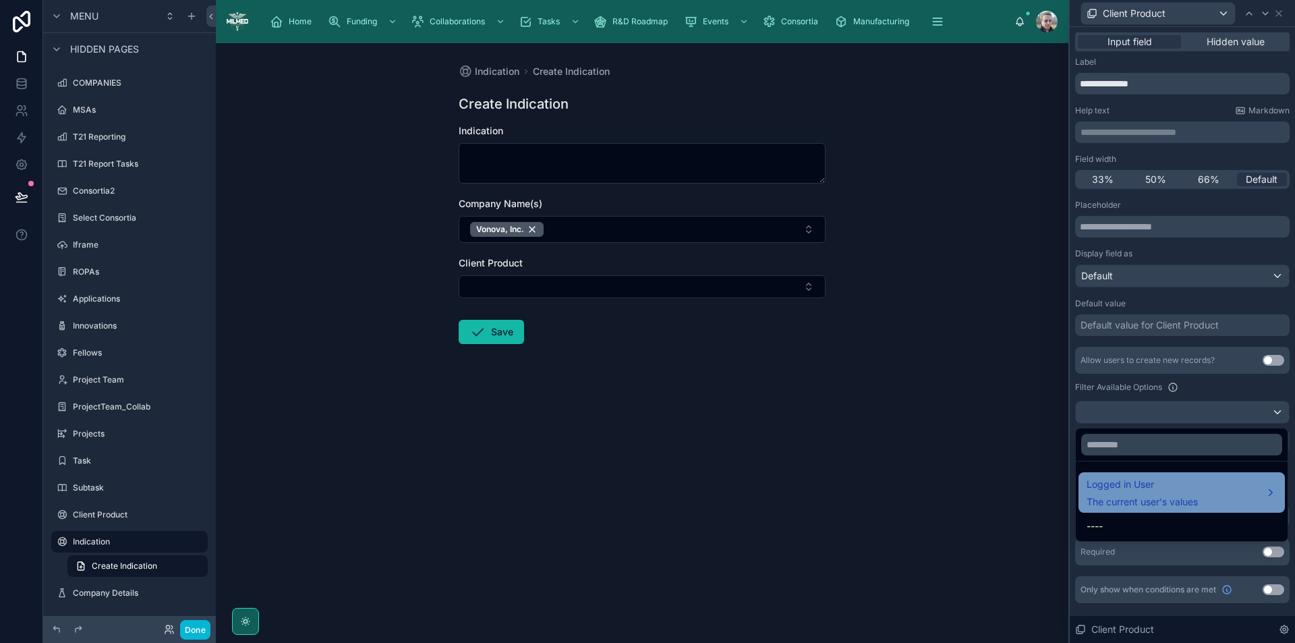
click at [1160, 491] on span "Logged in User" at bounding box center [1142, 484] width 111 height 16
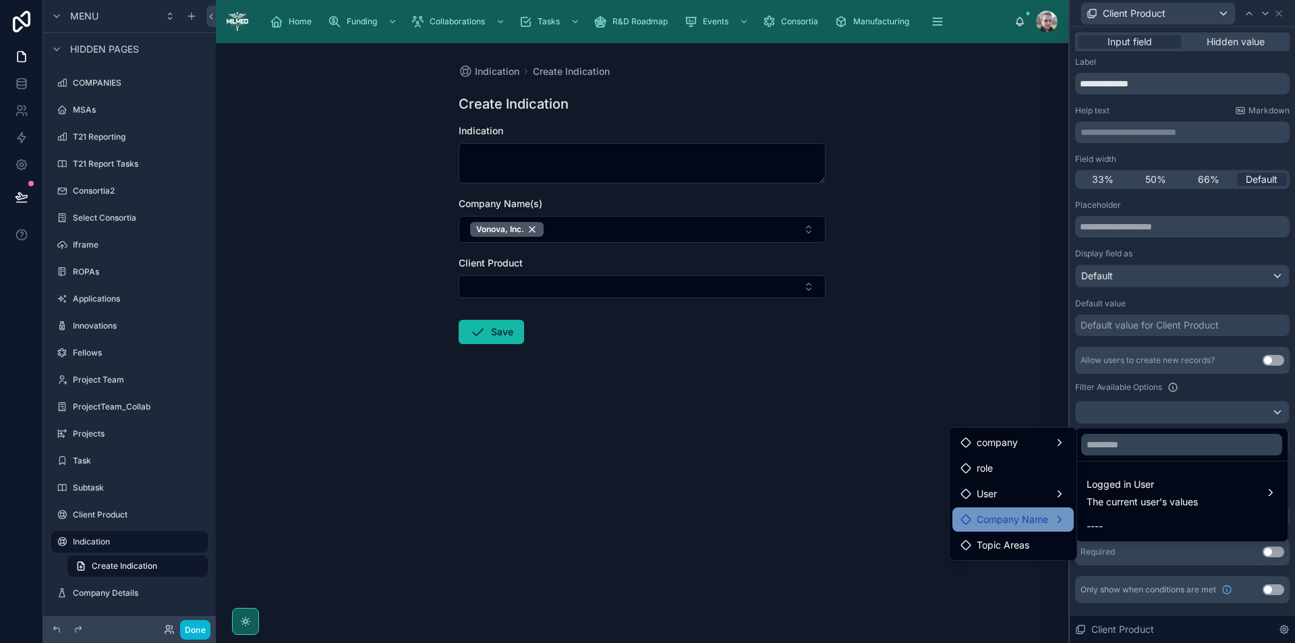
click at [1043, 522] on span "Company Name" at bounding box center [1013, 519] width 72 height 16
click at [1150, 530] on div "products collection" at bounding box center [1137, 521] width 117 height 24
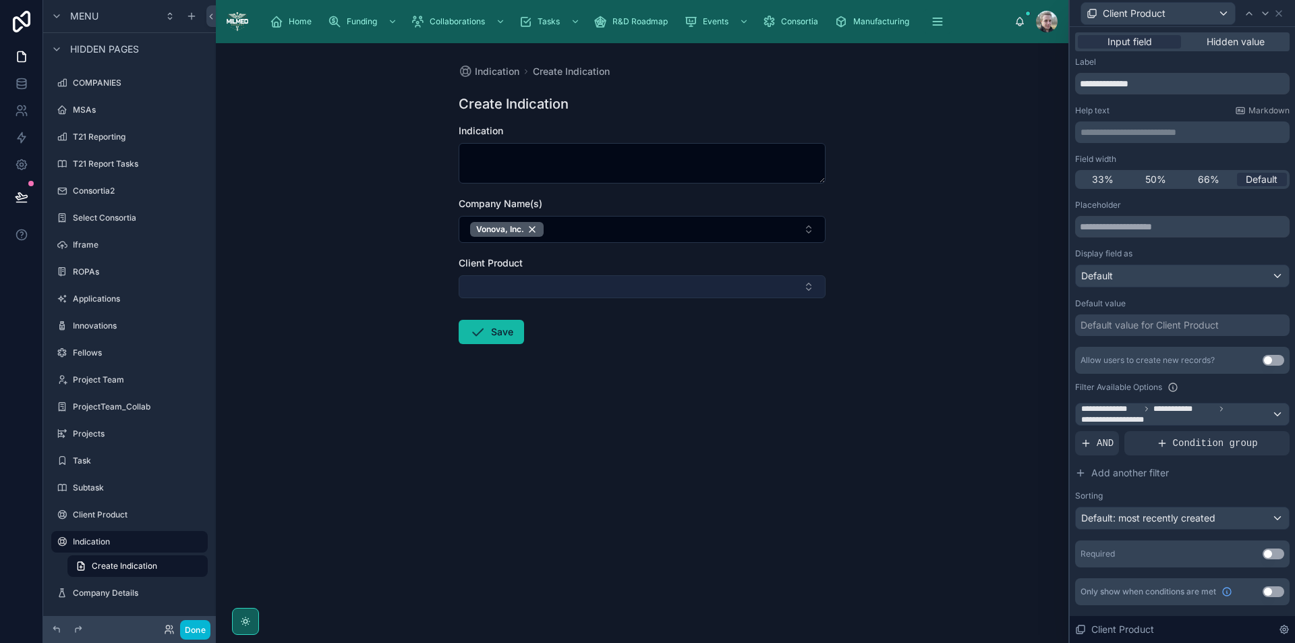
click at [783, 281] on button "Select Button" at bounding box center [642, 286] width 367 height 23
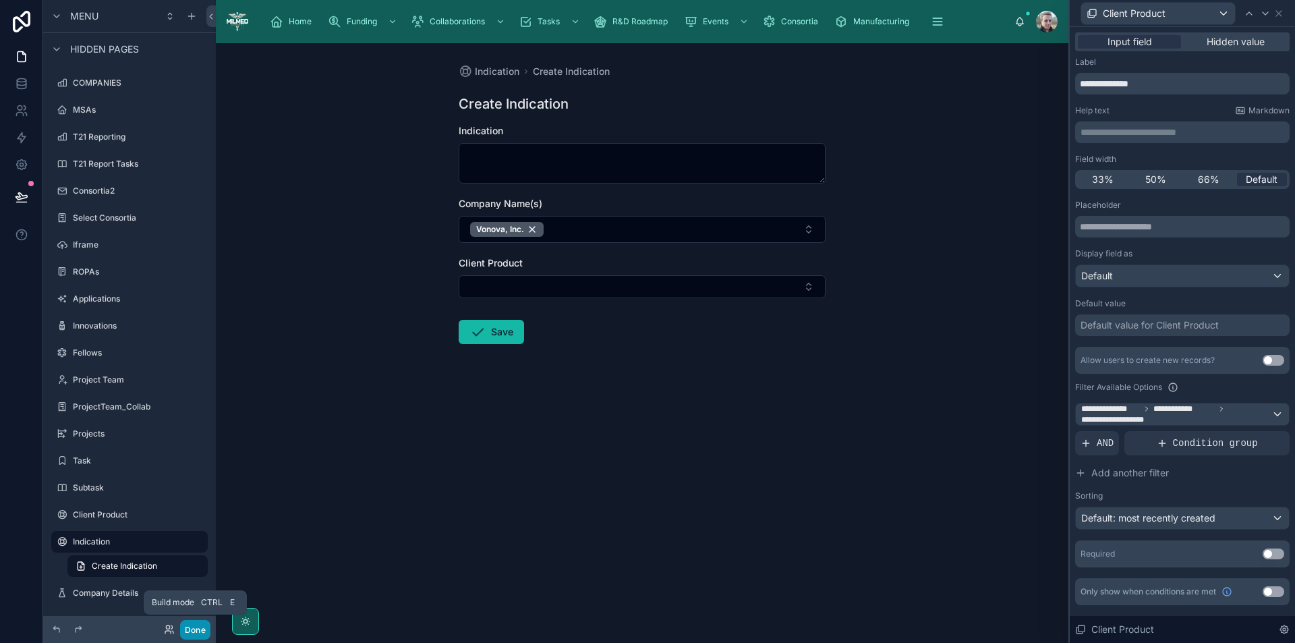
click at [190, 632] on button "Done" at bounding box center [195, 630] width 30 height 20
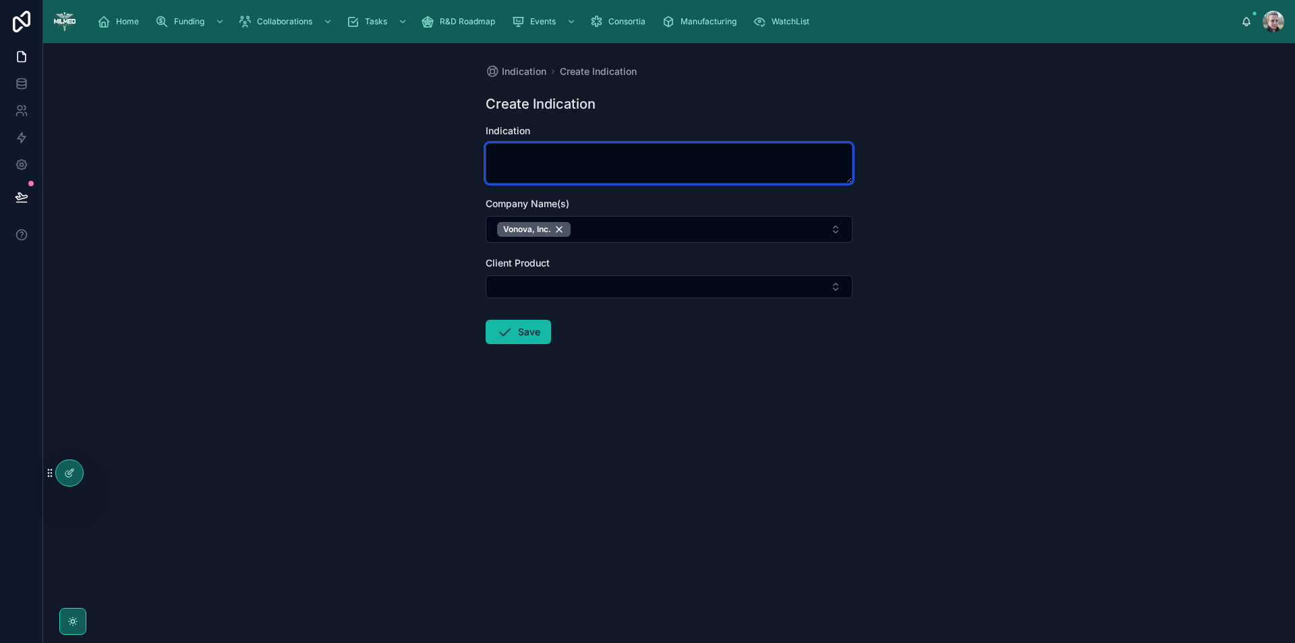
click at [578, 151] on textarea at bounding box center [669, 163] width 367 height 40
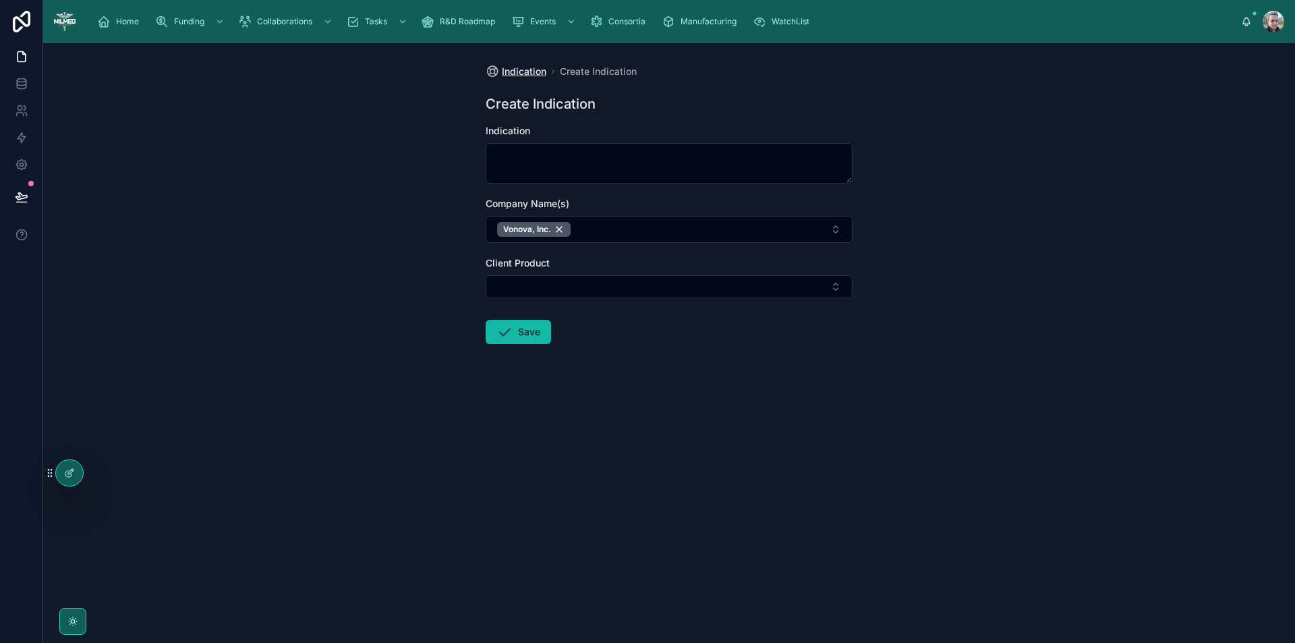
click at [524, 70] on span "Indication" at bounding box center [524, 71] width 45 height 13
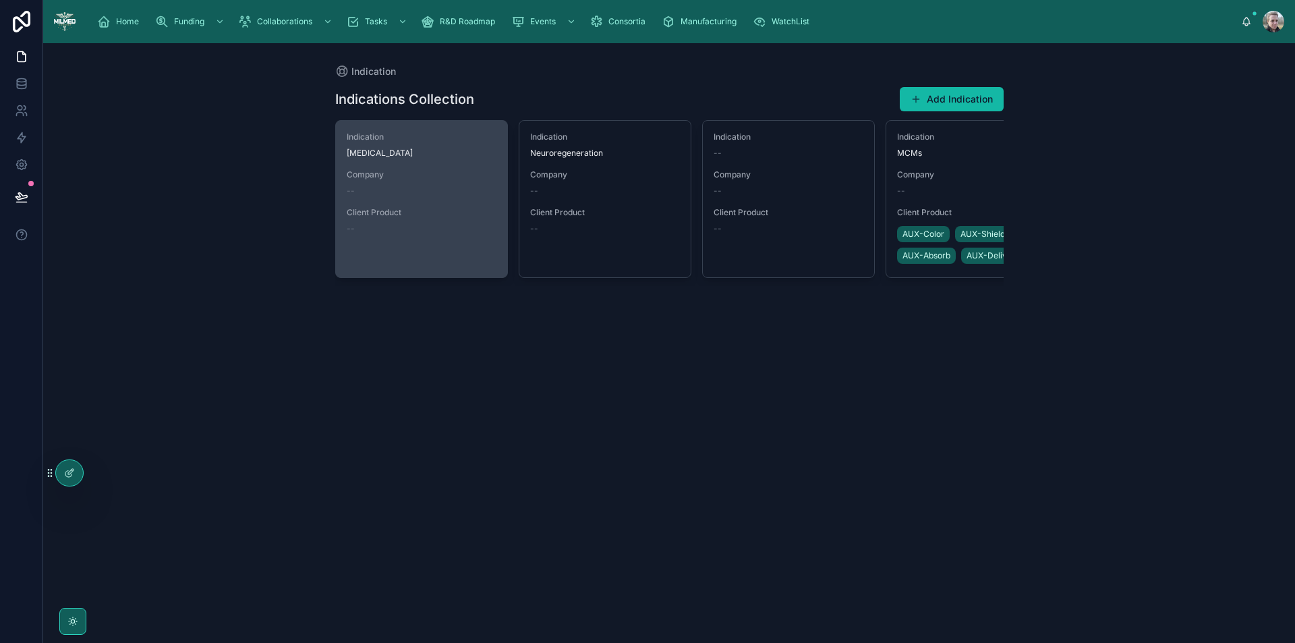
click at [448, 239] on div "Indication Neuromodulation Company -- Client Product --" at bounding box center [421, 199] width 171 height 157
click at [353, 171] on span "Company" at bounding box center [422, 174] width 150 height 11
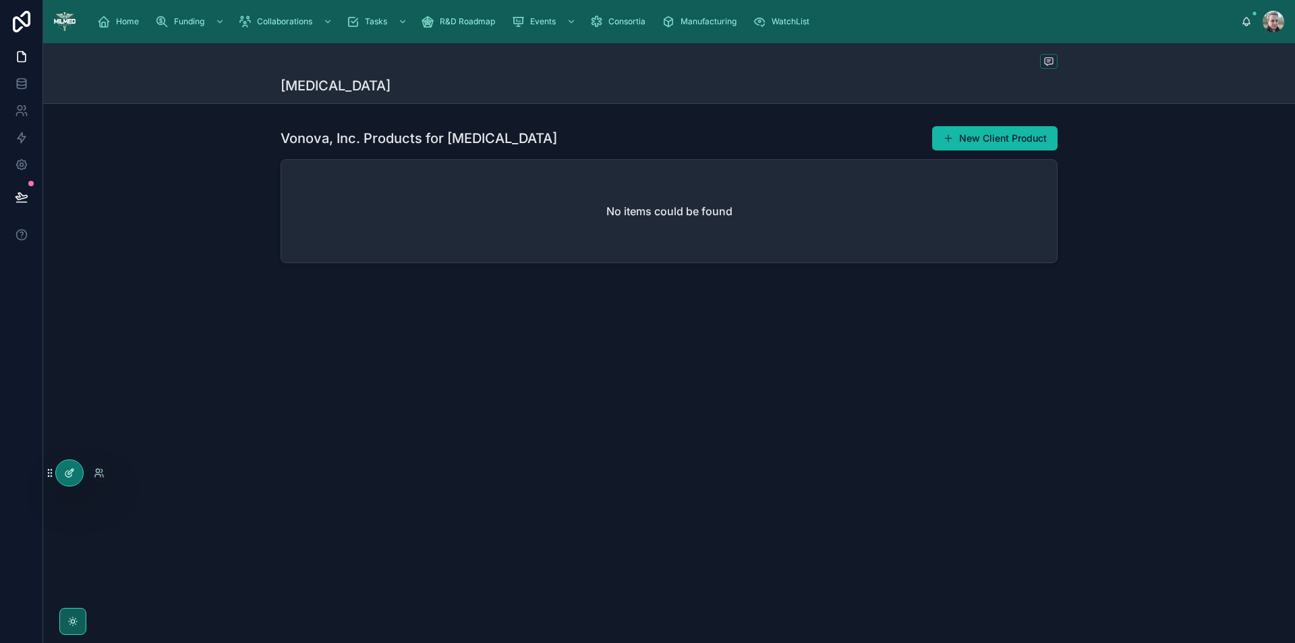
click at [72, 475] on icon at bounding box center [69, 473] width 11 height 11
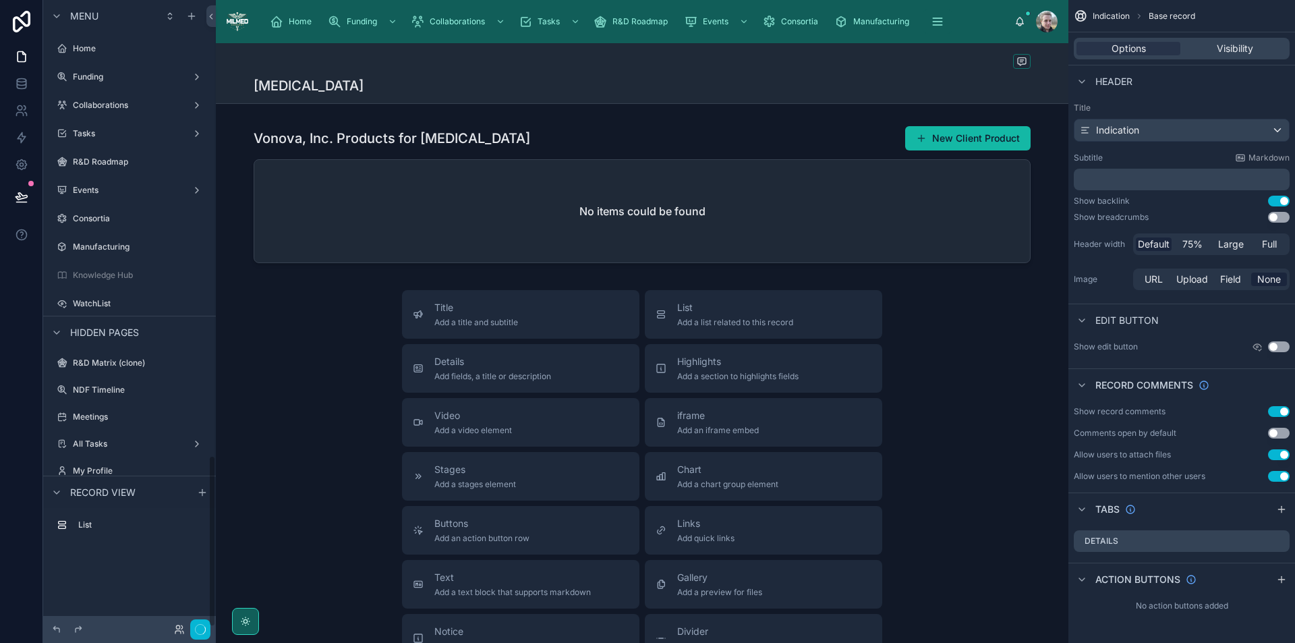
scroll to position [1659, 0]
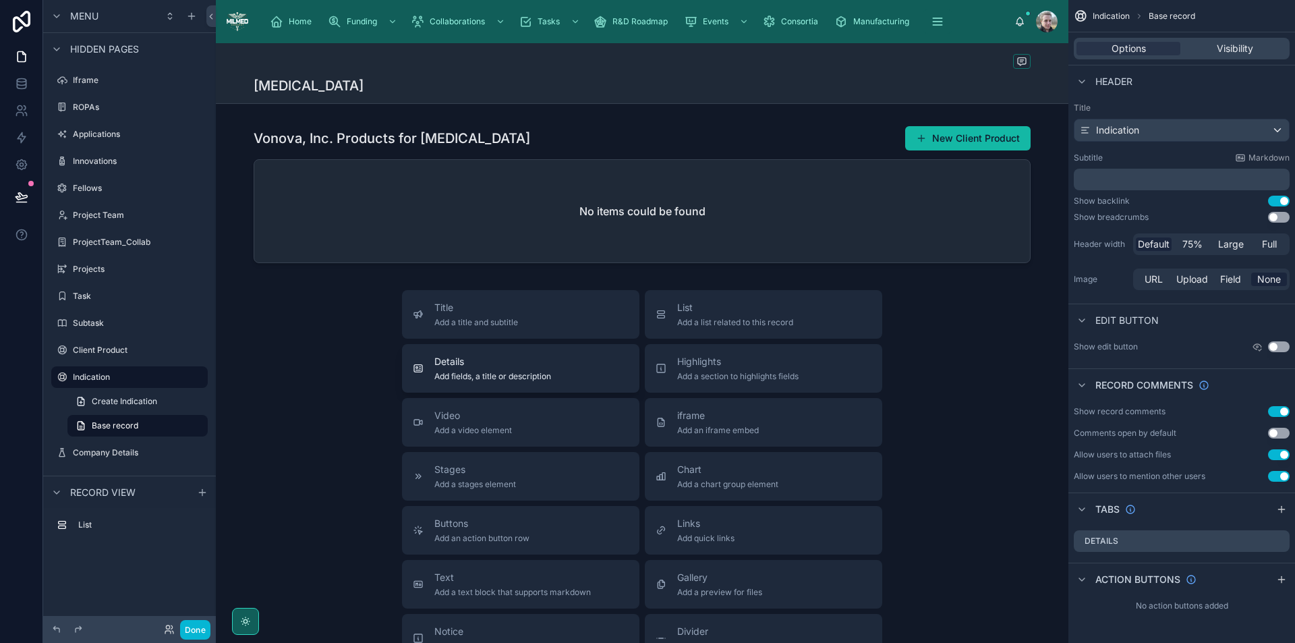
click at [481, 381] on span "Add fields, a title or description" at bounding box center [493, 376] width 117 height 11
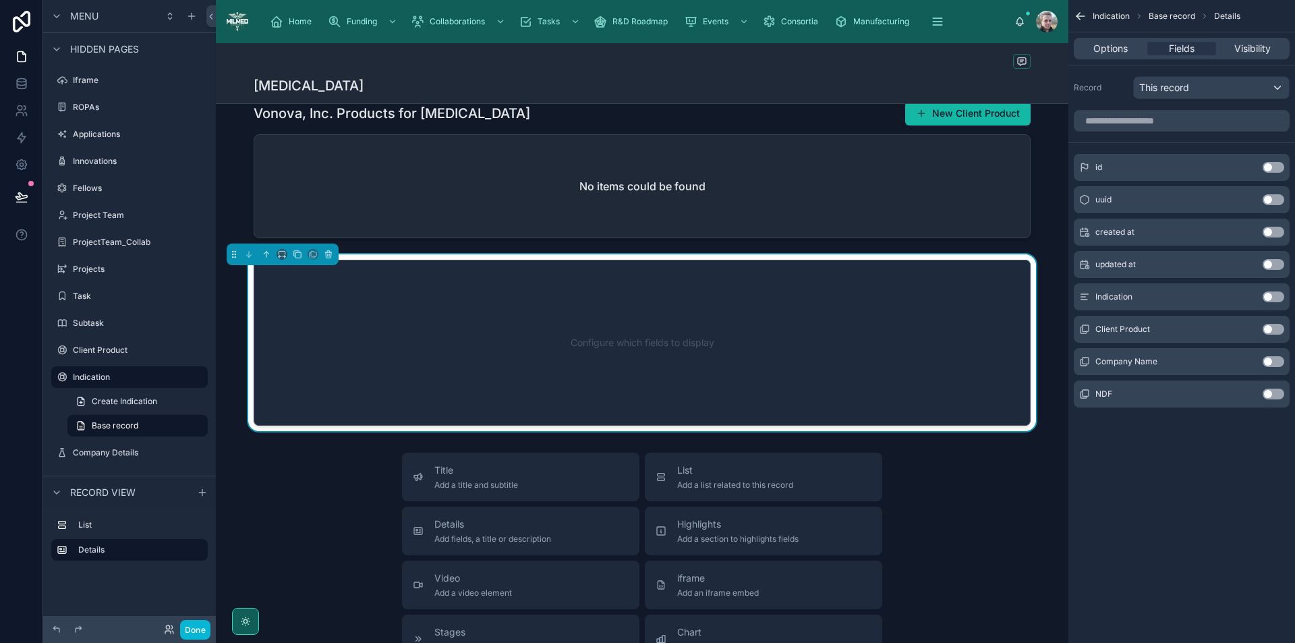
scroll to position [0, 0]
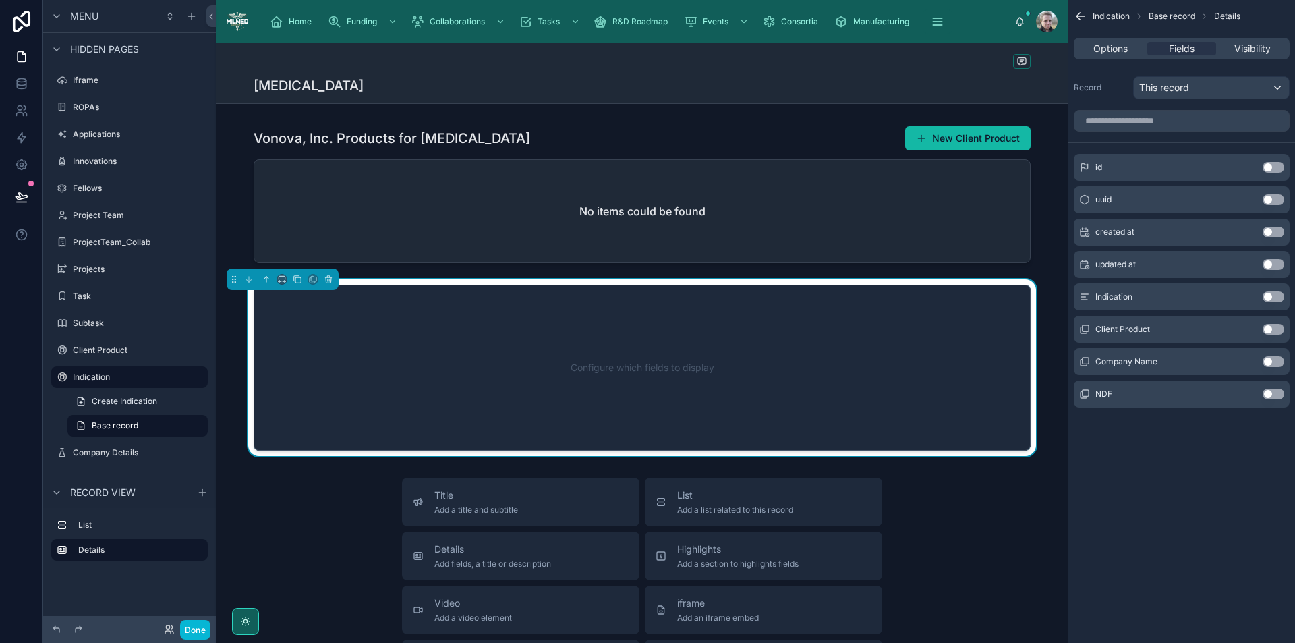
drag, startPoint x: 488, startPoint y: 403, endPoint x: 492, endPoint y: 99, distance: 304.3
click at [492, 99] on div "Neuromodulation Vonova, Inc. Products for Neuromodulation New Client Product No…" at bounding box center [642, 554] width 853 height 1023
click at [265, 280] on icon at bounding box center [266, 279] width 9 height 9
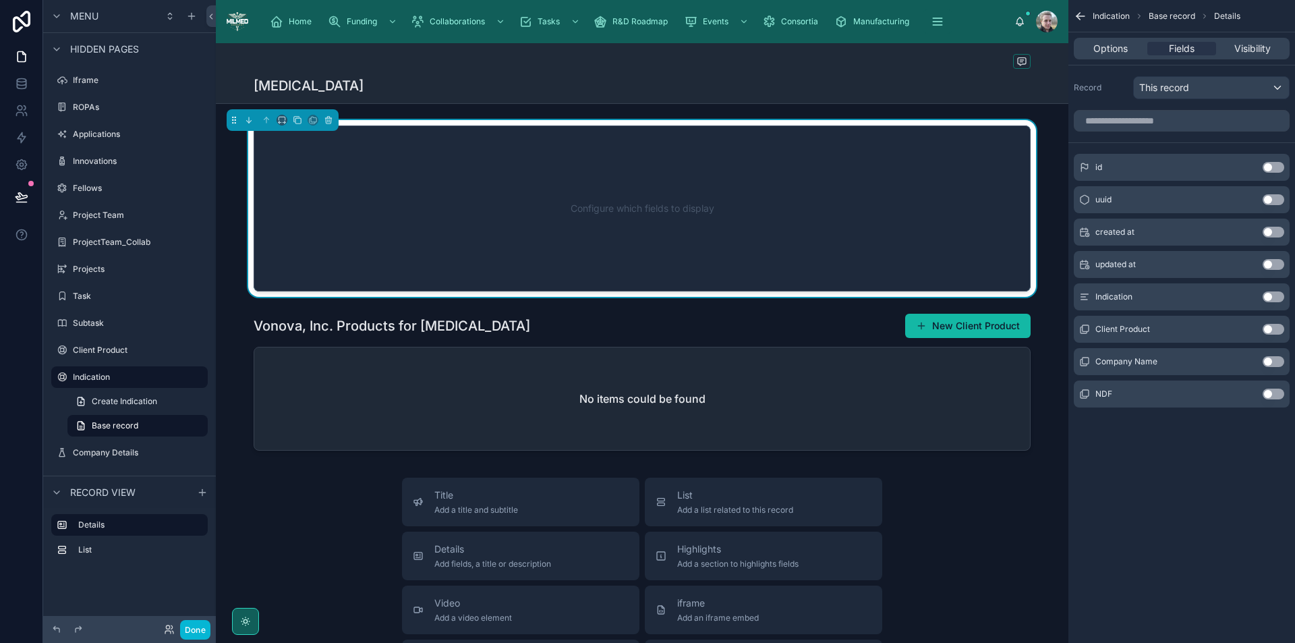
click at [768, 232] on div "Configure which fields to display" at bounding box center [642, 208] width 733 height 121
click at [1275, 296] on button "Use setting" at bounding box center [1274, 296] width 22 height 11
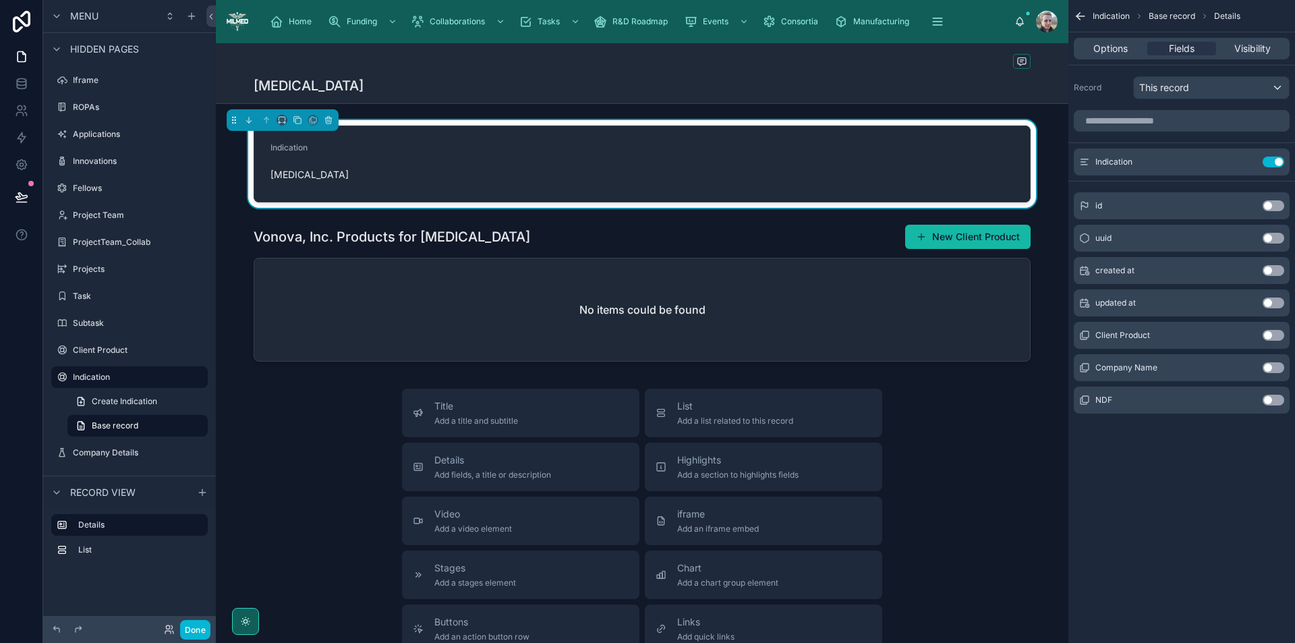
click at [1275, 369] on button "Use setting" at bounding box center [1274, 367] width 22 height 11
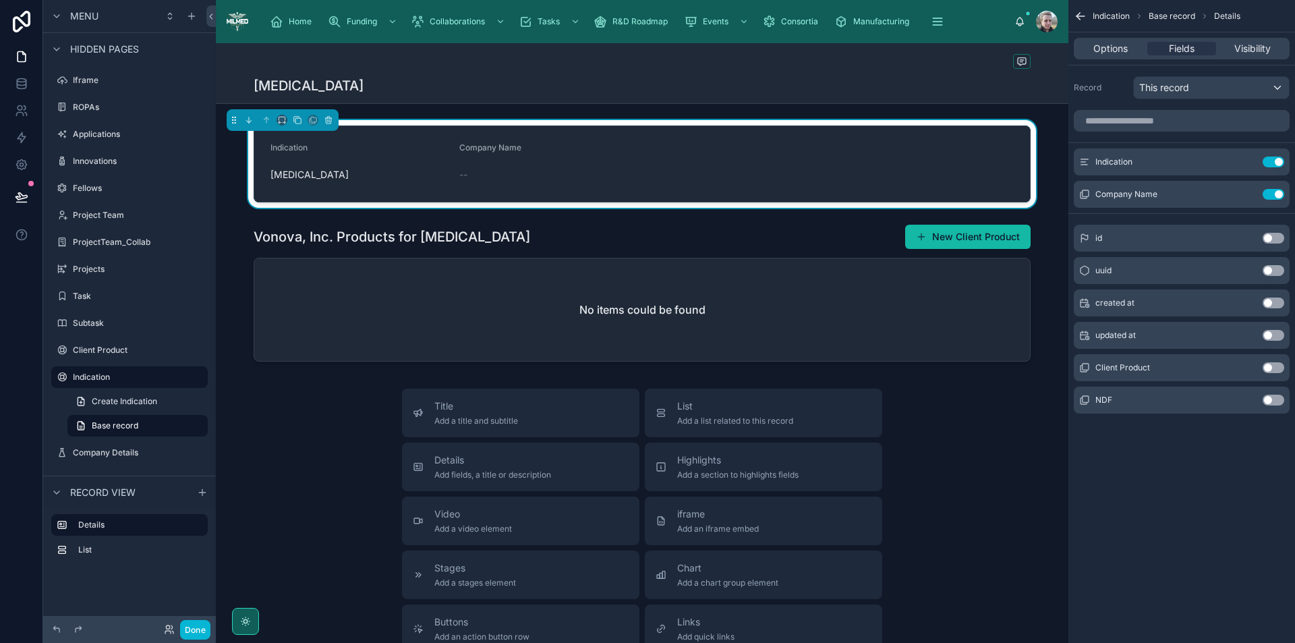
click at [1276, 366] on button "Use setting" at bounding box center [1274, 367] width 22 height 11
click at [1251, 159] on icon "scrollable content" at bounding box center [1248, 160] width 5 height 5
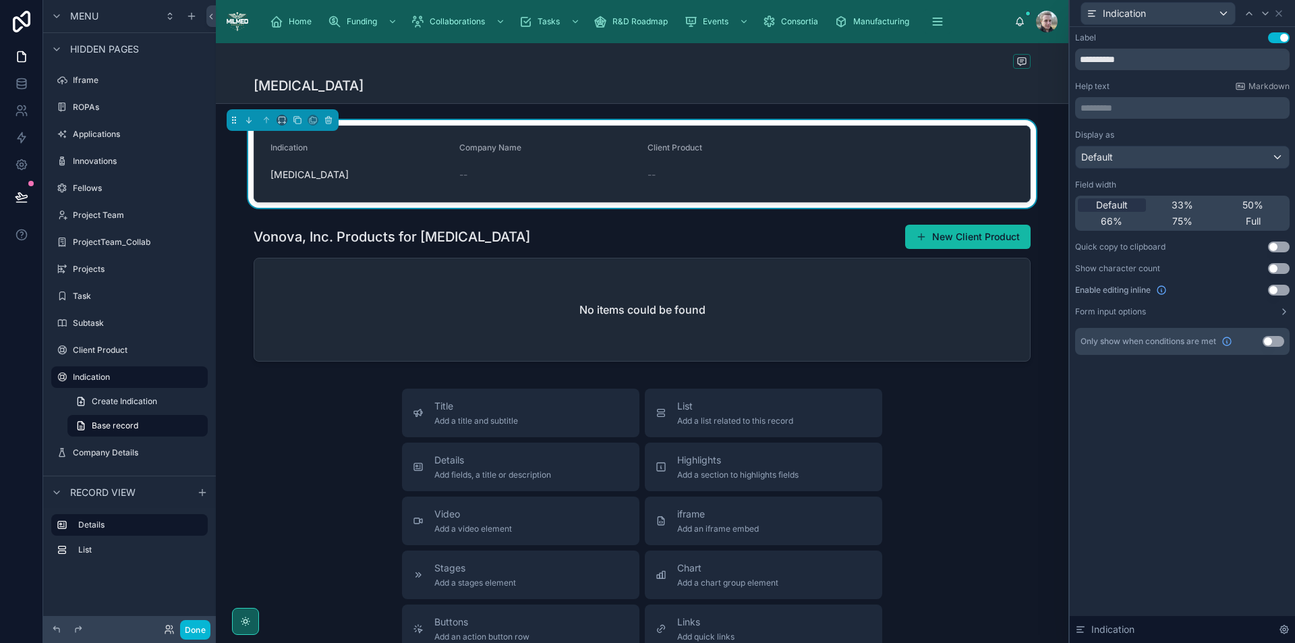
click at [1277, 291] on button "Use setting" at bounding box center [1279, 290] width 22 height 11
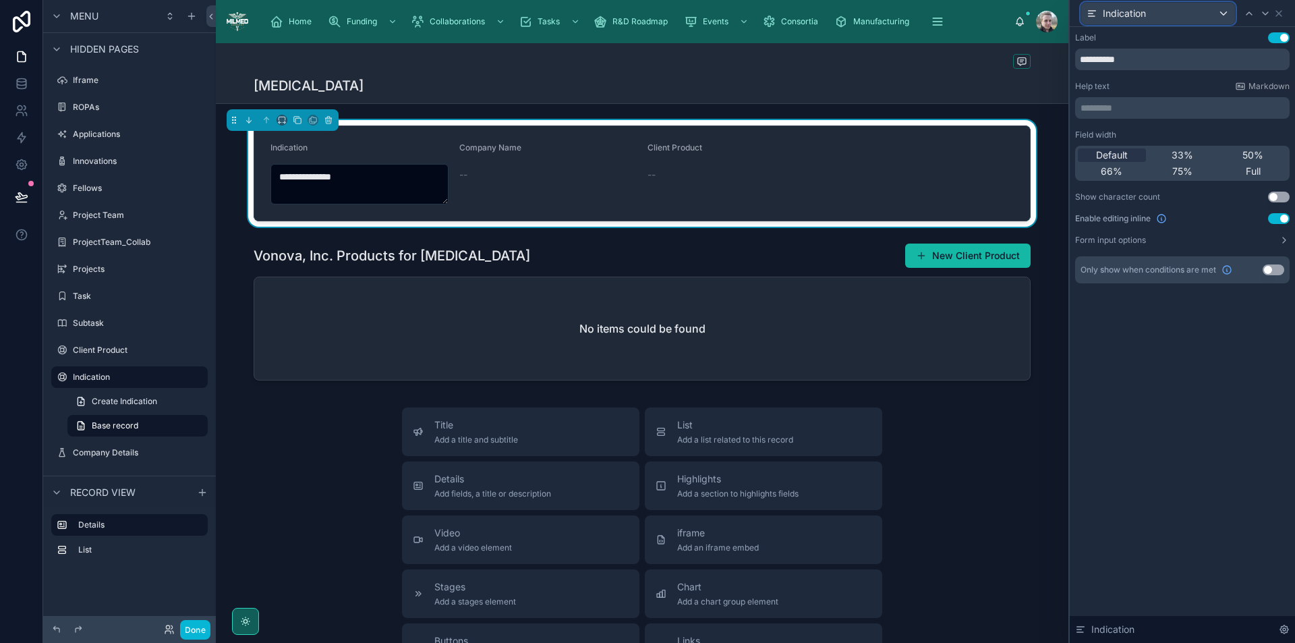
click at [1161, 16] on div "Indication" at bounding box center [1159, 14] width 154 height 22
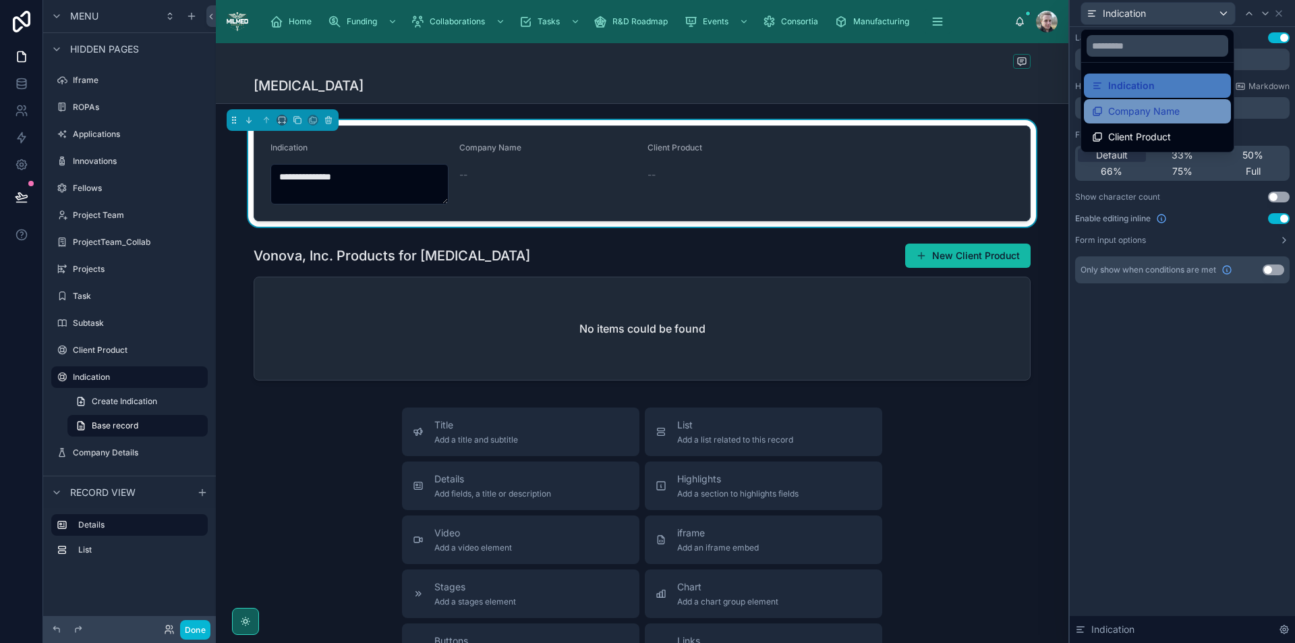
click at [1170, 113] on span "Company Name" at bounding box center [1145, 111] width 72 height 16
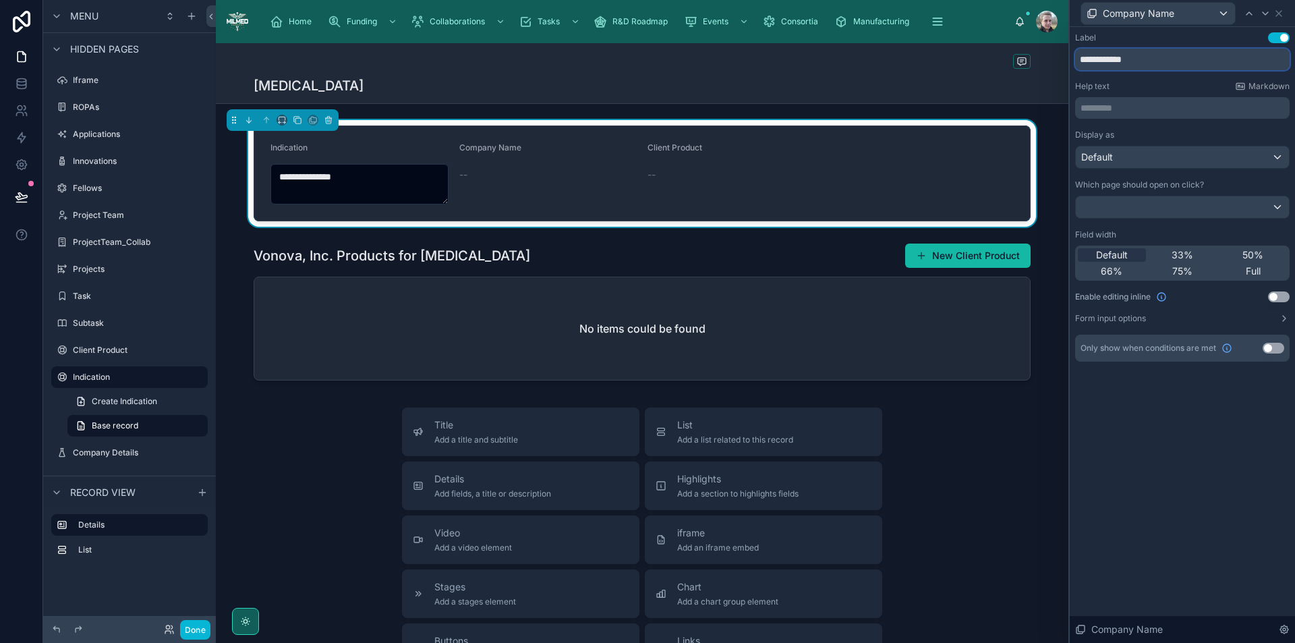
click at [1170, 60] on input "**********" at bounding box center [1182, 60] width 215 height 22
type input "**********"
click at [1280, 299] on button "Use setting" at bounding box center [1279, 296] width 22 height 11
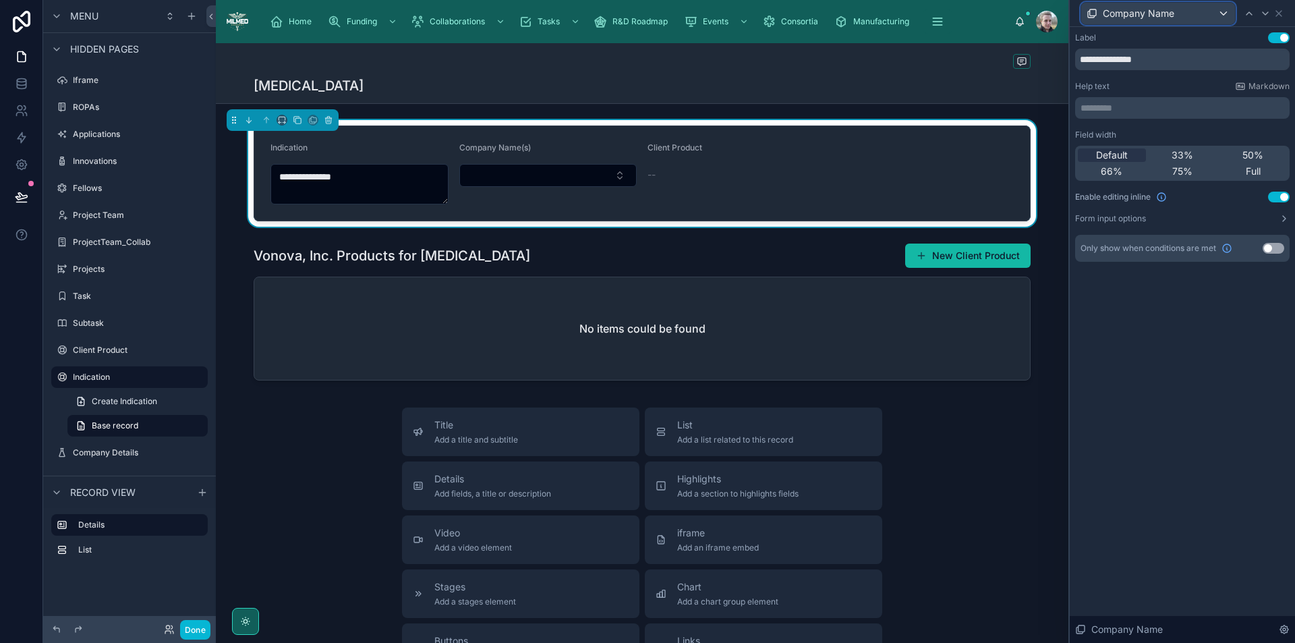
click at [1216, 14] on div "Company Name" at bounding box center [1159, 14] width 154 height 22
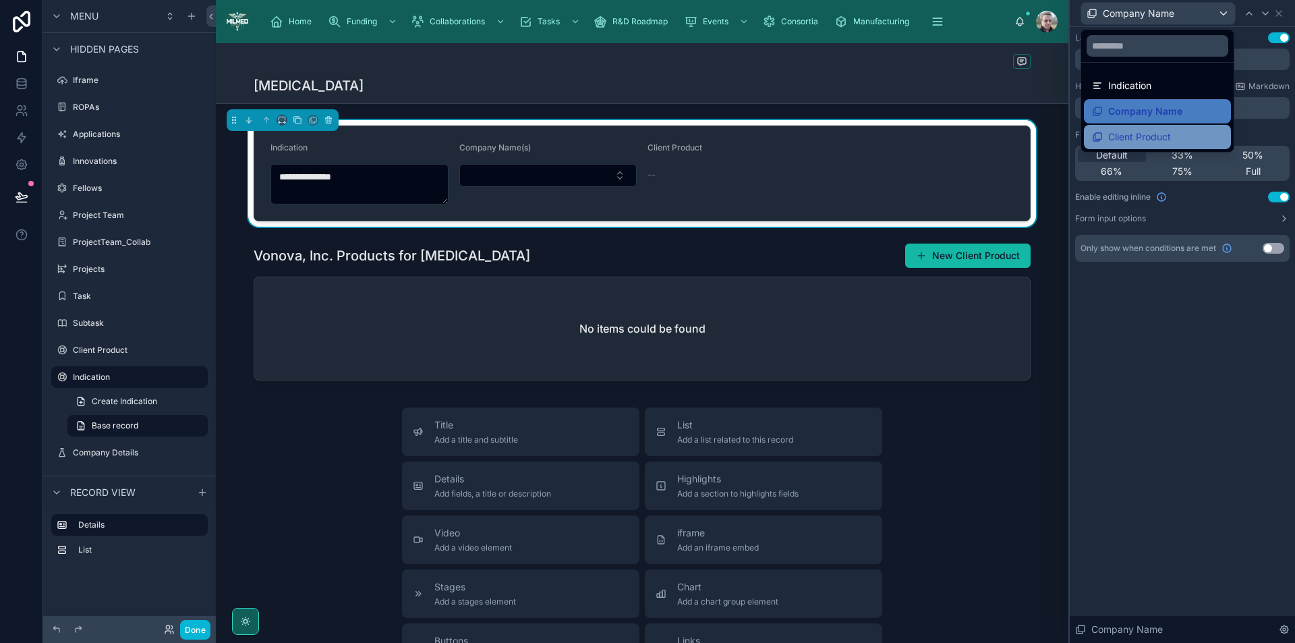
click at [1190, 133] on div "Client Product" at bounding box center [1157, 137] width 131 height 16
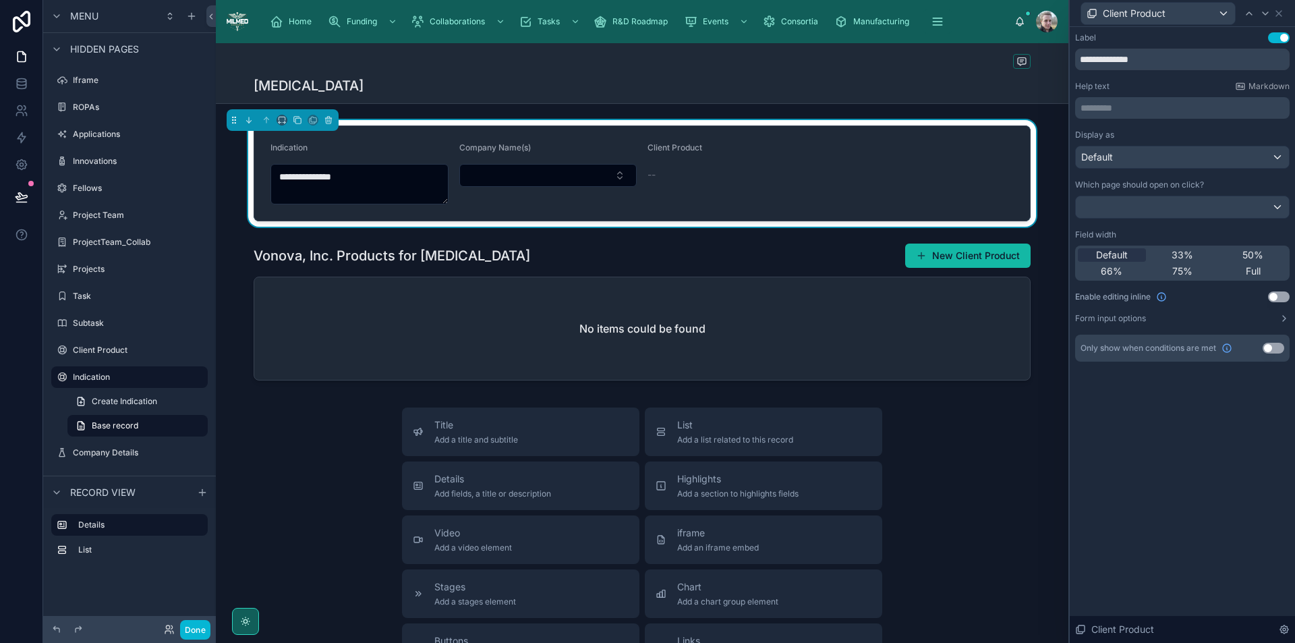
click at [1275, 296] on button "Use setting" at bounding box center [1279, 296] width 22 height 11
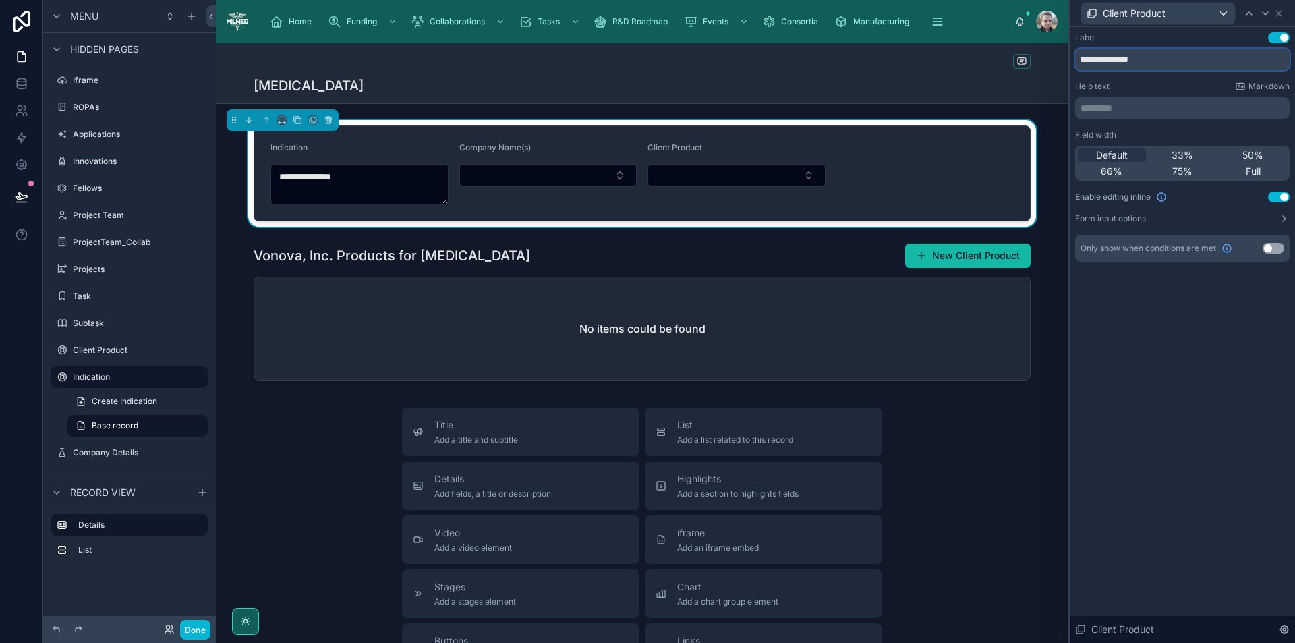
click at [1153, 61] on input "**********" at bounding box center [1182, 60] width 215 height 22
type input "**********"
click at [186, 631] on button "Done" at bounding box center [195, 630] width 30 height 20
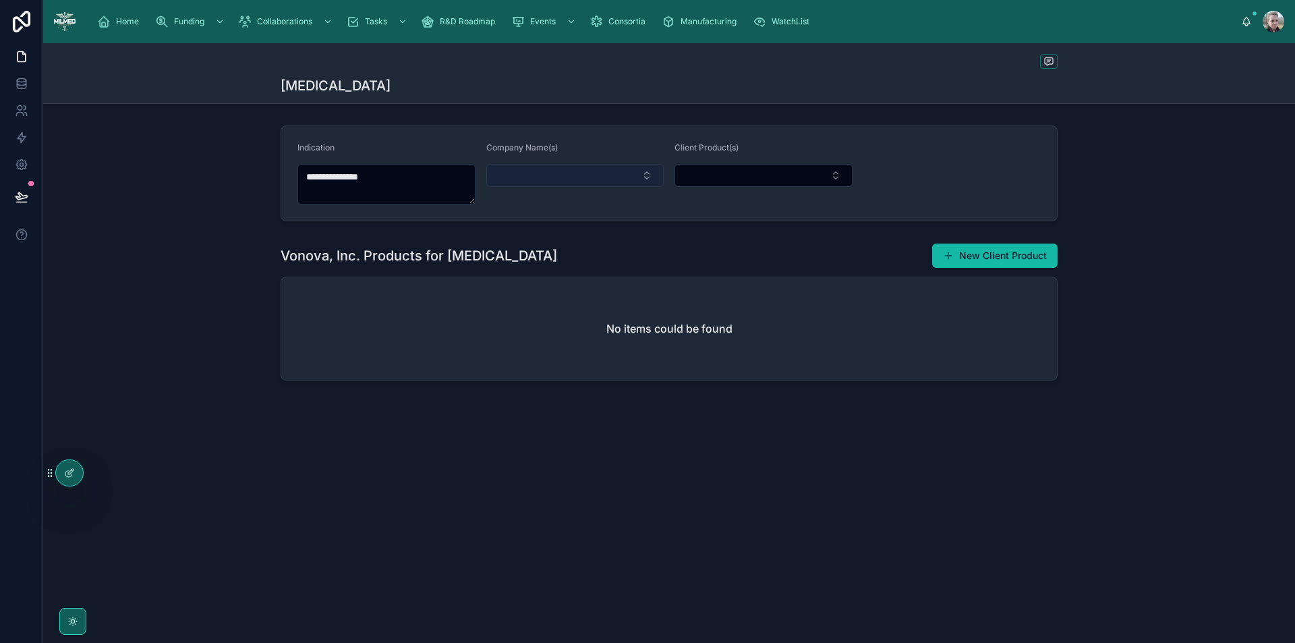
click at [545, 168] on button "Select Button" at bounding box center [575, 175] width 178 height 23
click at [70, 474] on icon at bounding box center [70, 471] width 5 height 5
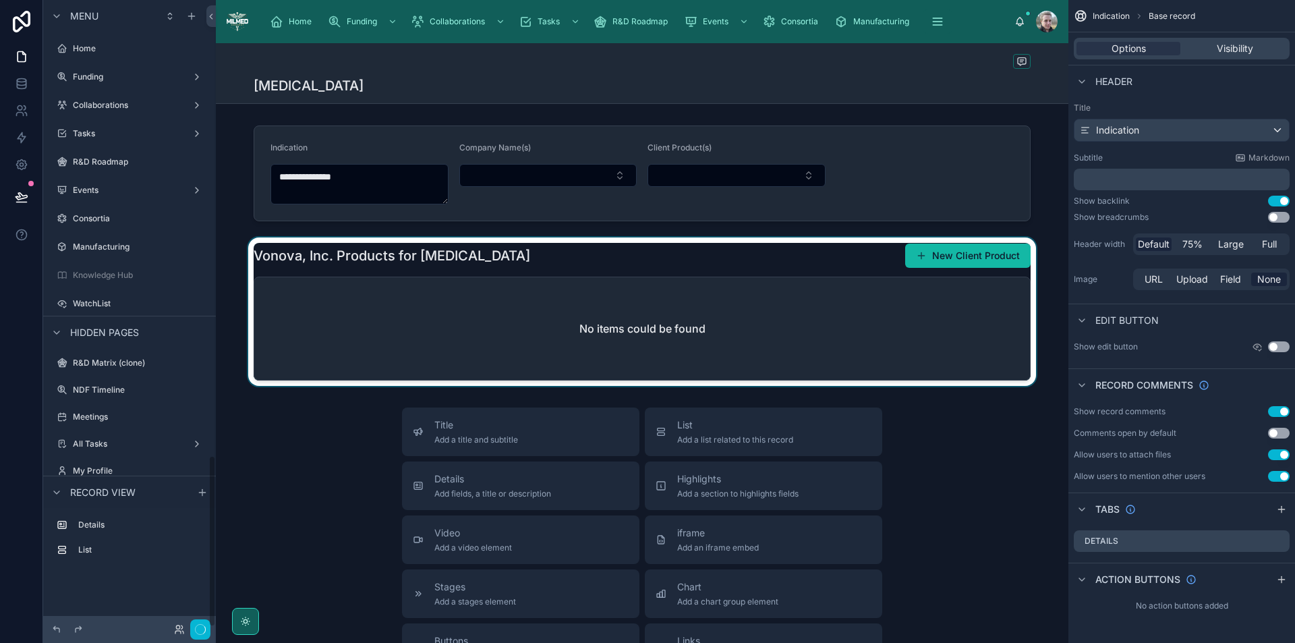
scroll to position [1659, 0]
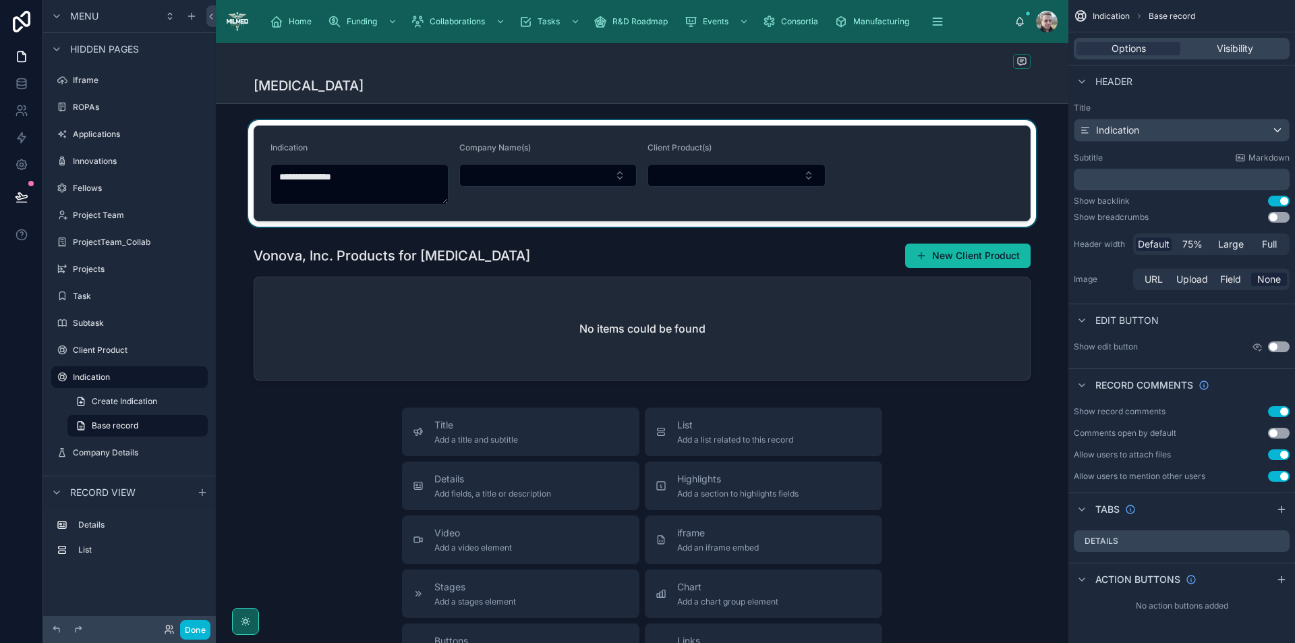
click at [571, 172] on div at bounding box center [642, 173] width 853 height 107
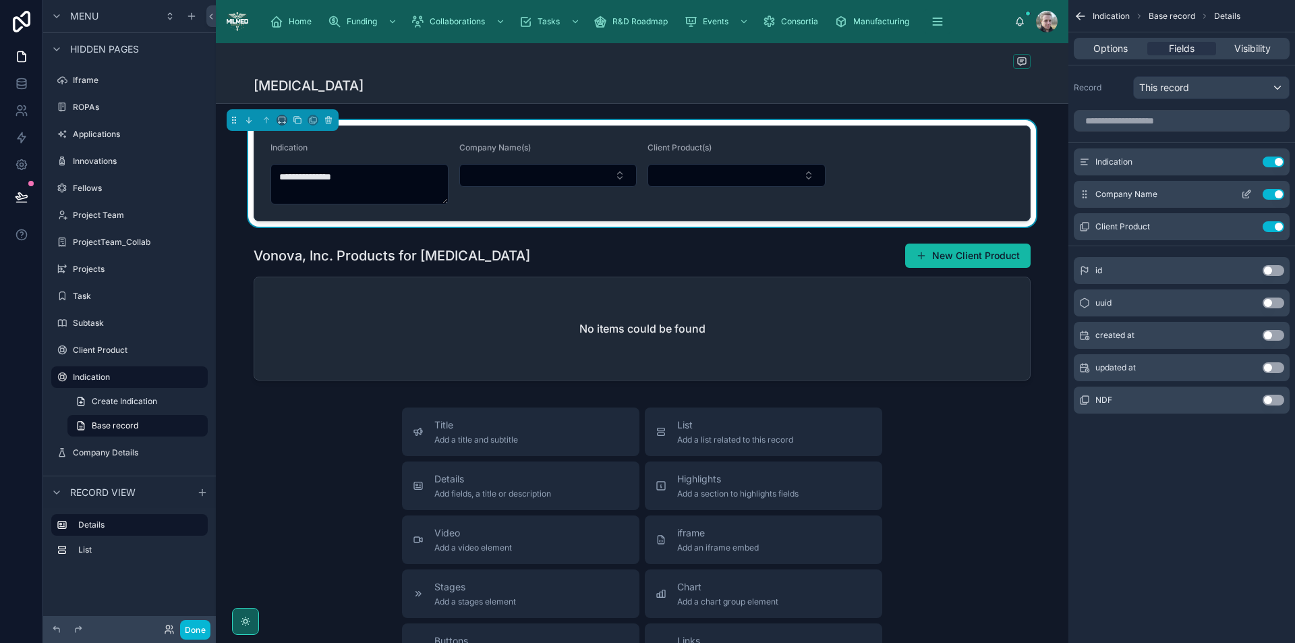
click at [1248, 196] on icon "scrollable content" at bounding box center [1246, 194] width 11 height 11
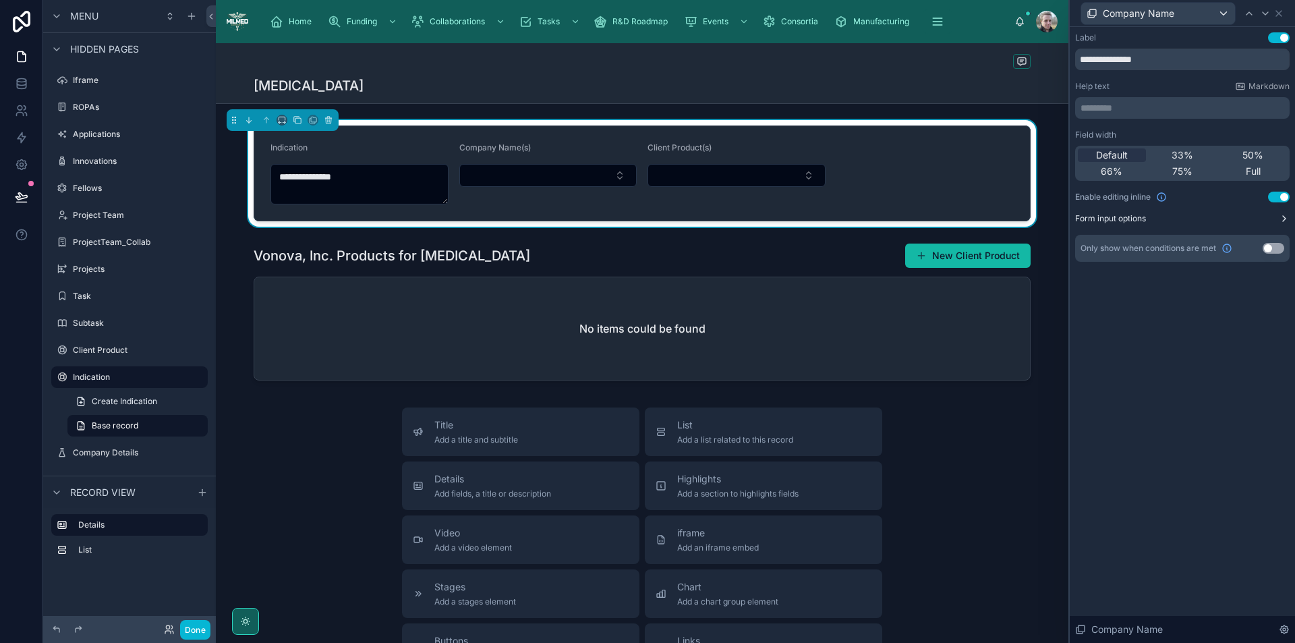
click at [1283, 219] on icon at bounding box center [1284, 218] width 11 height 11
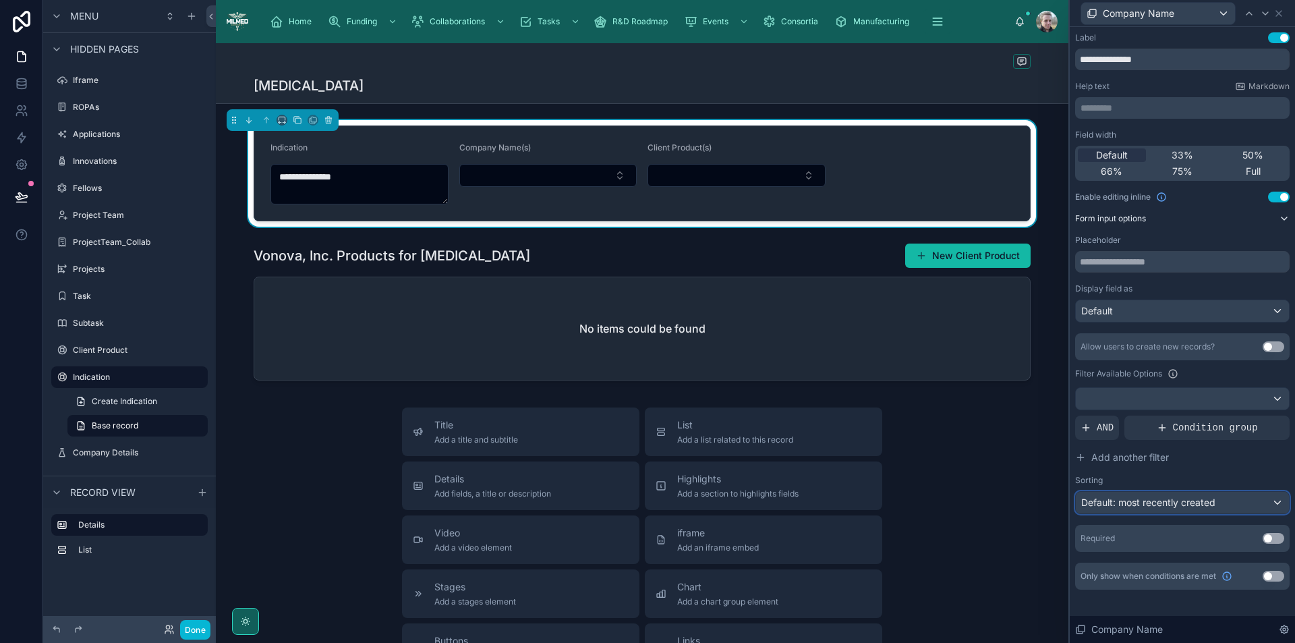
click at [1144, 505] on span "Default: most recently created" at bounding box center [1149, 502] width 134 height 11
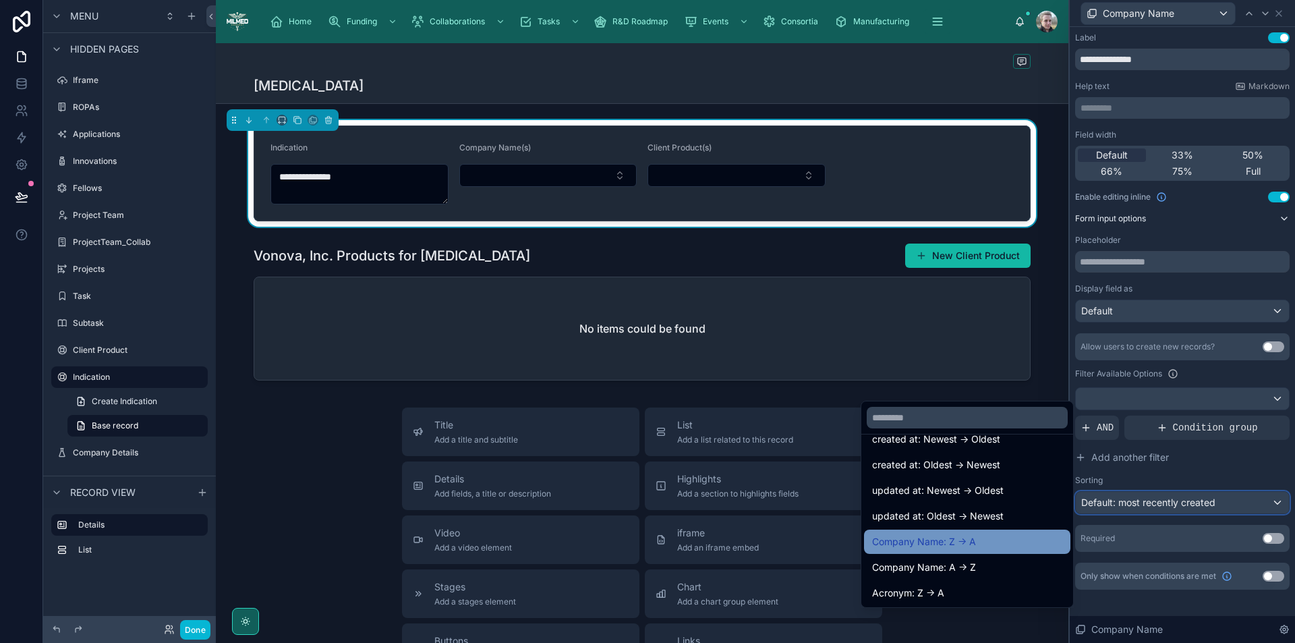
scroll to position [67, 0]
click at [983, 542] on div "Company Name: A -> Z" at bounding box center [967, 544] width 190 height 16
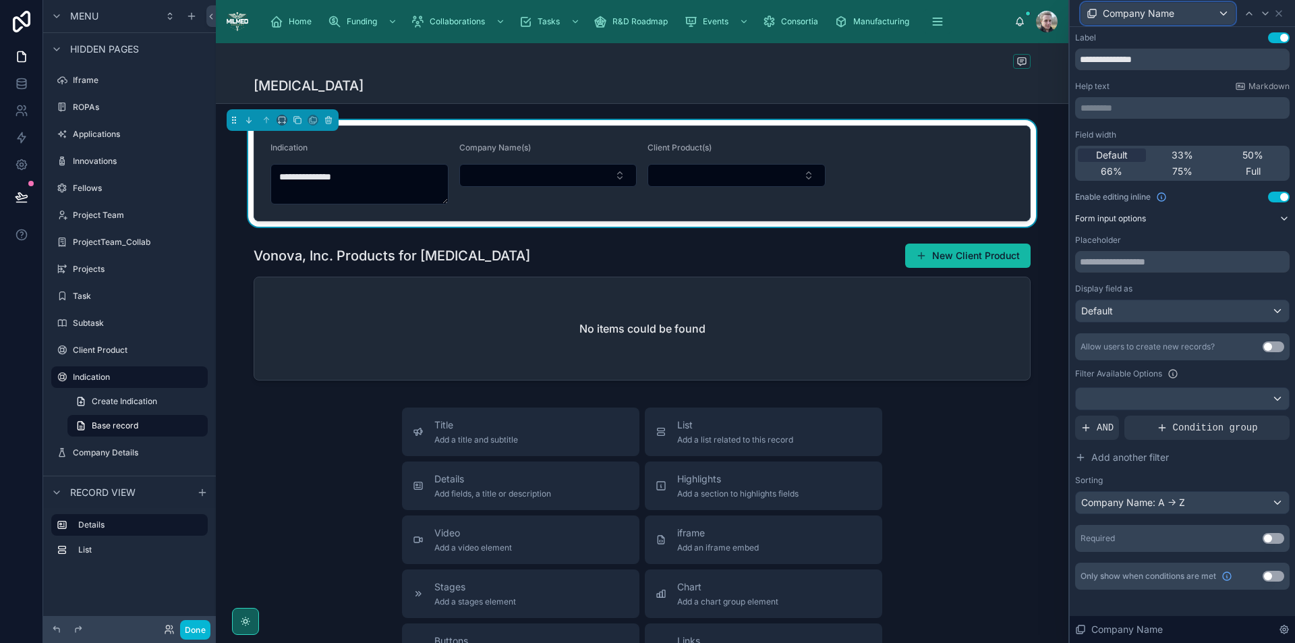
click at [1173, 24] on button "Company Name" at bounding box center [1158, 13] width 155 height 23
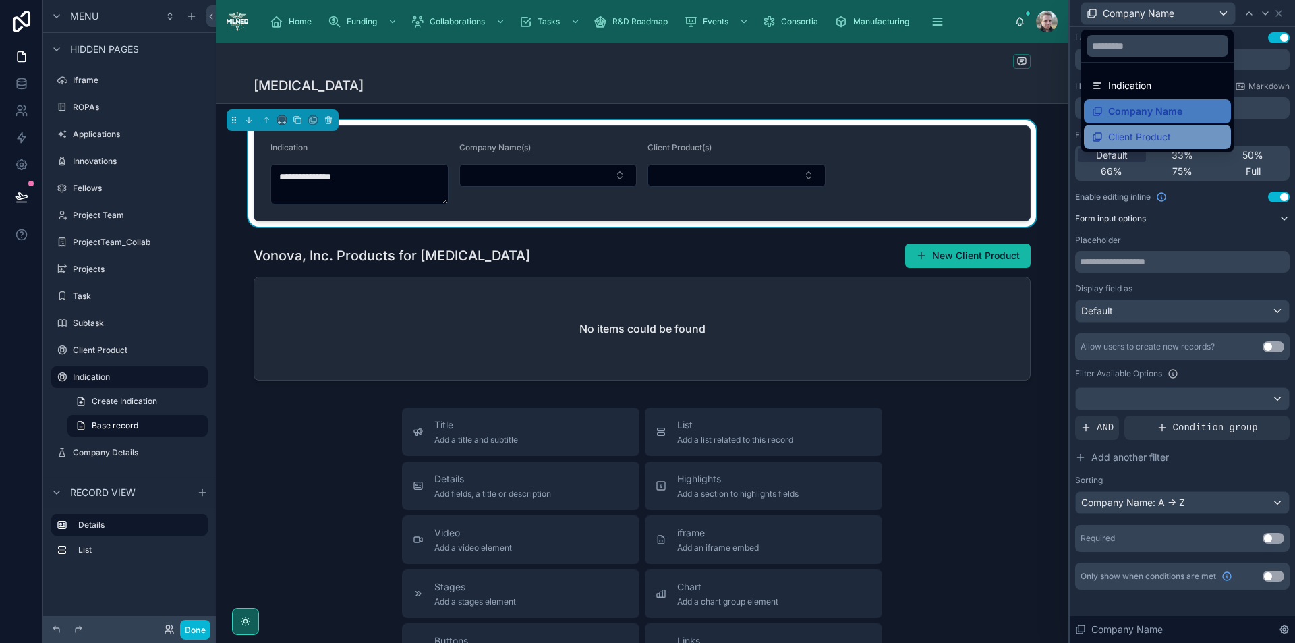
click at [1160, 141] on span "Client Product" at bounding box center [1140, 137] width 63 height 16
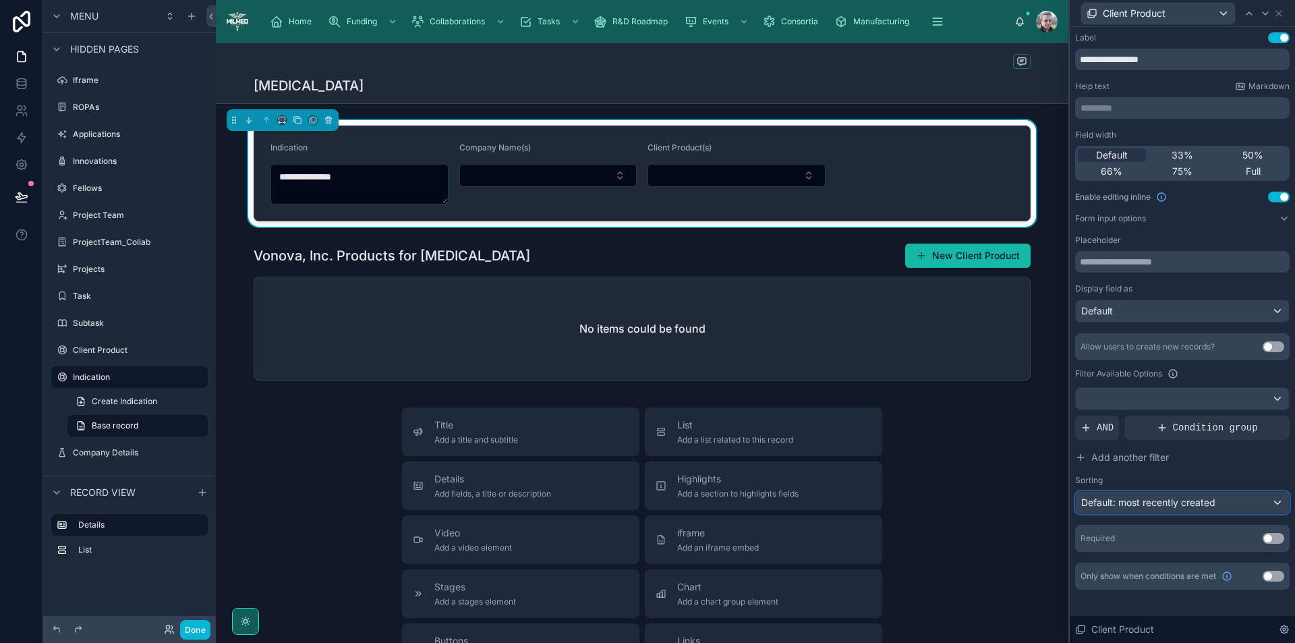
click at [1175, 505] on span "Default: most recently created" at bounding box center [1149, 502] width 134 height 11
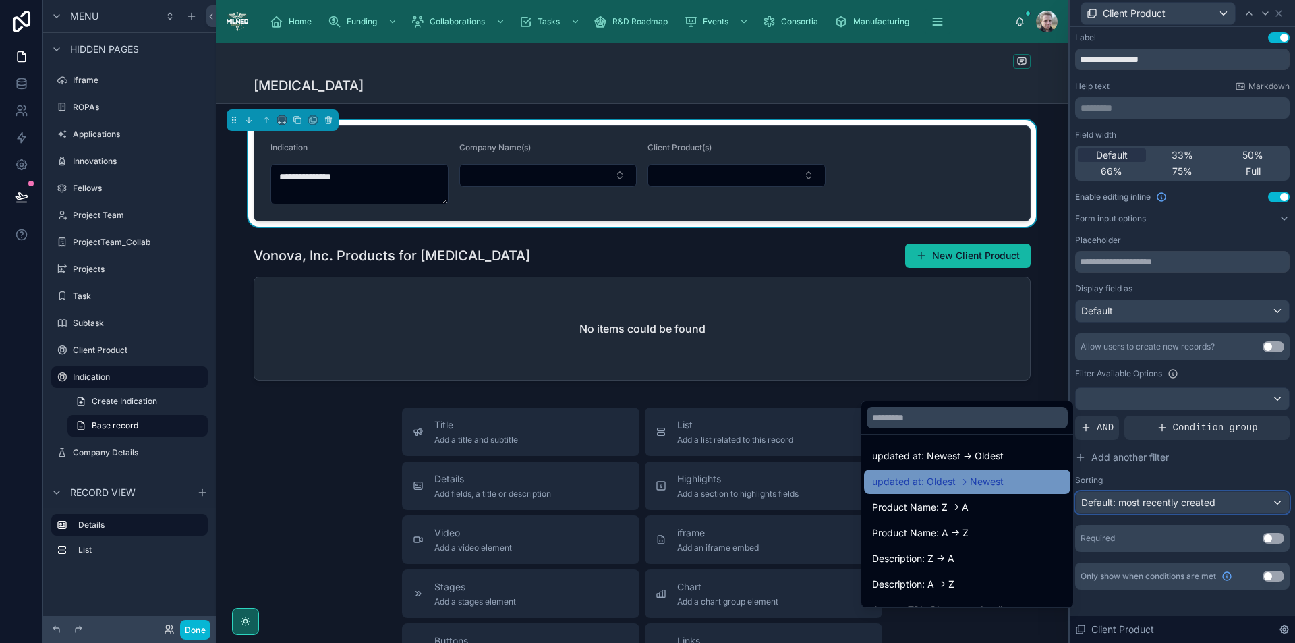
scroll to position [173, 0]
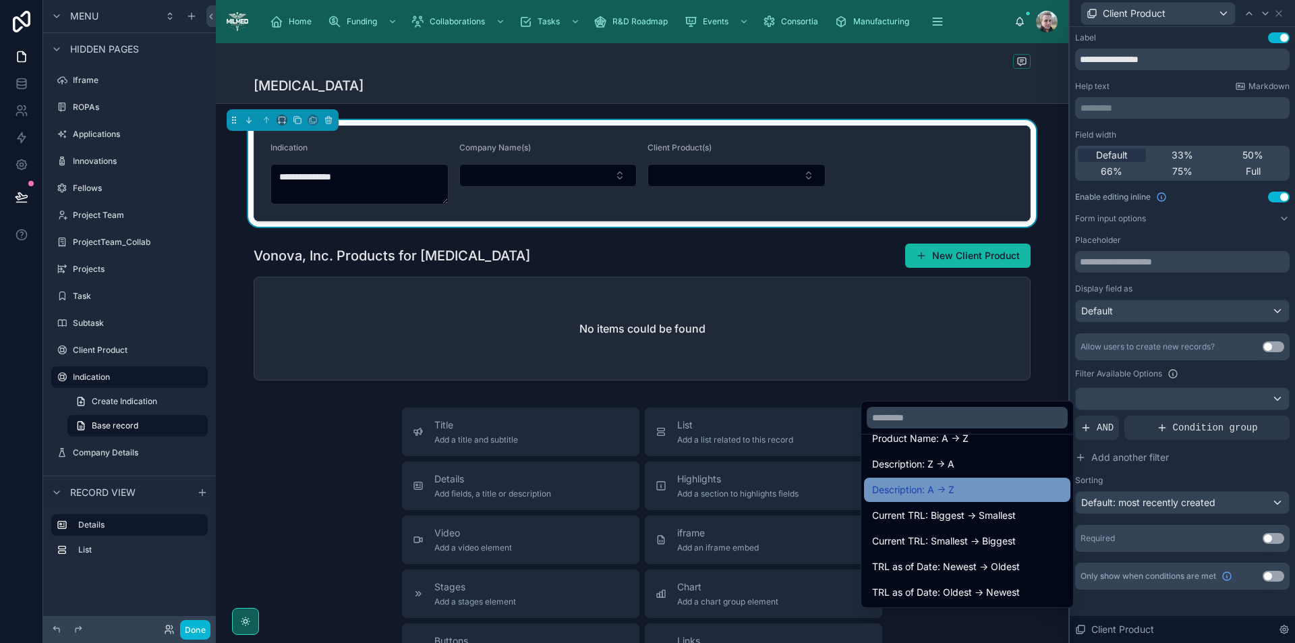
click at [937, 491] on span "Description: A -> Z" at bounding box center [913, 490] width 82 height 16
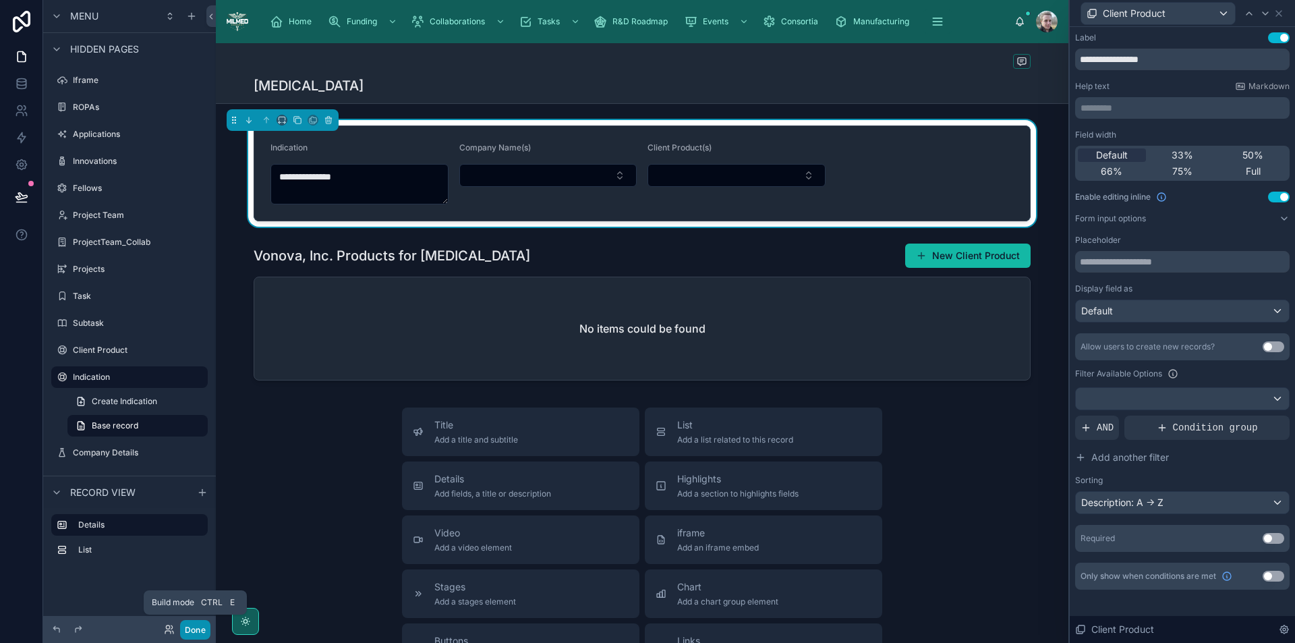
click at [186, 631] on button "Done" at bounding box center [195, 630] width 30 height 20
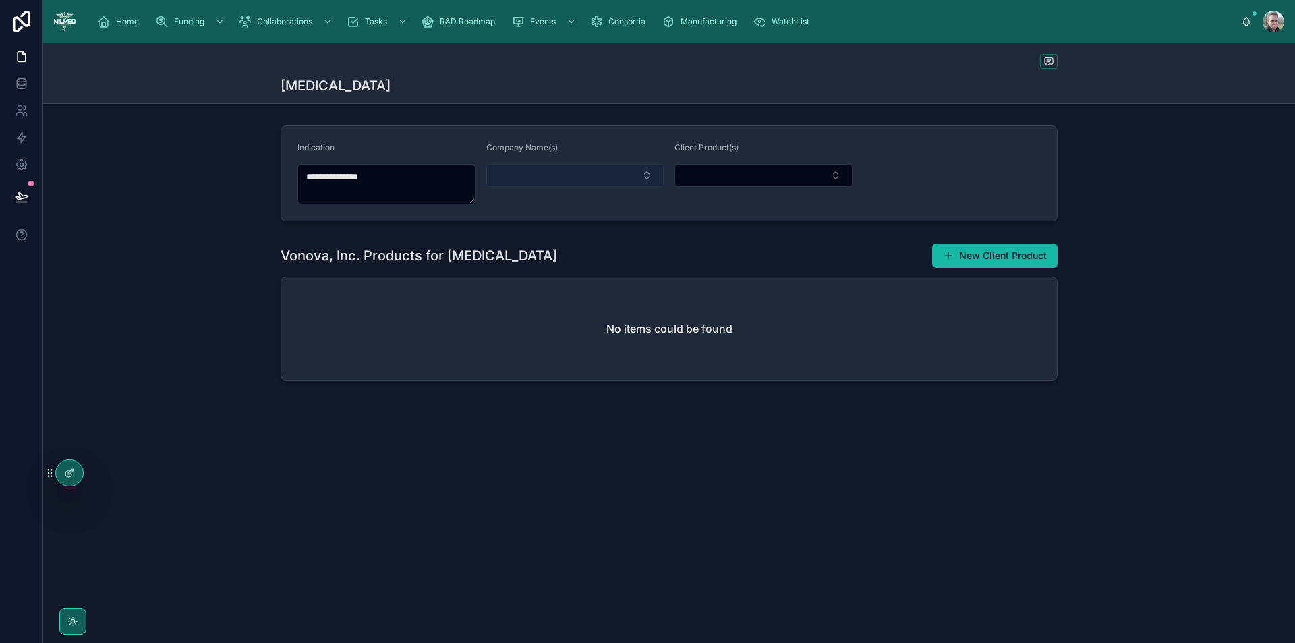
click at [551, 176] on button "Select Button" at bounding box center [575, 175] width 178 height 23
type input "***"
click at [604, 223] on div "Vonova, Inc." at bounding box center [575, 229] width 171 height 22
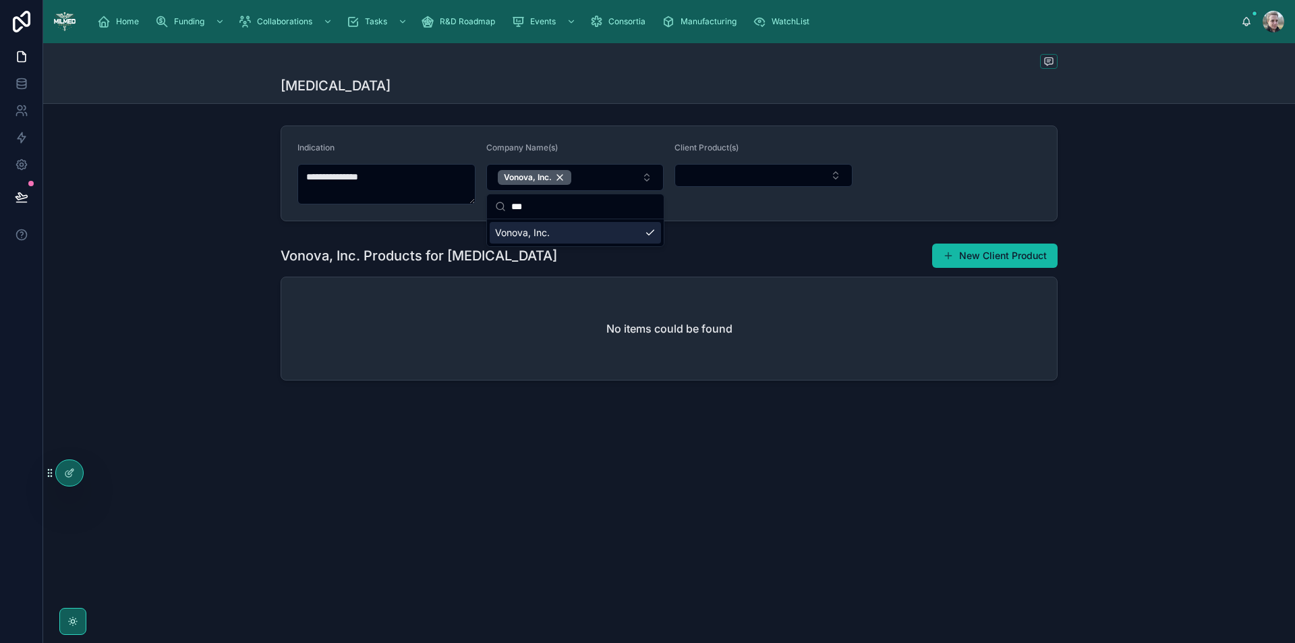
click at [656, 464] on div "**********" at bounding box center [669, 257] width 1252 height 429
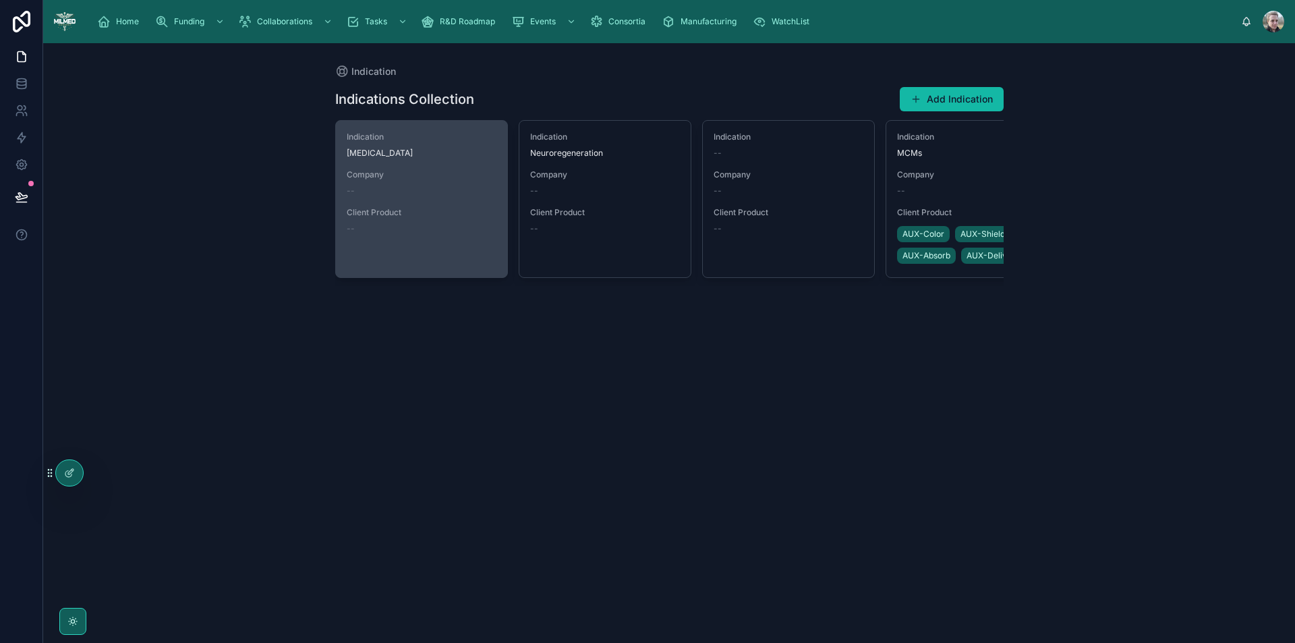
click at [448, 246] on div "Indication [MEDICAL_DATA] Company -- Client Product --" at bounding box center [421, 199] width 171 height 157
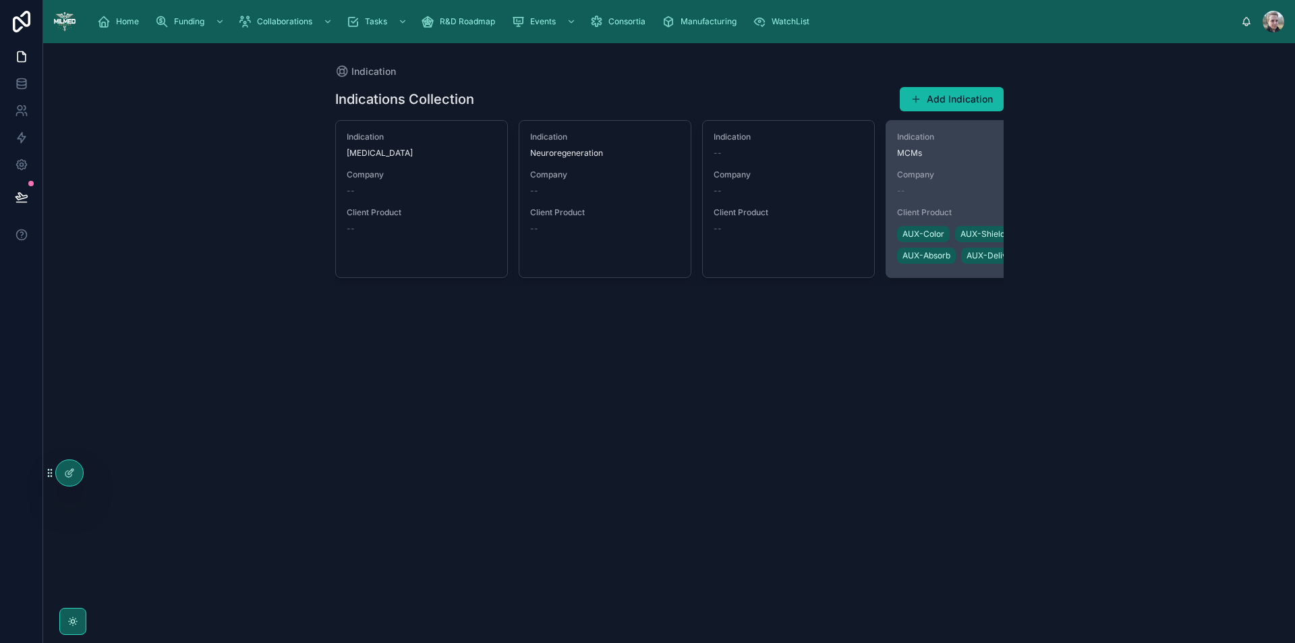
drag, startPoint x: 777, startPoint y: 225, endPoint x: 905, endPoint y: 193, distance: 131.6
click at [905, 193] on div "--" at bounding box center [972, 191] width 150 height 11
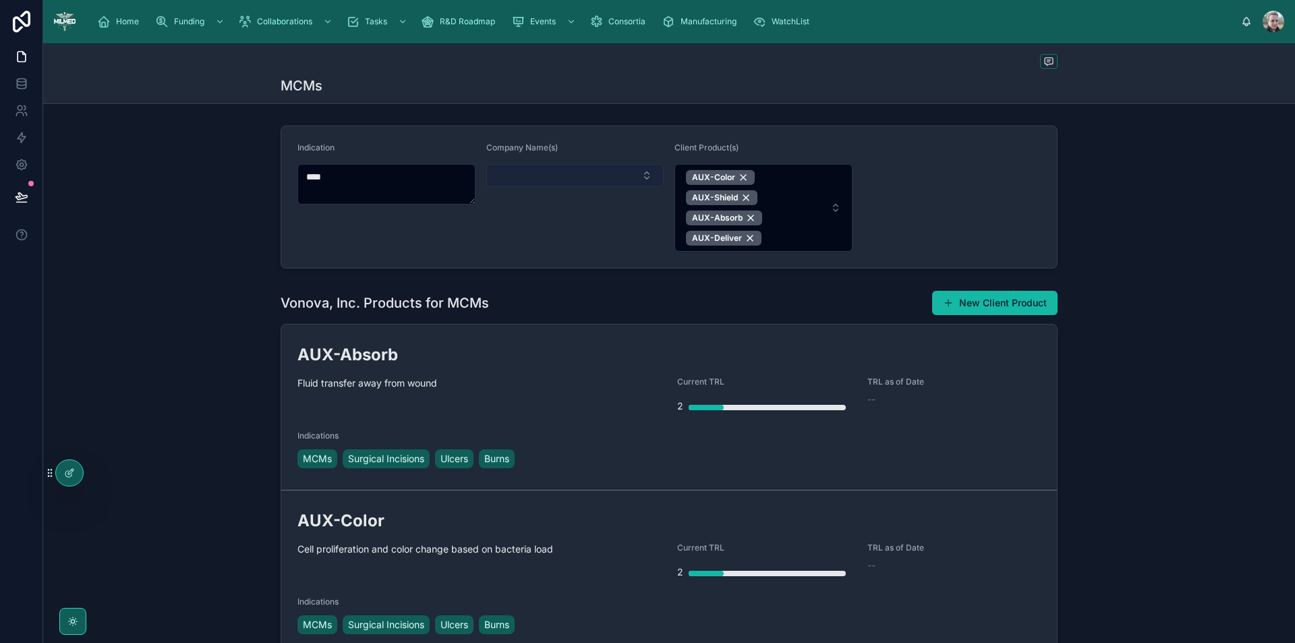
click at [574, 181] on button "Select Button" at bounding box center [575, 175] width 178 height 23
type input "***"
click at [555, 229] on span "Auxilium Health" at bounding box center [526, 228] width 68 height 13
click at [1109, 210] on div "Indication **** Company Name(s) Auxilium Health Client Product(s) AUX-Color AUX…" at bounding box center [669, 197] width 1252 height 154
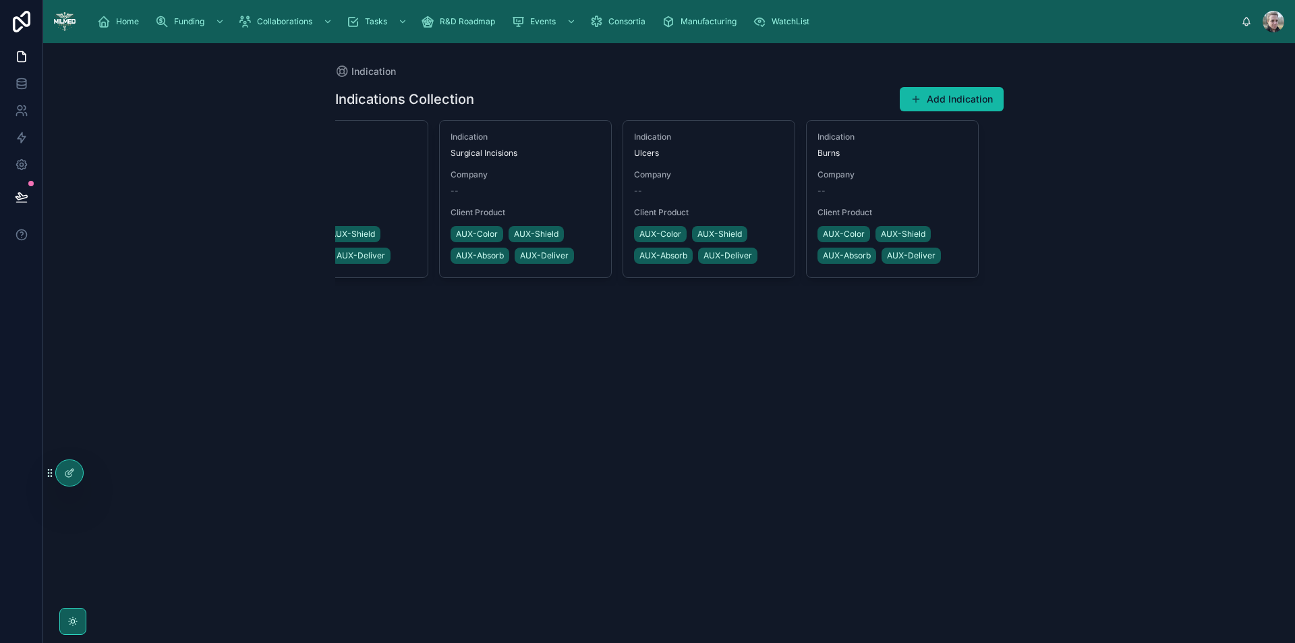
scroll to position [0, 645]
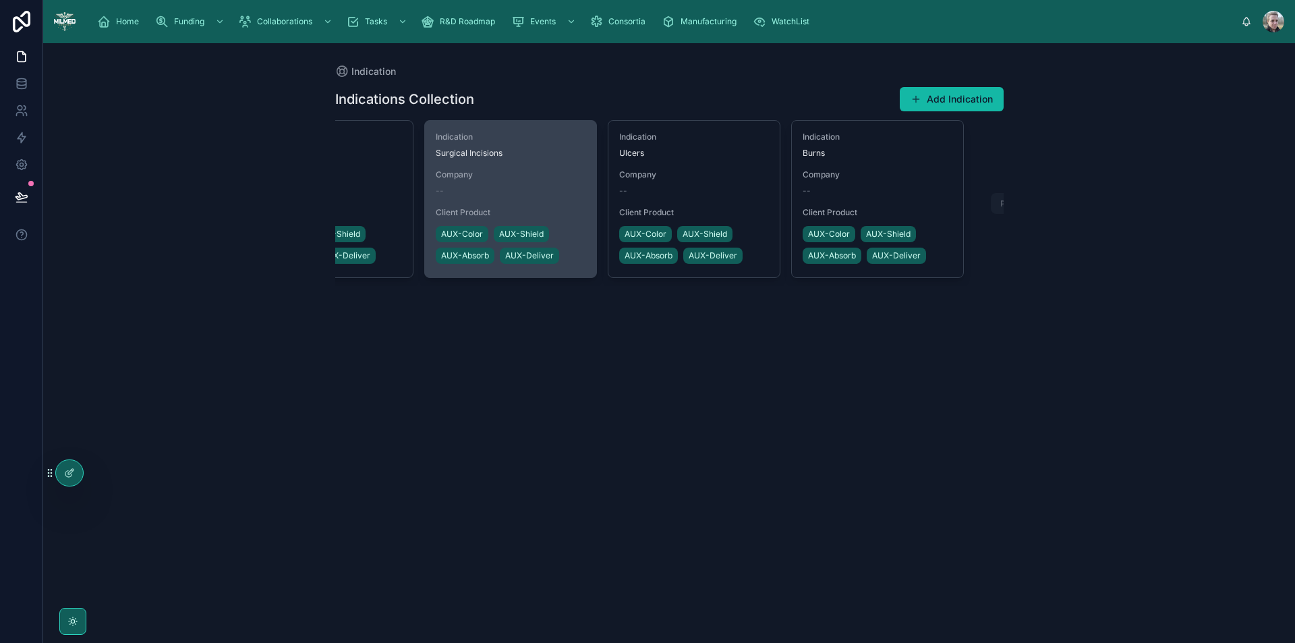
click at [562, 190] on div "--" at bounding box center [511, 191] width 150 height 11
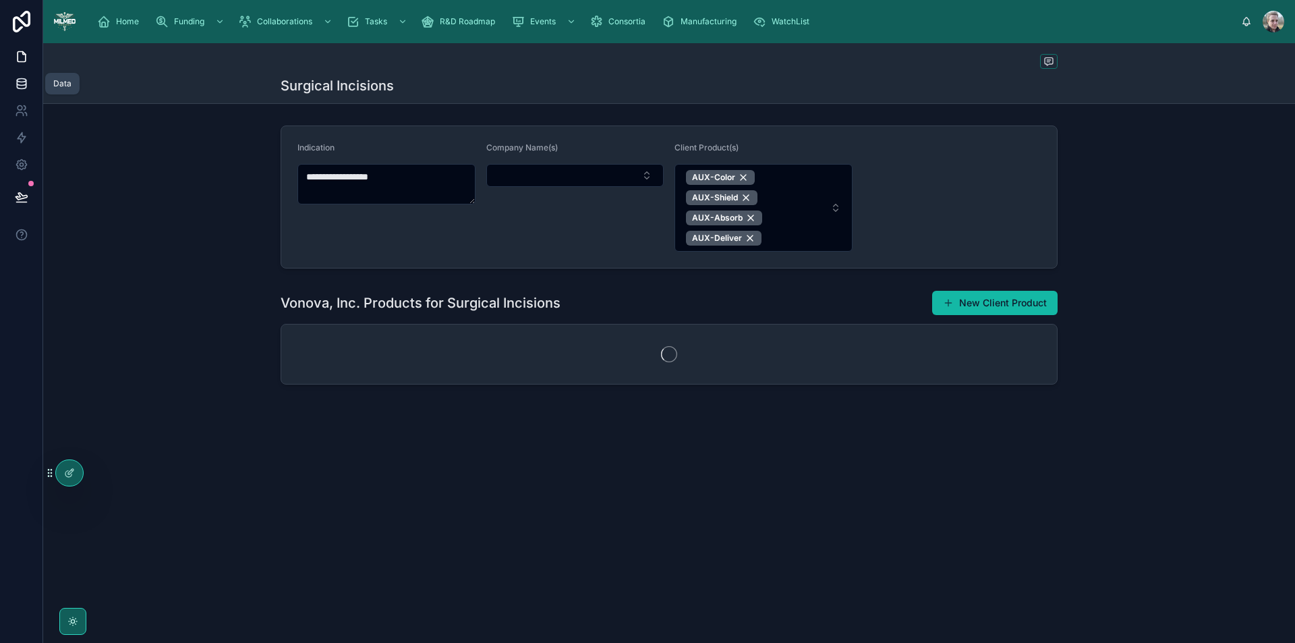
click at [26, 83] on icon at bounding box center [21, 82] width 9 height 5
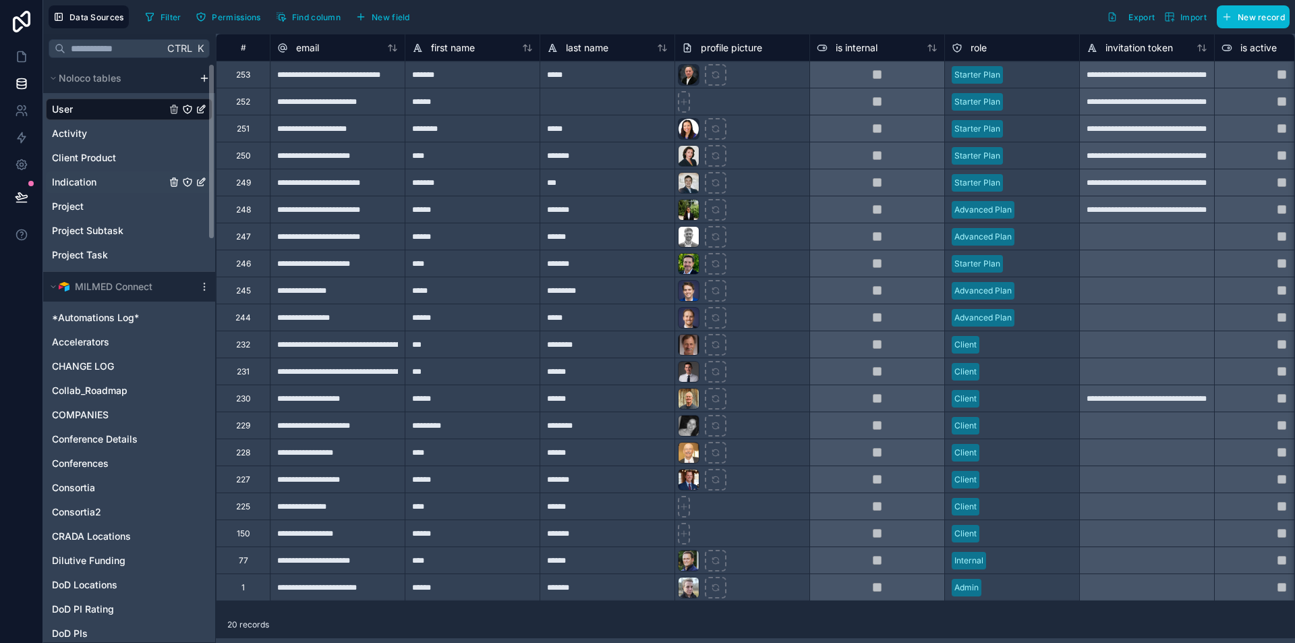
click at [65, 182] on span "Indication" at bounding box center [74, 181] width 45 height 13
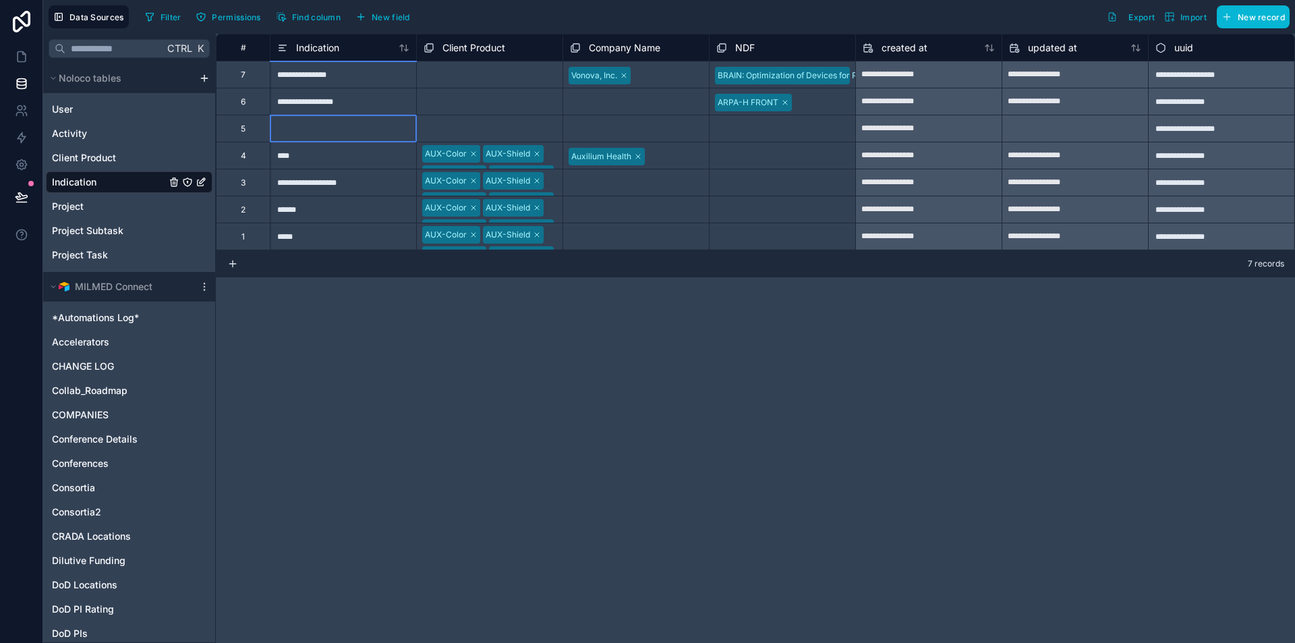
click at [329, 126] on div at bounding box center [343, 128] width 146 height 27
click at [388, 128] on div at bounding box center [343, 128] width 146 height 27
type input "**********"
click at [675, 72] on div "Vonova, Inc." at bounding box center [636, 75] width 146 height 24
click at [619, 136] on div "Select a Company Name" at bounding box center [636, 128] width 146 height 26
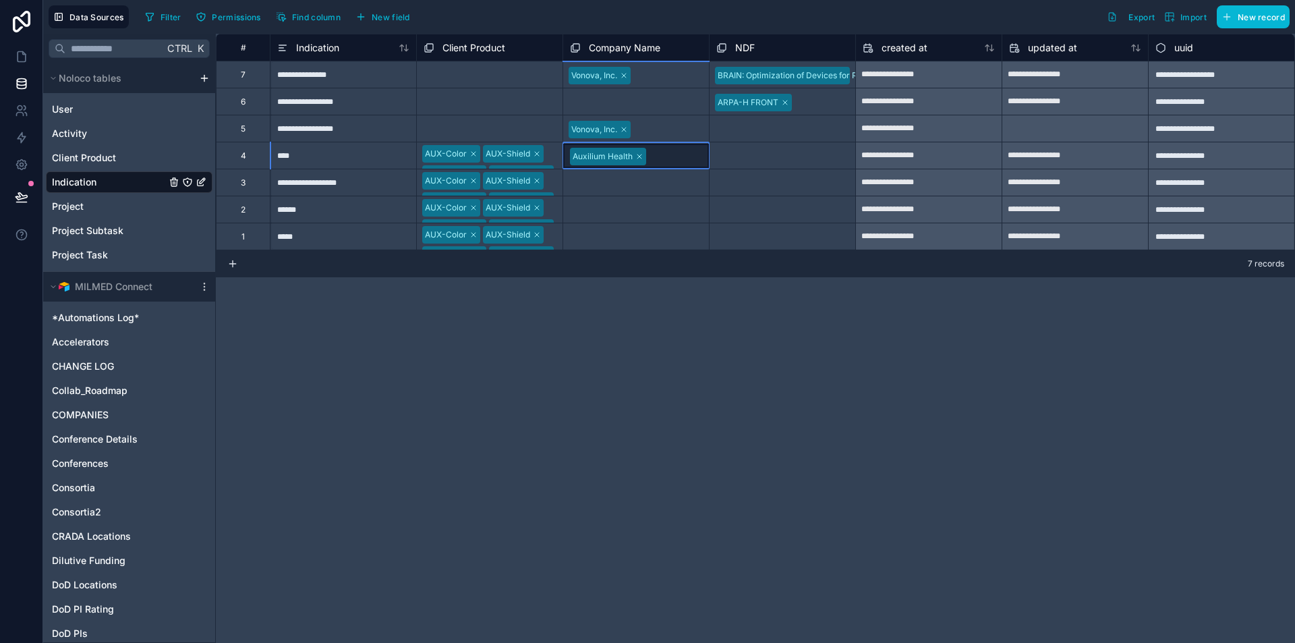
click at [684, 159] on div "Auxilium Health" at bounding box center [636, 156] width 146 height 24
drag, startPoint x: 712, startPoint y: 167, endPoint x: 702, endPoint y: 228, distance: 61.6
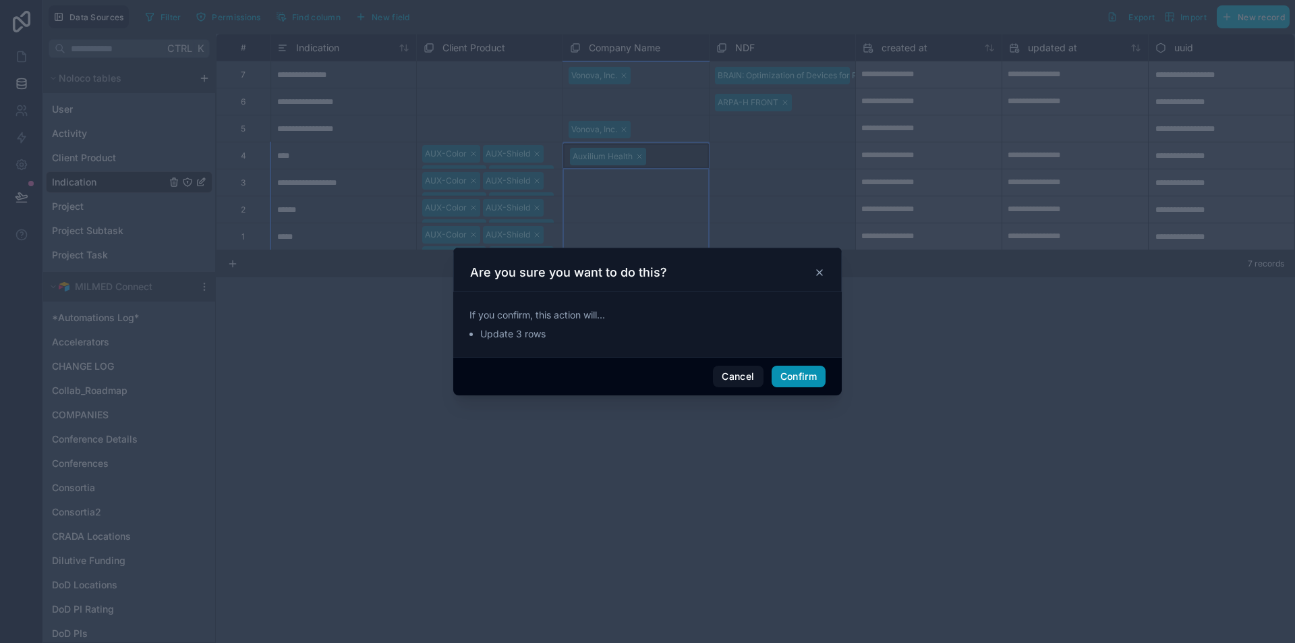
click at [795, 376] on button "Confirm" at bounding box center [799, 377] width 54 height 22
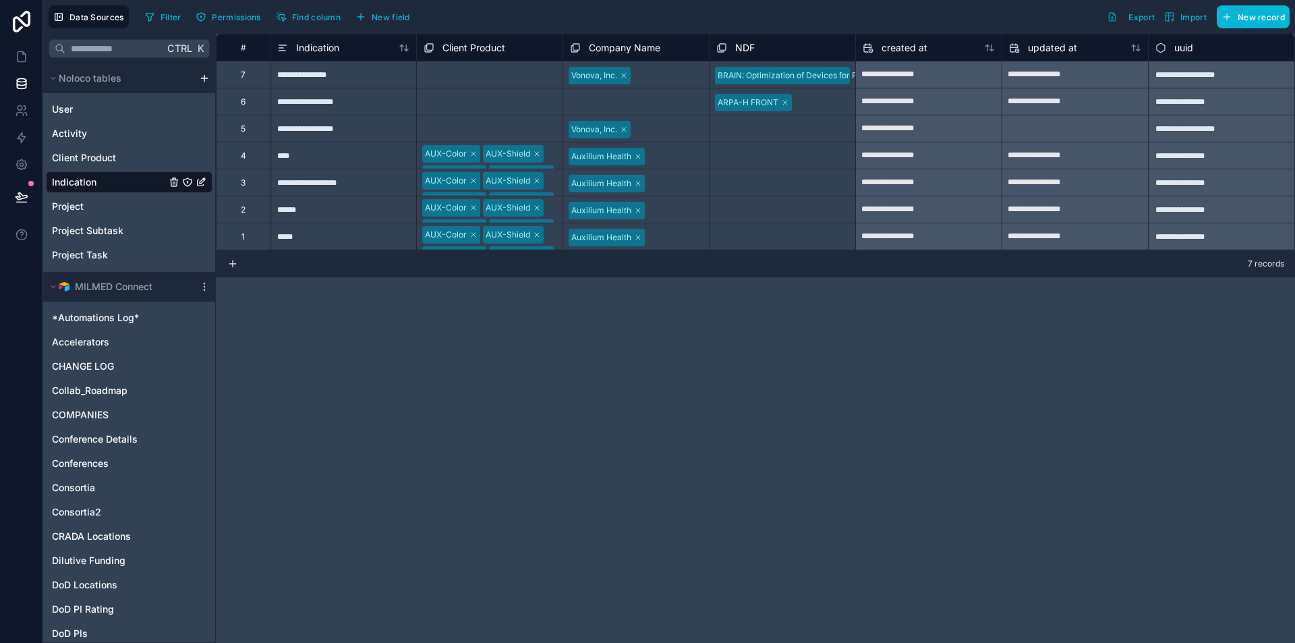
click at [1019, 389] on div "**********" at bounding box center [756, 338] width 1080 height 609
click at [16, 188] on button at bounding box center [22, 197] width 30 height 38
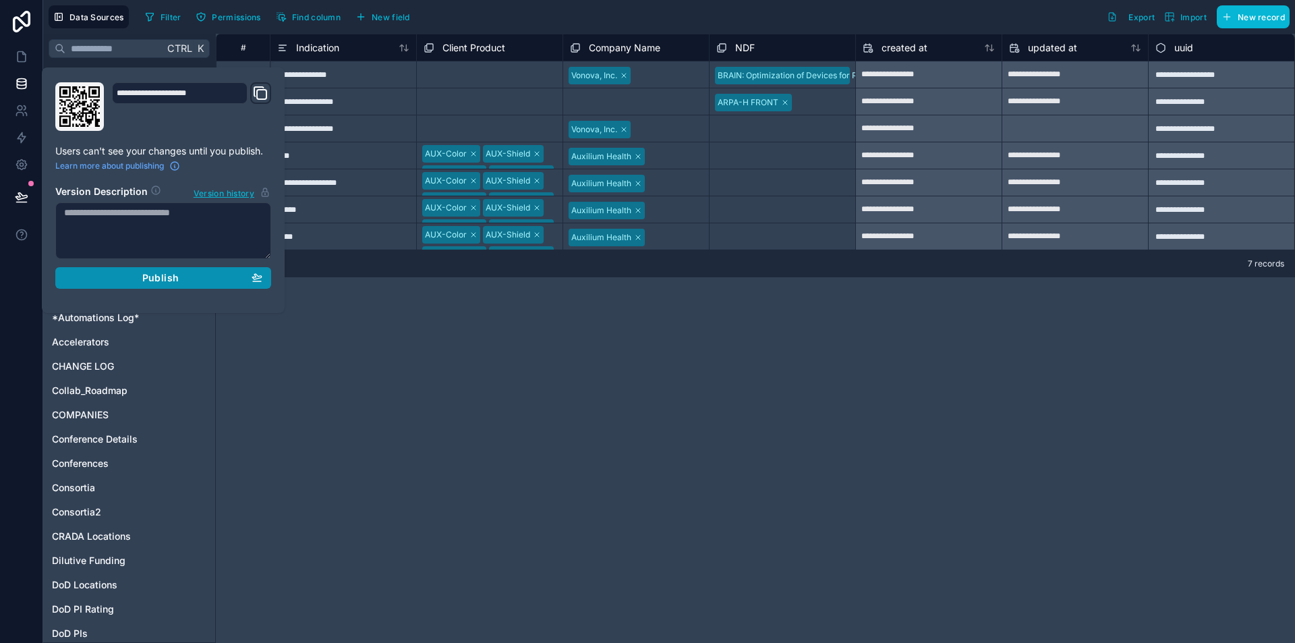
click at [130, 283] on div "Publish" at bounding box center [163, 278] width 198 height 12
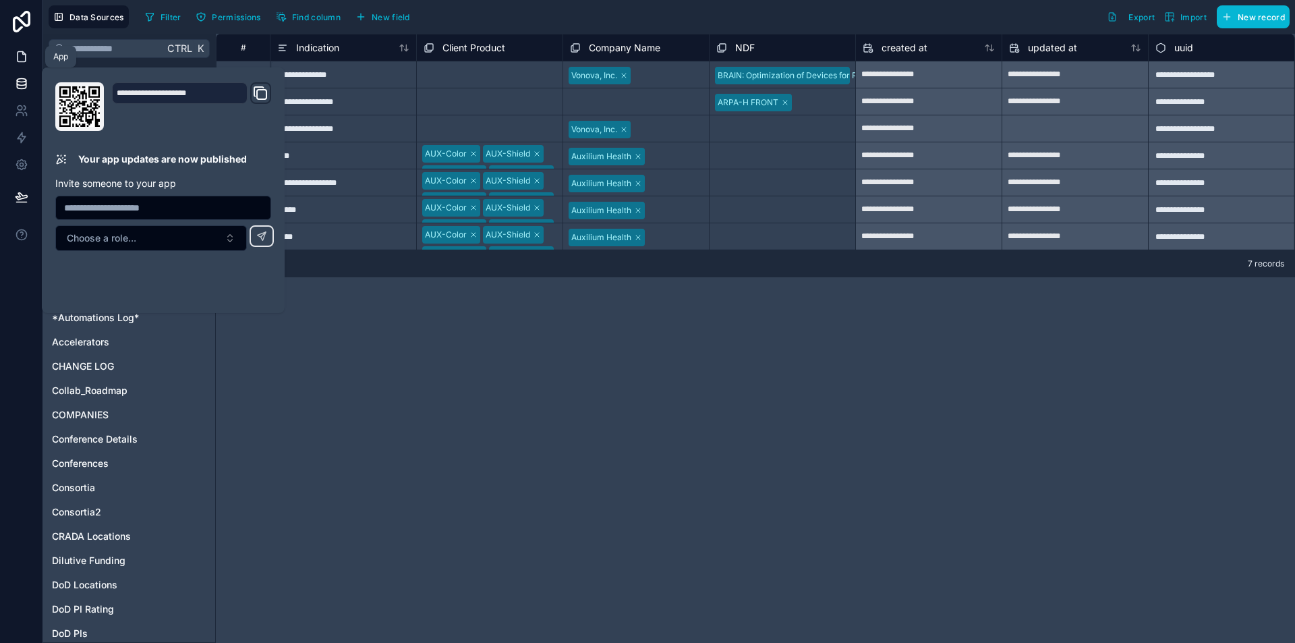
click at [20, 63] on link at bounding box center [21, 56] width 43 height 27
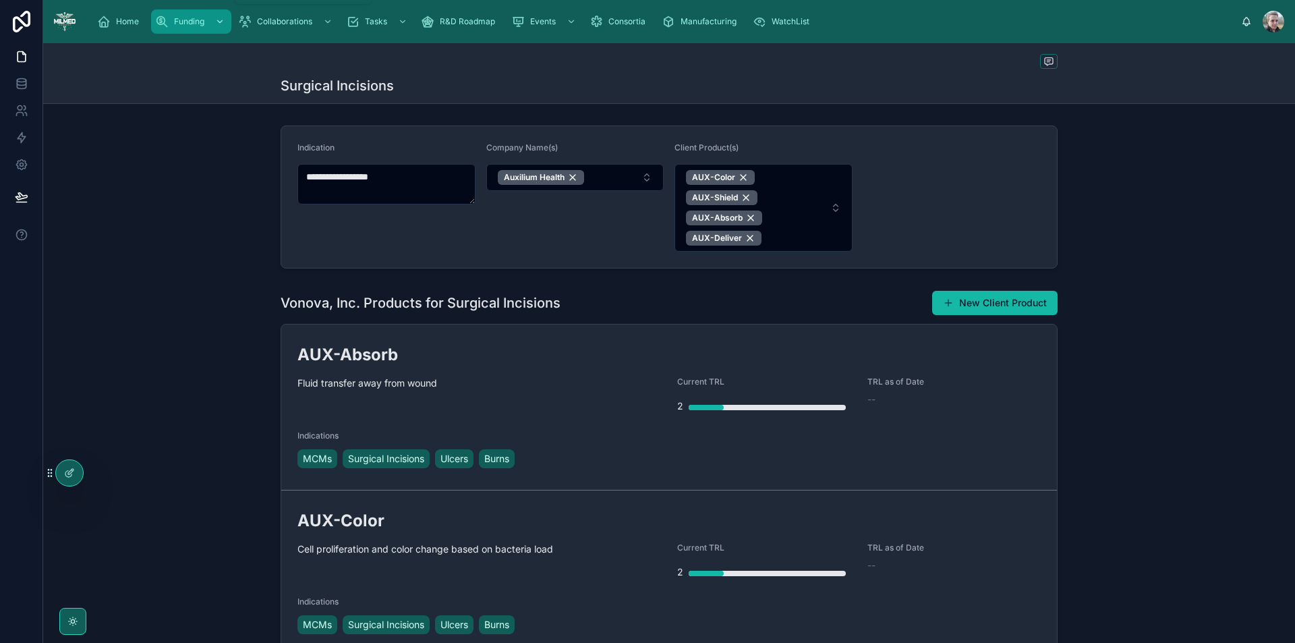
click at [204, 16] on div "Funding" at bounding box center [191, 22] width 72 height 22
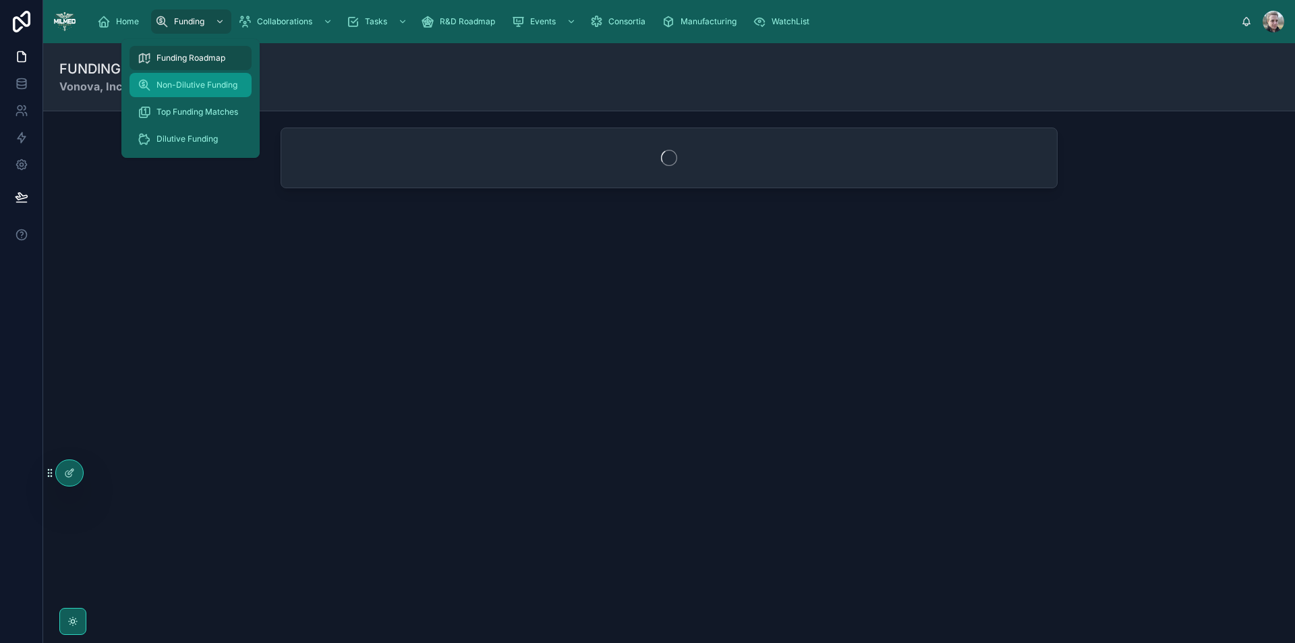
click at [194, 88] on span "Non-Dilutive Funding" at bounding box center [197, 85] width 81 height 11
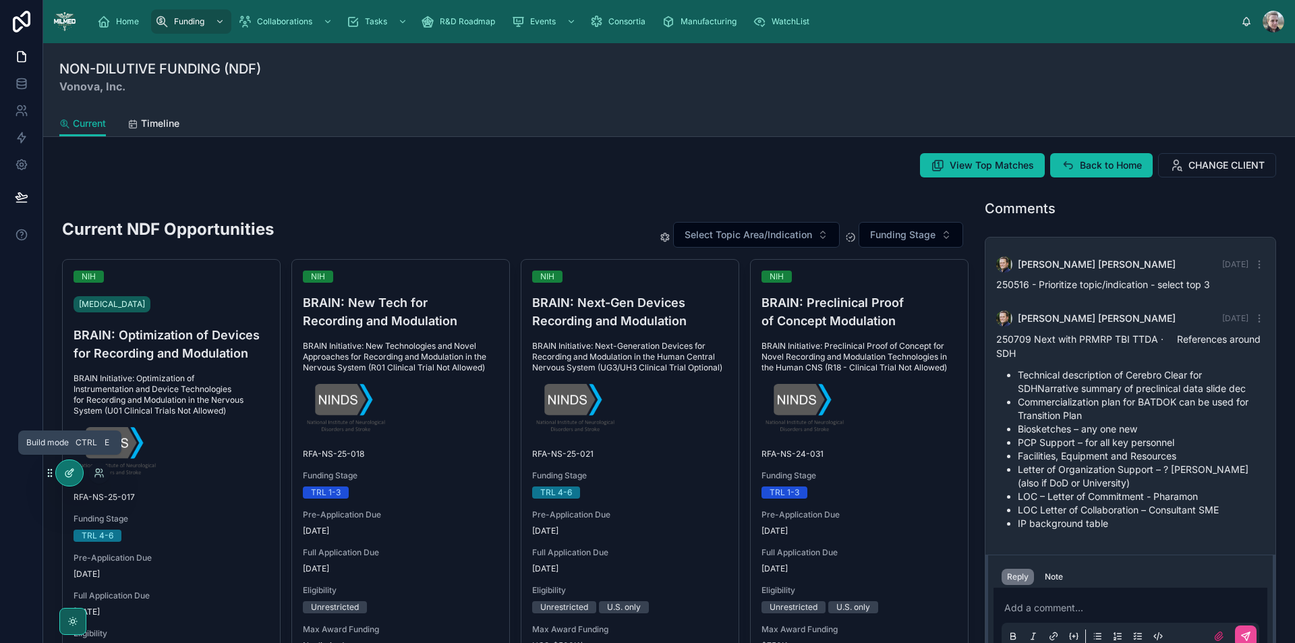
click at [69, 474] on icon at bounding box center [70, 471] width 5 height 5
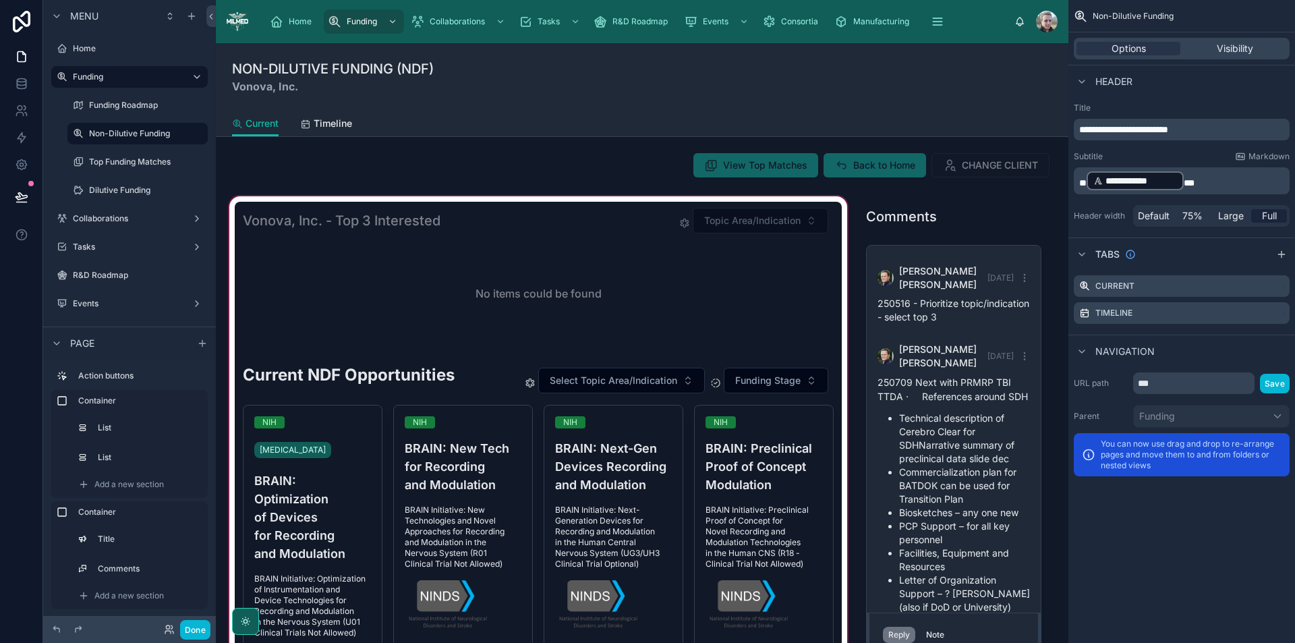
scroll to position [132, 0]
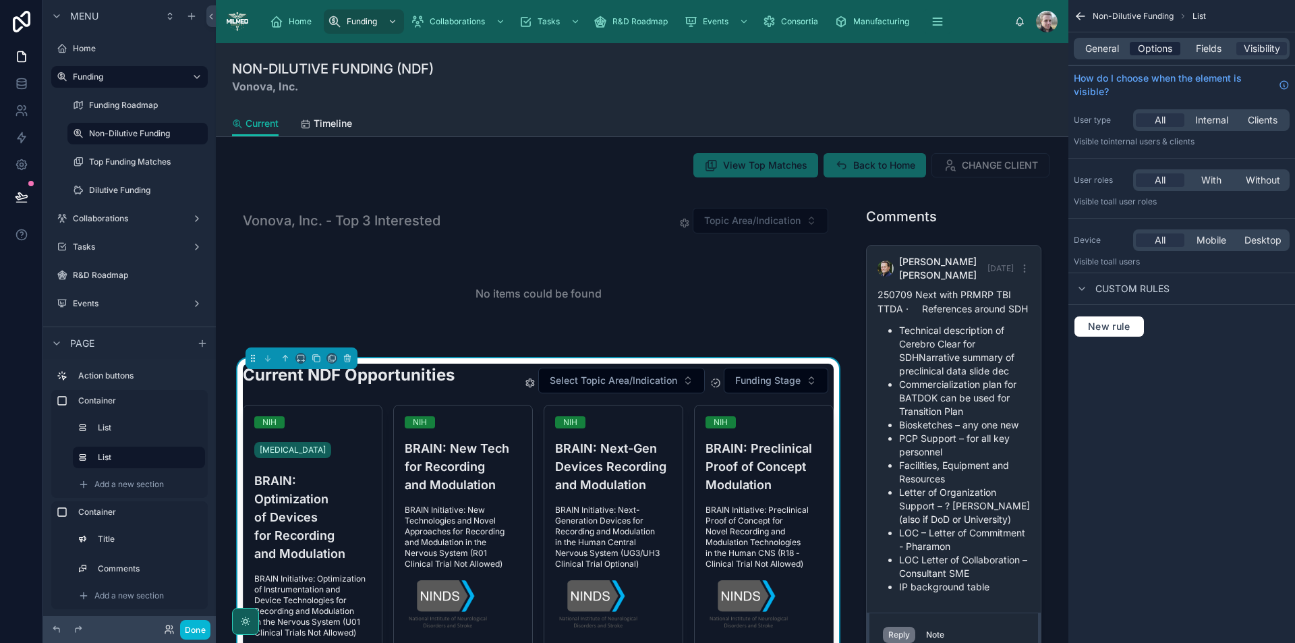
click at [1169, 52] on span "Options" at bounding box center [1155, 48] width 34 height 13
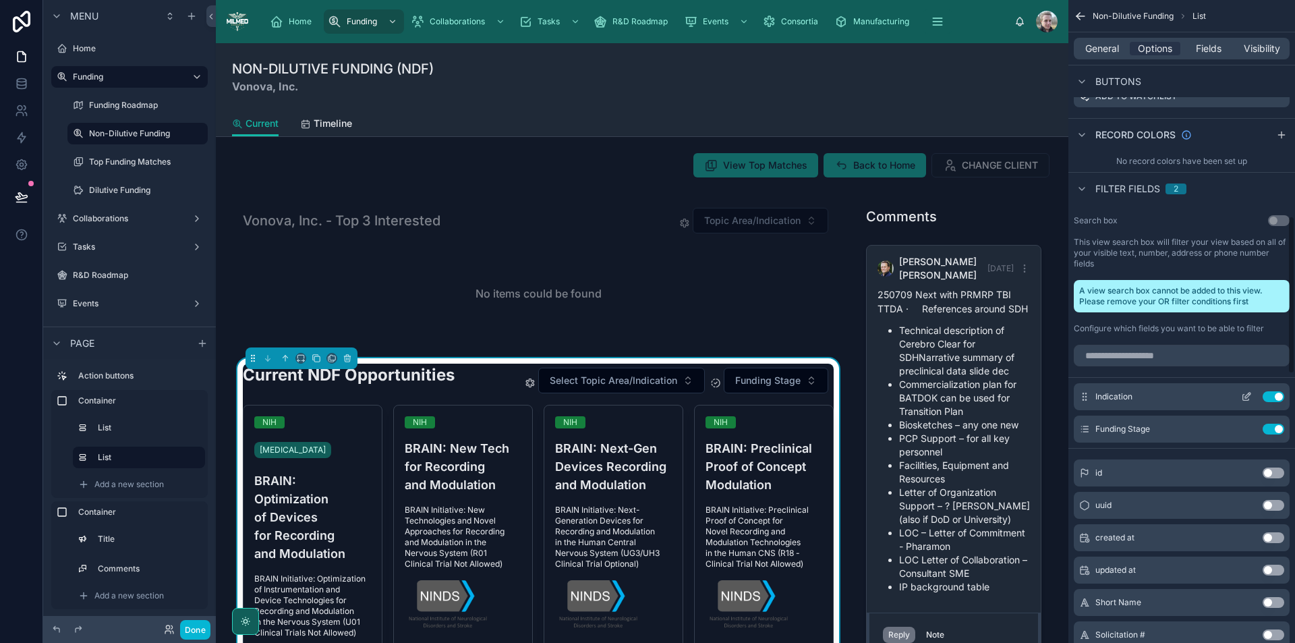
scroll to position [540, 0]
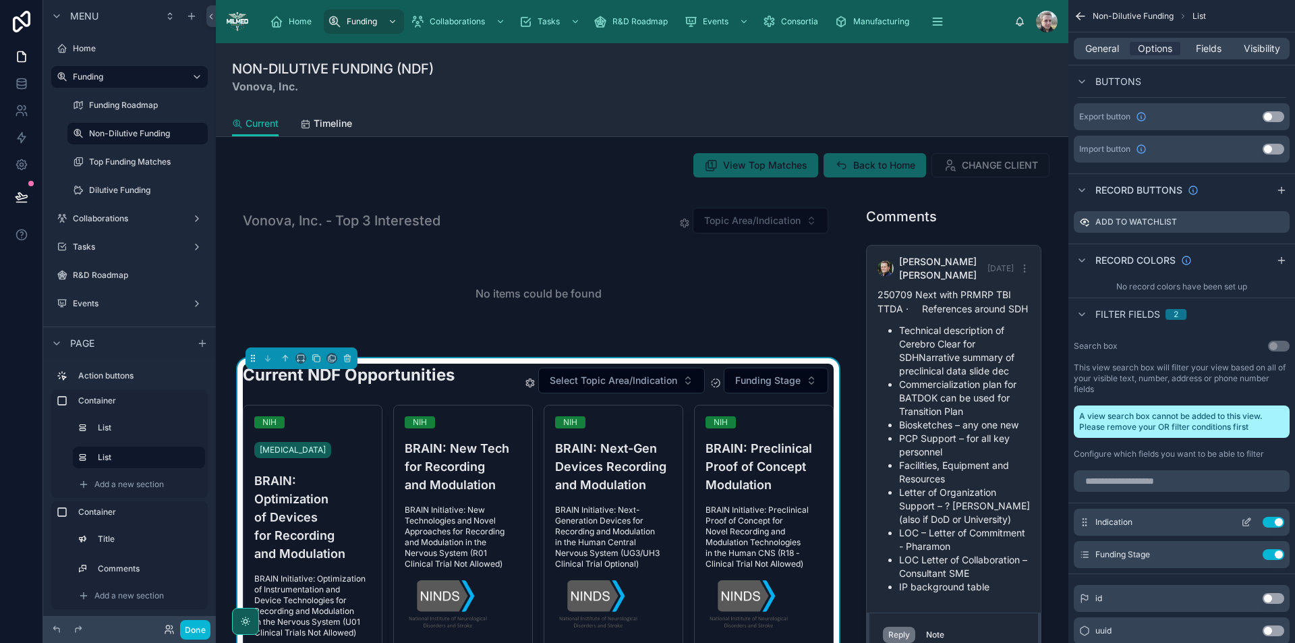
click at [1273, 520] on button "Use setting" at bounding box center [1274, 522] width 22 height 11
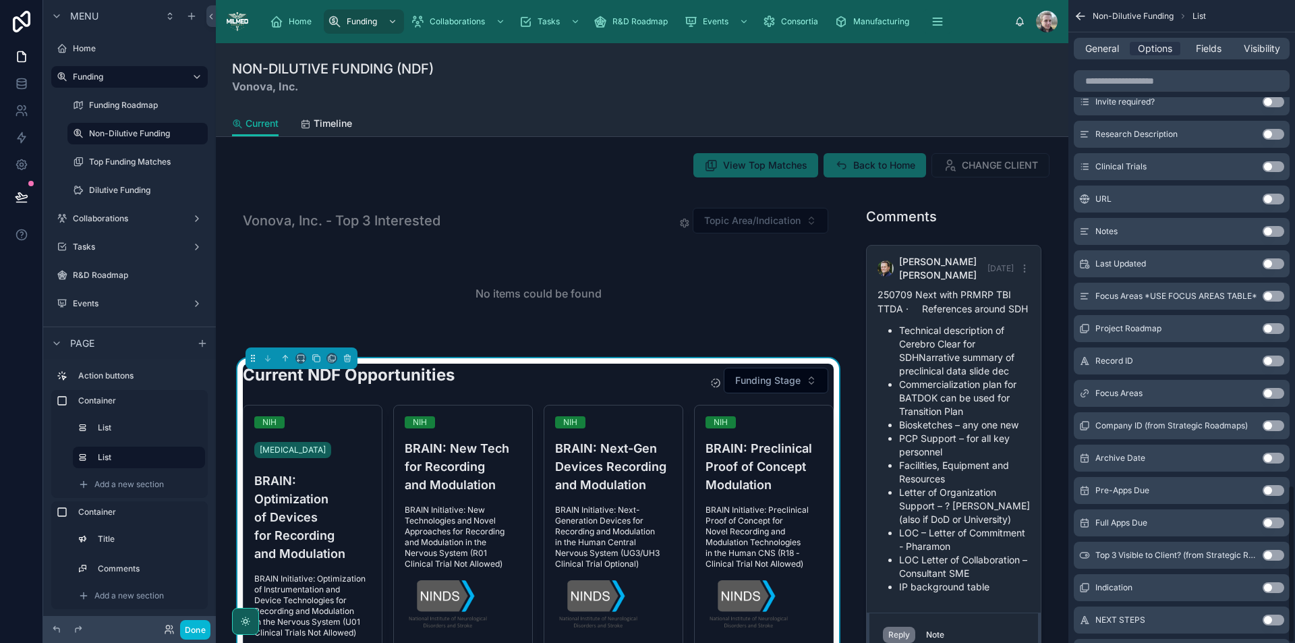
scroll to position [1971, 0]
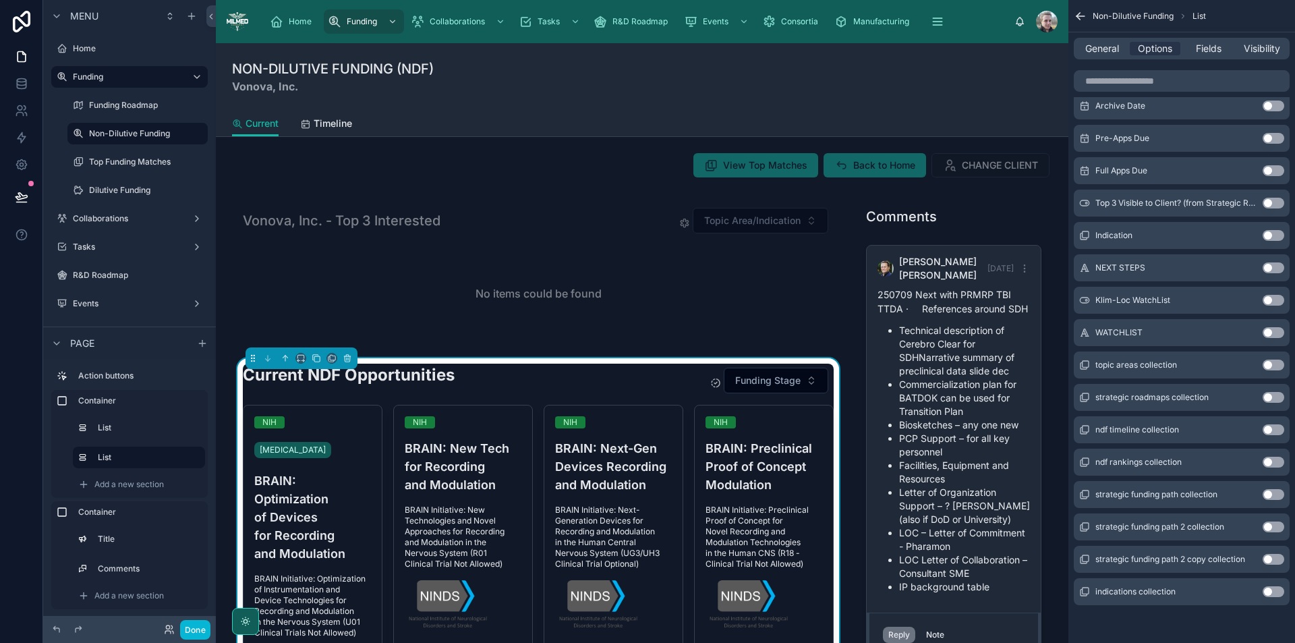
click at [1269, 590] on button "Use setting" at bounding box center [1274, 591] width 22 height 11
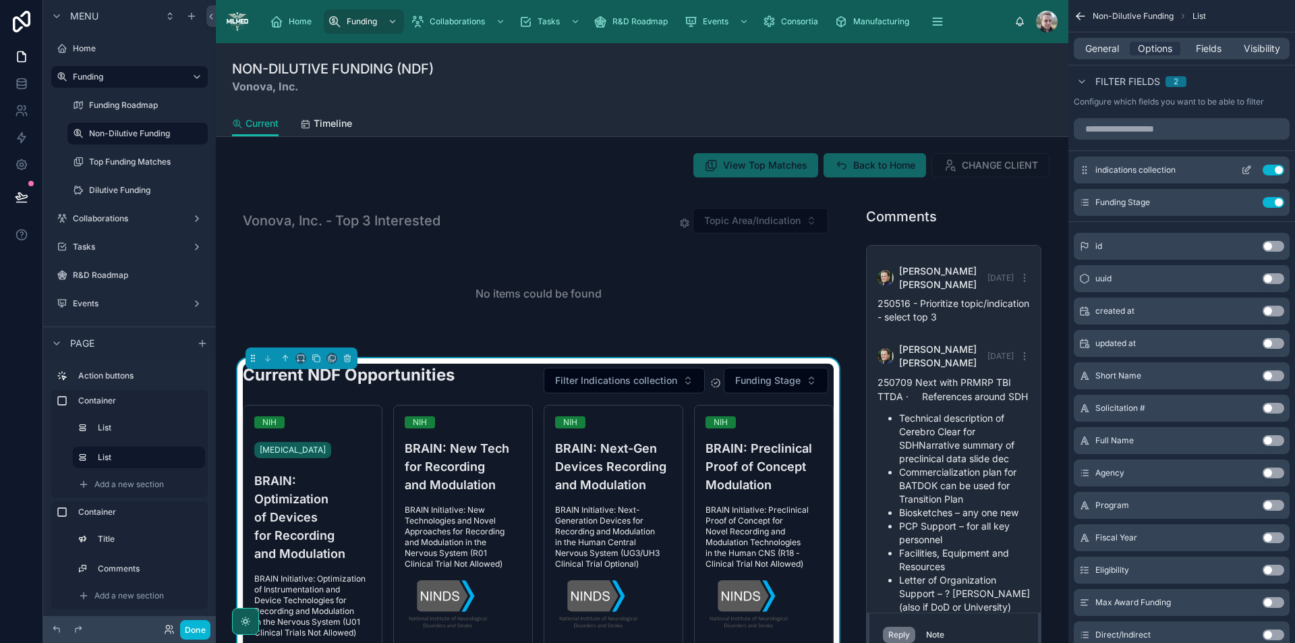
scroll to position [132, 0]
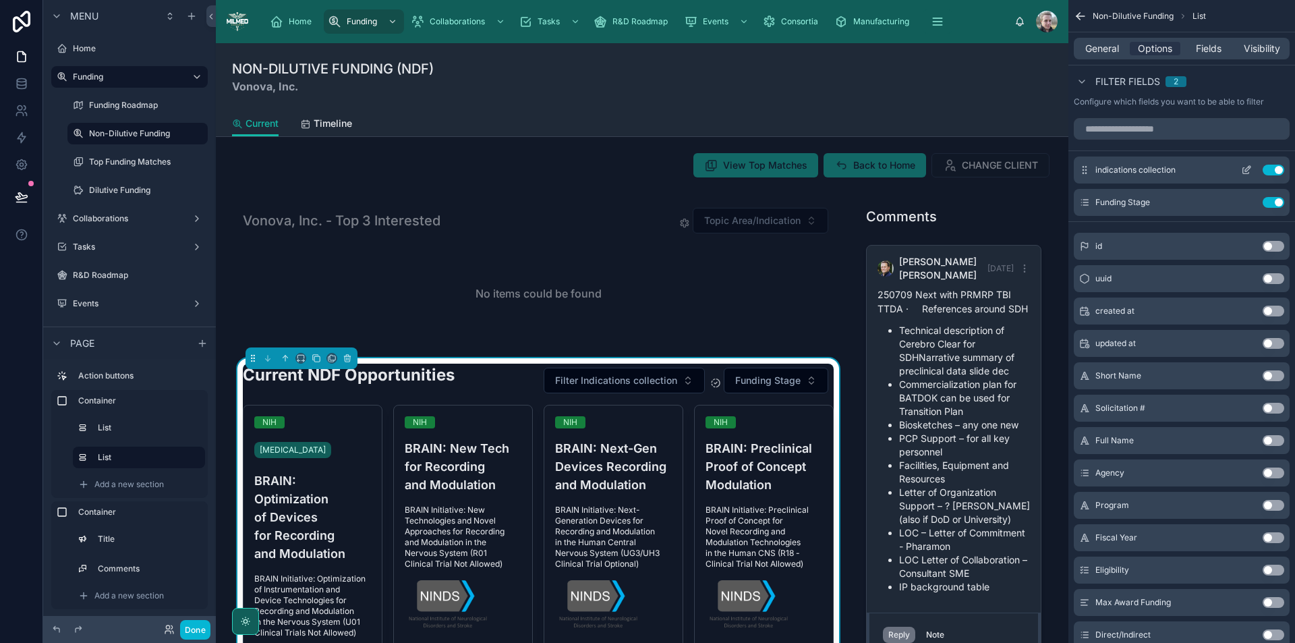
click at [1245, 168] on icon "scrollable content" at bounding box center [1246, 171] width 6 height 6
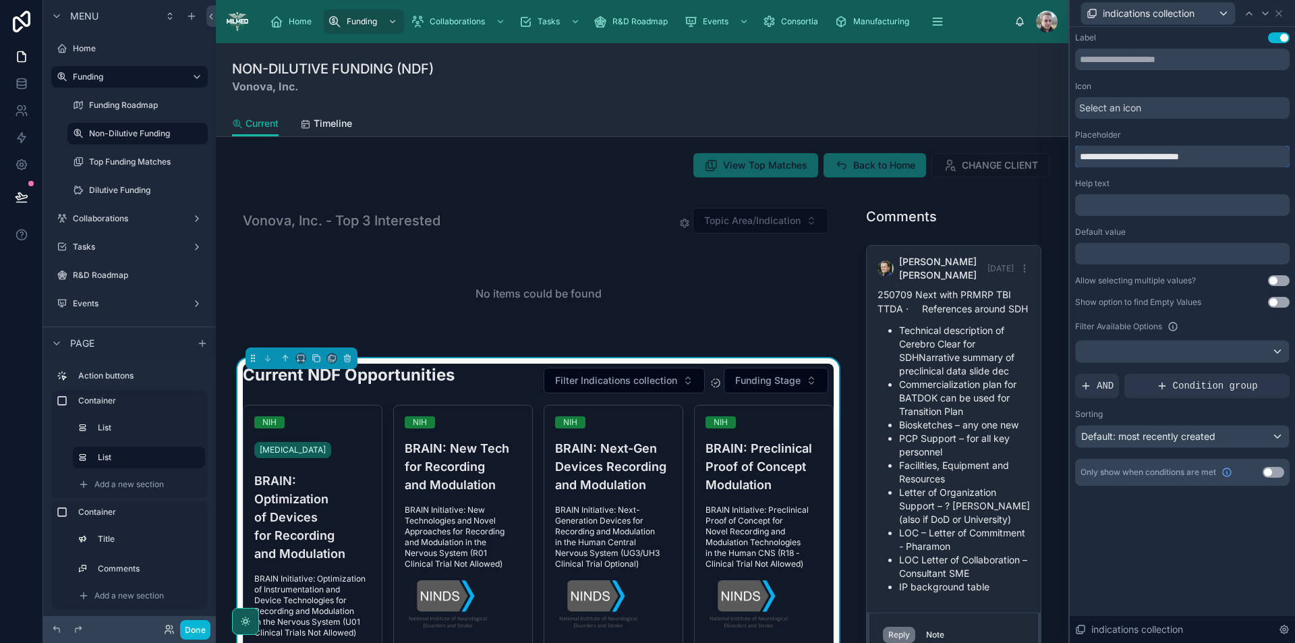
drag, startPoint x: 1215, startPoint y: 155, endPoint x: 1081, endPoint y: 150, distance: 134.3
click at [1081, 150] on input "**********" at bounding box center [1182, 157] width 215 height 22
type input "**********"
click at [1175, 107] on div "Select an icon" at bounding box center [1182, 108] width 215 height 22
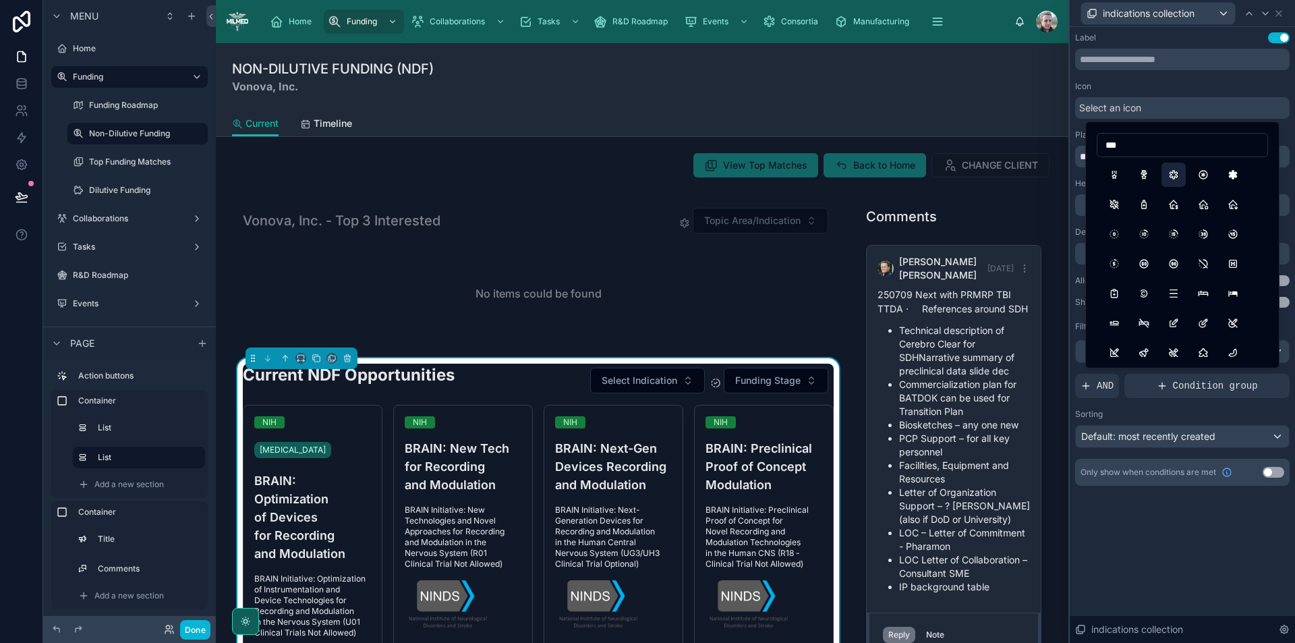
type input "***"
click at [1183, 172] on button "MedicalCross" at bounding box center [1174, 175] width 24 height 24
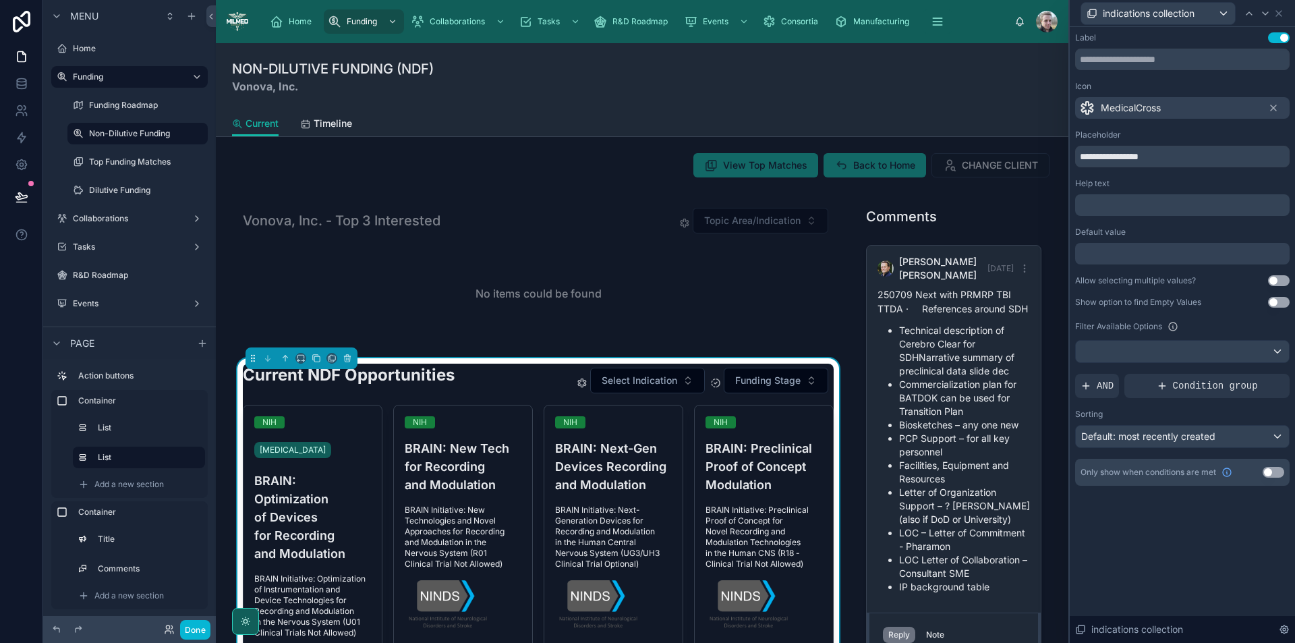
click at [1277, 279] on button "Use setting" at bounding box center [1279, 280] width 22 height 11
click at [1172, 347] on div at bounding box center [1182, 352] width 213 height 22
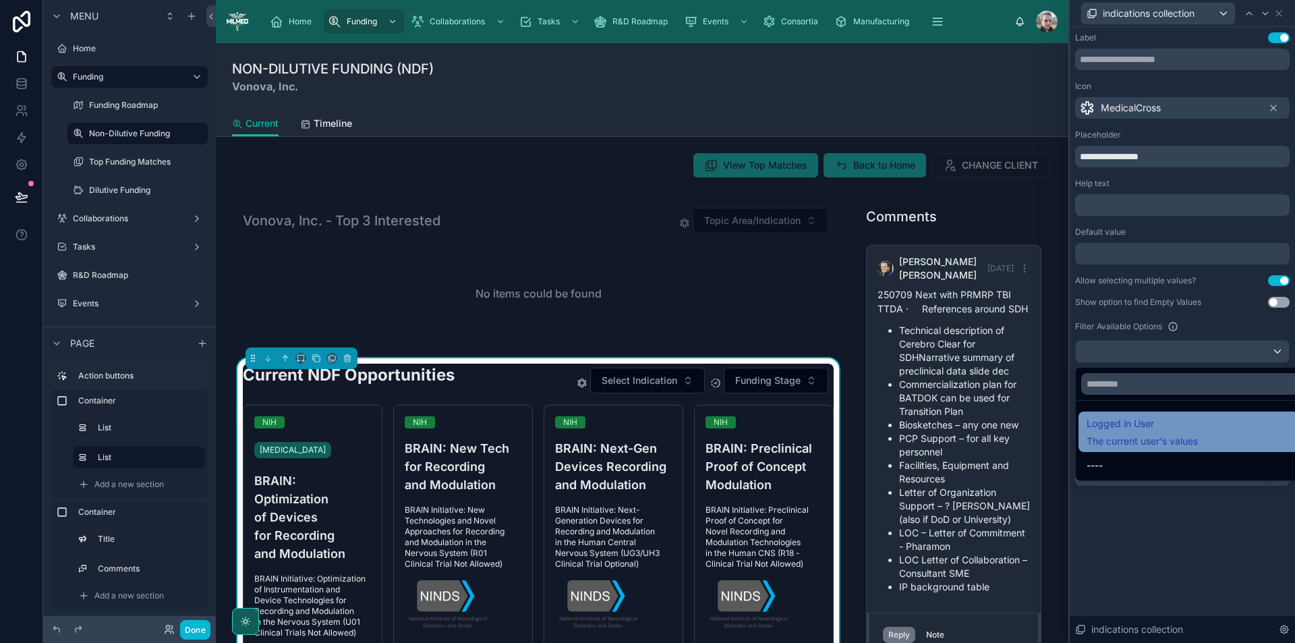
click at [1156, 435] on span "The current user's values" at bounding box center [1142, 441] width 111 height 13
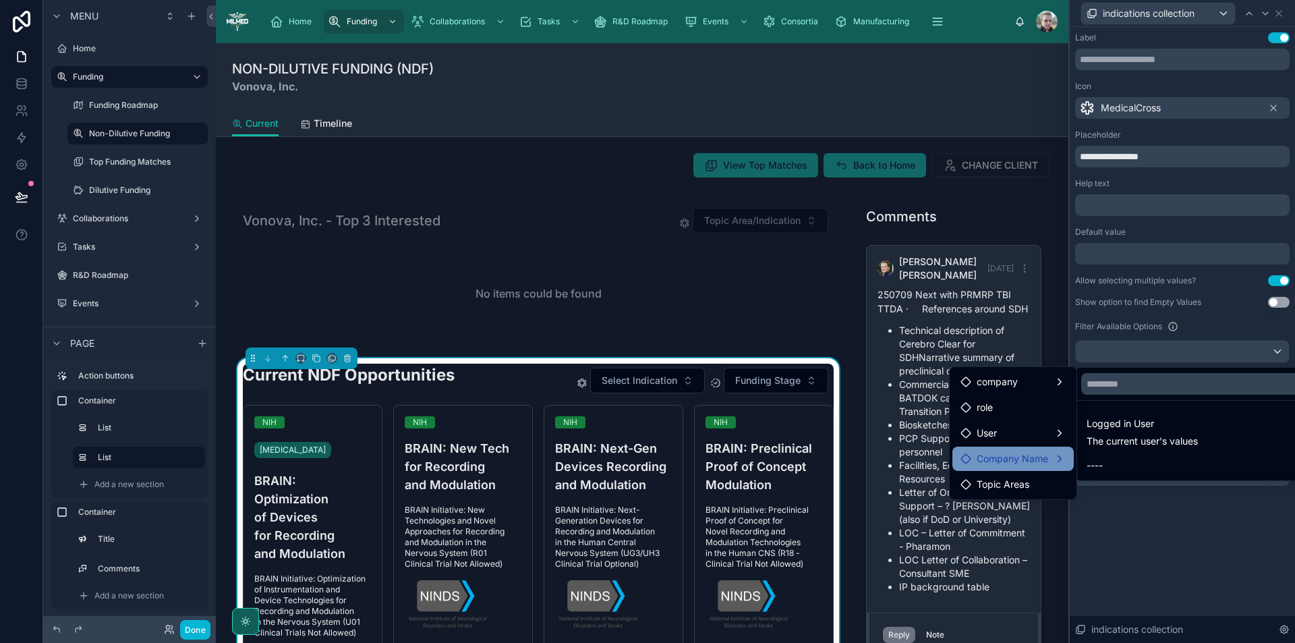
click at [1055, 462] on div "Company Name" at bounding box center [1013, 459] width 105 height 16
click at [1152, 462] on span "indications collection" at bounding box center [1149, 460] width 92 height 16
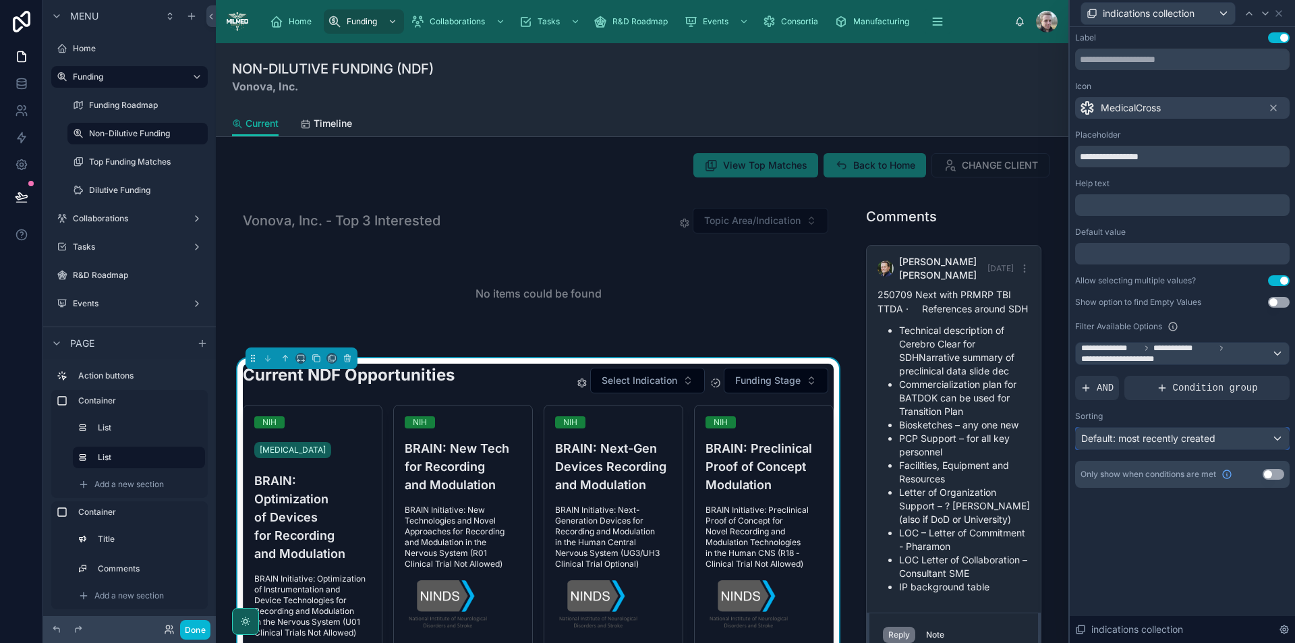
click at [1180, 444] on span "Default: most recently created" at bounding box center [1149, 438] width 134 height 13
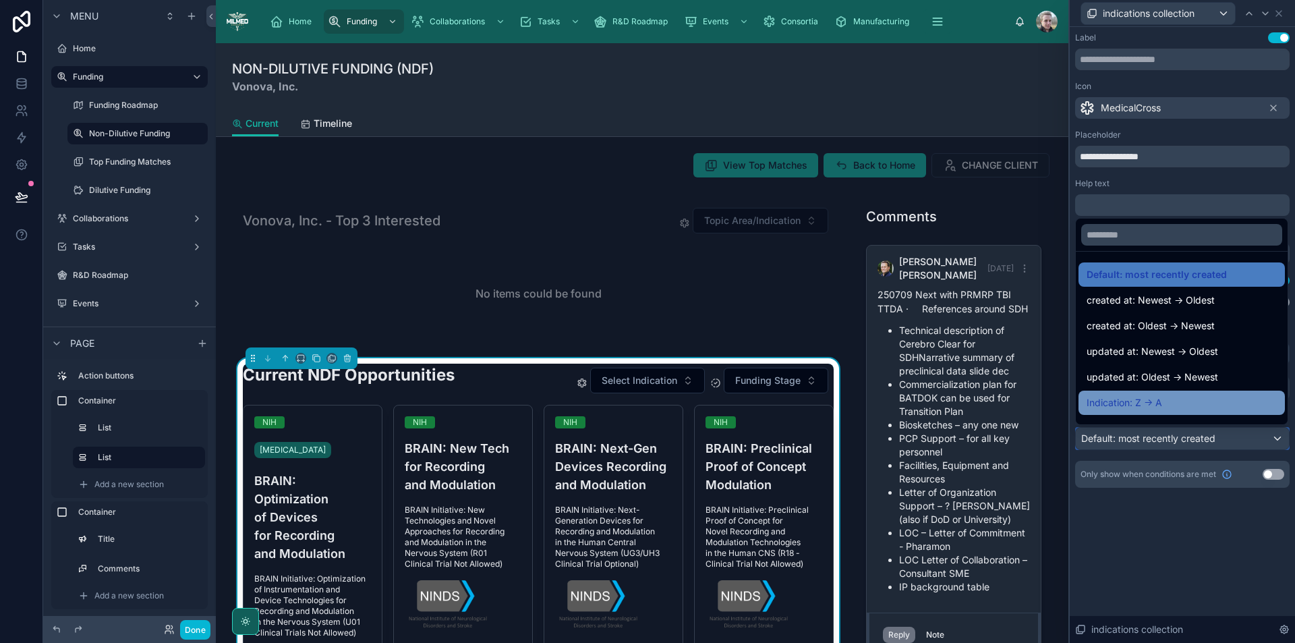
scroll to position [19, 0]
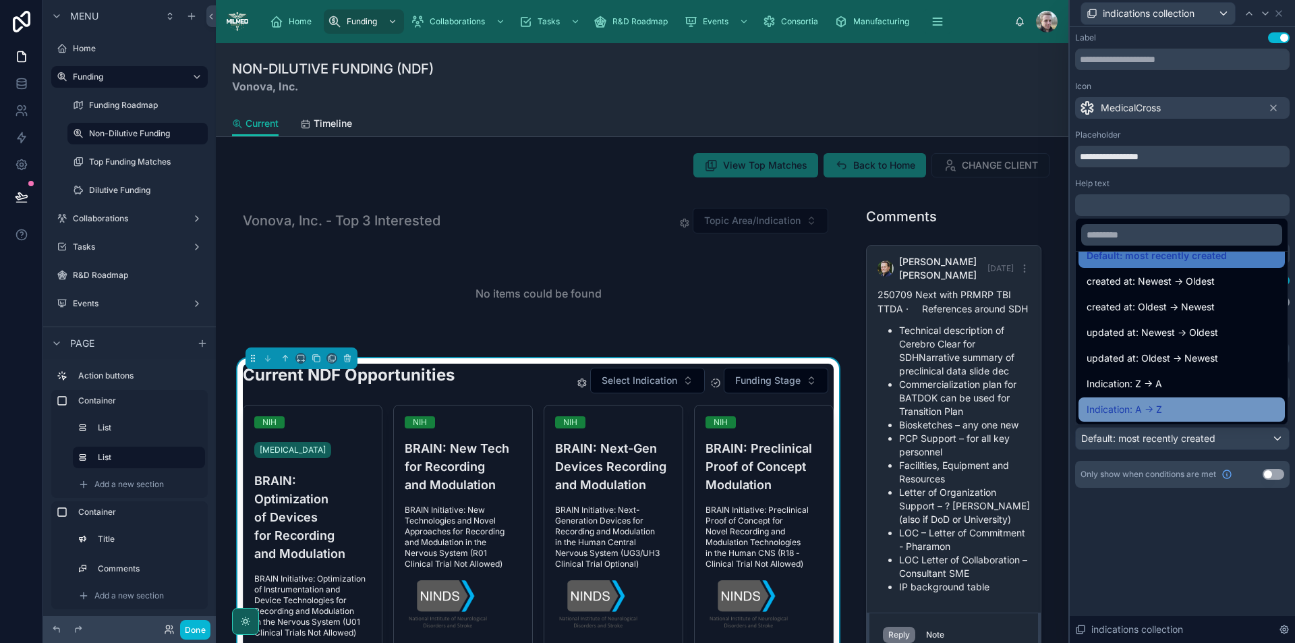
click at [1172, 408] on div "Indication: A -> Z" at bounding box center [1182, 409] width 190 height 16
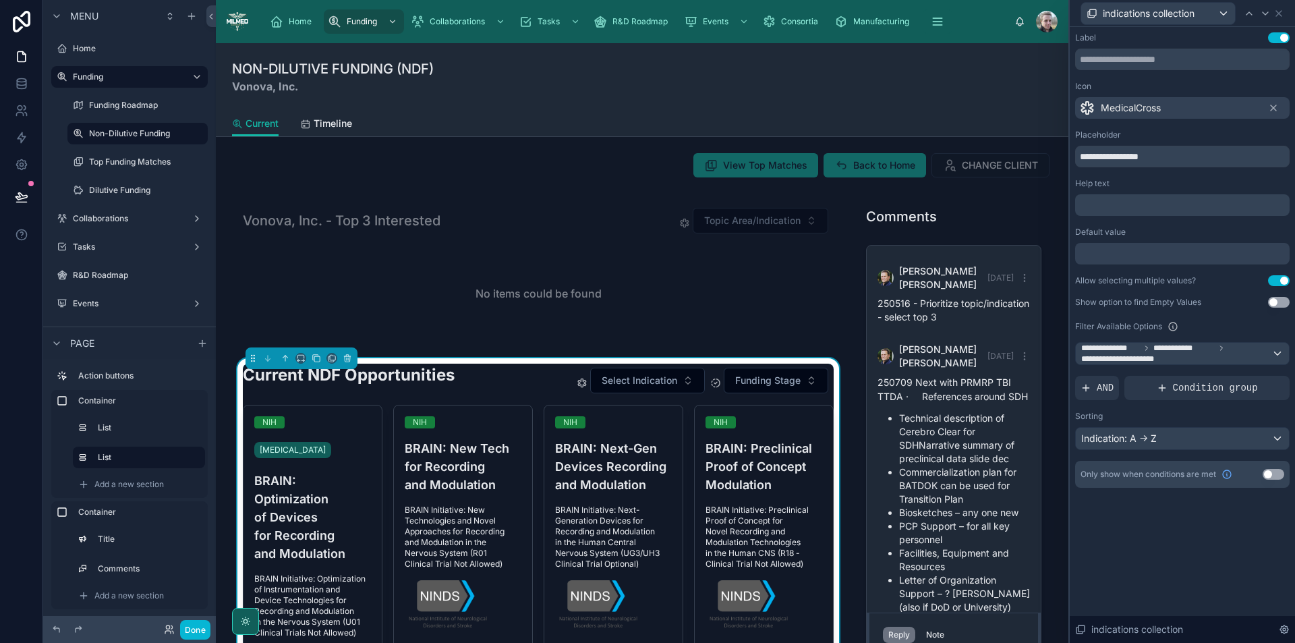
scroll to position [132, 0]
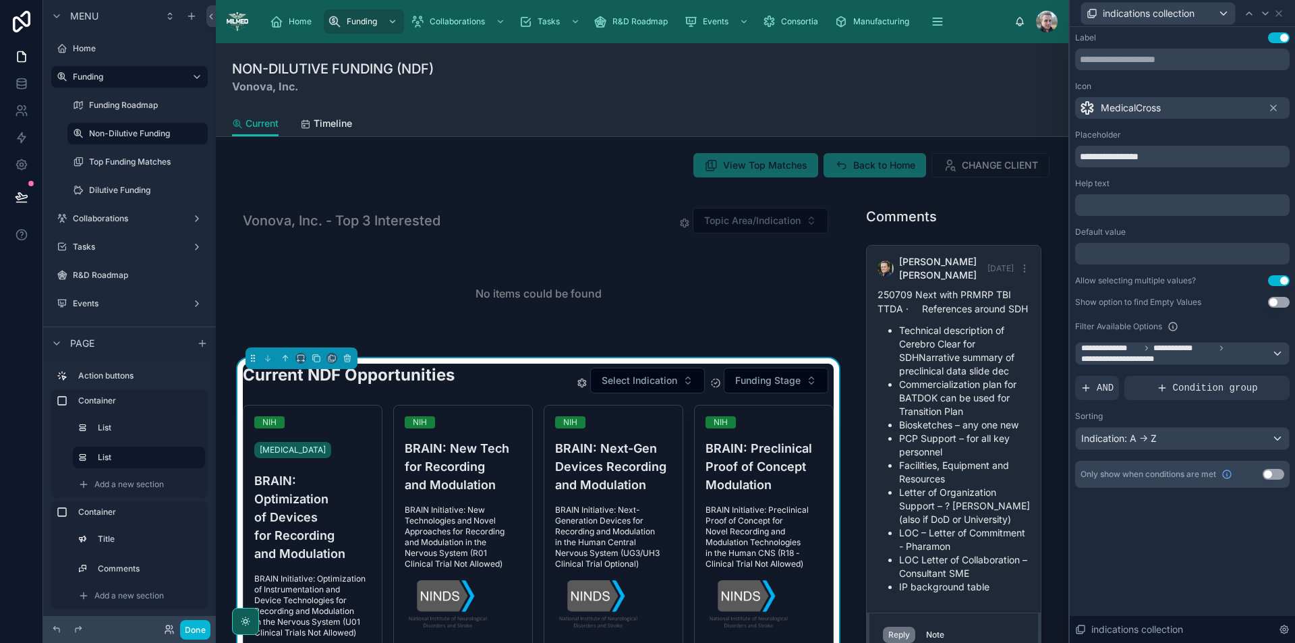
click at [1189, 542] on div "**********" at bounding box center [1182, 335] width 225 height 616
click at [1279, 12] on icon at bounding box center [1279, 13] width 11 height 11
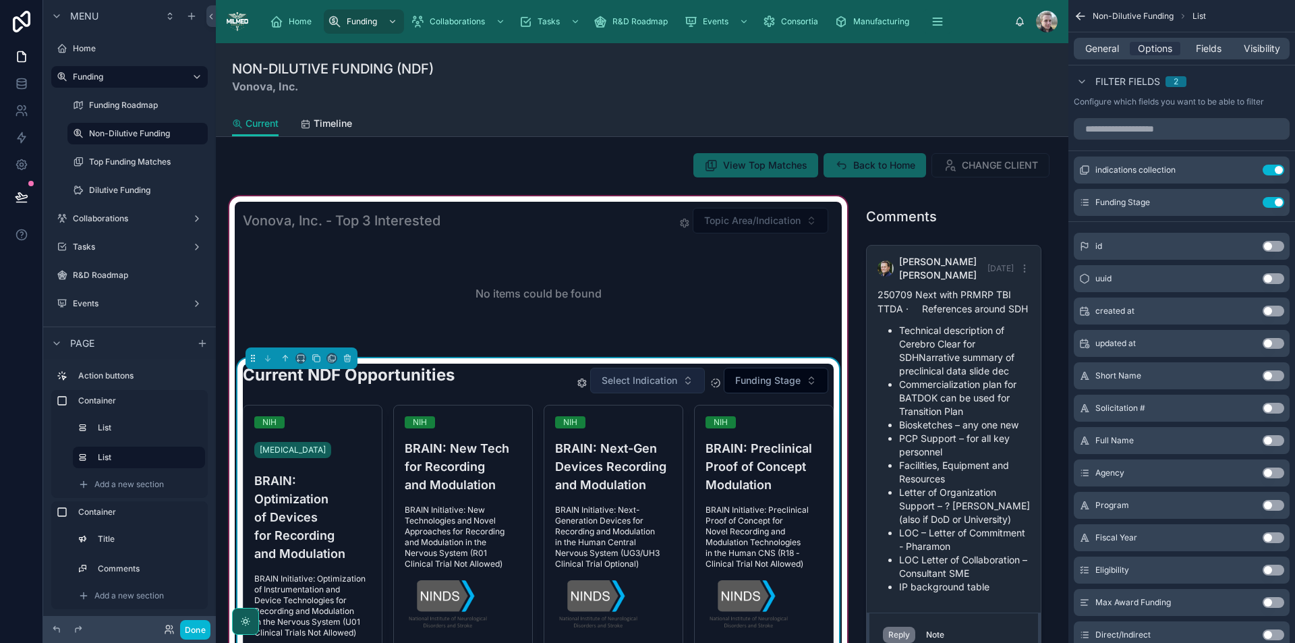
click at [658, 382] on span "Select Indication" at bounding box center [640, 380] width 76 height 13
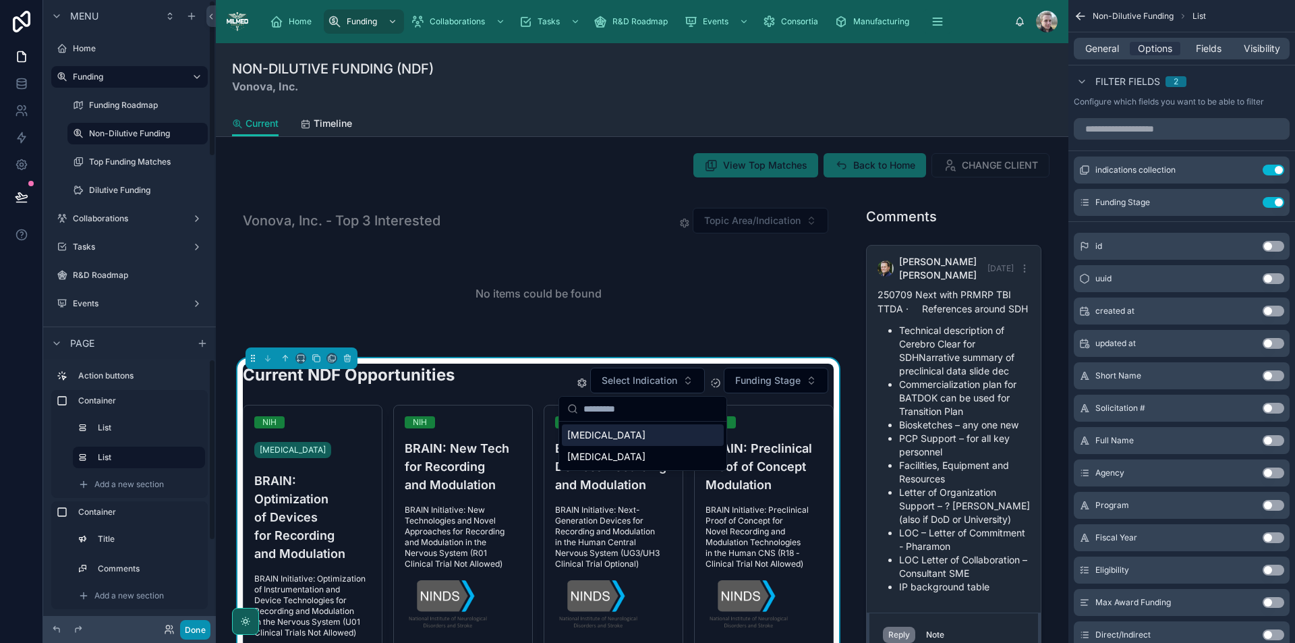
click at [190, 629] on button "Done" at bounding box center [195, 630] width 30 height 20
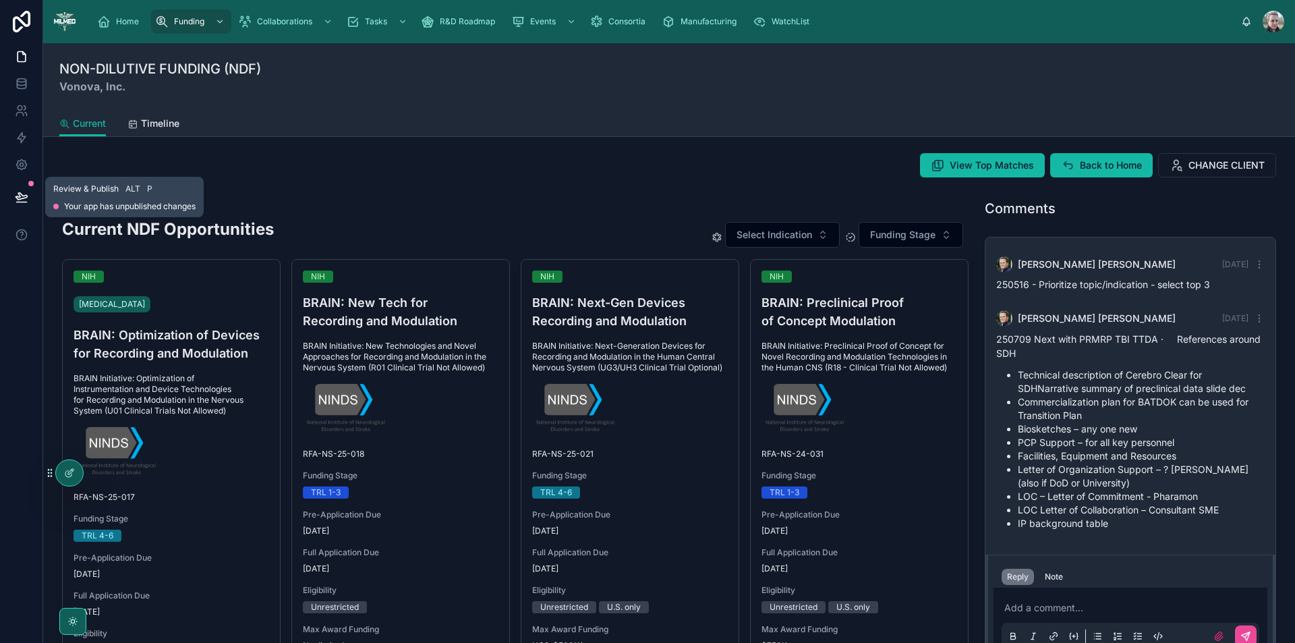
click at [22, 198] on icon at bounding box center [21, 196] width 13 height 13
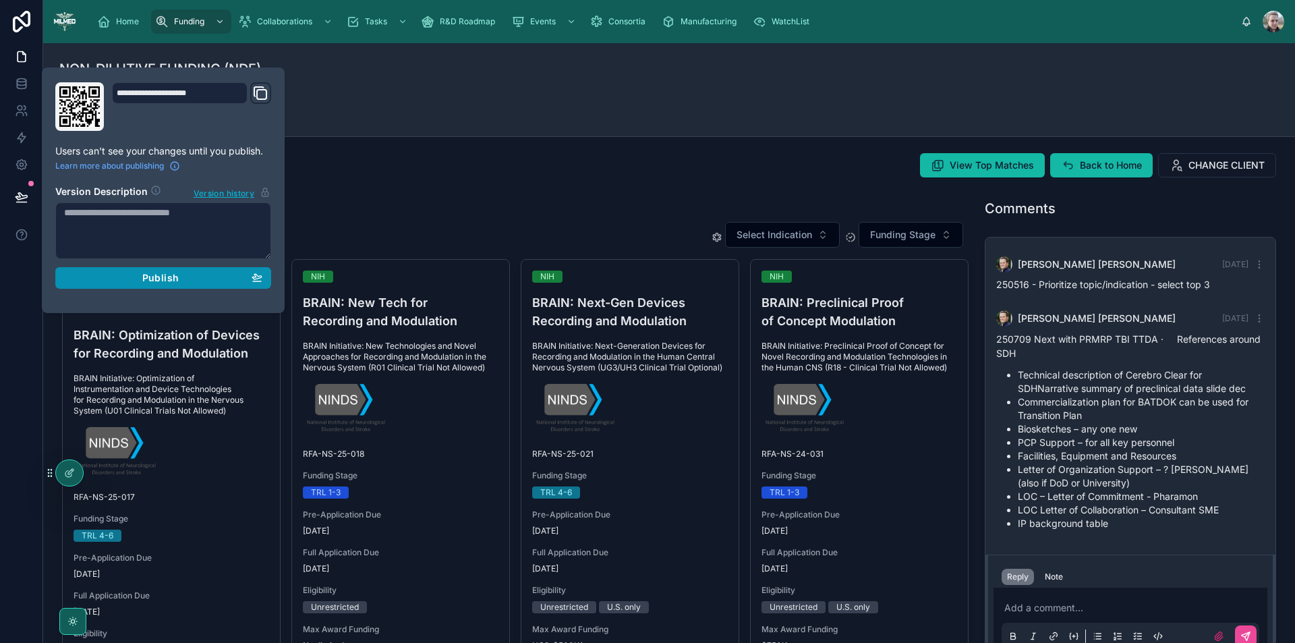
click at [120, 277] on div "Publish" at bounding box center [163, 278] width 198 height 12
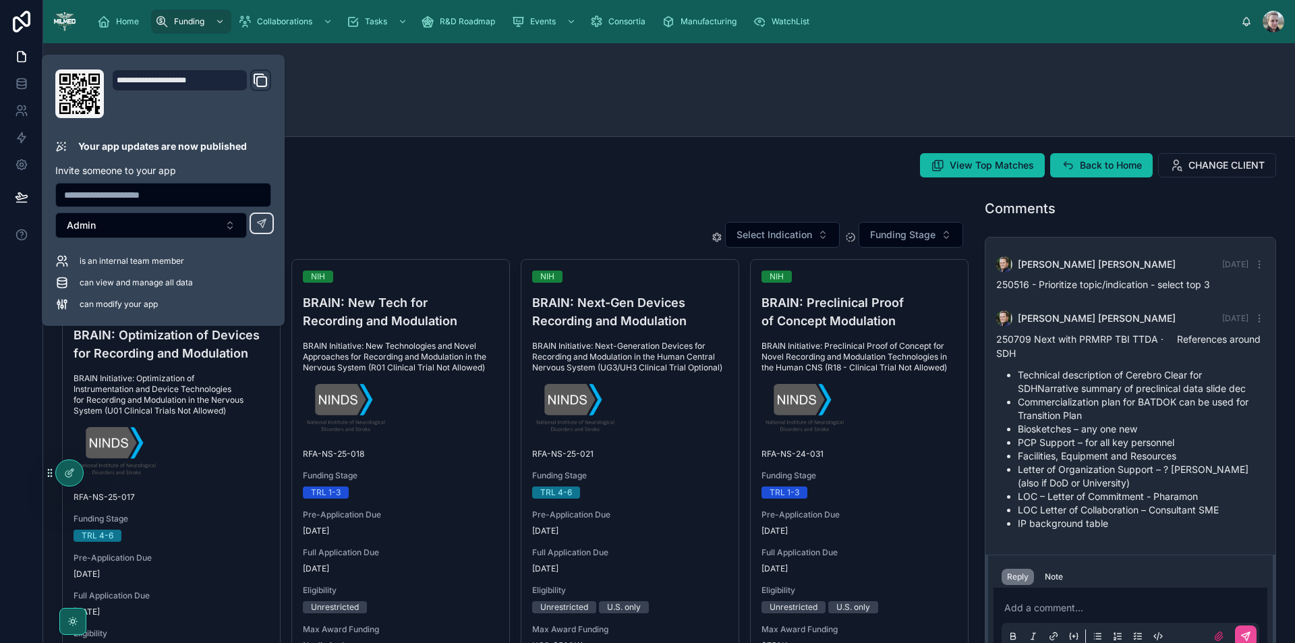
click at [374, 197] on div at bounding box center [515, 199] width 923 height 11
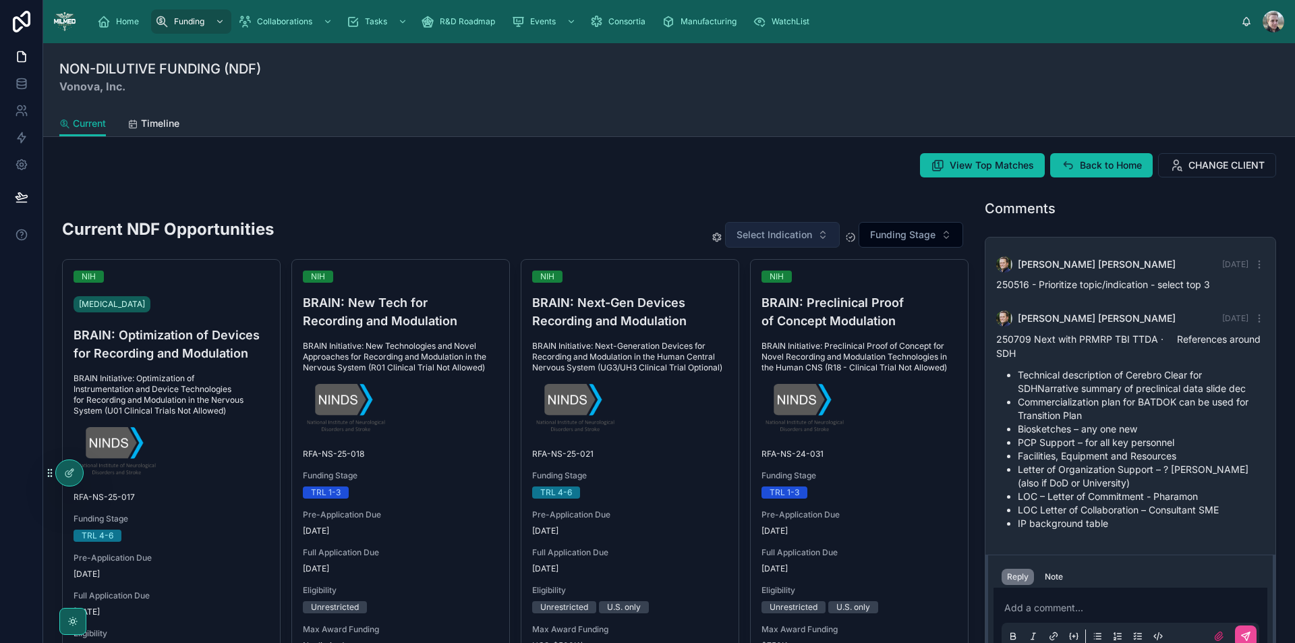
click at [821, 235] on button "Select Indication" at bounding box center [782, 235] width 115 height 26
